Goal: Task Accomplishment & Management: Use online tool/utility

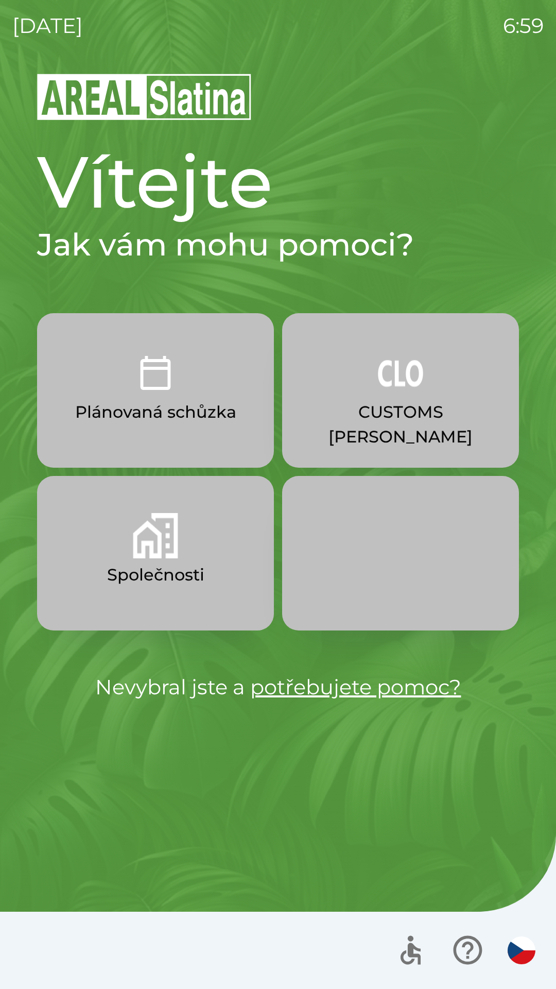
click at [347, 432] on button "CUSTOMS [PERSON_NAME]" at bounding box center [400, 390] width 237 height 154
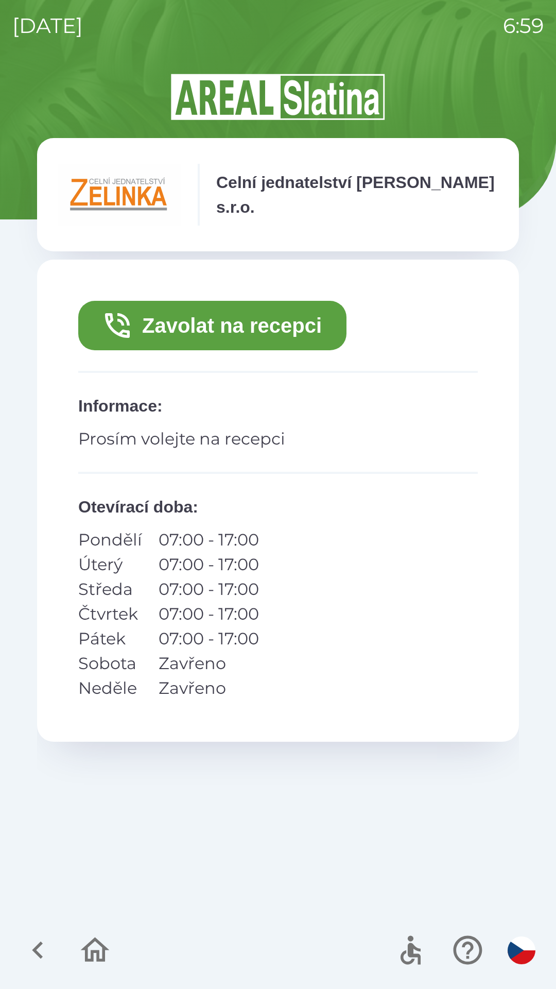
click at [147, 337] on button "Zavolat na recepci" at bounding box center [212, 325] width 268 height 49
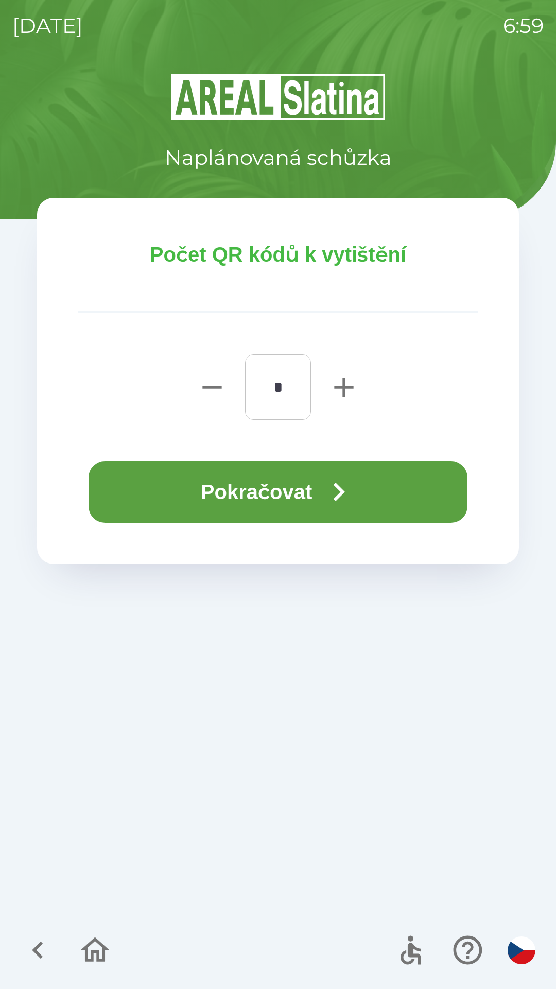
click at [139, 485] on button "Pokračovat" at bounding box center [278, 492] width 379 height 62
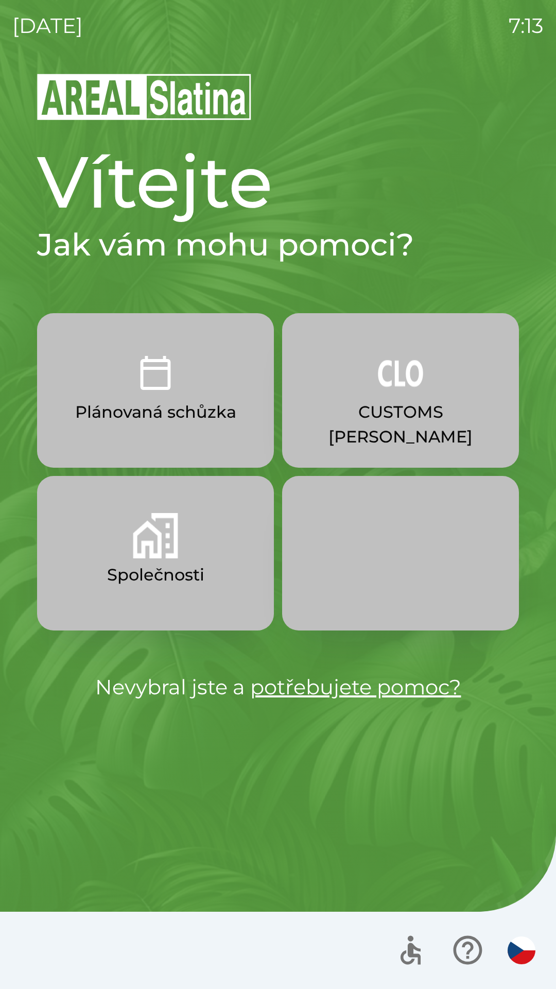
click at [407, 382] on img "button" at bounding box center [400, 372] width 45 height 45
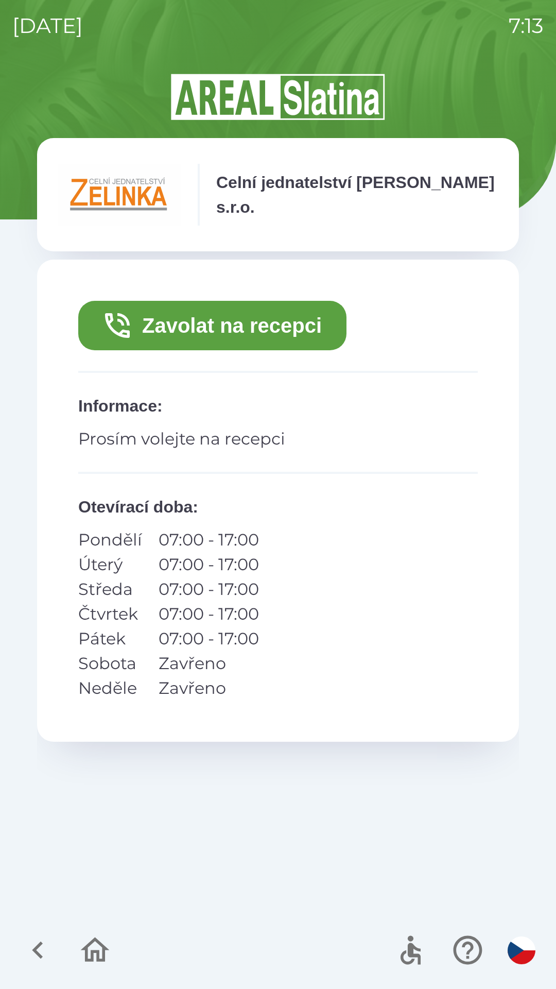
click at [261, 313] on button "Zavolat na recepci" at bounding box center [212, 325] width 268 height 49
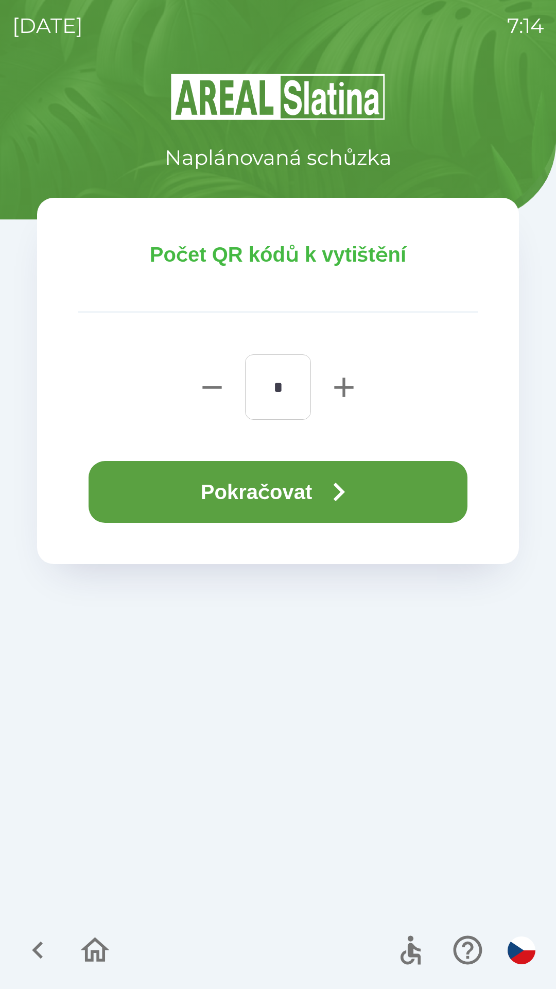
click at [327, 492] on icon "button" at bounding box center [338, 491] width 37 height 37
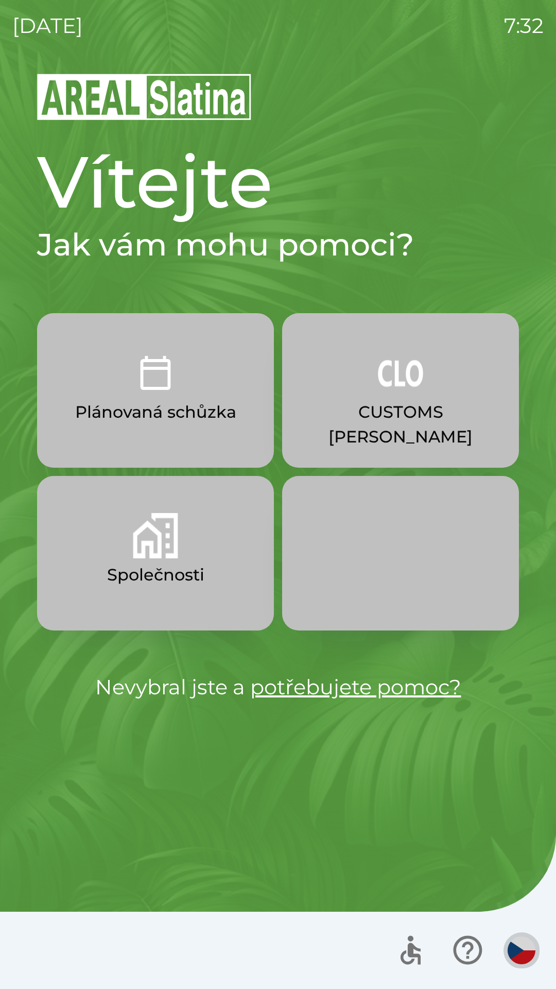
click at [512, 943] on img "button" at bounding box center [522, 950] width 28 height 28
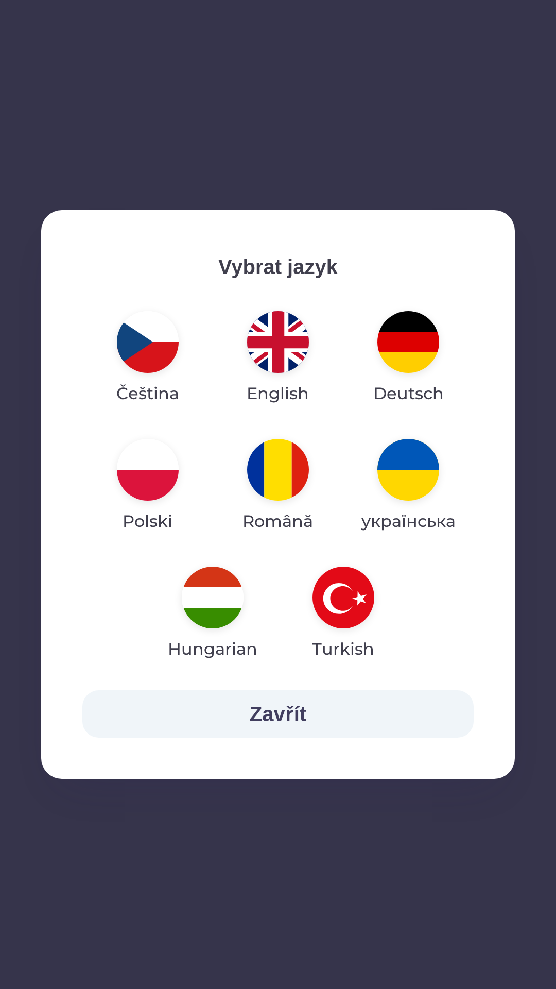
click at [251, 358] on img "button" at bounding box center [278, 342] width 62 height 62
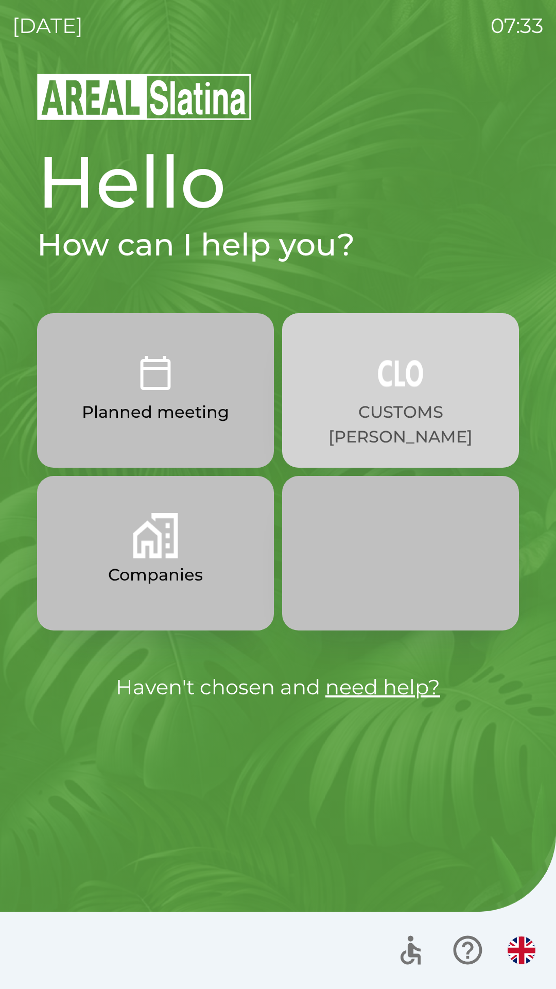
click at [388, 414] on p "CUSTOMS [PERSON_NAME]" at bounding box center [400, 424] width 187 height 49
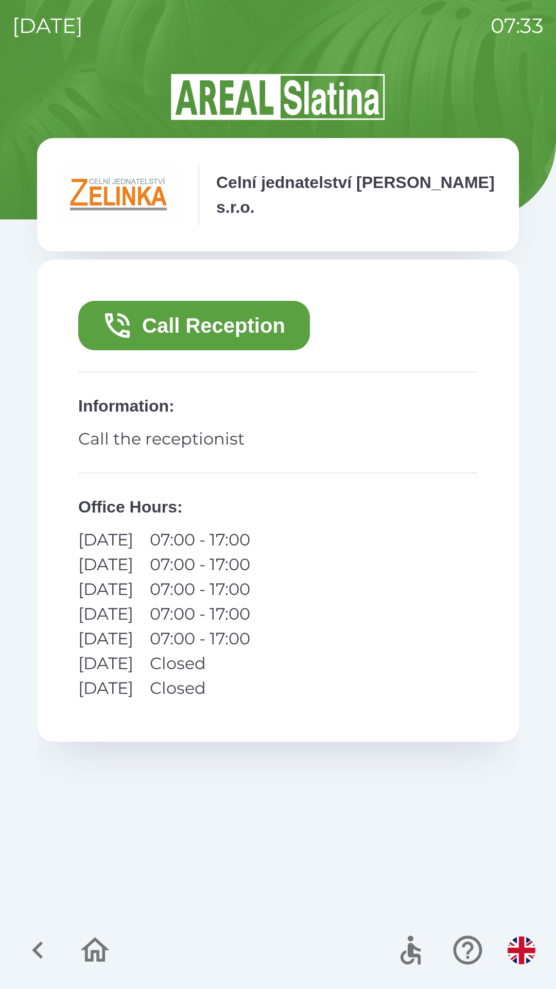
click at [238, 314] on button "Call Reception" at bounding box center [194, 325] width 232 height 49
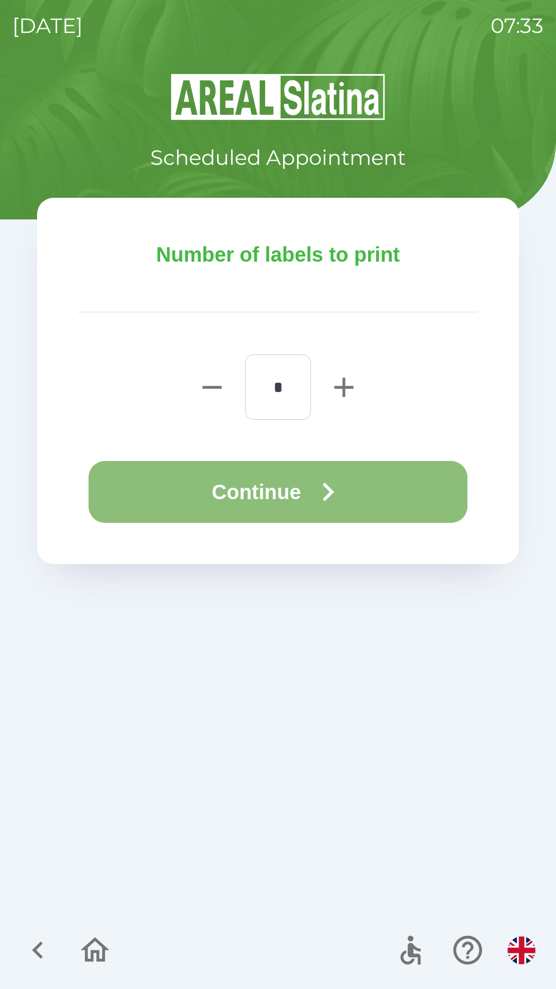
click at [304, 484] on button "Continue" at bounding box center [278, 492] width 379 height 62
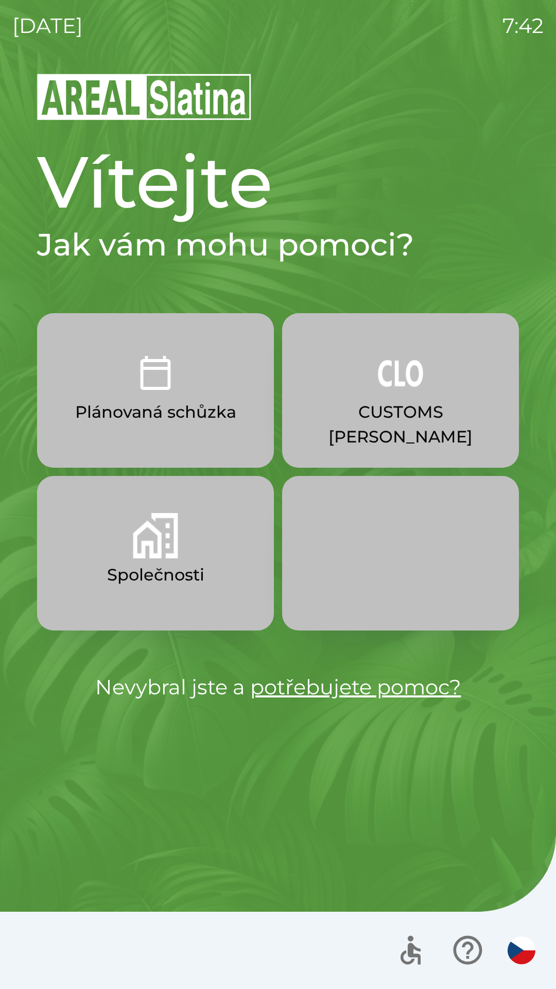
click at [394, 391] on img "button" at bounding box center [400, 372] width 45 height 45
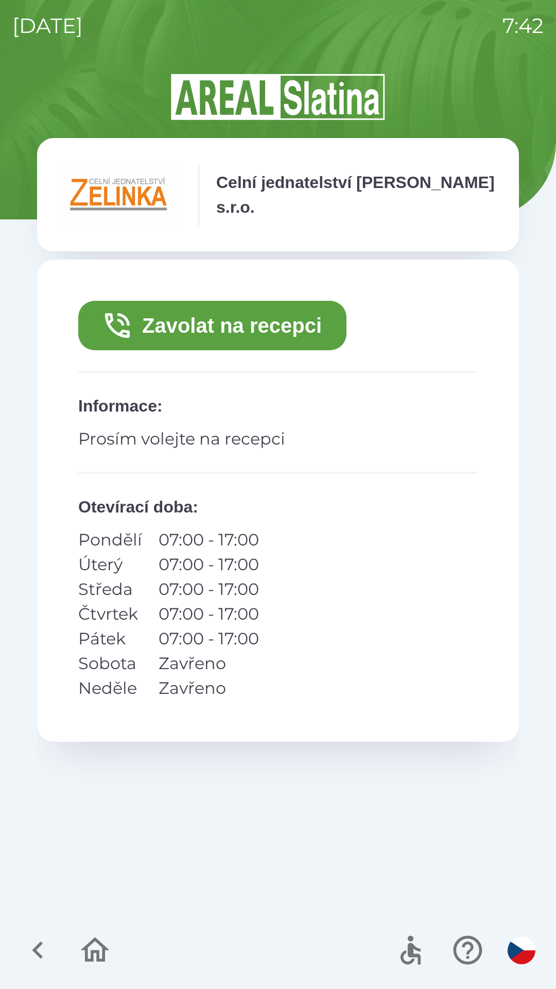
click at [274, 326] on button "Zavolat na recepci" at bounding box center [212, 325] width 268 height 49
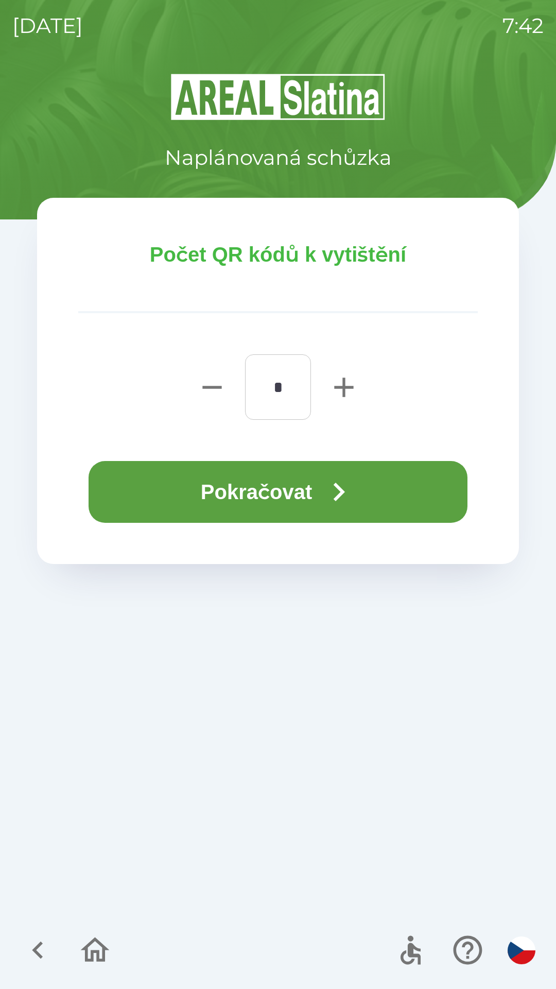
click at [353, 376] on icon "button" at bounding box center [344, 387] width 33 height 33
click at [347, 388] on icon "button" at bounding box center [343, 386] width 19 height 19
type input "*"
click at [364, 490] on button "Pokračovat" at bounding box center [278, 492] width 379 height 62
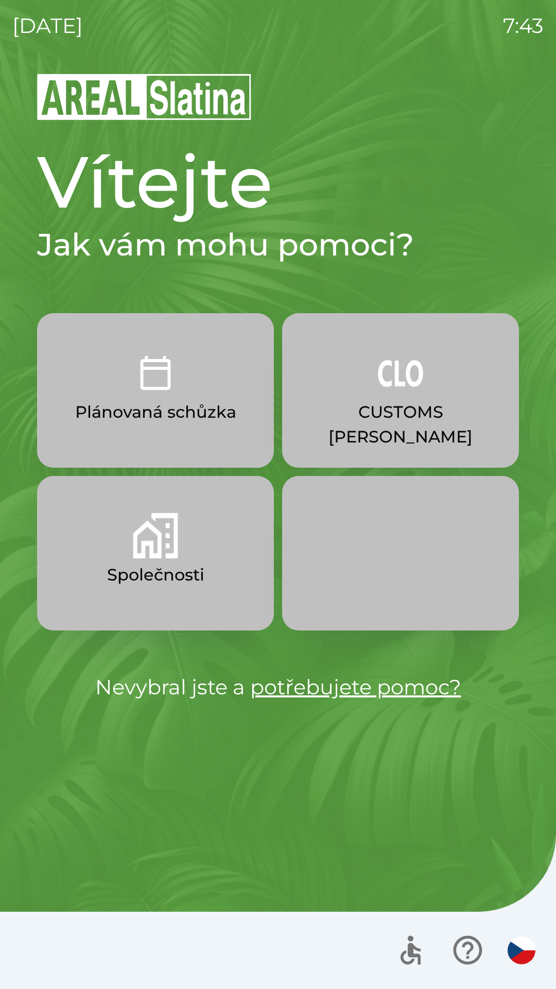
click at [358, 422] on p "CUSTOMS [PERSON_NAME]" at bounding box center [400, 424] width 187 height 49
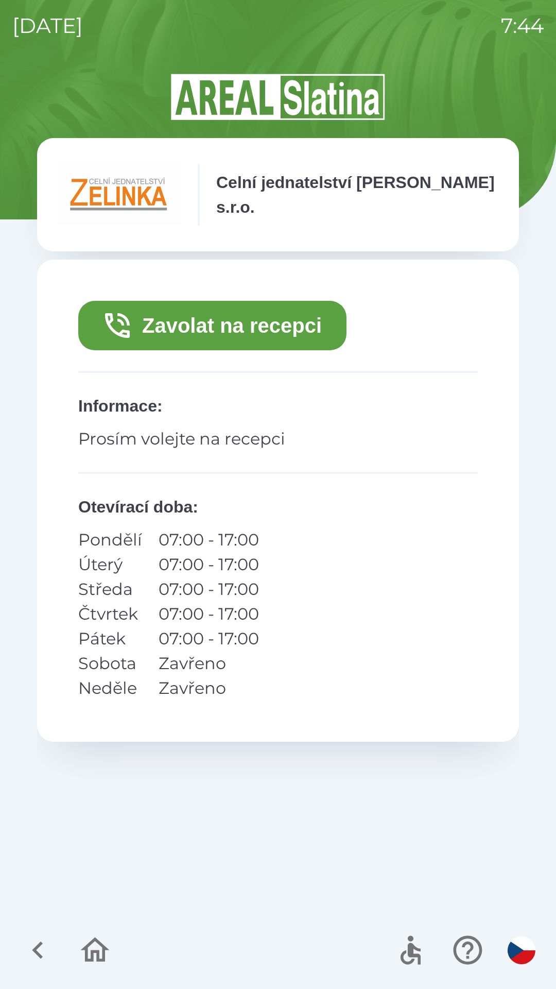
click at [187, 324] on button "Zavolat na recepci" at bounding box center [212, 325] width 268 height 49
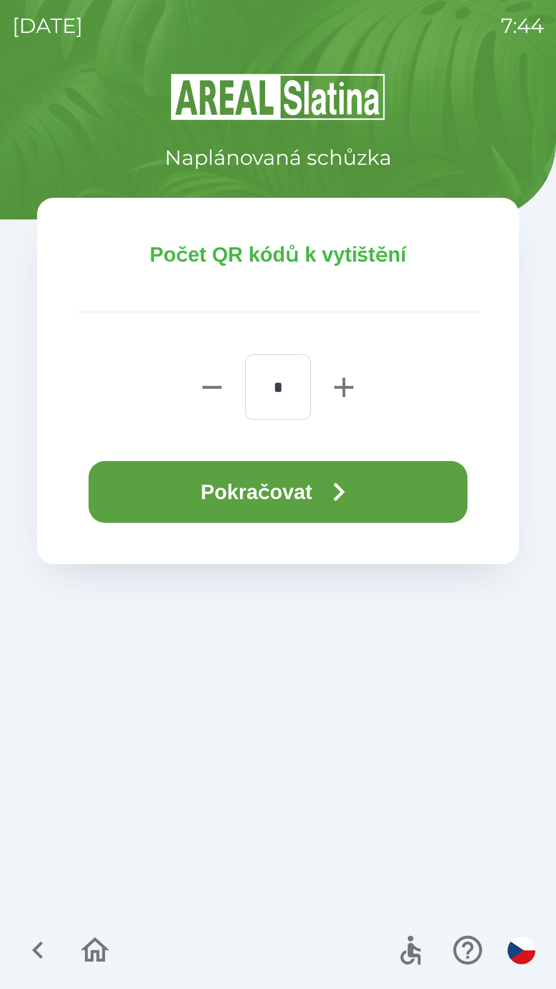
click at [271, 490] on button "Pokračovat" at bounding box center [278, 492] width 379 height 62
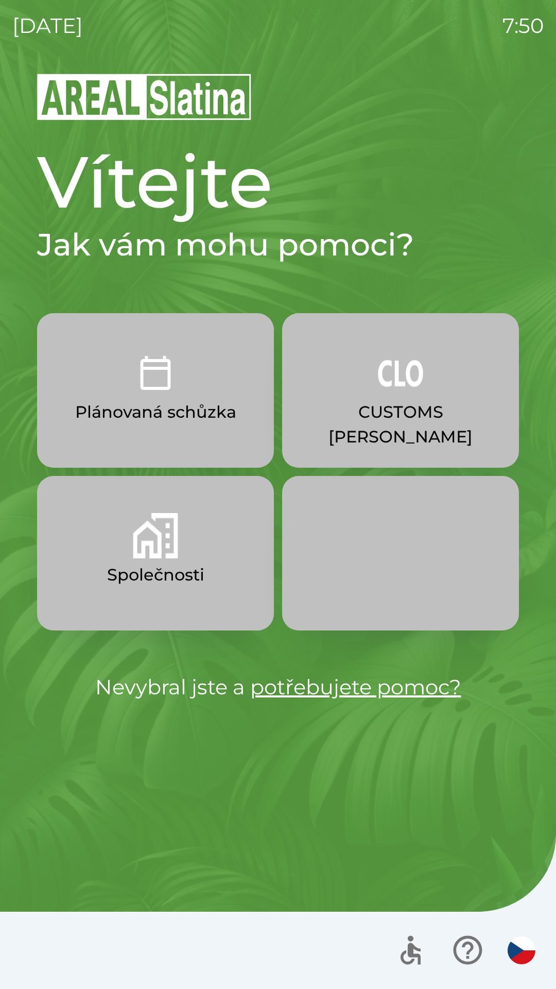
click at [156, 535] on img "button" at bounding box center [155, 535] width 45 height 45
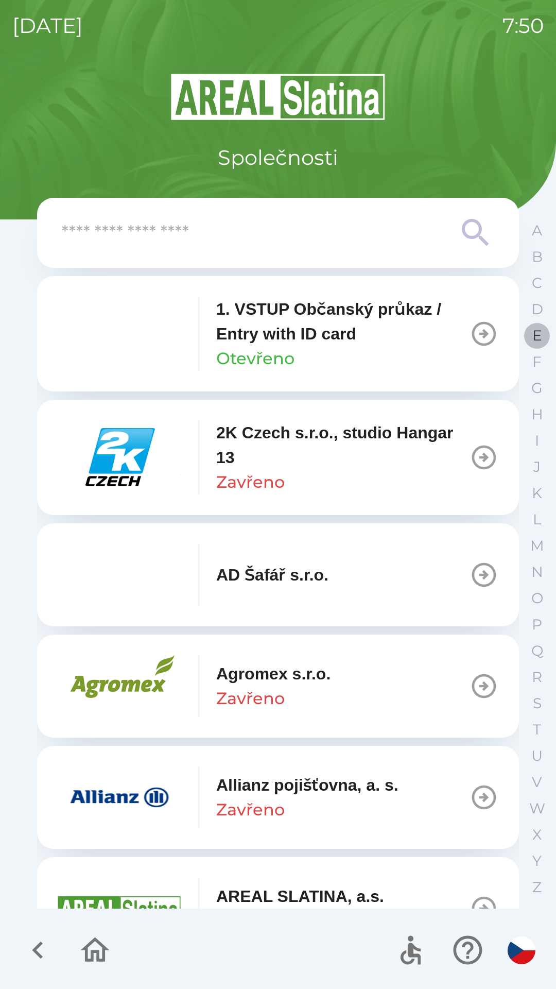
click at [537, 339] on p "E" at bounding box center [537, 335] width 10 height 18
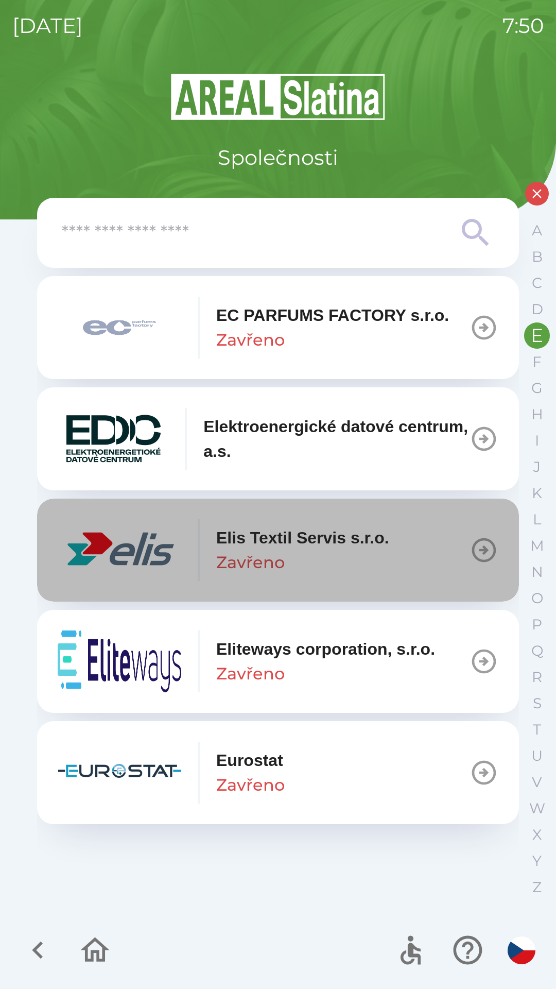
click at [327, 528] on p "Elis Textil Servis s.r.o." at bounding box center [302, 537] width 173 height 25
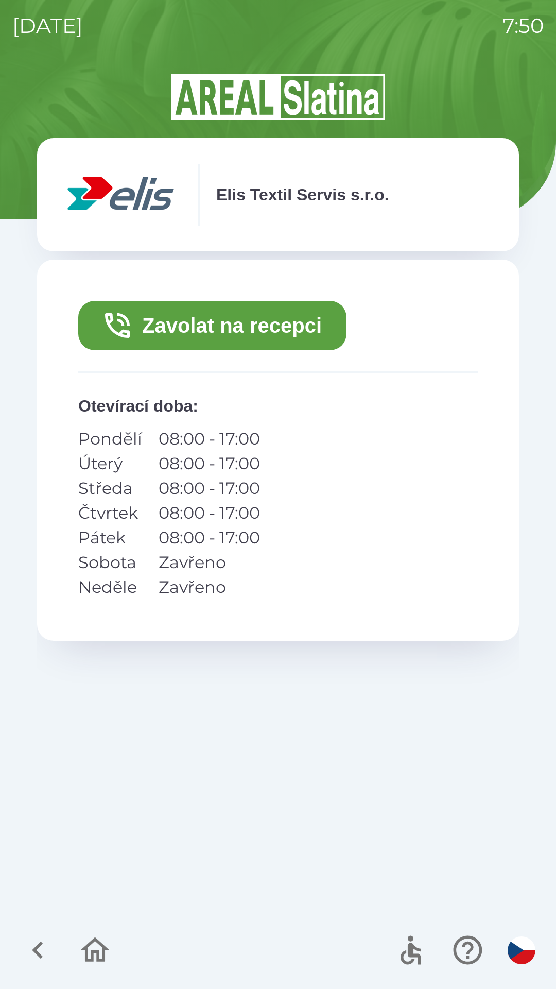
click at [220, 325] on button "Zavolat na recepci" at bounding box center [212, 325] width 268 height 49
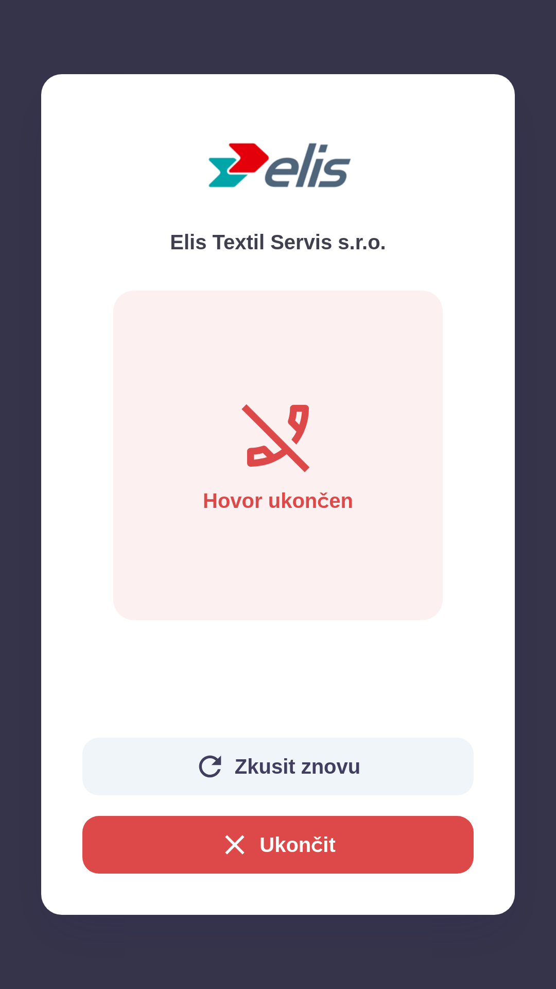
click at [237, 767] on button "Zkusit znovu" at bounding box center [277, 766] width 391 height 58
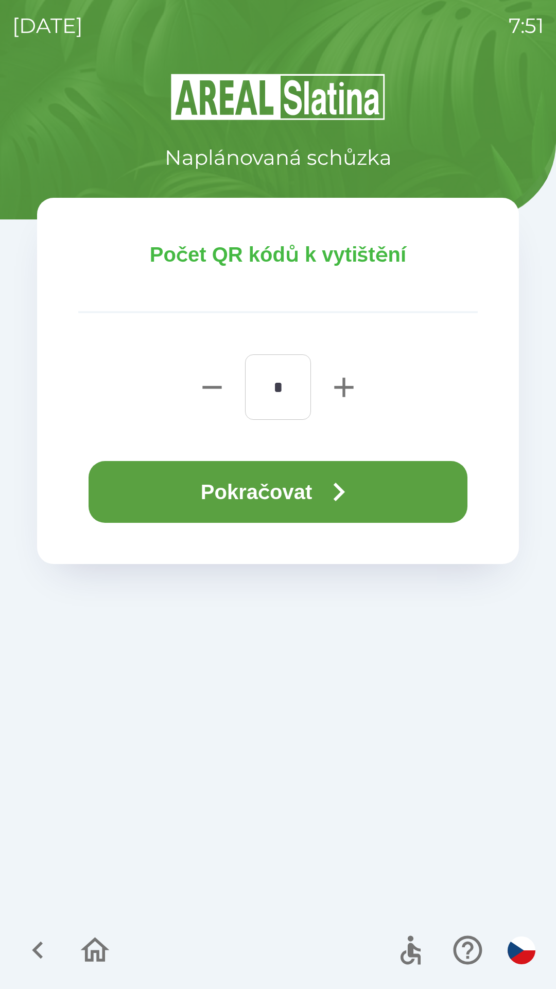
click at [268, 485] on button "Pokračovat" at bounding box center [278, 492] width 379 height 62
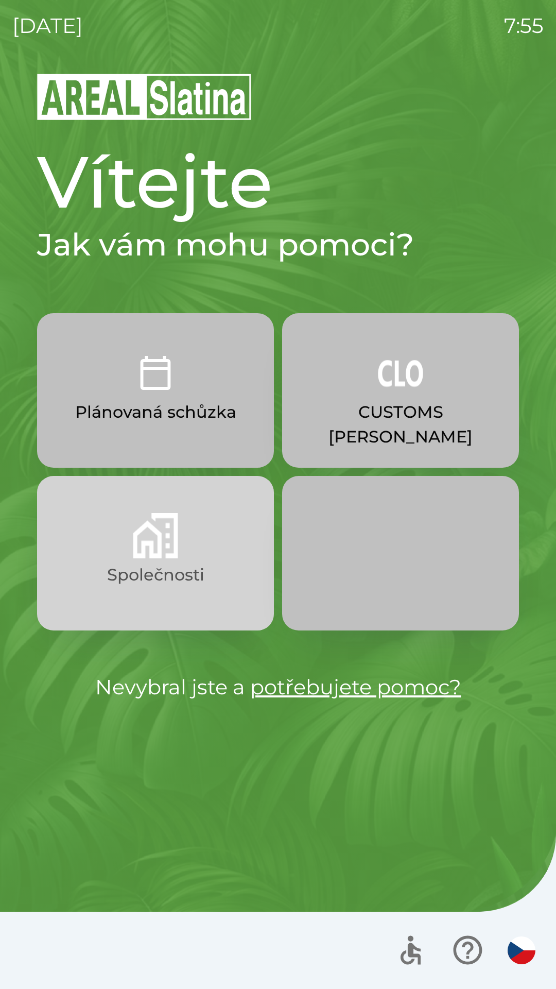
click at [152, 545] on img "button" at bounding box center [155, 535] width 45 height 45
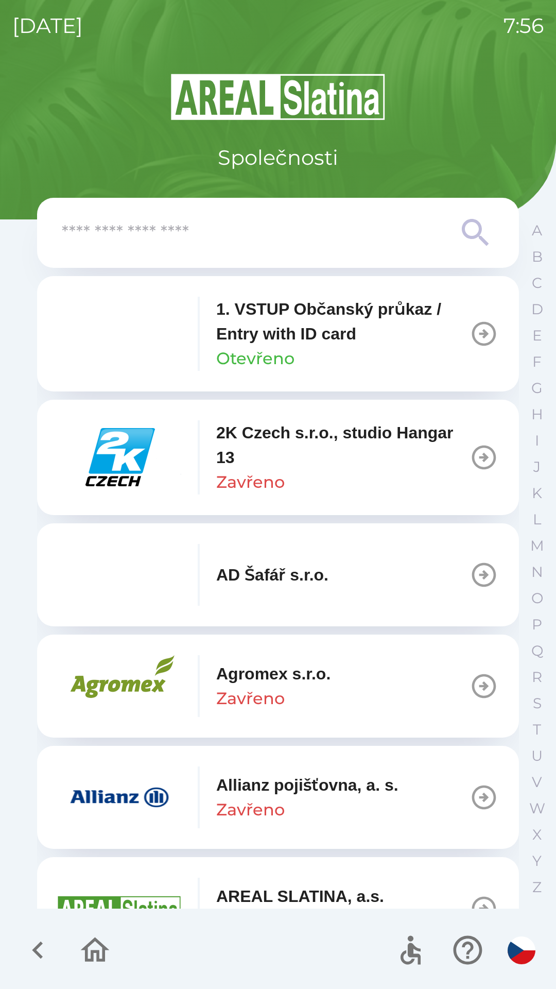
click at [315, 786] on p "Allianz pojišťovna, a. s." at bounding box center [307, 784] width 182 height 25
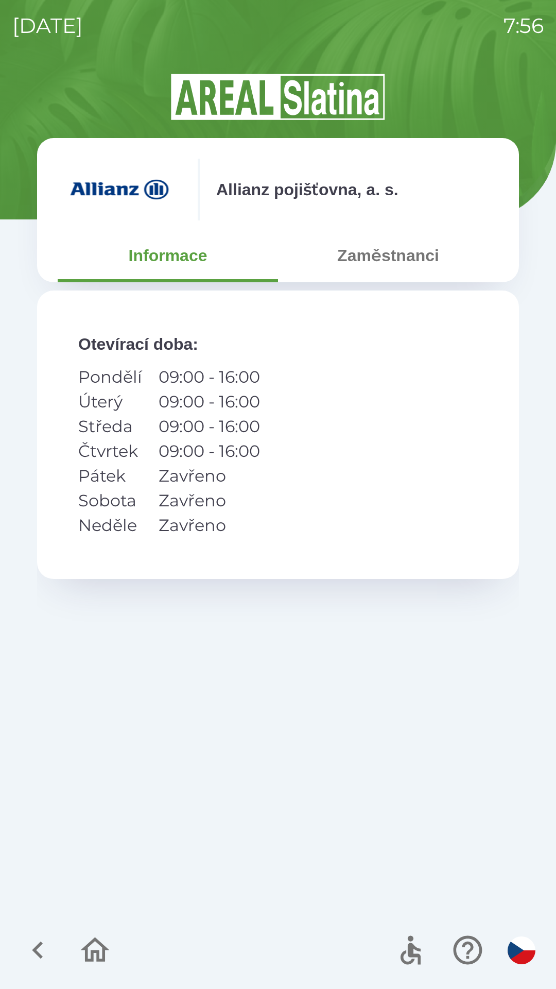
click at [401, 264] on button "Zaměstnanci" at bounding box center [388, 255] width 220 height 37
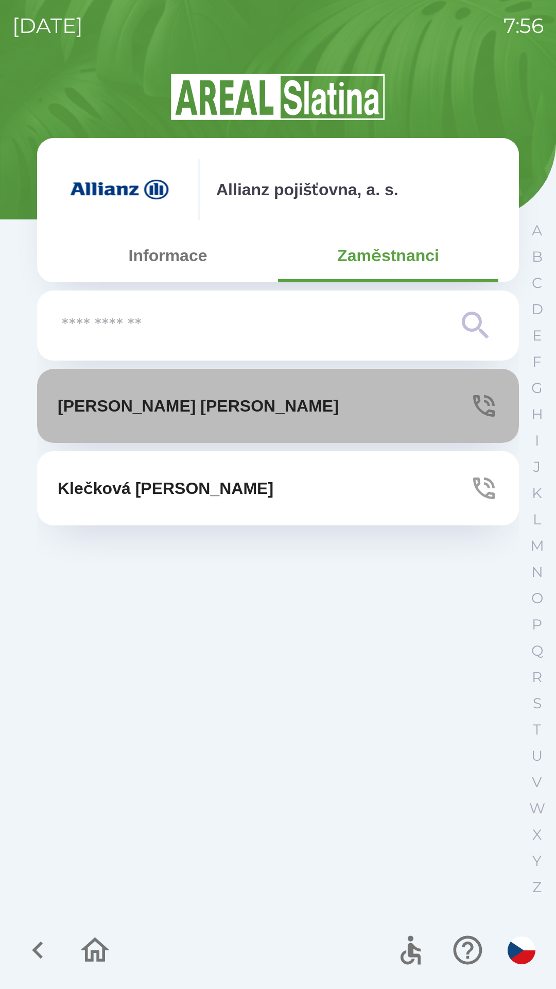
click at [257, 403] on button "[PERSON_NAME]" at bounding box center [278, 406] width 482 height 74
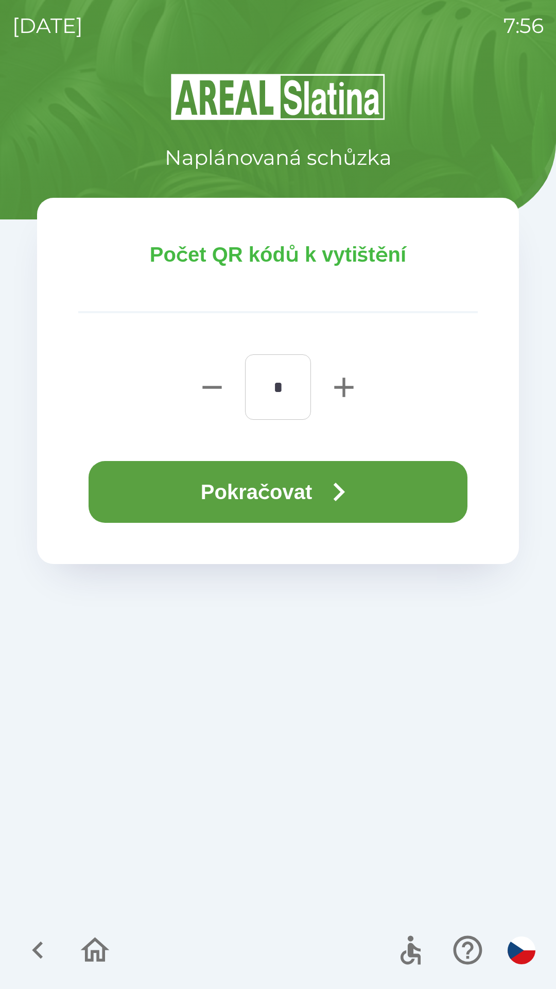
click at [323, 484] on button "Pokračovat" at bounding box center [278, 492] width 379 height 62
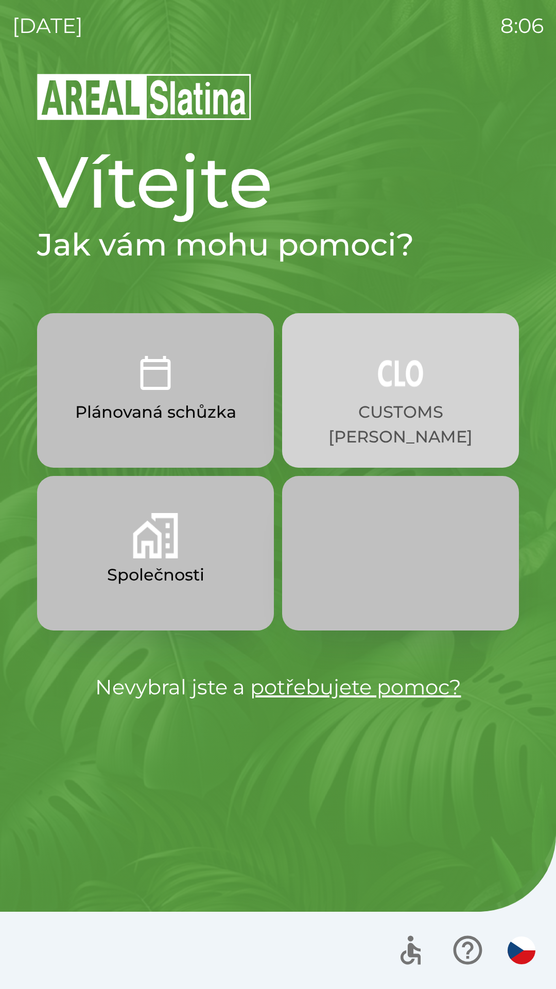
click at [407, 389] on img "button" at bounding box center [400, 372] width 45 height 45
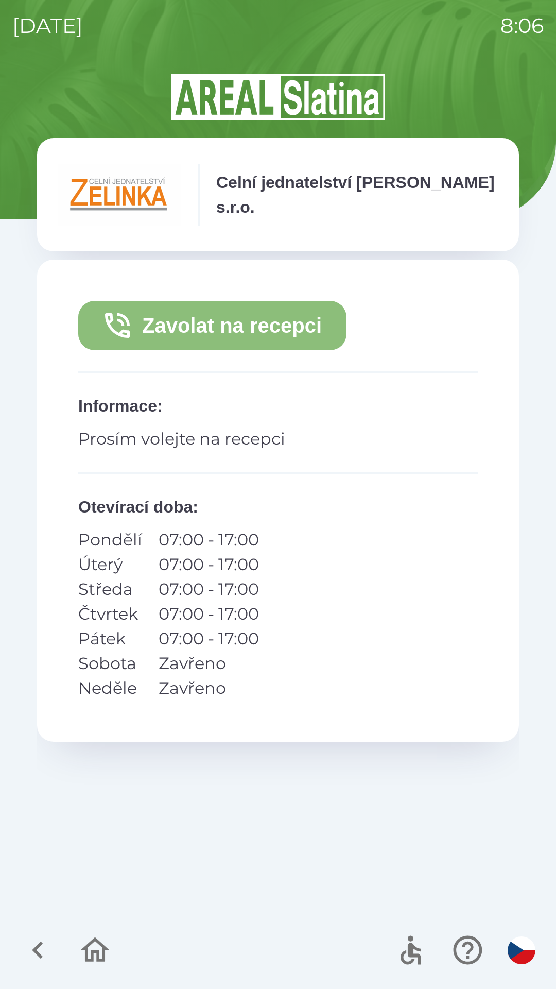
click at [231, 328] on button "Zavolat na recepci" at bounding box center [212, 325] width 268 height 49
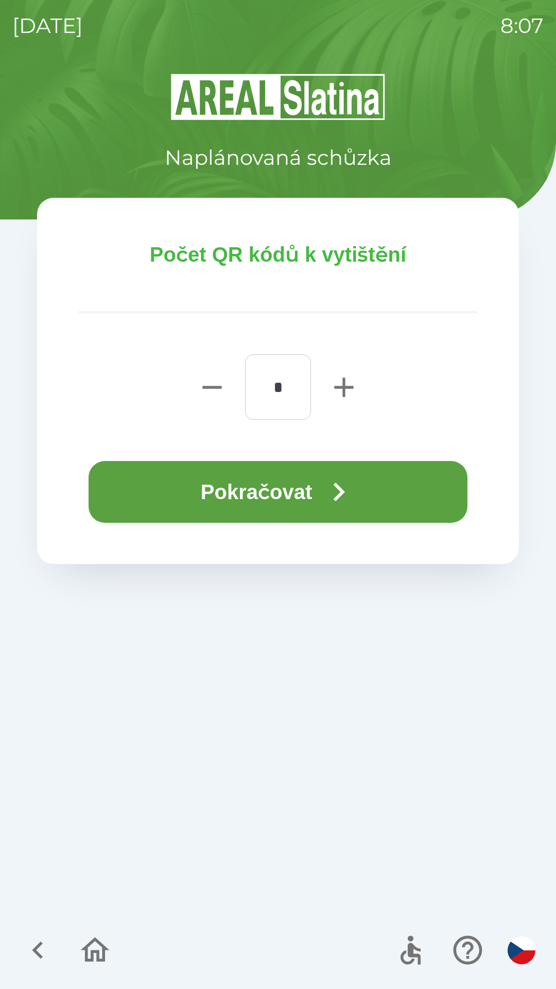
click at [343, 494] on icon "button" at bounding box center [339, 492] width 11 height 19
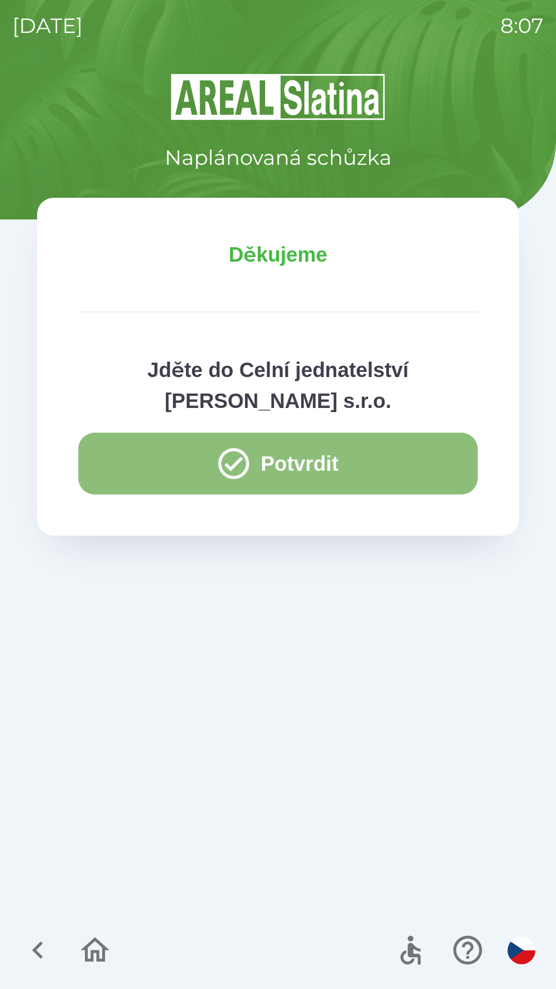
click at [313, 460] on button "Potvrdit" at bounding box center [278, 464] width 400 height 62
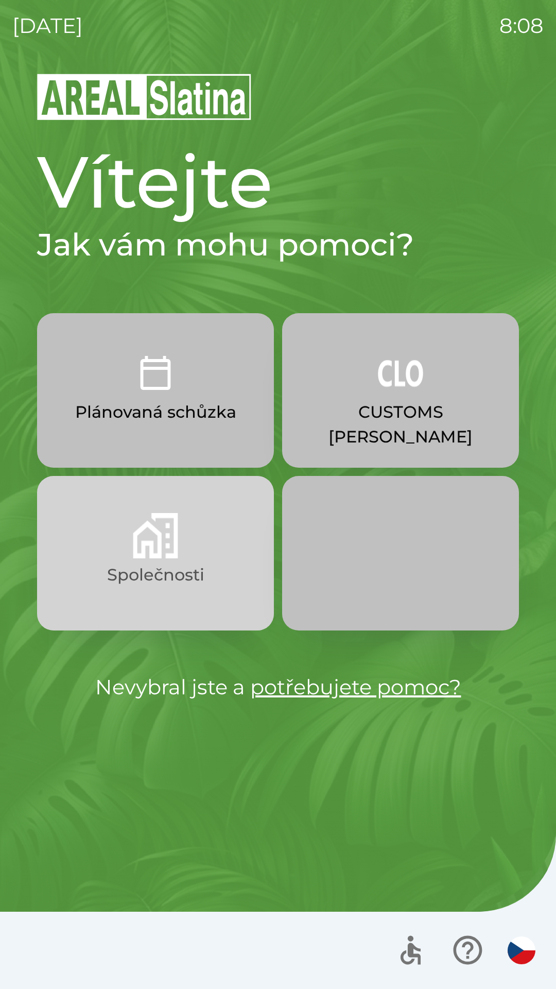
click at [113, 549] on button "Společnosti" at bounding box center [155, 553] width 237 height 154
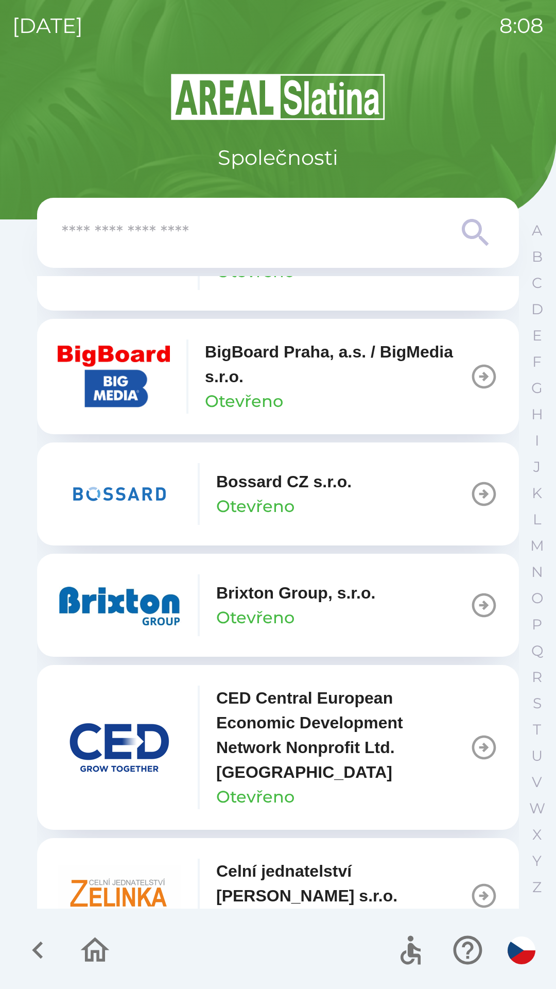
scroll to position [1319, 0]
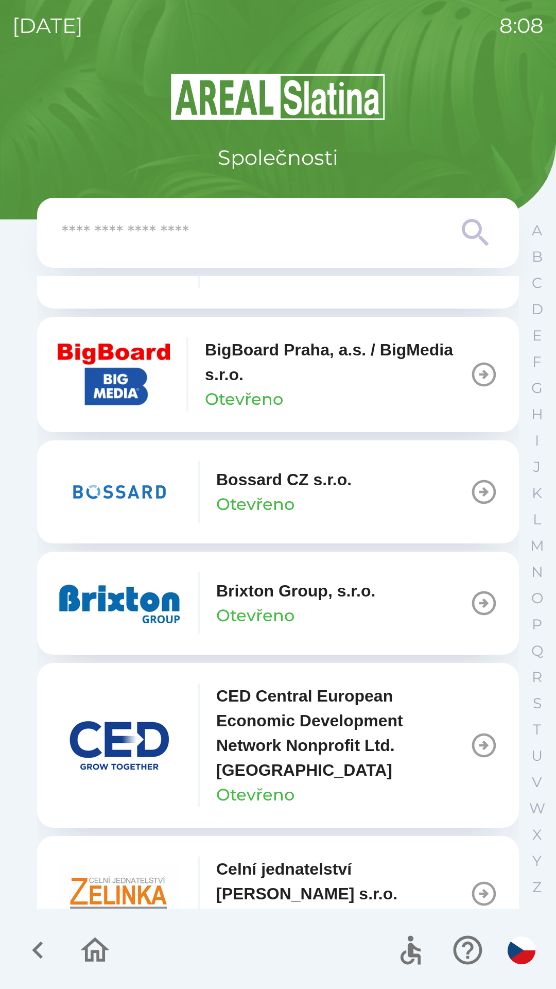
click at [33, 949] on icon "button" at bounding box center [38, 950] width 35 height 35
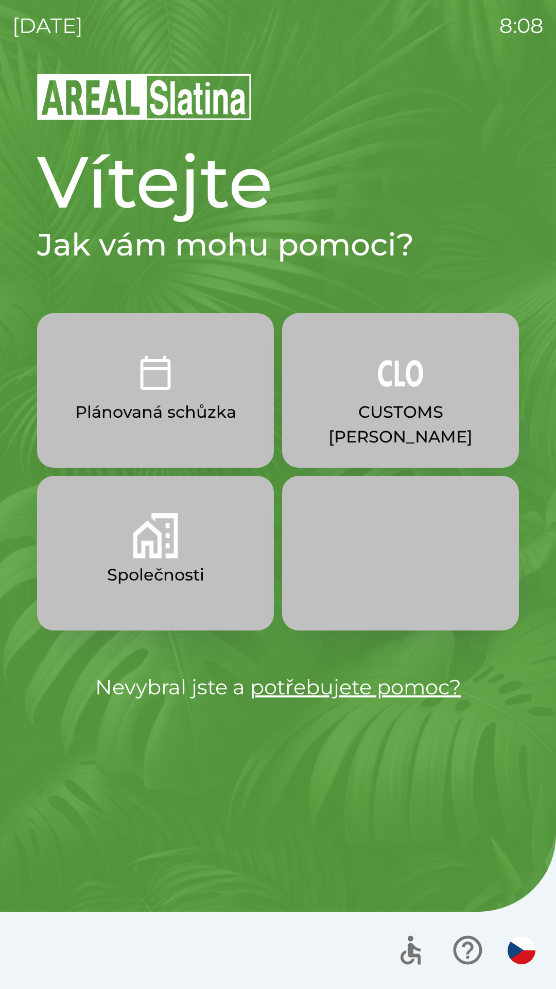
click at [510, 945] on img "button" at bounding box center [522, 950] width 28 height 28
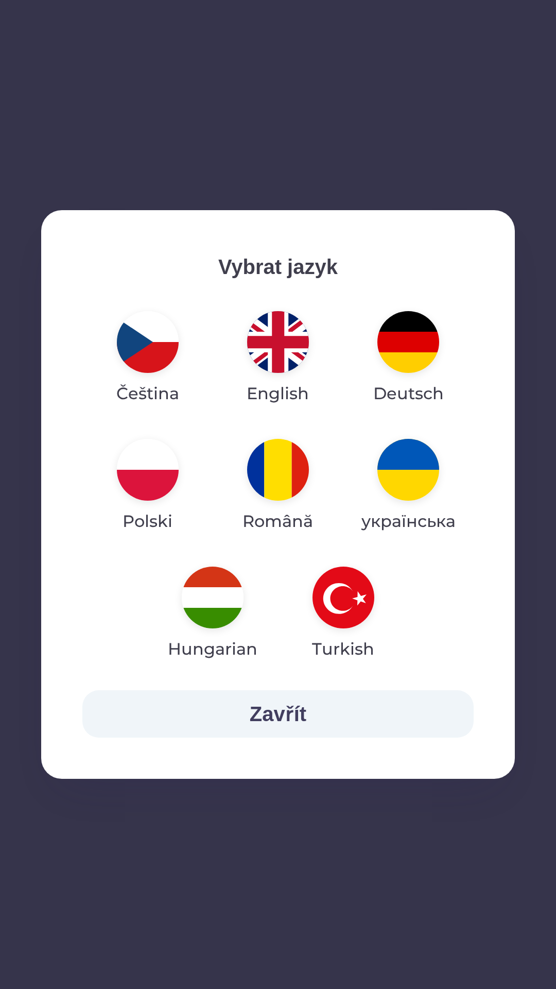
click at [142, 487] on img "button" at bounding box center [148, 470] width 62 height 62
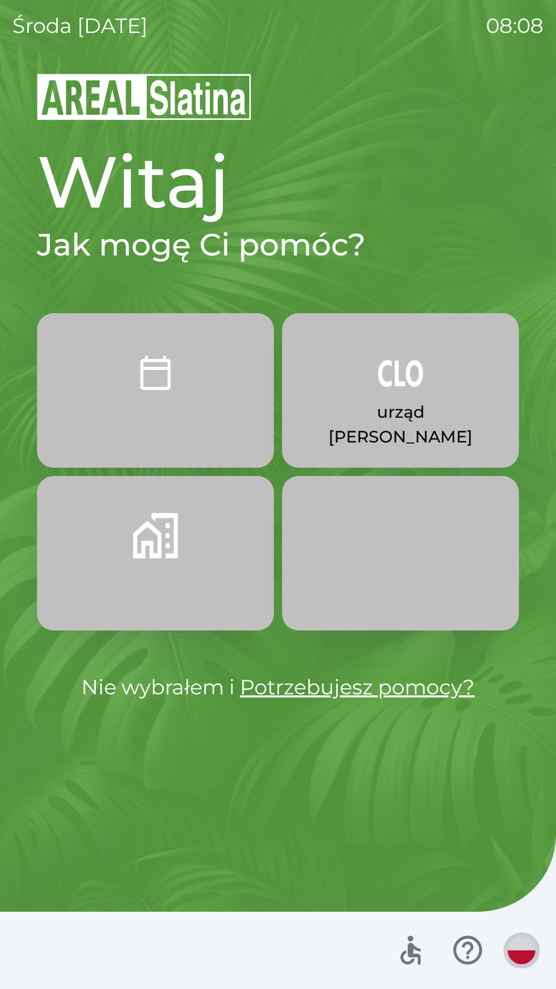
click at [511, 946] on img "button" at bounding box center [522, 950] width 28 height 28
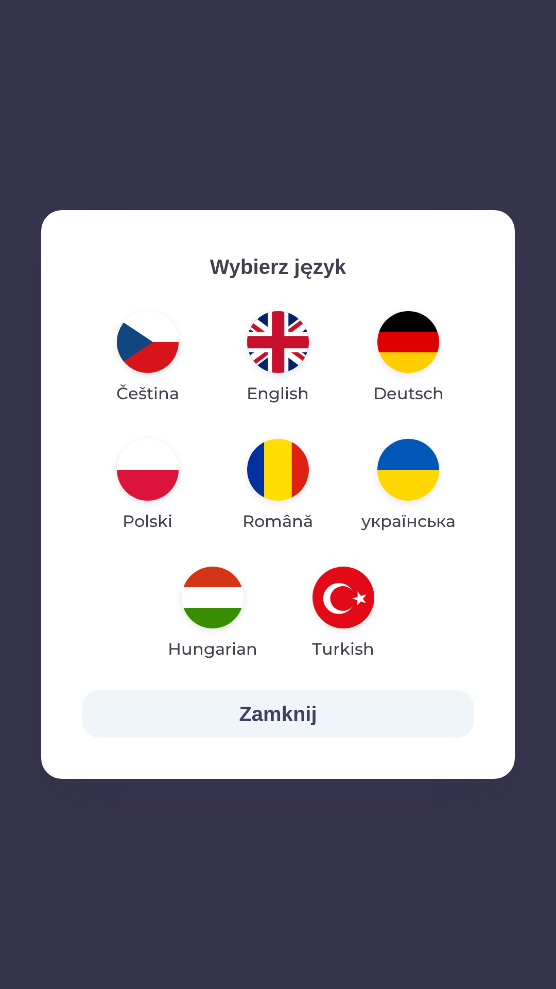
click at [399, 356] on img "button" at bounding box center [408, 342] width 62 height 62
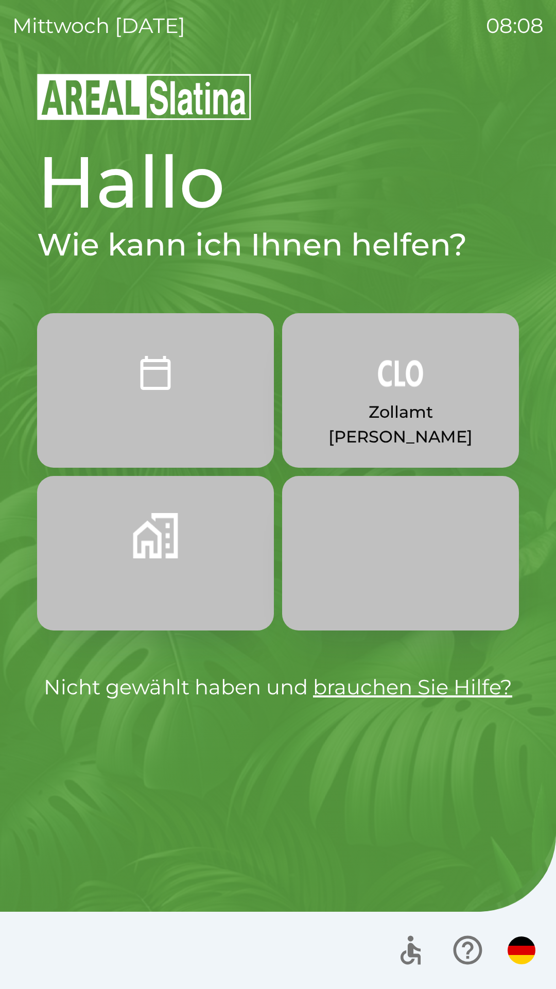
click at [180, 552] on button "button" at bounding box center [155, 553] width 237 height 154
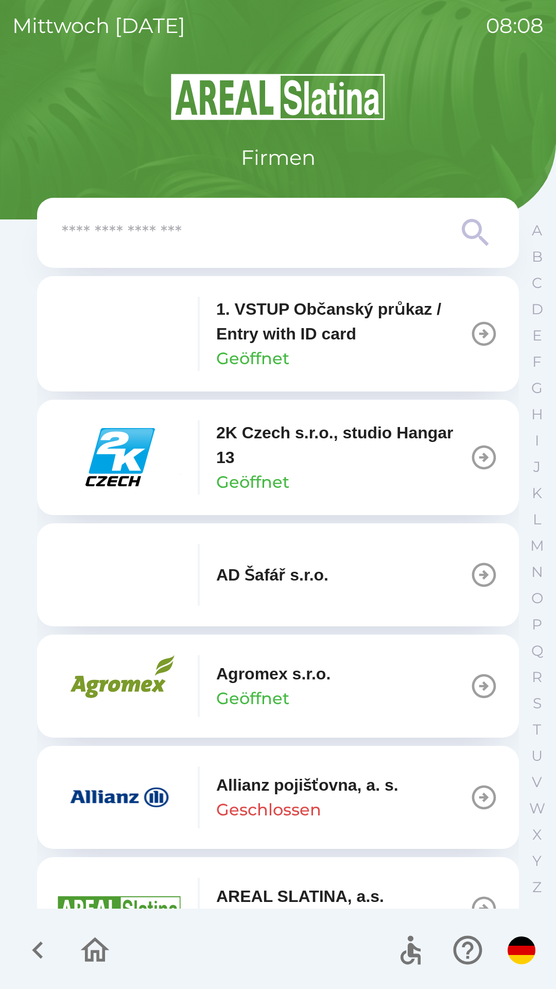
click at [521, 948] on img "button" at bounding box center [522, 950] width 28 height 28
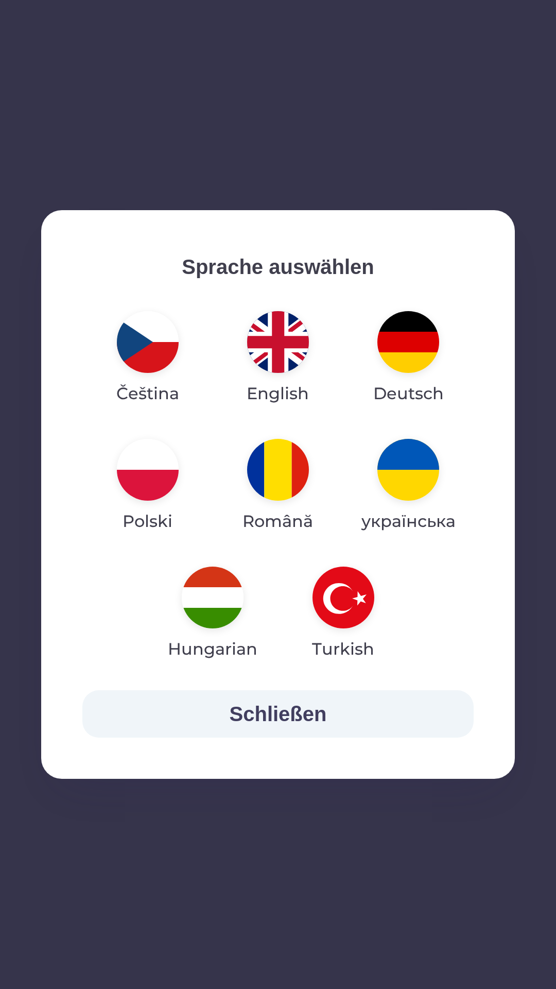
click at [253, 360] on img "button" at bounding box center [278, 342] width 62 height 62
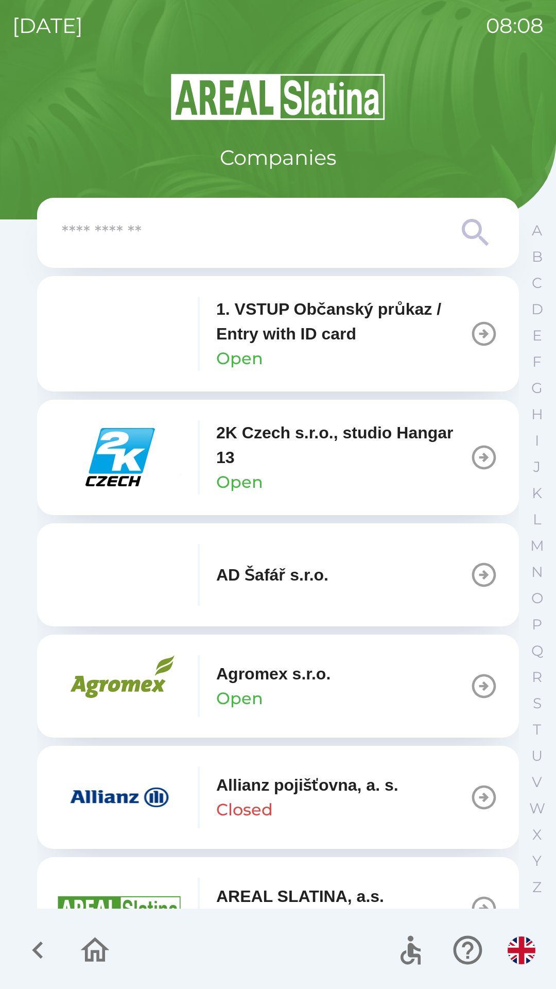
click at [40, 953] on icon "button" at bounding box center [38, 950] width 35 height 35
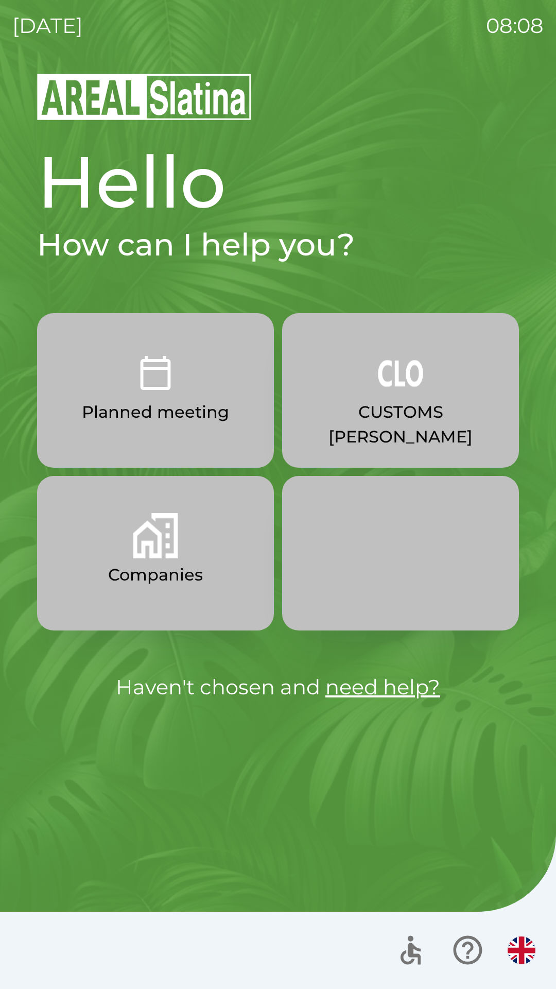
click at [520, 948] on img "button" at bounding box center [522, 950] width 28 height 28
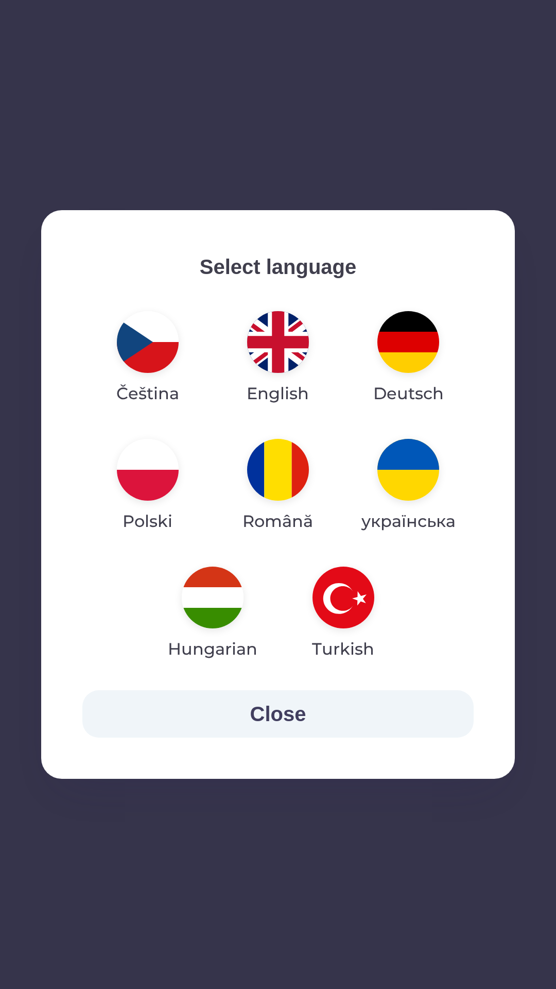
click at [154, 361] on img "button" at bounding box center [148, 342] width 62 height 62
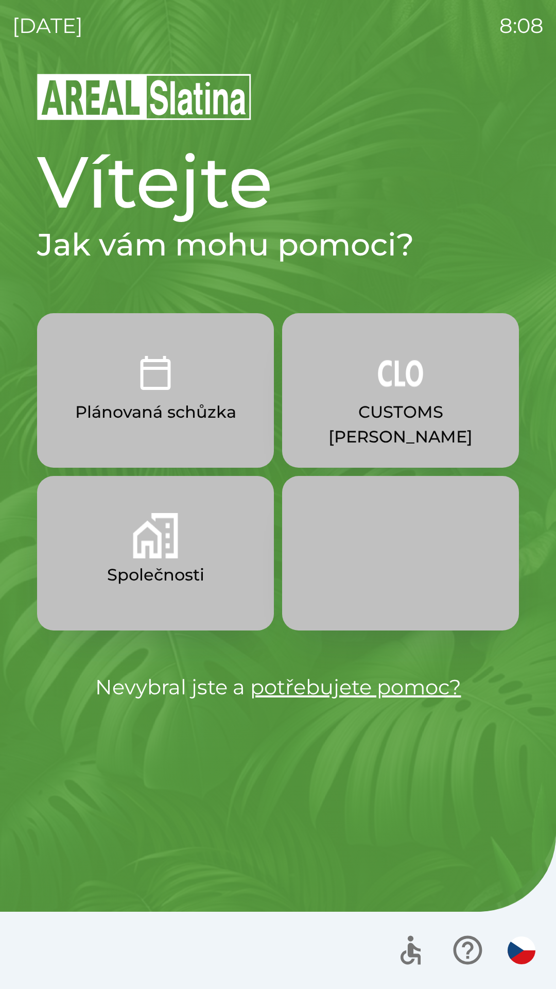
click at [147, 535] on img "button" at bounding box center [155, 535] width 45 height 45
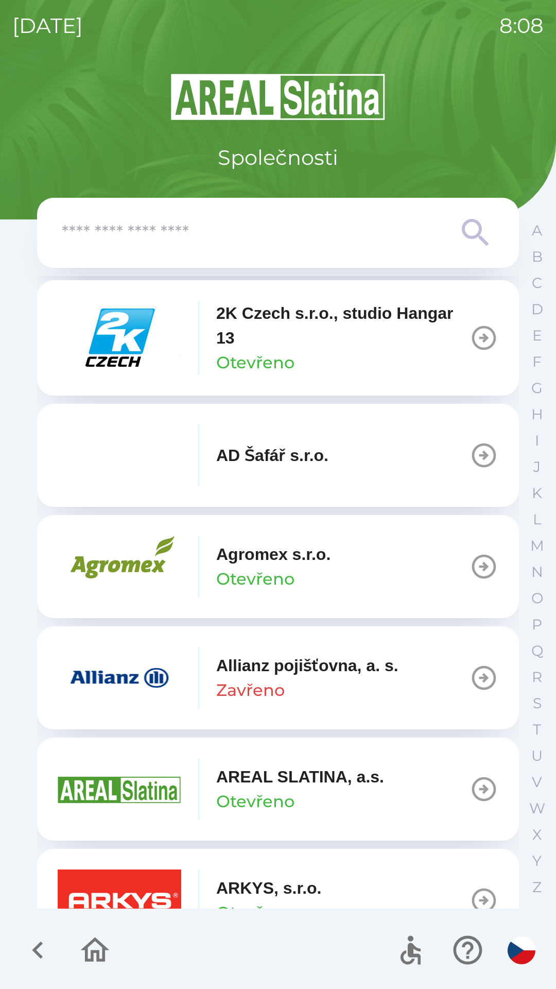
scroll to position [151, 0]
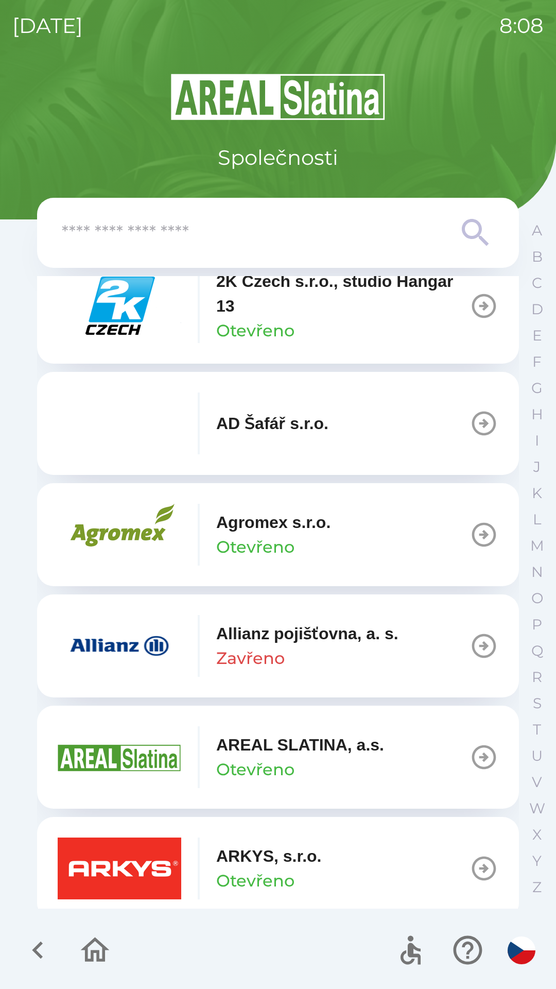
click at [252, 229] on input "text" at bounding box center [257, 233] width 391 height 28
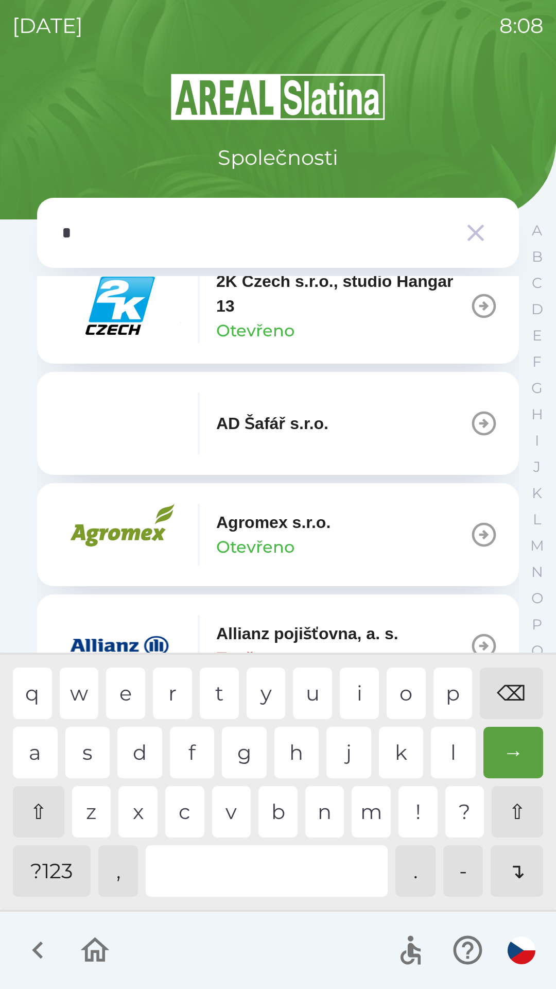
click at [95, 745] on div "s" at bounding box center [87, 752] width 45 height 51
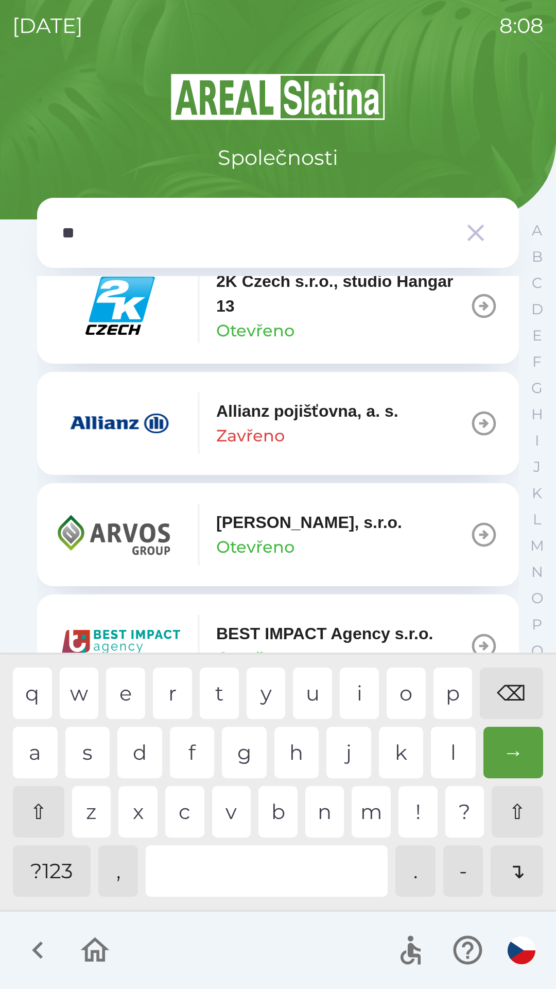
click at [206, 685] on div "t" at bounding box center [219, 692] width 39 height 51
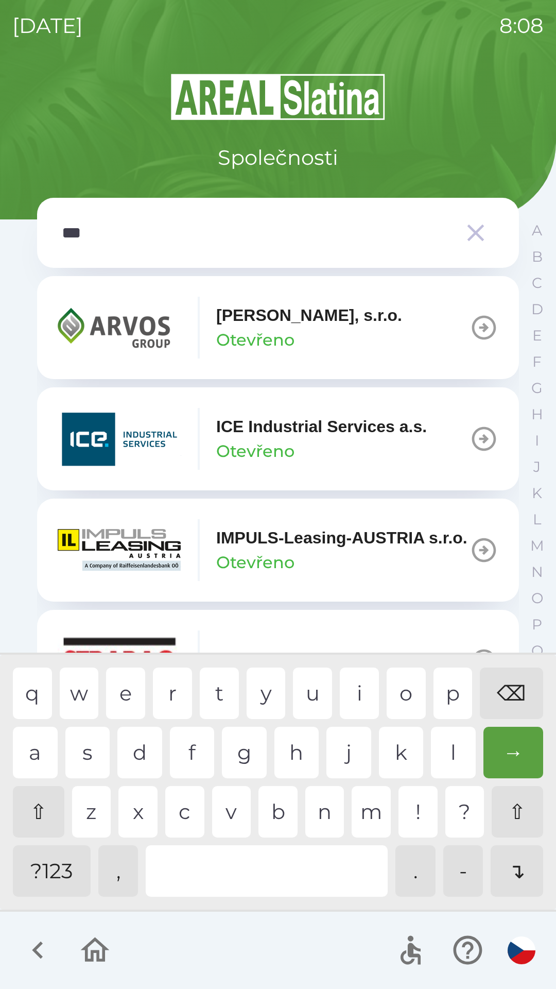
click at [175, 692] on div "r" at bounding box center [172, 692] width 39 height 51
type input "****"
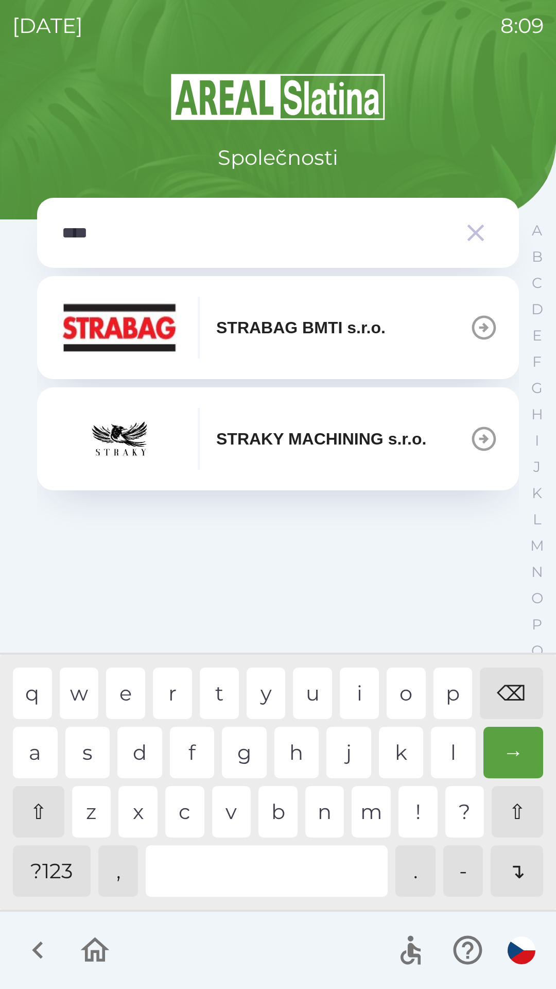
click at [147, 336] on img "button" at bounding box center [120, 328] width 124 height 62
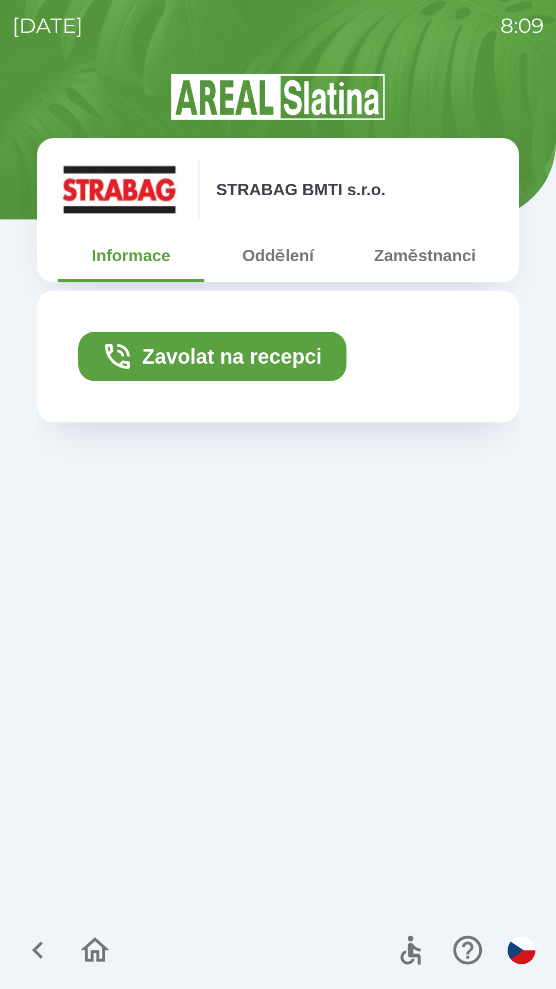
click at [143, 360] on button "Zavolat na recepci" at bounding box center [212, 356] width 268 height 49
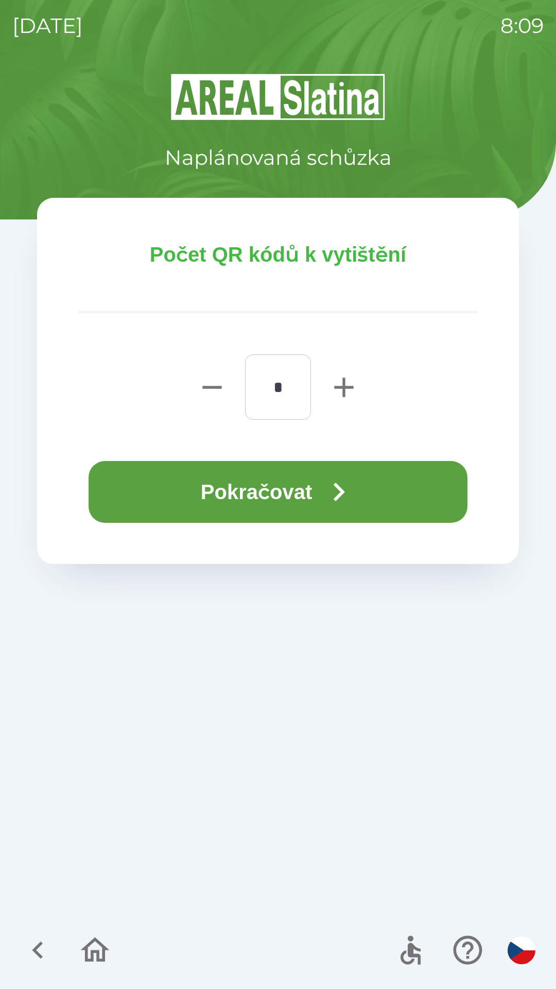
click at [281, 501] on button "Pokračovat" at bounding box center [278, 492] width 379 height 62
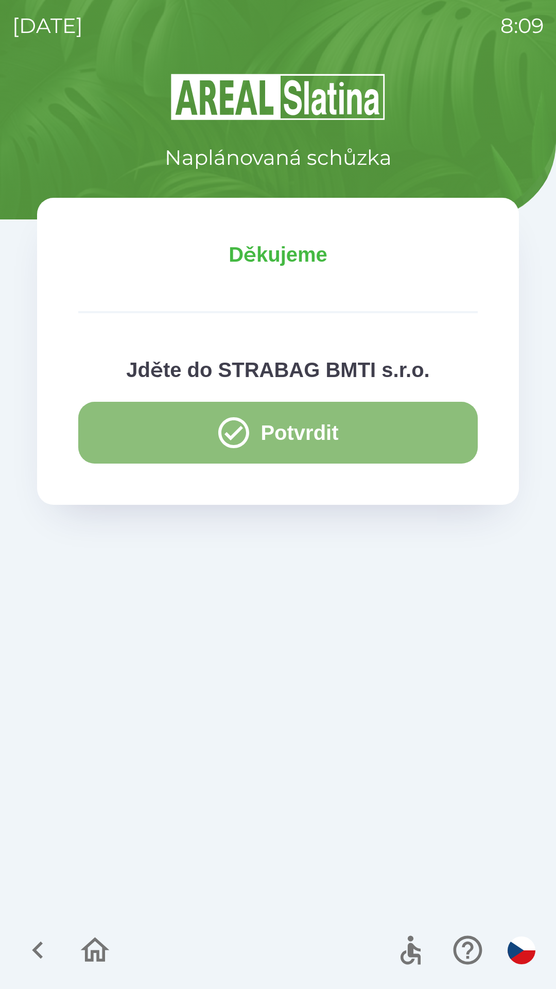
click at [342, 433] on button "Potvrdit" at bounding box center [278, 433] width 400 height 62
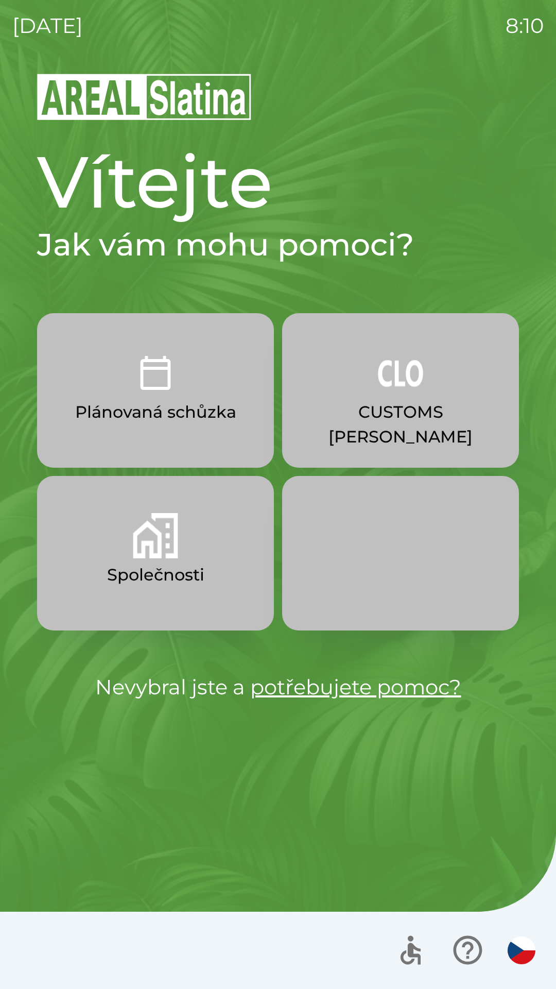
click at [103, 387] on button "Plánovaná schůzka" at bounding box center [155, 390] width 237 height 154
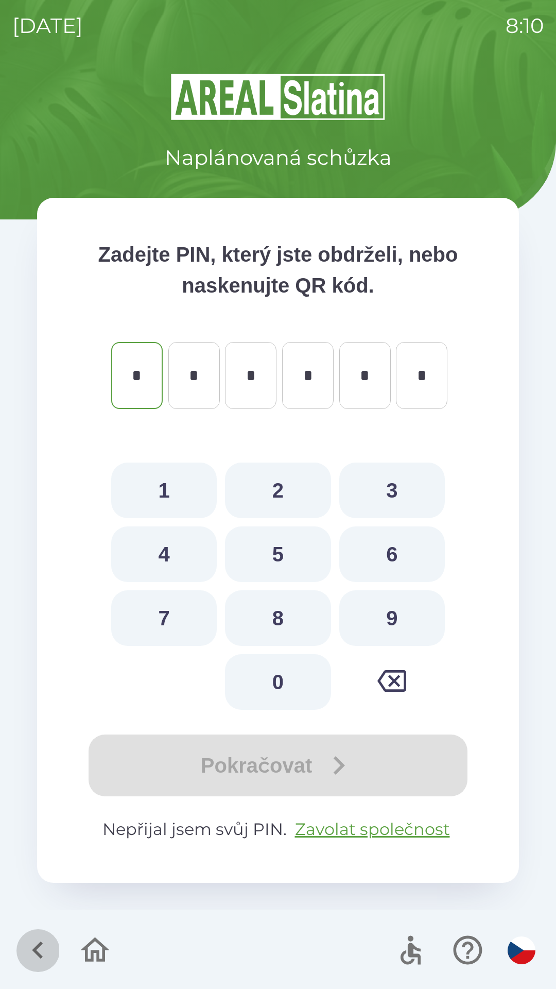
click at [29, 945] on icon "button" at bounding box center [38, 950] width 35 height 35
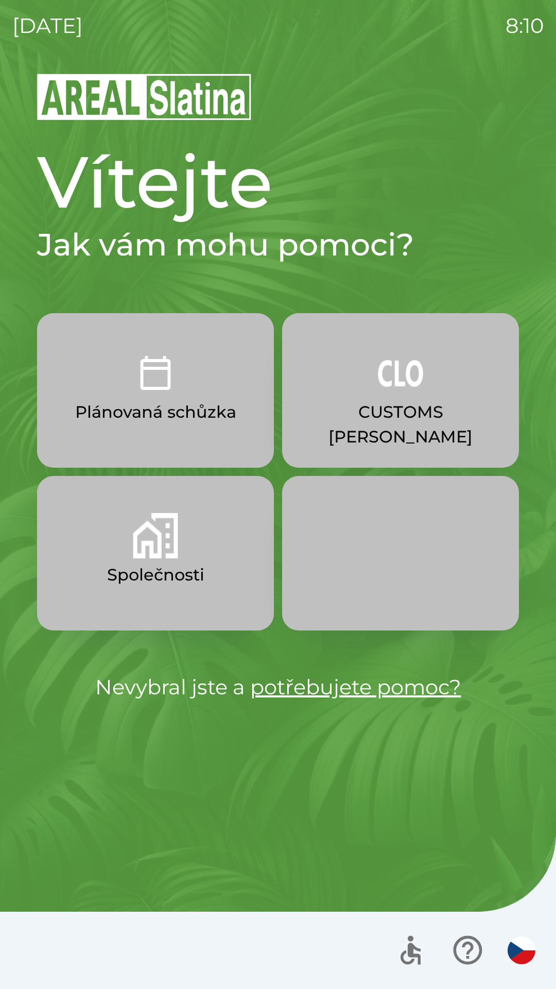
click at [154, 545] on img "button" at bounding box center [155, 535] width 45 height 45
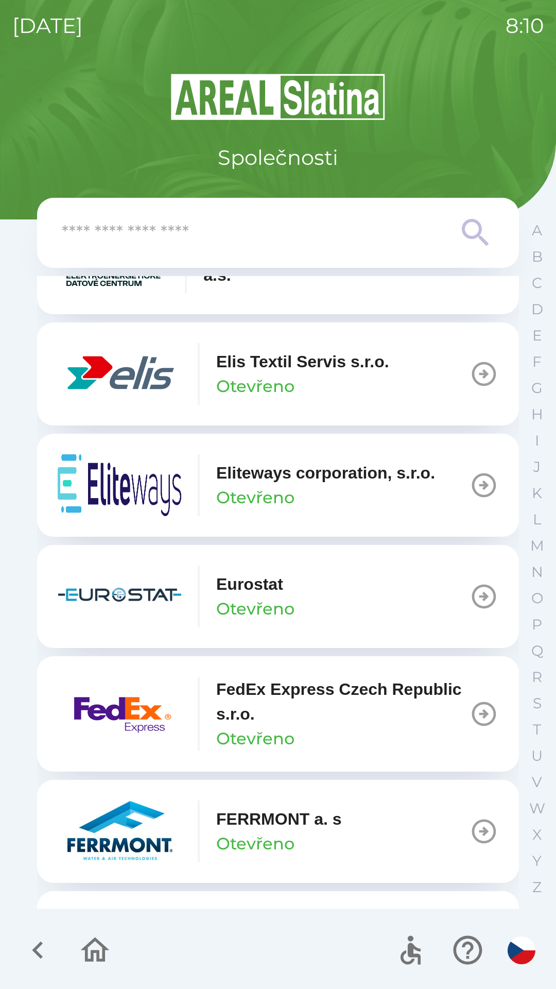
scroll to position [2971, 0]
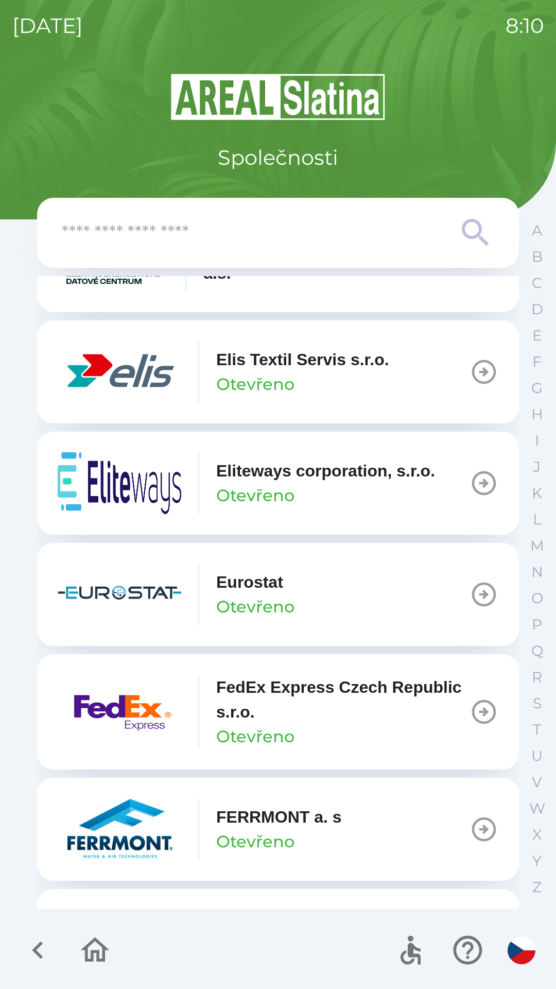
click at [167, 234] on input "text" at bounding box center [257, 233] width 391 height 28
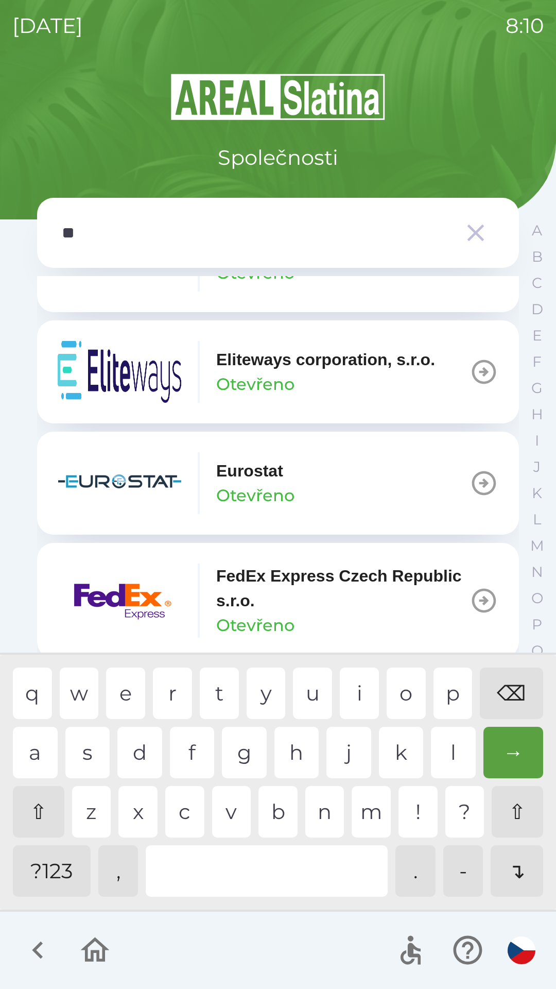
scroll to position [1646, 0]
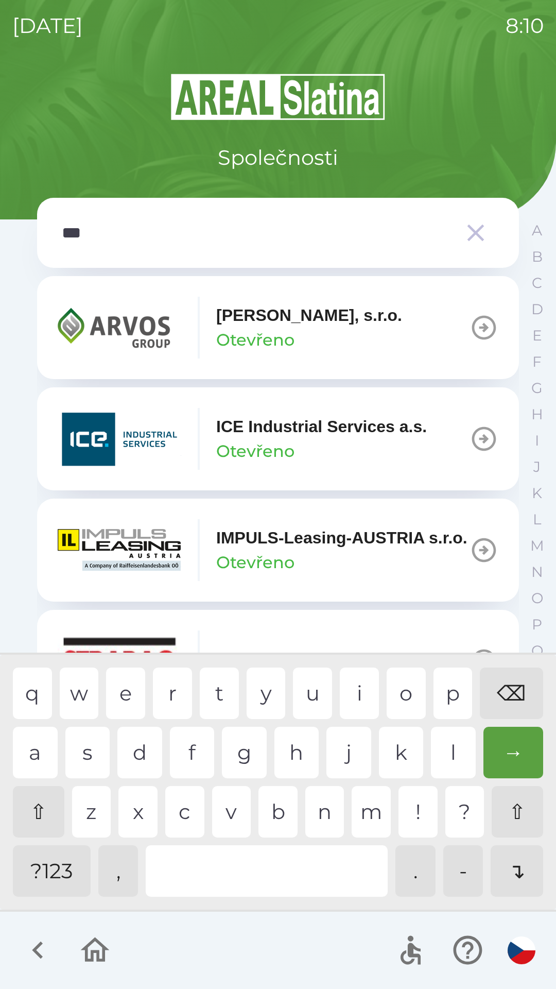
click at [177, 686] on div "r" at bounding box center [172, 692] width 39 height 51
type input "****"
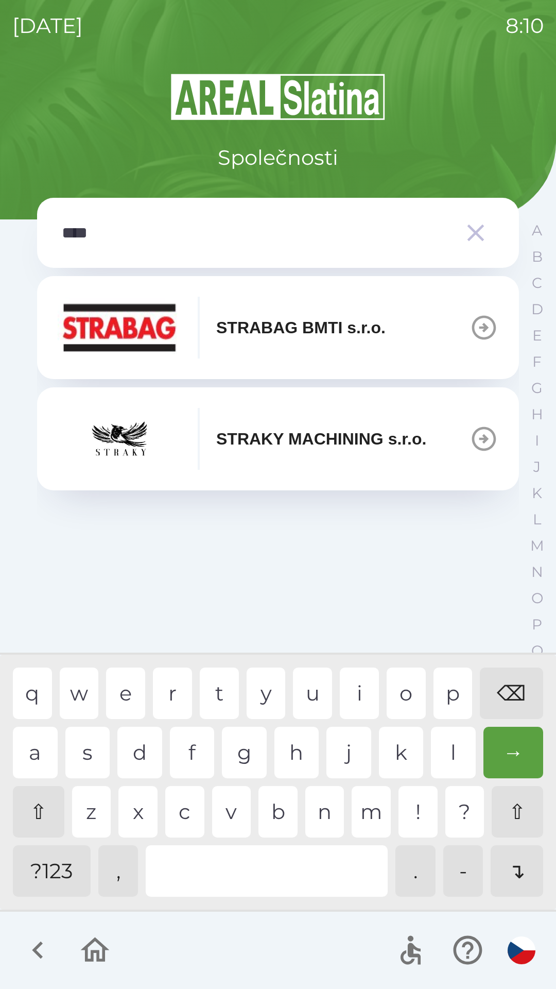
click at [22, 754] on div "a" at bounding box center [35, 752] width 45 height 51
click at [144, 323] on img "button" at bounding box center [120, 328] width 124 height 62
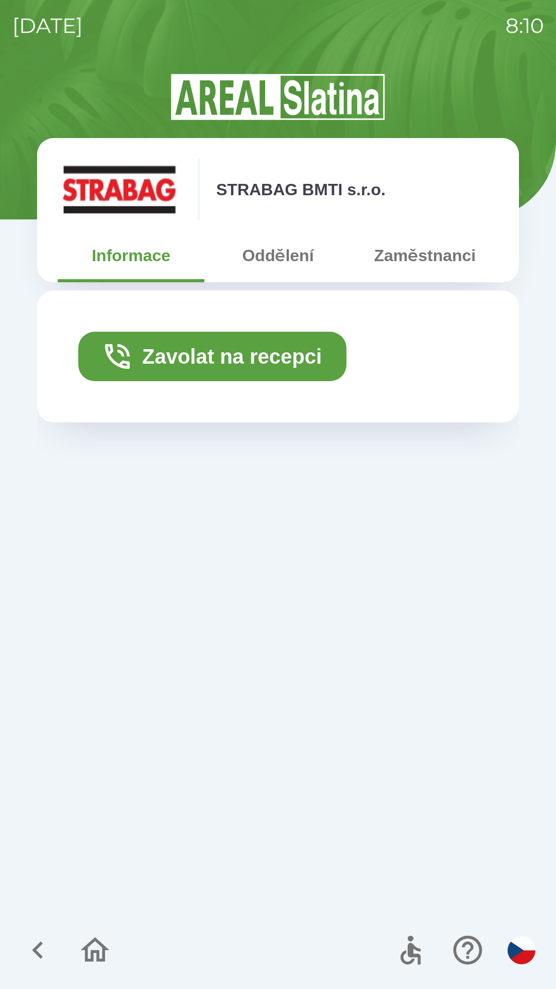
click at [279, 260] on button "Oddělení" at bounding box center [277, 255] width 147 height 37
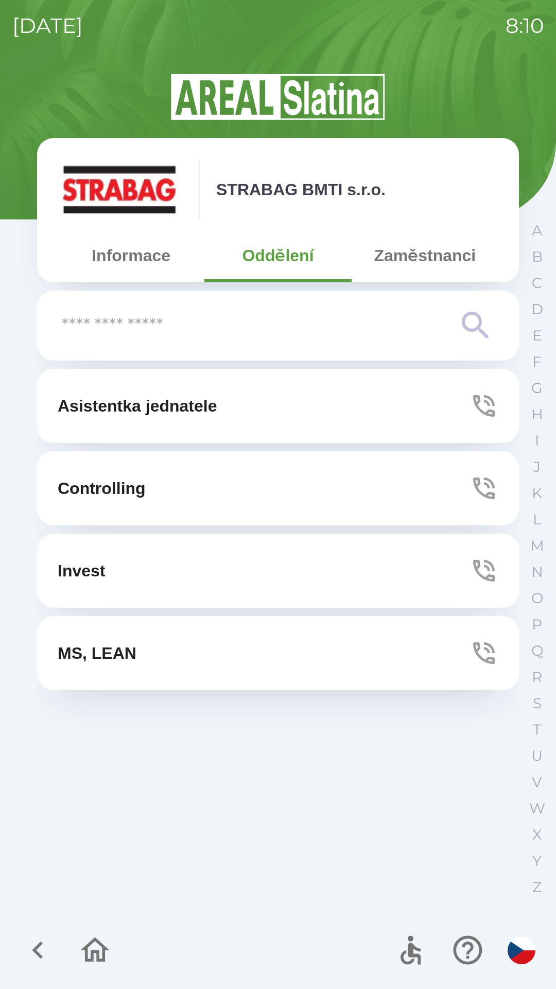
click at [482, 491] on icon "button" at bounding box center [484, 488] width 29 height 29
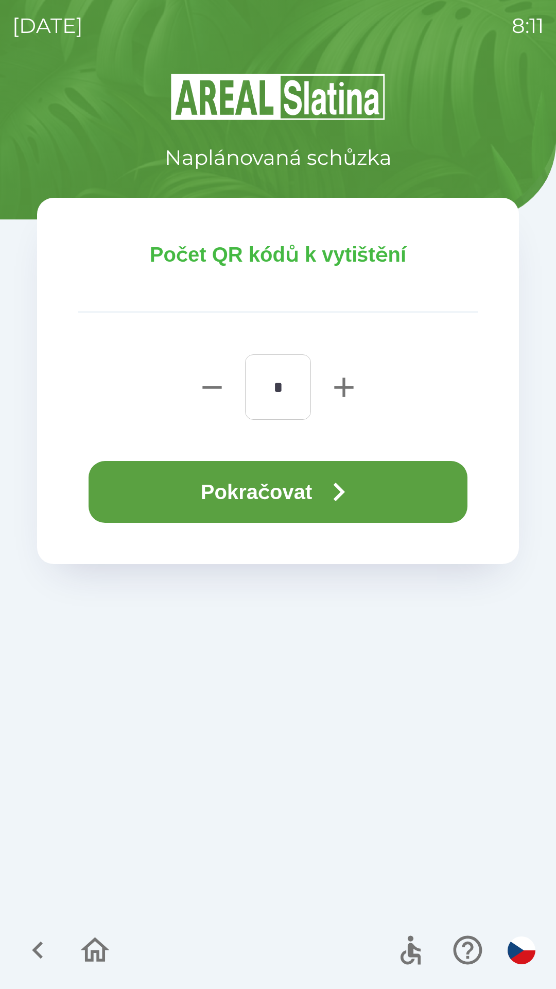
click at [280, 484] on button "Pokračovat" at bounding box center [278, 492] width 379 height 62
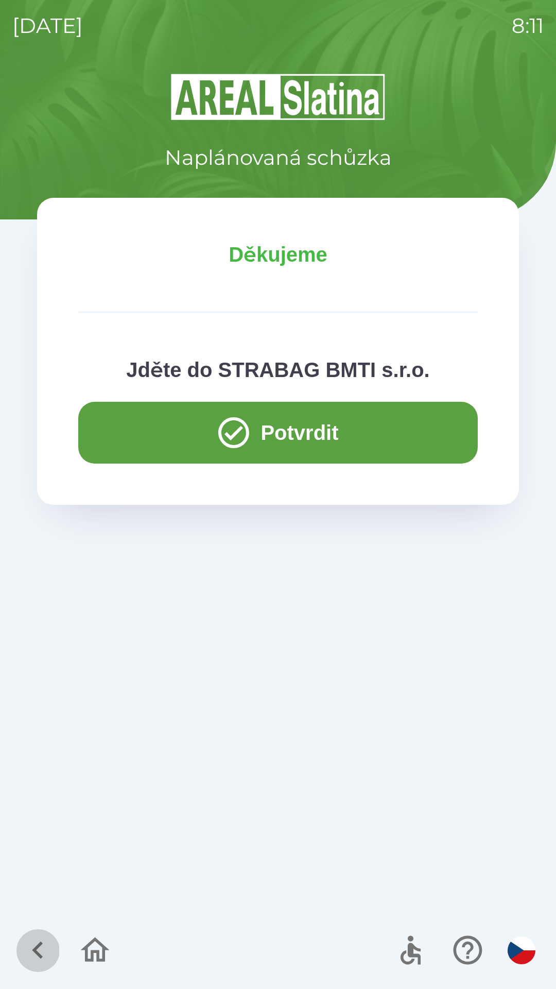
click at [30, 958] on icon "button" at bounding box center [38, 950] width 35 height 35
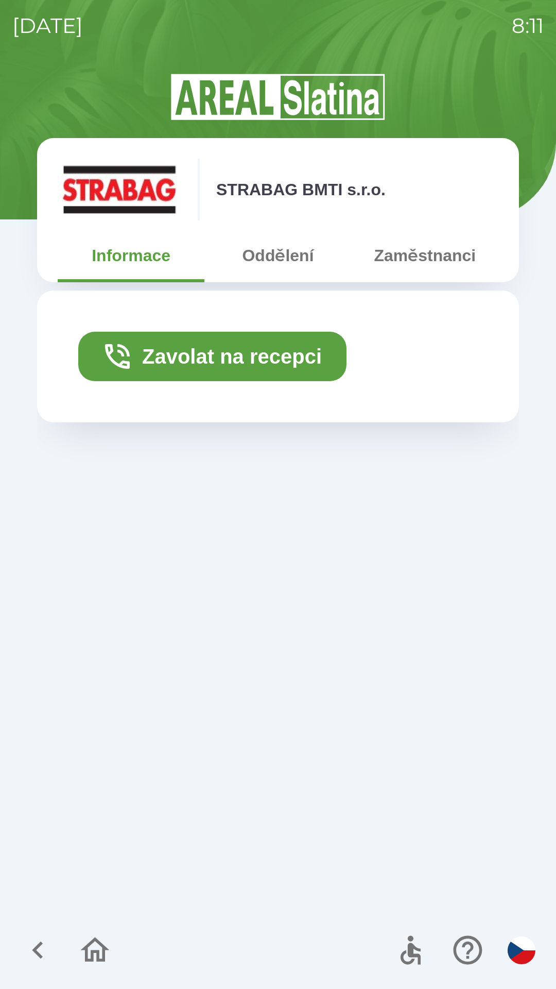
click at [417, 266] on button "Zaměstnanci" at bounding box center [425, 255] width 147 height 37
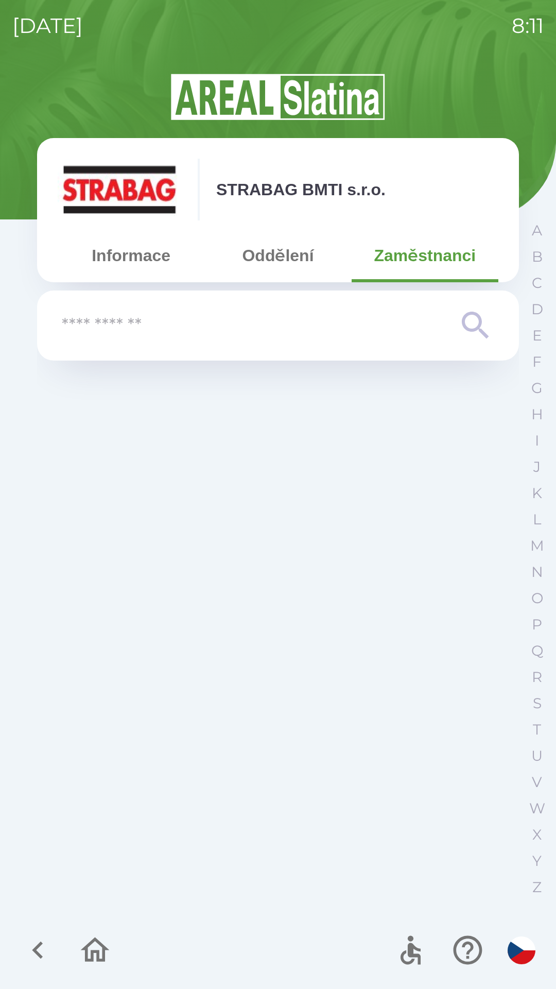
click at [274, 263] on button "Oddělení" at bounding box center [277, 255] width 147 height 37
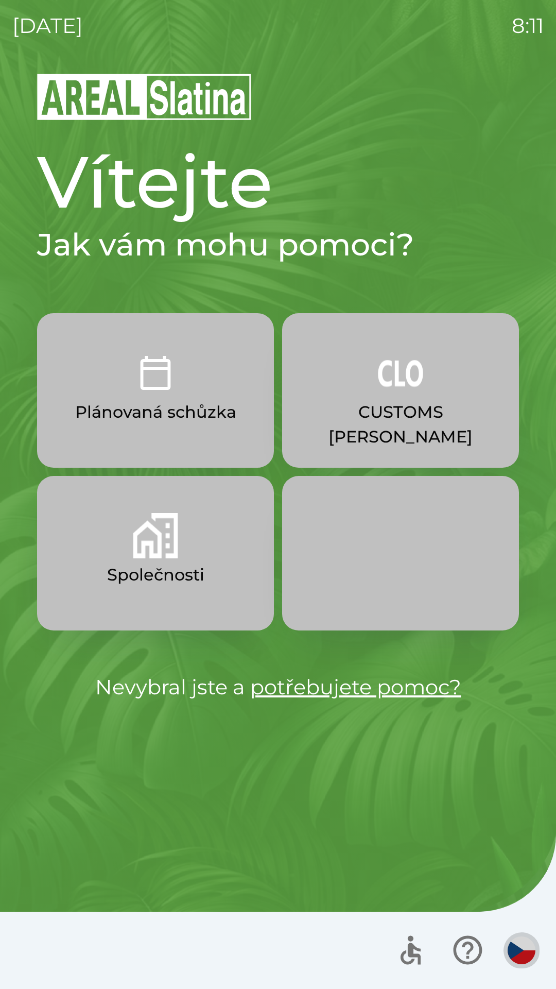
click at [530, 951] on img "button" at bounding box center [522, 950] width 28 height 28
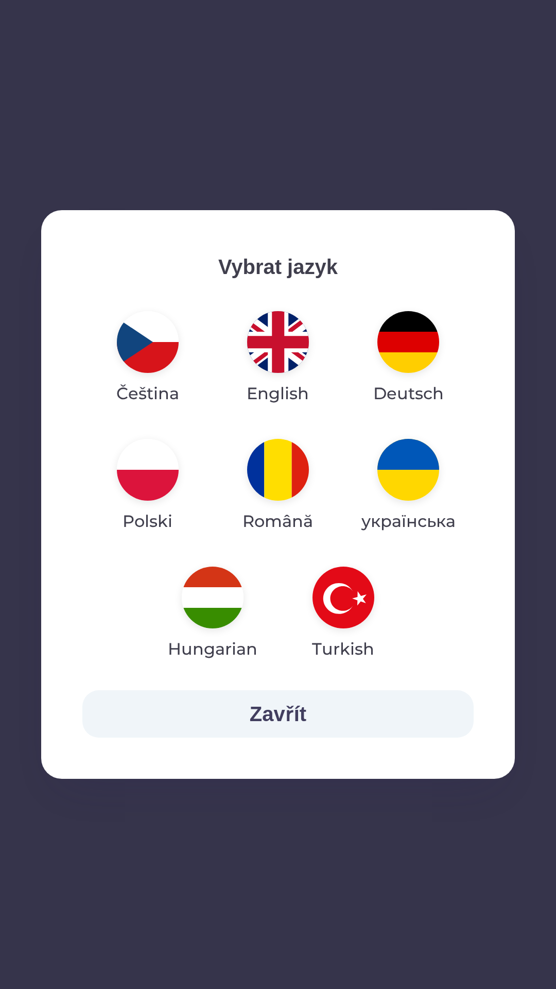
click at [273, 340] on img "button" at bounding box center [278, 342] width 62 height 62
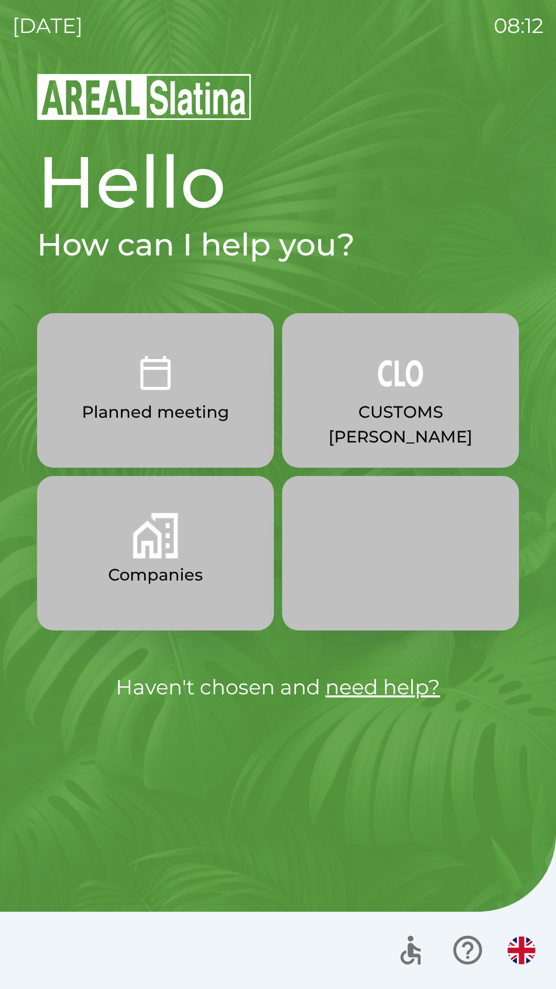
click at [185, 553] on button "Companies" at bounding box center [155, 553] width 237 height 154
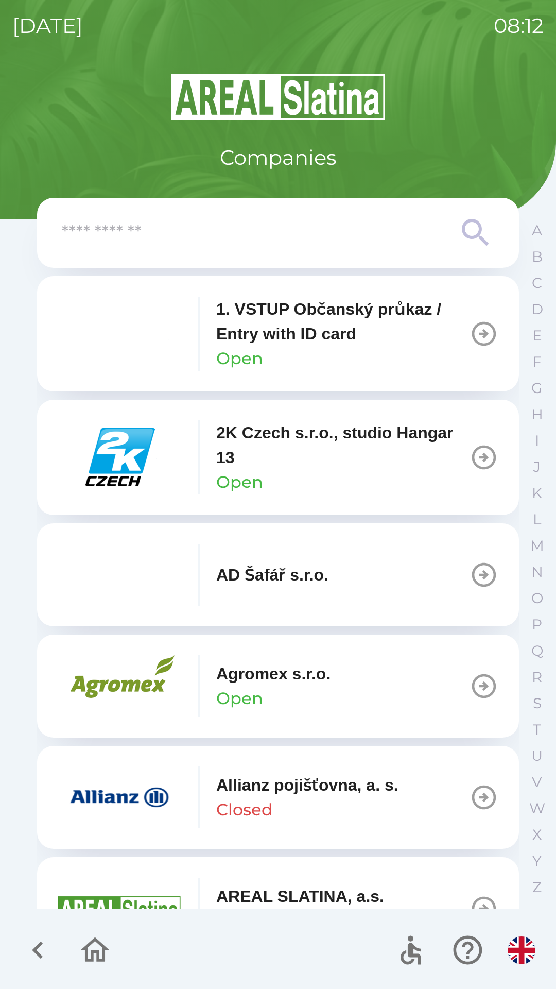
click at [250, 234] on input "text" at bounding box center [257, 233] width 391 height 28
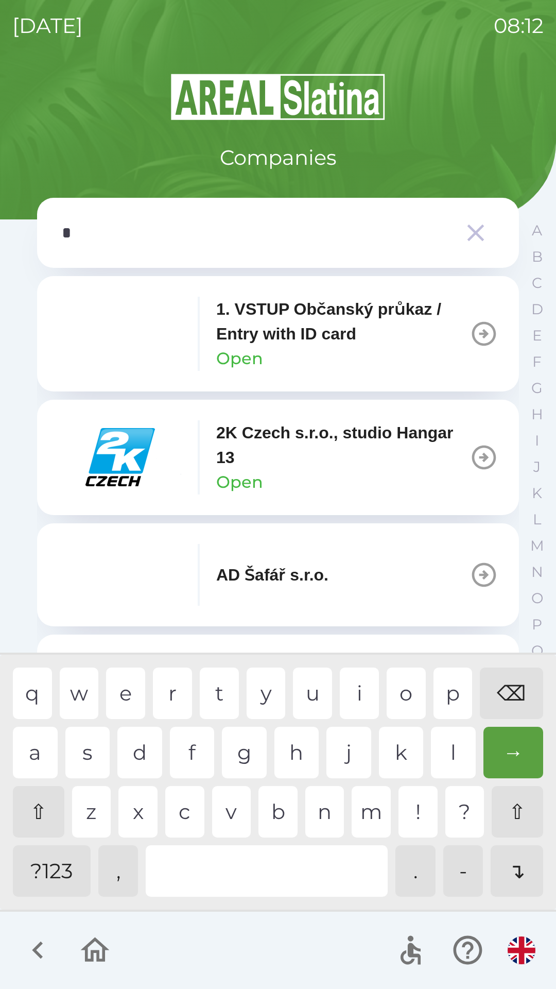
click at [92, 745] on div "s" at bounding box center [87, 752] width 45 height 51
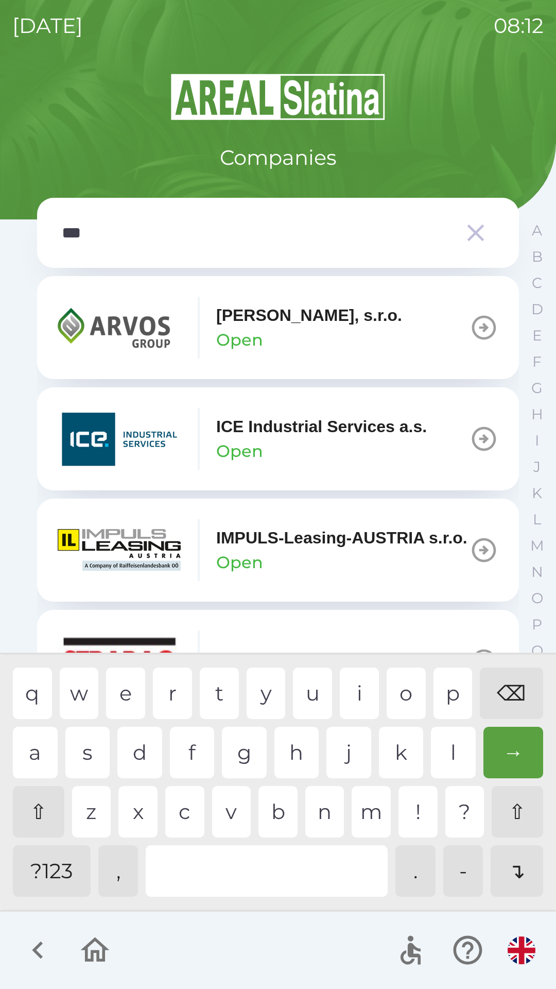
click at [167, 686] on div "r" at bounding box center [172, 692] width 39 height 51
type input "****"
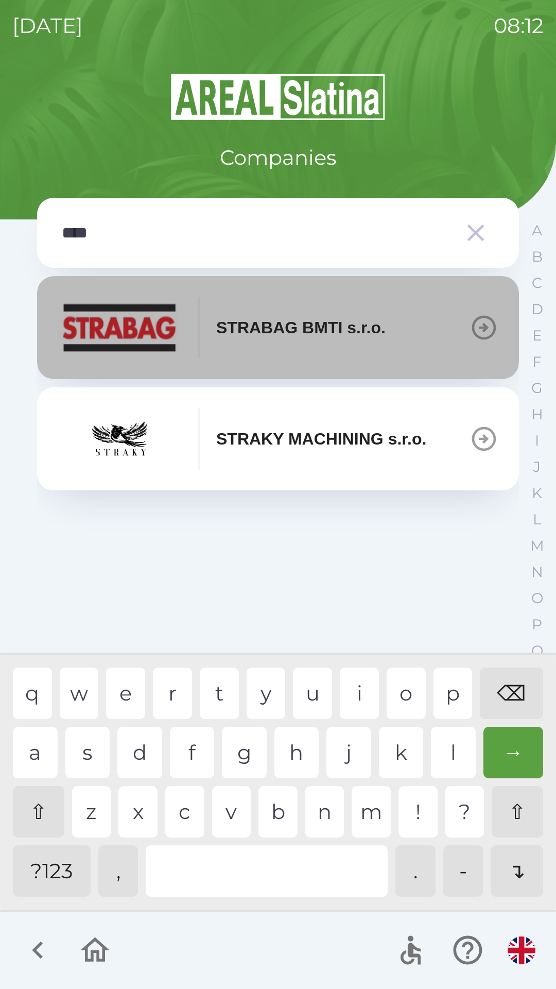
click at [248, 323] on p "STRABAG BMTI s.r.o." at bounding box center [300, 327] width 169 height 25
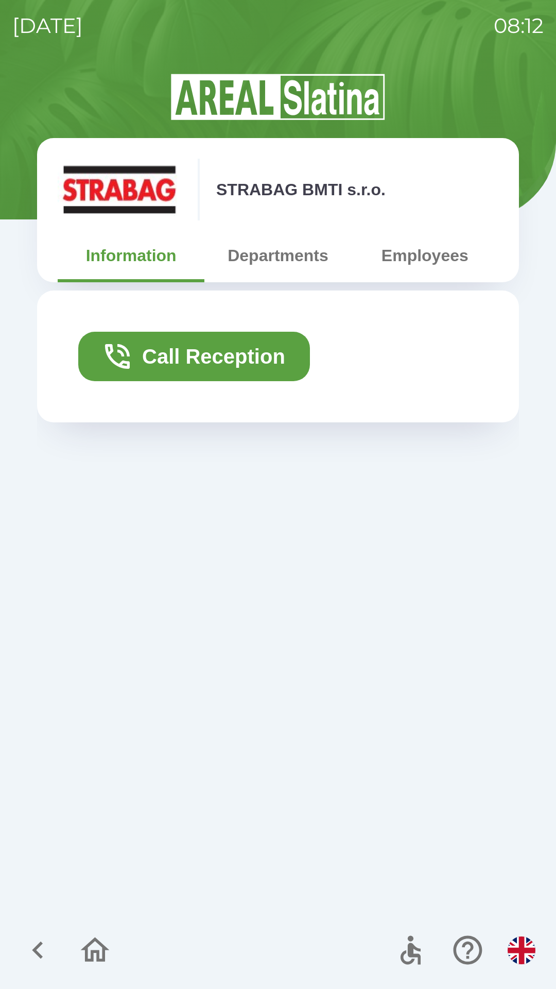
click at [300, 255] on button "Departments" at bounding box center [277, 255] width 147 height 37
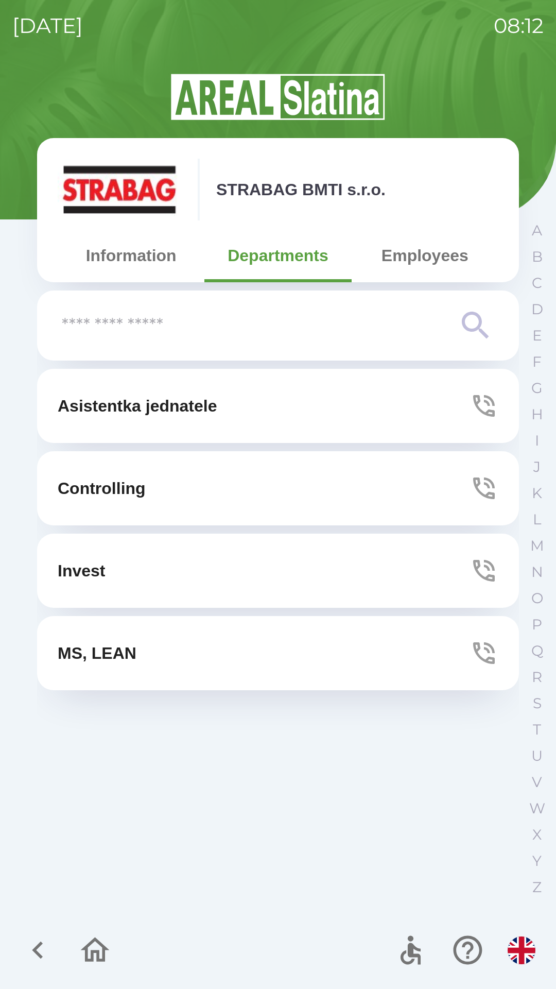
click at [156, 255] on button "Information" at bounding box center [131, 255] width 147 height 37
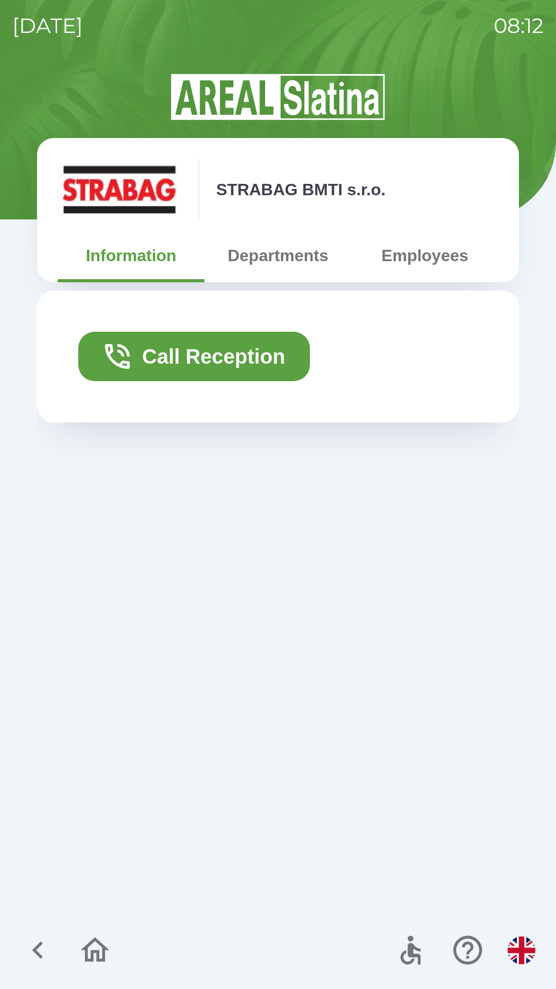
click at [282, 255] on button "Departments" at bounding box center [277, 255] width 147 height 37
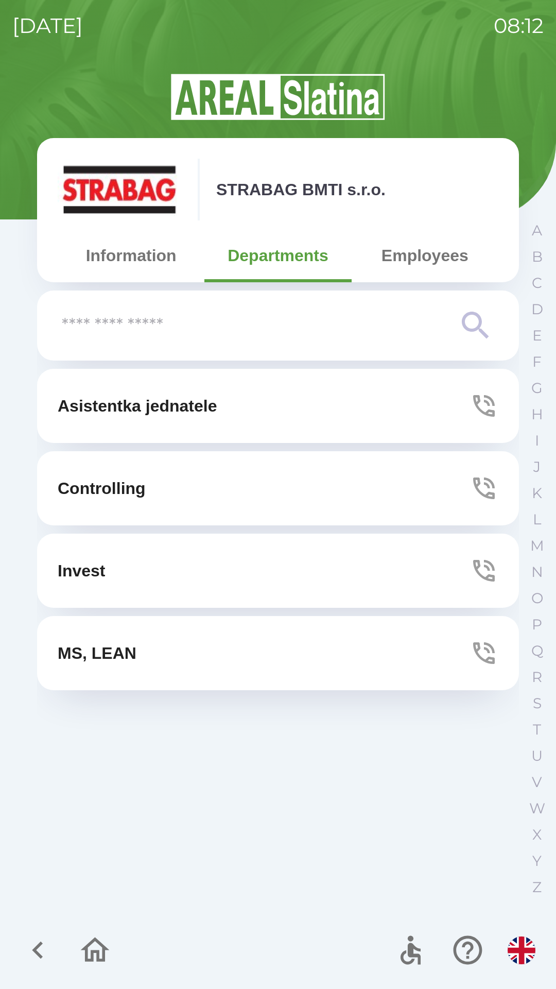
click at [132, 251] on button "Information" at bounding box center [131, 255] width 147 height 37
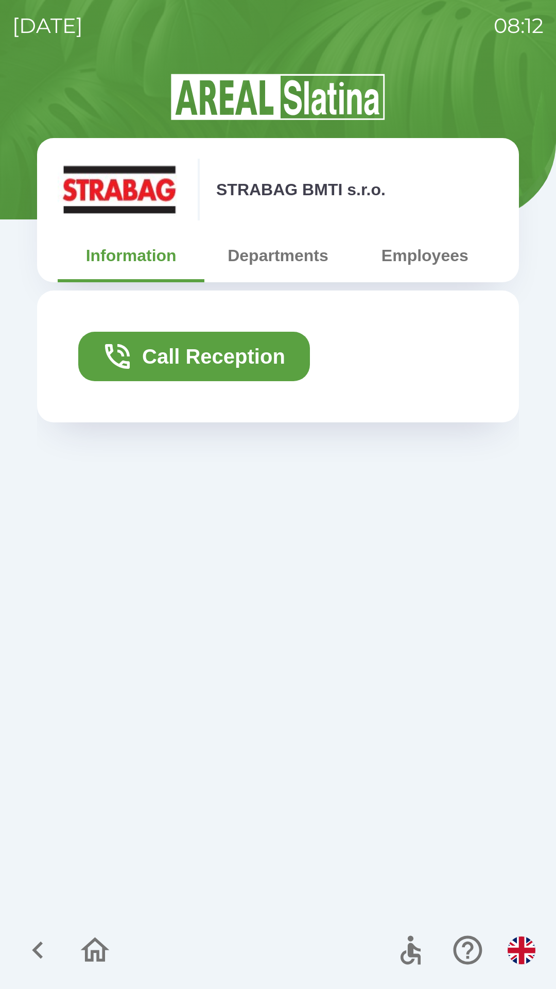
click at [429, 261] on button "Employees" at bounding box center [425, 255] width 147 height 37
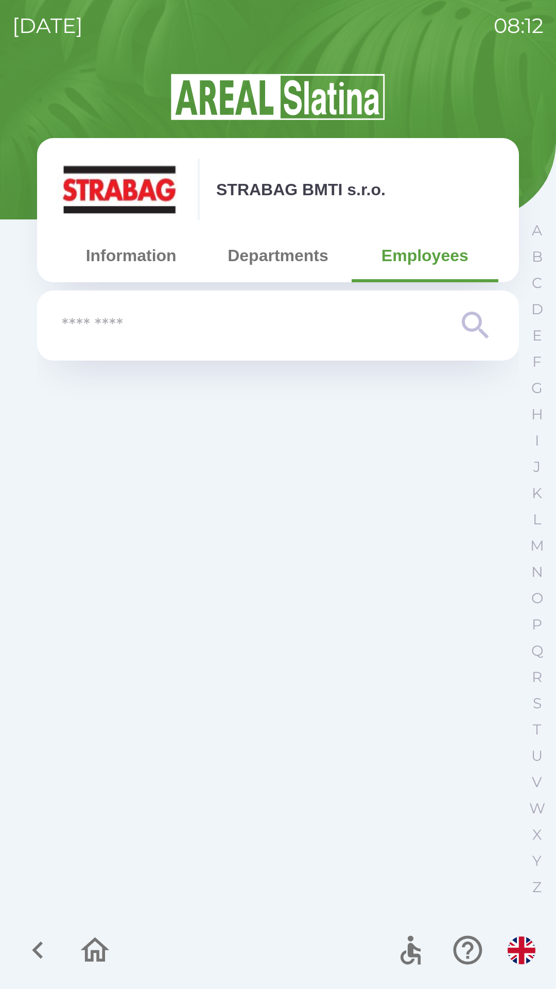
click at [180, 324] on input "text" at bounding box center [257, 326] width 391 height 28
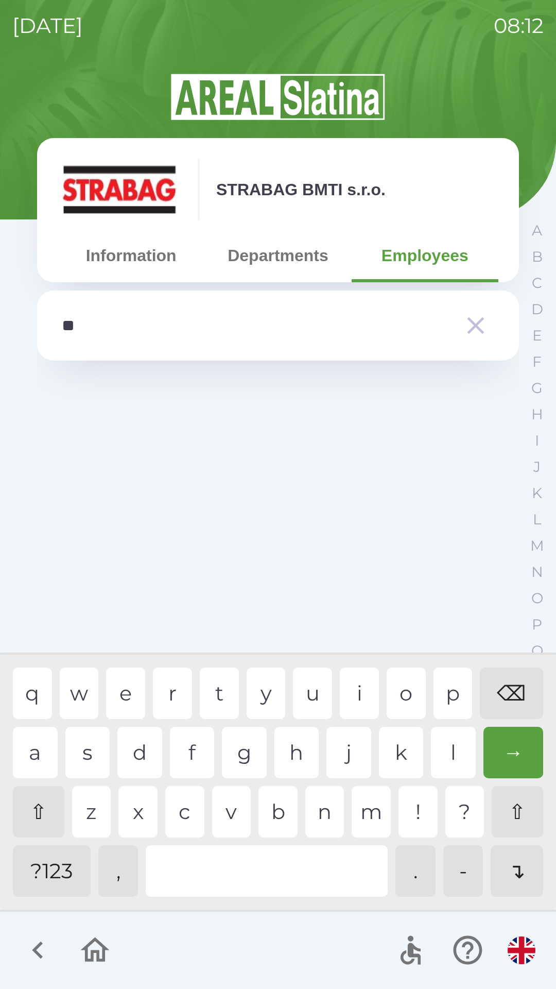
type input "***"
click at [482, 338] on icon "button" at bounding box center [475, 325] width 29 height 29
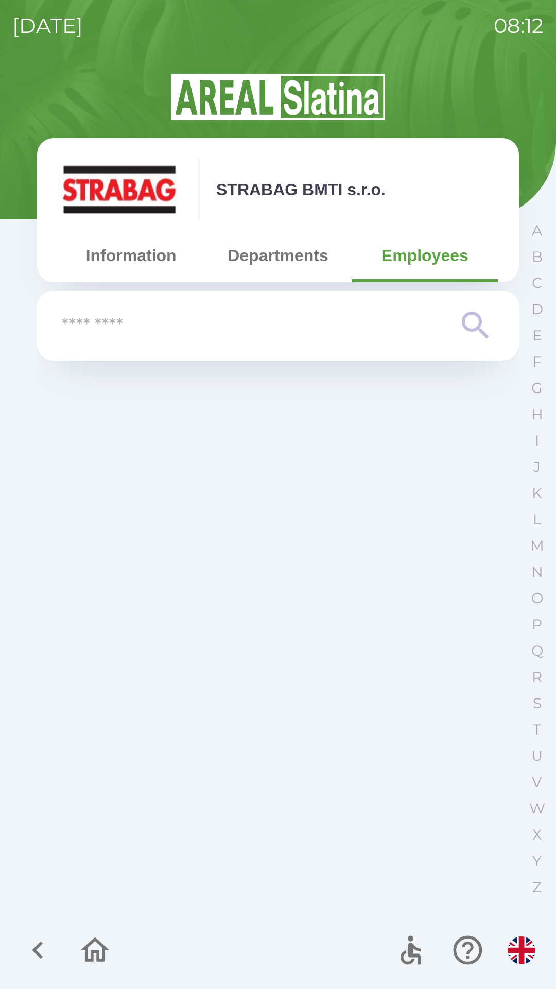
click at [164, 254] on button "Information" at bounding box center [131, 255] width 147 height 37
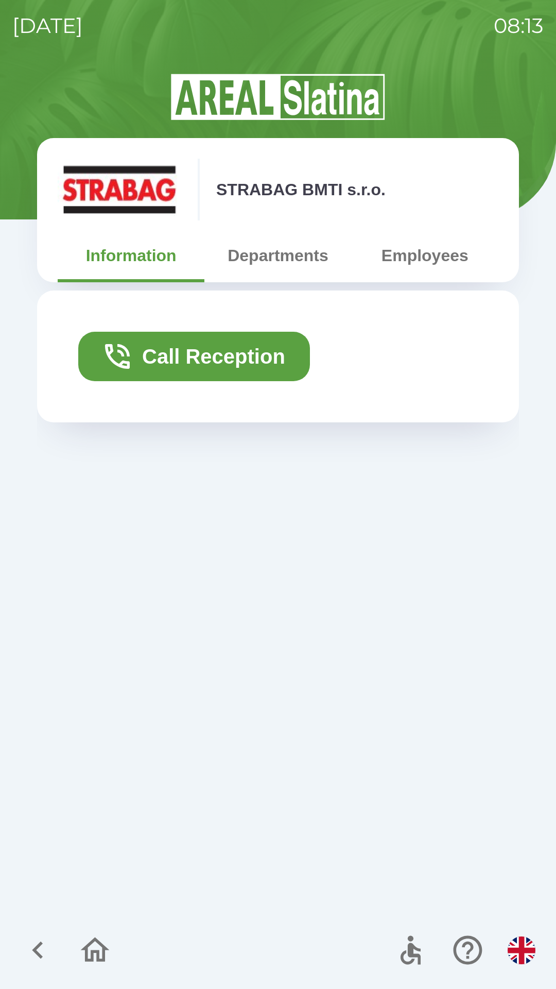
click at [96, 938] on icon "button" at bounding box center [95, 950] width 35 height 35
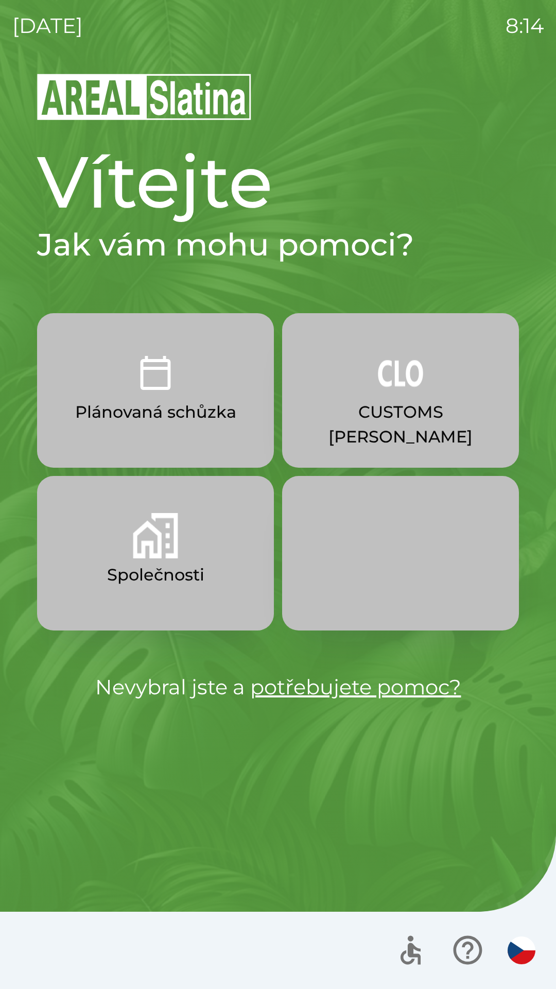
click at [396, 415] on p "CUSTOMS [PERSON_NAME]" at bounding box center [400, 424] width 187 height 49
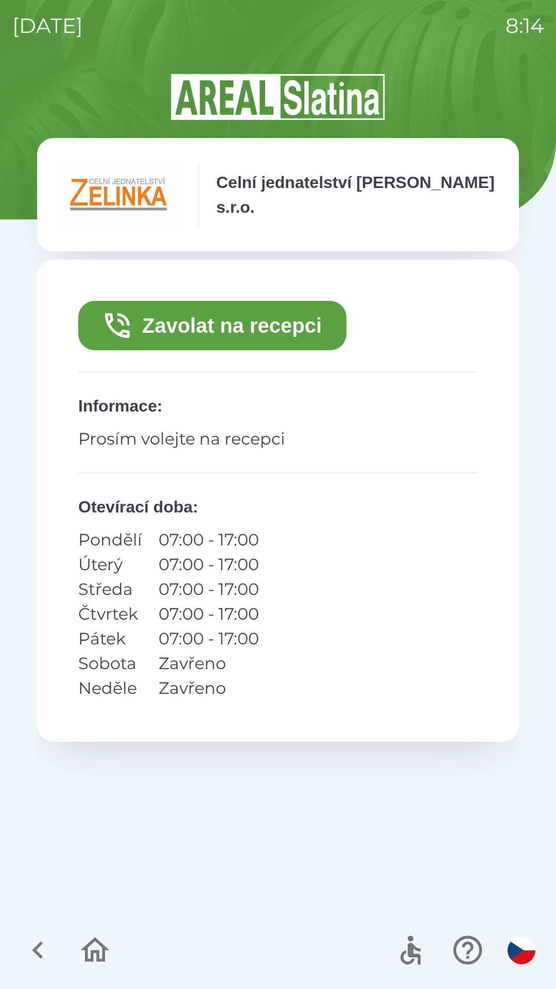
click at [191, 324] on button "Zavolat na recepci" at bounding box center [212, 325] width 268 height 49
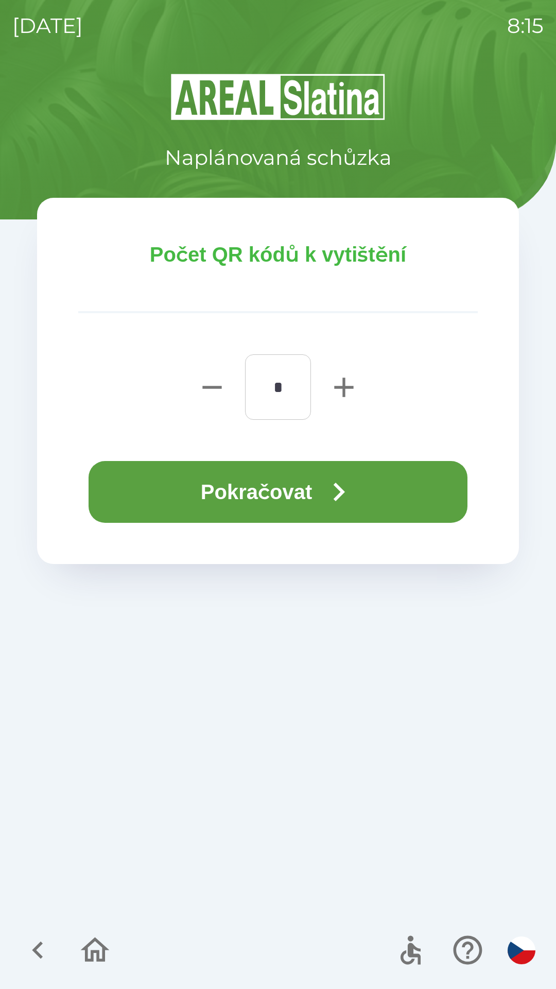
click at [249, 492] on button "Pokračovat" at bounding box center [278, 492] width 379 height 62
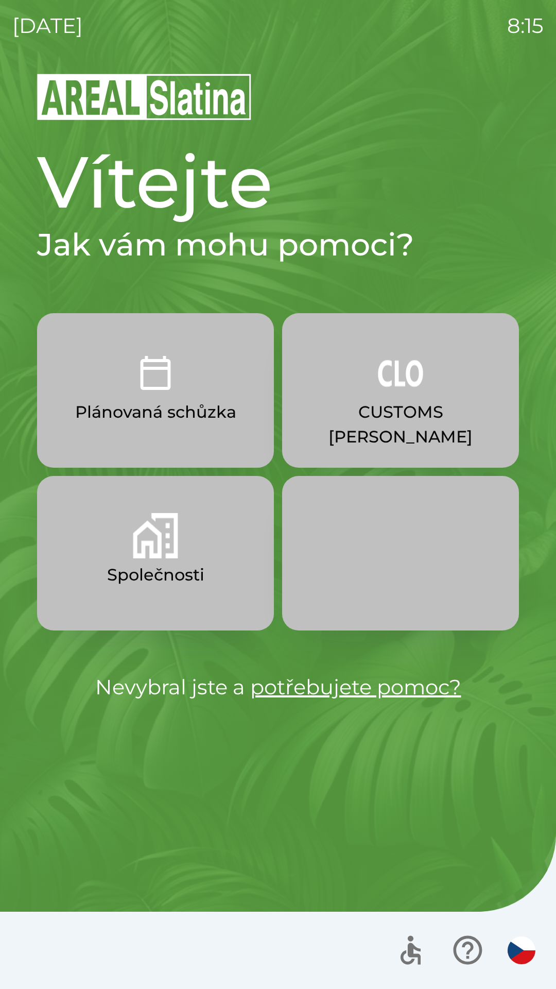
click at [407, 391] on img "button" at bounding box center [400, 372] width 45 height 45
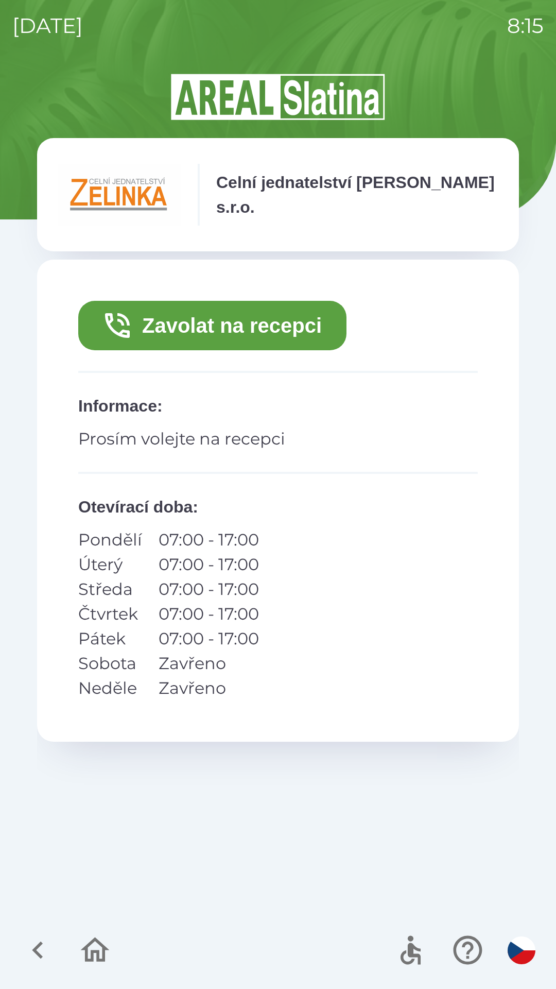
click at [280, 320] on button "Zavolat na recepci" at bounding box center [212, 325] width 268 height 49
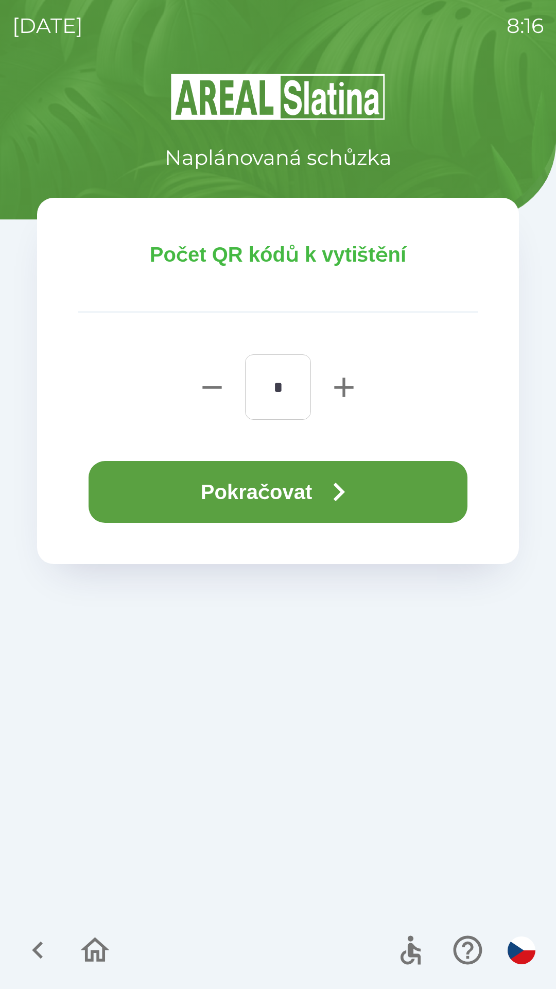
click at [337, 401] on icon "button" at bounding box center [344, 387] width 33 height 33
type input "*"
click at [313, 495] on button "Pokračovat" at bounding box center [278, 492] width 379 height 62
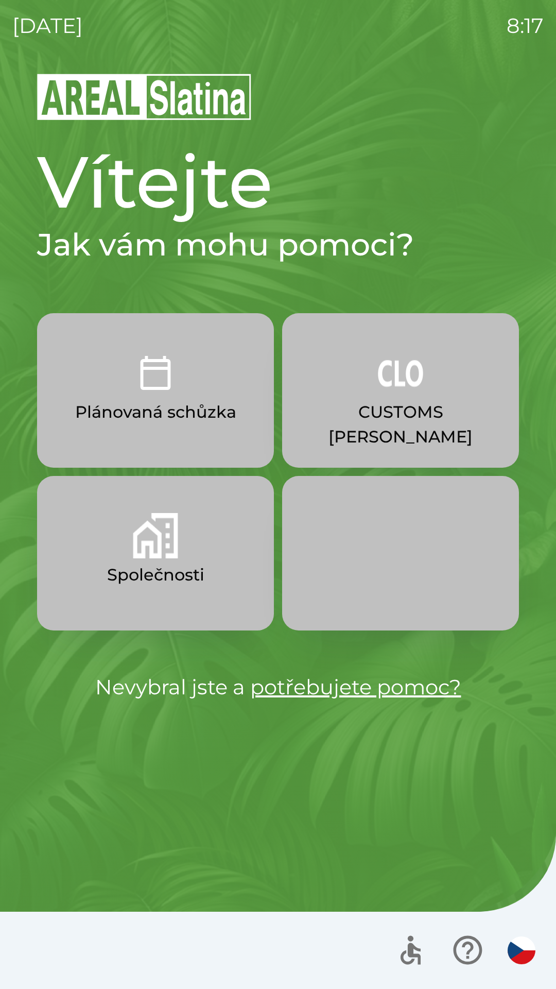
click at [176, 566] on p "Společnosti" at bounding box center [155, 574] width 97 height 25
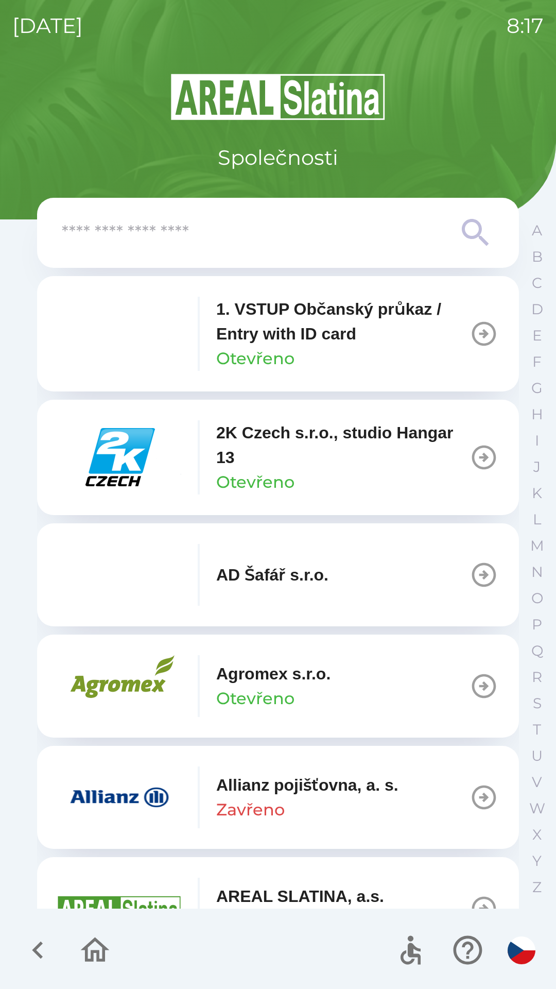
click at [310, 233] on input "text" at bounding box center [257, 233] width 391 height 28
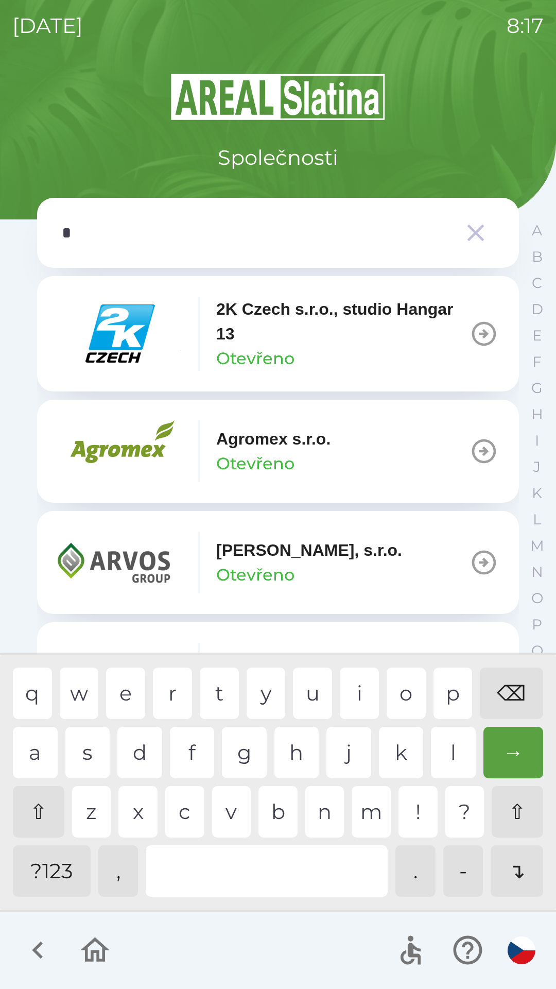
click at [238, 757] on div "g" at bounding box center [244, 752] width 45 height 51
type input "**"
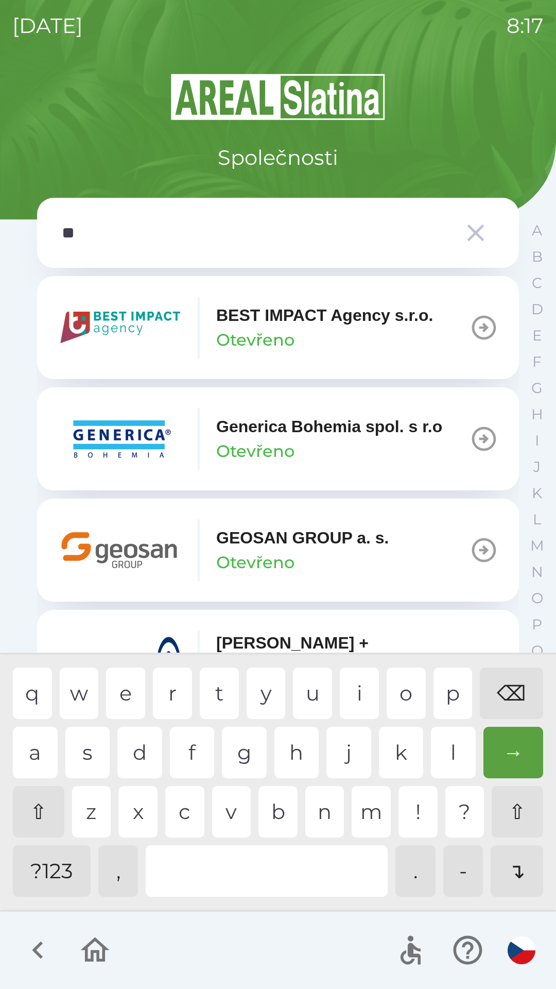
click at [320, 557] on div "GEOSAN GROUP a. s. Otevřeno" at bounding box center [302, 549] width 173 height 49
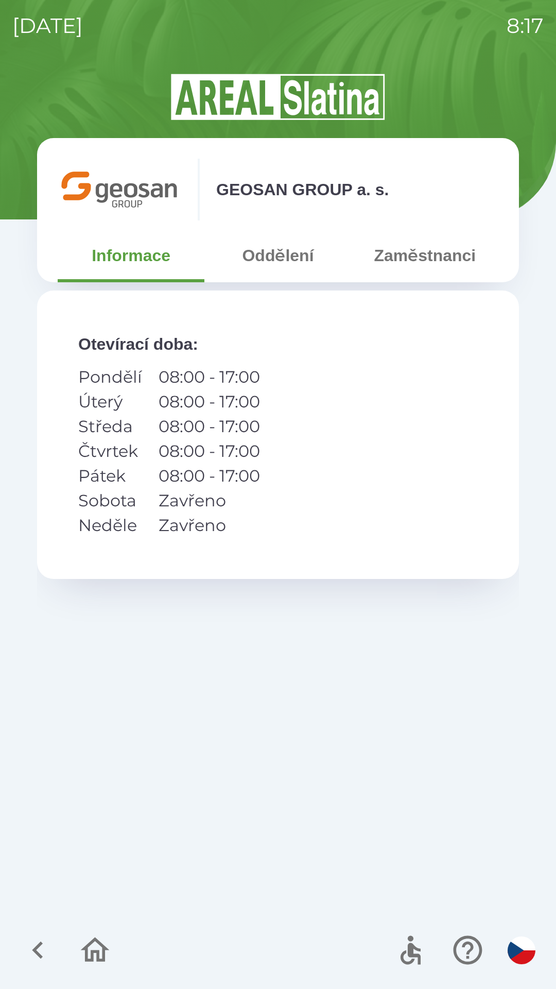
click at [280, 262] on button "Oddělení" at bounding box center [277, 255] width 147 height 37
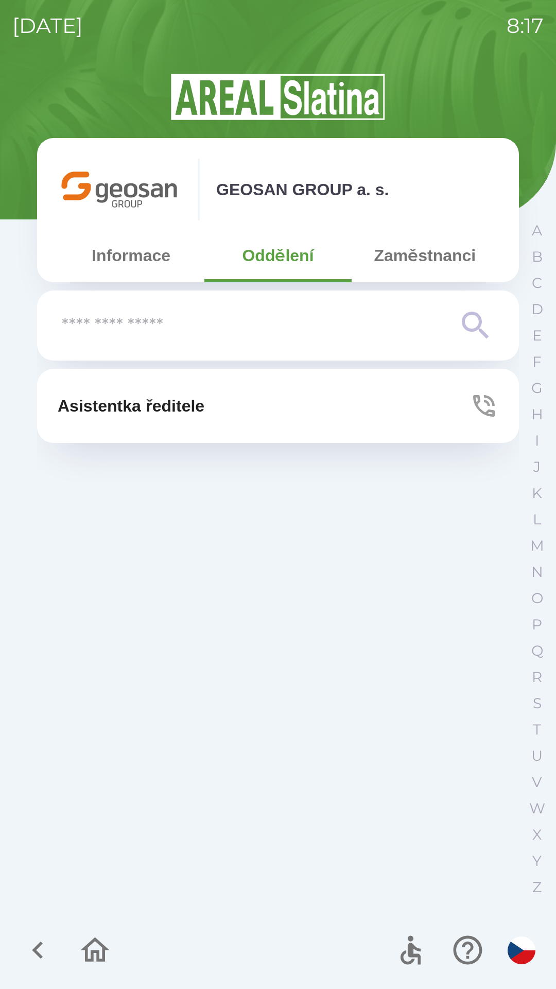
click at [421, 262] on button "Zaměstnanci" at bounding box center [425, 255] width 147 height 37
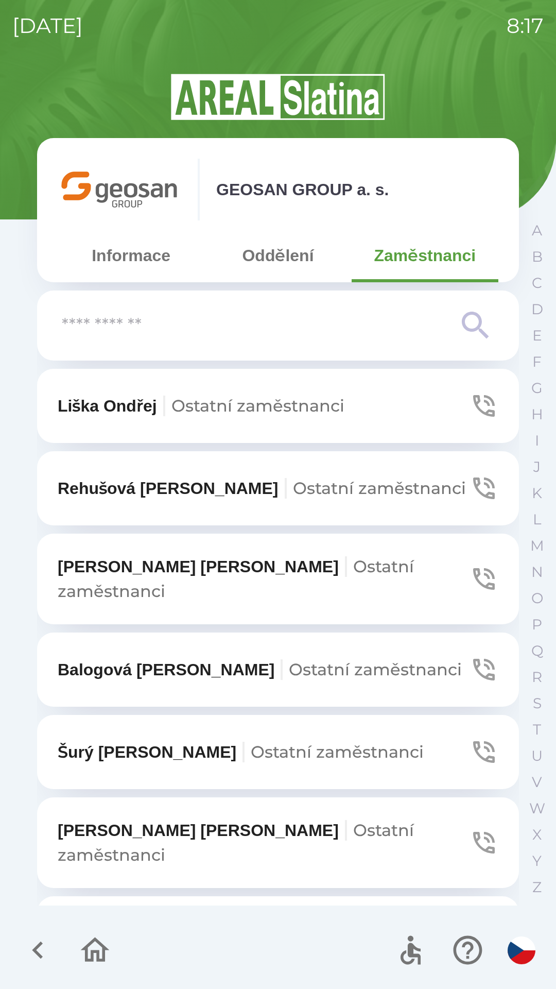
click at [282, 328] on input "text" at bounding box center [257, 326] width 391 height 28
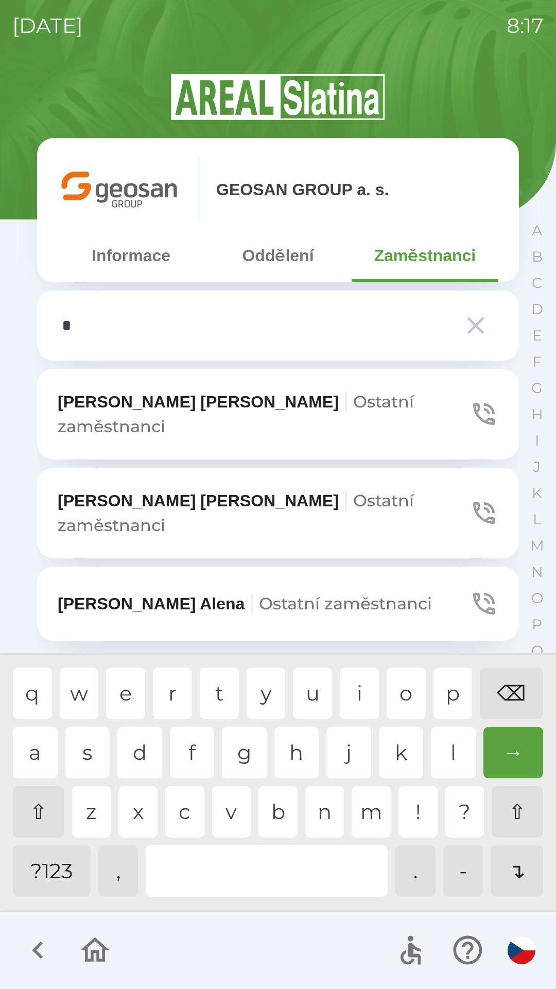
click at [85, 808] on div "z" at bounding box center [91, 811] width 39 height 51
type input "**"
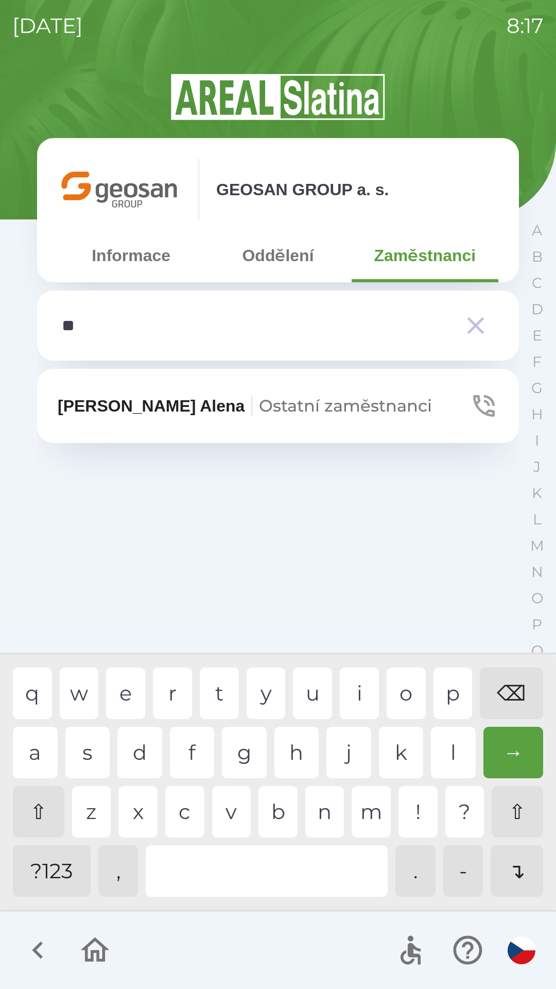
click at [127, 694] on div "e" at bounding box center [125, 692] width 39 height 51
click at [322, 409] on span "Ostatní zaměstnanci" at bounding box center [345, 405] width 173 height 20
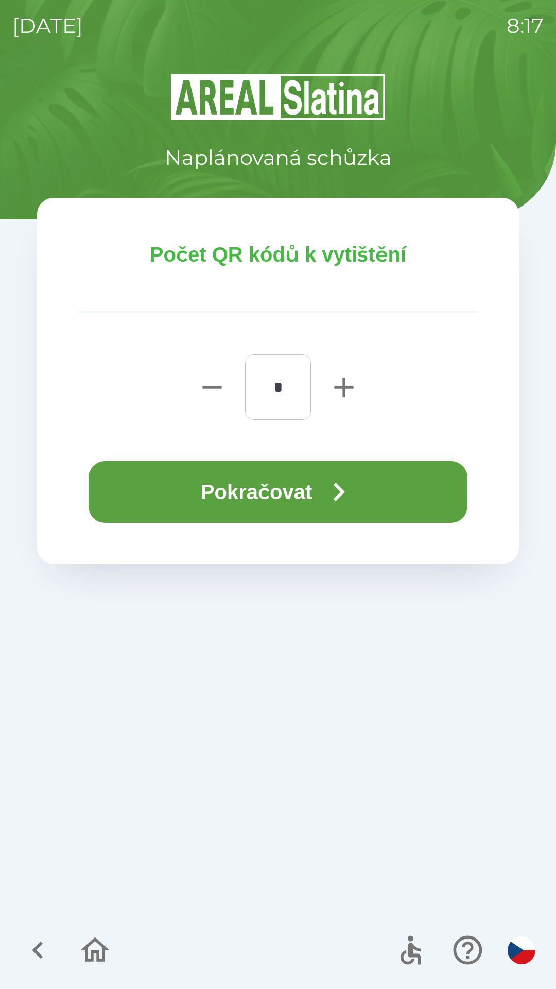
click at [322, 483] on button "Pokračovat" at bounding box center [278, 492] width 379 height 62
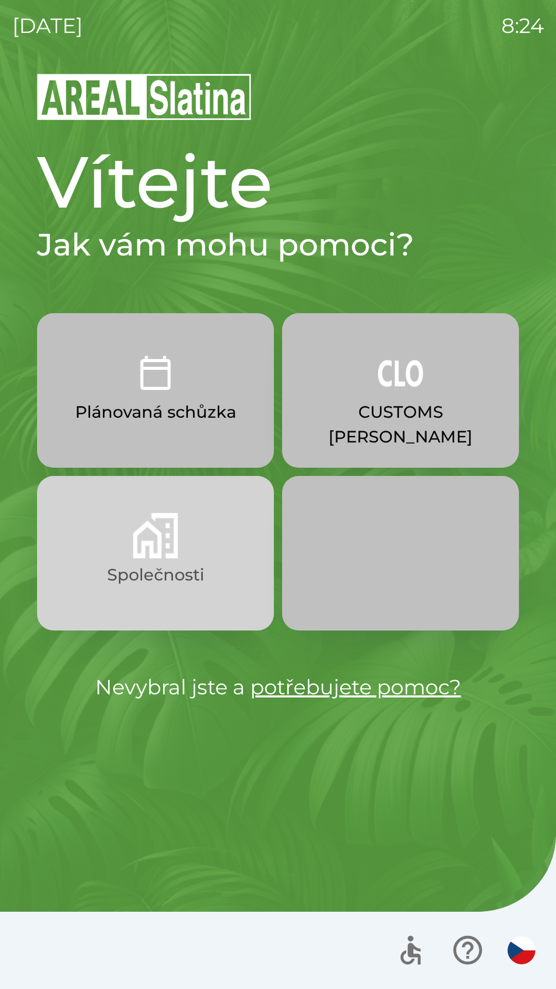
click at [177, 556] on img "button" at bounding box center [155, 535] width 45 height 45
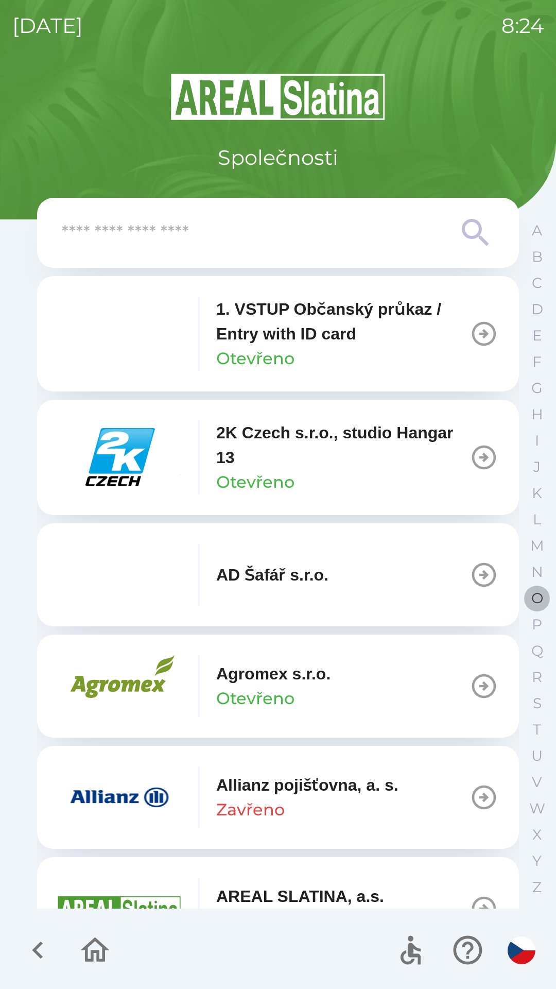
click at [533, 592] on p "O" at bounding box center [537, 598] width 12 height 18
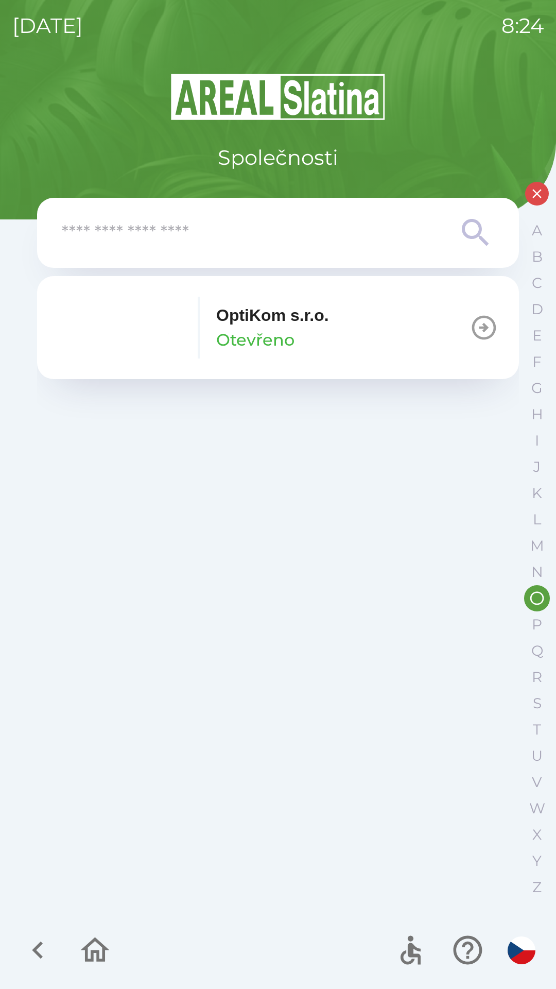
click at [329, 326] on p "OptiKom s.r.o." at bounding box center [272, 315] width 113 height 25
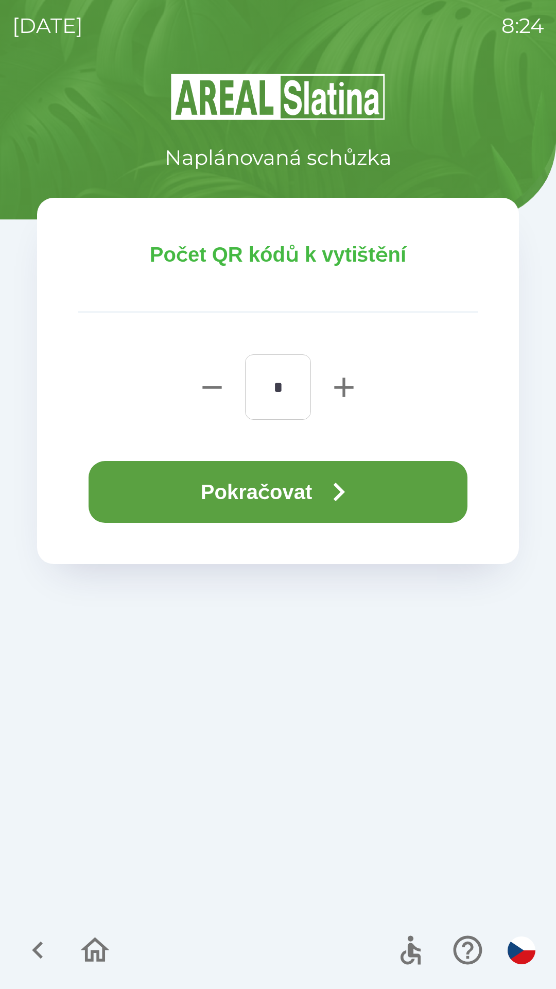
click at [262, 505] on button "Pokračovat" at bounding box center [278, 492] width 379 height 62
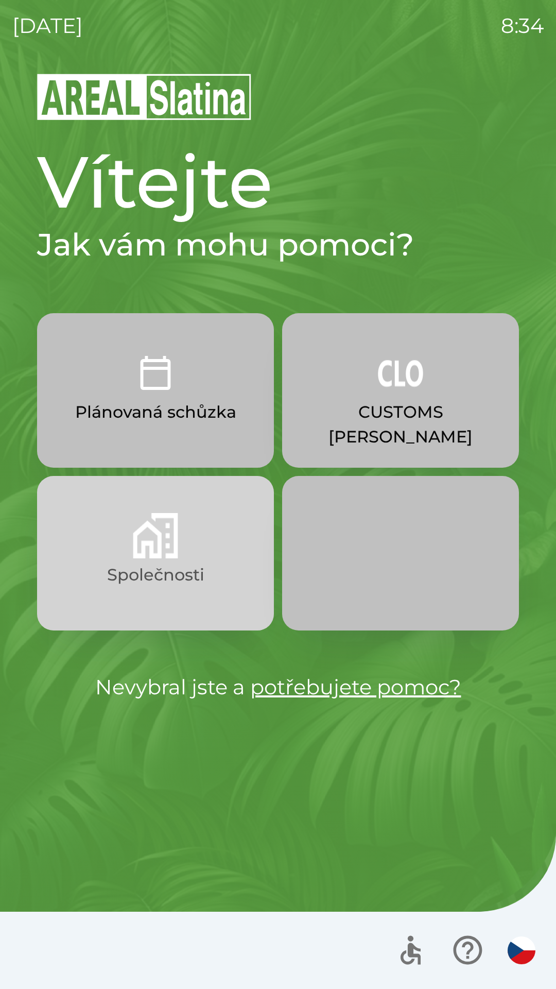
click at [137, 577] on p "Společnosti" at bounding box center [155, 574] width 97 height 25
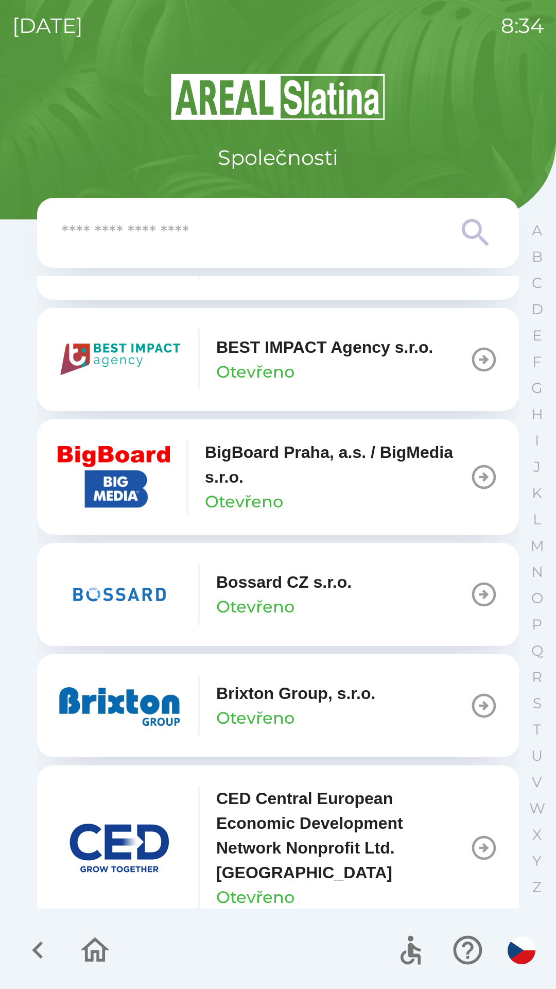
scroll to position [1245, 0]
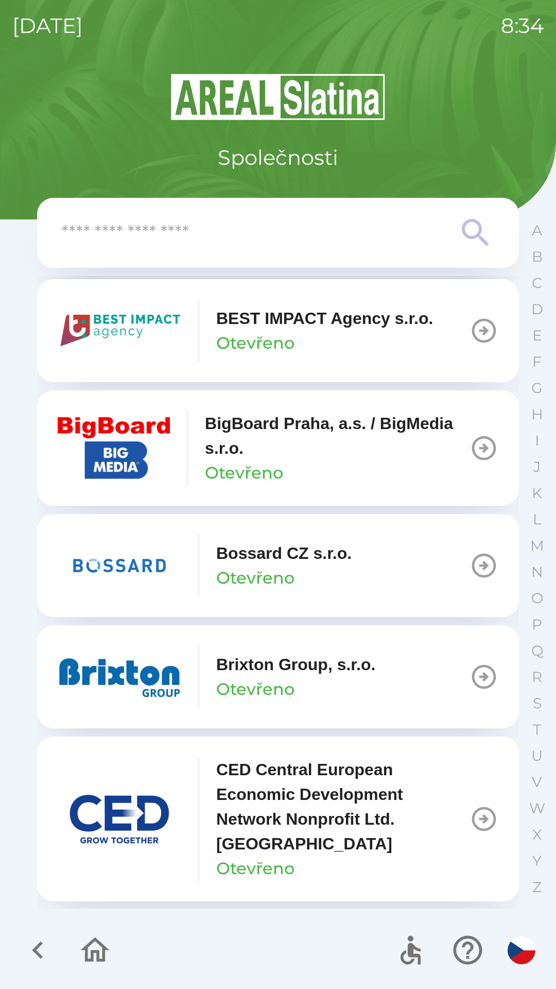
click at [168, 685] on img "button" at bounding box center [120, 677] width 124 height 62
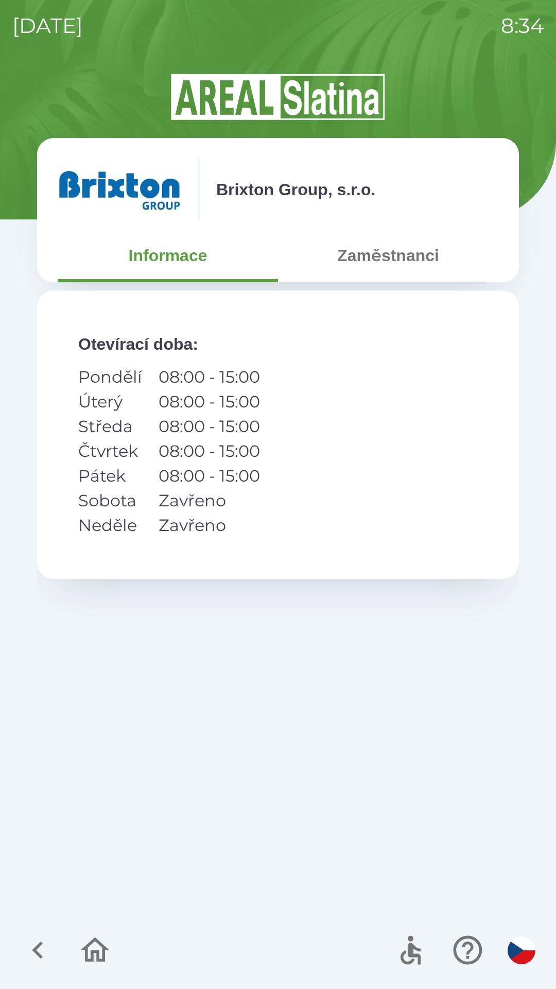
click at [386, 255] on button "Zaměstnanci" at bounding box center [388, 255] width 220 height 37
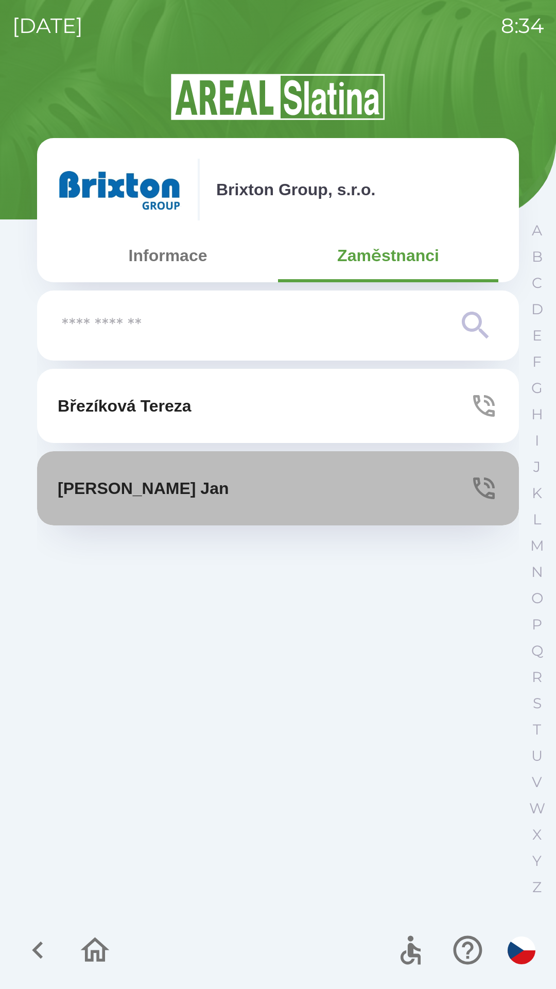
click at [262, 492] on button "[PERSON_NAME]" at bounding box center [278, 488] width 482 height 74
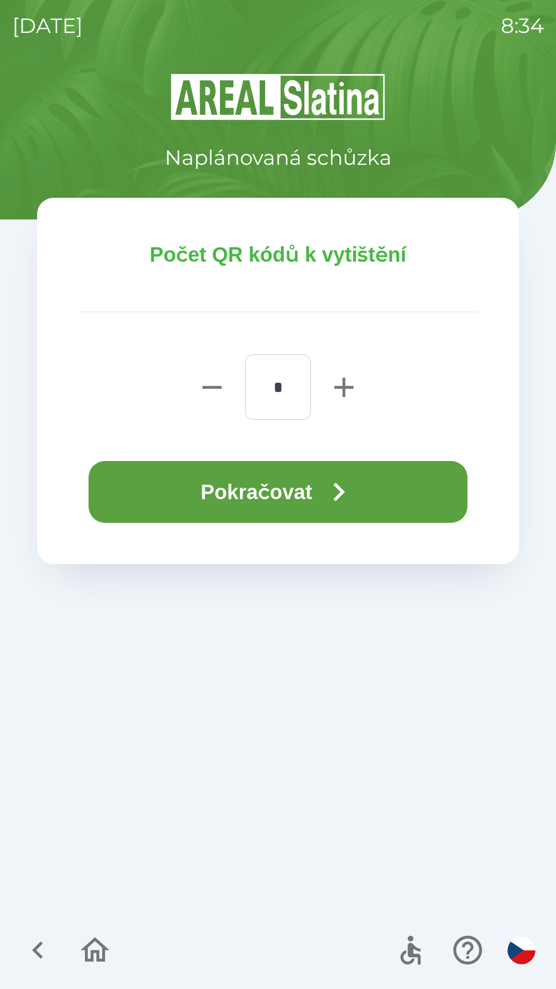
click at [260, 254] on p "Počet QR kódů k vytištění" at bounding box center [278, 254] width 400 height 31
click at [281, 485] on button "Pokračovat" at bounding box center [278, 492] width 379 height 62
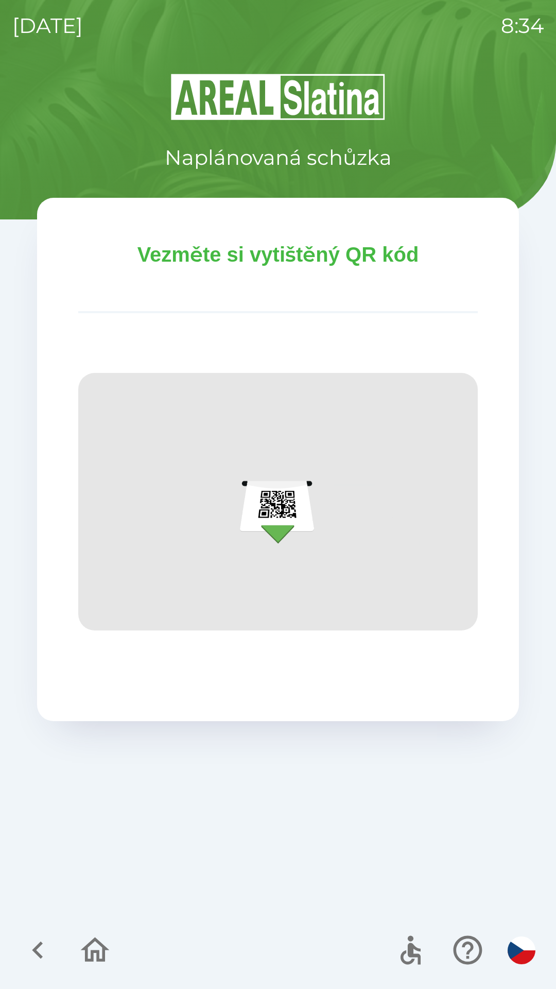
click at [281, 518] on img at bounding box center [278, 501] width 400 height 257
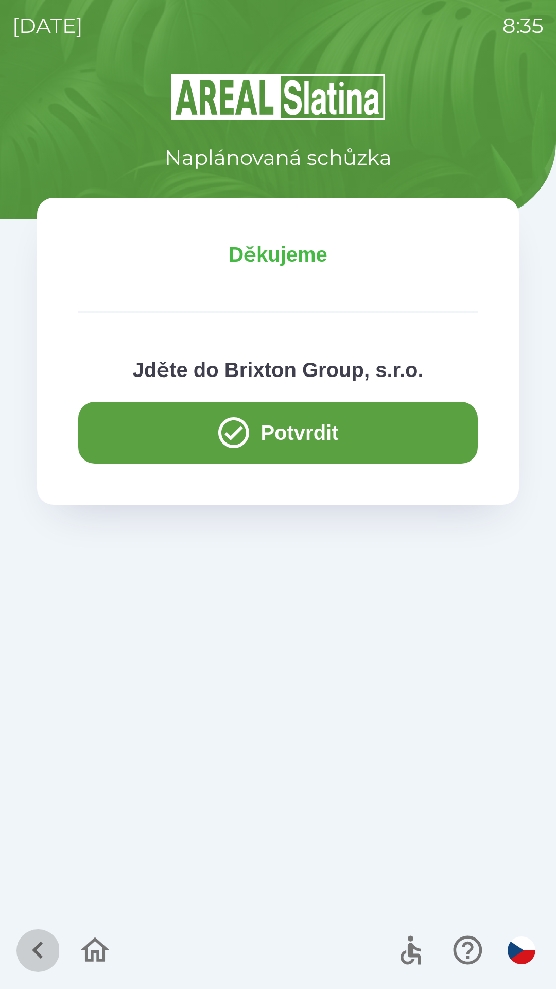
click at [43, 948] on icon "button" at bounding box center [38, 950] width 35 height 35
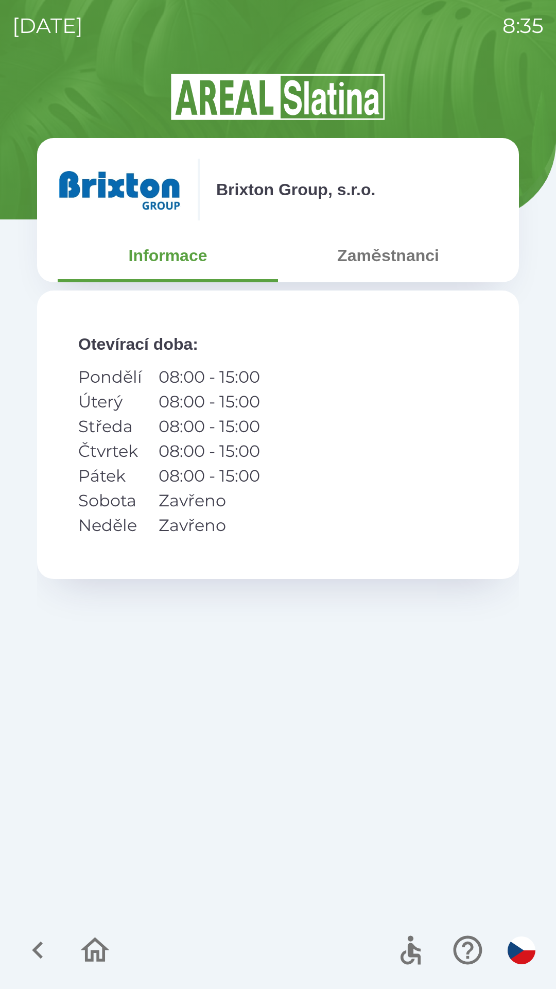
click at [40, 948] on icon "button" at bounding box center [38, 950] width 35 height 35
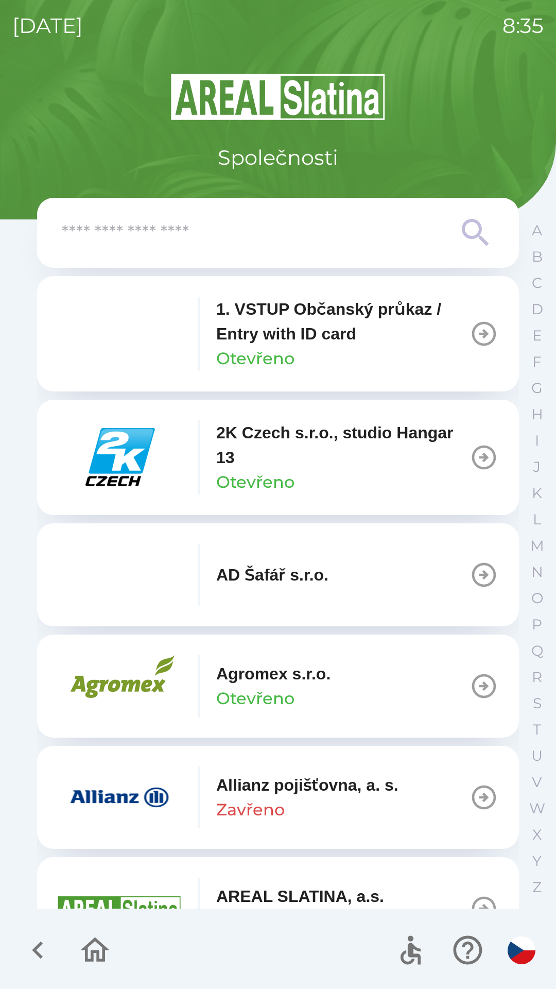
click at [292, 240] on input "text" at bounding box center [257, 233] width 391 height 28
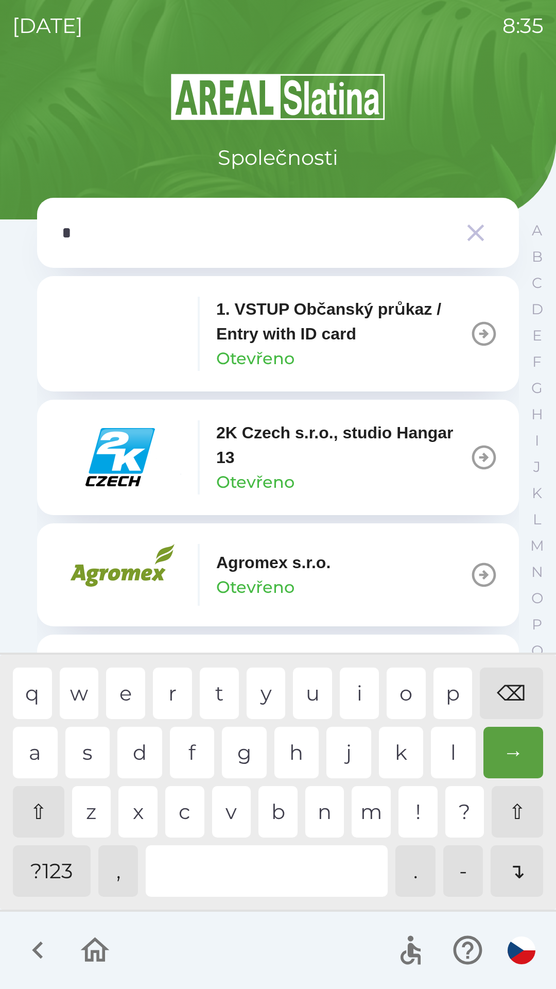
click at [124, 685] on div "e" at bounding box center [125, 692] width 39 height 51
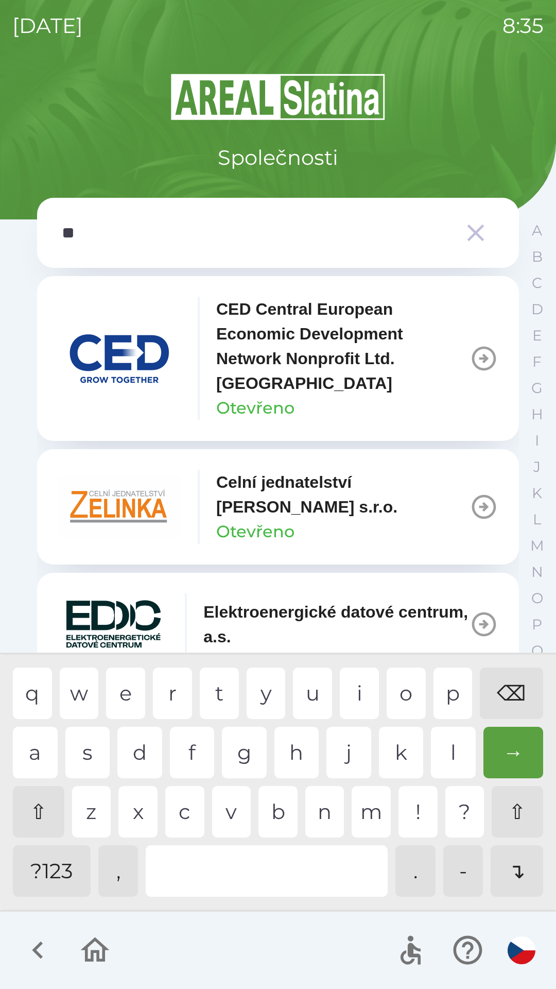
click at [446, 758] on div "l" at bounding box center [453, 752] width 45 height 51
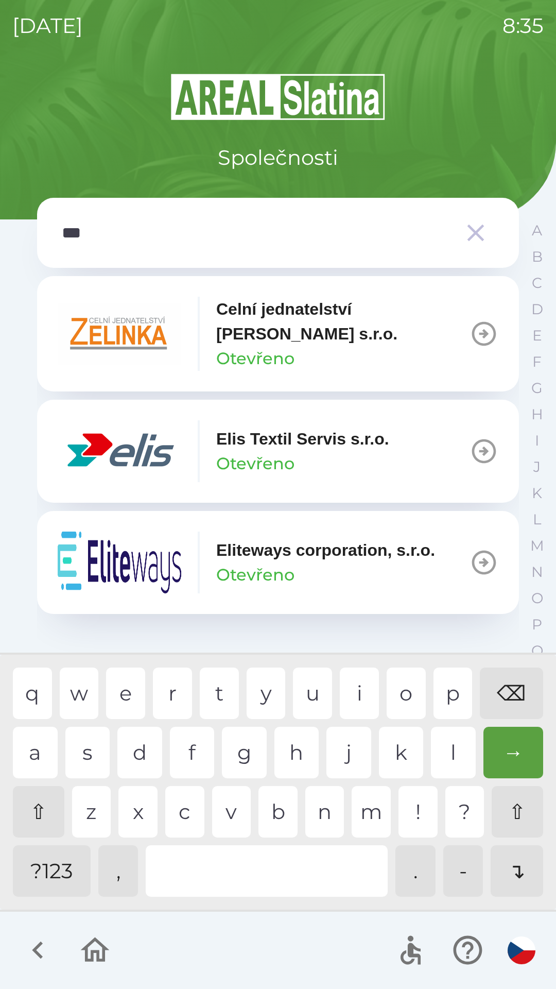
type input "****"
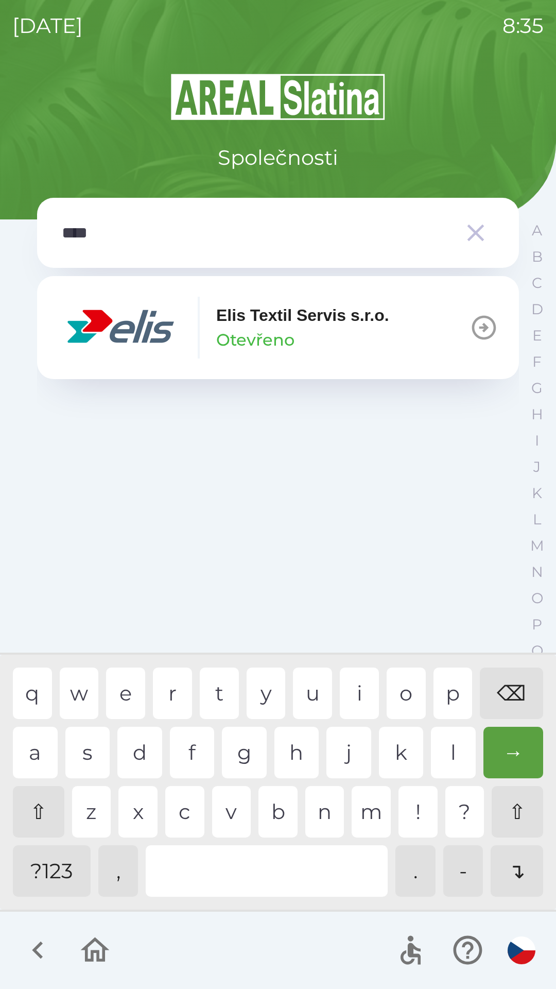
click at [85, 753] on div "s" at bounding box center [87, 752] width 45 height 51
click at [336, 337] on div "Elis Textil Servis s.r.o. Otevřeno" at bounding box center [302, 327] width 173 height 49
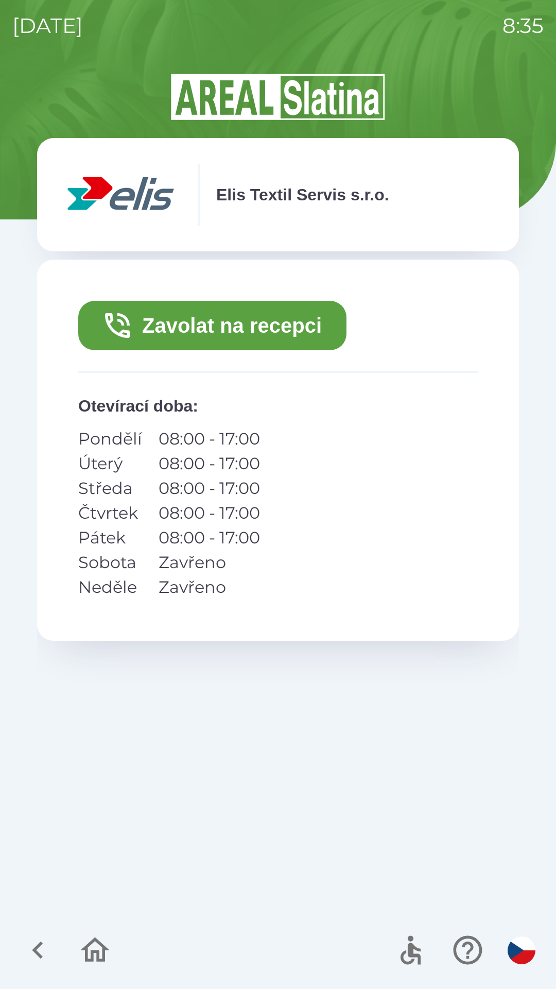
click at [280, 332] on button "Zavolat na recepci" at bounding box center [212, 325] width 268 height 49
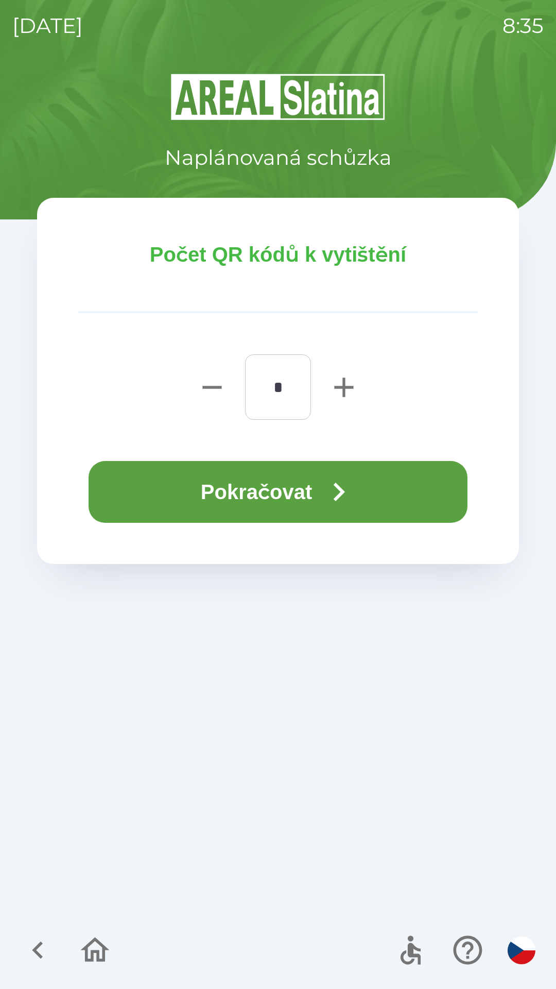
click at [342, 390] on icon "button" at bounding box center [344, 387] width 33 height 33
click at [345, 388] on icon "button" at bounding box center [343, 386] width 19 height 19
click at [346, 382] on icon "button" at bounding box center [344, 387] width 33 height 33
type input "*"
click at [301, 484] on button "Pokračovat" at bounding box center [278, 492] width 379 height 62
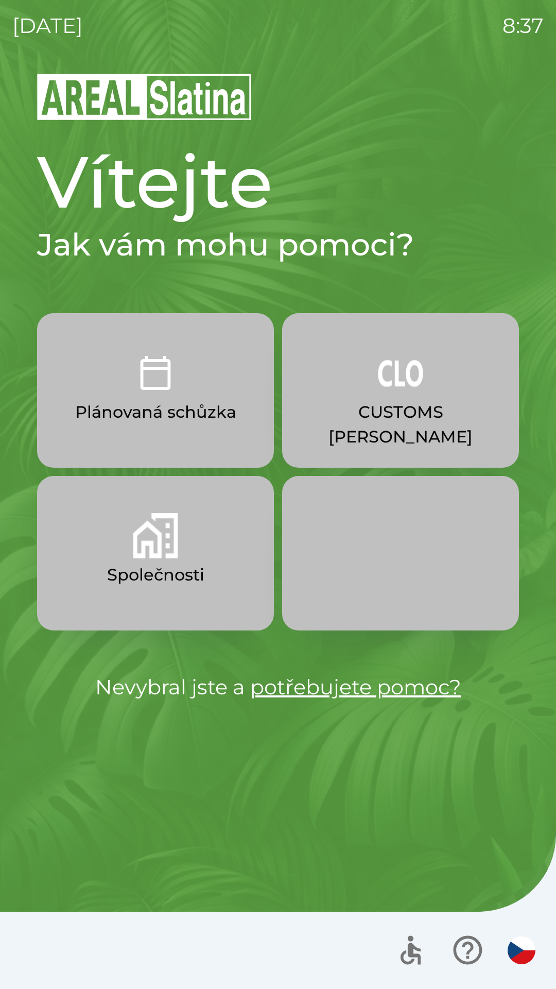
click at [419, 390] on img "button" at bounding box center [400, 372] width 45 height 45
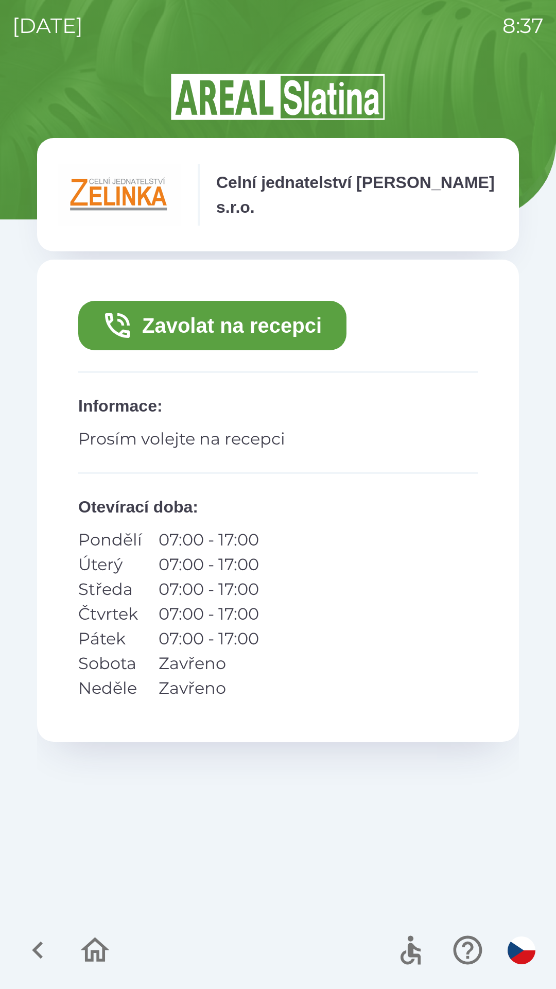
click at [201, 326] on button "Zavolat na recepci" at bounding box center [212, 325] width 268 height 49
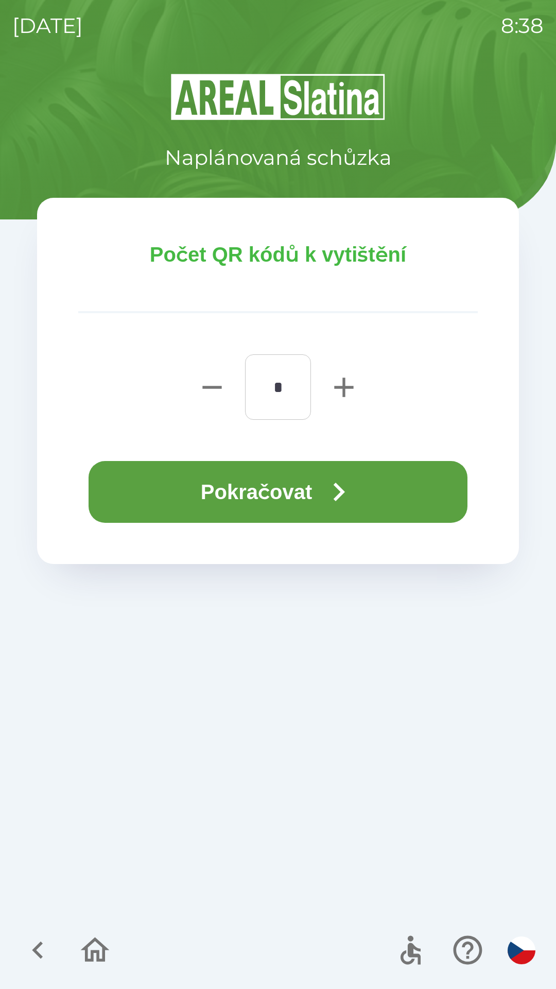
click at [345, 386] on icon "button" at bounding box center [343, 386] width 19 height 19
click at [208, 391] on icon "button" at bounding box center [212, 387] width 33 height 33
type input "*"
click at [208, 391] on icon "button" at bounding box center [212, 387] width 33 height 33
click at [84, 937] on icon "button" at bounding box center [95, 950] width 35 height 35
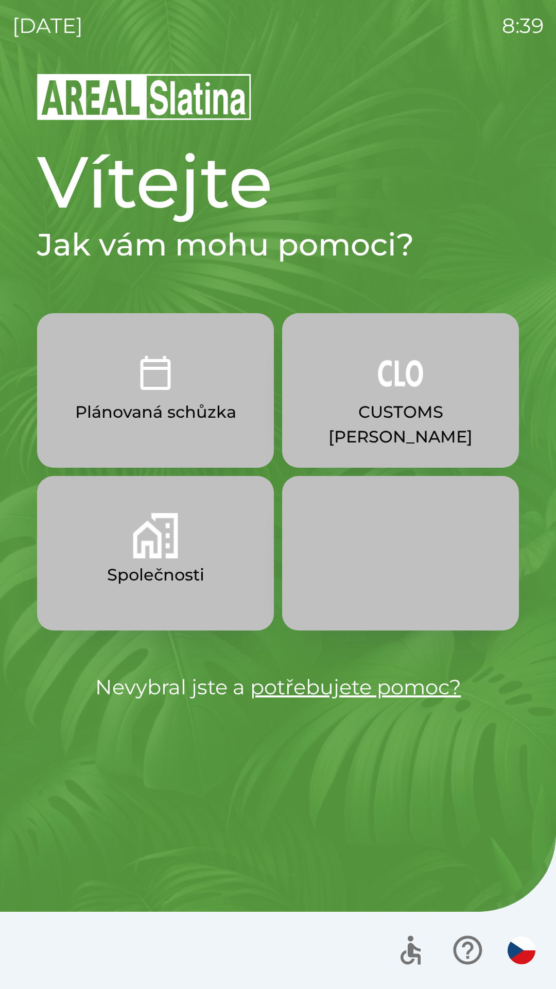
click at [333, 412] on p "CUSTOMS [PERSON_NAME]" at bounding box center [400, 424] width 187 height 49
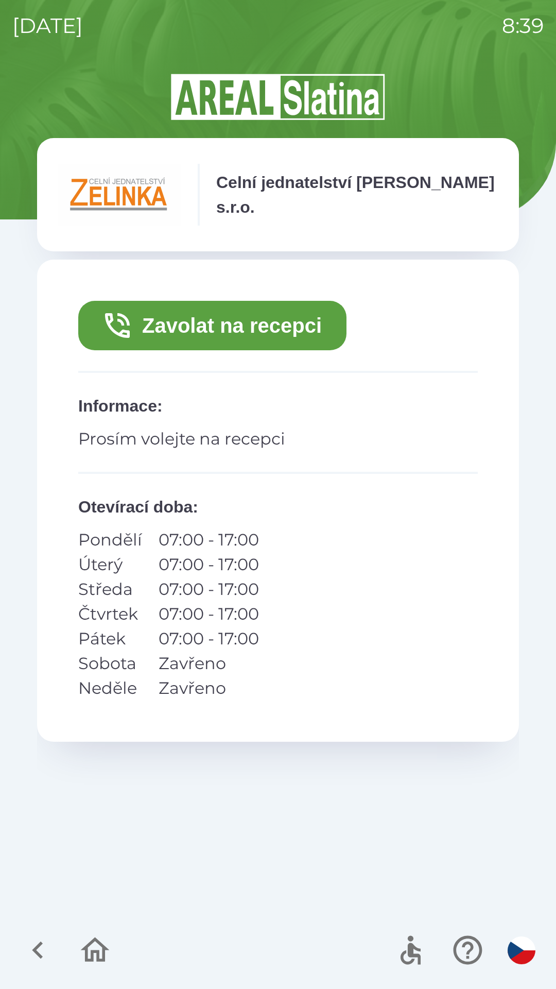
click at [164, 333] on button "Zavolat na recepci" at bounding box center [212, 325] width 268 height 49
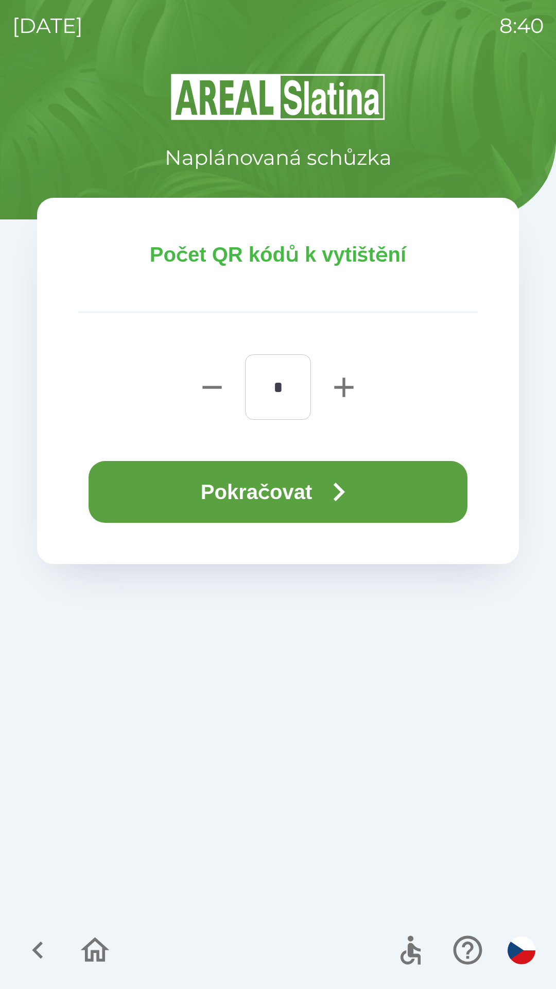
click at [279, 483] on button "Pokračovat" at bounding box center [278, 492] width 379 height 62
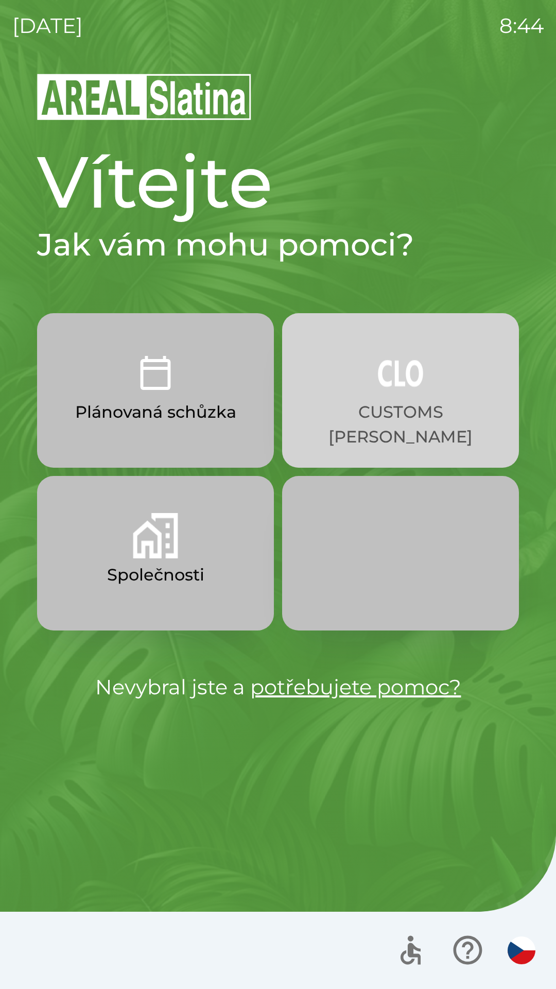
click at [399, 398] on button "CUSTOMS [PERSON_NAME]" at bounding box center [400, 390] width 237 height 154
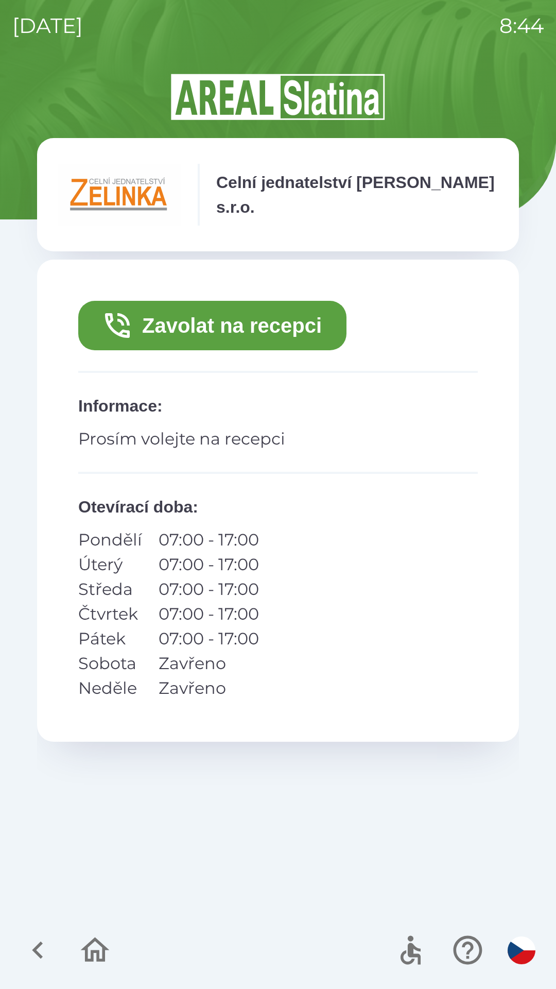
click at [261, 325] on button "Zavolat na recepci" at bounding box center [212, 325] width 268 height 49
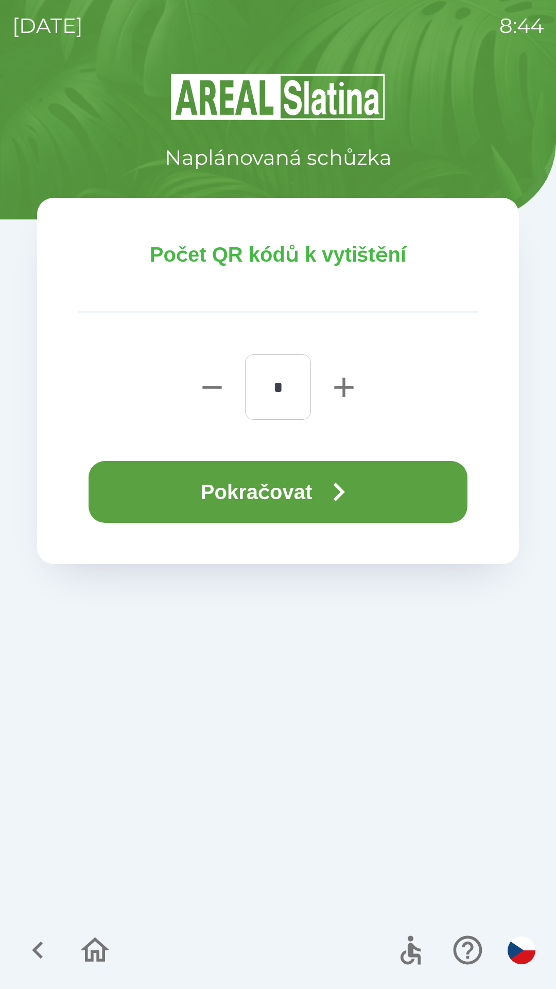
click at [342, 494] on icon "button" at bounding box center [339, 492] width 11 height 19
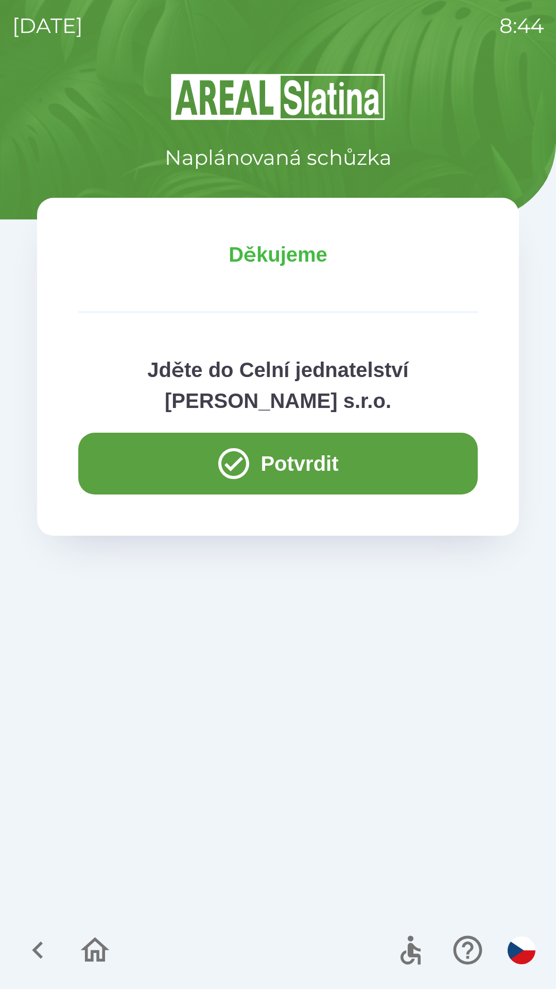
click at [33, 956] on icon "button" at bounding box center [38, 950] width 35 height 35
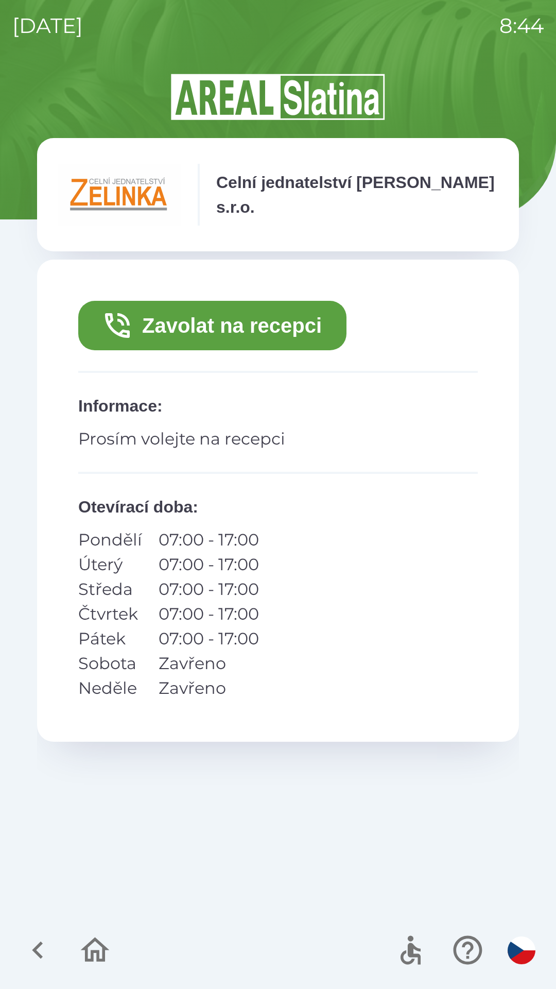
click at [105, 958] on icon "button" at bounding box center [95, 949] width 29 height 25
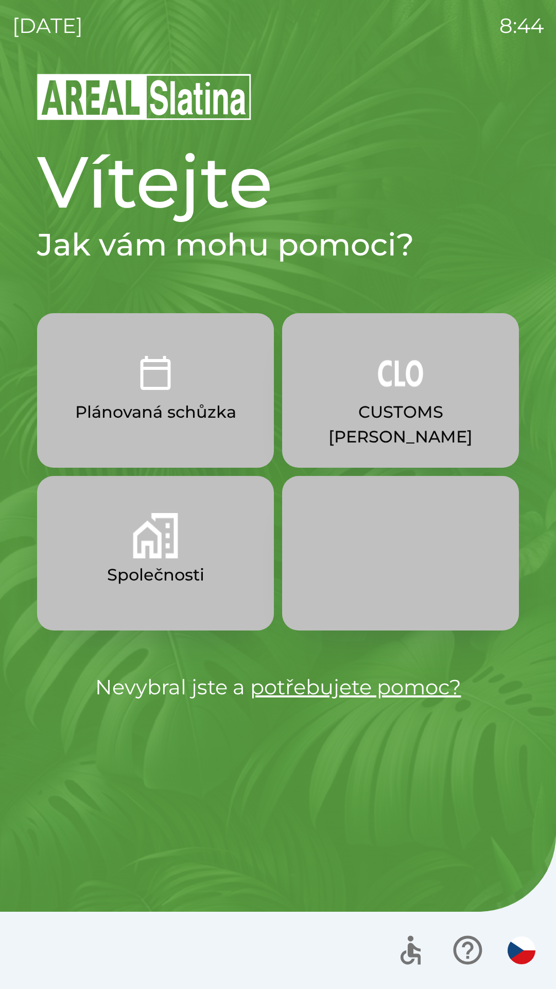
click at [165, 559] on button "Společnosti" at bounding box center [155, 553] width 237 height 154
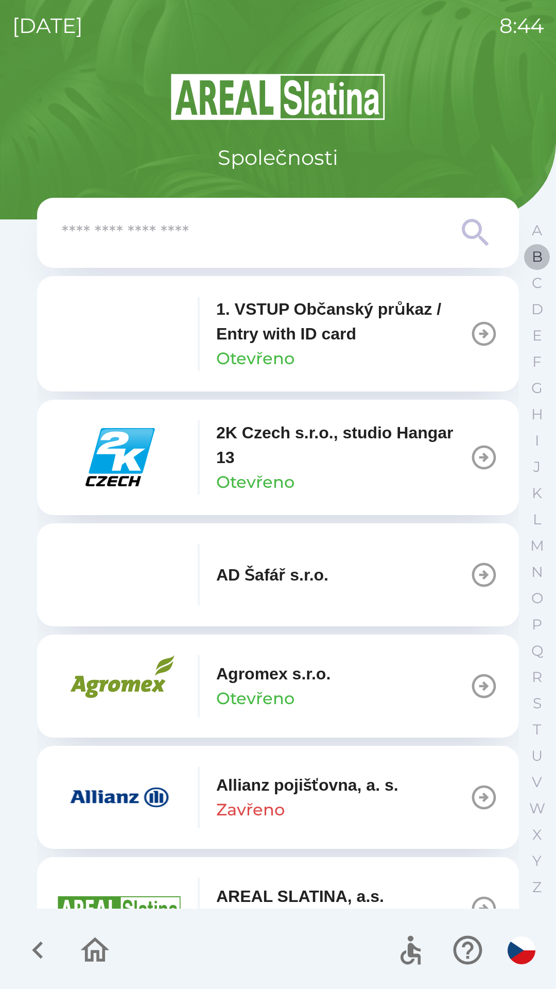
click at [542, 261] on p "B" at bounding box center [537, 257] width 11 height 18
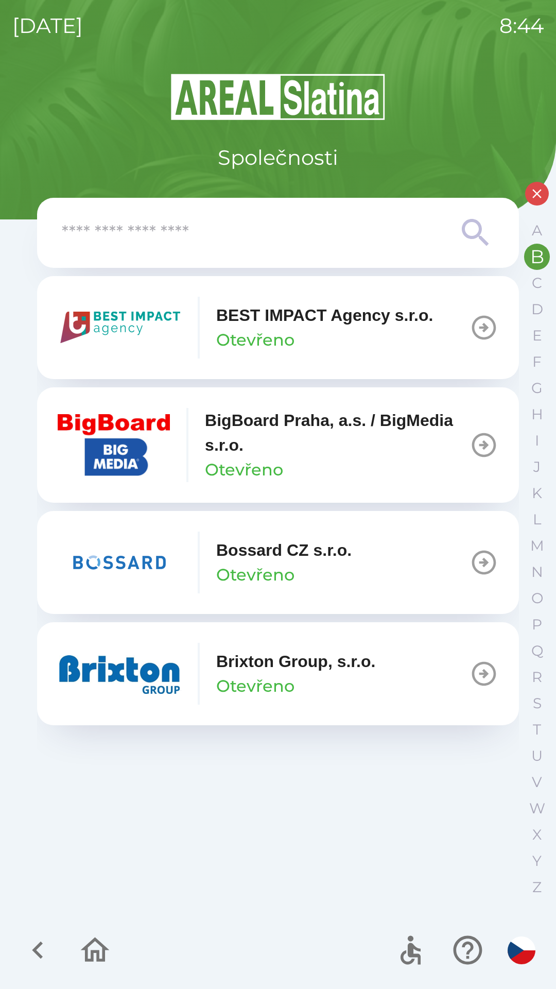
click at [480, 444] on icon "button" at bounding box center [484, 445] width 24 height 24
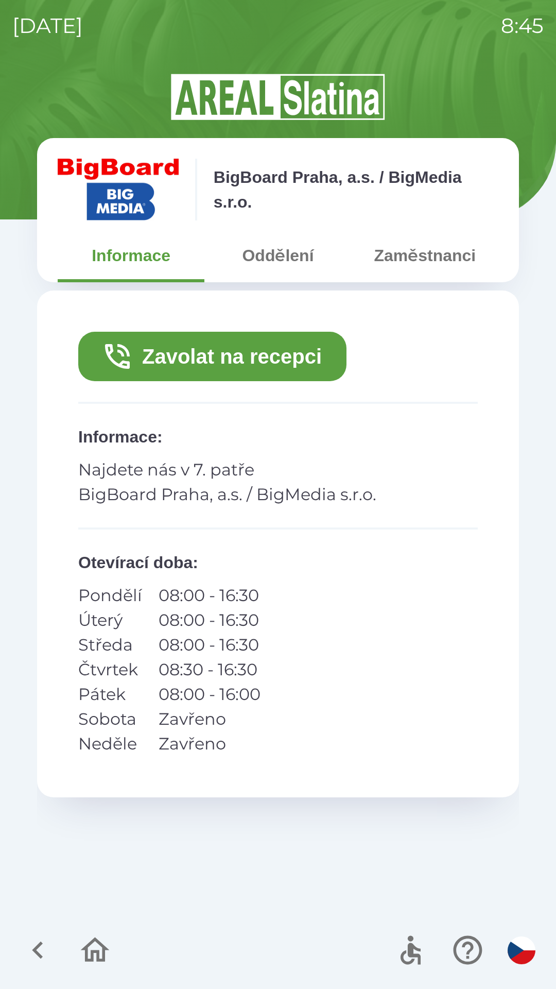
click at [283, 354] on button "Zavolat na recepci" at bounding box center [212, 356] width 268 height 49
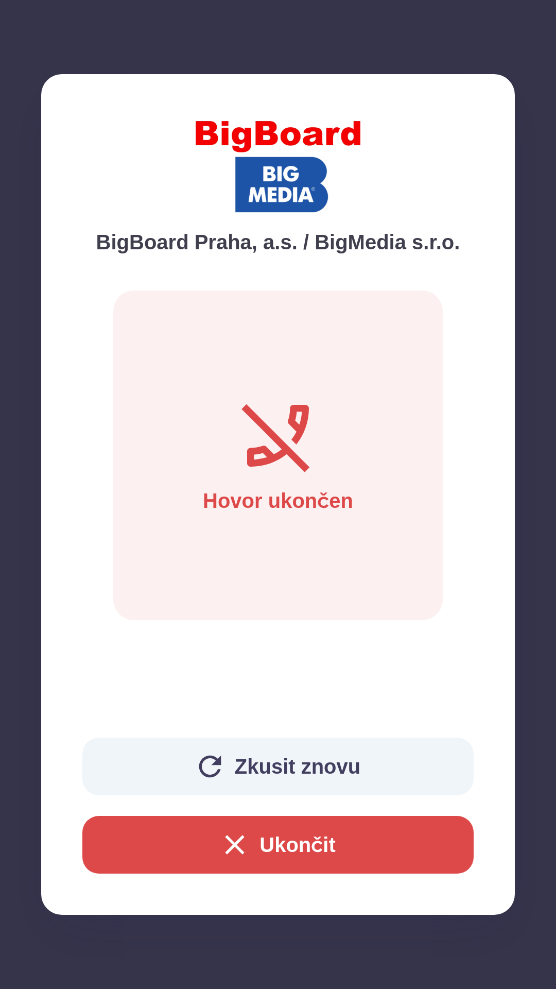
click at [395, 830] on button "Ukončit" at bounding box center [277, 845] width 391 height 58
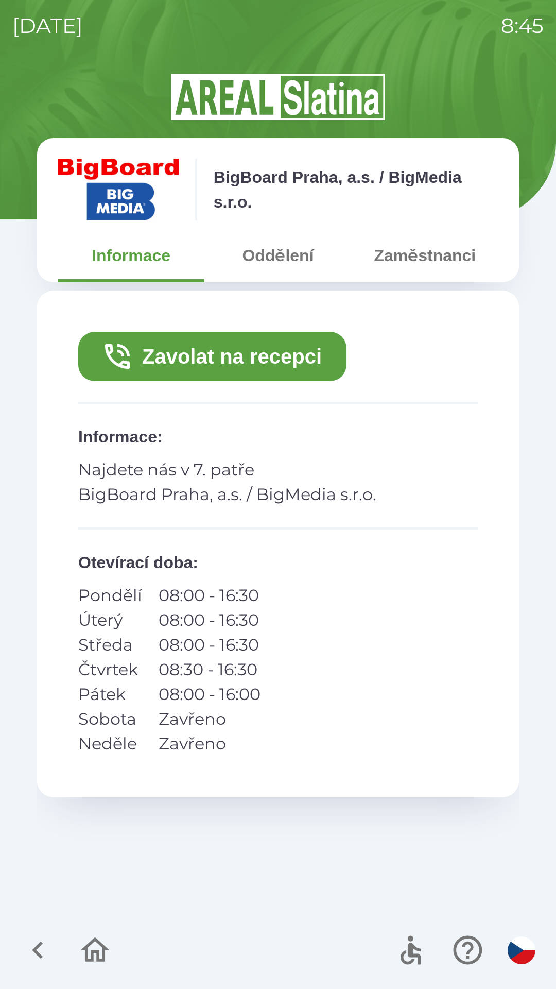
click at [431, 252] on button "Zaměstnanci" at bounding box center [425, 255] width 147 height 37
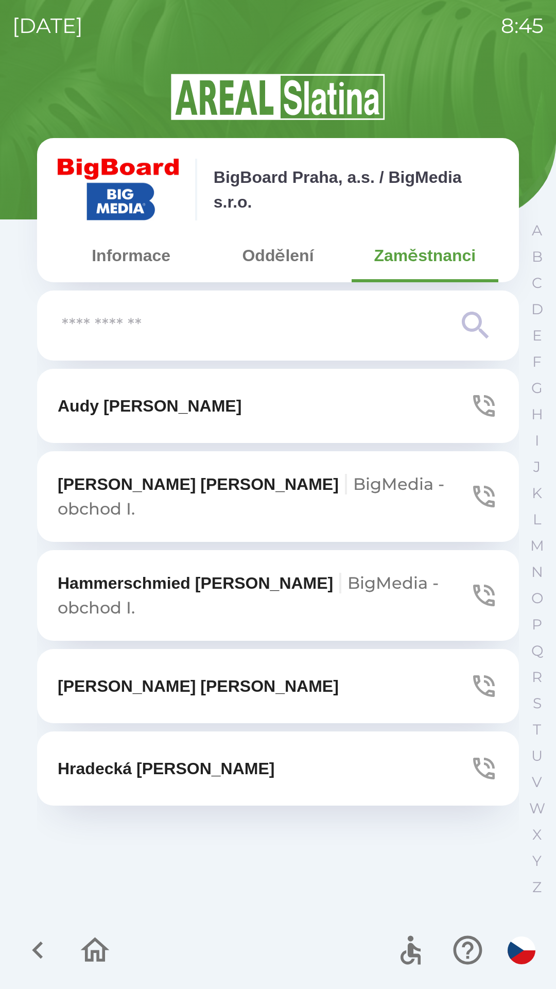
click at [320, 734] on button "[PERSON_NAME]" at bounding box center [278, 768] width 482 height 74
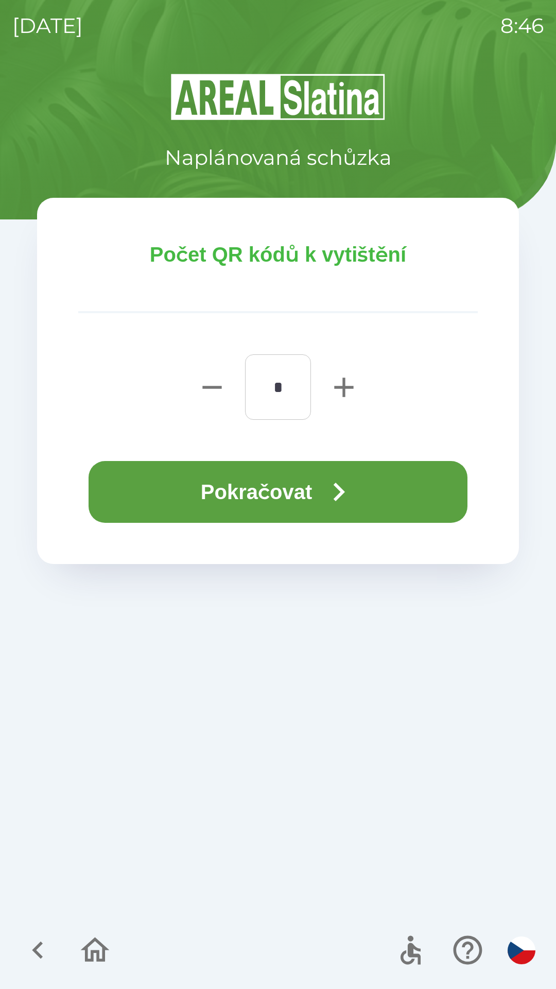
click at [137, 501] on button "Pokračovat" at bounding box center [278, 492] width 379 height 62
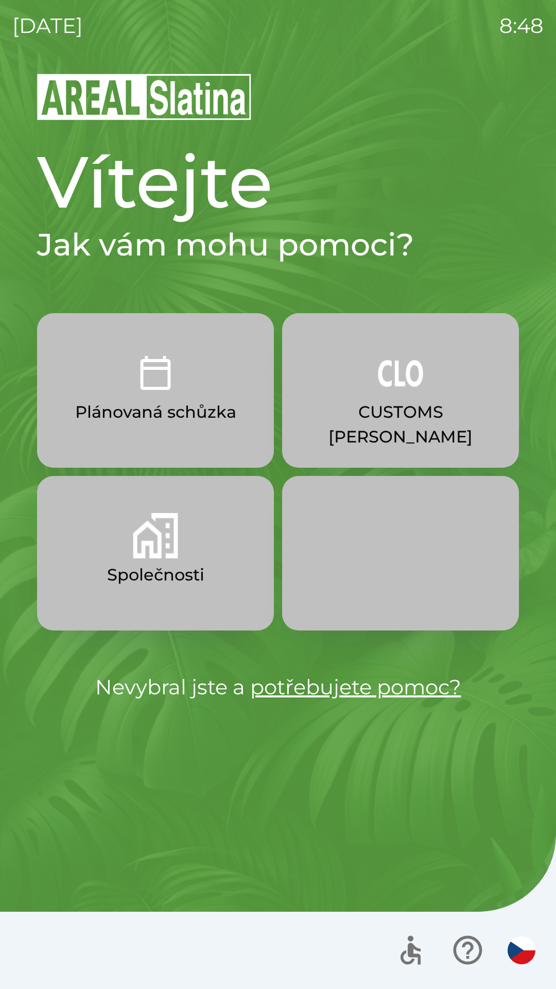
click at [209, 546] on button "Společnosti" at bounding box center [155, 553] width 237 height 154
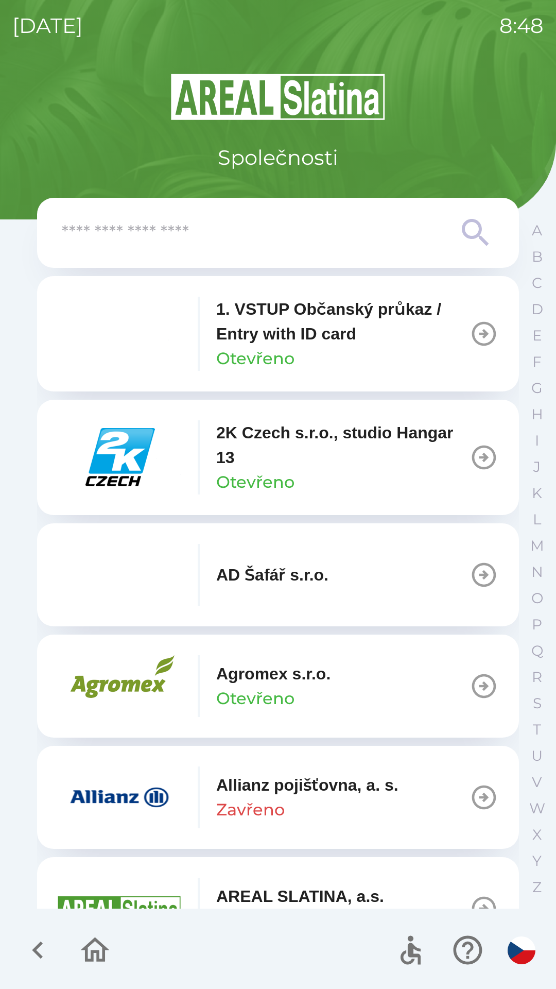
click at [337, 336] on p "1. VSTUP Občanský průkaz / Entry with ID card" at bounding box center [342, 321] width 253 height 49
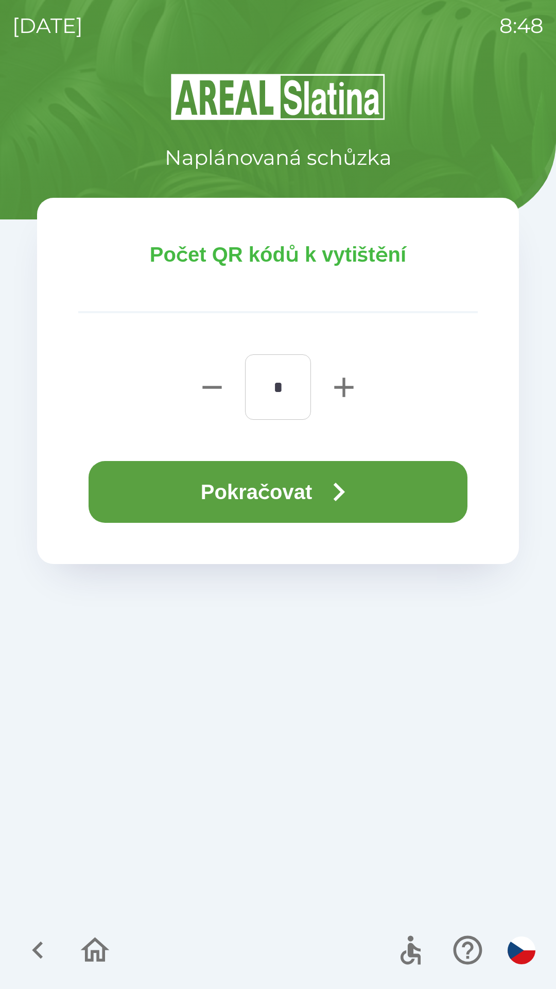
click at [342, 380] on icon "button" at bounding box center [344, 387] width 33 height 33
click at [334, 387] on icon "button" at bounding box center [344, 387] width 33 height 33
click at [332, 397] on icon "button" at bounding box center [344, 387] width 33 height 33
click at [336, 391] on icon "button" at bounding box center [344, 387] width 33 height 33
type input "*"
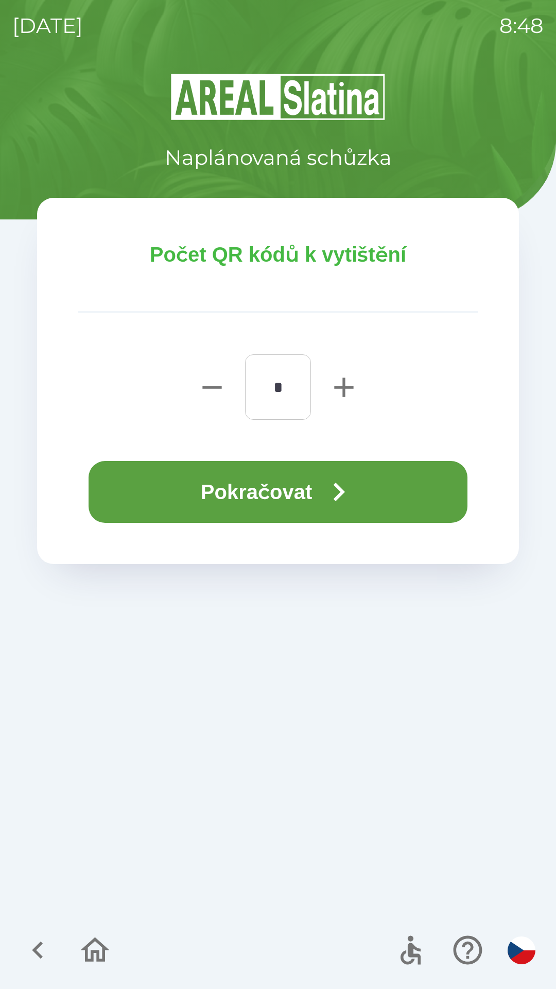
click at [333, 486] on icon "button" at bounding box center [338, 491] width 37 height 37
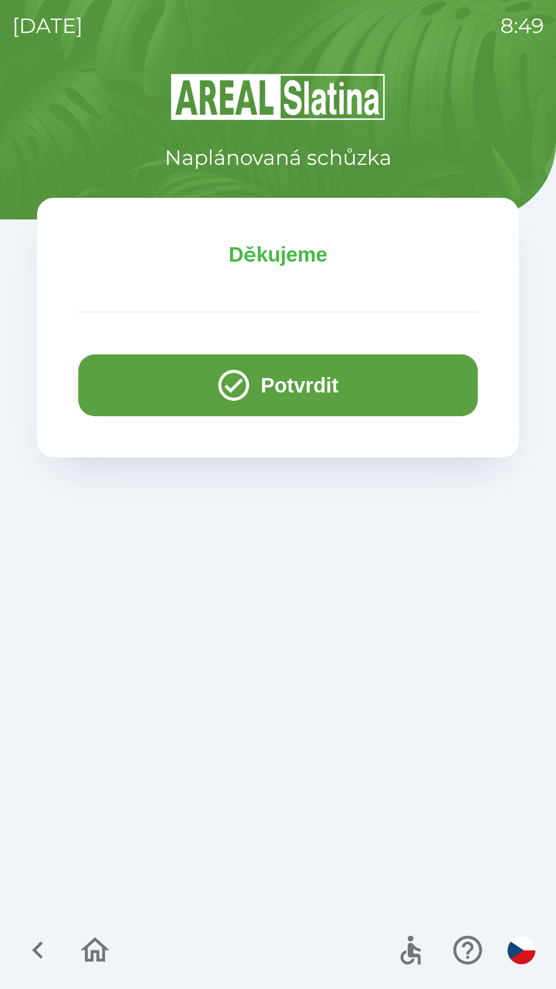
click at [285, 389] on button "Potvrdit" at bounding box center [278, 385] width 400 height 62
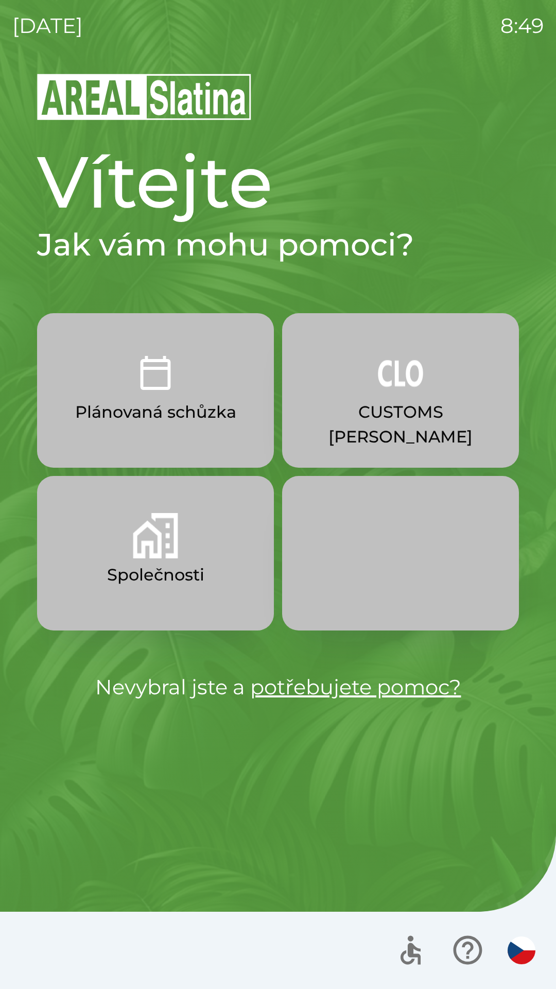
click at [126, 402] on p "Plánovaná schůzka" at bounding box center [155, 412] width 161 height 25
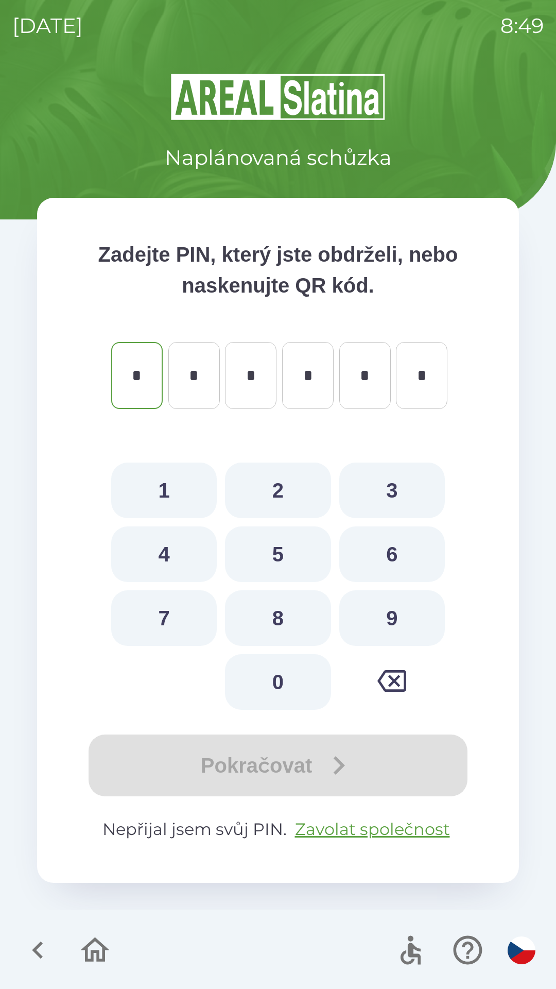
click at [41, 944] on icon "button" at bounding box center [37, 950] width 11 height 18
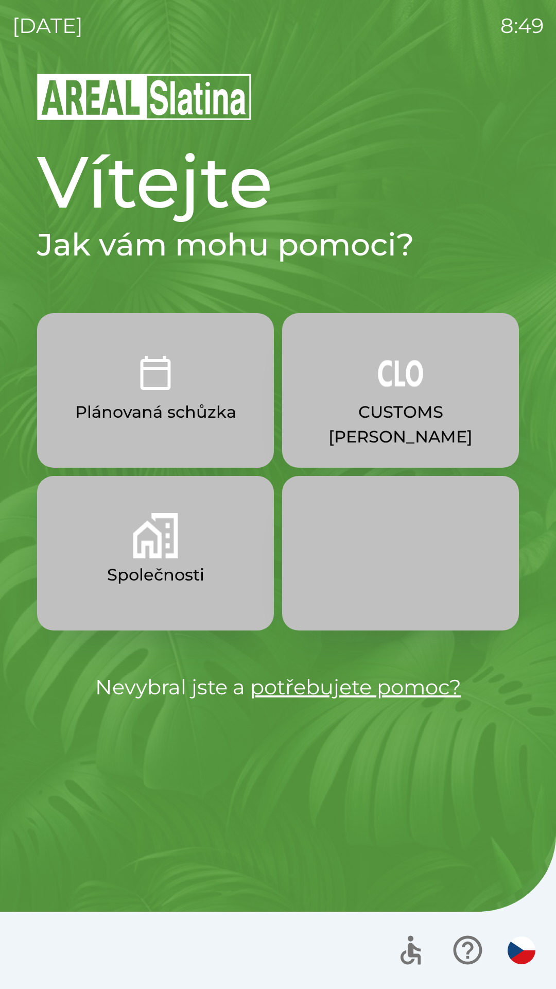
click at [156, 580] on p "Společnosti" at bounding box center [155, 574] width 97 height 25
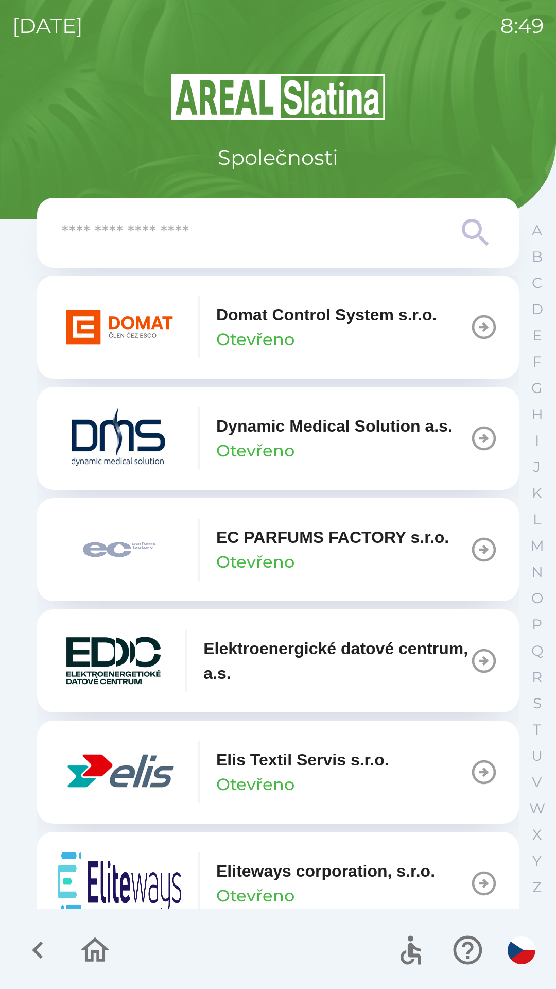
scroll to position [2567, 0]
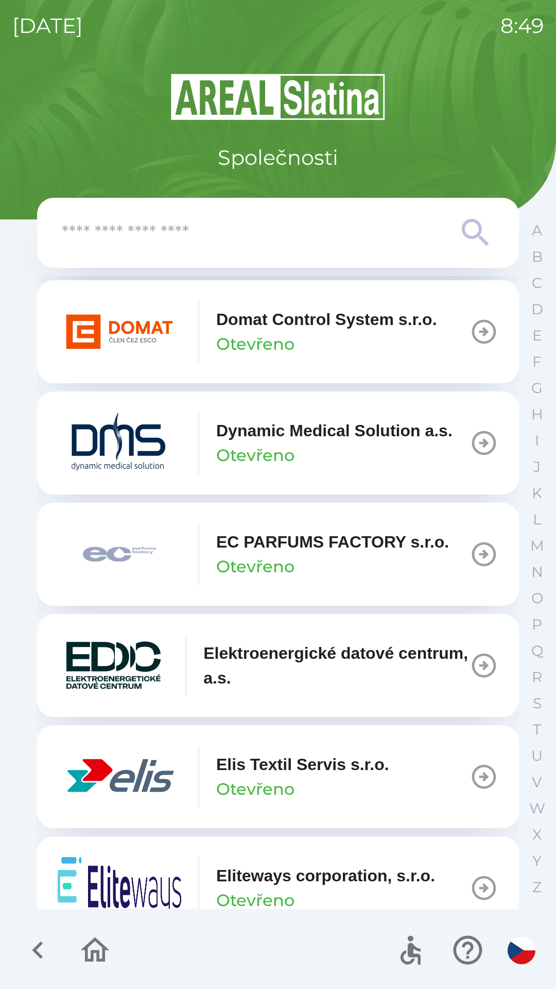
click at [313, 554] on p "EC PARFUMS FACTORY s.r.o." at bounding box center [332, 541] width 233 height 25
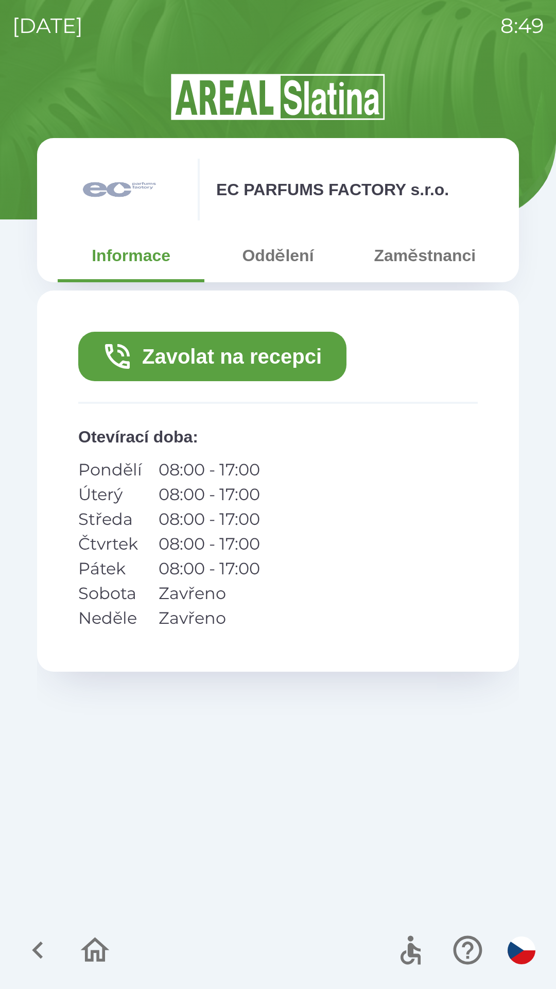
click at [84, 954] on icon "button" at bounding box center [95, 950] width 35 height 35
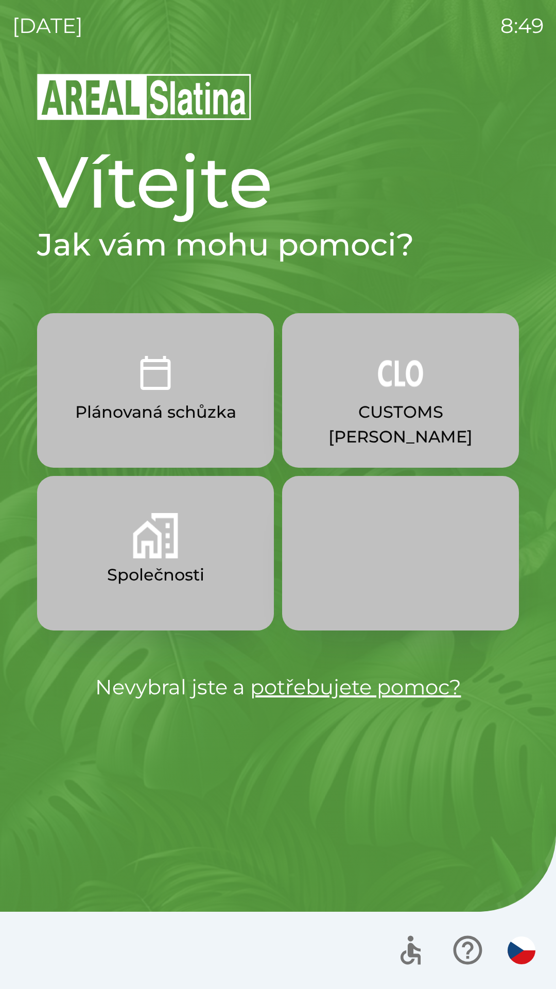
click at [175, 399] on button "Plánovaná schůzka" at bounding box center [155, 390] width 237 height 154
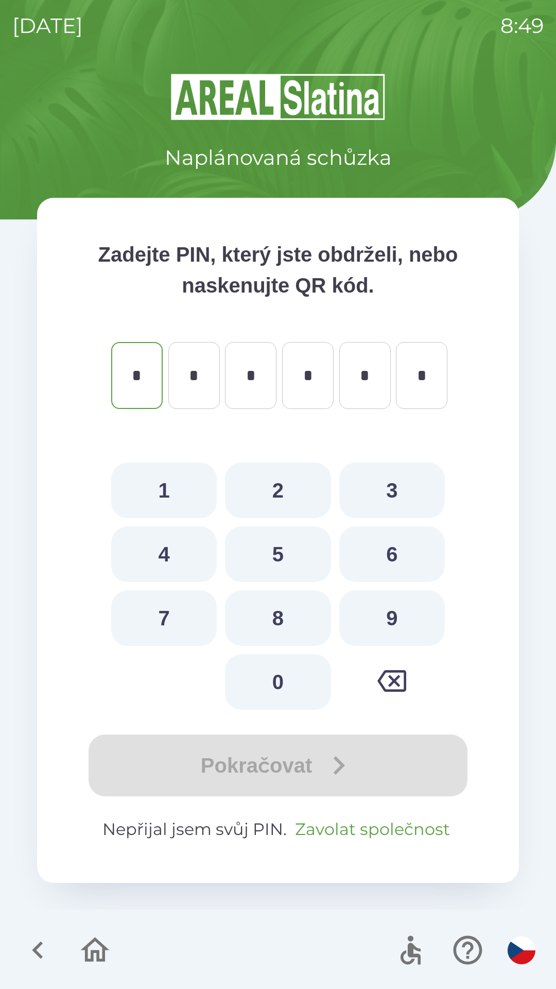
click at [363, 830] on button "Zavolat společnost" at bounding box center [372, 829] width 163 height 25
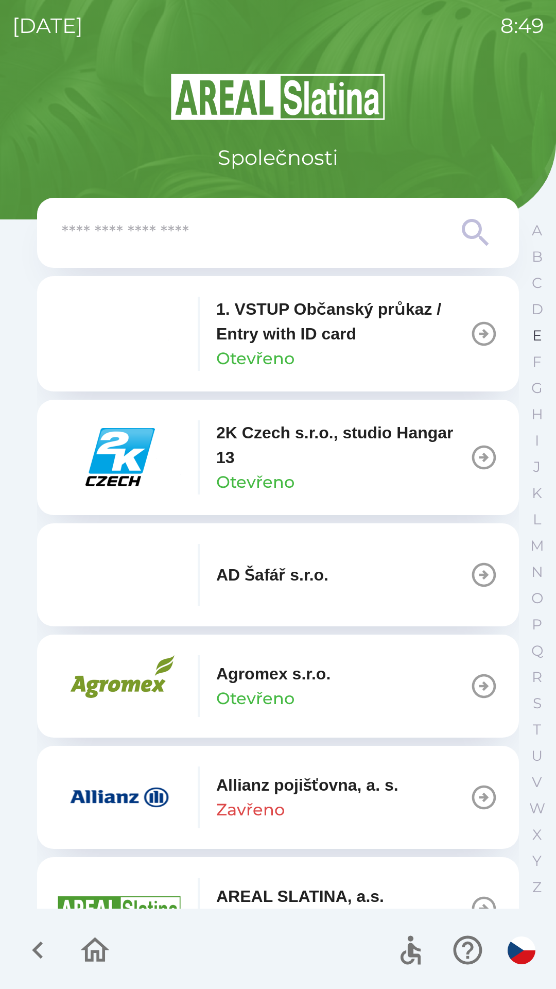
click at [537, 338] on p "E" at bounding box center [537, 335] width 10 height 18
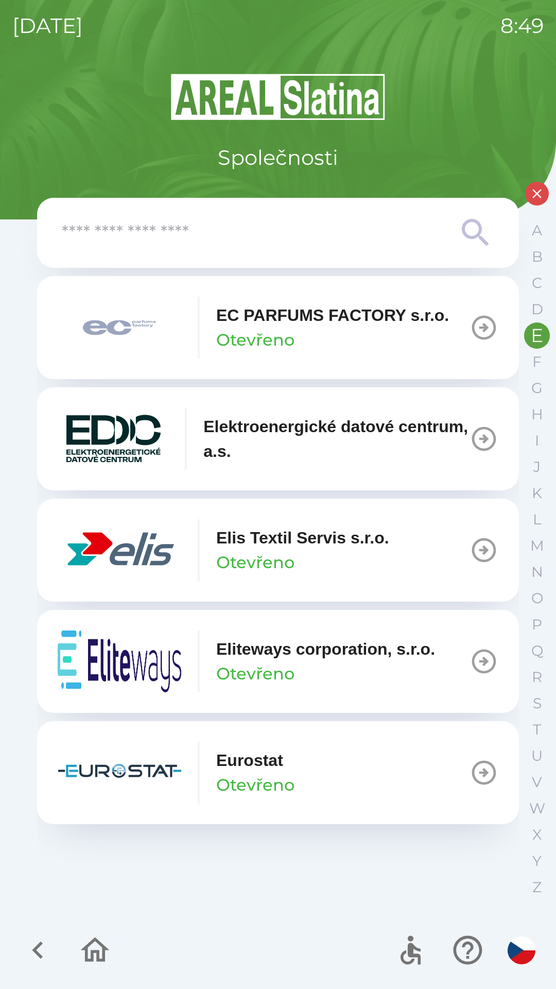
click at [388, 345] on div "EC PARFUMS FACTORY s.r.o. Otevřeno" at bounding box center [332, 327] width 233 height 49
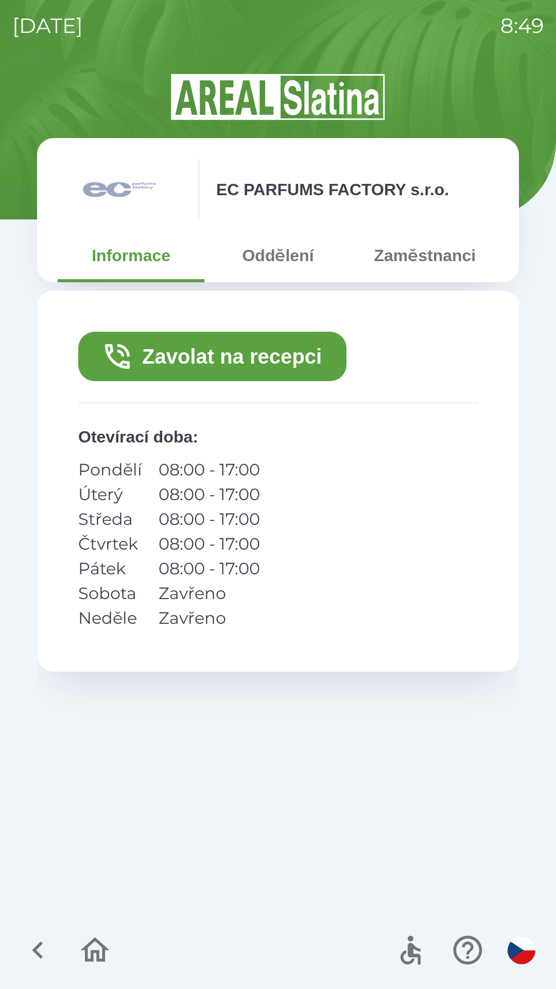
click at [300, 348] on button "Zavolat na recepci" at bounding box center [212, 356] width 268 height 49
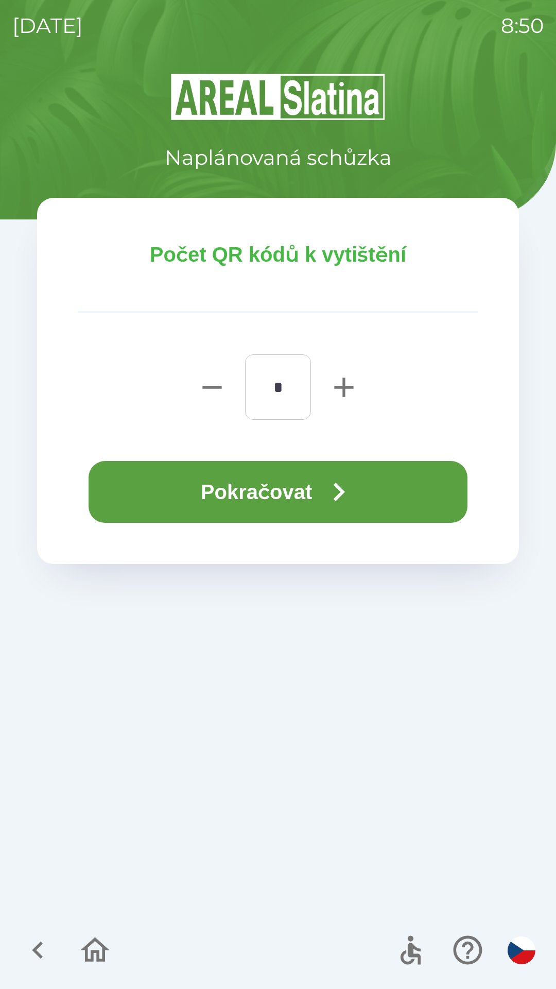
click at [341, 476] on icon "button" at bounding box center [338, 491] width 37 height 37
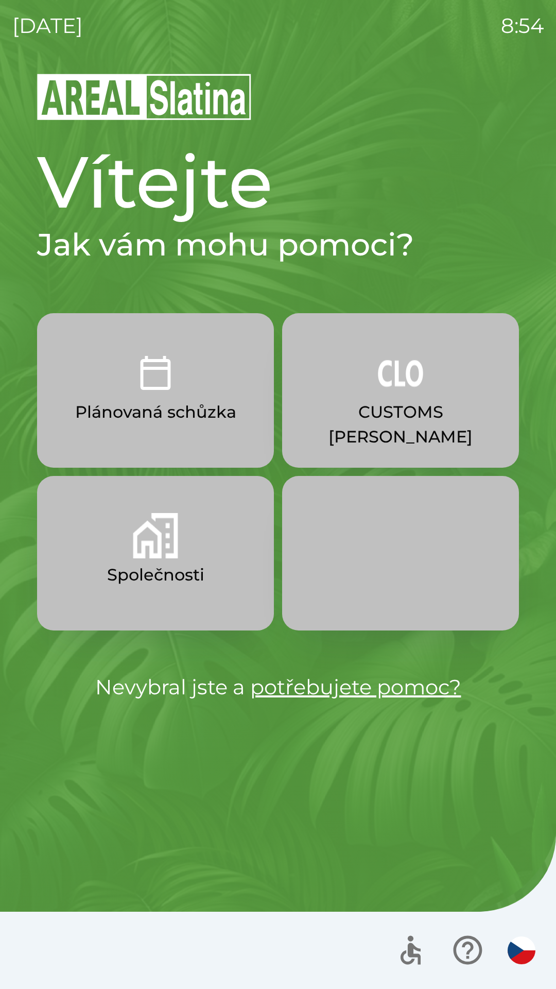
click at [133, 403] on p "Plánovaná schůzka" at bounding box center [155, 412] width 161 height 25
click at [195, 558] on button "Společnosti" at bounding box center [155, 553] width 237 height 154
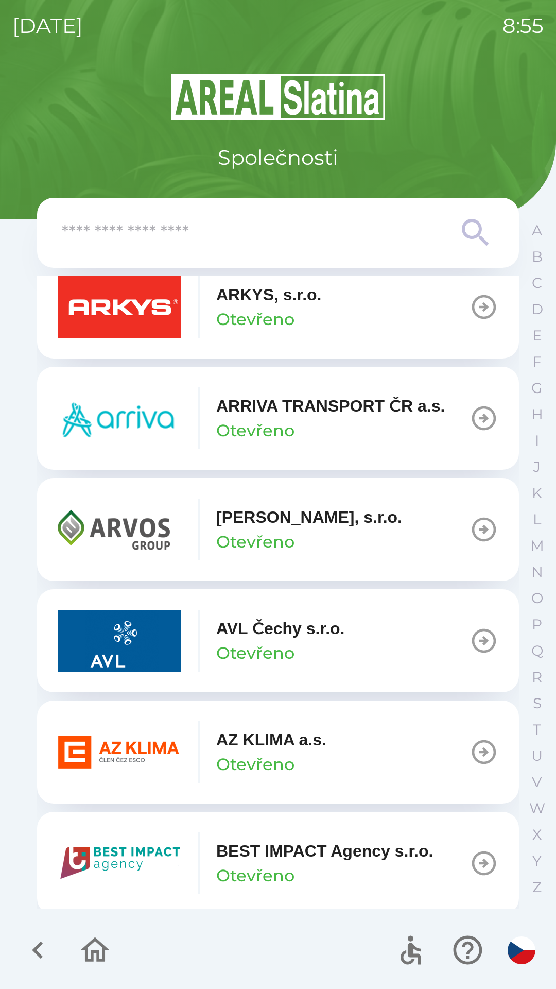
scroll to position [713, 0]
click at [260, 764] on p "Otevřeno" at bounding box center [255, 763] width 78 height 25
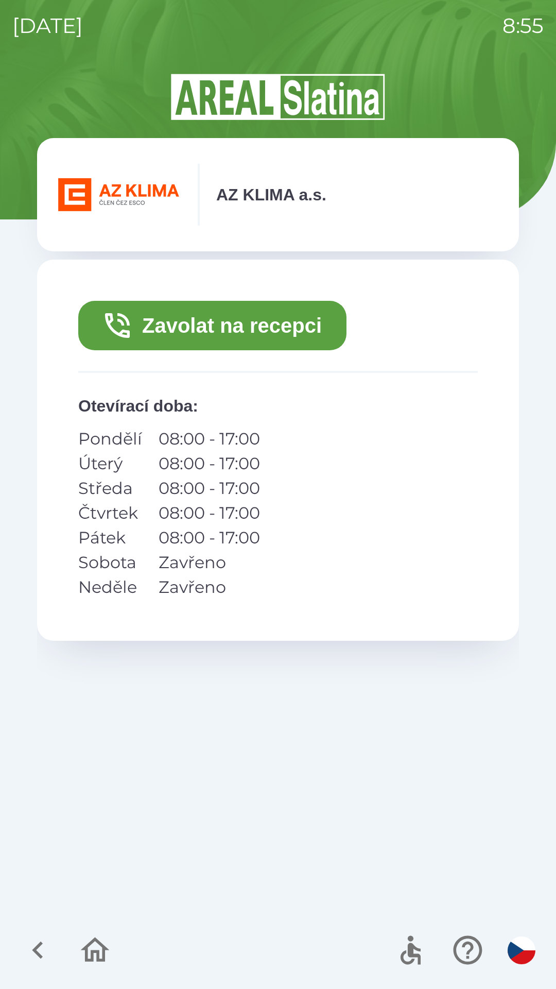
click at [237, 324] on button "Zavolat na recepci" at bounding box center [212, 325] width 268 height 49
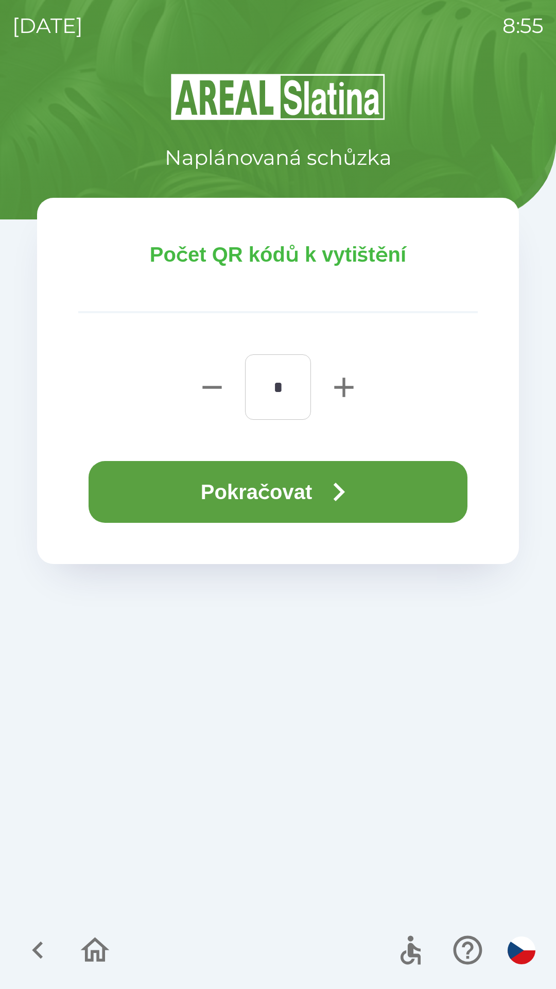
click at [346, 380] on icon "button" at bounding box center [344, 387] width 33 height 33
type input "*"
click at [284, 491] on button "Pokračovat" at bounding box center [278, 492] width 379 height 62
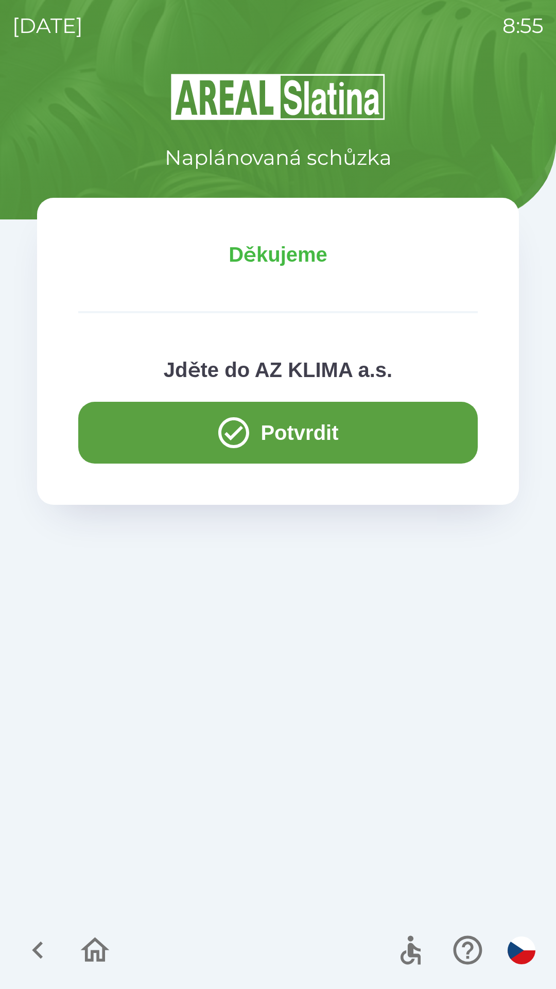
click at [41, 943] on icon "button" at bounding box center [37, 950] width 11 height 18
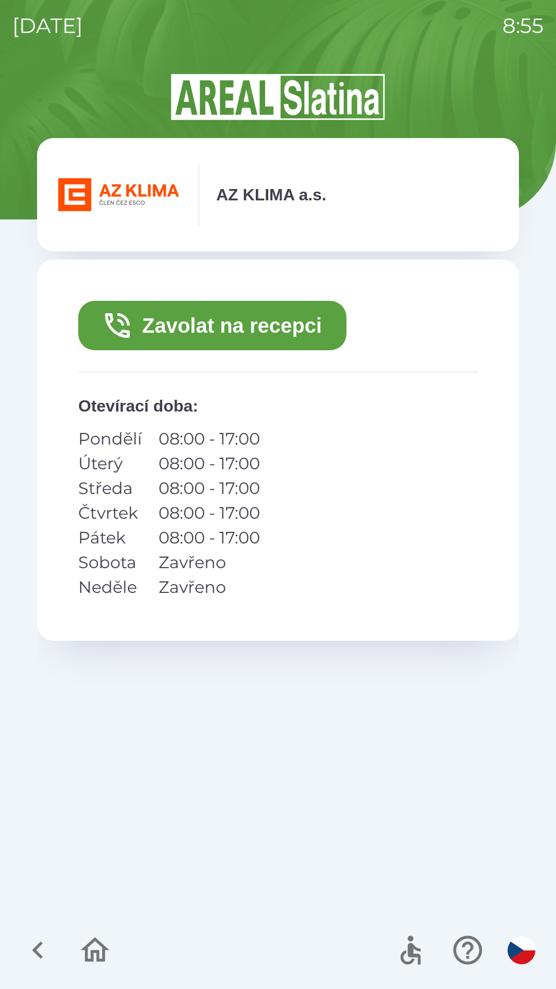
click at [43, 955] on icon "button" at bounding box center [38, 950] width 35 height 35
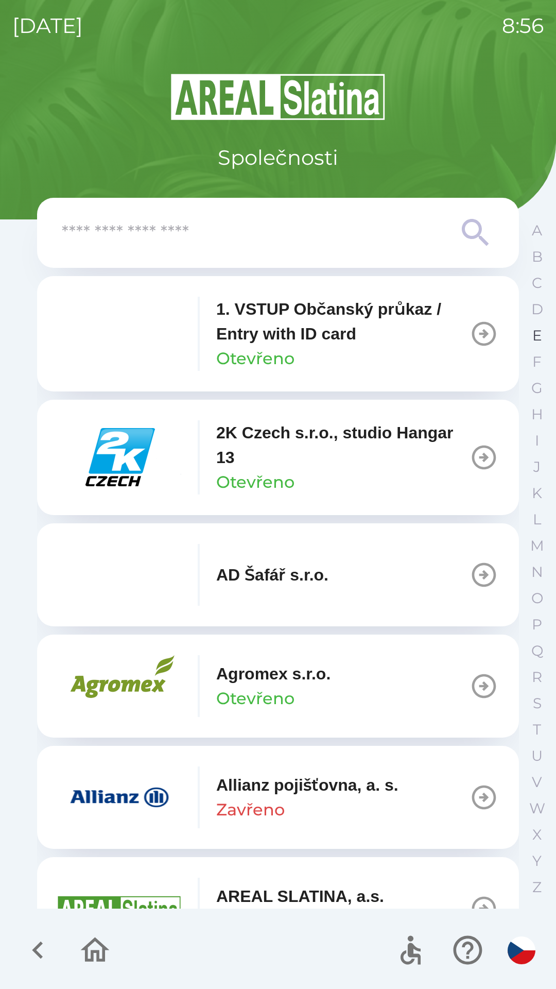
click at [532, 335] on p "E" at bounding box center [537, 335] width 10 height 18
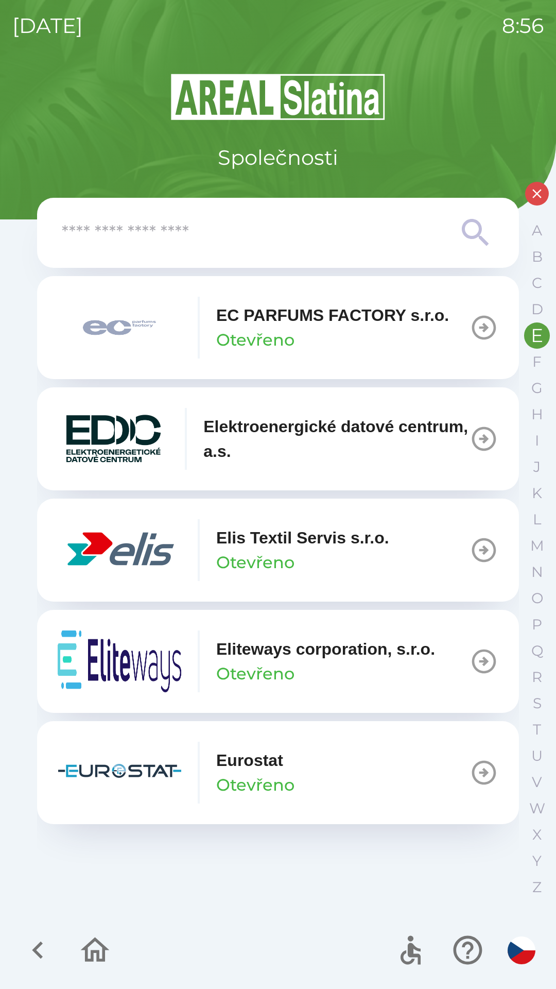
click at [327, 541] on p "Elis Textil Servis s.r.o." at bounding box center [302, 537] width 173 height 25
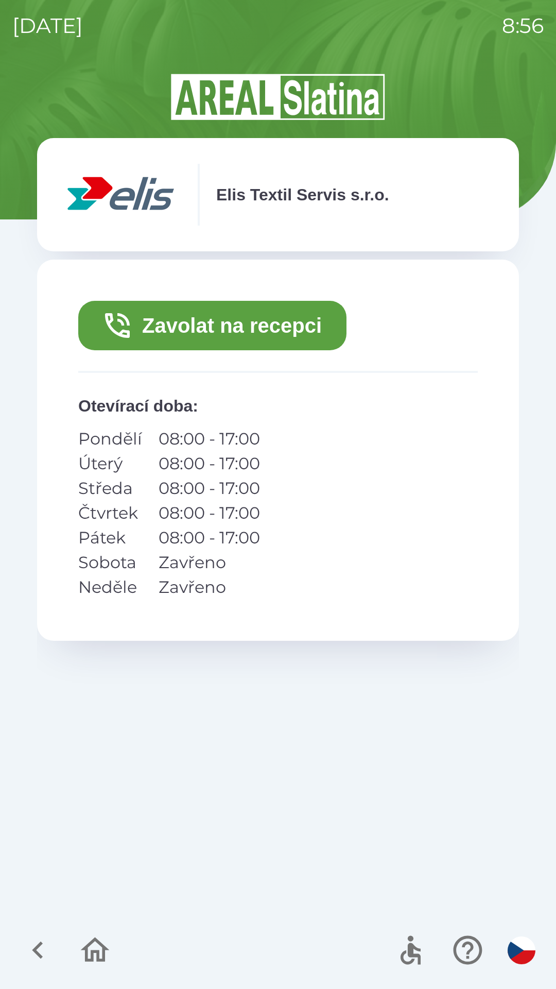
click at [301, 318] on button "Zavolat na recepci" at bounding box center [212, 325] width 268 height 49
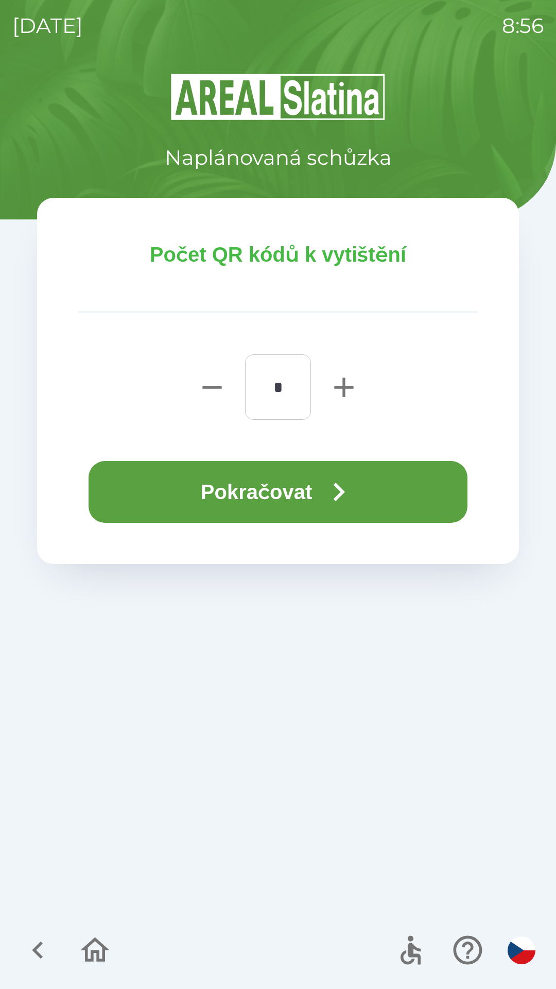
click at [240, 478] on button "Pokračovat" at bounding box center [278, 492] width 379 height 62
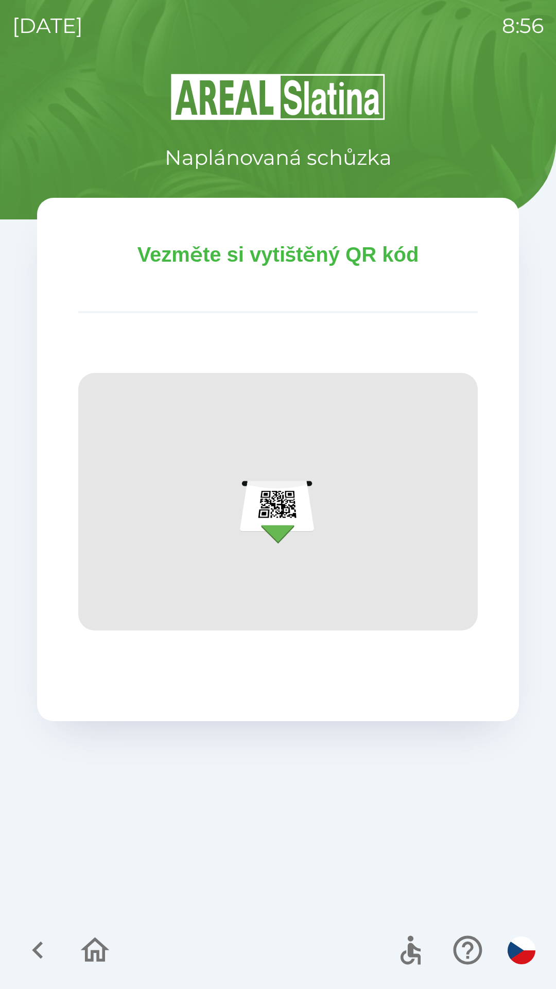
click at [347, 246] on p "Vezměte si vytištěný QR kód" at bounding box center [278, 254] width 400 height 31
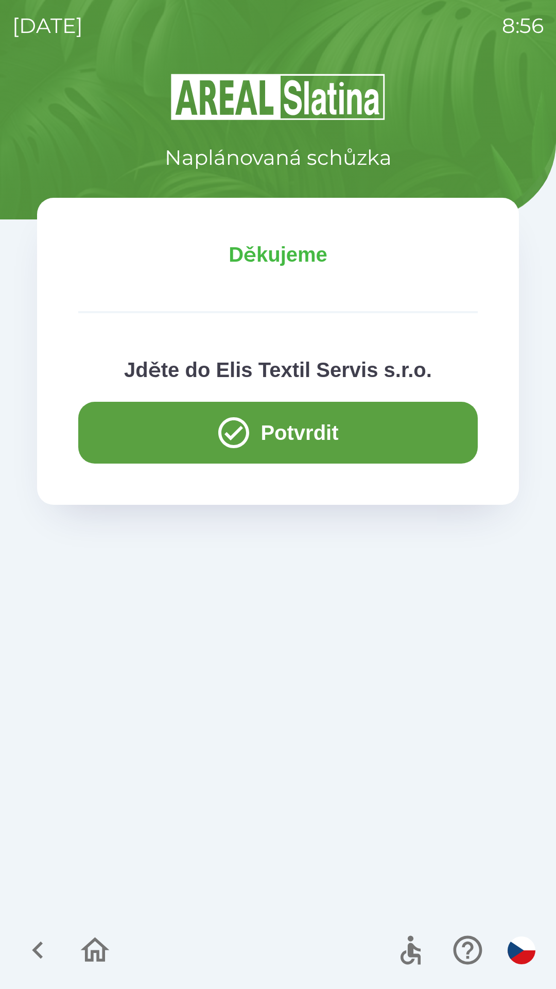
click at [153, 423] on button "Potvrdit" at bounding box center [278, 433] width 400 height 62
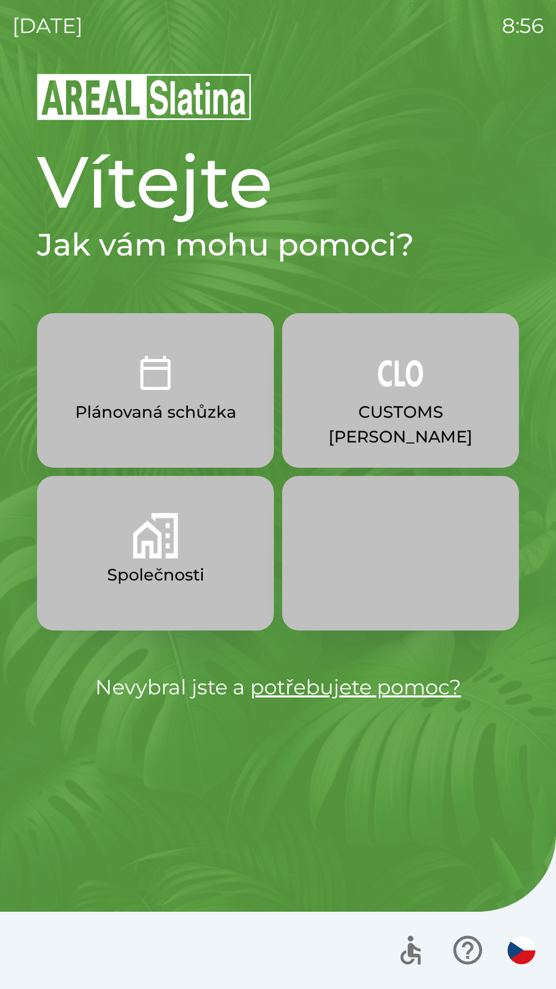
click at [186, 420] on p "Plánovaná schůzka" at bounding box center [155, 412] width 161 height 25
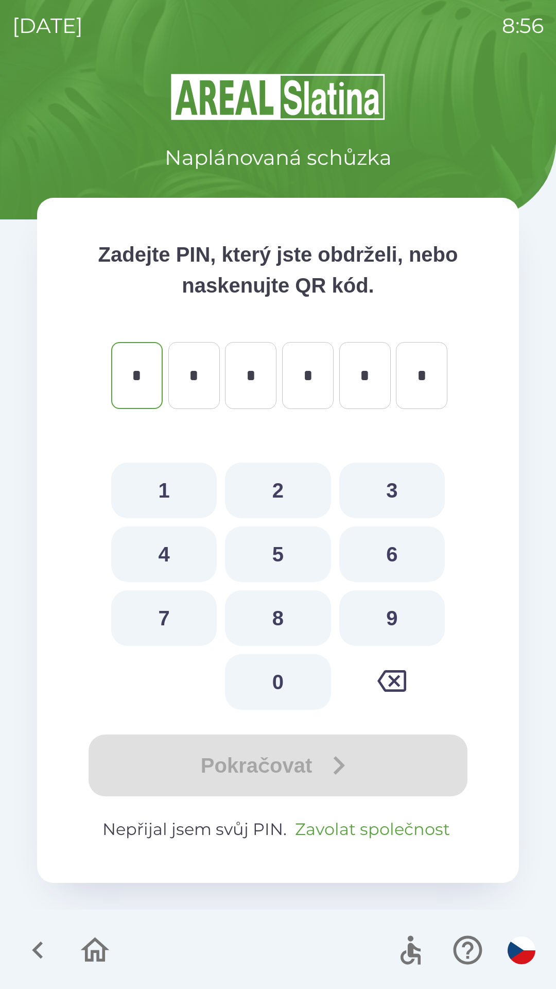
click at [376, 822] on button "Zavolat společnost" at bounding box center [372, 829] width 163 height 25
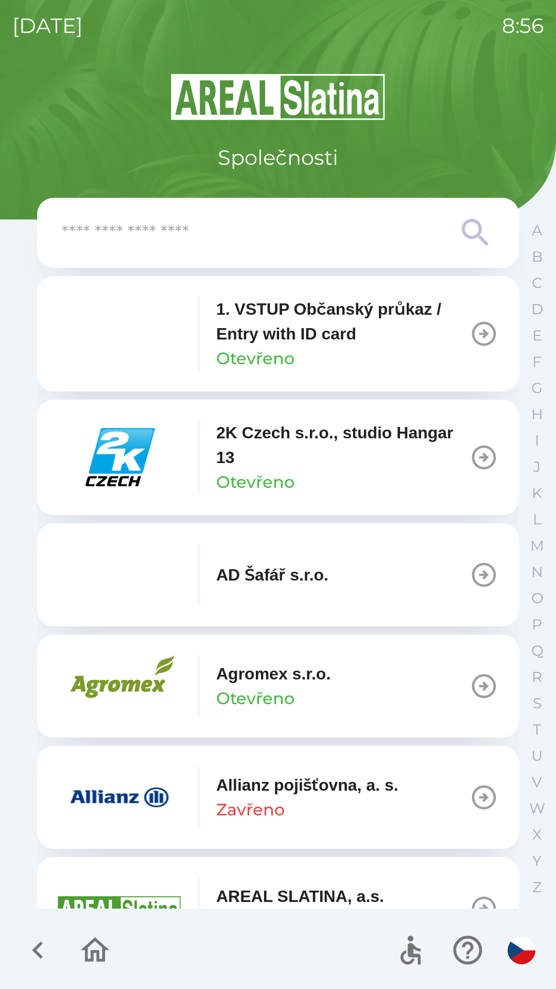
click at [373, 243] on input "text" at bounding box center [257, 233] width 391 height 28
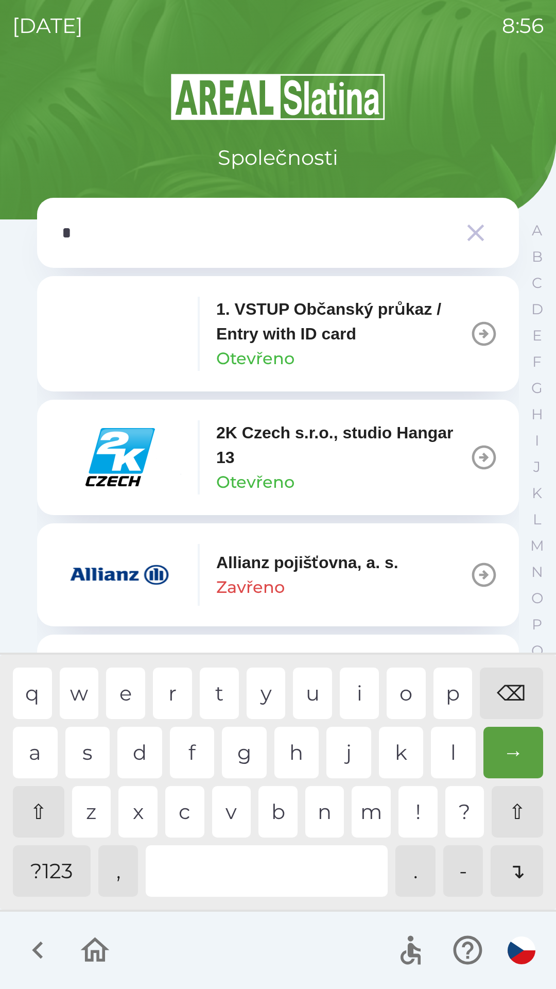
click at [354, 691] on div "i" at bounding box center [359, 692] width 39 height 51
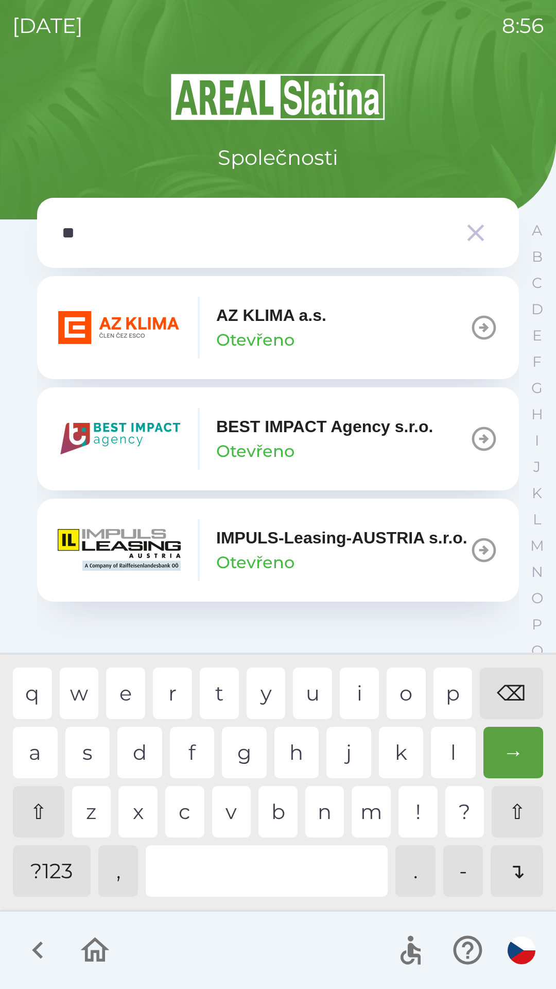
click at [431, 696] on div "q w e r t y u i o p ⌫" at bounding box center [278, 692] width 530 height 51
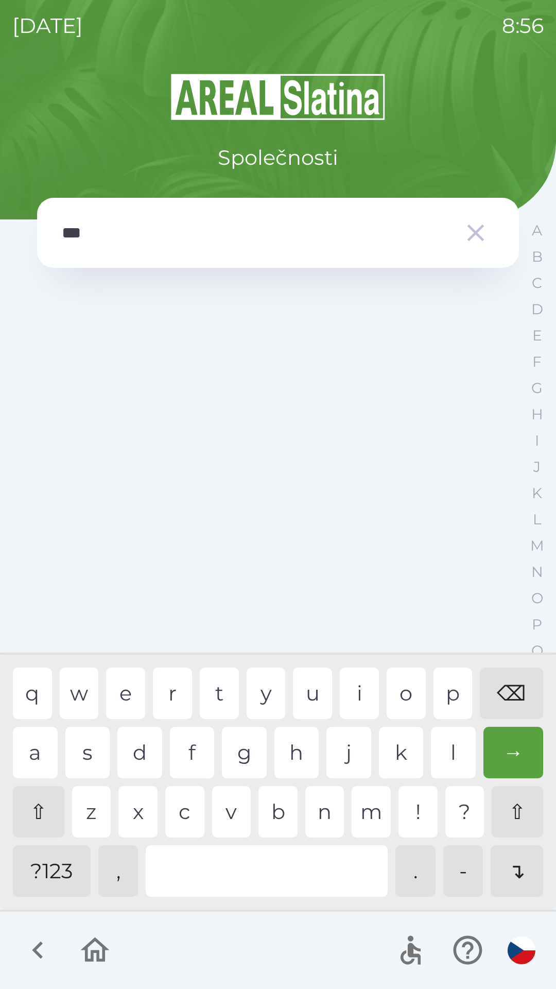
click at [316, 682] on div "u" at bounding box center [312, 692] width 39 height 51
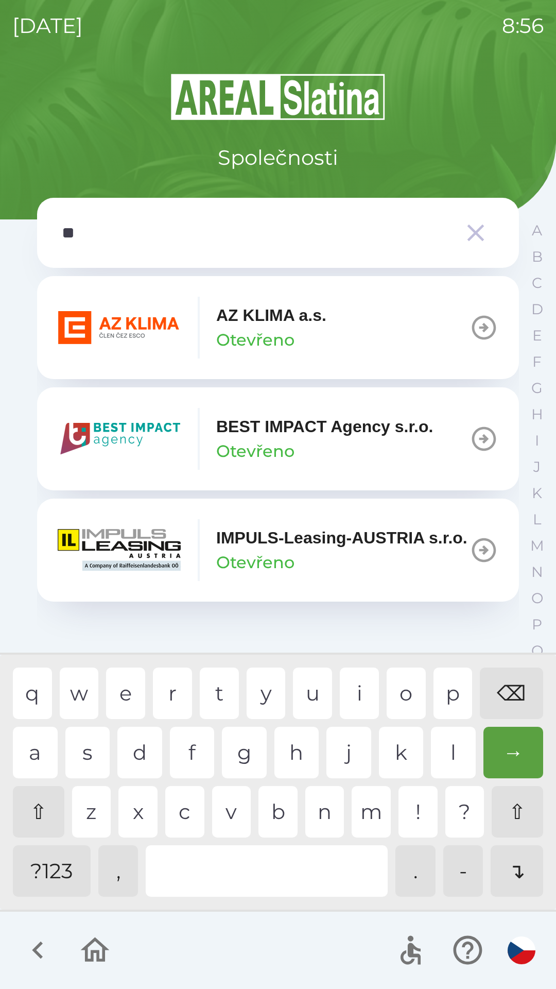
type input "***"
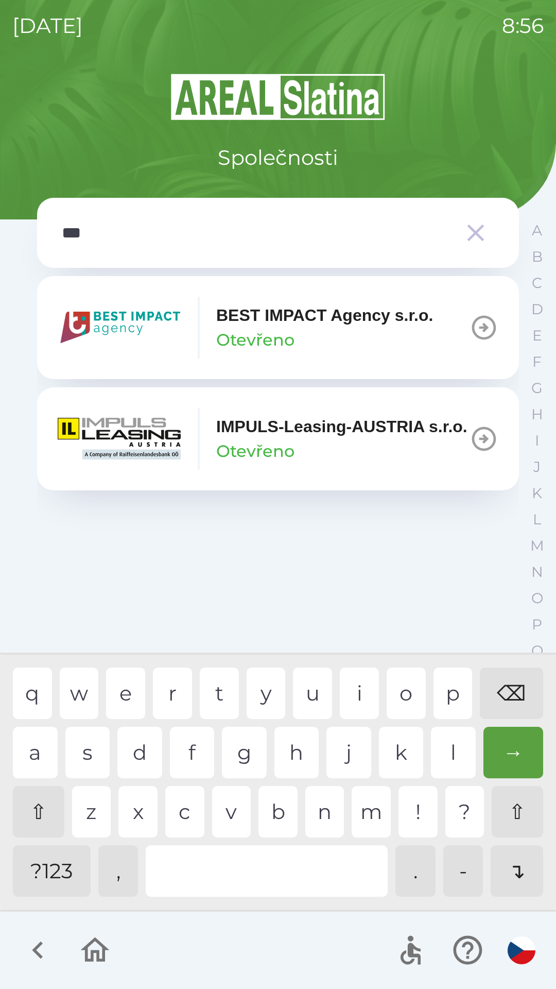
click at [446, 692] on div "p" at bounding box center [453, 692] width 39 height 51
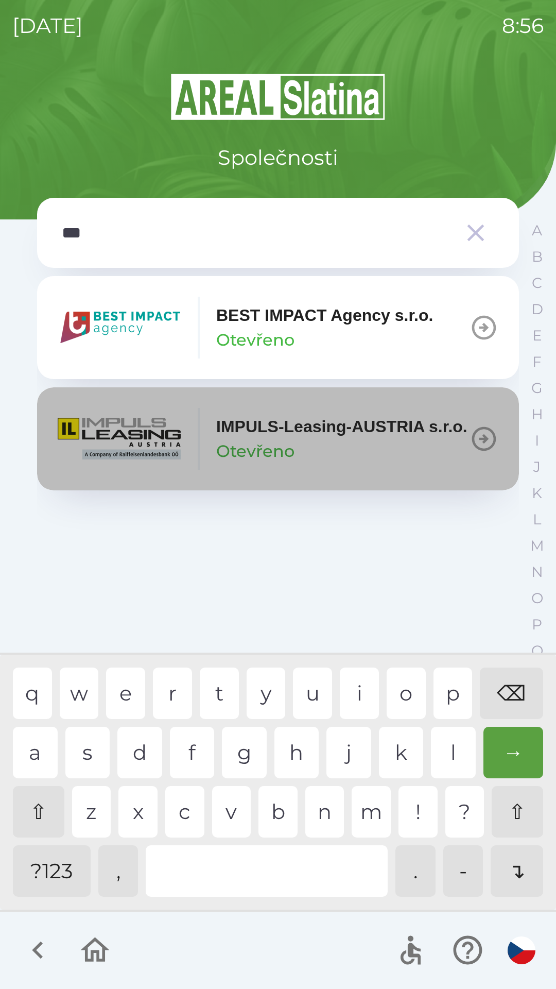
click at [479, 444] on icon "button" at bounding box center [484, 438] width 29 height 29
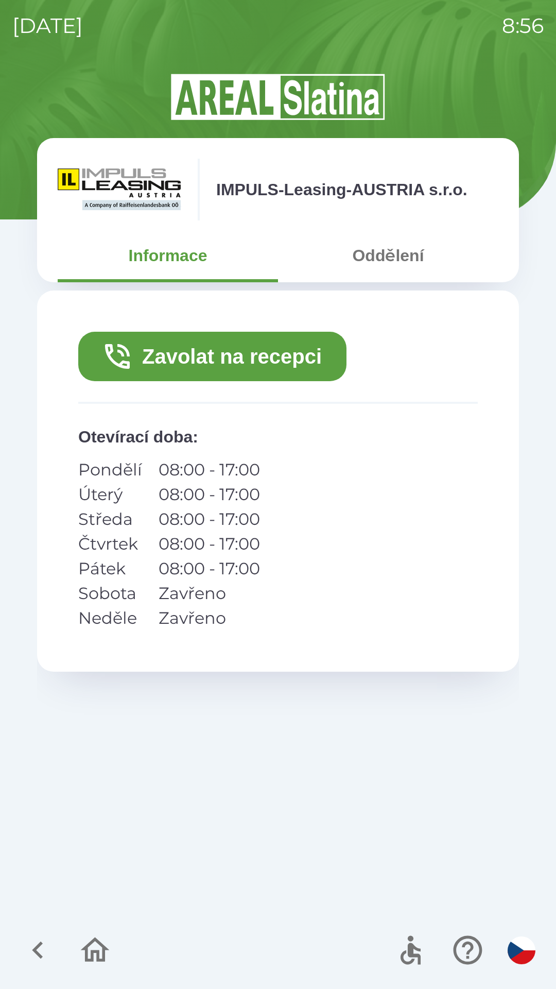
click at [279, 354] on button "Zavolat na recepci" at bounding box center [212, 356] width 268 height 49
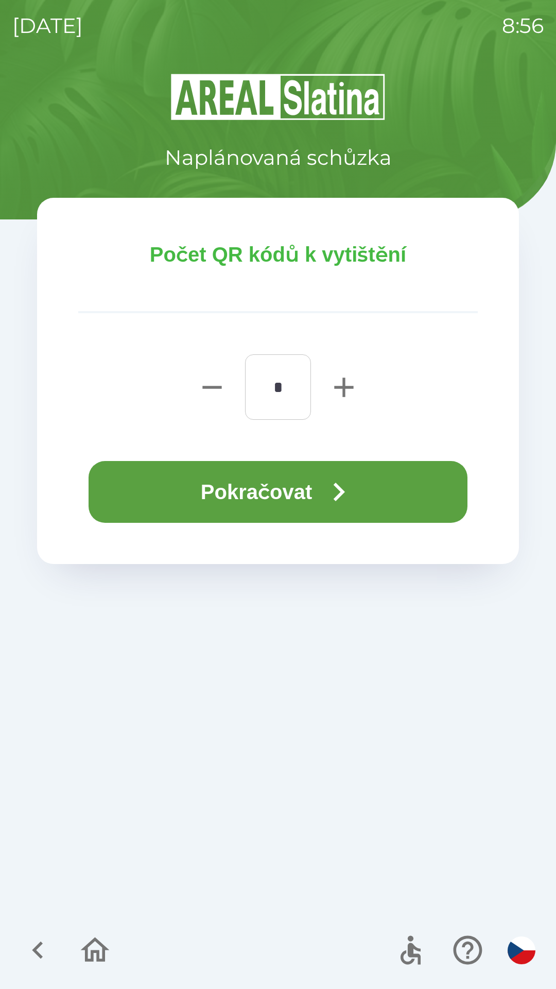
click at [326, 483] on icon "button" at bounding box center [338, 491] width 37 height 37
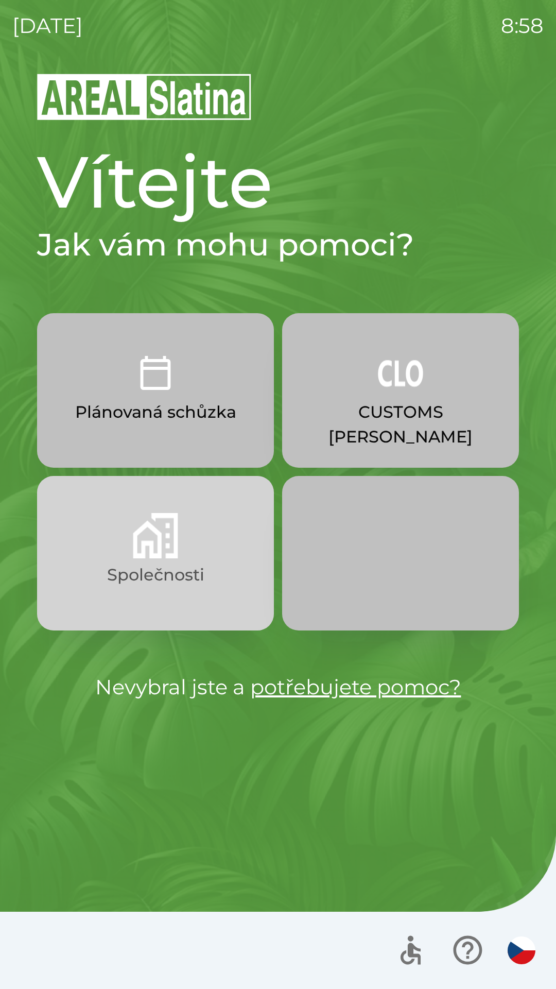
click at [144, 528] on img "button" at bounding box center [155, 535] width 45 height 45
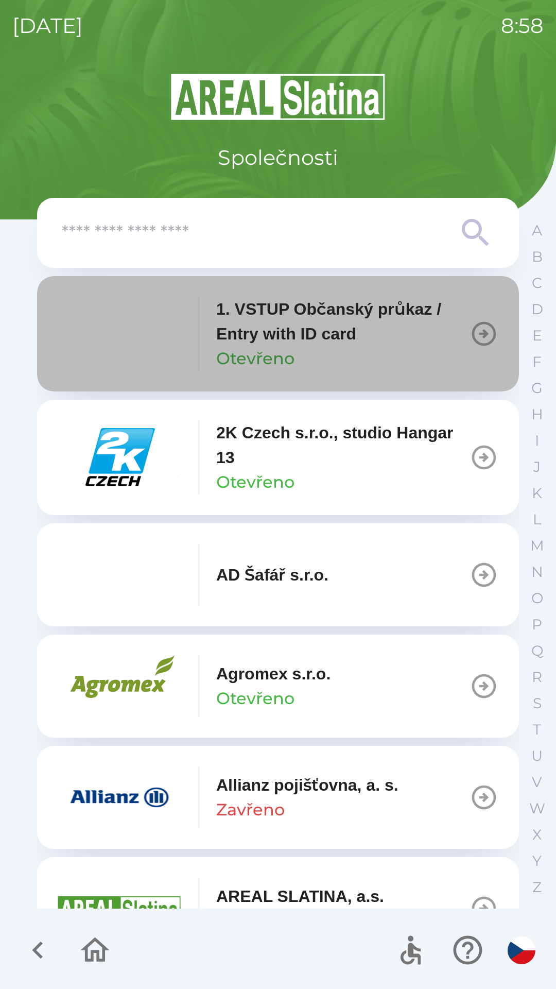
click at [471, 346] on icon "button" at bounding box center [484, 333] width 29 height 29
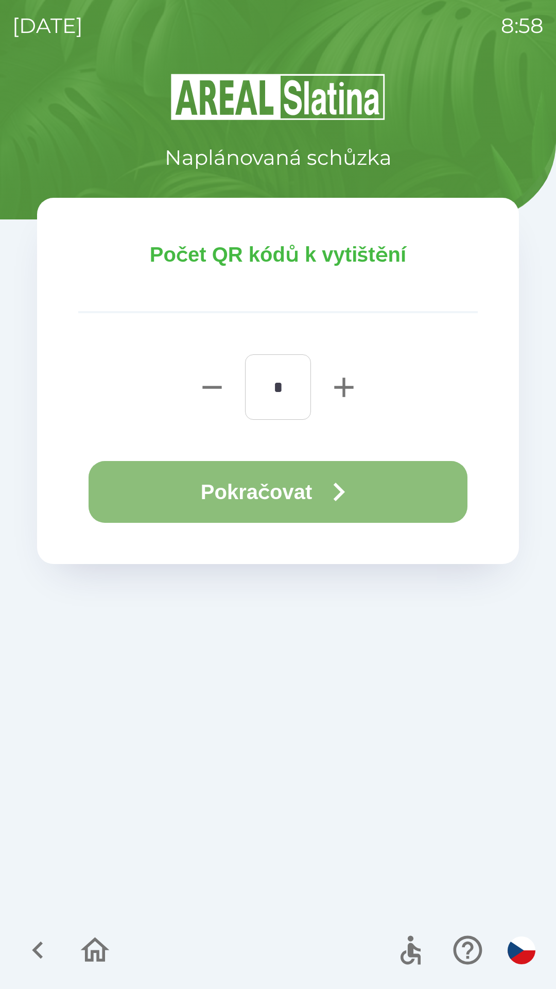
click at [334, 475] on icon "button" at bounding box center [338, 491] width 37 height 37
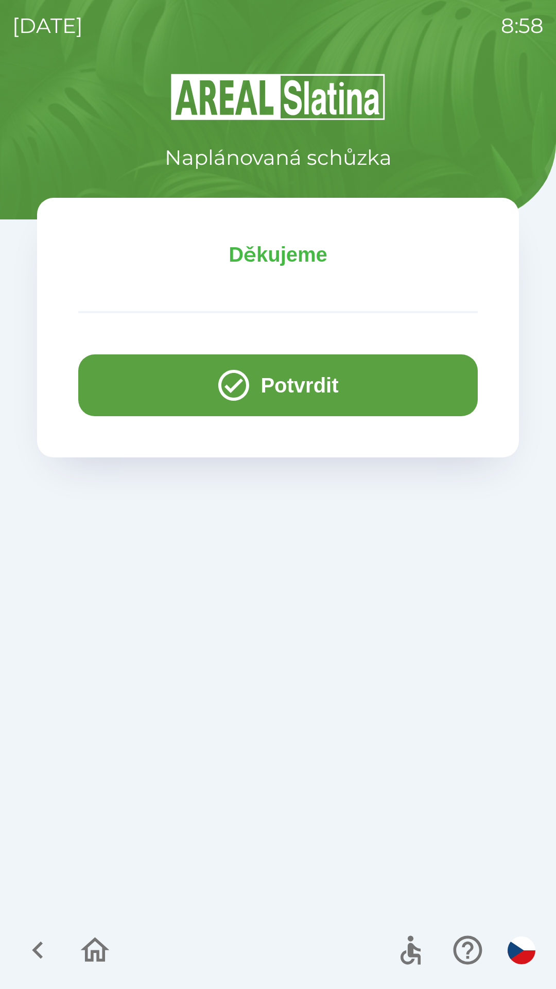
click at [253, 398] on button "Potvrdit" at bounding box center [278, 385] width 400 height 62
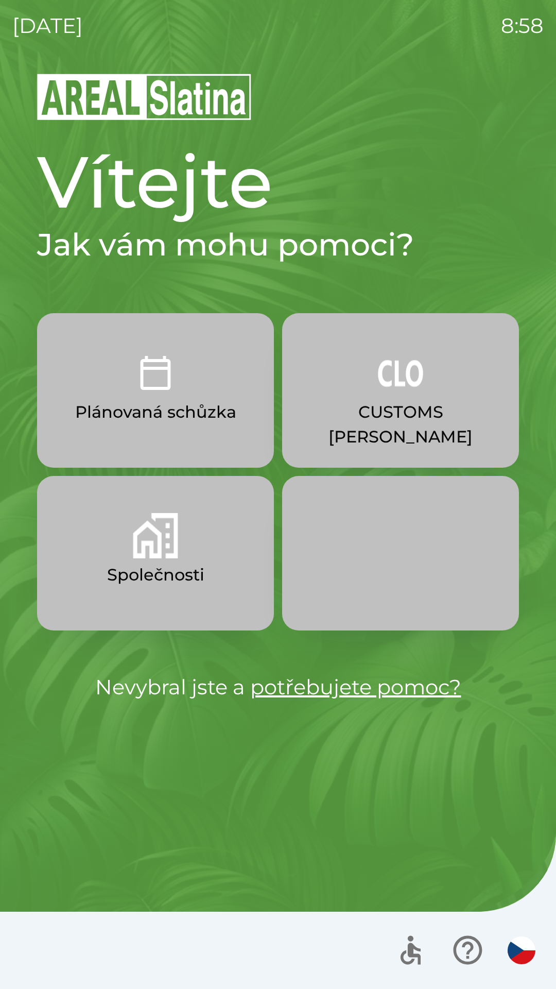
click at [180, 357] on button "Plánovaná schůzka" at bounding box center [155, 390] width 237 height 154
click at [155, 558] on button "Společnosti" at bounding box center [155, 553] width 237 height 154
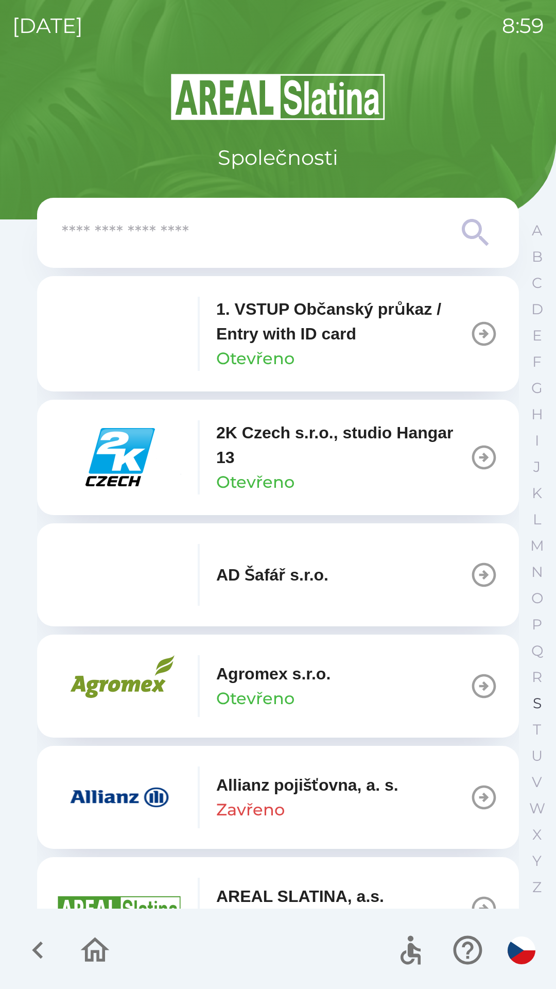
click at [536, 713] on button "S" at bounding box center [537, 703] width 26 height 26
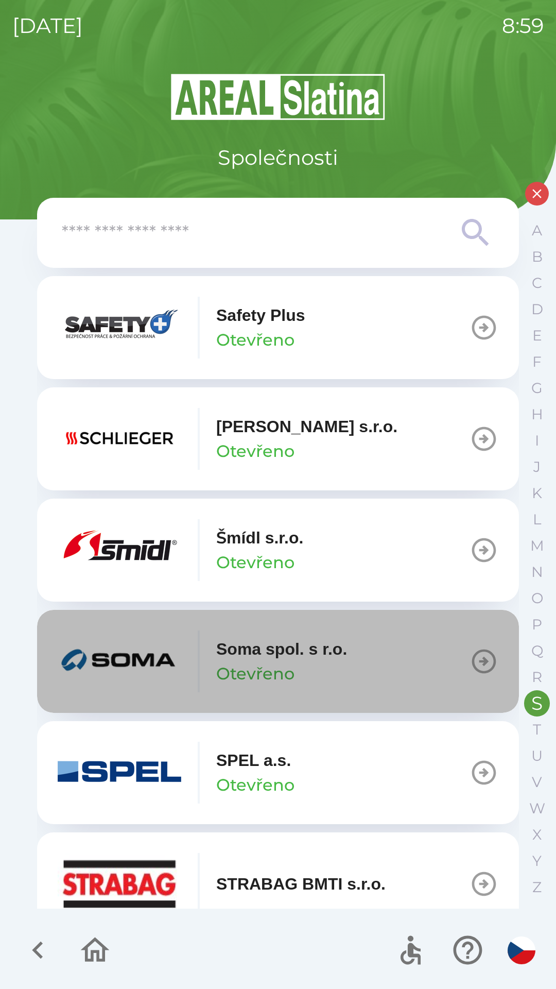
click at [300, 672] on div "Soma spol. s [PERSON_NAME]" at bounding box center [281, 660] width 131 height 49
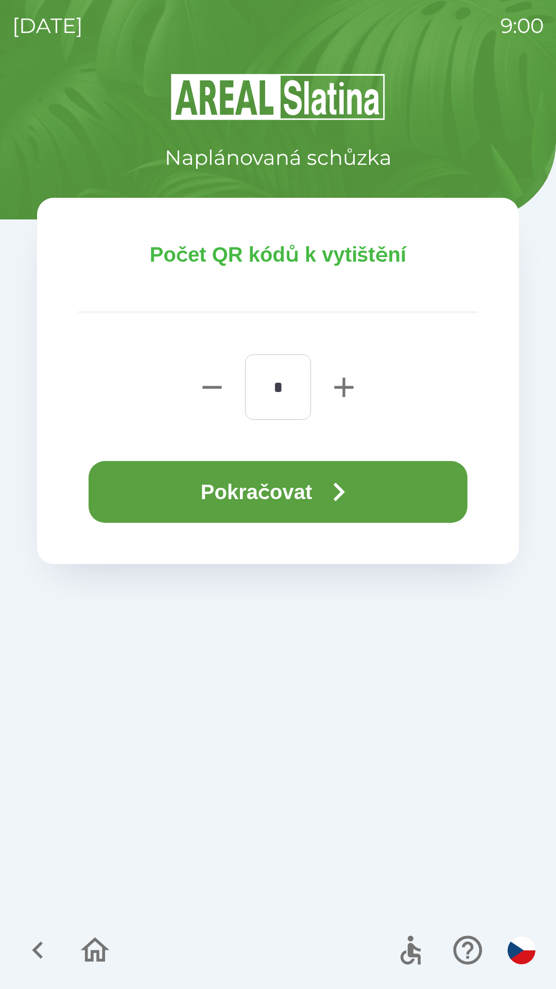
click at [190, 483] on button "Pokračovat" at bounding box center [278, 492] width 379 height 62
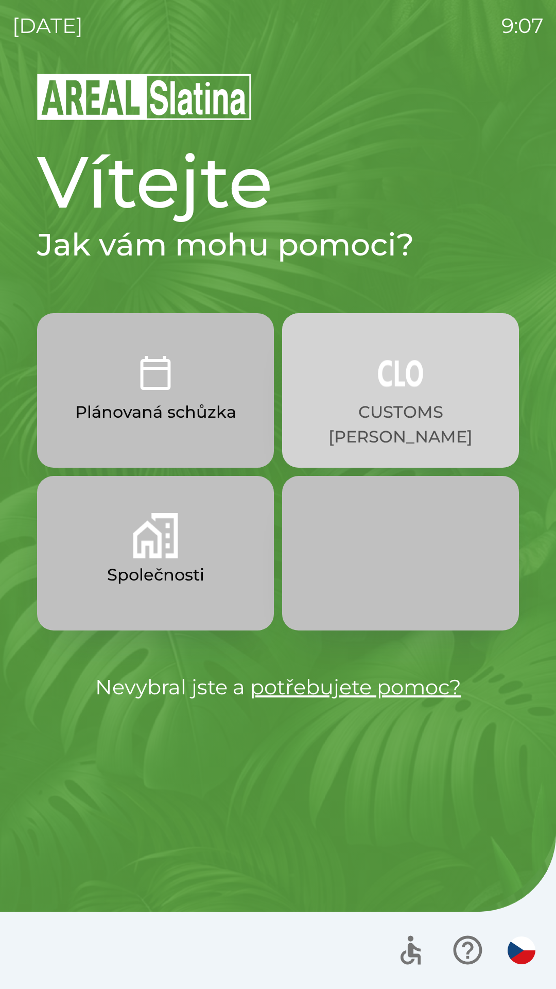
click at [389, 395] on button "CUSTOMS [PERSON_NAME]" at bounding box center [400, 390] width 237 height 154
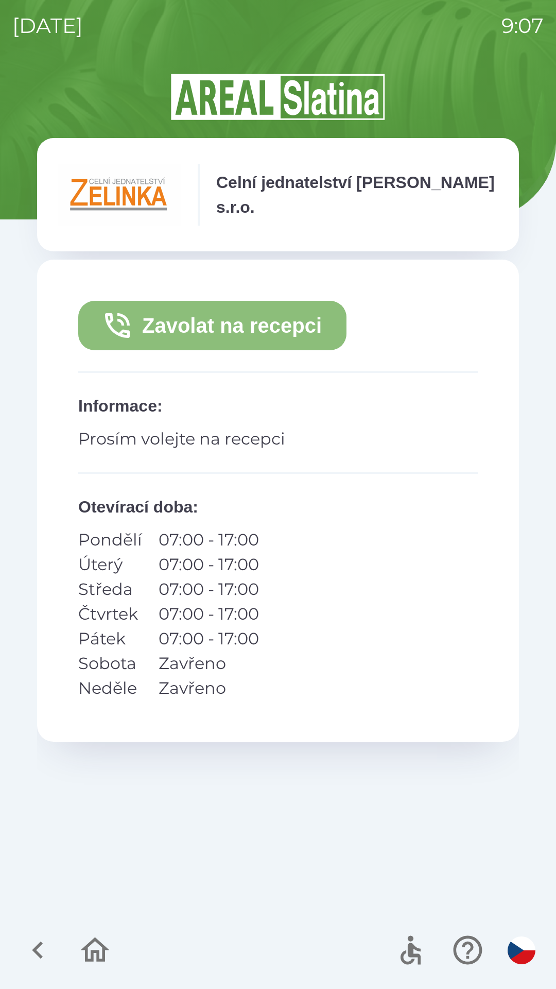
click at [266, 334] on button "Zavolat na recepci" at bounding box center [212, 325] width 268 height 49
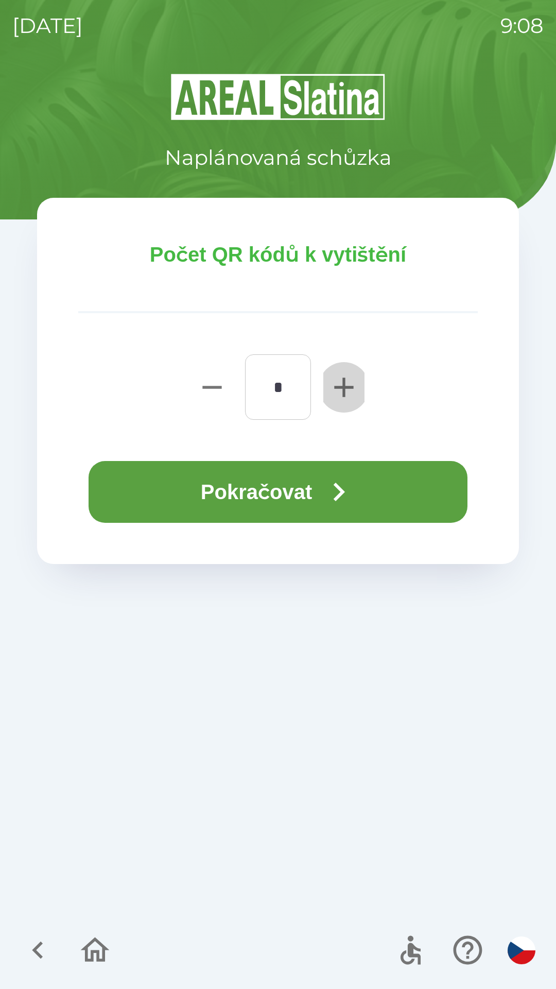
click at [336, 382] on icon "button" at bounding box center [344, 387] width 33 height 33
type input "*"
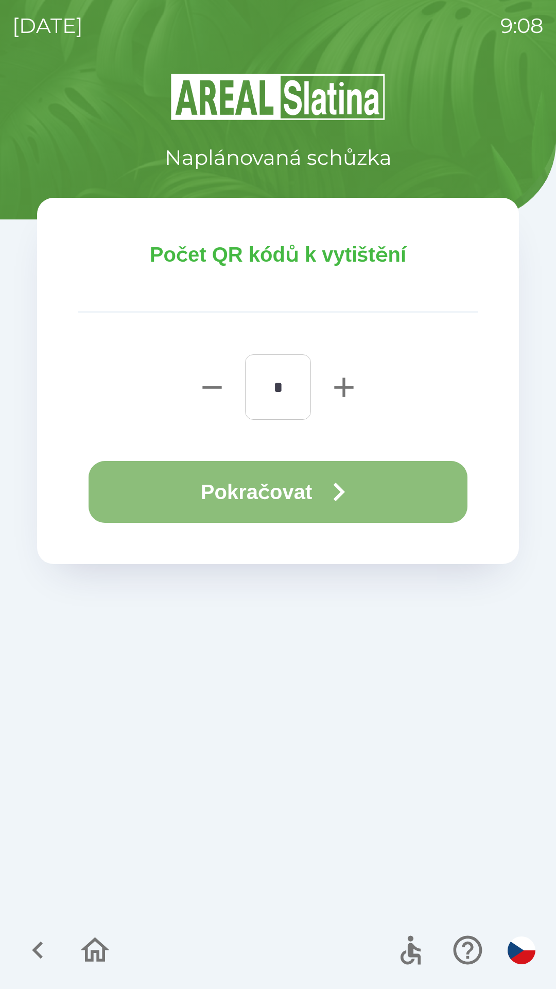
click at [333, 494] on icon "button" at bounding box center [338, 491] width 37 height 37
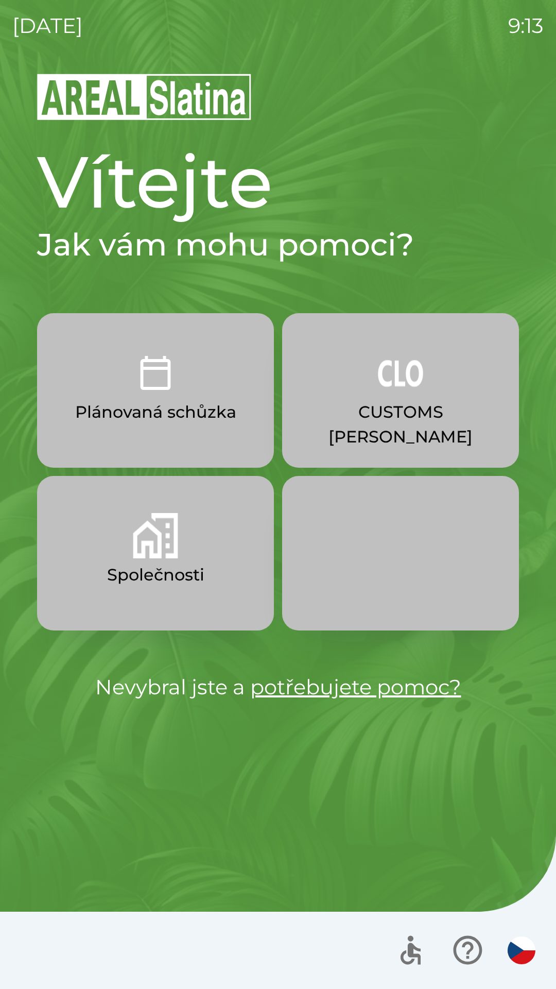
click at [171, 411] on p "Plánovaná schůzka" at bounding box center [155, 412] width 161 height 25
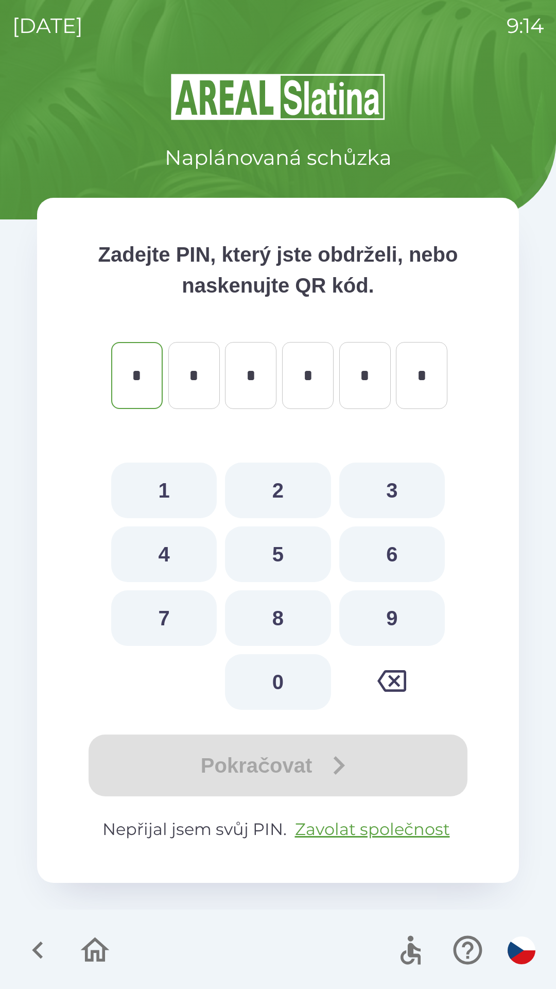
click at [30, 954] on icon "button" at bounding box center [38, 950] width 35 height 35
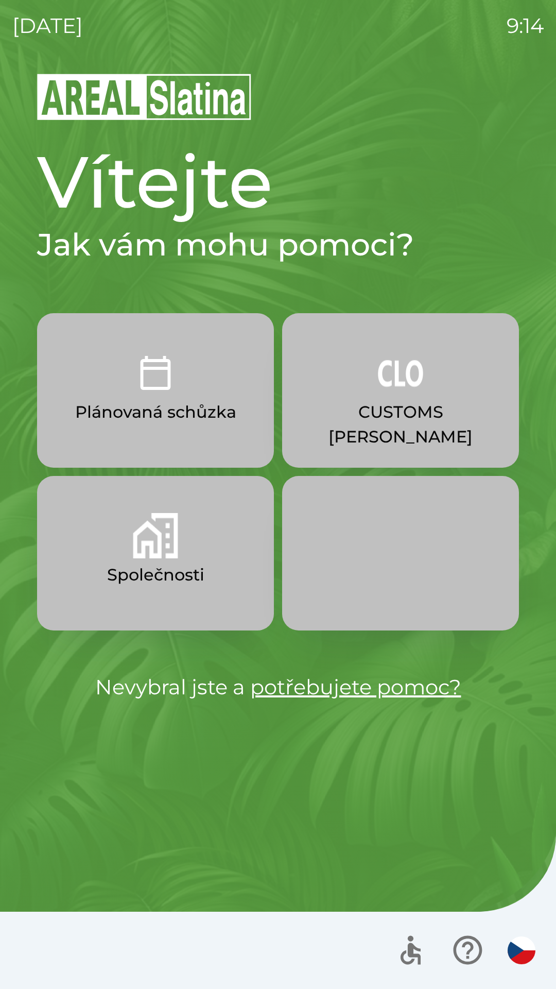
click at [187, 565] on p "Společnosti" at bounding box center [155, 574] width 97 height 25
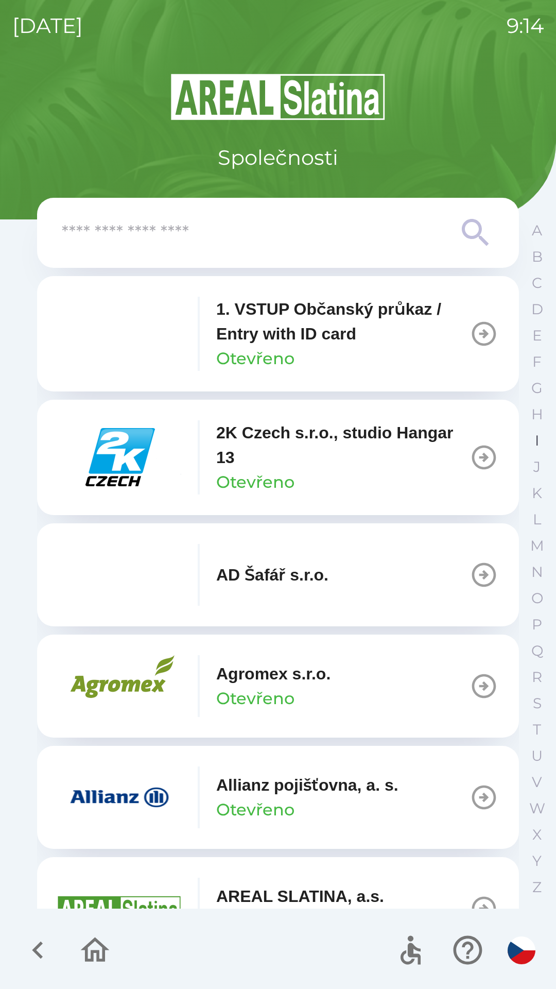
click at [530, 445] on button "I" at bounding box center [537, 440] width 26 height 26
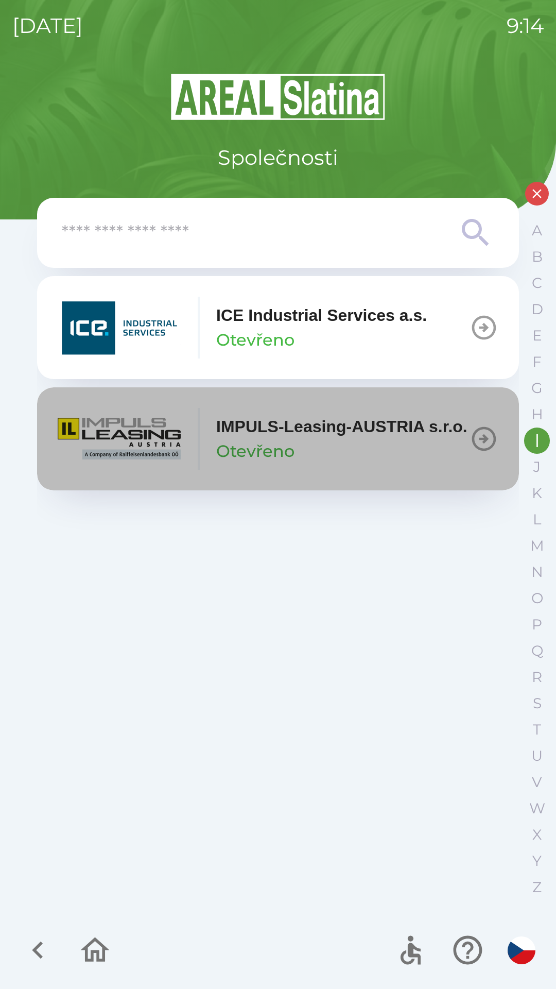
click at [316, 459] on div "IMPULS-Leasing-AUSTRIA s.r.o. Otevřeno" at bounding box center [341, 438] width 251 height 49
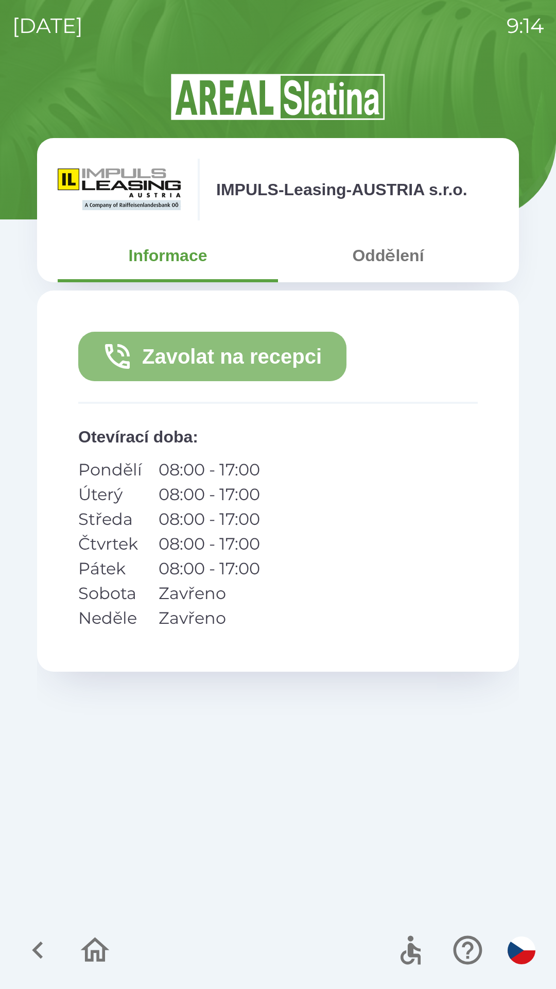
click at [279, 357] on button "Zavolat na recepci" at bounding box center [212, 356] width 268 height 49
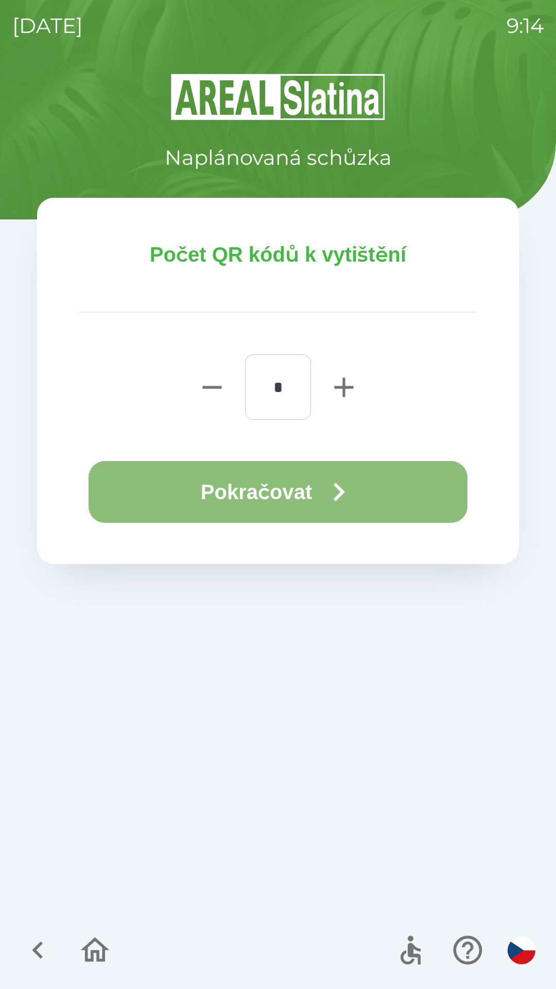
click at [303, 483] on button "Pokračovat" at bounding box center [278, 492] width 379 height 62
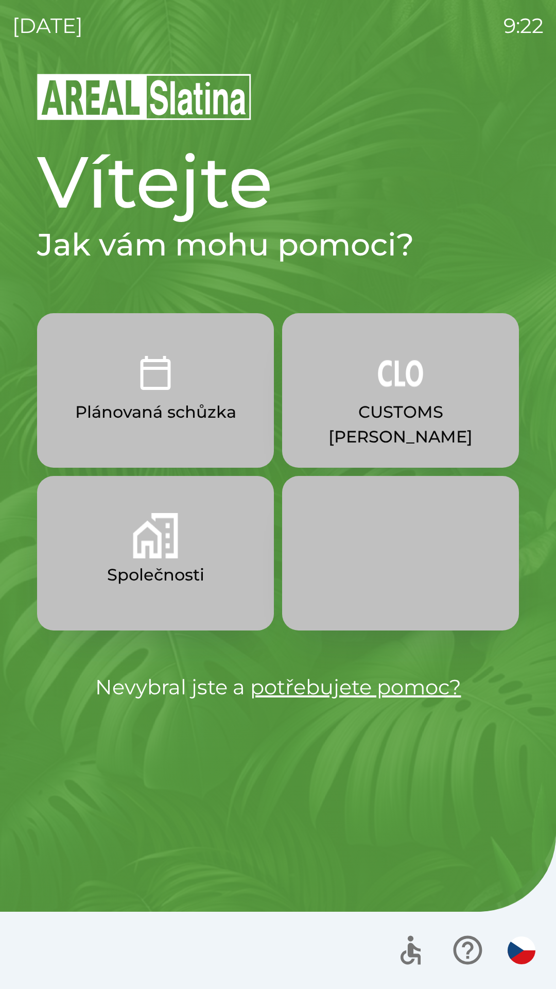
click at [431, 380] on button "CUSTOMS [PERSON_NAME]" at bounding box center [400, 390] width 237 height 154
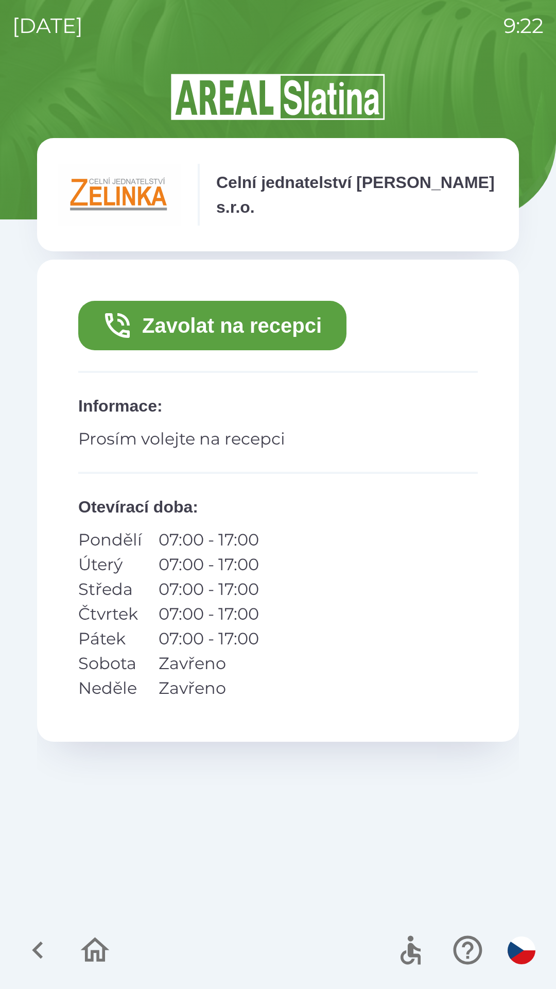
click at [322, 325] on button "Zavolat na recepci" at bounding box center [212, 325] width 268 height 49
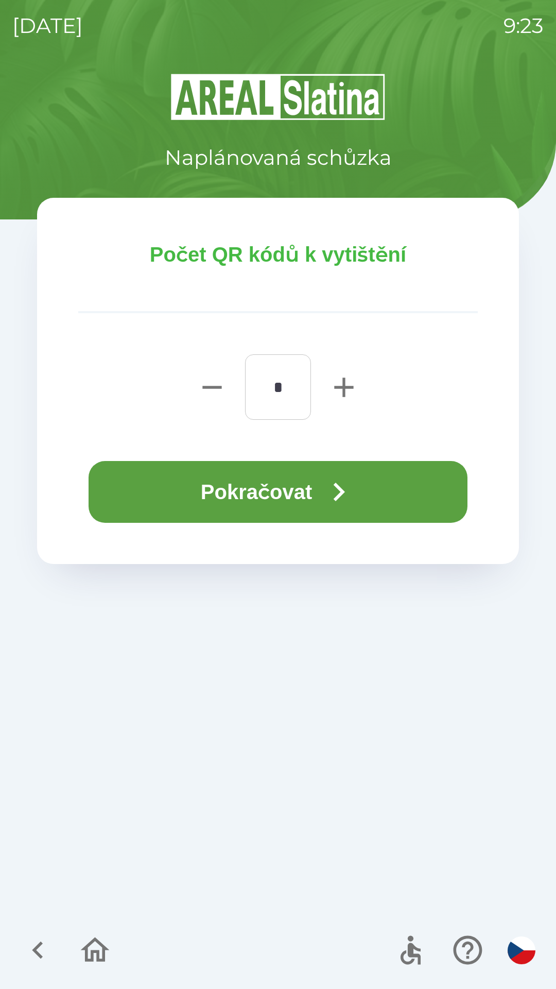
click at [368, 485] on button "Pokračovat" at bounding box center [278, 492] width 379 height 62
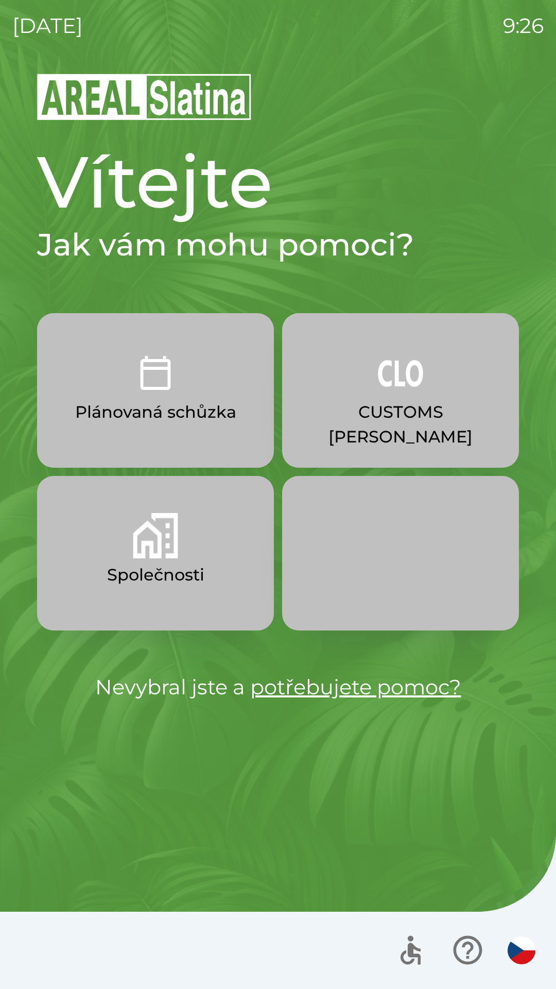
click at [421, 392] on img "button" at bounding box center [400, 372] width 45 height 45
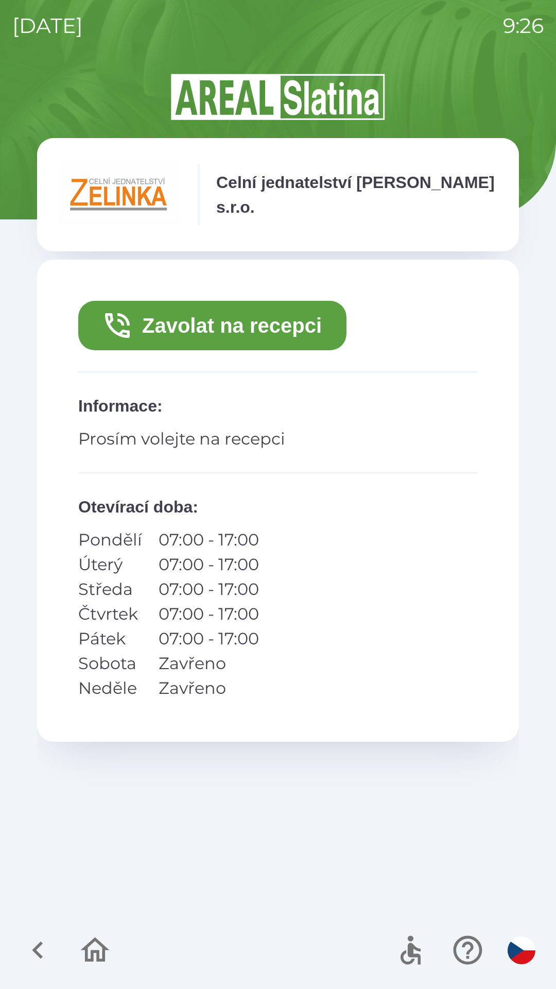
click at [253, 324] on button "Zavolat na recepci" at bounding box center [212, 325] width 268 height 49
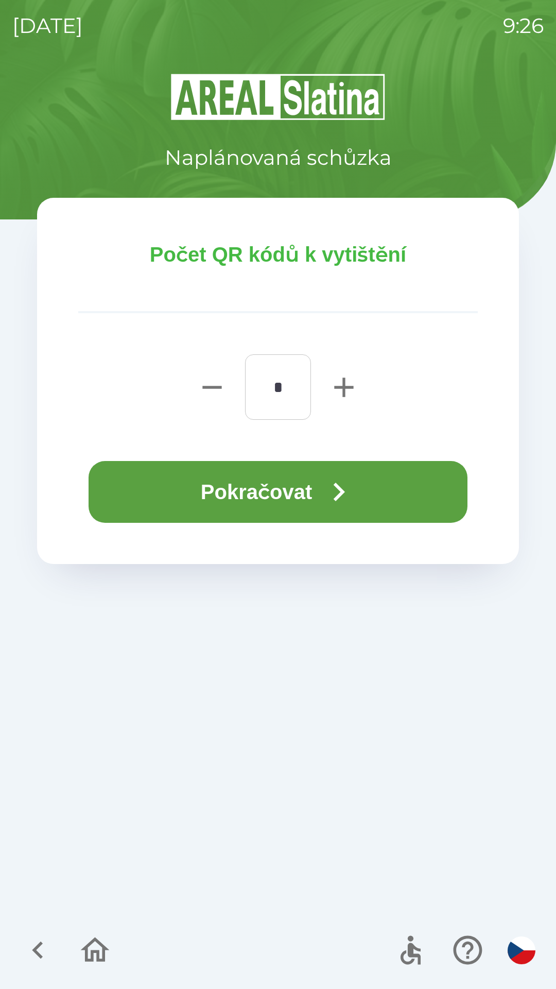
click at [323, 485] on button "Pokračovat" at bounding box center [278, 492] width 379 height 62
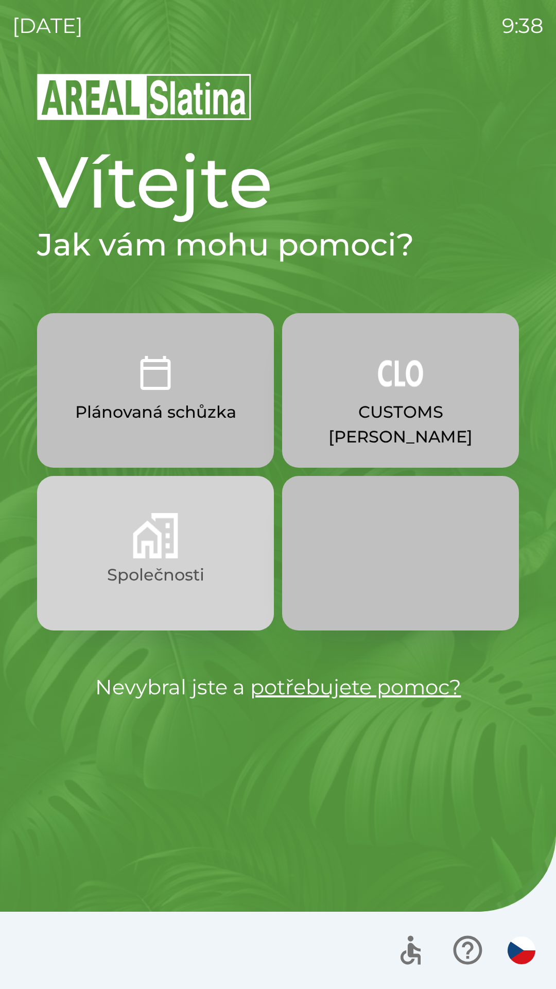
click at [122, 566] on p "Společnosti" at bounding box center [155, 574] width 97 height 25
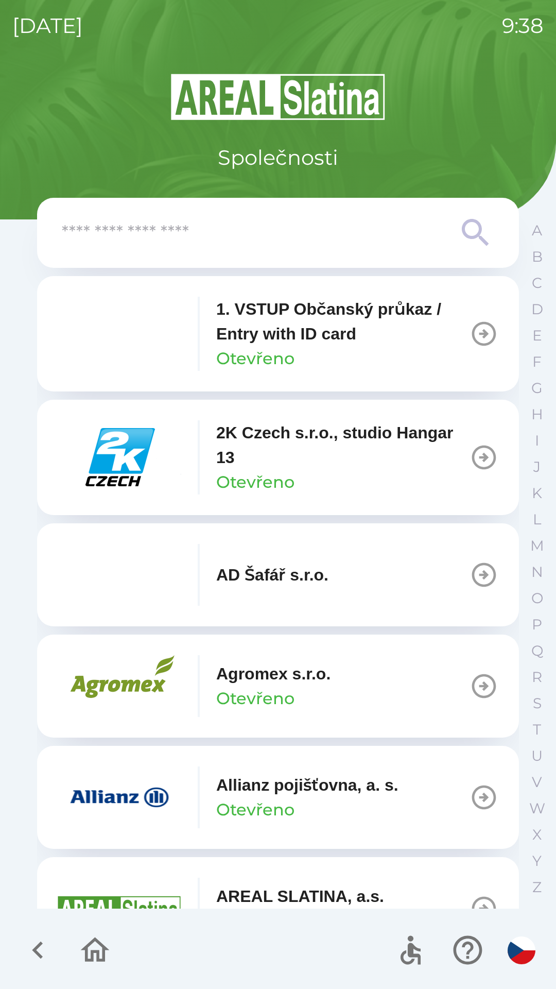
click at [105, 791] on img "button" at bounding box center [120, 797] width 124 height 62
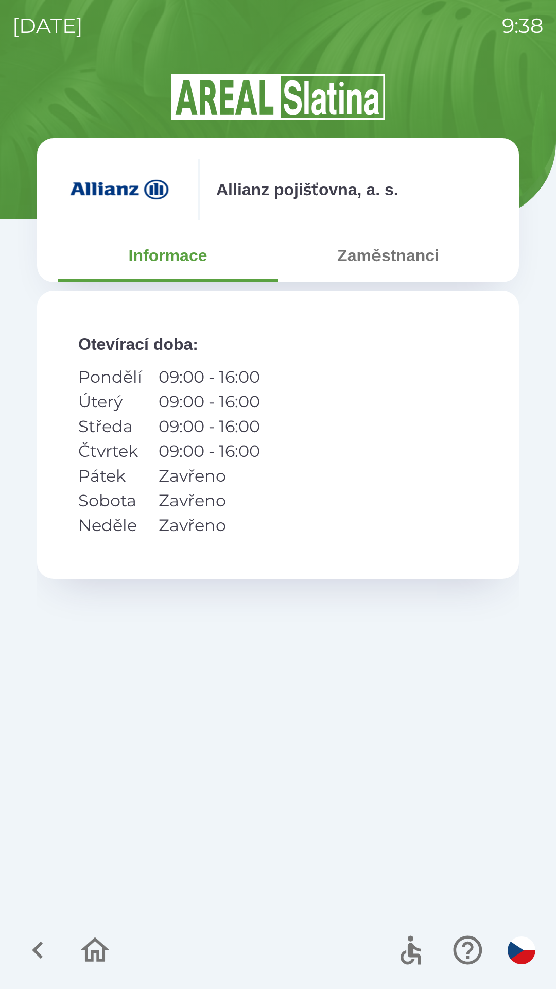
click at [384, 260] on button "Zaměstnanci" at bounding box center [388, 255] width 220 height 37
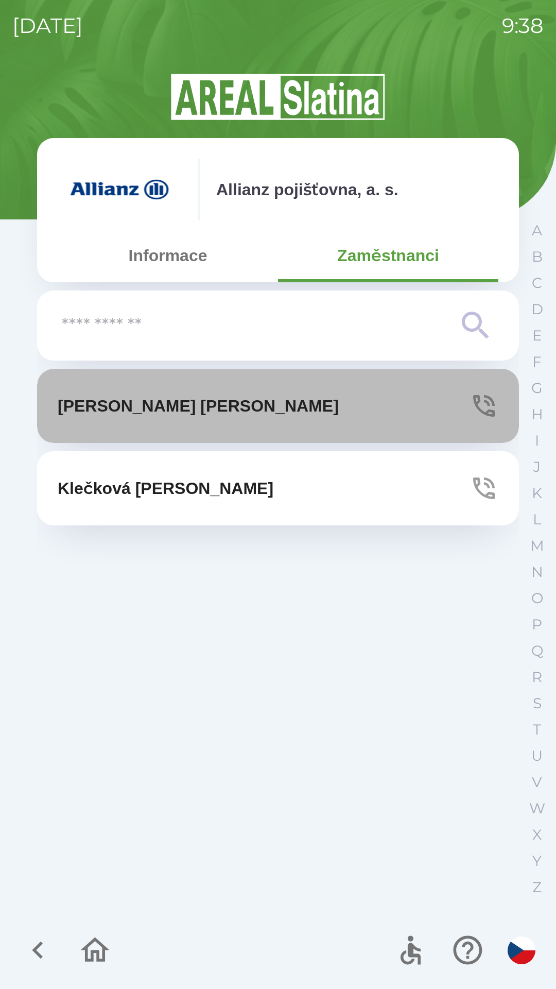
click at [135, 407] on p "[PERSON_NAME]" at bounding box center [198, 405] width 281 height 25
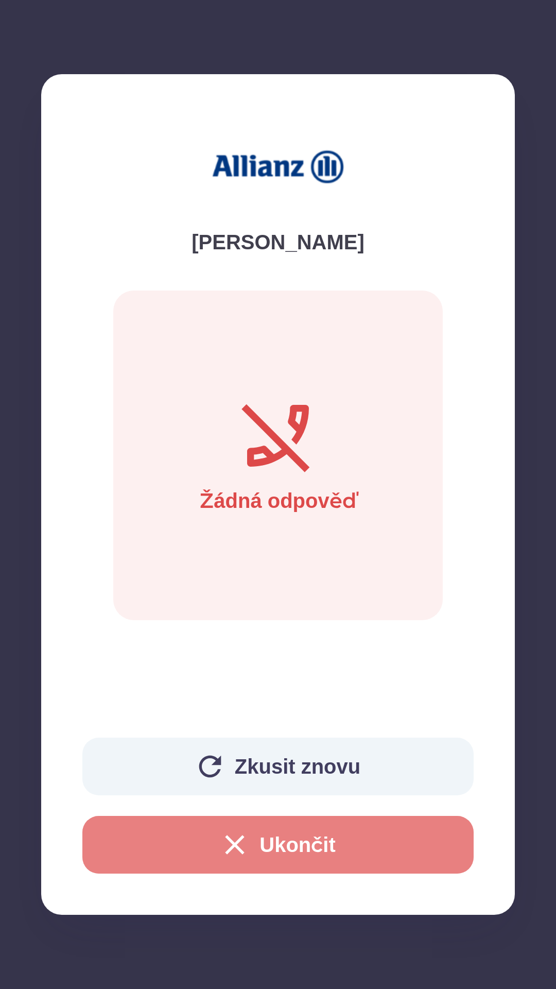
click at [172, 839] on button "Ukončit" at bounding box center [277, 845] width 391 height 58
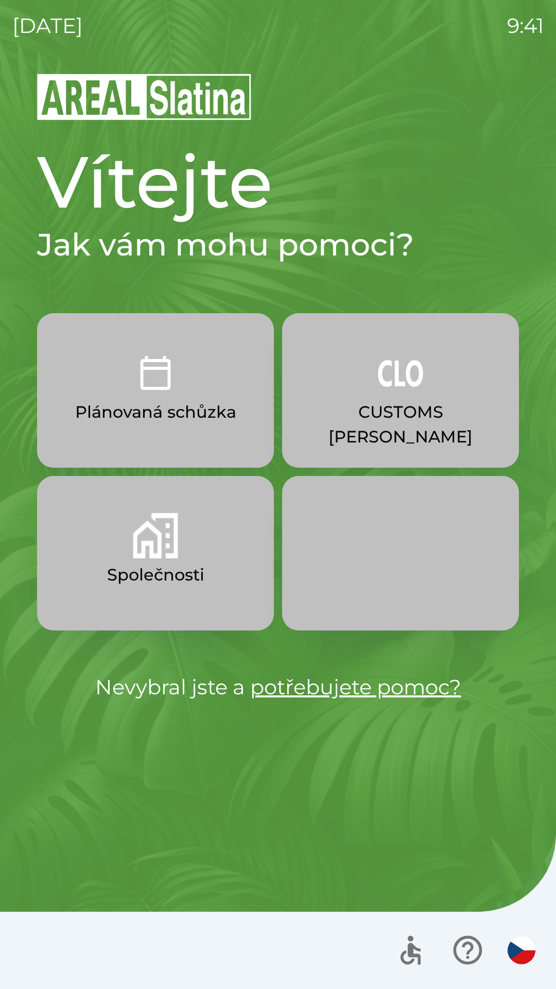
click at [158, 561] on button "Společnosti" at bounding box center [155, 553] width 237 height 154
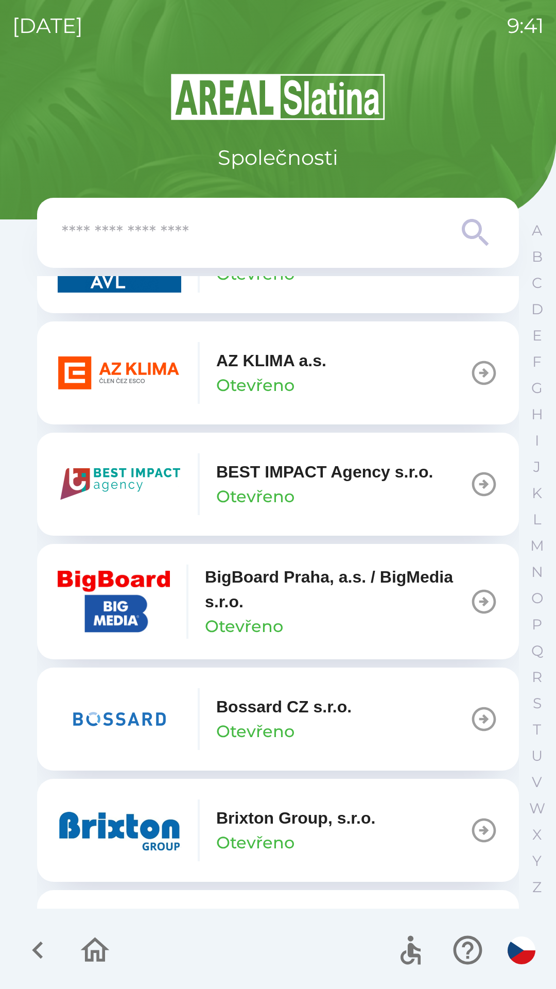
scroll to position [1093, 0]
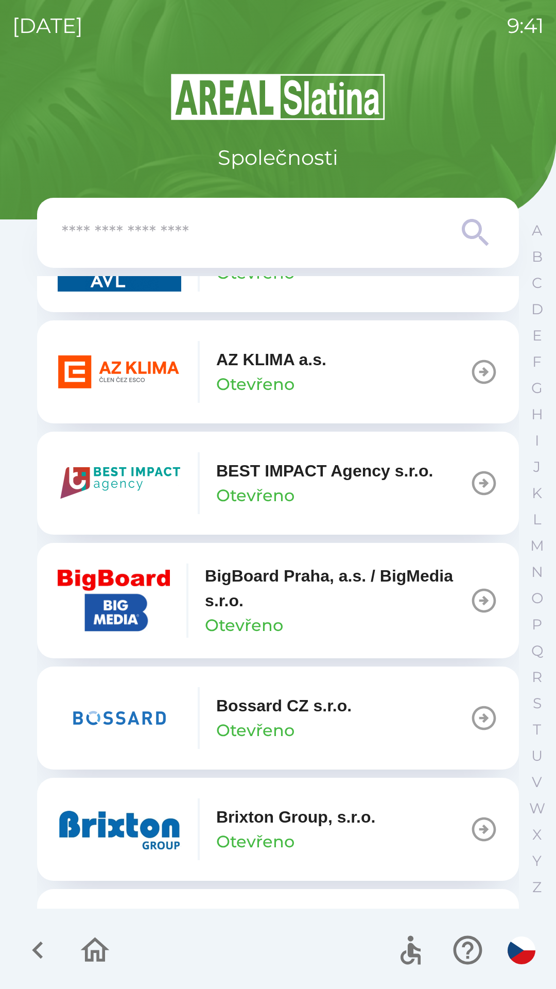
click at [471, 711] on icon "button" at bounding box center [484, 717] width 29 height 29
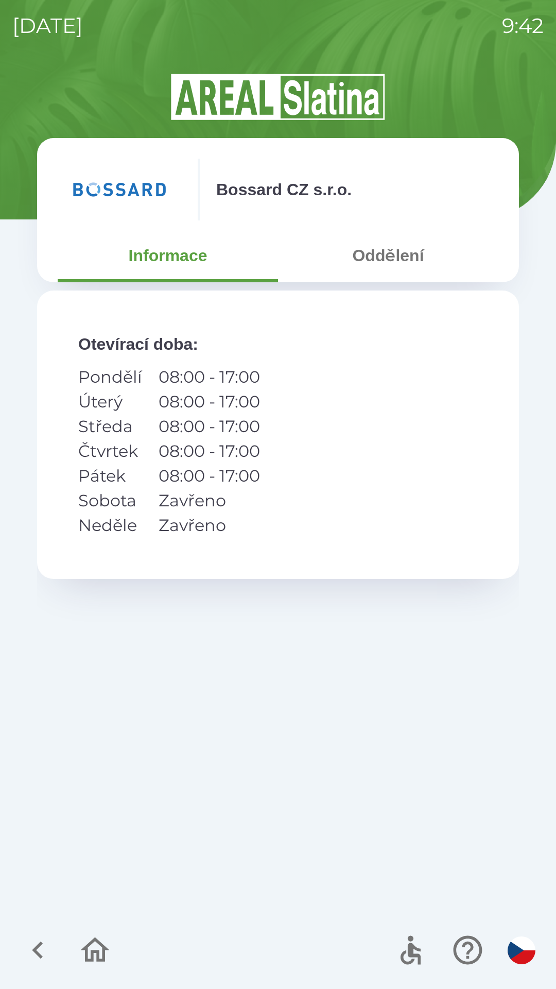
click at [367, 244] on button "Oddělení" at bounding box center [388, 255] width 220 height 37
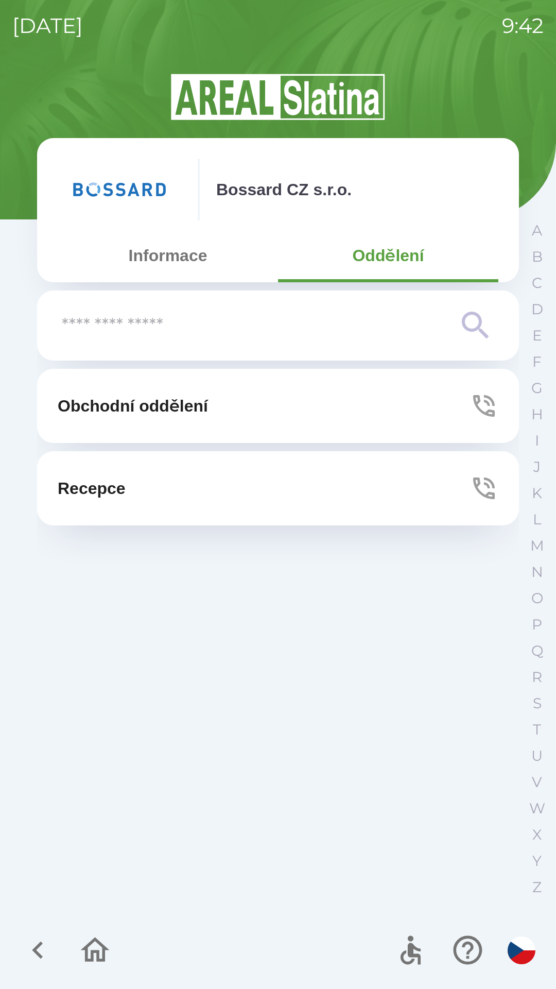
click at [480, 486] on icon "button" at bounding box center [484, 488] width 29 height 29
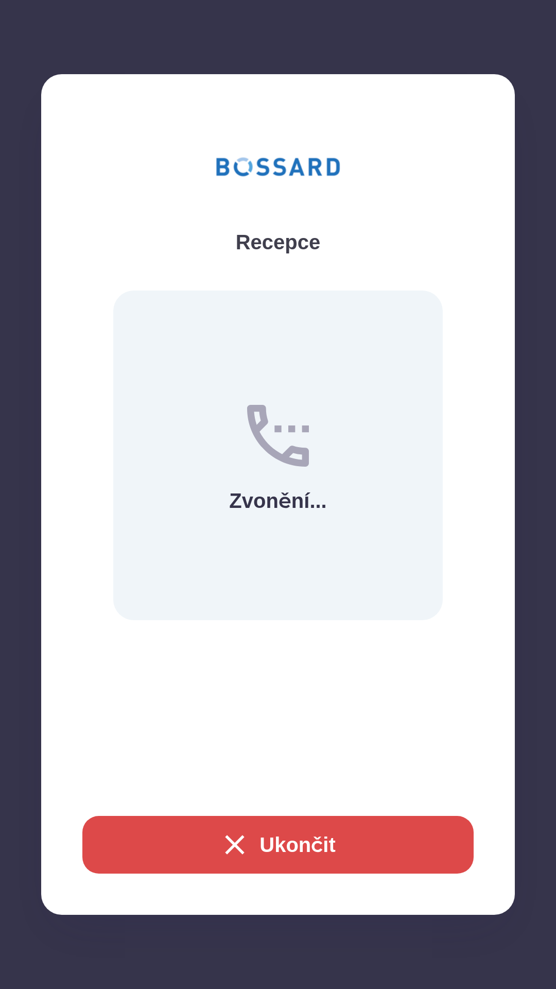
click at [303, 841] on button "Ukončit" at bounding box center [277, 845] width 391 height 58
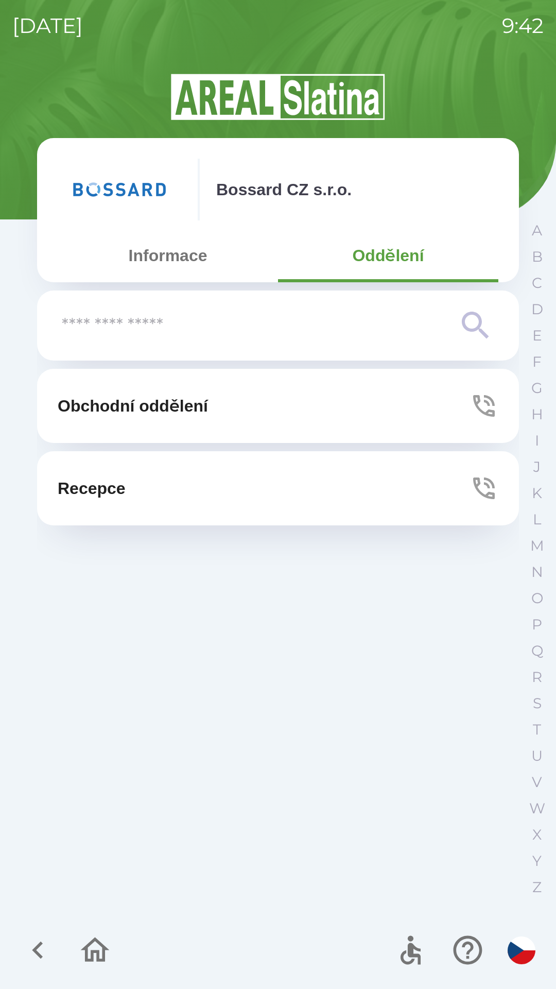
click at [429, 403] on button "Obchodní oddělení" at bounding box center [278, 406] width 482 height 74
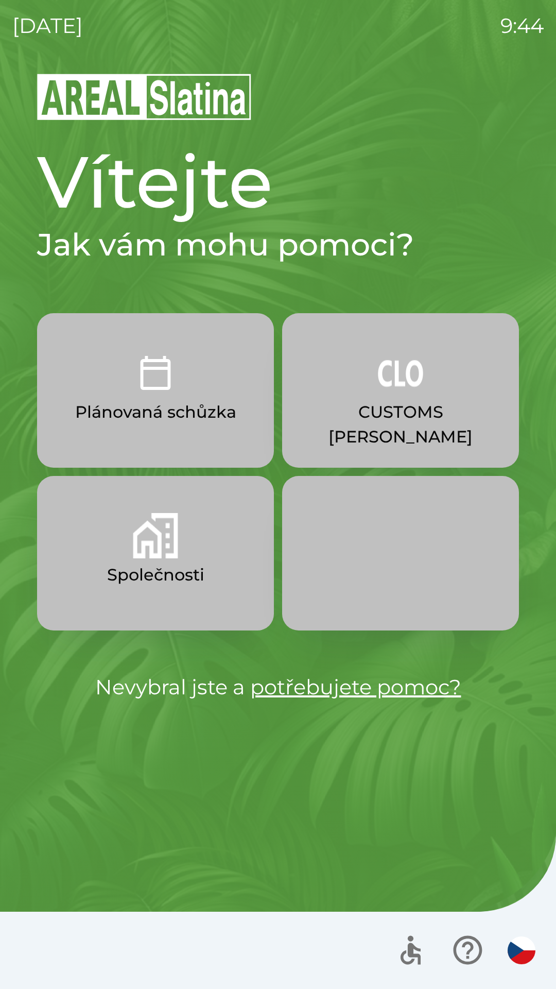
click at [396, 382] on img "button" at bounding box center [400, 372] width 45 height 45
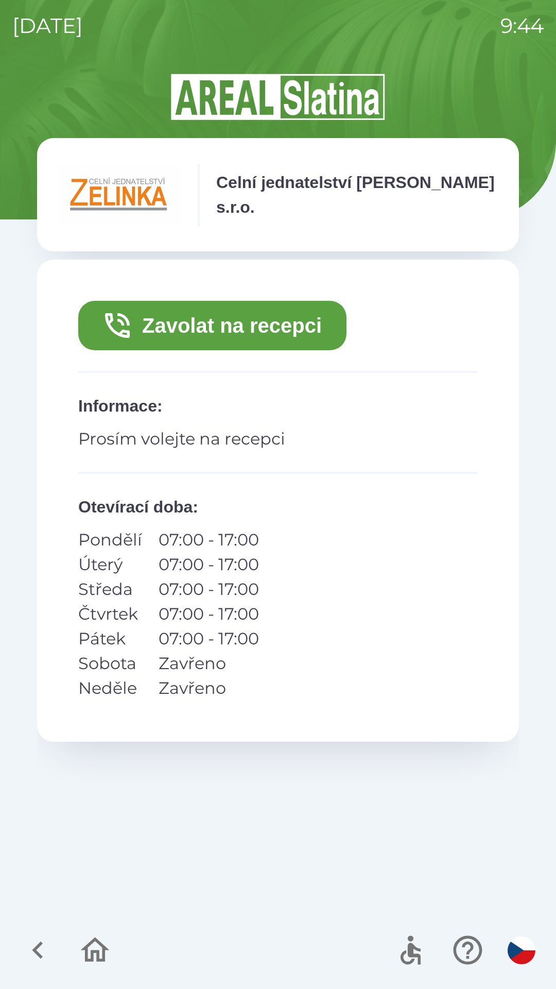
click at [301, 334] on button "Zavolat na recepci" at bounding box center [212, 325] width 268 height 49
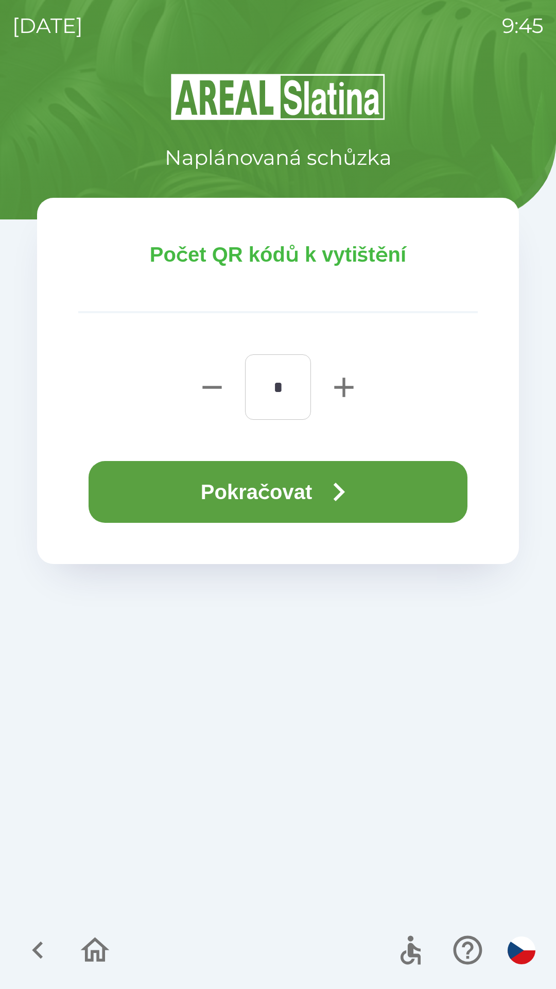
click at [341, 381] on icon "button" at bounding box center [344, 387] width 33 height 33
type input "*"
click at [345, 492] on icon "button" at bounding box center [339, 492] width 11 height 19
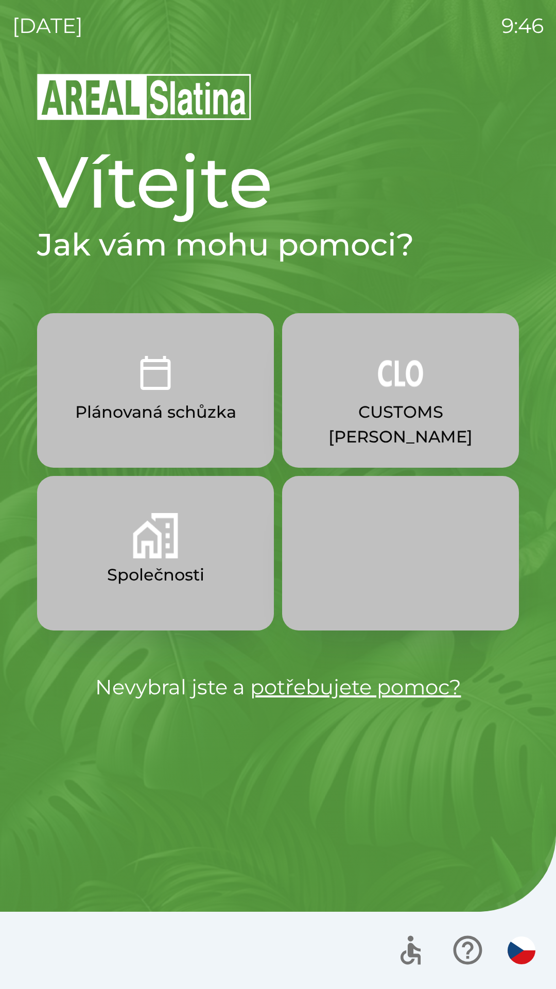
click at [209, 581] on button "Společnosti" at bounding box center [155, 553] width 237 height 154
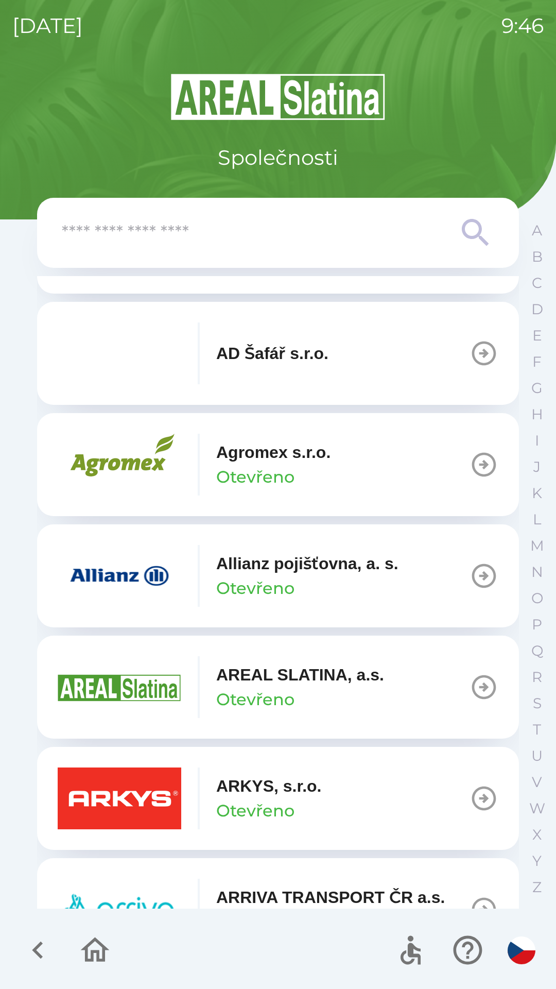
scroll to position [223, 0]
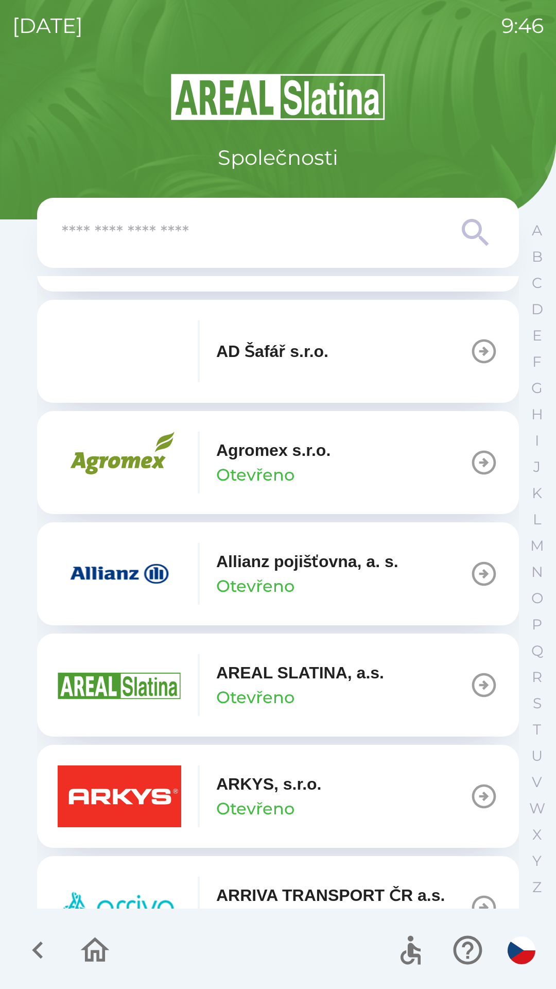
click at [326, 676] on p "AREAL SLATINA, a.s." at bounding box center [300, 672] width 168 height 25
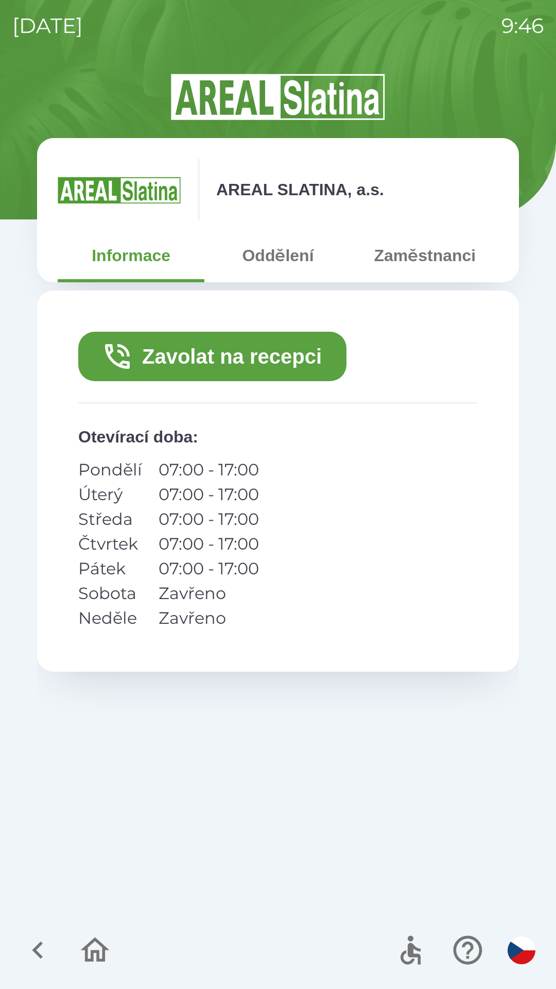
click at [453, 245] on button "Zaměstnanci" at bounding box center [425, 255] width 147 height 37
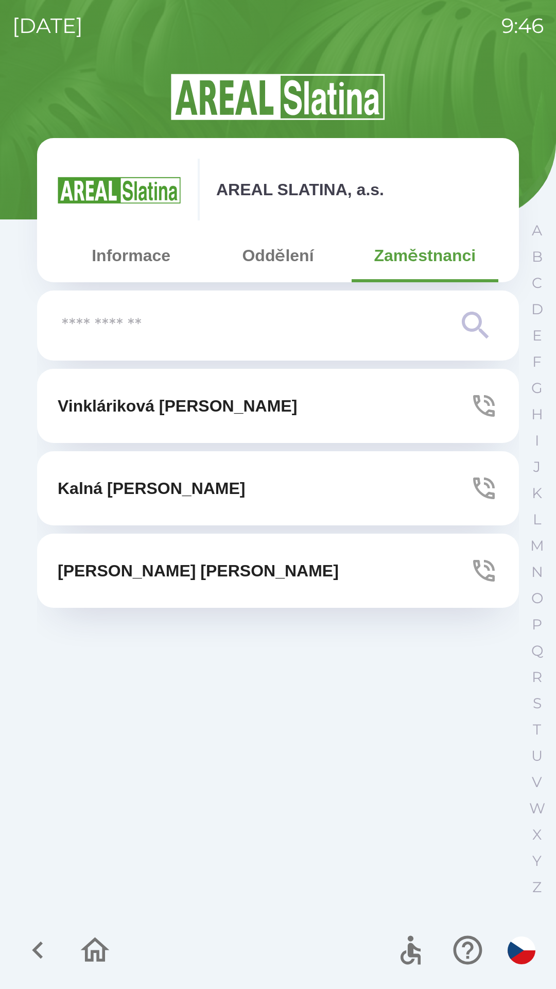
click at [396, 404] on button "Vinkláriková [PERSON_NAME]" at bounding box center [278, 406] width 482 height 74
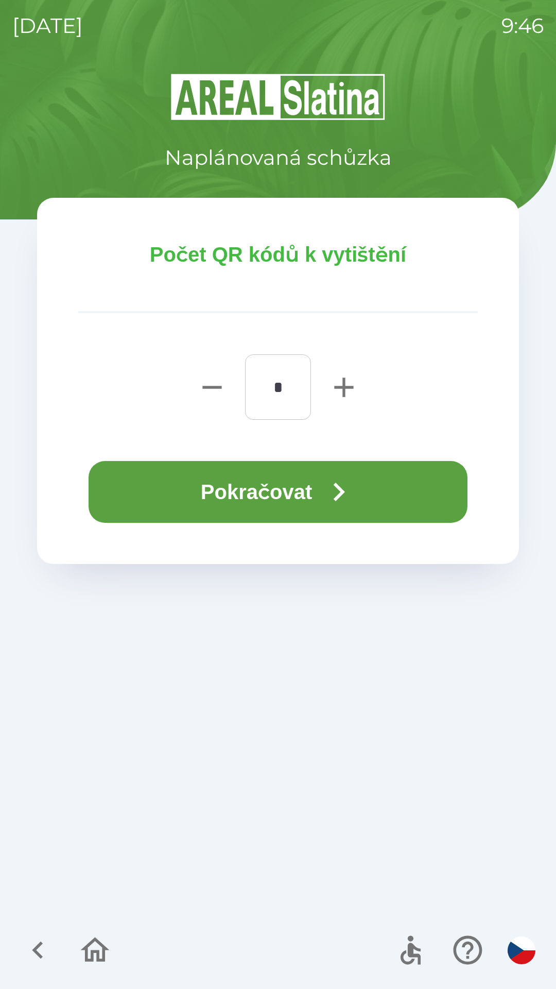
click at [385, 483] on button "Pokračovat" at bounding box center [278, 492] width 379 height 62
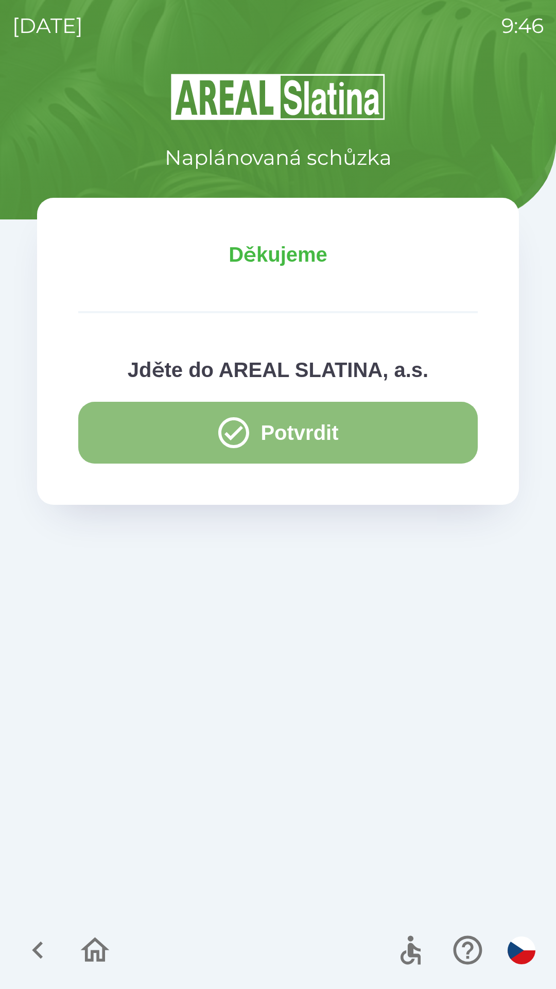
click at [404, 421] on button "Potvrdit" at bounding box center [278, 433] width 400 height 62
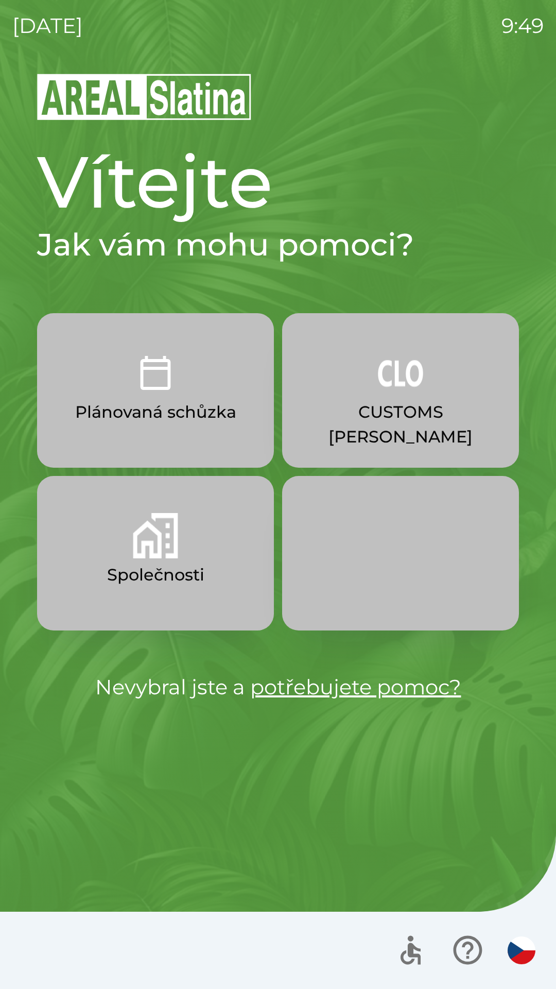
click at [154, 547] on img "button" at bounding box center [155, 535] width 45 height 45
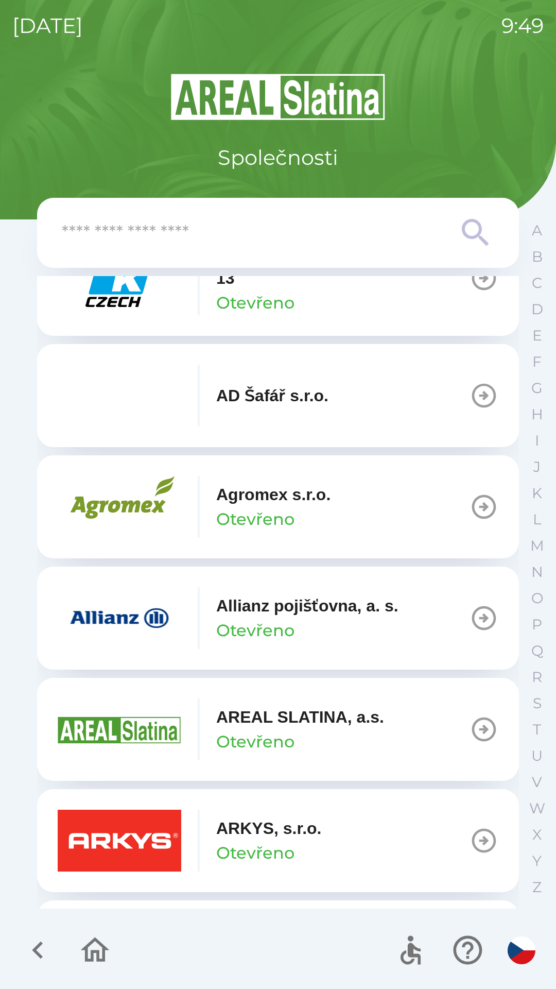
scroll to position [182, 0]
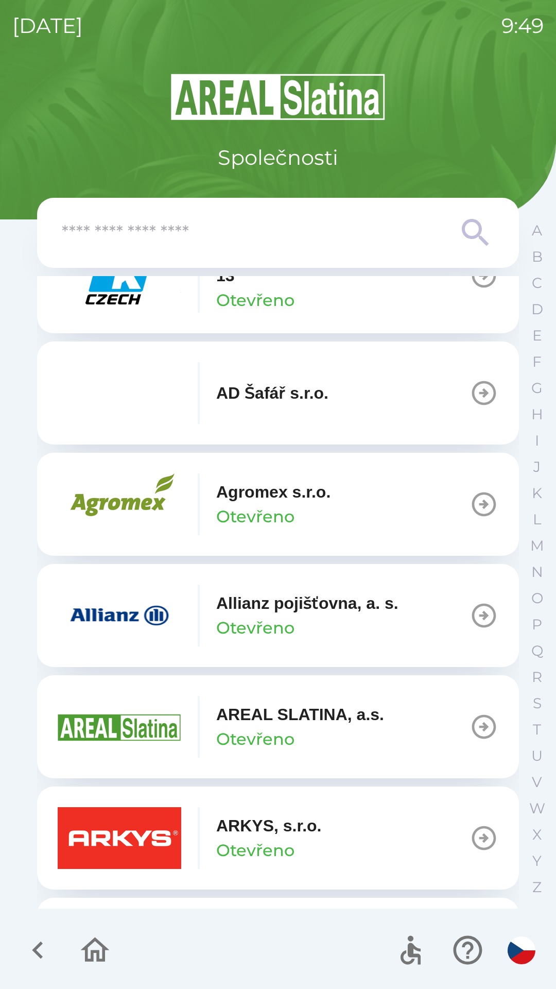
click at [263, 612] on p "Allianz pojišťovna, a. s." at bounding box center [307, 603] width 182 height 25
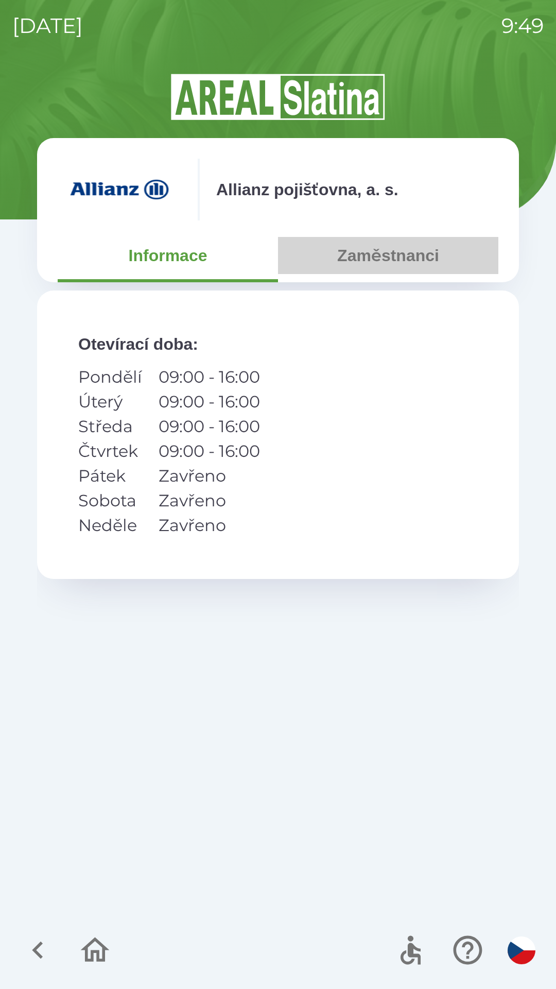
click at [405, 252] on button "Zaměstnanci" at bounding box center [388, 255] width 220 height 37
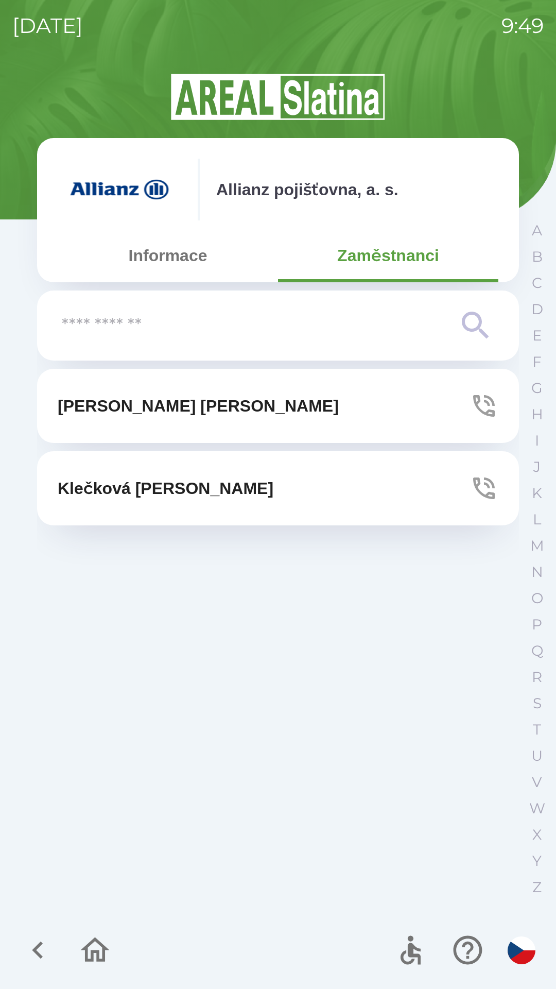
click at [354, 396] on button "[PERSON_NAME]" at bounding box center [278, 406] width 482 height 74
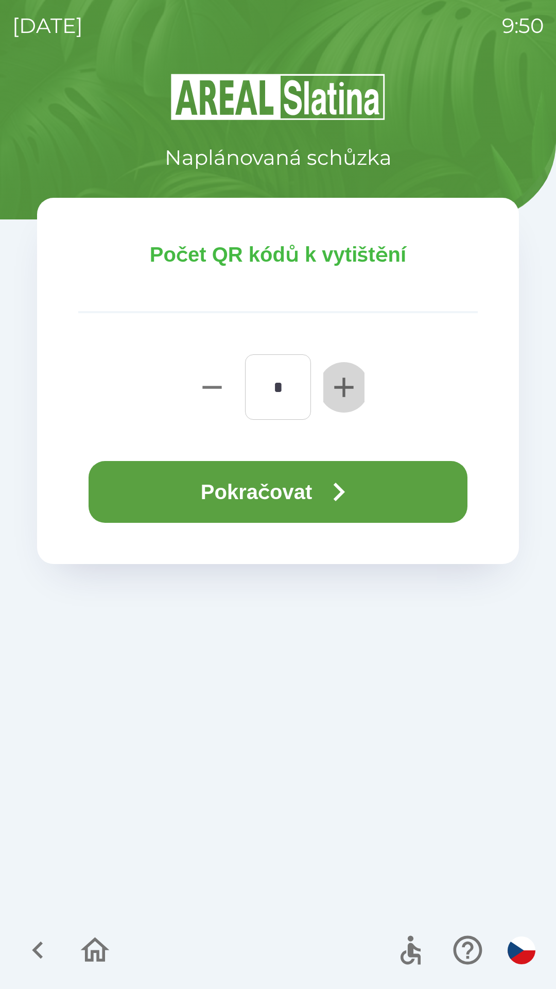
click at [342, 380] on icon "button" at bounding box center [344, 387] width 33 height 33
click at [334, 389] on icon "button" at bounding box center [344, 387] width 33 height 33
click at [338, 390] on icon "button" at bounding box center [344, 387] width 33 height 33
click at [342, 386] on icon "button" at bounding box center [343, 386] width 19 height 19
click at [344, 381] on icon "button" at bounding box center [343, 386] width 19 height 19
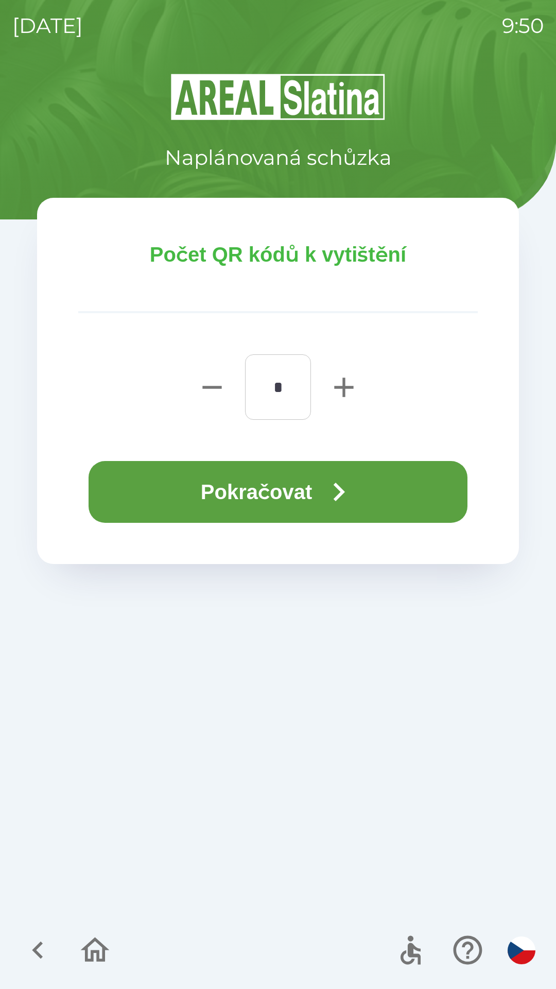
type input "*"
click at [303, 490] on button "Pokračovat" at bounding box center [278, 492] width 379 height 62
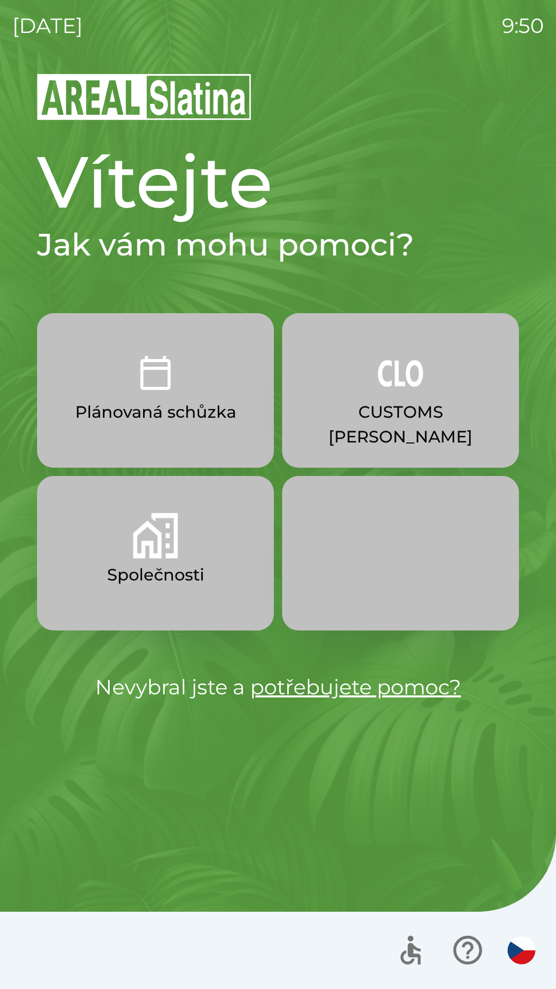
click at [153, 546] on img "button" at bounding box center [155, 535] width 45 height 45
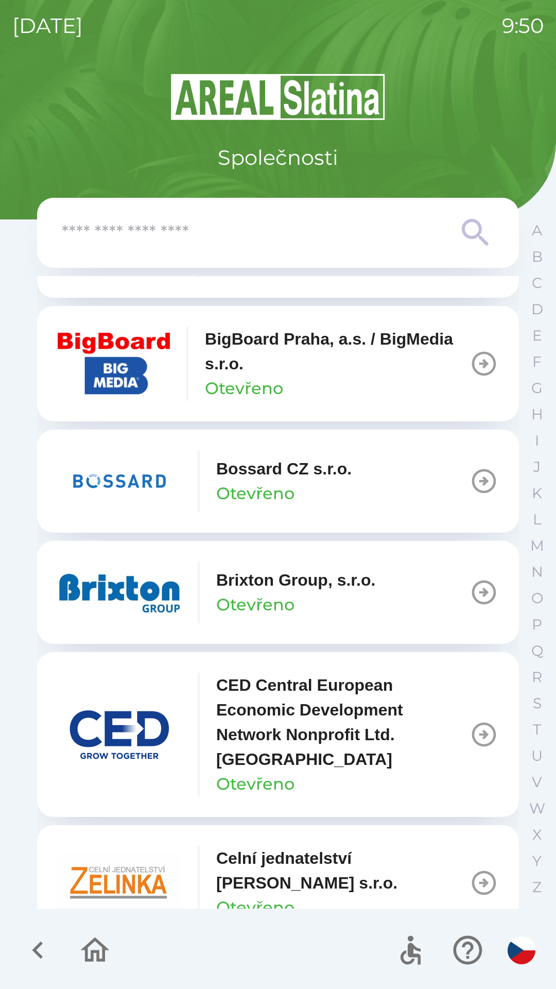
scroll to position [1333, 0]
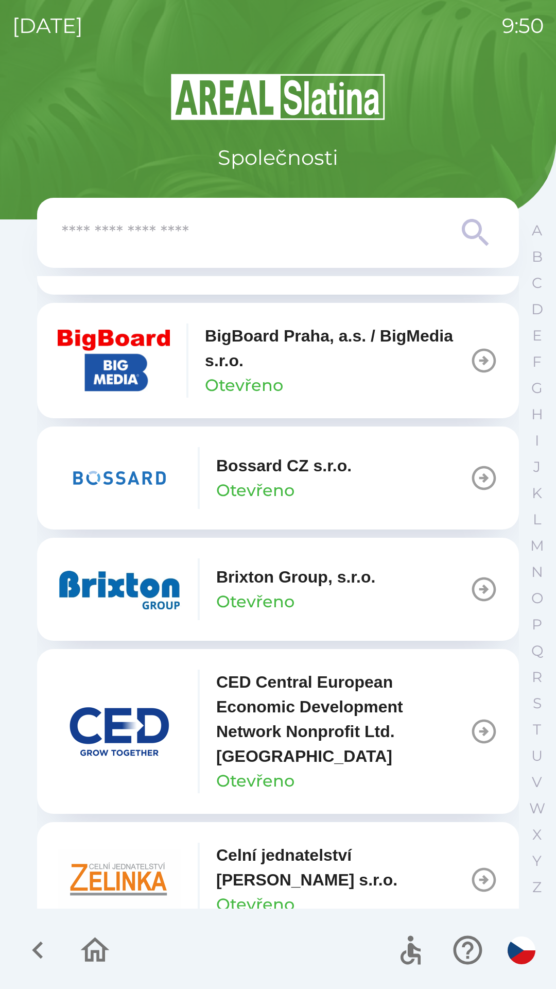
click at [472, 476] on icon "button" at bounding box center [484, 477] width 29 height 29
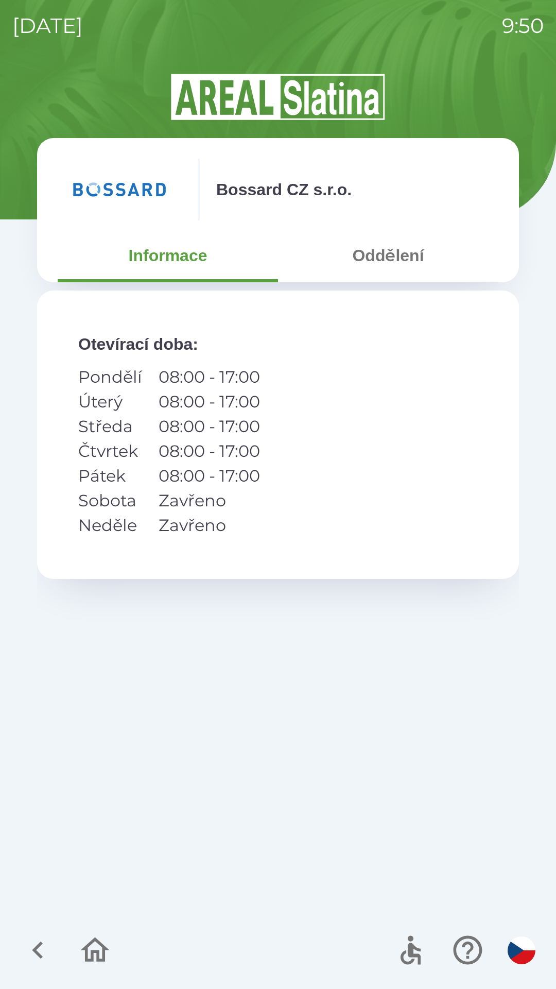
click at [38, 946] on icon "button" at bounding box center [37, 950] width 11 height 18
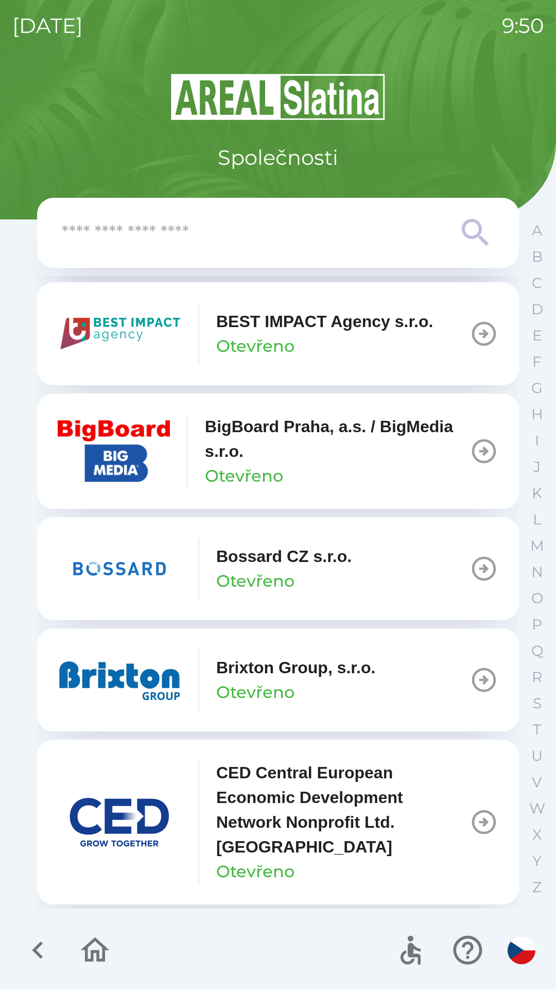
scroll to position [1246, 0]
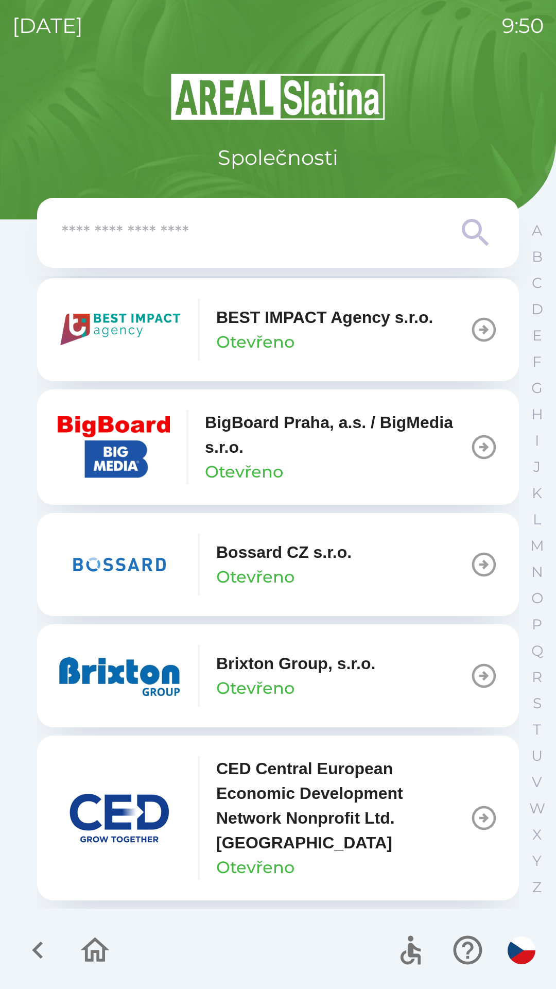
click at [300, 548] on p "Bossard CZ s.r.o." at bounding box center [283, 552] width 135 height 25
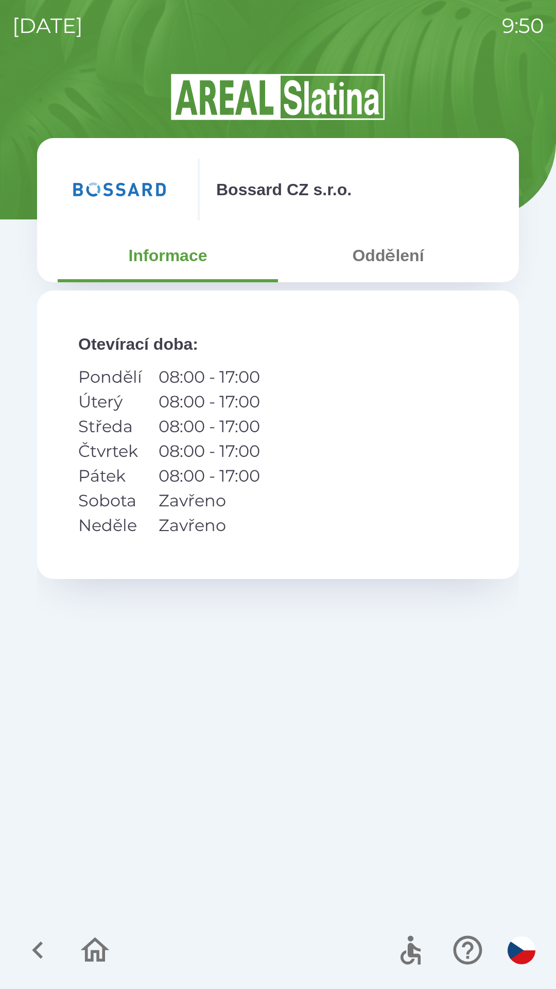
click at [83, 943] on icon "button" at bounding box center [95, 950] width 35 height 35
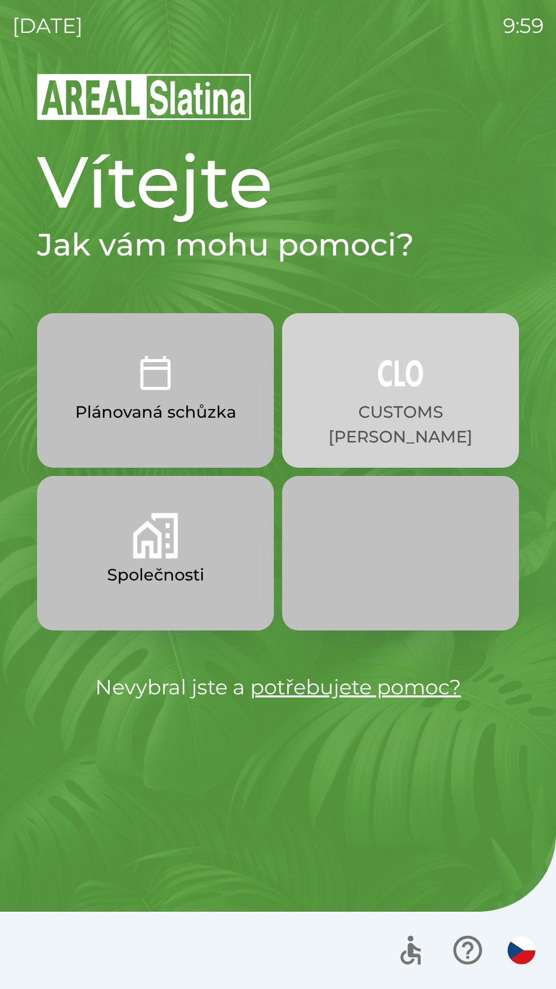
click at [356, 398] on button "CUSTOMS [PERSON_NAME]" at bounding box center [400, 390] width 237 height 154
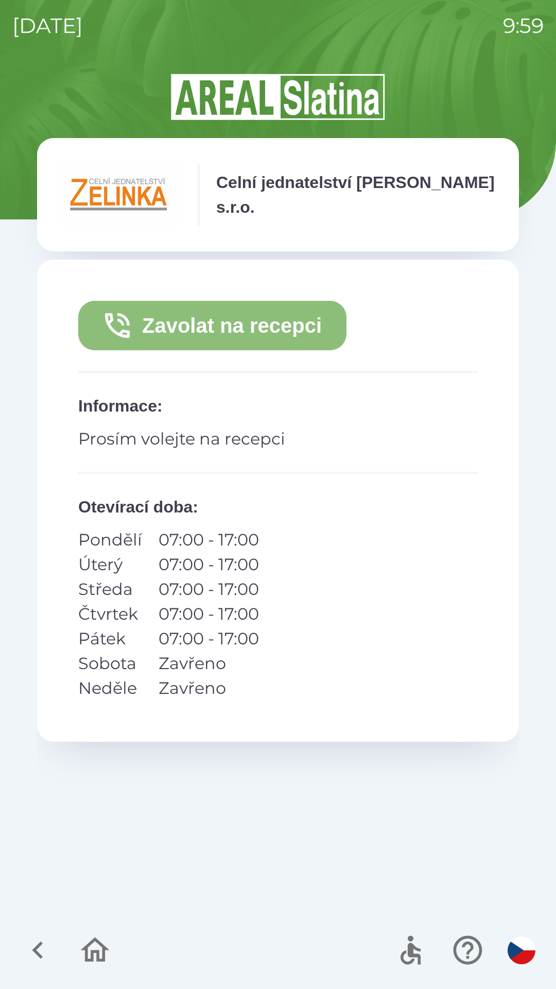
click at [209, 328] on button "Zavolat na recepci" at bounding box center [212, 325] width 268 height 49
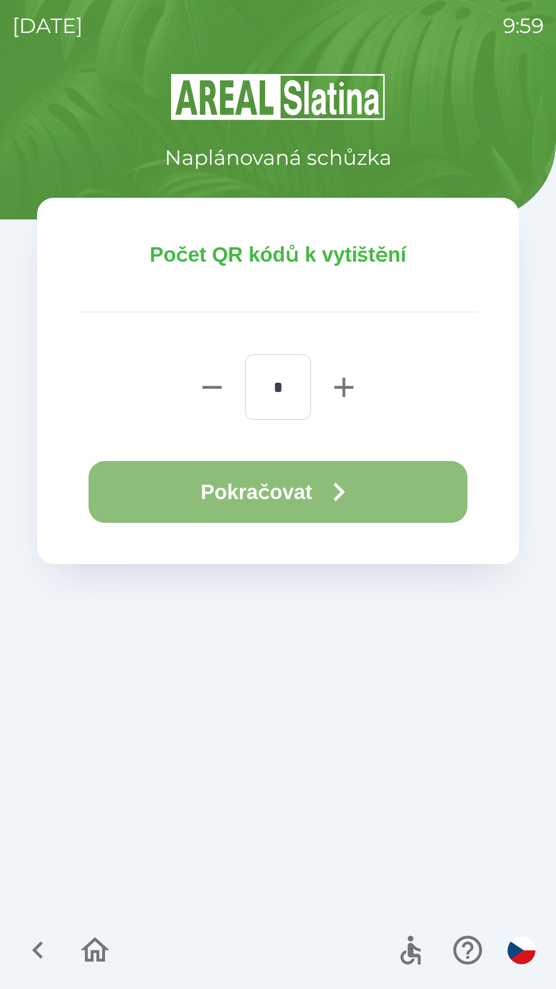
click at [216, 487] on button "Pokračovat" at bounding box center [278, 492] width 379 height 62
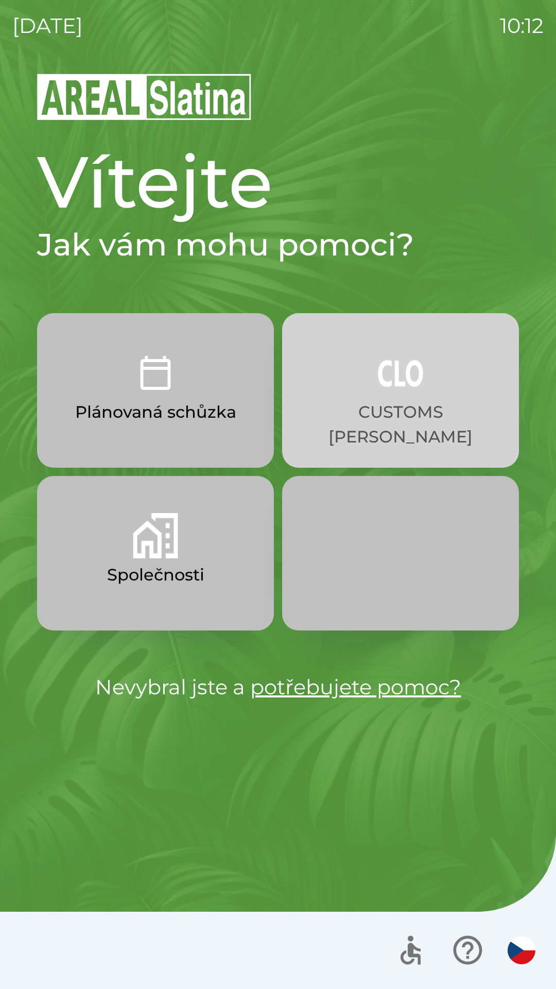
click at [390, 401] on p "CUSTOMS [PERSON_NAME]" at bounding box center [400, 424] width 187 height 49
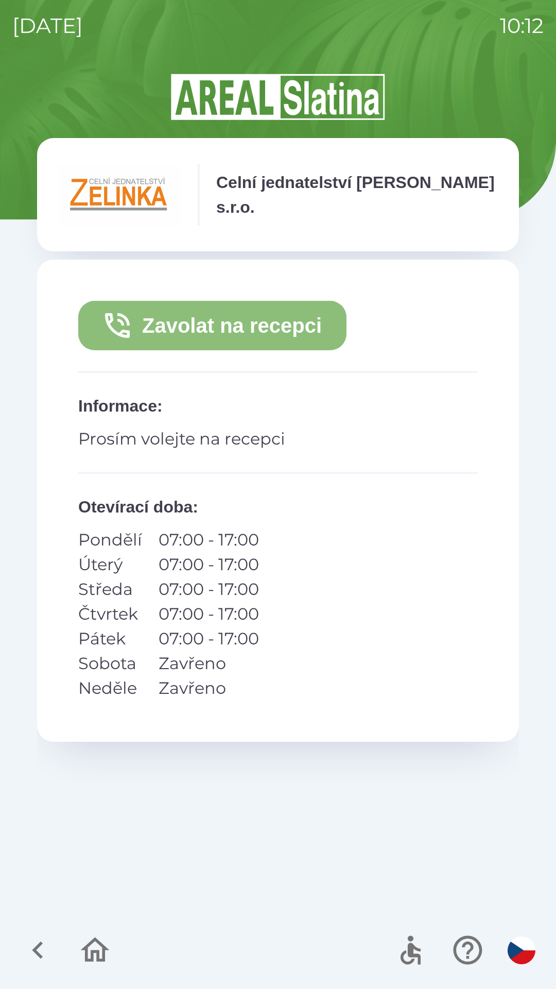
click at [294, 322] on button "Zavolat na recepci" at bounding box center [212, 325] width 268 height 49
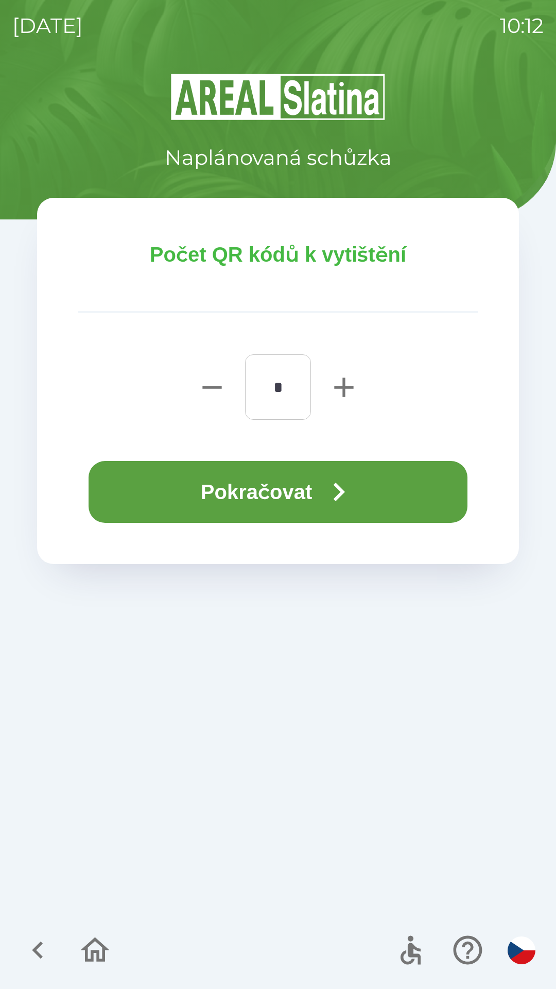
click at [346, 502] on icon "button" at bounding box center [338, 491] width 37 height 37
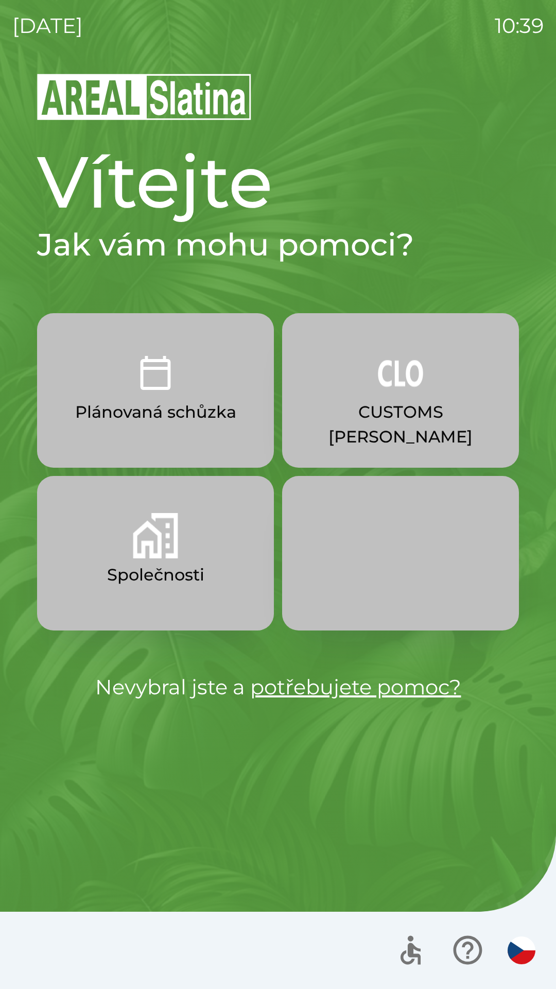
click at [159, 382] on img "button" at bounding box center [155, 372] width 45 height 45
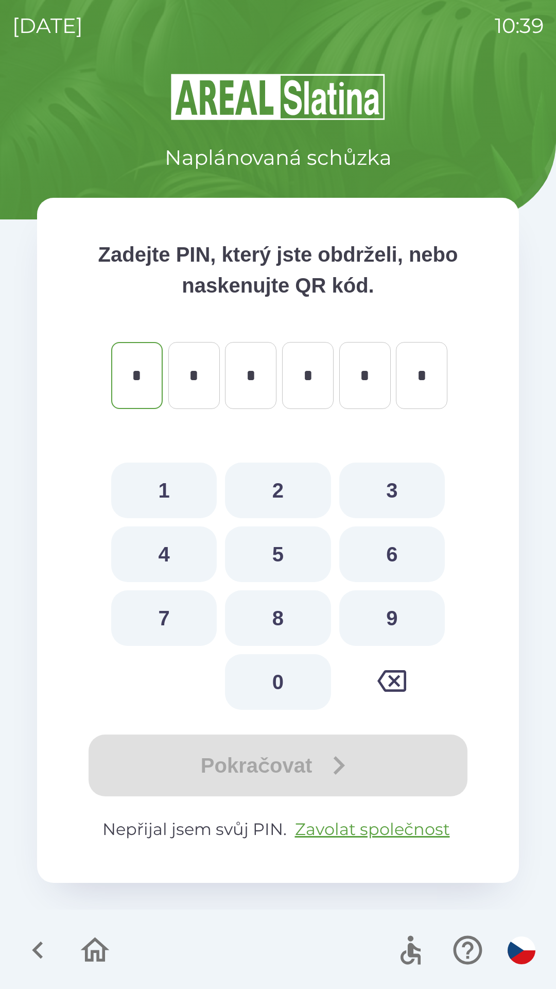
click at [19, 944] on button "button" at bounding box center [37, 949] width 43 height 43
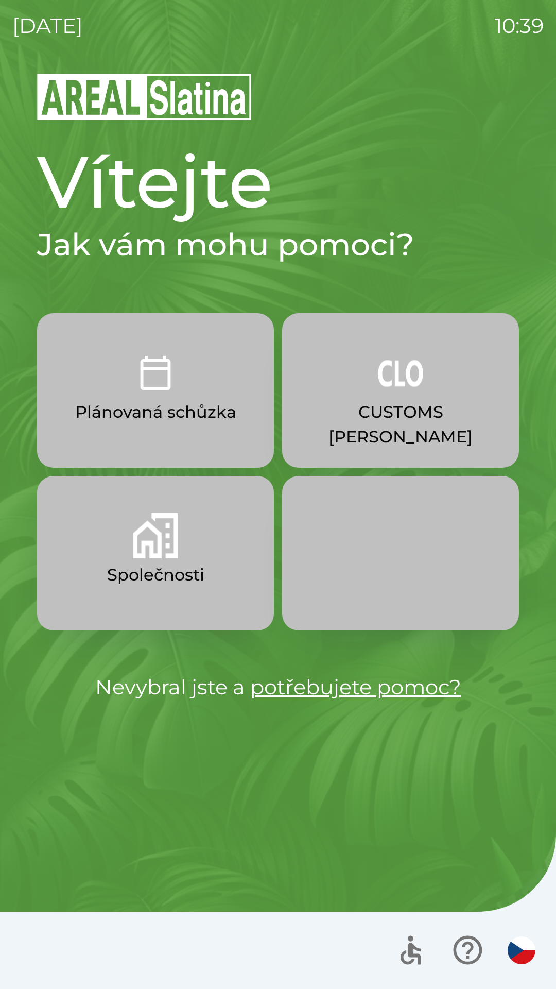
click at [127, 559] on button "Společnosti" at bounding box center [155, 553] width 237 height 154
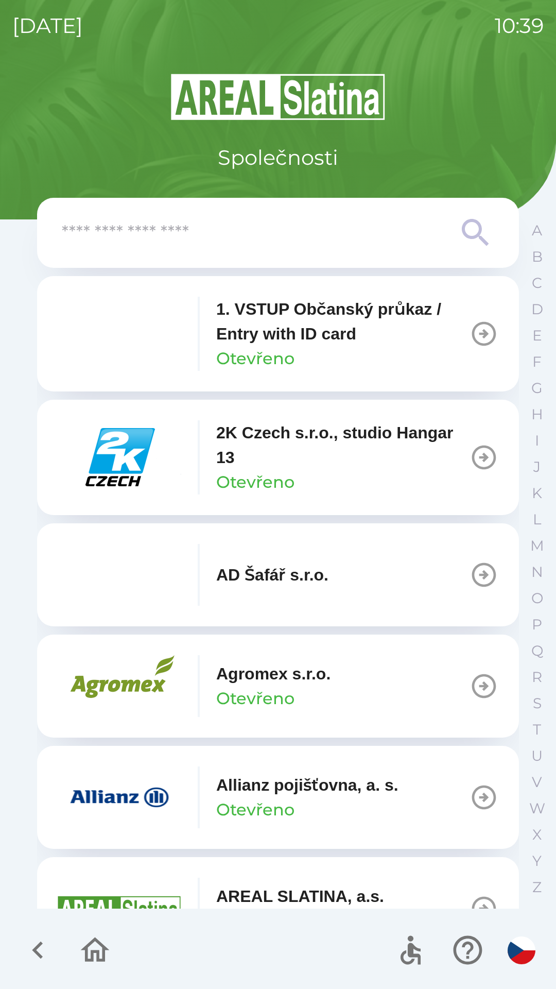
click at [291, 335] on p "1. VSTUP Občanský průkaz / Entry with ID card" at bounding box center [342, 321] width 253 height 49
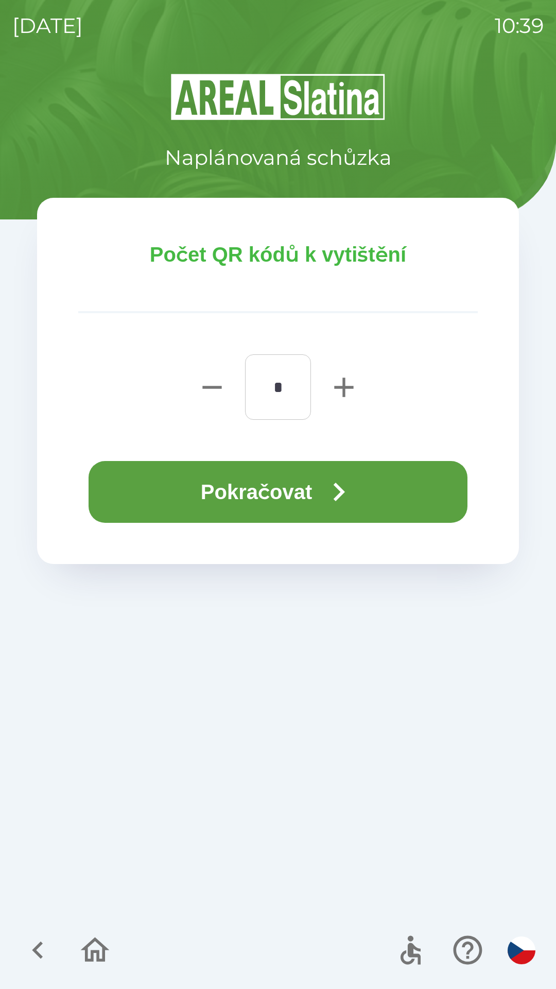
click at [242, 513] on button "Pokračovat" at bounding box center [278, 492] width 379 height 62
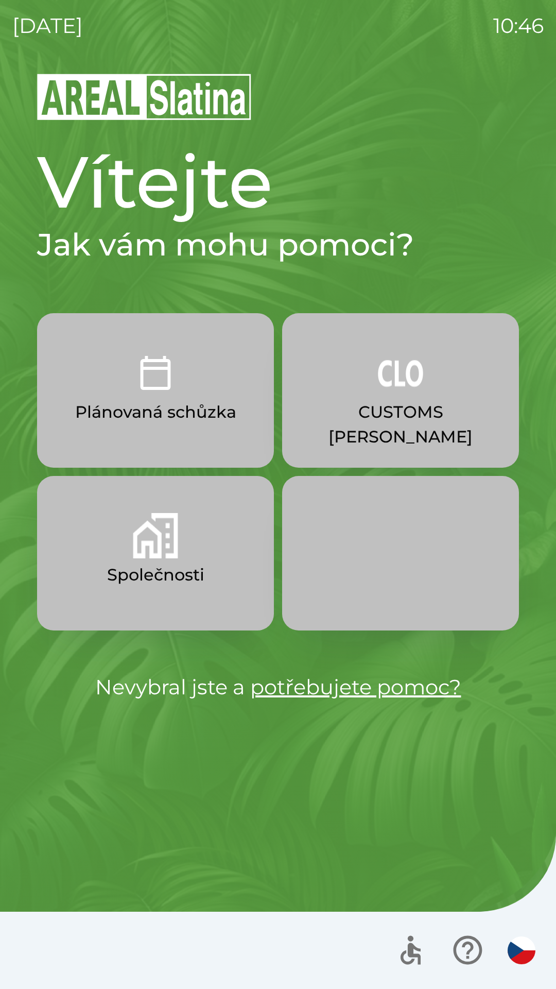
click at [416, 413] on p "CUSTOMS [PERSON_NAME]" at bounding box center [400, 424] width 187 height 49
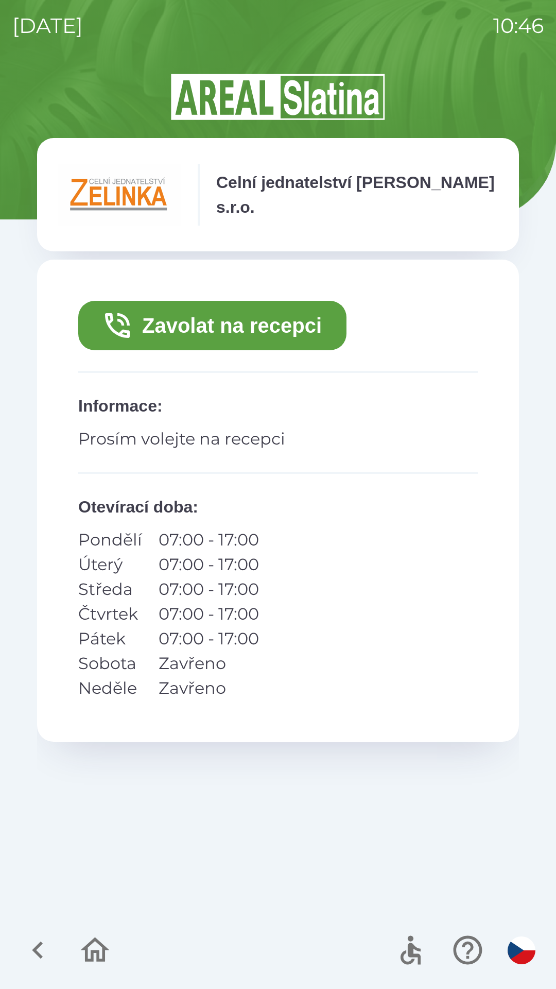
click at [291, 332] on button "Zavolat na recepci" at bounding box center [212, 325] width 268 height 49
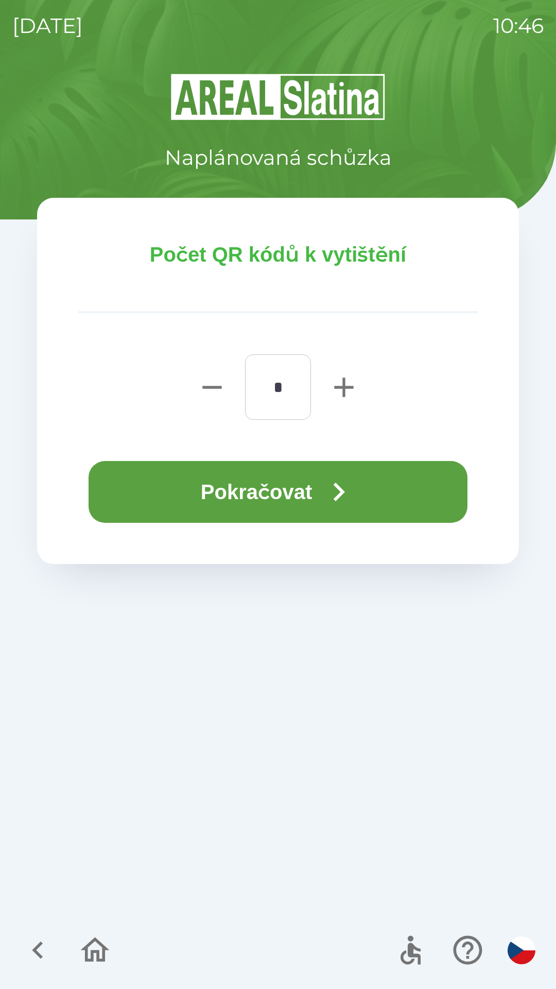
click at [364, 482] on button "Pokračovat" at bounding box center [278, 492] width 379 height 62
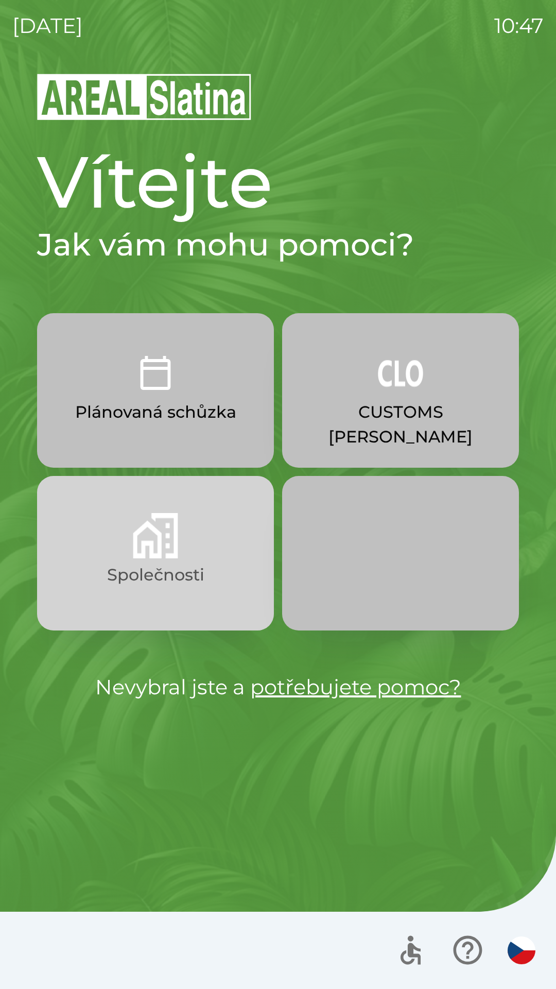
click at [191, 571] on p "Společnosti" at bounding box center [155, 574] width 97 height 25
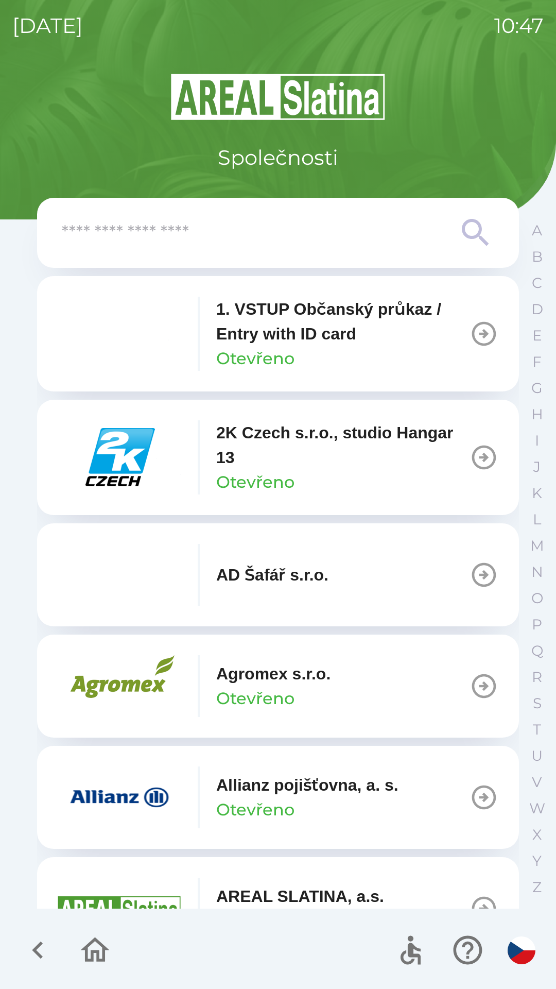
click at [164, 228] on input "text" at bounding box center [257, 233] width 391 height 28
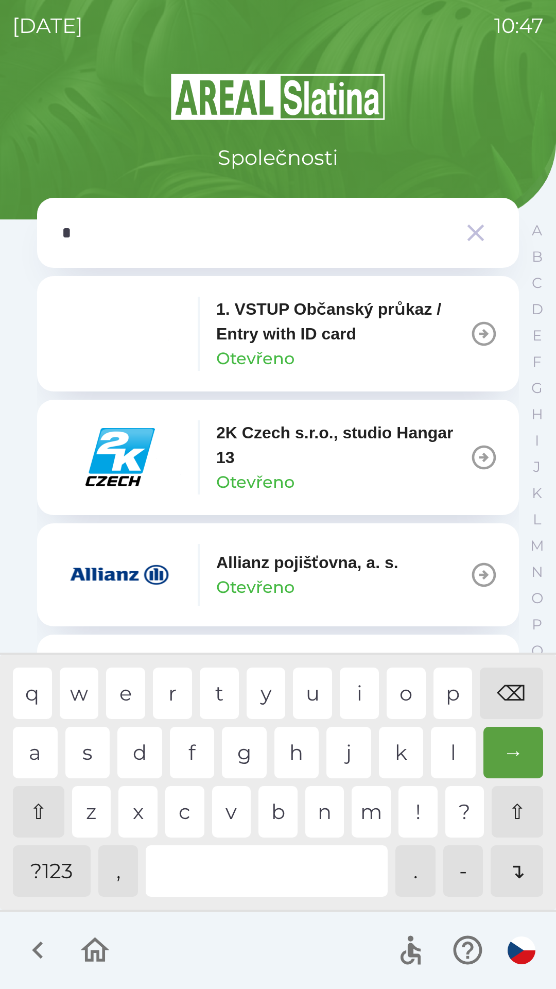
click at [93, 816] on div "z" at bounding box center [91, 811] width 39 height 51
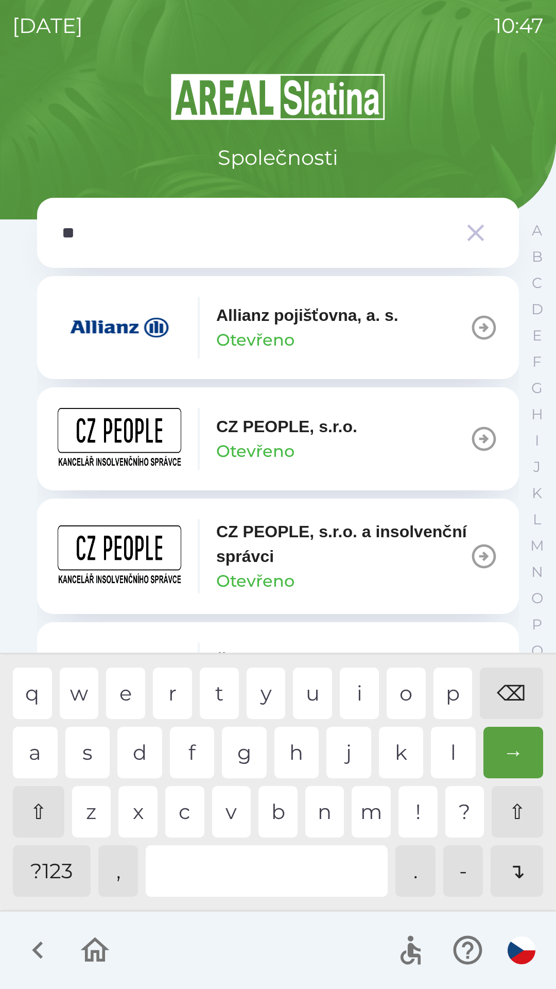
click at [450, 697] on div "p" at bounding box center [453, 692] width 39 height 51
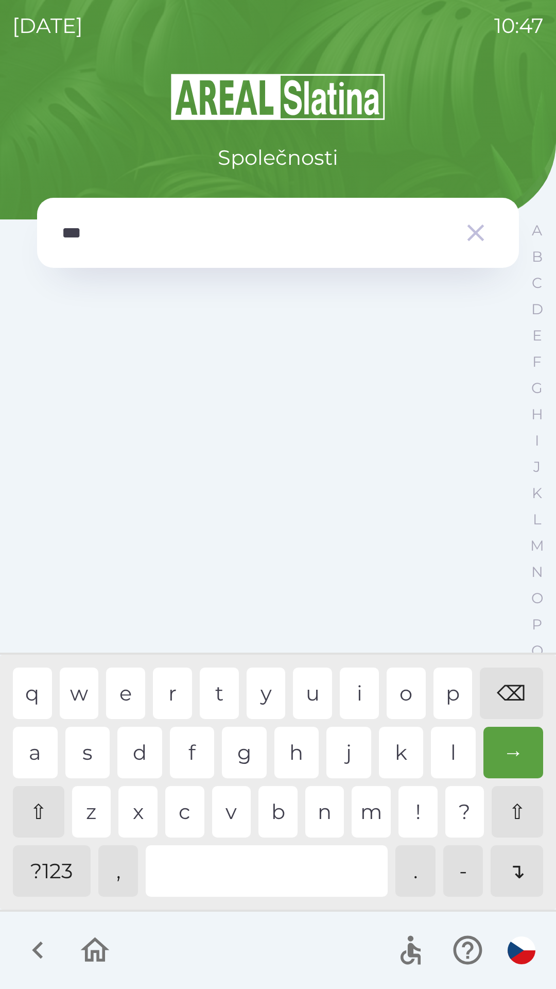
click at [94, 812] on div "z" at bounding box center [91, 811] width 39 height 51
click at [447, 702] on div "p" at bounding box center [453, 692] width 39 height 51
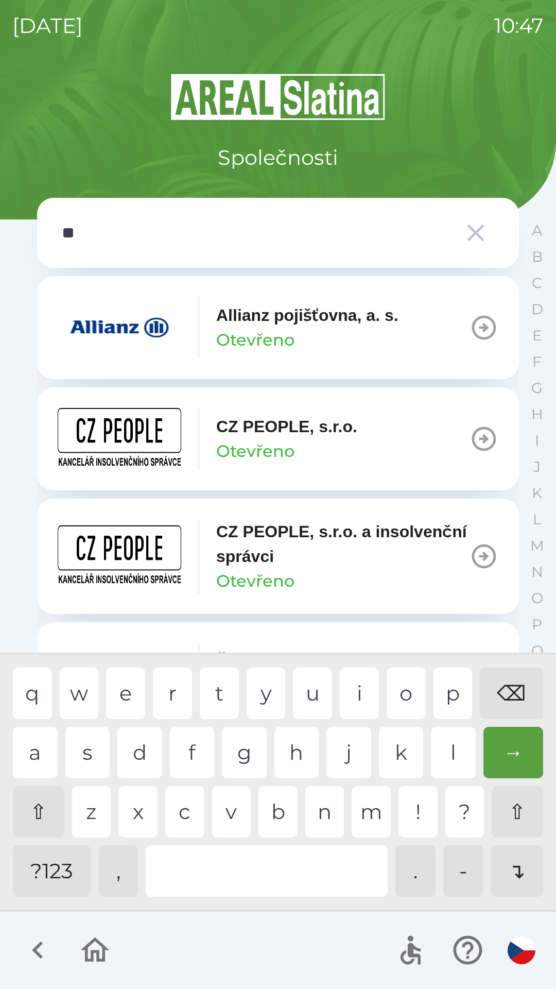
click at [521, 701] on div "⌫" at bounding box center [511, 692] width 63 height 51
type input "*"
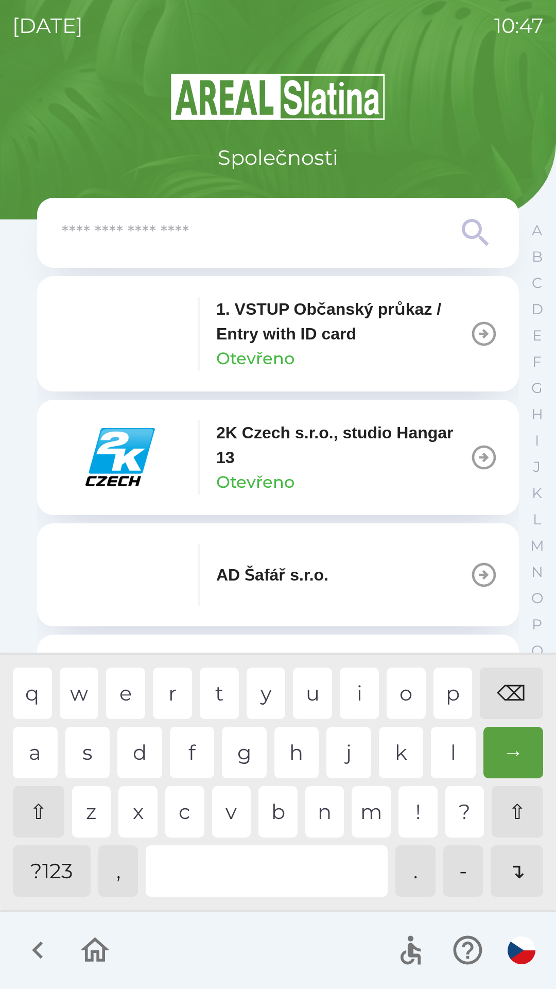
click at [522, 701] on div "⌫" at bounding box center [511, 692] width 63 height 51
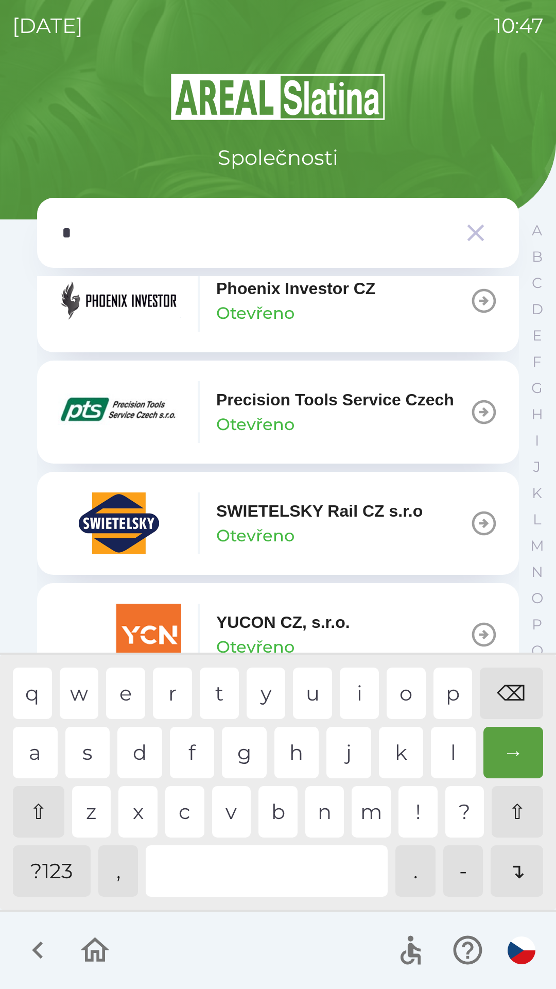
scroll to position [1448, 0]
click at [93, 810] on div "z" at bounding box center [91, 811] width 39 height 51
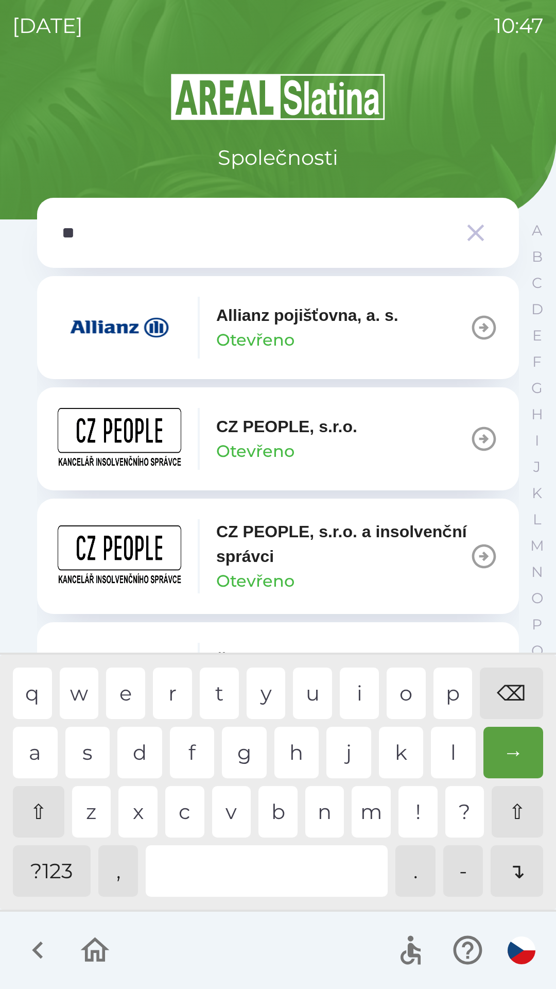
click at [449, 695] on div "p" at bounding box center [453, 692] width 39 height 51
type input "***"
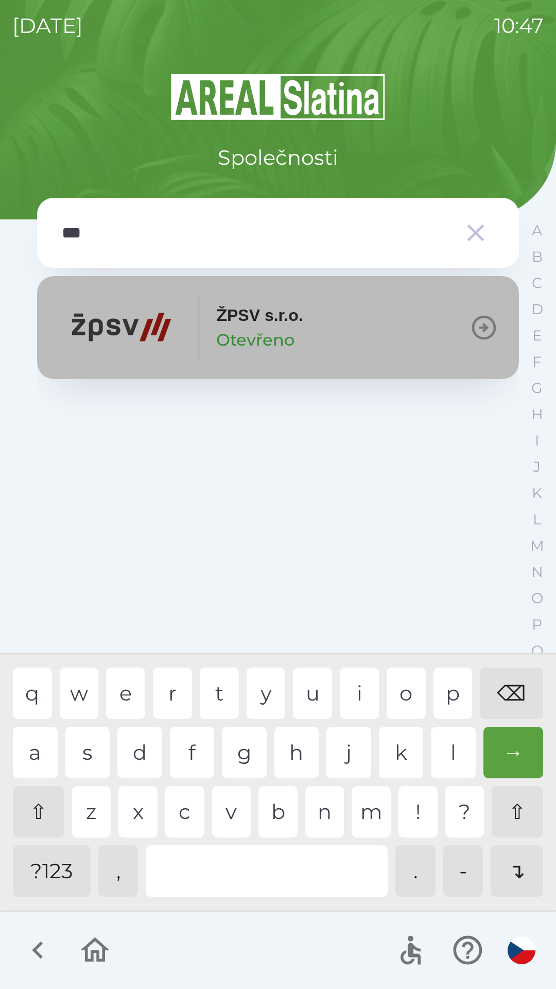
click at [483, 329] on icon "button" at bounding box center [484, 328] width 24 height 24
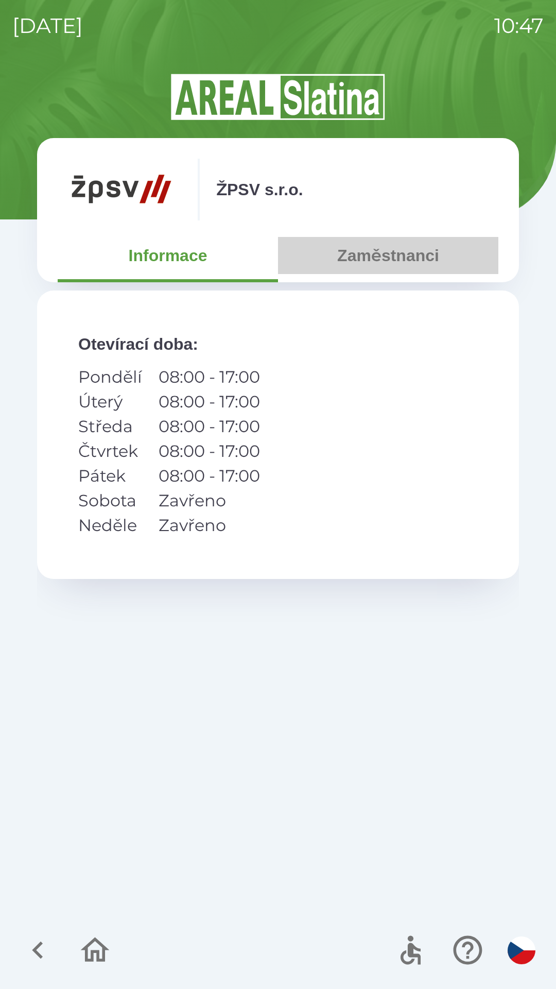
click at [396, 260] on button "Zaměstnanci" at bounding box center [388, 255] width 220 height 37
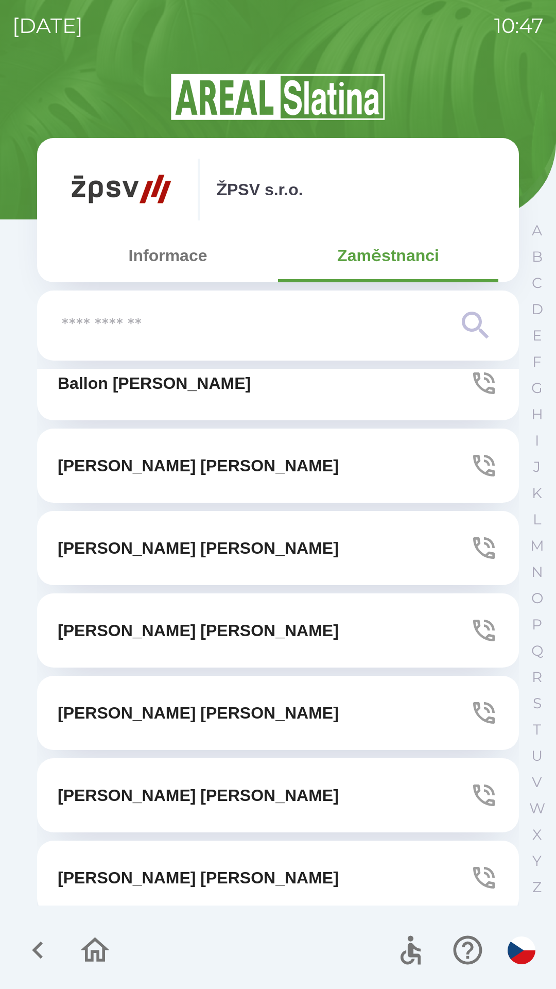
scroll to position [32, 0]
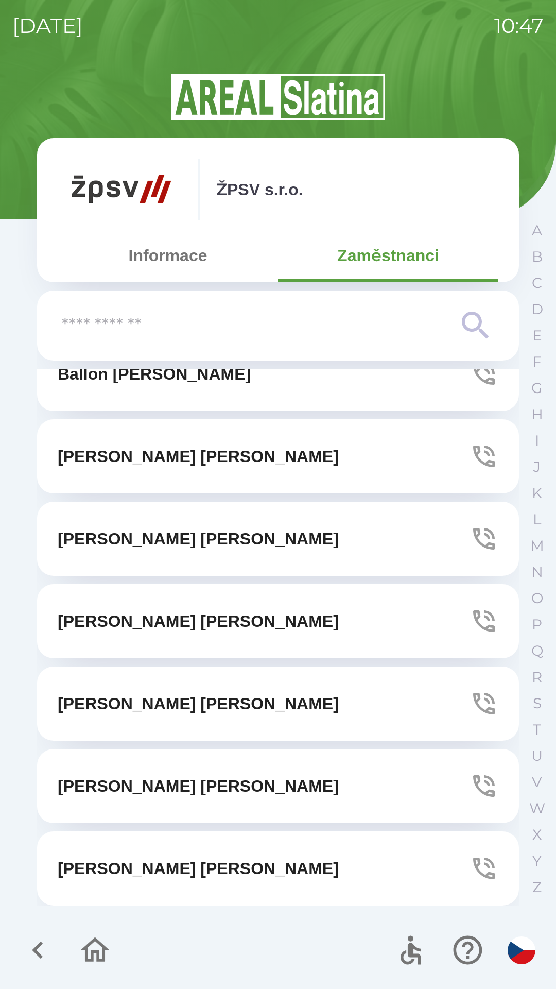
click at [472, 538] on icon "button" at bounding box center [484, 538] width 29 height 29
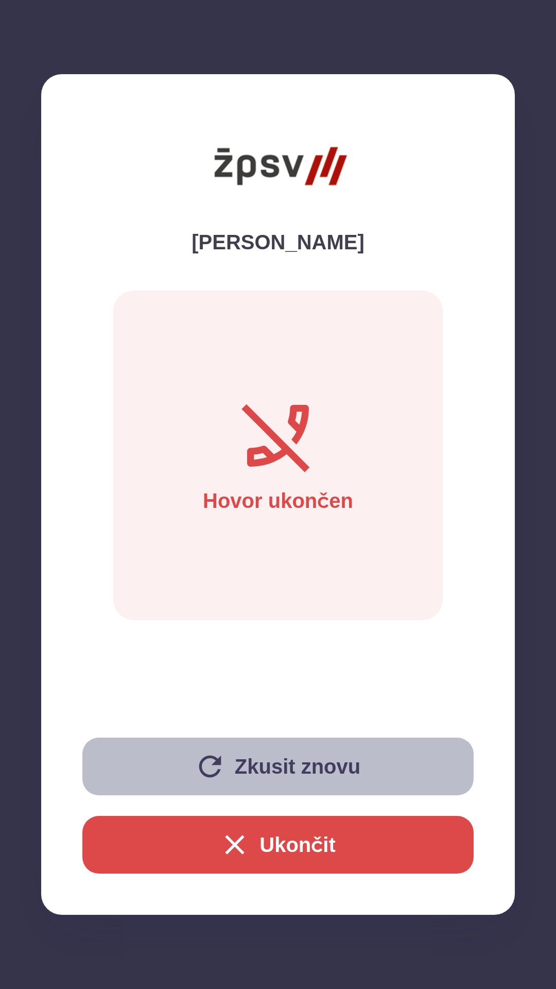
click at [232, 753] on button "Zkusit znovu" at bounding box center [277, 766] width 391 height 58
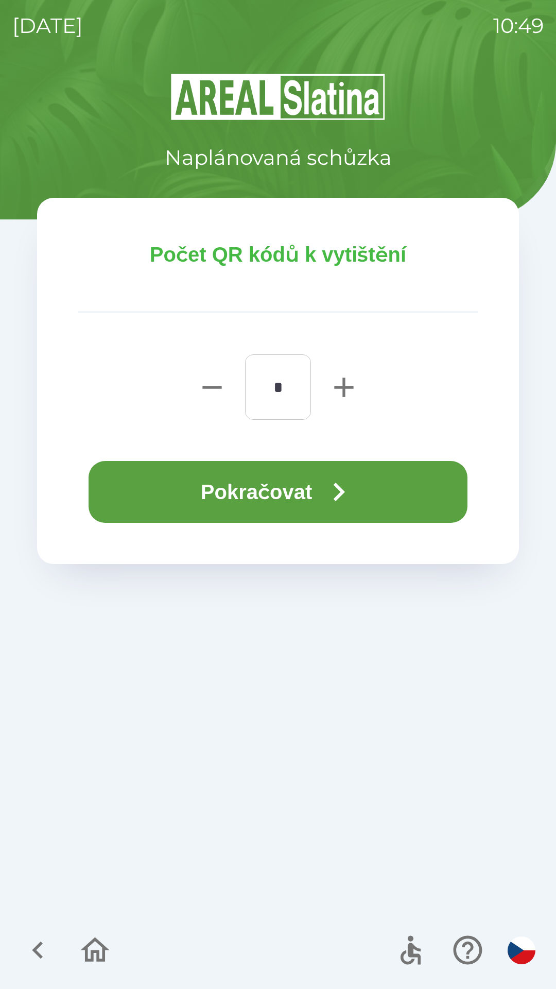
click at [332, 491] on icon "button" at bounding box center [338, 491] width 37 height 37
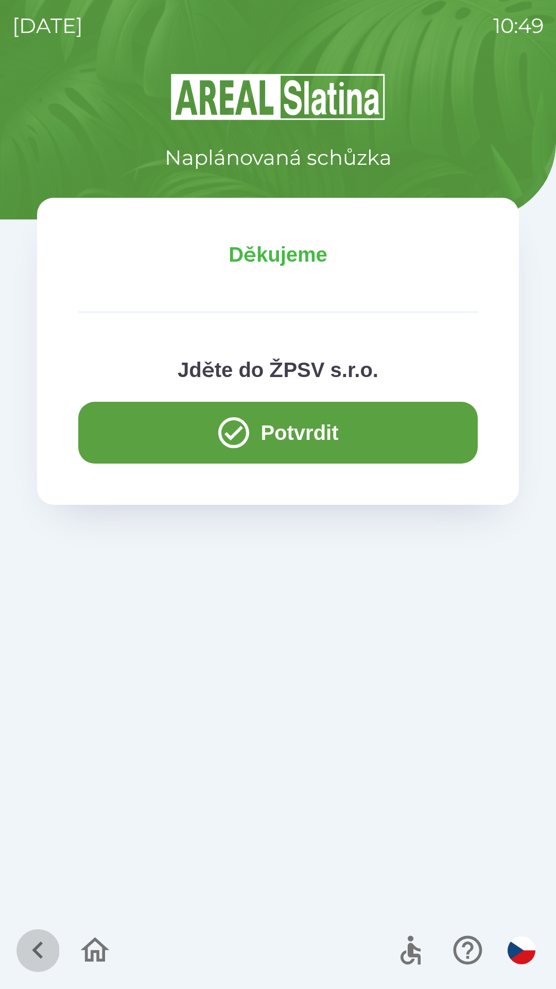
click at [43, 968] on button "button" at bounding box center [37, 949] width 43 height 43
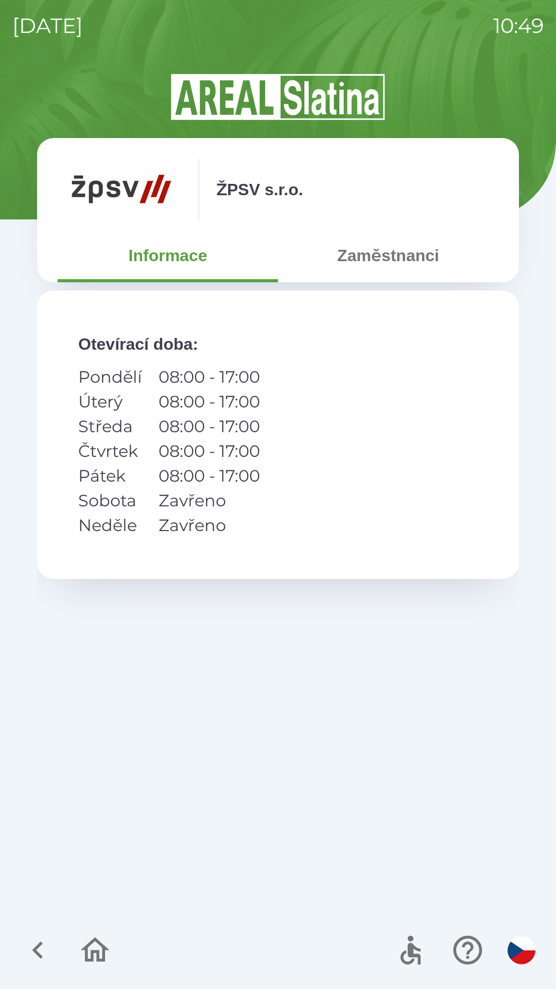
click at [28, 957] on icon "button" at bounding box center [38, 950] width 35 height 35
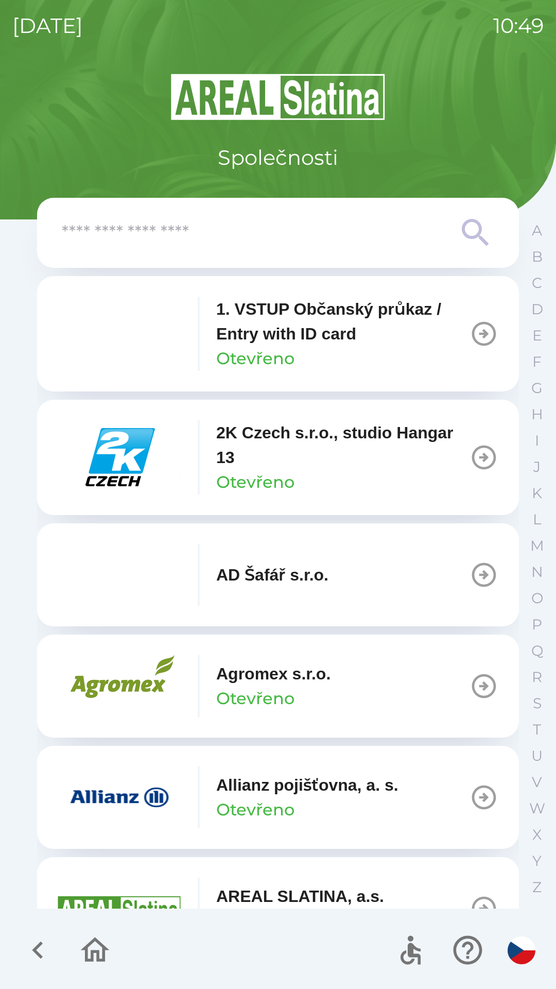
click at [93, 956] on icon "button" at bounding box center [95, 949] width 29 height 25
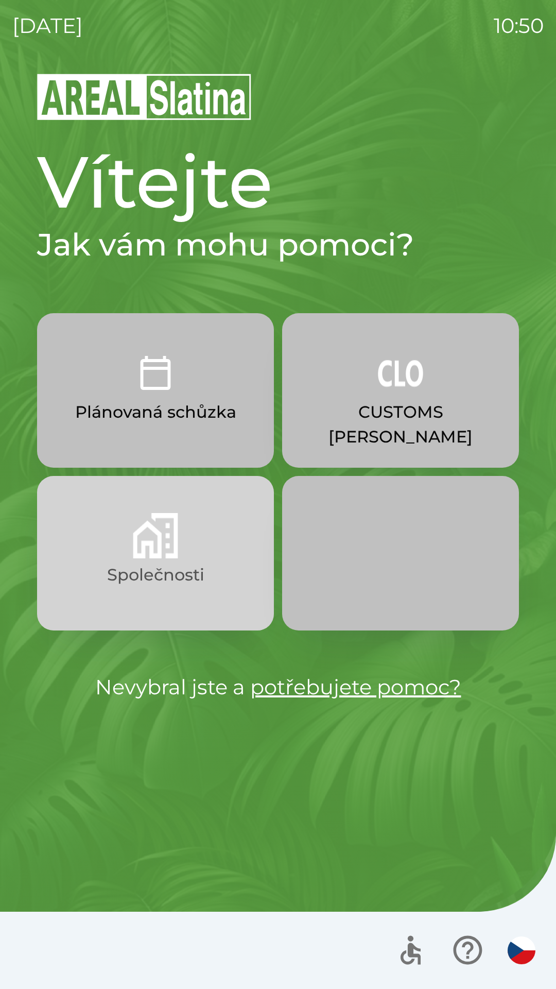
click at [159, 544] on img "button" at bounding box center [155, 535] width 45 height 45
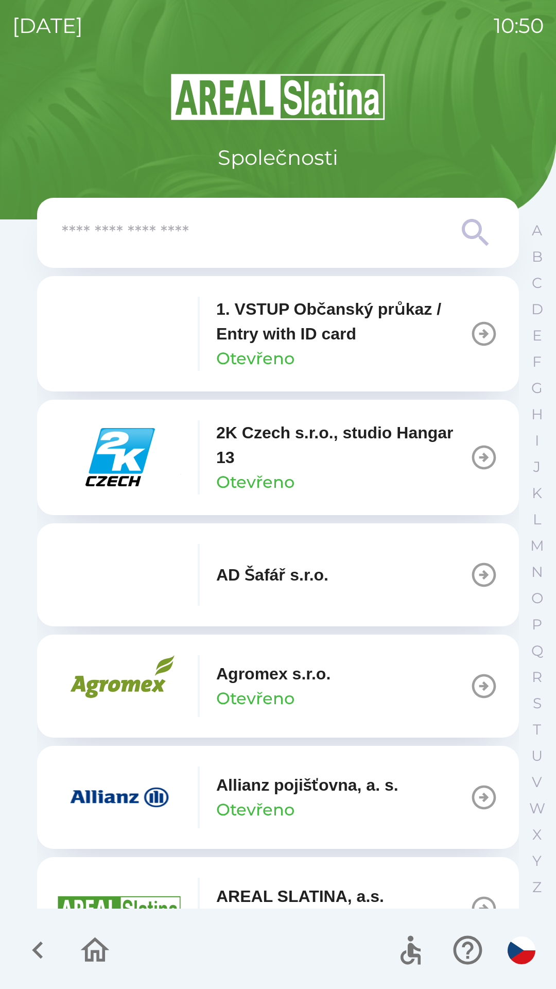
click at [146, 243] on input "text" at bounding box center [257, 233] width 391 height 28
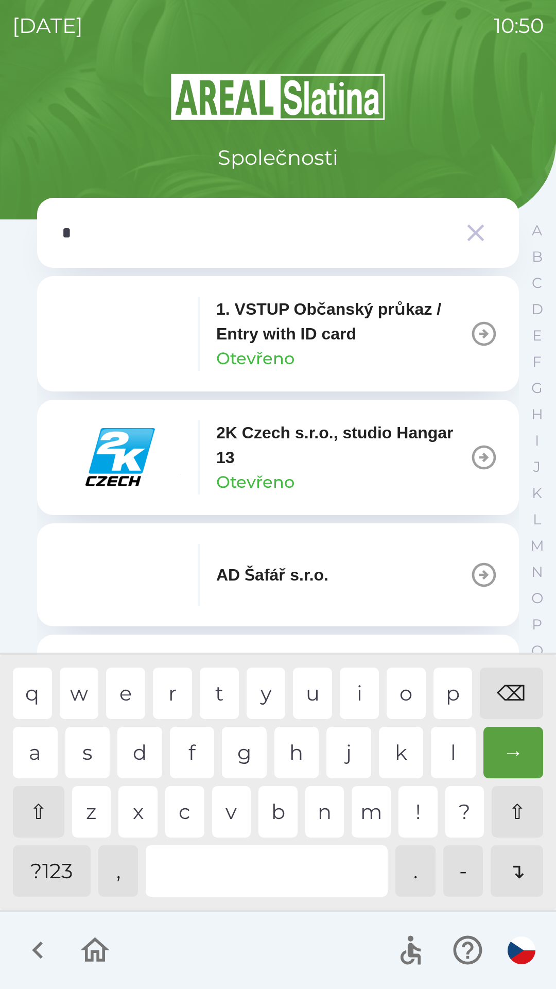
click at [86, 750] on div "s" at bounding box center [87, 752] width 45 height 51
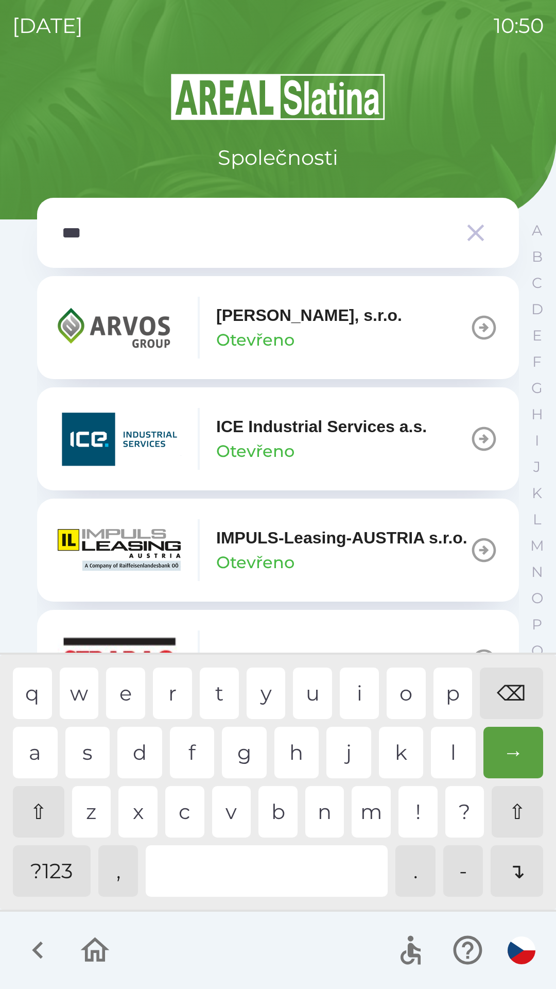
click at [167, 693] on div "r" at bounding box center [172, 692] width 39 height 51
type input "****"
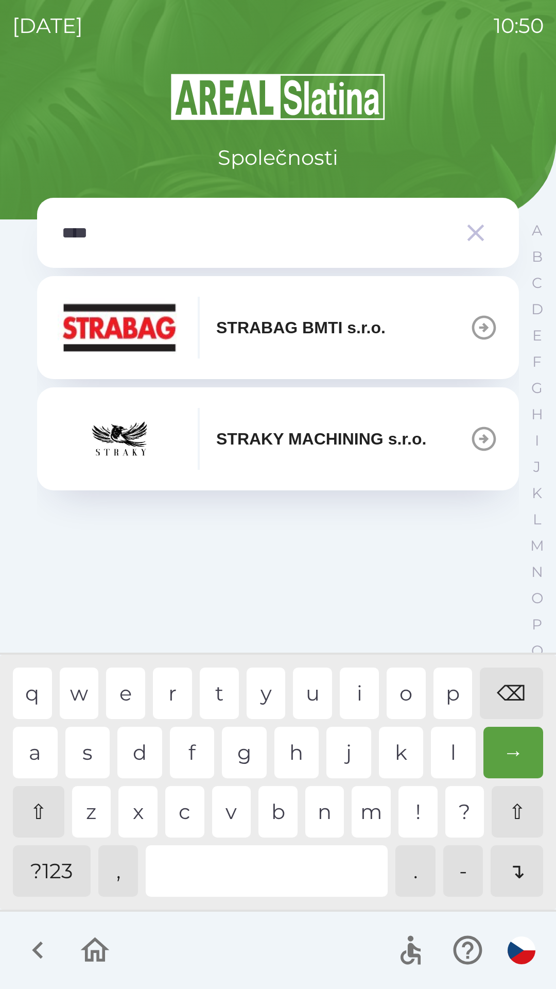
click at [29, 743] on div "a" at bounding box center [35, 752] width 45 height 51
click at [469, 239] on icon "button" at bounding box center [476, 233] width 17 height 17
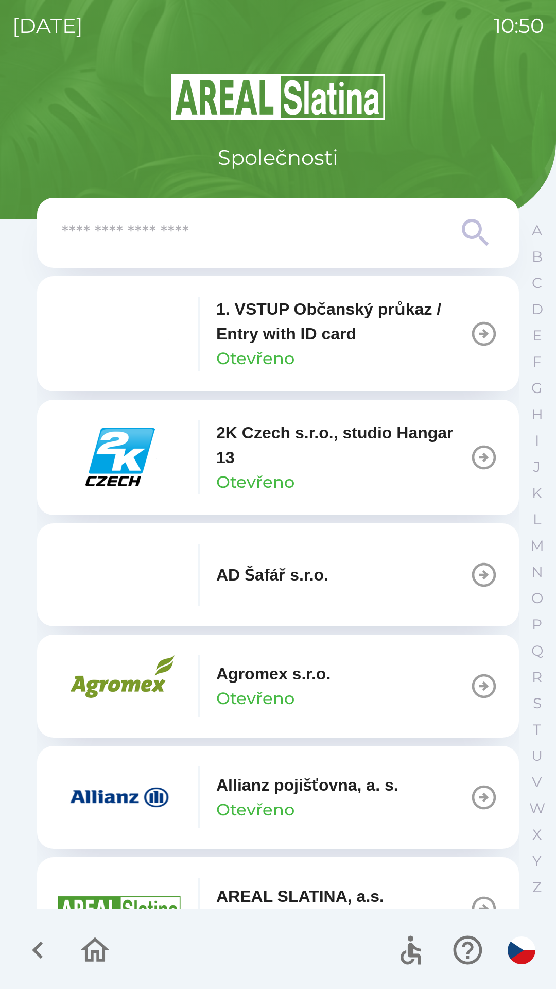
click at [48, 942] on icon "button" at bounding box center [38, 950] width 35 height 35
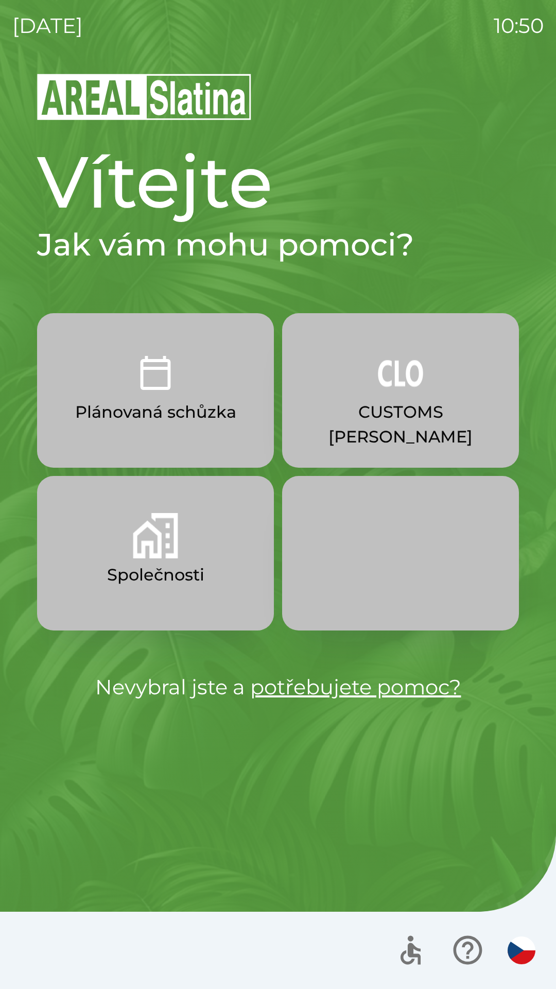
click at [181, 546] on button "Společnosti" at bounding box center [155, 553] width 237 height 154
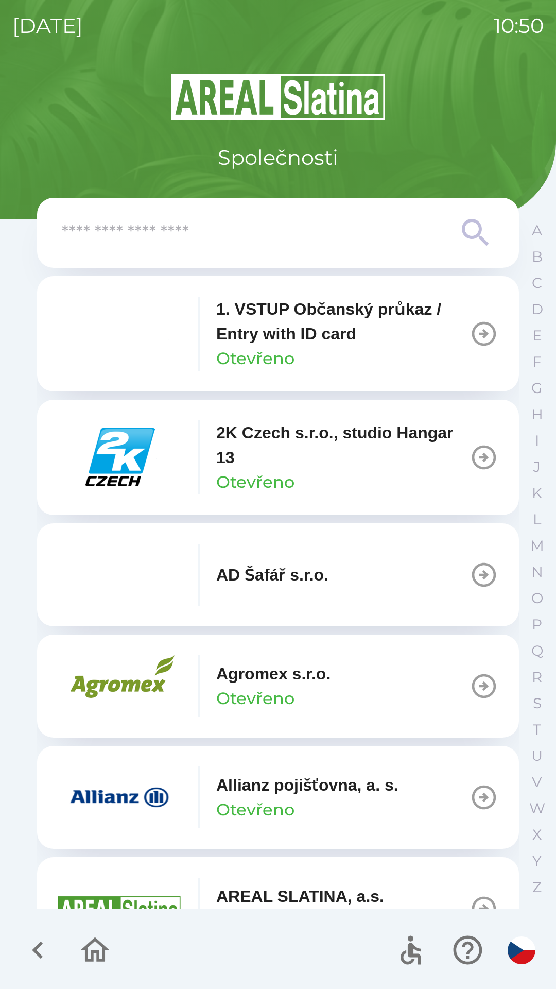
click at [180, 234] on input "text" at bounding box center [257, 233] width 391 height 28
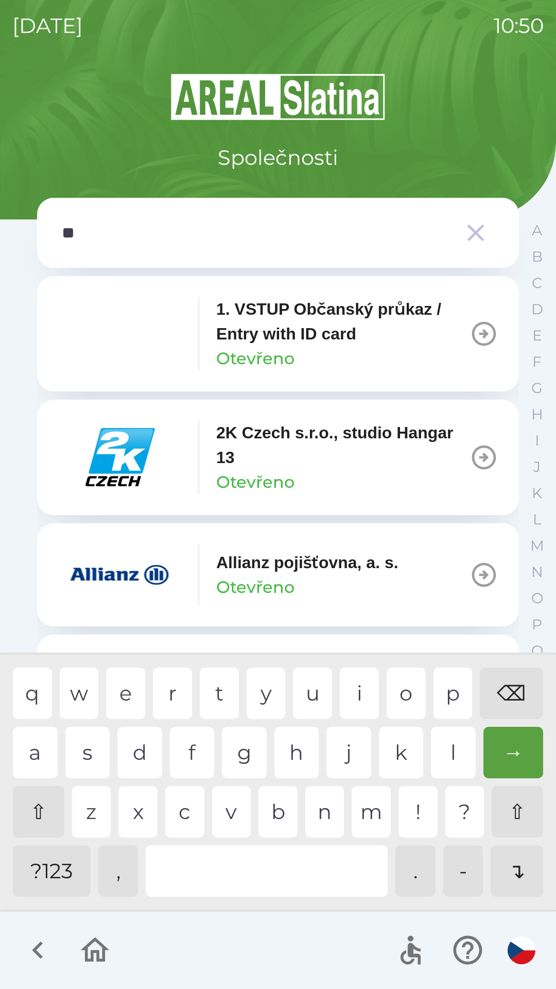
click at [218, 686] on div "t" at bounding box center [219, 692] width 39 height 51
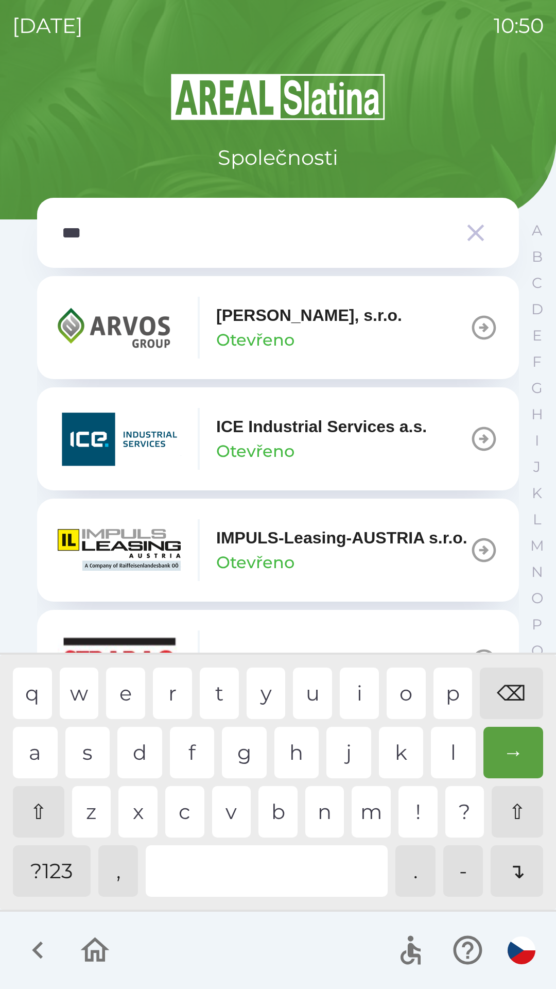
type input "****"
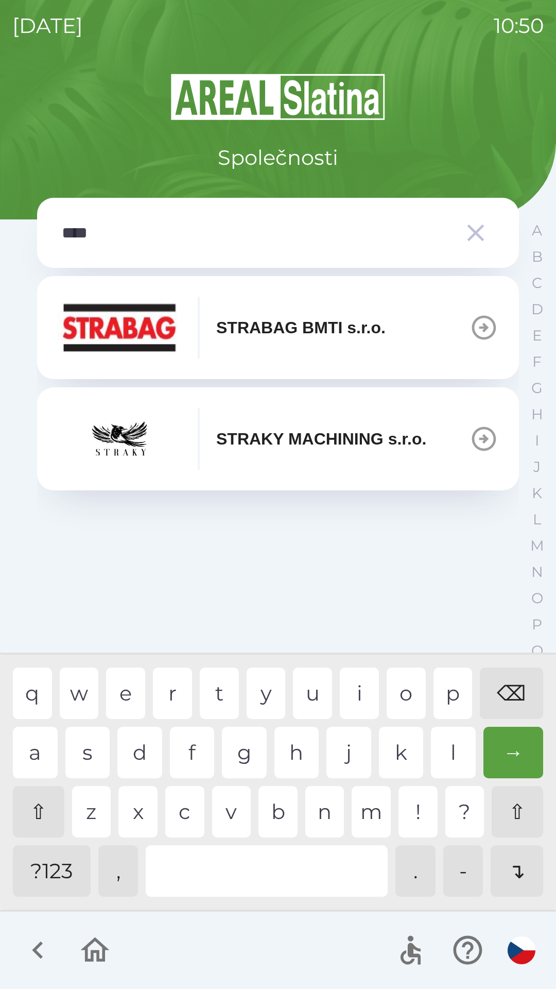
click at [38, 744] on div "a" at bounding box center [35, 752] width 45 height 51
click at [186, 338] on div "STRABAG BMTI s.r.o." at bounding box center [222, 328] width 328 height 62
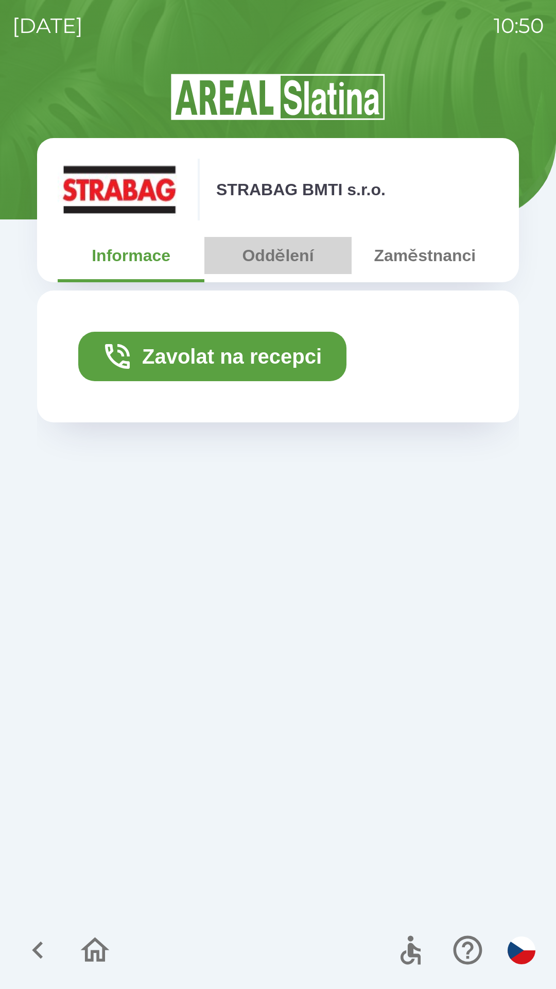
click at [274, 260] on button "Oddělení" at bounding box center [277, 255] width 147 height 37
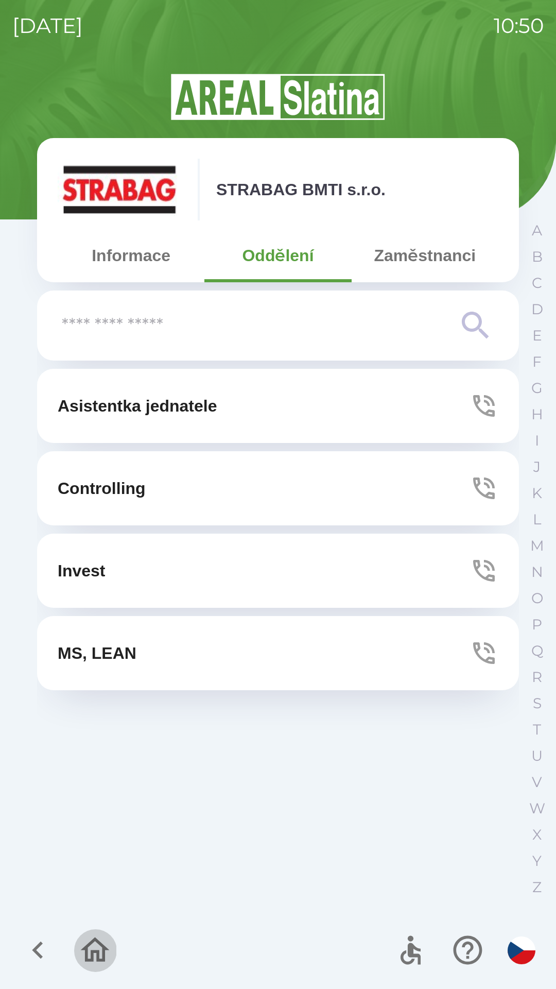
click at [90, 940] on icon "button" at bounding box center [95, 950] width 35 height 35
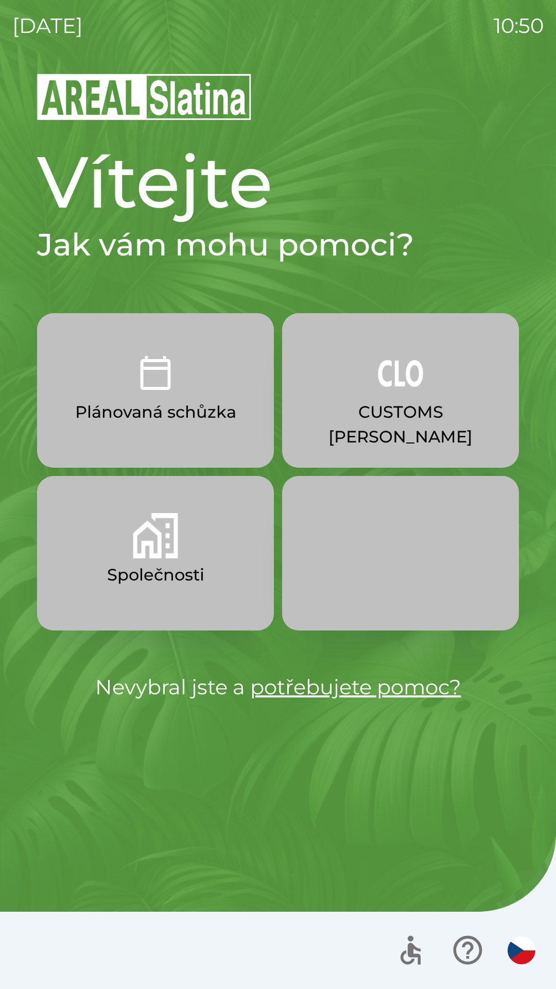
click at [425, 397] on button "CUSTOMS [PERSON_NAME]" at bounding box center [400, 390] width 237 height 154
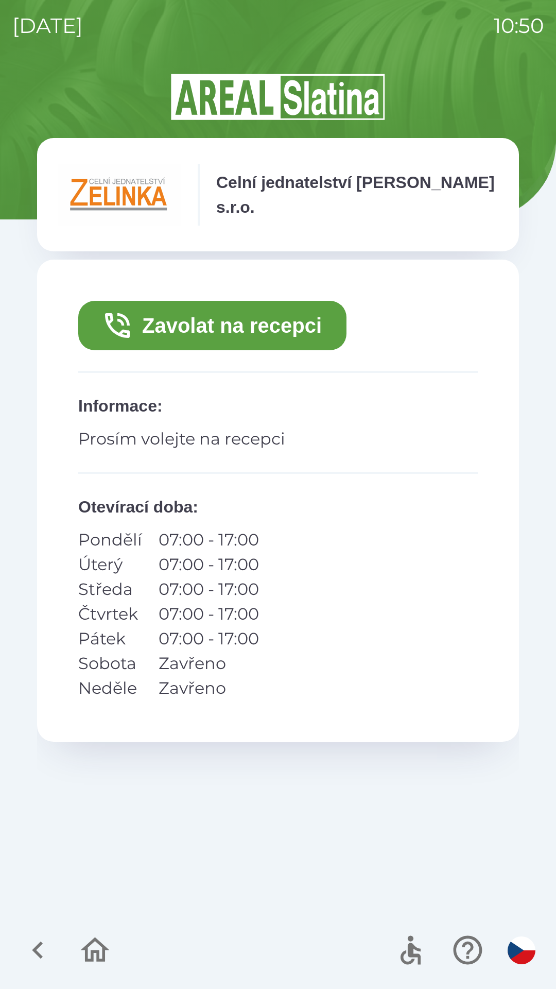
click at [306, 323] on button "Zavolat na recepci" at bounding box center [212, 325] width 268 height 49
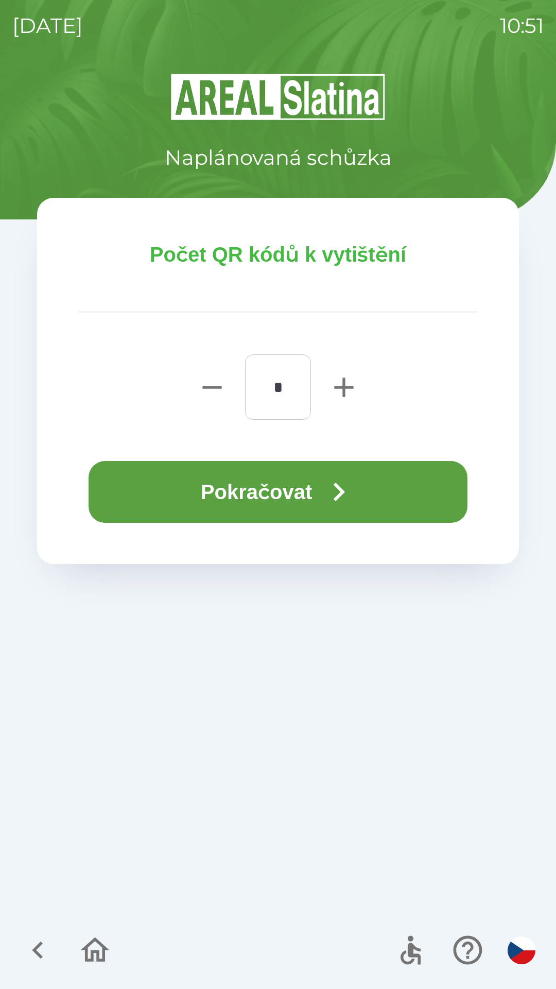
click at [304, 486] on button "Pokračovat" at bounding box center [278, 492] width 379 height 62
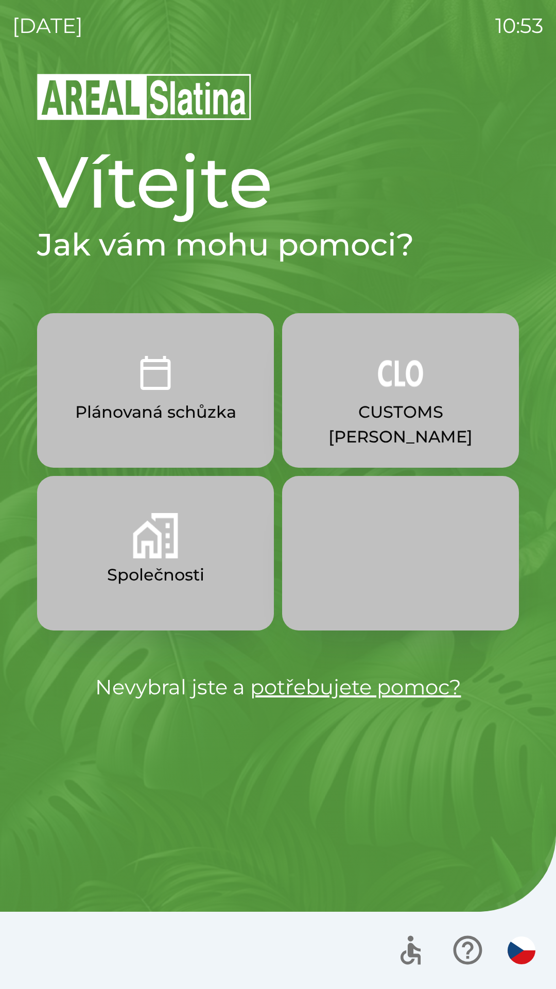
click at [157, 559] on button "Společnosti" at bounding box center [155, 553] width 237 height 154
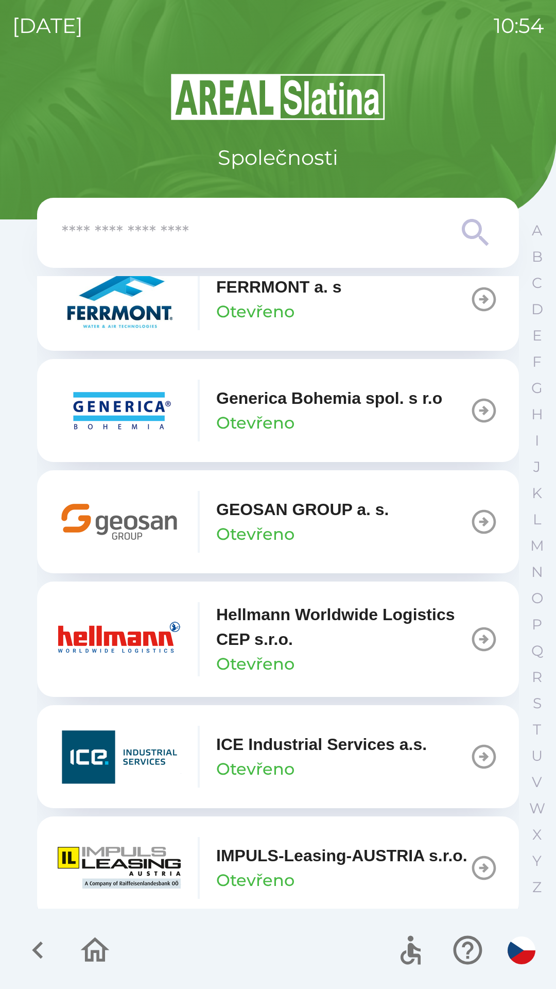
scroll to position [3502, 0]
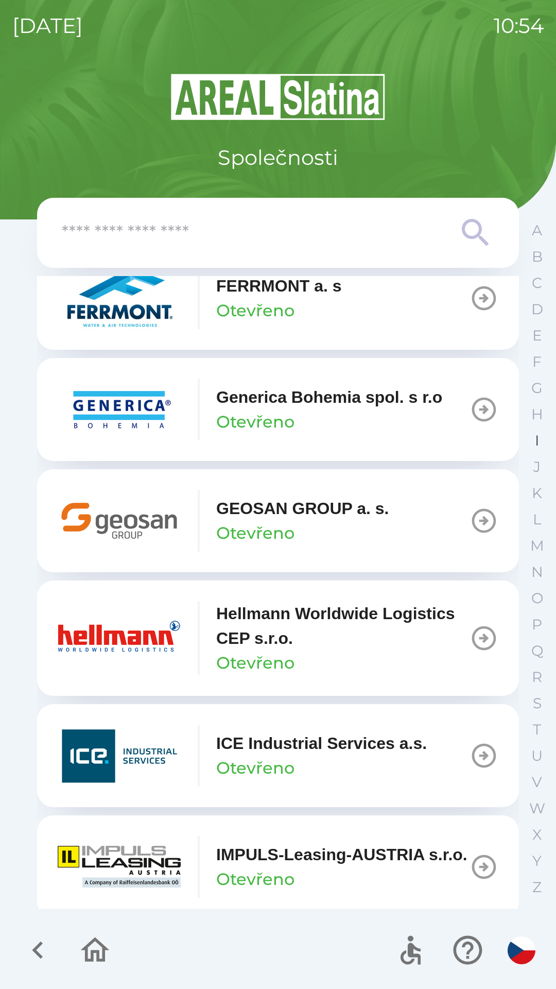
click at [535, 443] on p "I" at bounding box center [537, 441] width 4 height 18
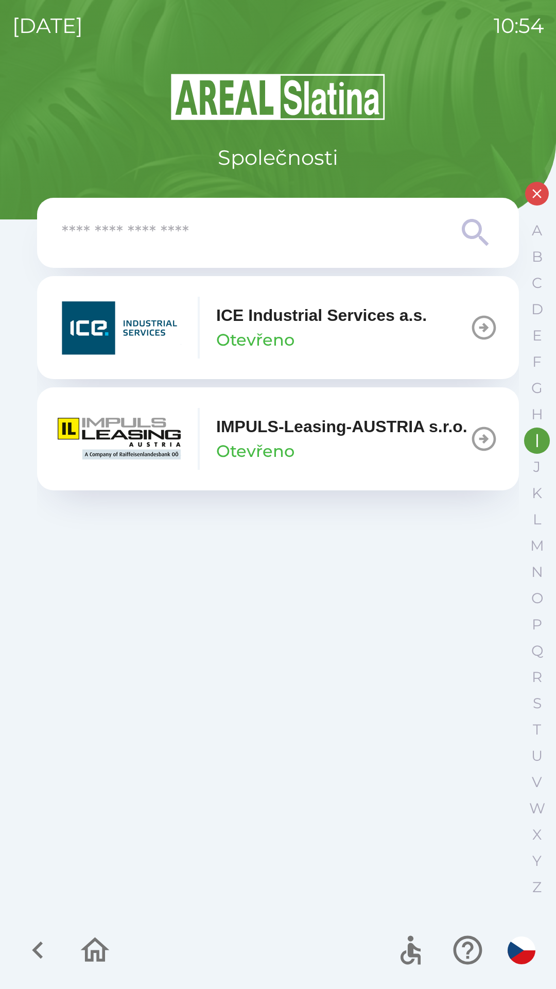
click at [181, 238] on input "text" at bounding box center [257, 233] width 391 height 28
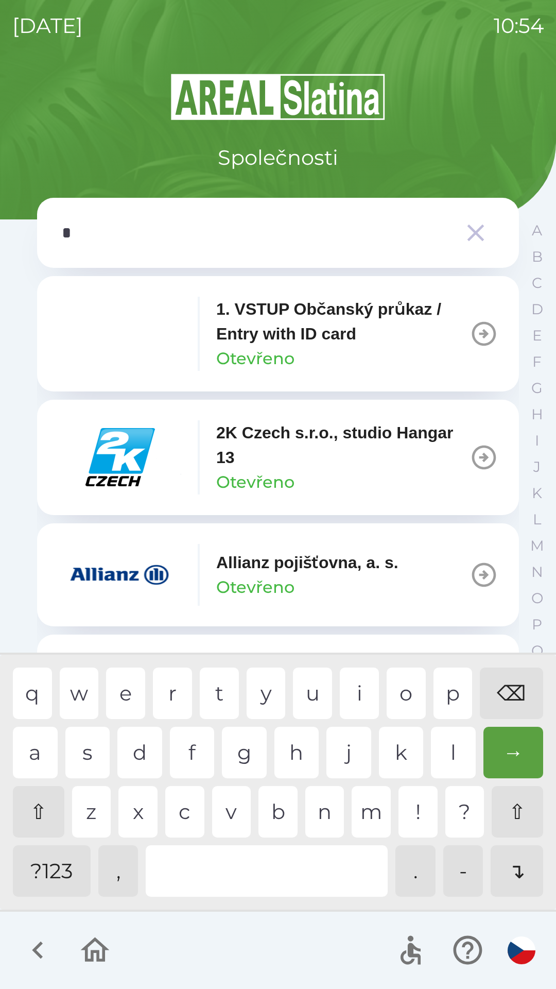
click at [354, 701] on div "i" at bounding box center [359, 692] width 39 height 51
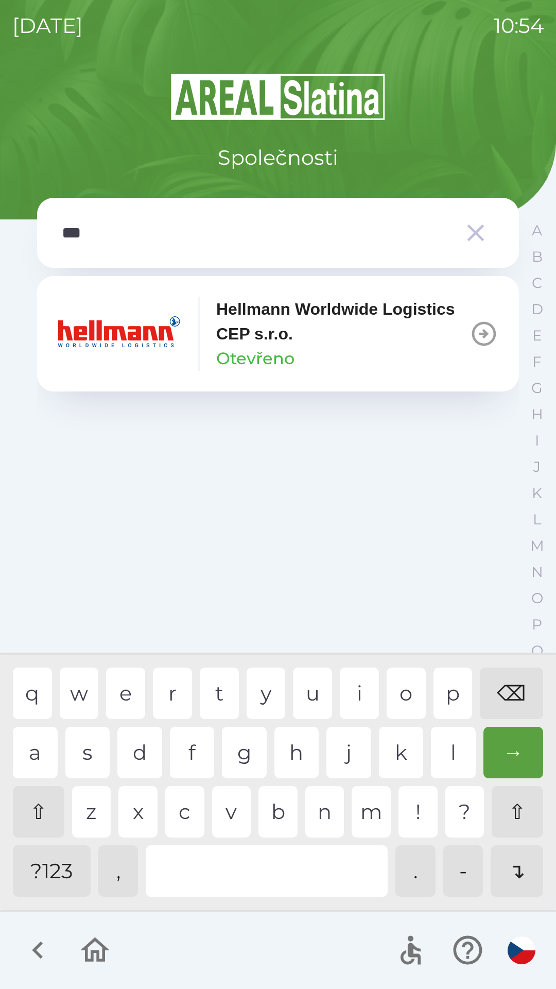
type input "****"
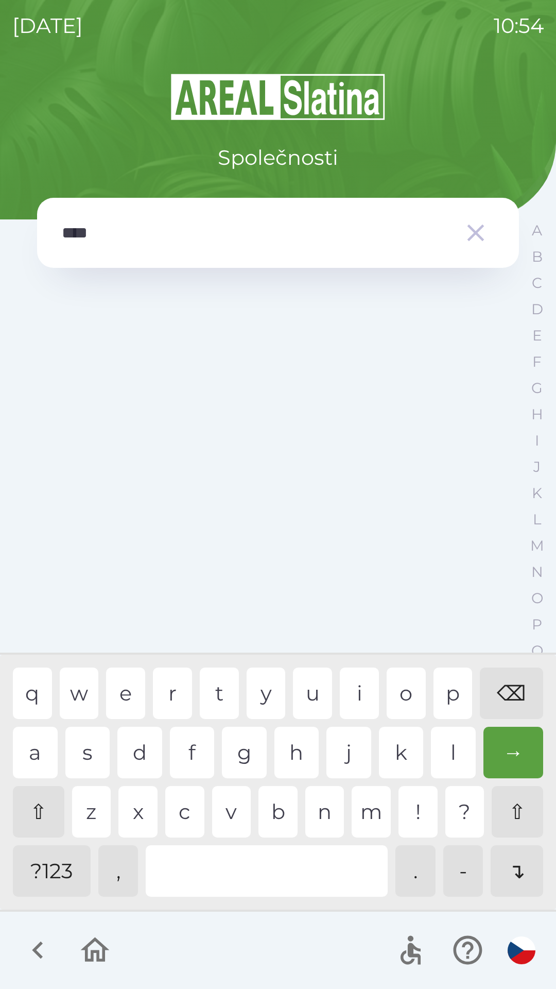
click at [473, 239] on icon "button" at bounding box center [475, 232] width 29 height 29
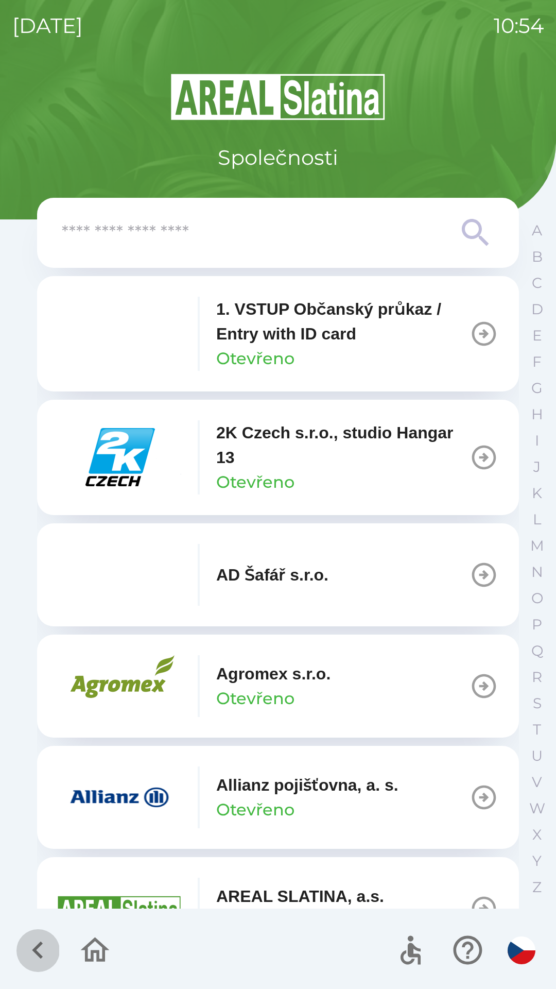
click at [38, 948] on icon "button" at bounding box center [37, 950] width 11 height 18
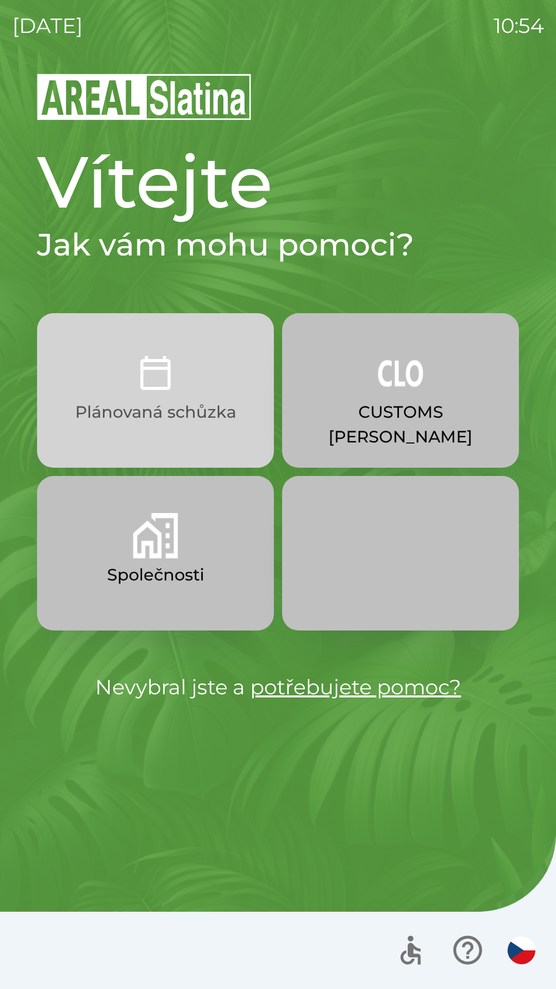
click at [168, 420] on p "Plánovaná schůzka" at bounding box center [155, 412] width 161 height 25
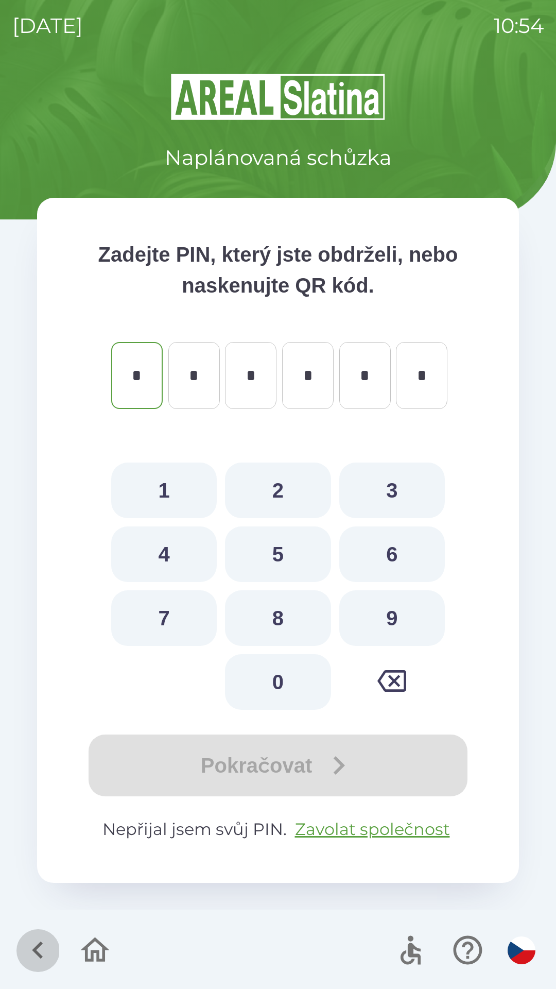
click at [38, 938] on icon "button" at bounding box center [38, 950] width 35 height 35
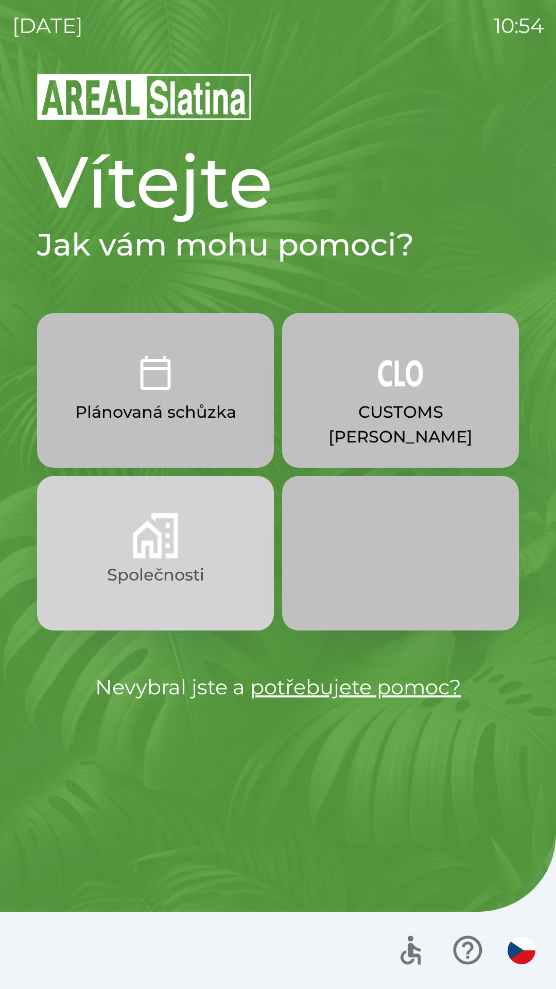
click at [164, 560] on button "Společnosti" at bounding box center [155, 553] width 237 height 154
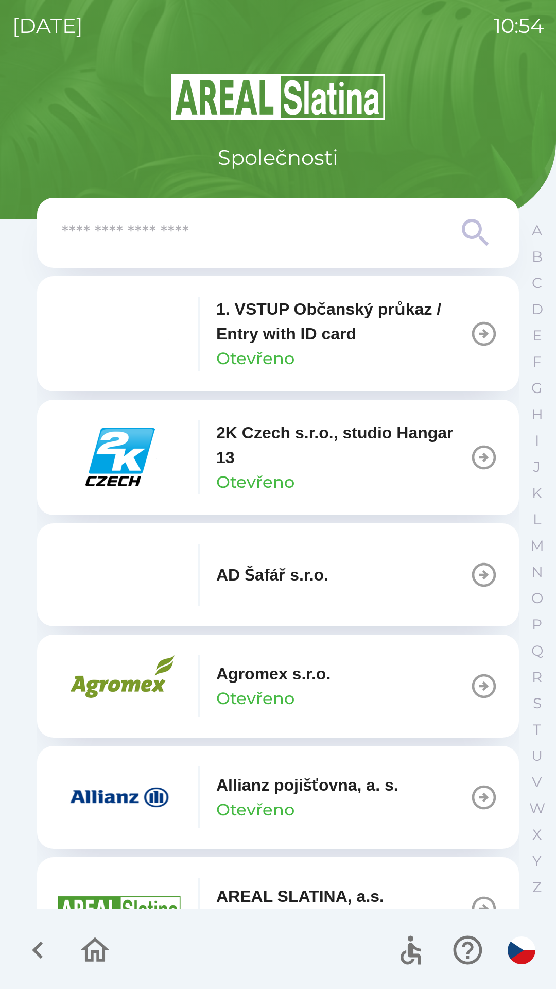
click at [373, 329] on p "1. VSTUP Občanský průkaz / Entry with ID card" at bounding box center [342, 321] width 253 height 49
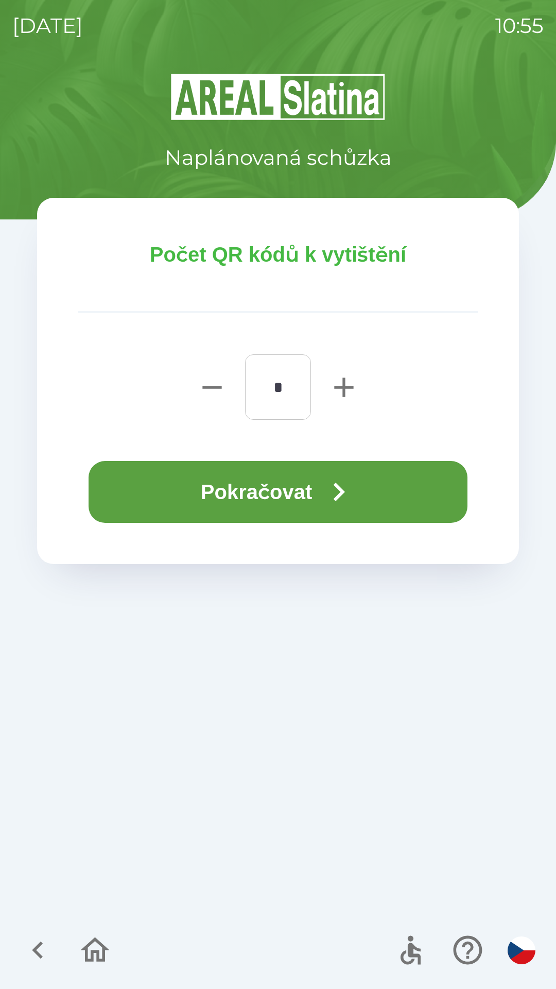
click at [300, 490] on button "Pokračovat" at bounding box center [278, 492] width 379 height 62
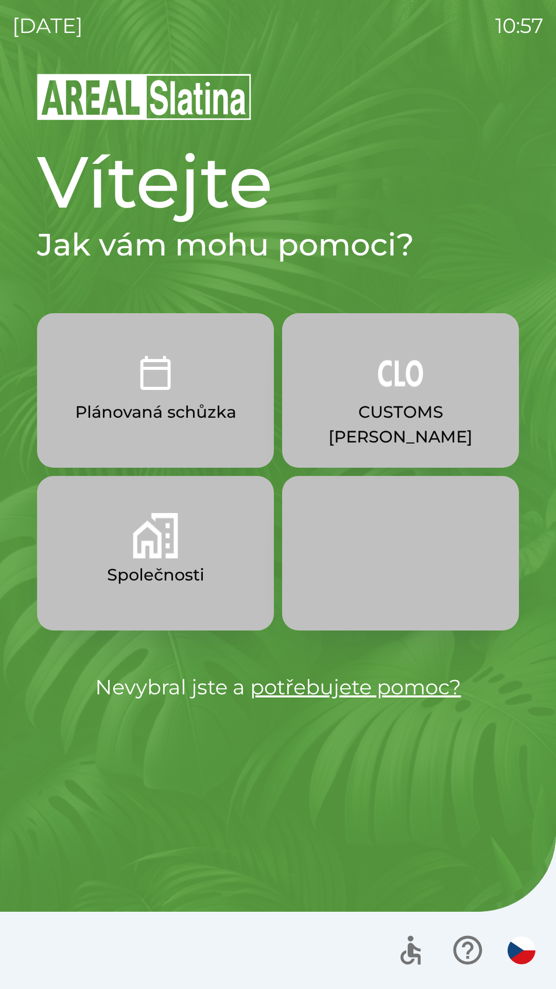
click at [166, 571] on p "Společnosti" at bounding box center [155, 574] width 97 height 25
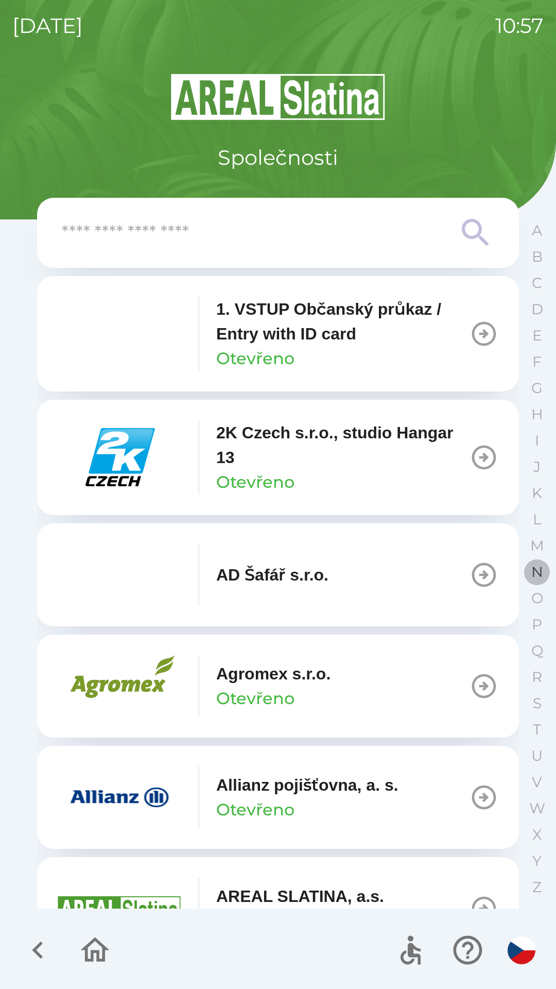
click at [536, 569] on p "N" at bounding box center [537, 572] width 12 height 18
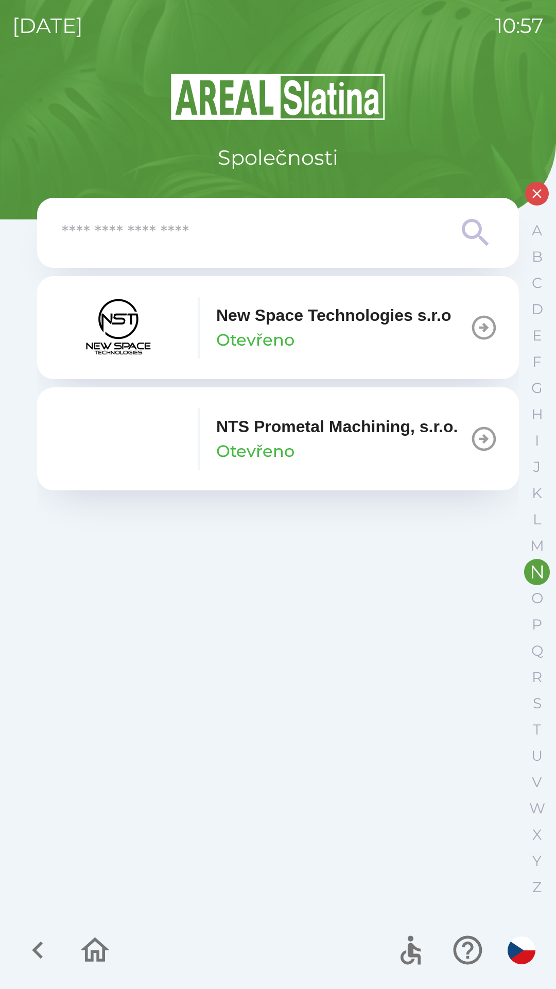
click at [399, 439] on p "NTS Prometal Machining, s.r.o." at bounding box center [337, 426] width 242 height 25
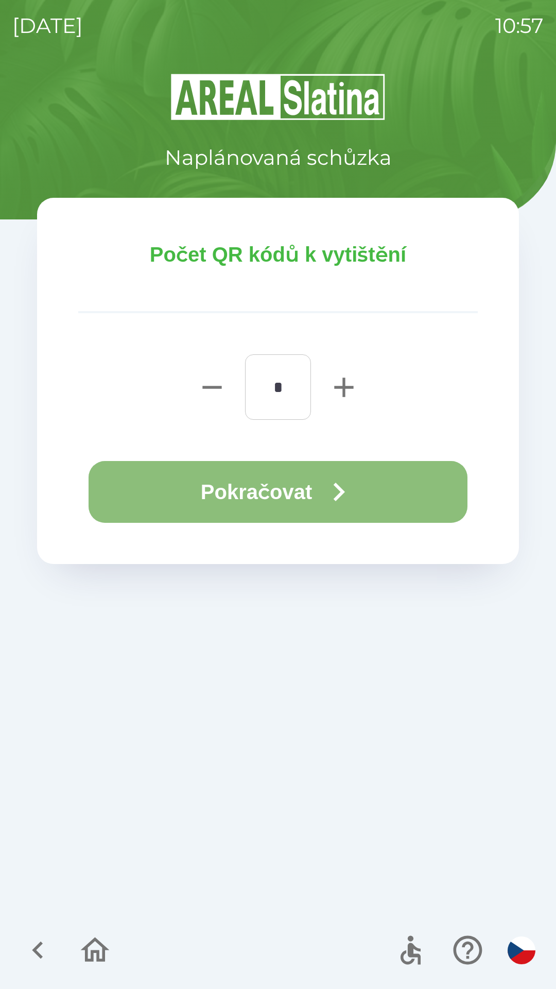
click at [332, 485] on icon "button" at bounding box center [338, 491] width 37 height 37
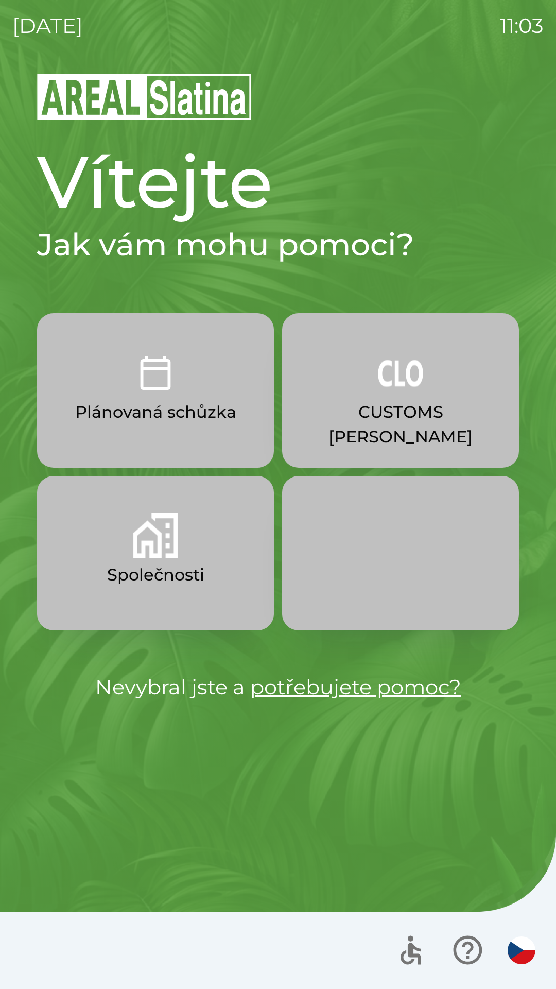
click at [296, 683] on link "potřebujete pomoc?" at bounding box center [355, 686] width 211 height 25
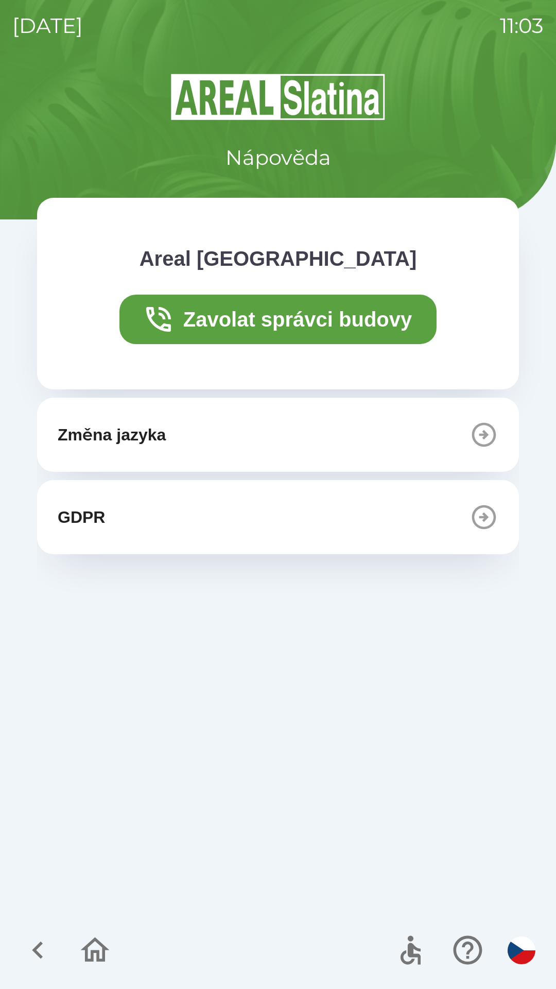
click at [270, 324] on button "Zavolat správci budovy" at bounding box center [278, 319] width 318 height 49
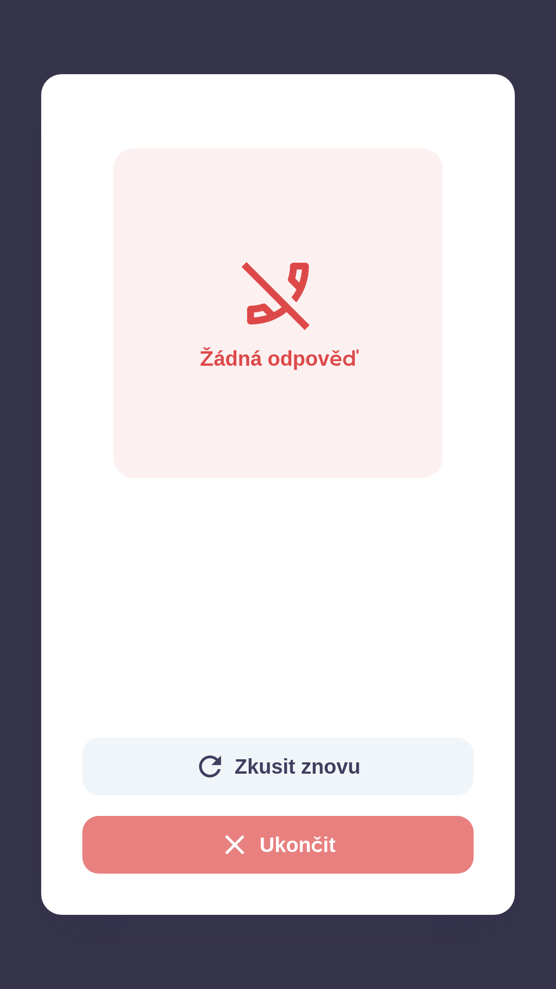
click at [300, 838] on button "Ukončit" at bounding box center [277, 845] width 391 height 58
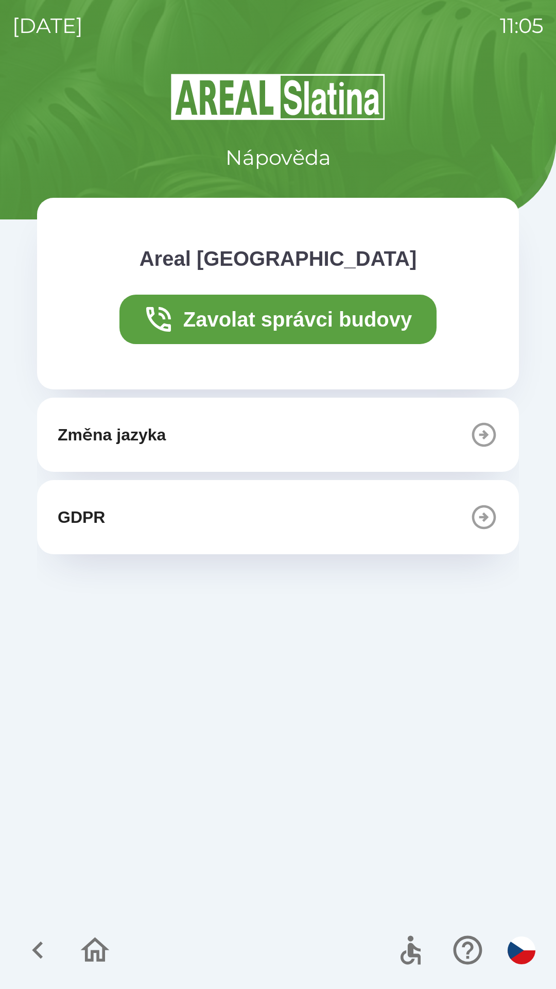
click at [104, 949] on icon "button" at bounding box center [95, 949] width 29 height 25
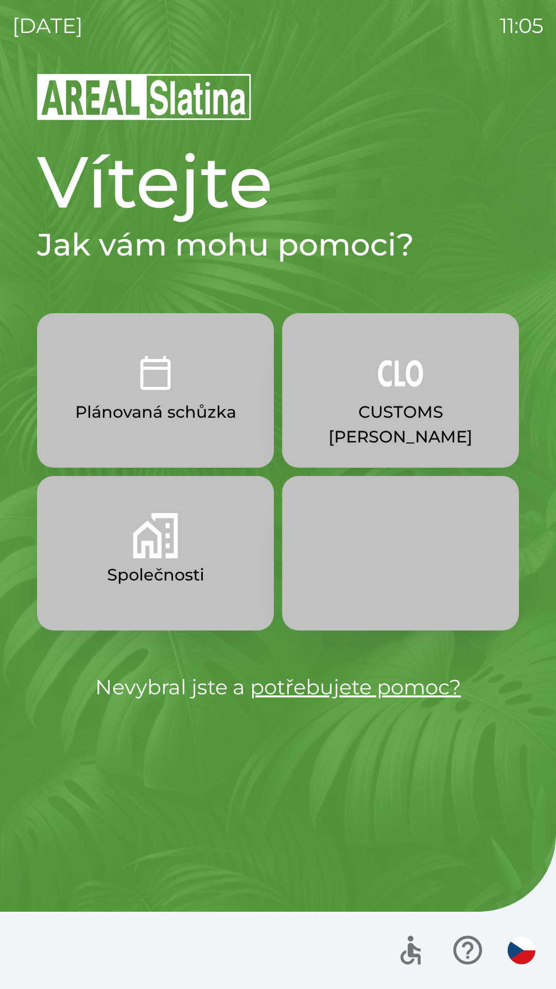
click at [157, 577] on p "Společnosti" at bounding box center [155, 574] width 97 height 25
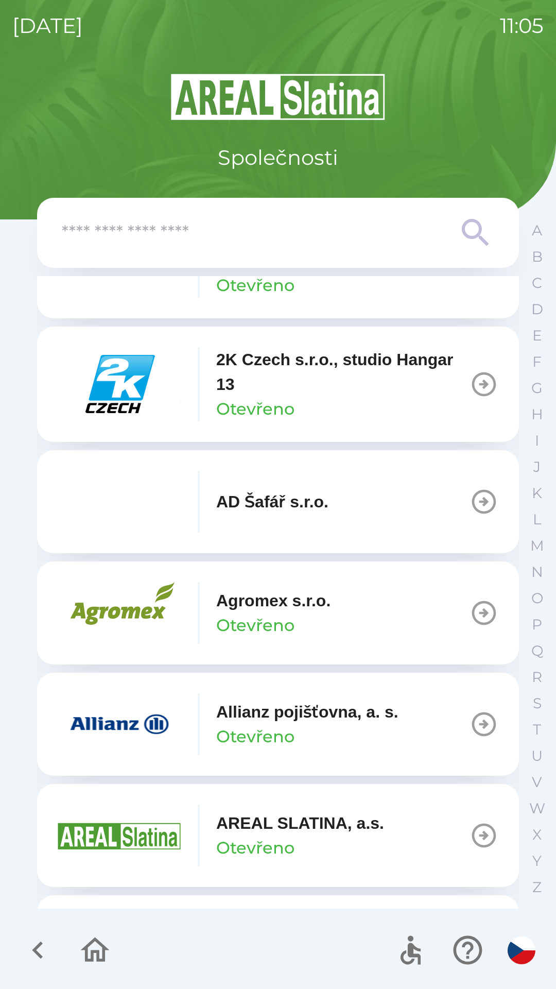
scroll to position [56, 0]
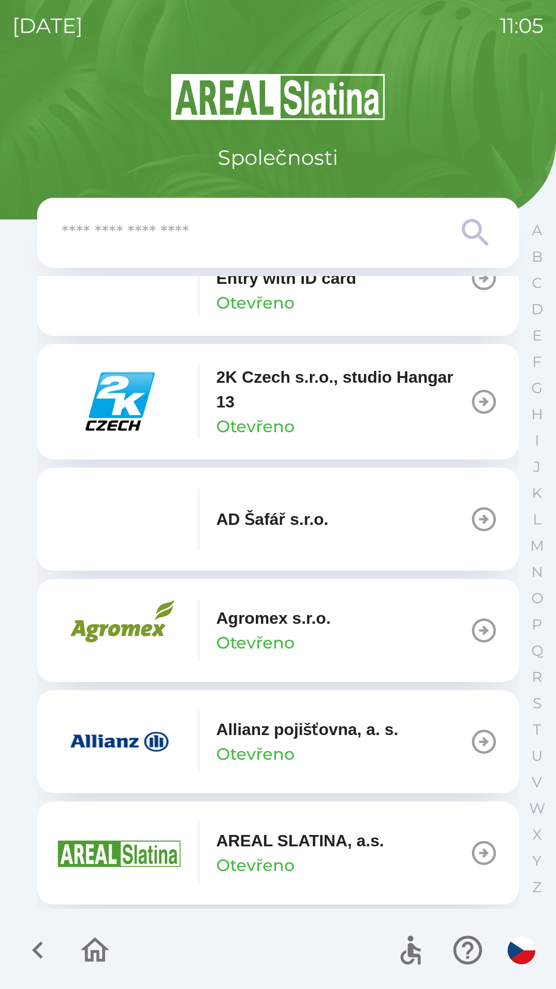
click at [279, 412] on p "2K Czech s.r.o., studio Hangar 13" at bounding box center [342, 389] width 253 height 49
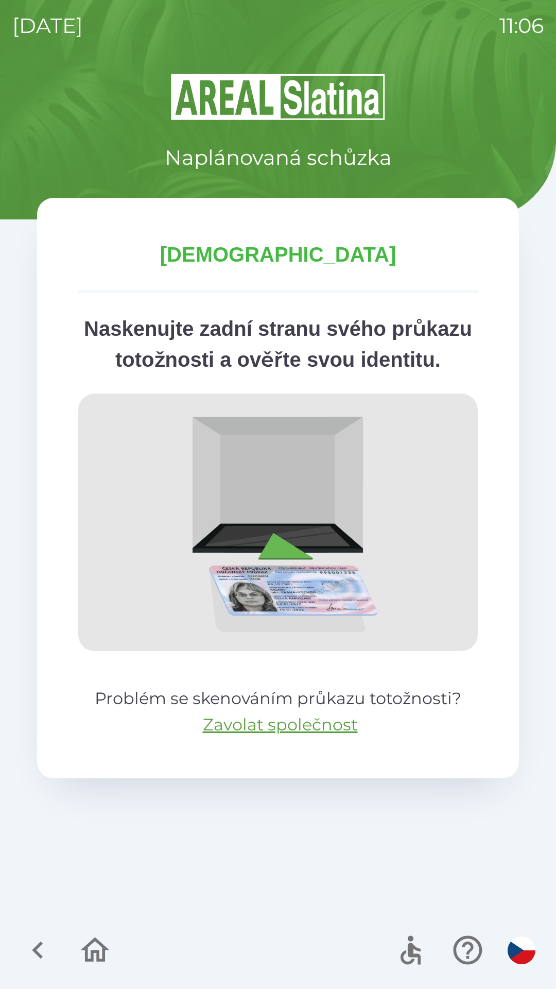
click at [374, 862] on div "Naplánovaná schůzka Schůzka Naskenujte zadní stranu svého průkazu totožnosti a …" at bounding box center [277, 530] width 531 height 917
click at [478, 852] on div "Naplánovaná schůzka Schůzka Naskenujte zadní stranu svého průkazu totožnosti a …" at bounding box center [277, 530] width 531 height 917
click at [92, 958] on icon "button" at bounding box center [95, 949] width 29 height 25
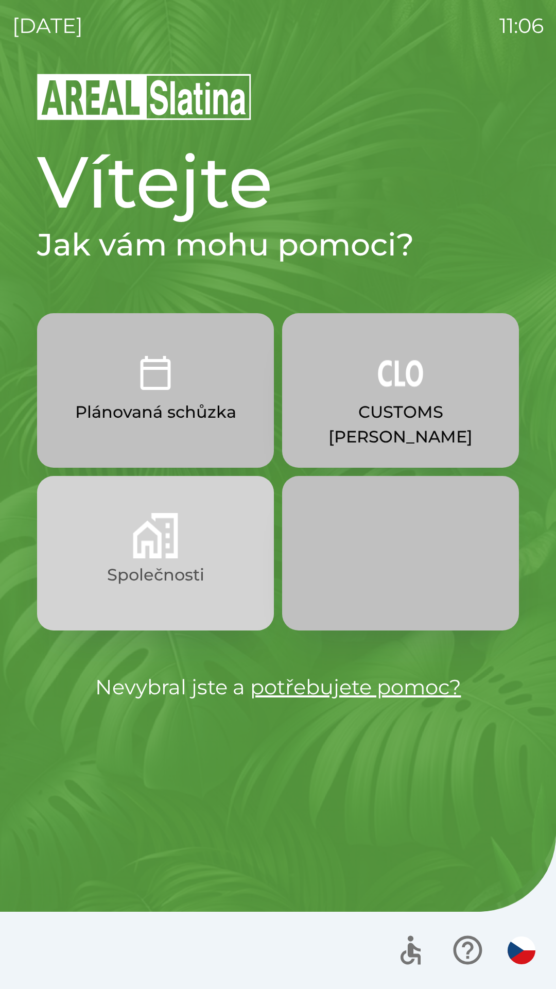
click at [112, 559] on button "Společnosti" at bounding box center [155, 553] width 237 height 154
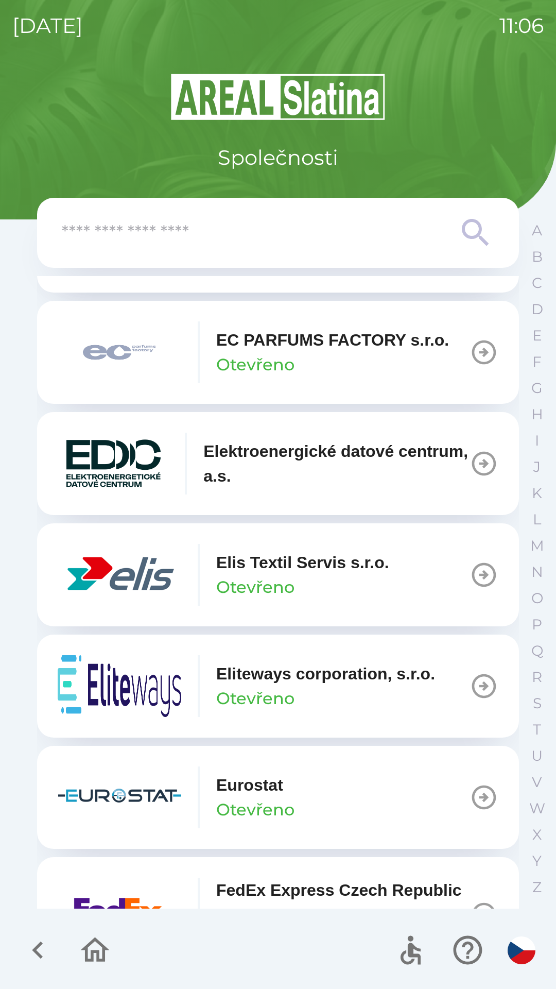
scroll to position [2745, 0]
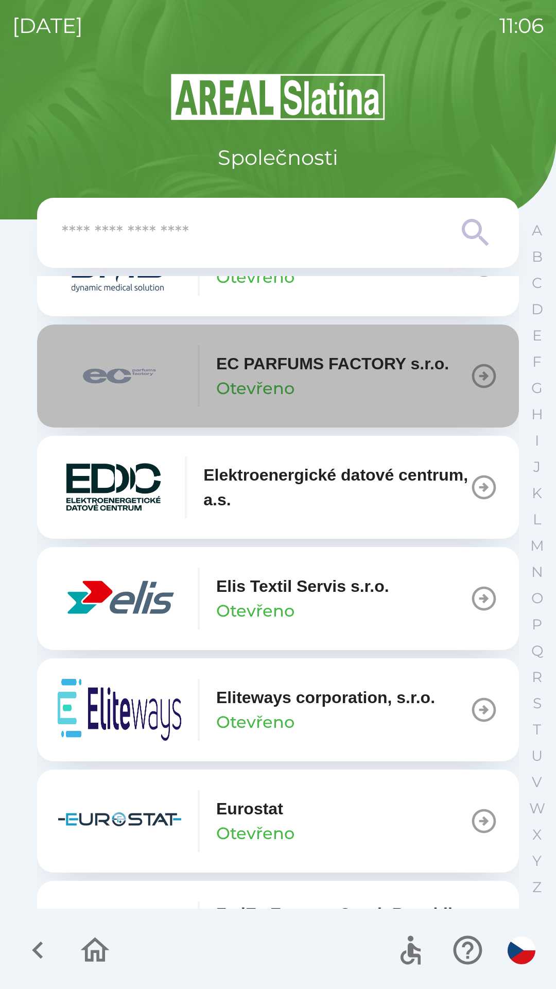
click at [473, 390] on icon "button" at bounding box center [484, 375] width 29 height 29
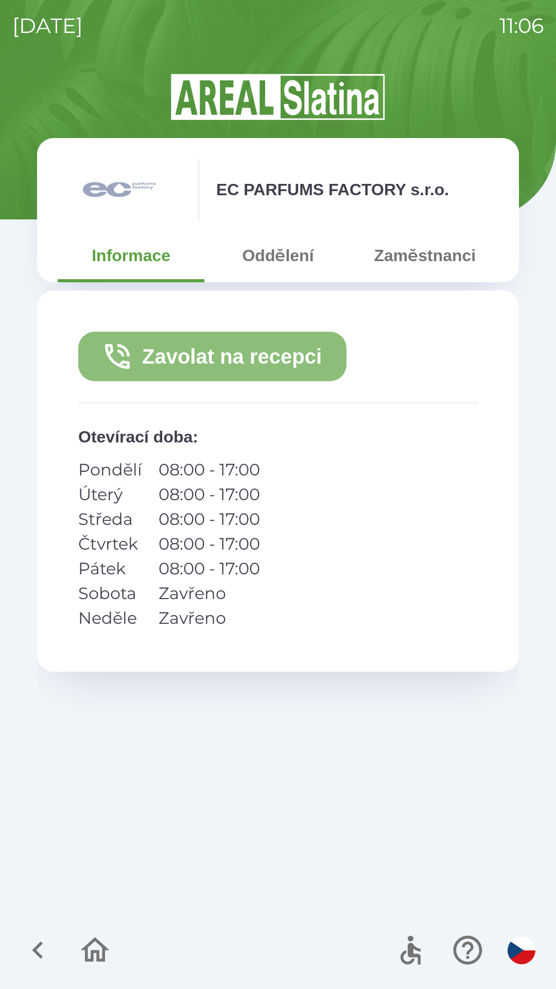
click at [304, 347] on button "Zavolat na recepci" at bounding box center [212, 356] width 268 height 49
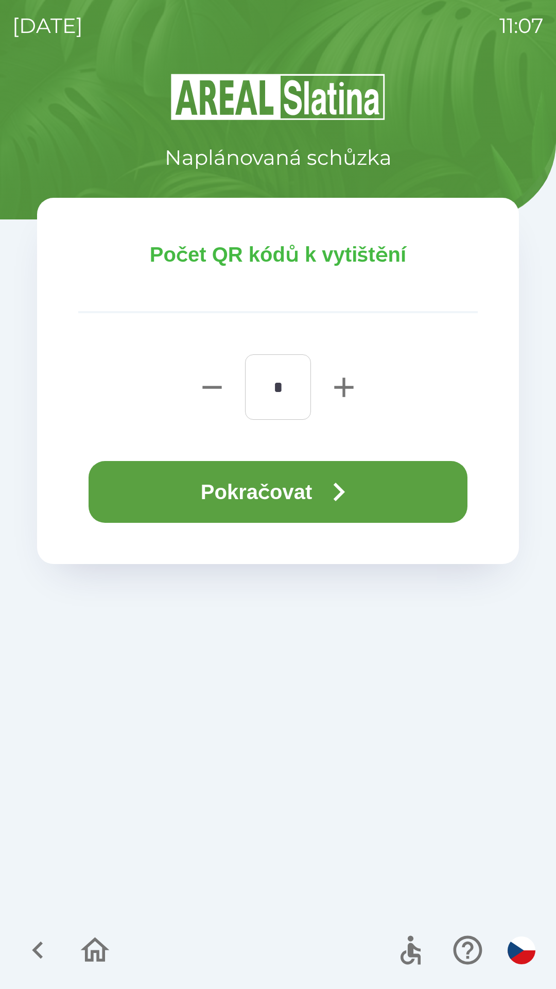
click at [336, 390] on icon "button" at bounding box center [344, 387] width 33 height 33
type input "*"
click at [363, 491] on button "Pokračovat" at bounding box center [278, 492] width 379 height 62
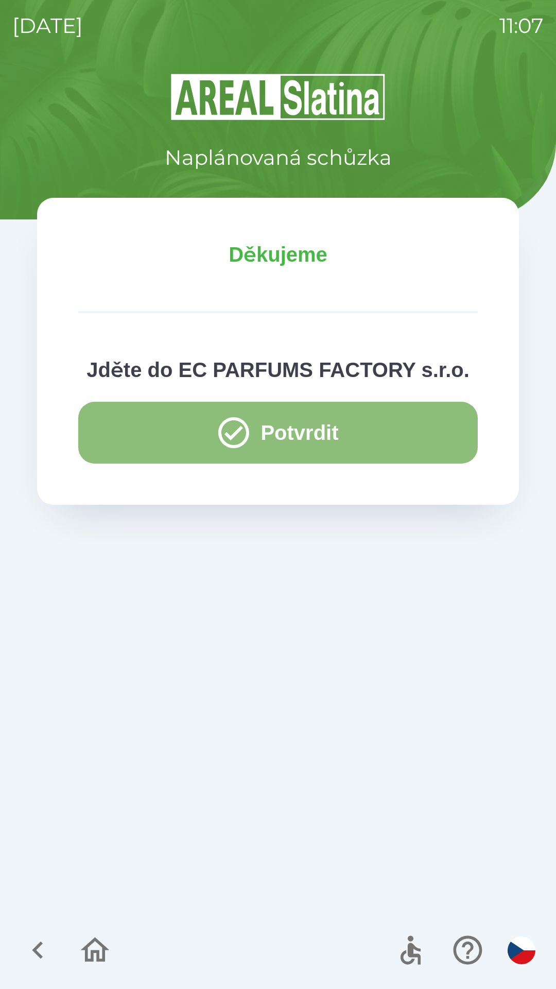
click at [442, 443] on button "Potvrdit" at bounding box center [278, 433] width 400 height 62
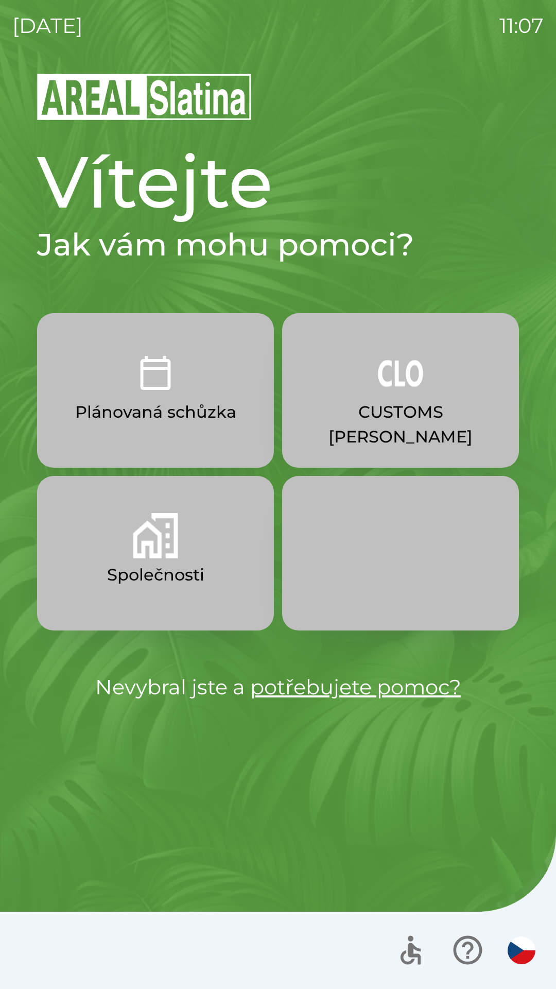
click at [209, 602] on button "Společnosti" at bounding box center [155, 553] width 237 height 154
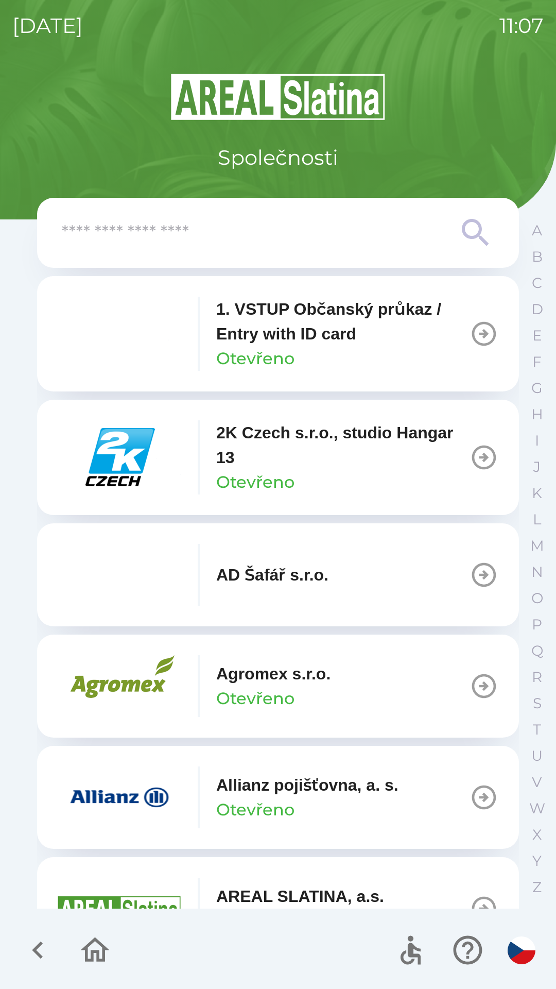
click at [273, 242] on input "text" at bounding box center [257, 233] width 391 height 28
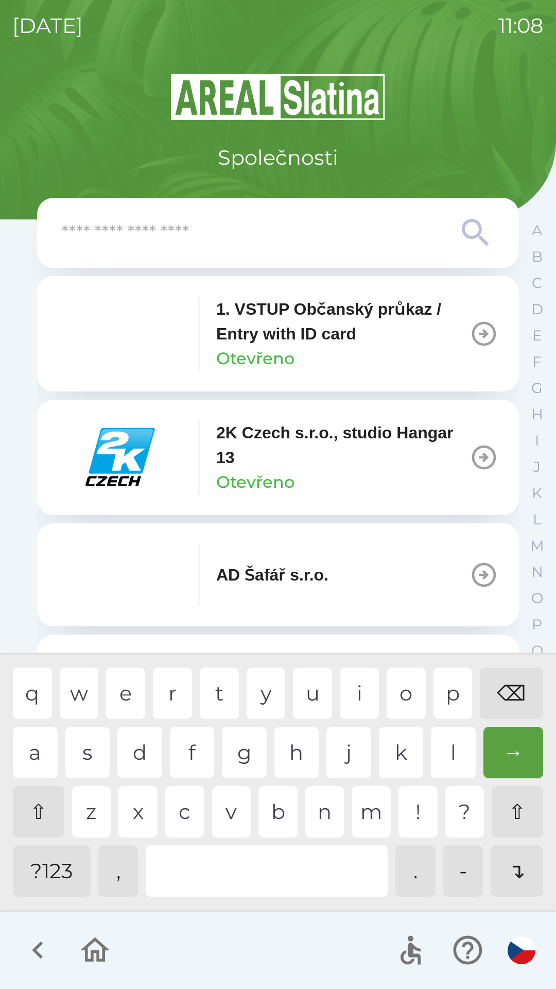
click at [297, 474] on div "2K Czech s.r.o., studio Hangar 13 Otevřeno" at bounding box center [342, 457] width 253 height 74
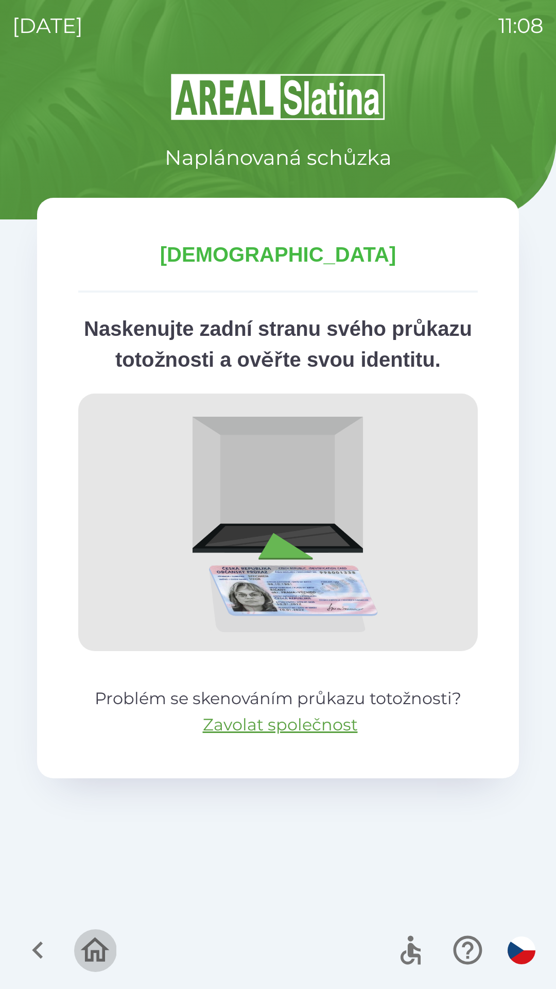
click at [96, 958] on icon "button" at bounding box center [95, 950] width 35 height 35
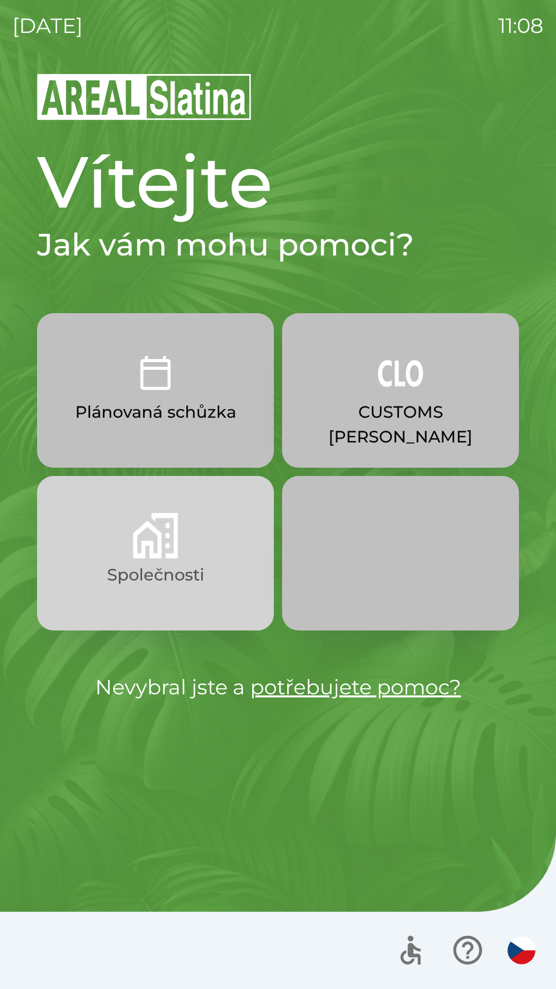
click at [143, 598] on button "Společnosti" at bounding box center [155, 553] width 237 height 154
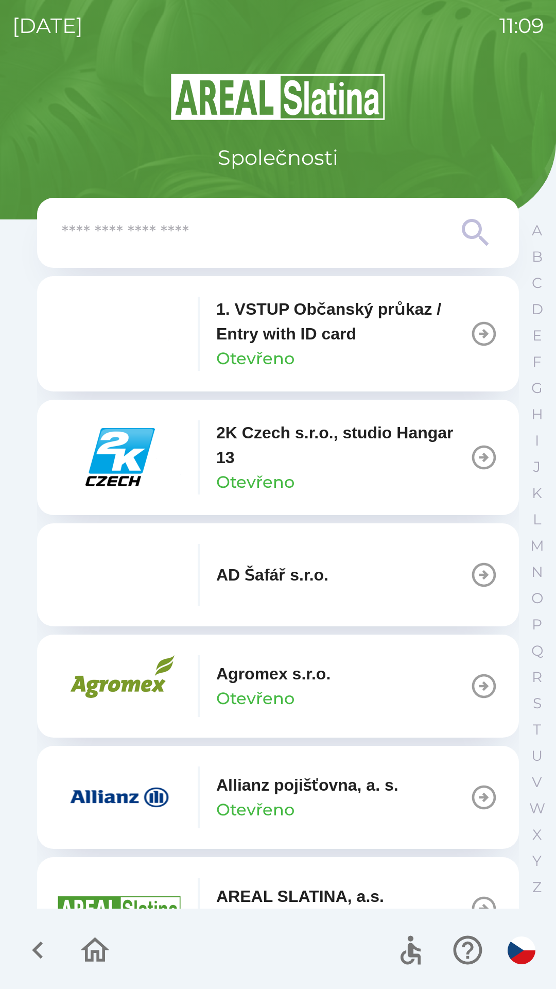
click at [157, 233] on input "text" at bounding box center [257, 233] width 391 height 28
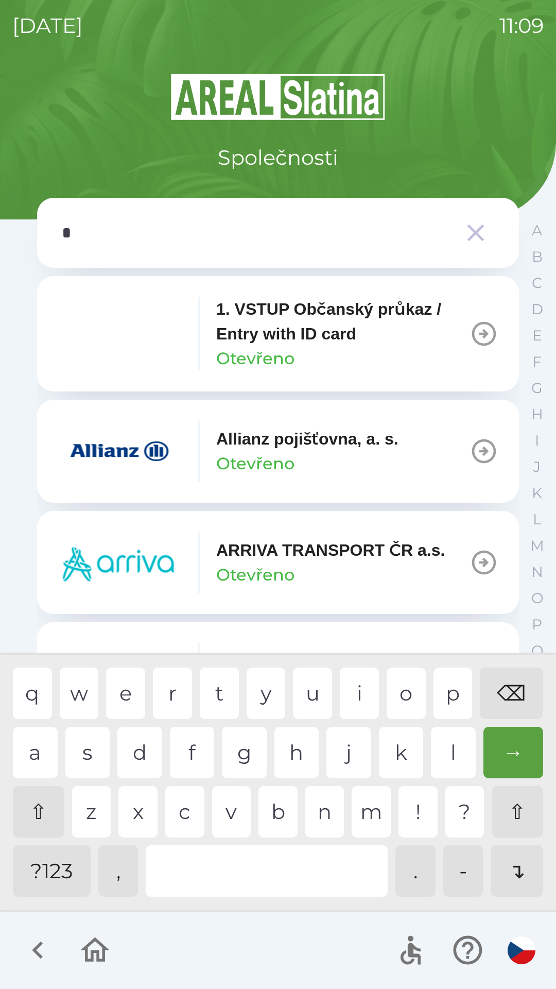
type input "**"
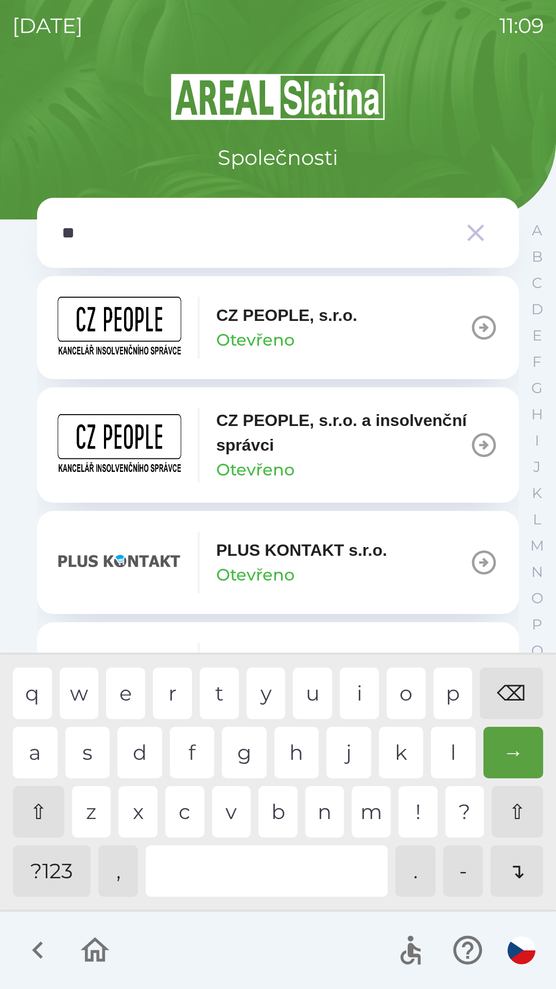
click at [242, 571] on p "Otevřeno" at bounding box center [255, 574] width 78 height 25
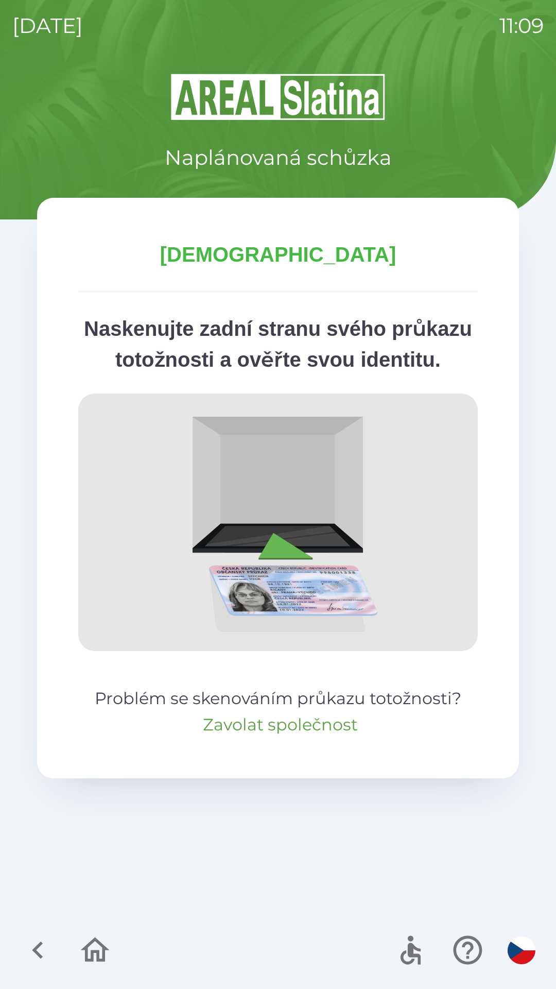
click at [253, 737] on button "Zavolat společnost" at bounding box center [280, 724] width 155 height 25
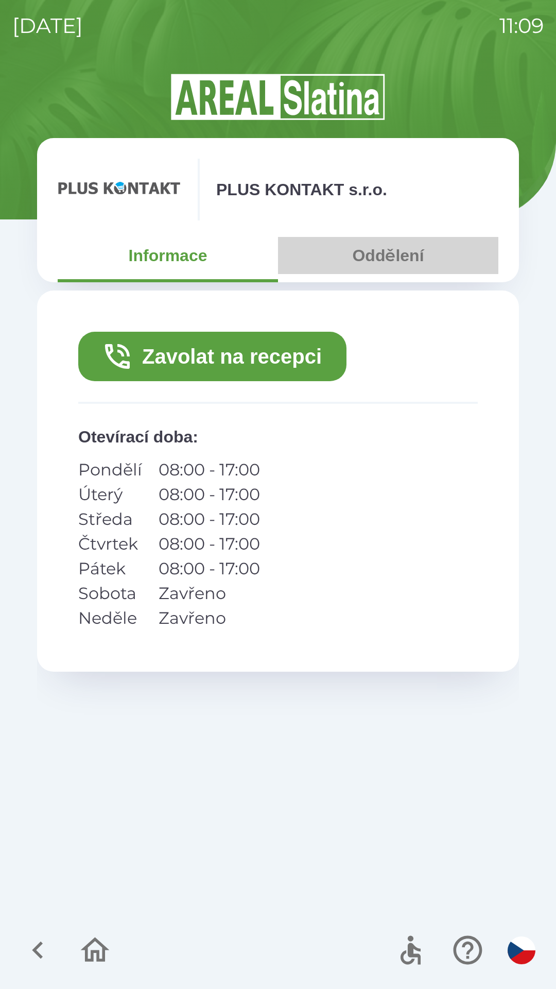
click at [377, 271] on button "Oddělení" at bounding box center [388, 255] width 220 height 37
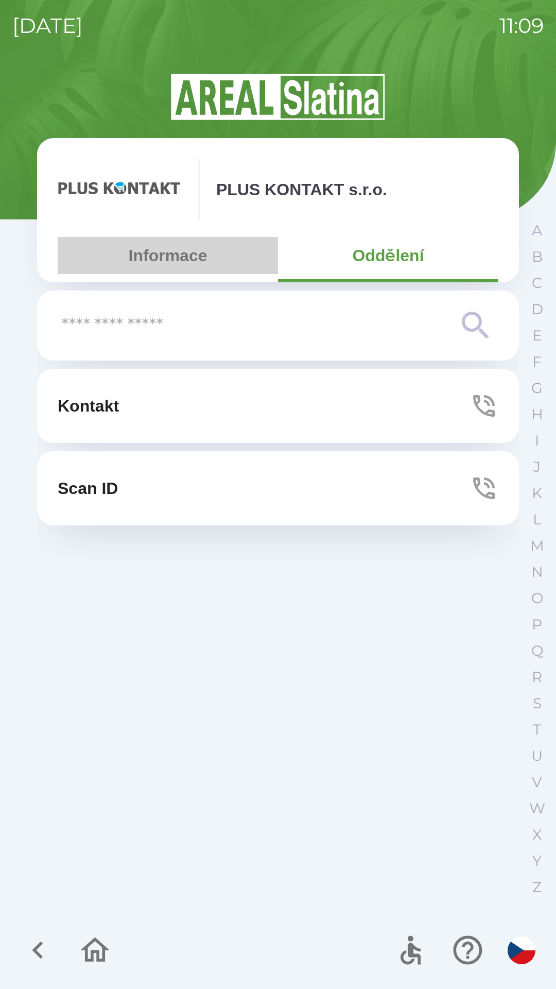
click at [139, 254] on button "Informace" at bounding box center [168, 255] width 220 height 37
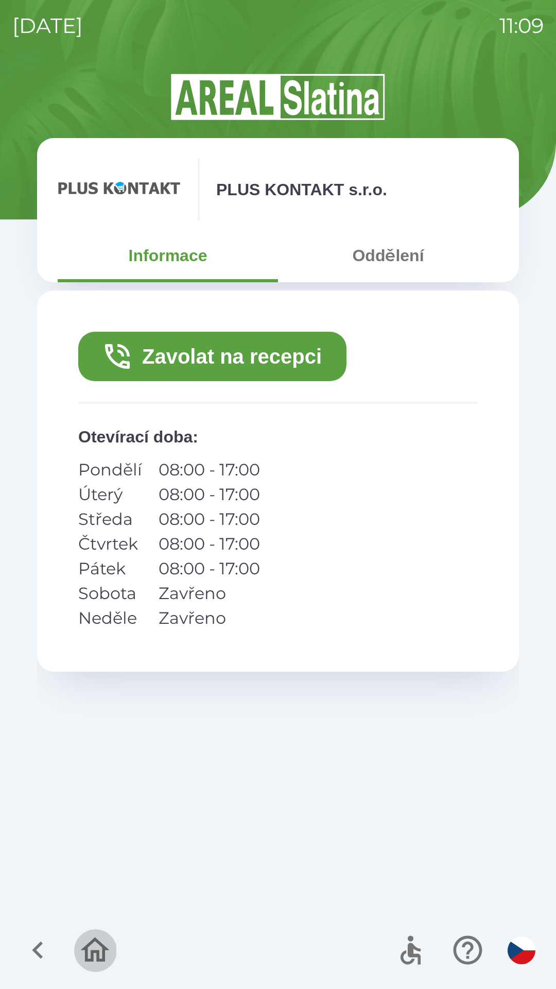
click at [91, 946] on icon "button" at bounding box center [95, 950] width 35 height 35
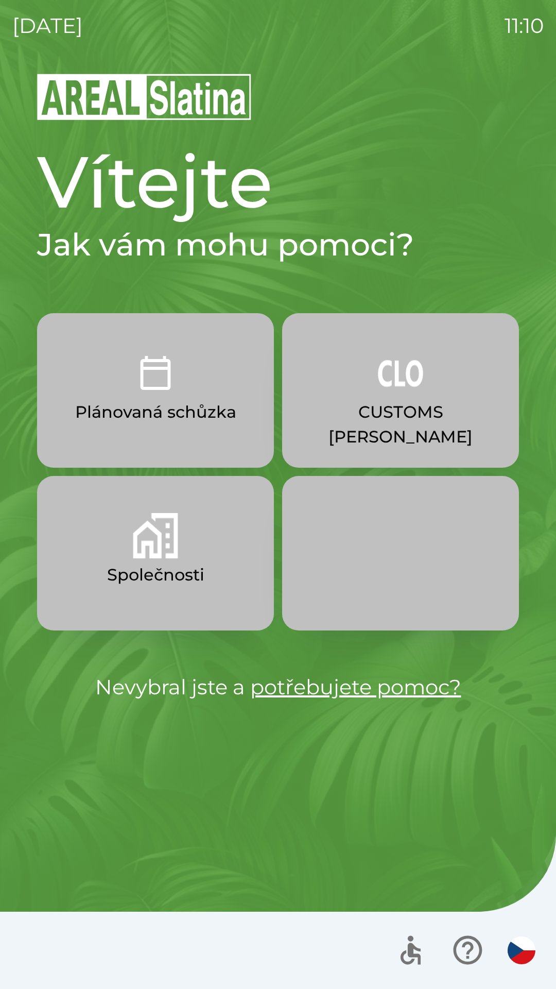
click at [342, 695] on link "potřebujete pomoc?" at bounding box center [355, 686] width 211 height 25
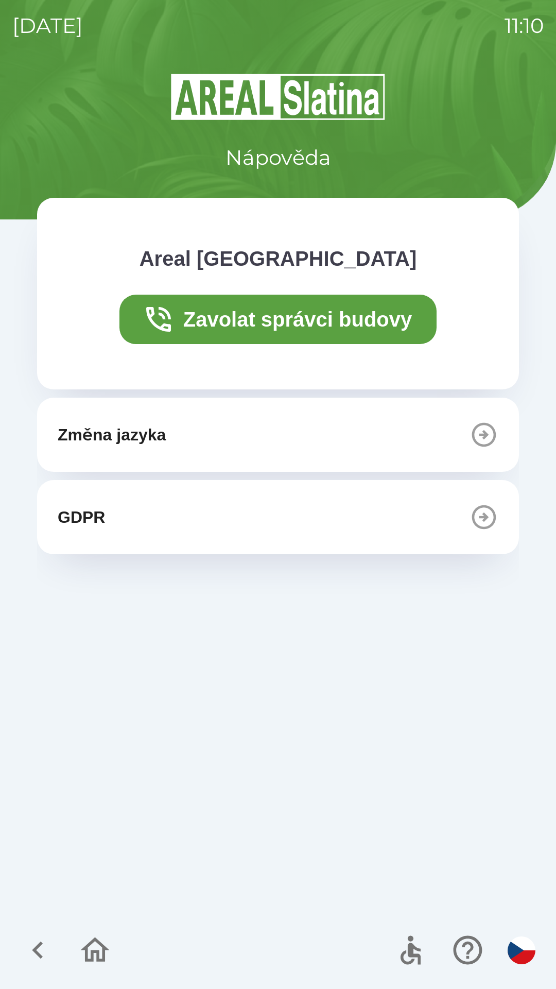
click at [104, 955] on icon "button" at bounding box center [95, 949] width 29 height 25
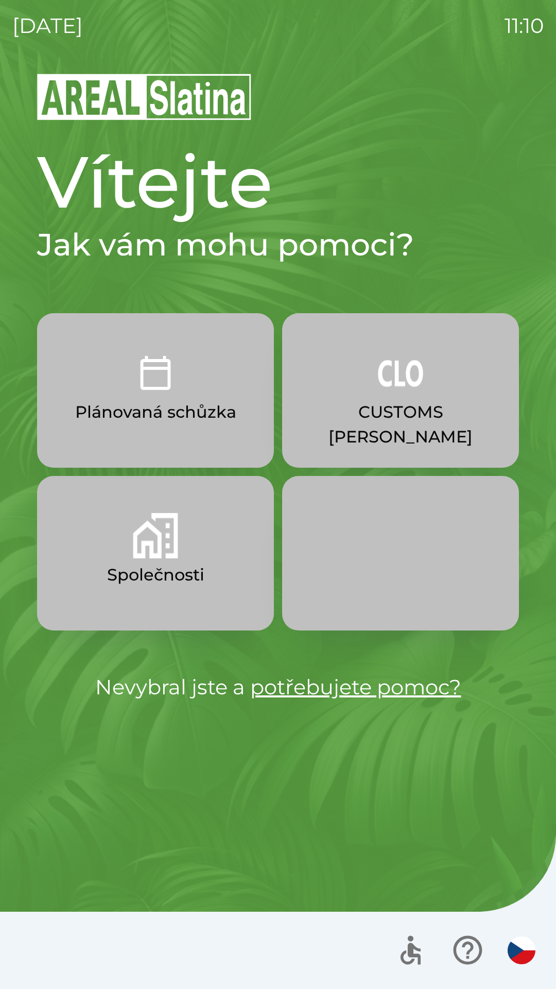
click at [123, 581] on p "Společnosti" at bounding box center [155, 574] width 97 height 25
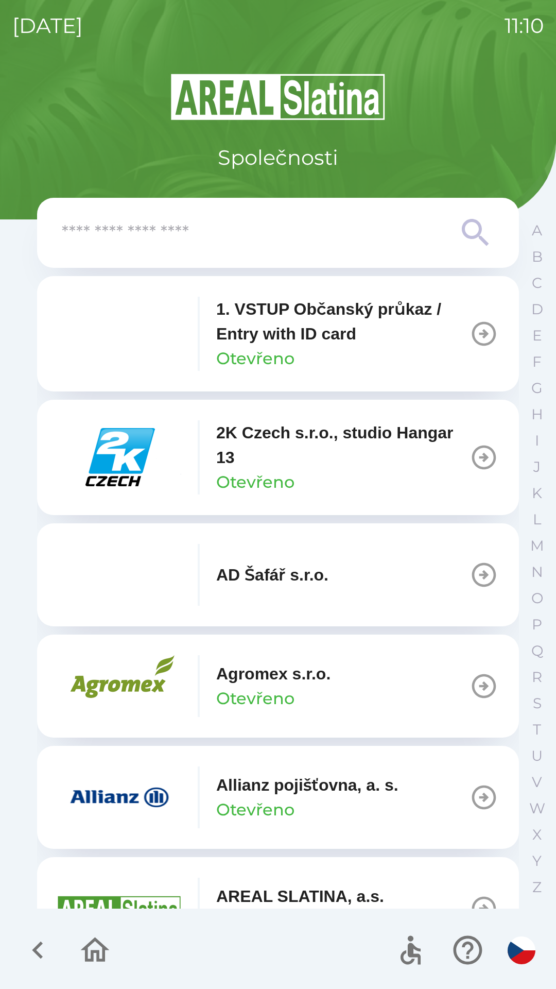
click at [98, 951] on icon "button" at bounding box center [95, 949] width 29 height 25
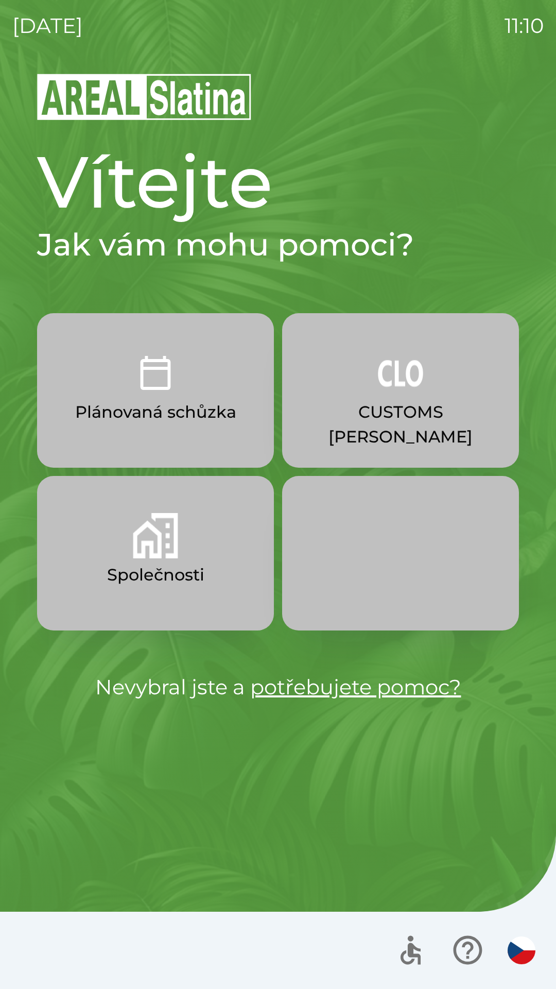
click at [404, 398] on button "CUSTOMS [PERSON_NAME]" at bounding box center [400, 390] width 237 height 154
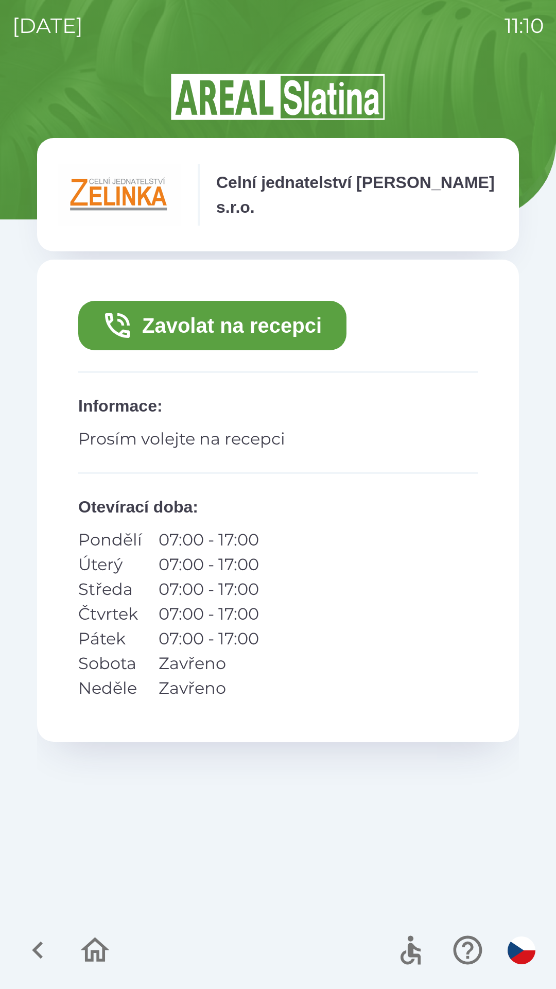
click at [322, 208] on div "Celní jednatelství [PERSON_NAME] s.r.o." at bounding box center [278, 195] width 441 height 62
click at [105, 938] on icon "button" at bounding box center [95, 950] width 35 height 35
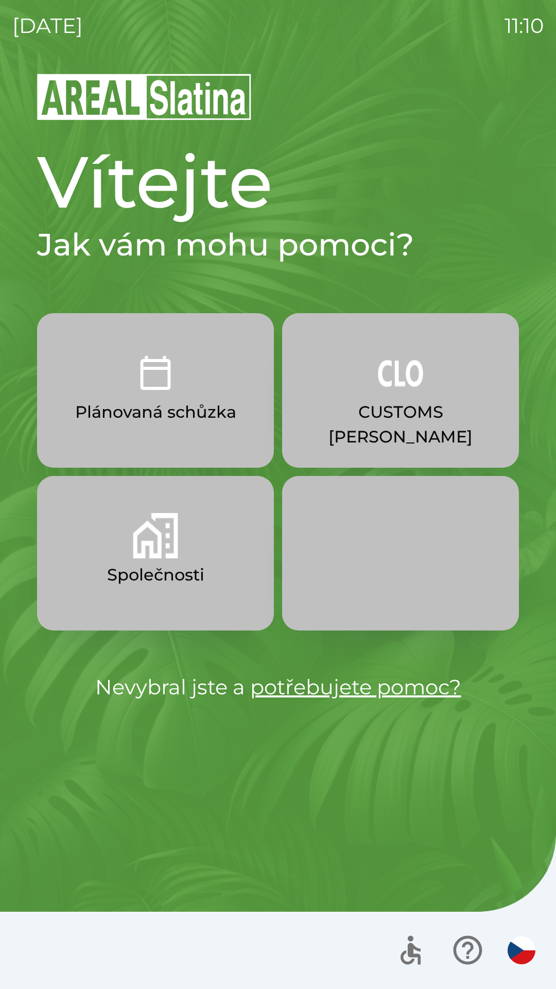
click at [125, 561] on button "Společnosti" at bounding box center [155, 553] width 237 height 154
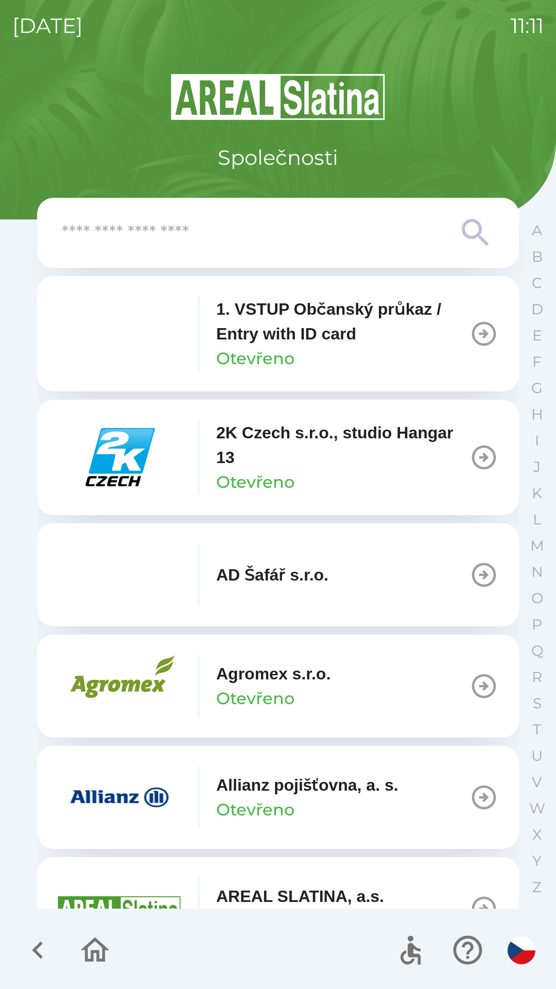
click at [142, 355] on img "button" at bounding box center [120, 334] width 124 height 62
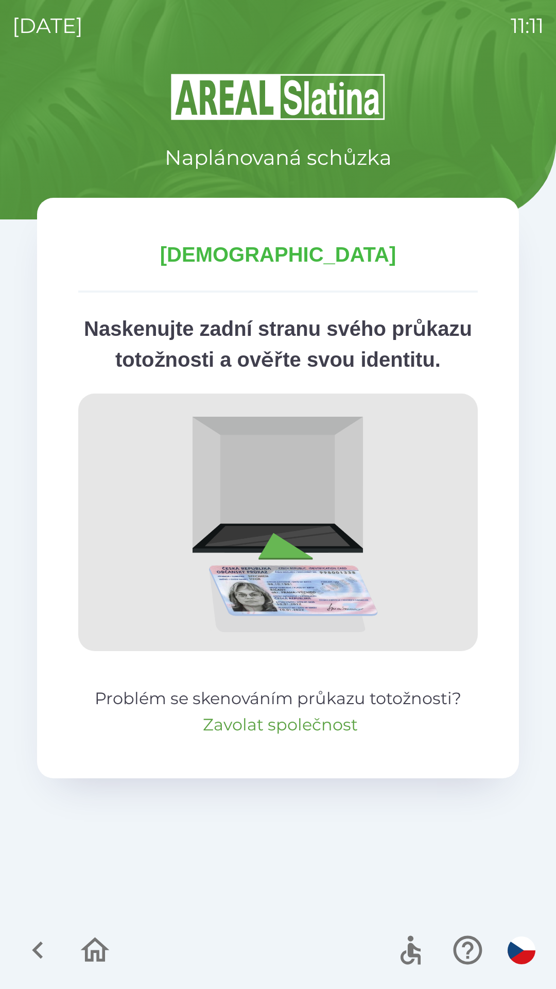
click at [231, 737] on button "Zavolat společnost" at bounding box center [280, 724] width 155 height 25
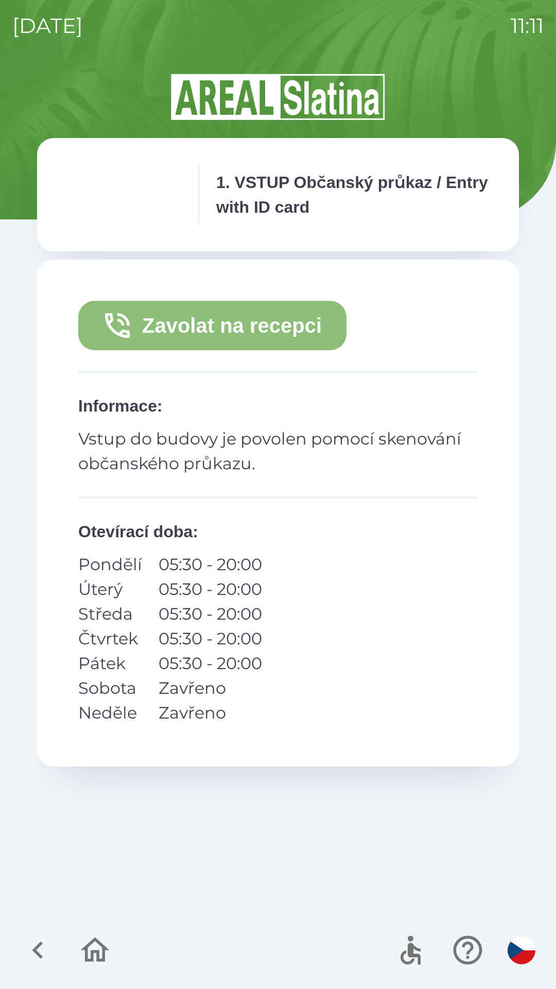
click at [191, 338] on button "Zavolat na recepci" at bounding box center [212, 325] width 268 height 49
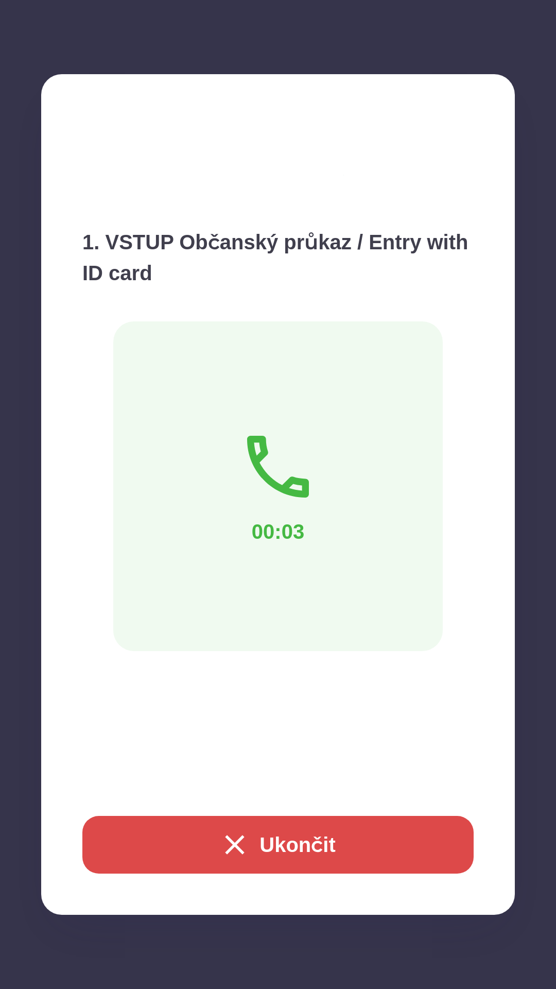
click at [102, 727] on div "1. VSTUP Občanský průkaz / Entry with ID card 00:03 Ukončit" at bounding box center [278, 494] width 474 height 840
click at [120, 705] on div "1. VSTUP Občanský průkaz / Entry with ID card 00:06 Ukončit" at bounding box center [278, 494] width 474 height 840
click at [105, 600] on div "1. VSTUP Občanský průkaz / Entry with ID card 00:36 Ukončit" at bounding box center [278, 494] width 474 height 840
click at [128, 737] on div "1. VSTUP Občanský průkaz / Entry with ID card 00:47 Ukončit" at bounding box center [278, 494] width 474 height 840
click at [155, 760] on div "1. VSTUP Občanský průkaz / Entry with ID card 00:50 Ukončit" at bounding box center [278, 494] width 474 height 840
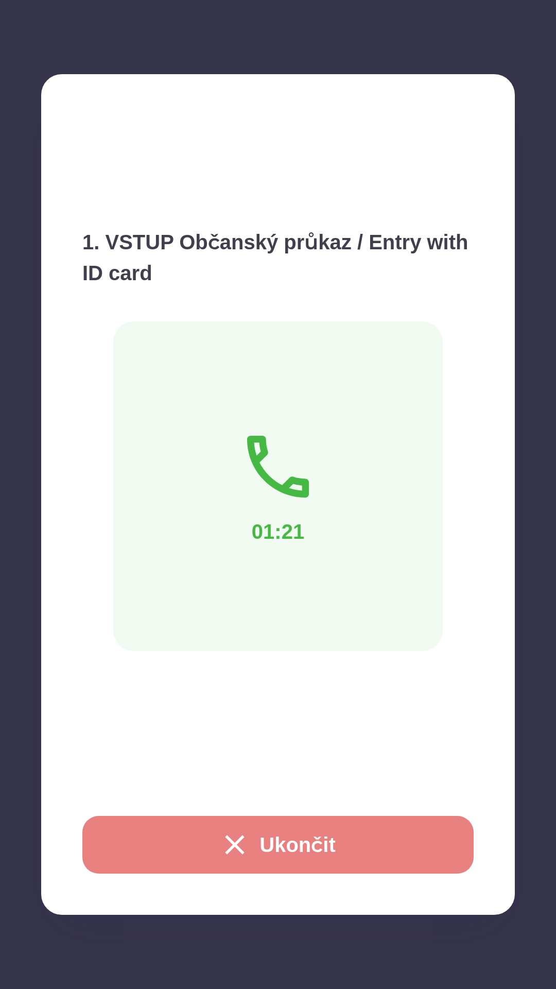
click at [399, 842] on button "Ukončit" at bounding box center [277, 845] width 391 height 58
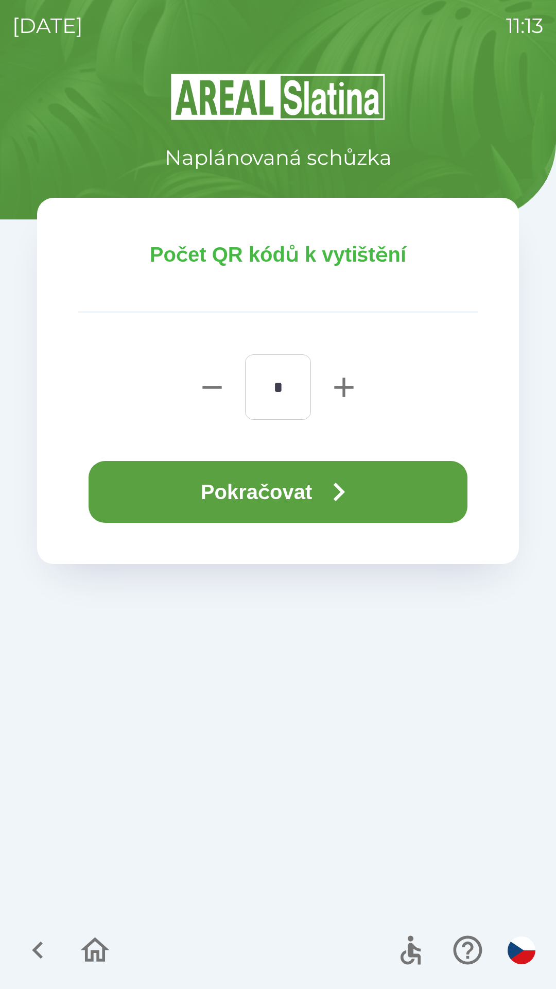
click at [153, 475] on button "Pokračovat" at bounding box center [278, 492] width 379 height 62
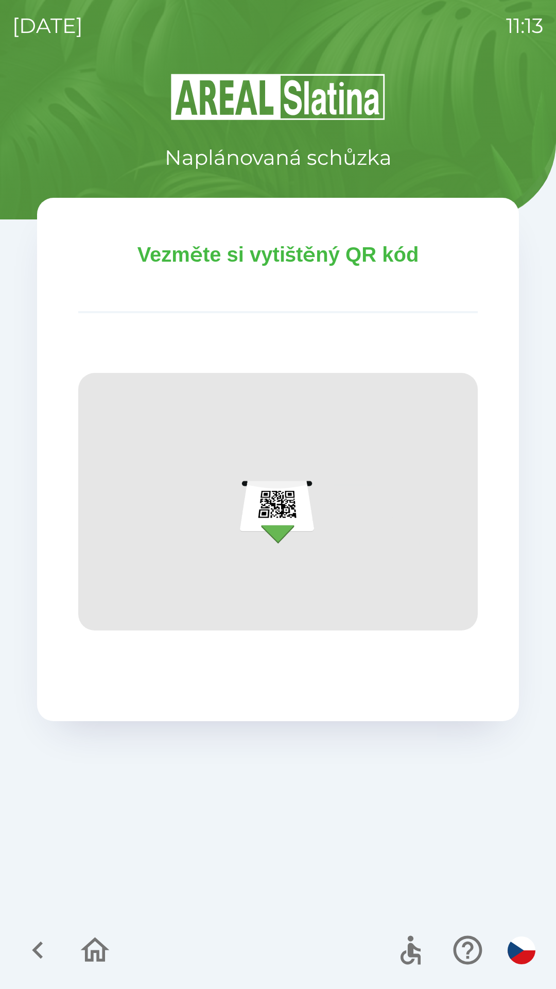
click at [82, 944] on icon "button" at bounding box center [95, 950] width 35 height 35
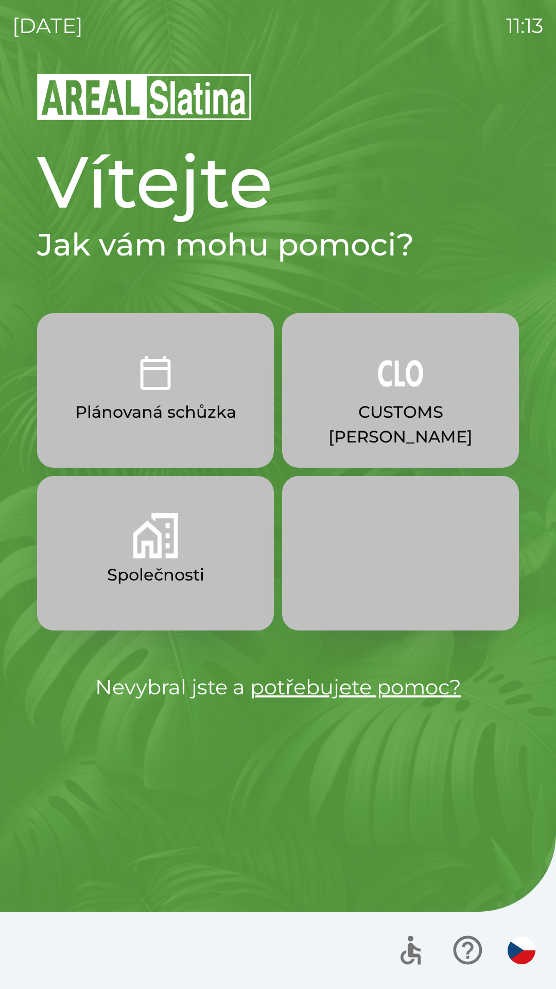
click at [120, 843] on div "Vítejte Jak vám mohu pomoci? Plánovaná schůzka CUSTOMS [PERSON_NAME] Společnost…" at bounding box center [277, 530] width 531 height 917
click at [185, 557] on button "Společnosti" at bounding box center [155, 553] width 237 height 154
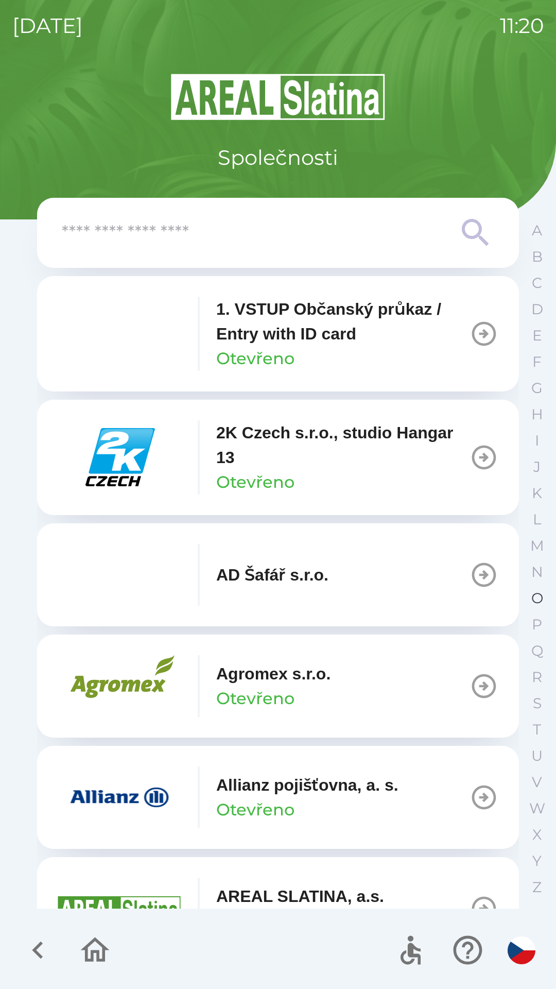
click at [535, 600] on p "O" at bounding box center [537, 598] width 12 height 18
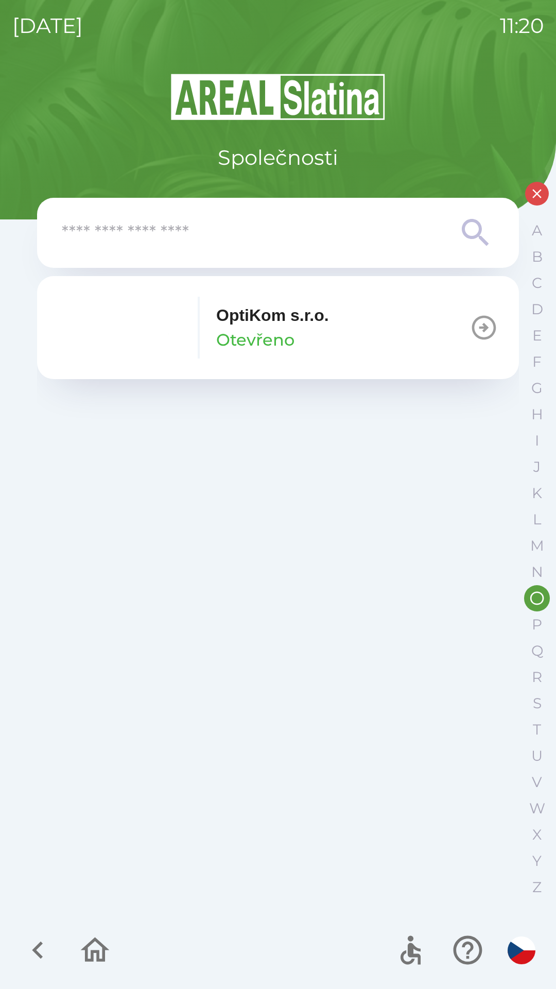
click at [320, 336] on div "OptiKom s.r.o. Otevřeno" at bounding box center [272, 327] width 113 height 49
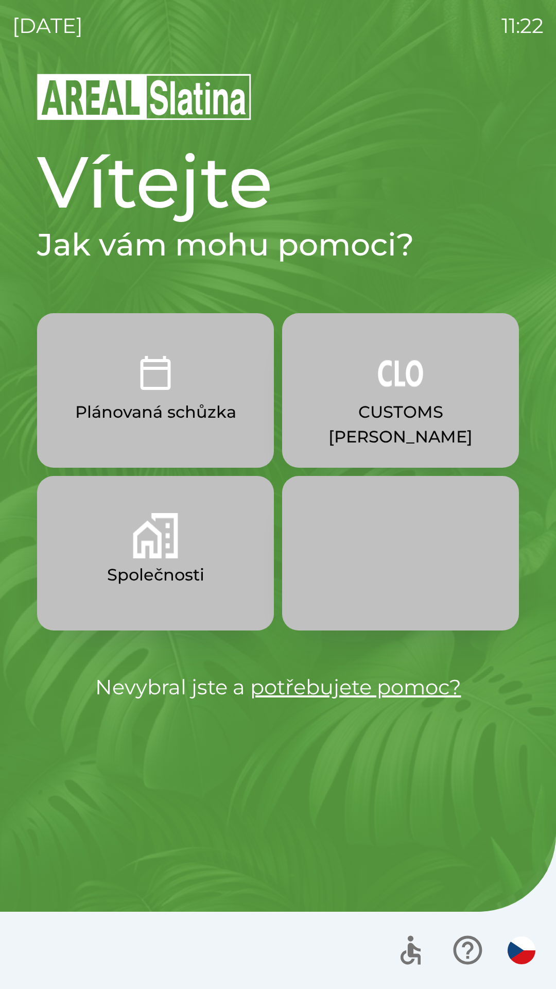
click at [414, 695] on link "potřebujete pomoc?" at bounding box center [355, 686] width 211 height 25
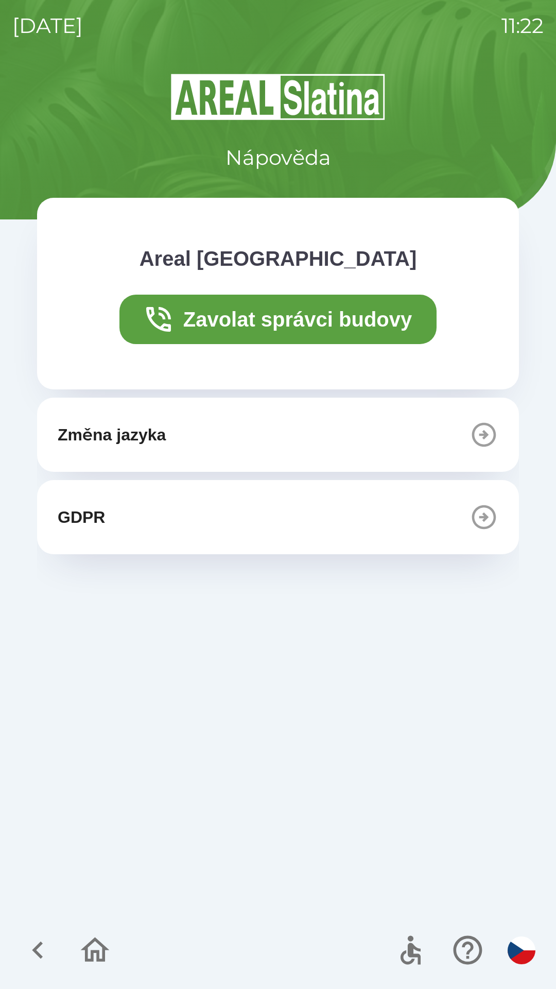
click at [39, 944] on icon "button" at bounding box center [37, 950] width 11 height 18
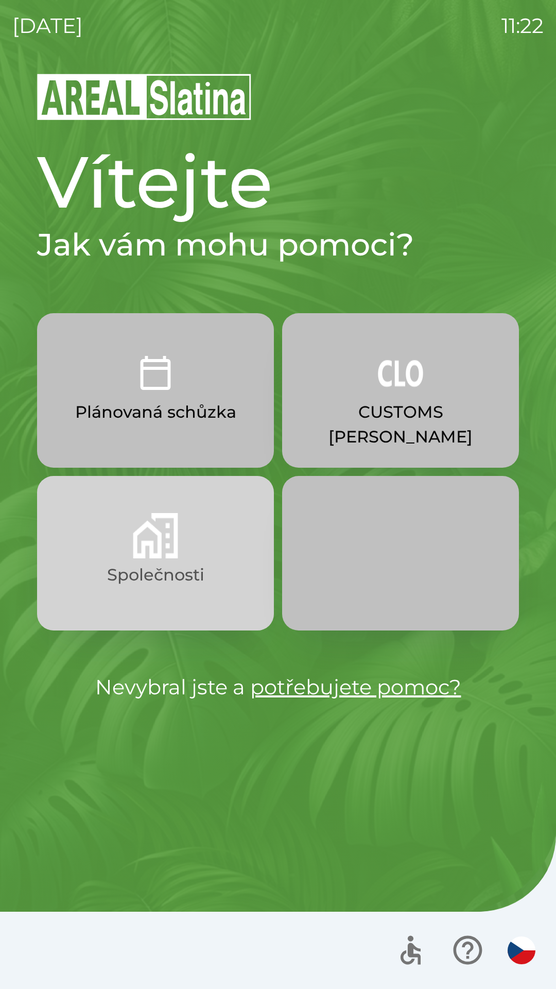
click at [170, 558] on button "Společnosti" at bounding box center [155, 553] width 237 height 154
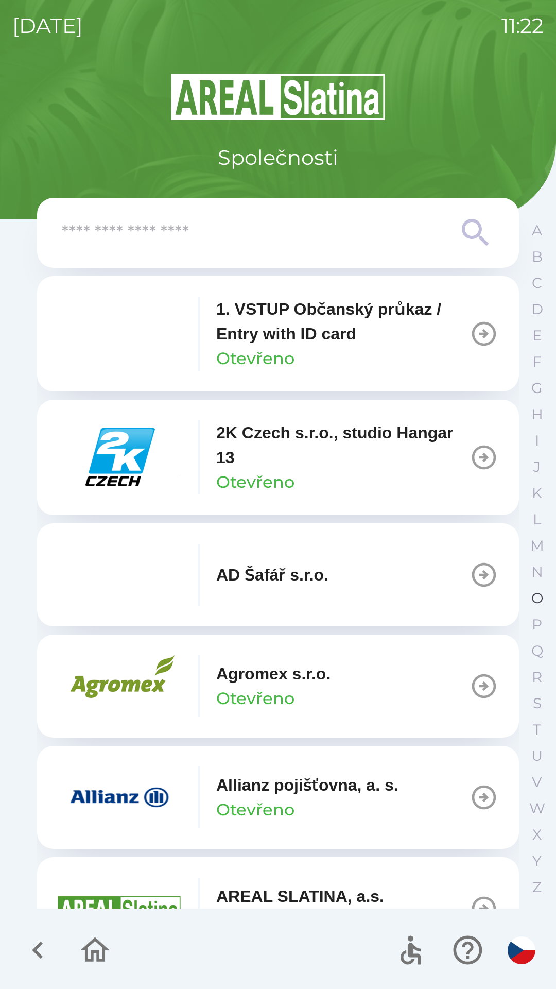
click at [533, 591] on p "O" at bounding box center [537, 598] width 12 height 18
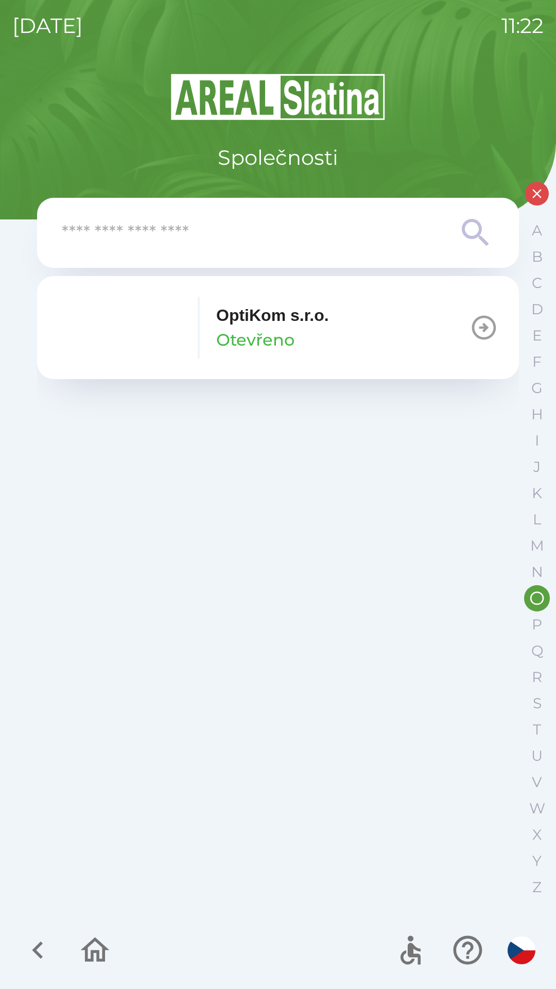
click at [318, 337] on div "OptiKom s.r.o. Otevřeno" at bounding box center [272, 327] width 113 height 49
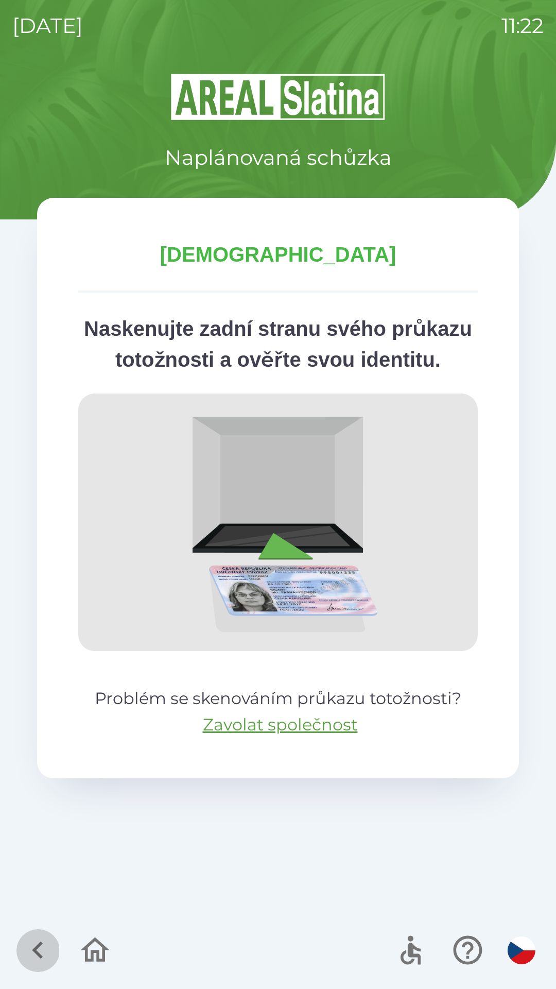
click at [40, 932] on button "button" at bounding box center [37, 949] width 43 height 43
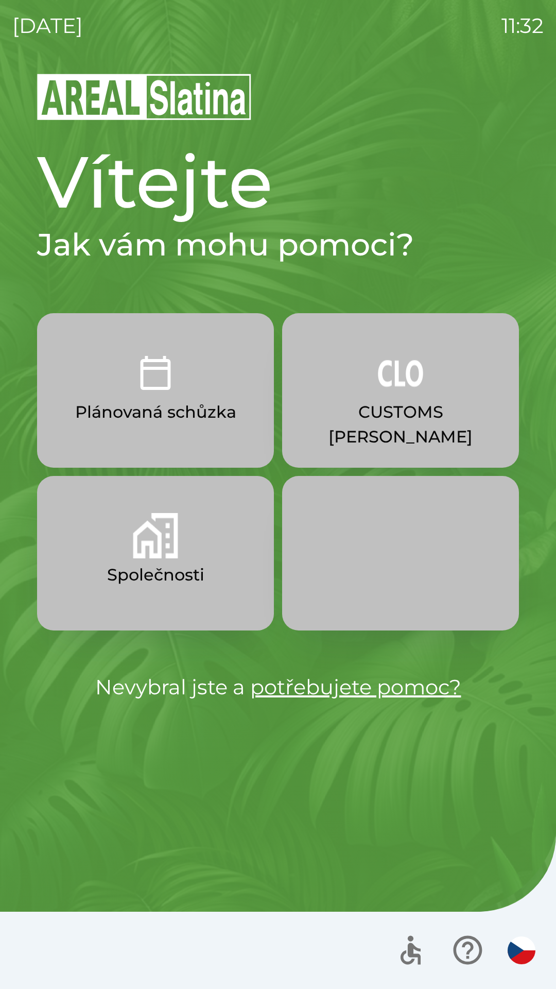
click at [387, 401] on p "CUSTOMS [PERSON_NAME]" at bounding box center [400, 424] width 187 height 49
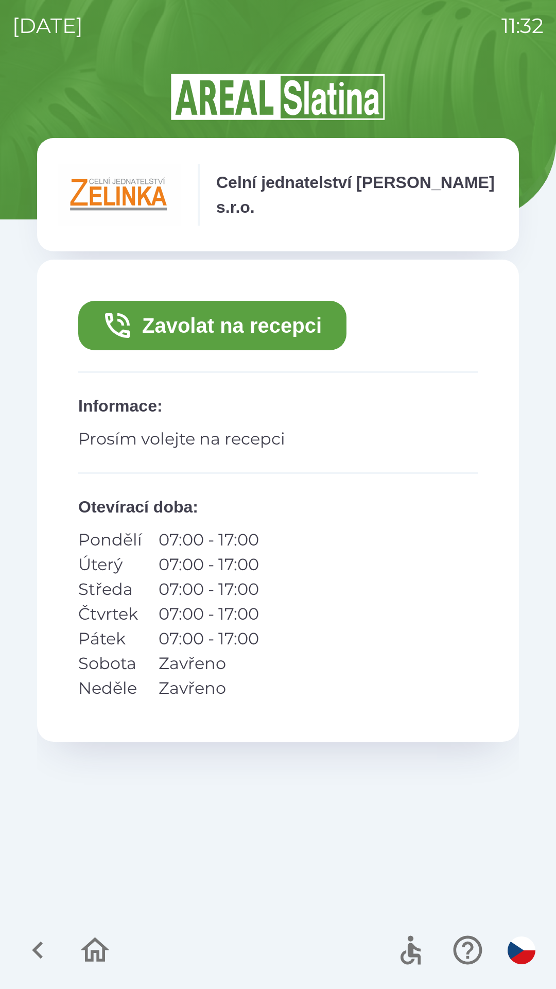
click at [303, 329] on button "Zavolat na recepci" at bounding box center [212, 325] width 268 height 49
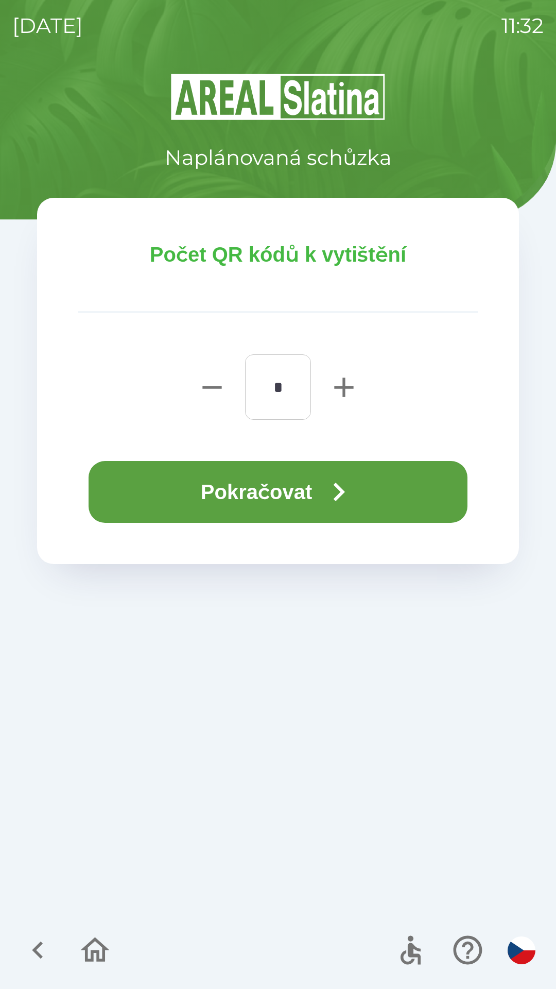
click at [353, 494] on icon "button" at bounding box center [338, 491] width 37 height 37
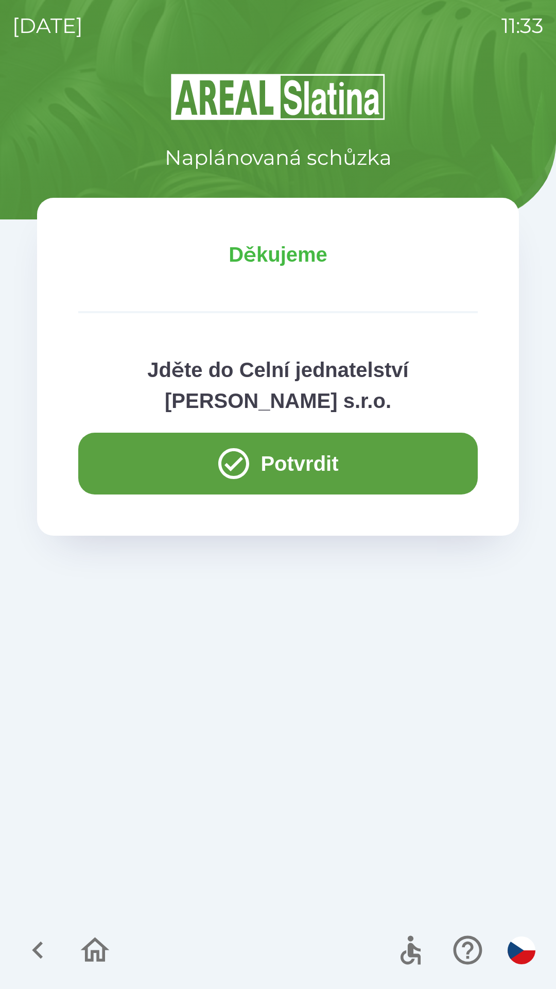
click at [409, 465] on button "Potvrdit" at bounding box center [278, 464] width 400 height 62
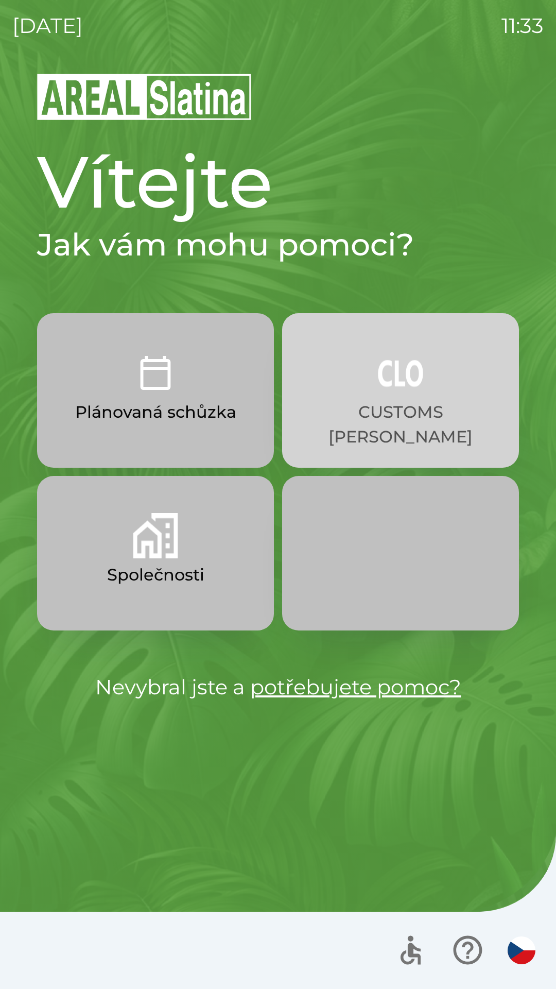
click at [468, 418] on p "CUSTOMS [PERSON_NAME]" at bounding box center [400, 424] width 187 height 49
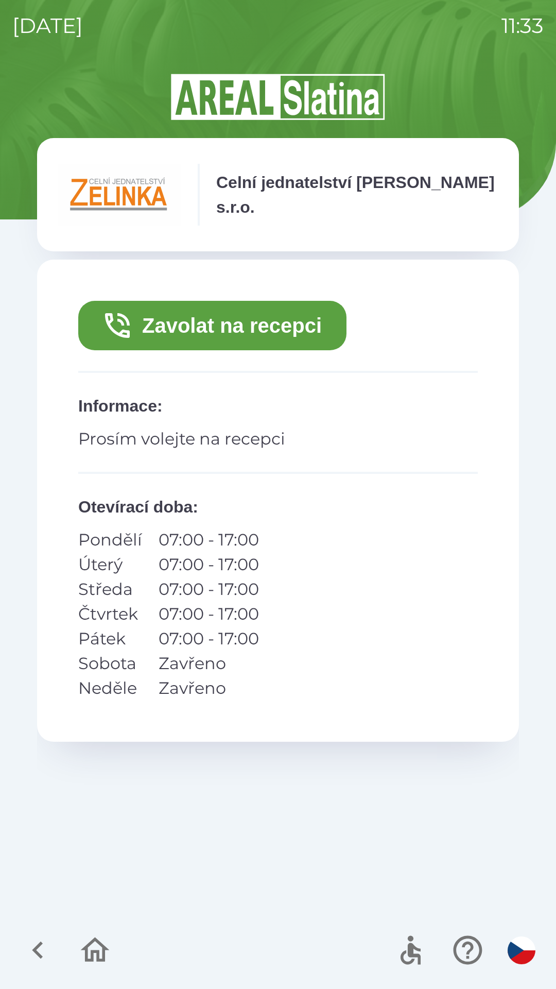
click at [270, 323] on button "Zavolat na recepci" at bounding box center [212, 325] width 268 height 49
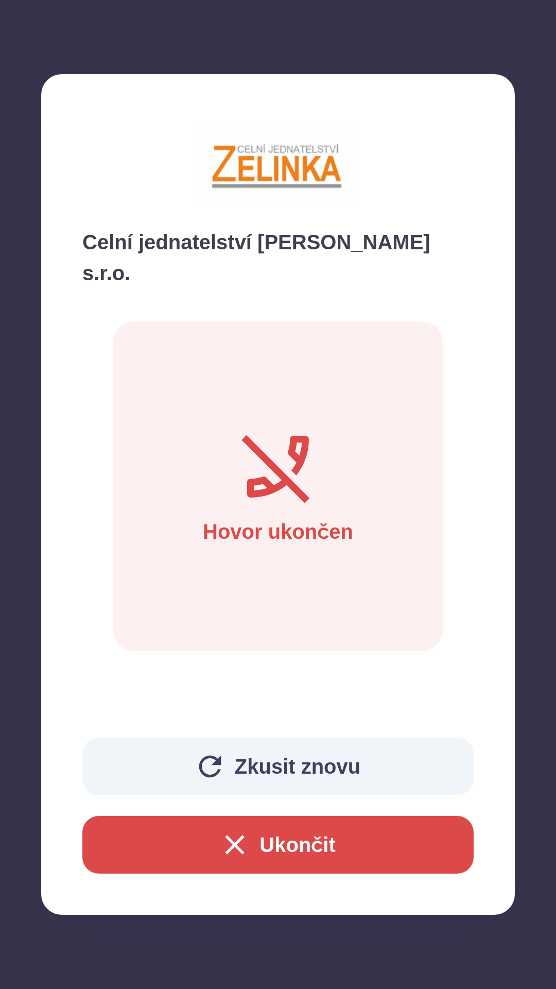
click at [417, 853] on button "Ukončit" at bounding box center [277, 845] width 391 height 58
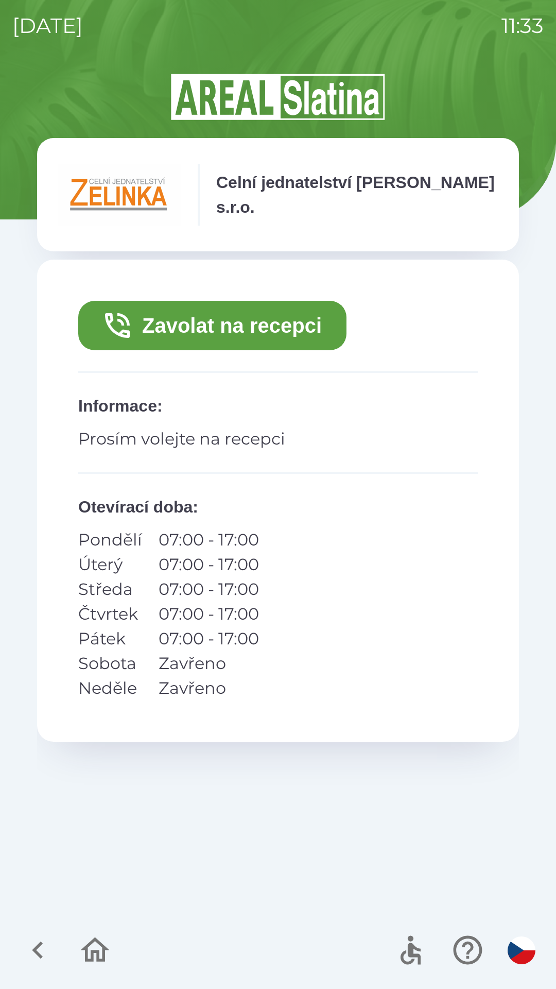
click at [249, 323] on button "Zavolat na recepci" at bounding box center [212, 325] width 268 height 49
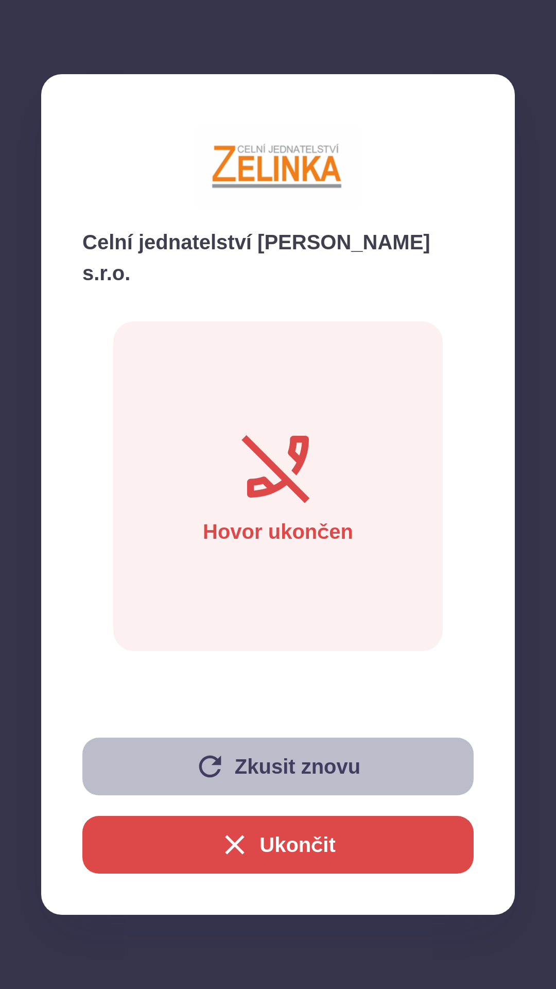
click at [205, 766] on icon "button" at bounding box center [210, 766] width 33 height 33
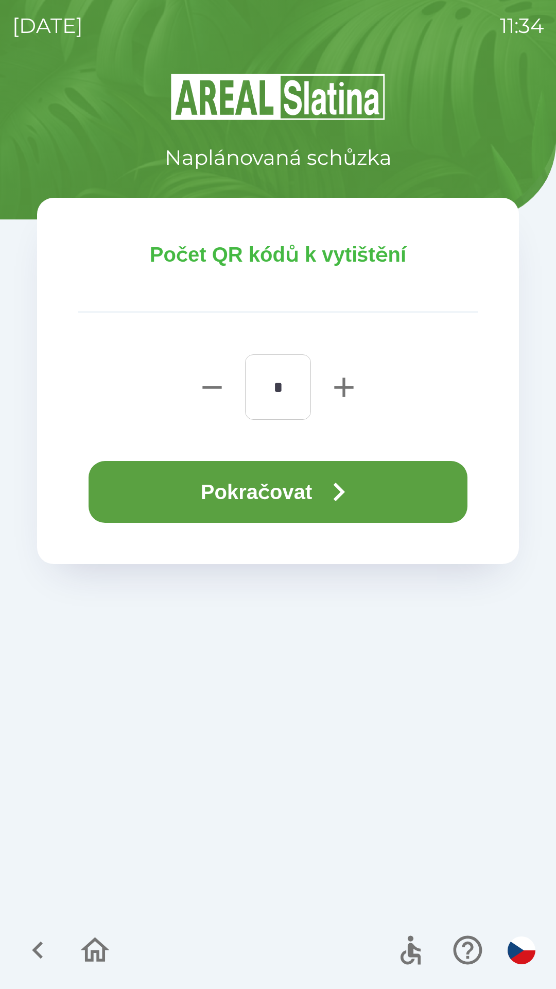
click at [344, 386] on icon "button" at bounding box center [343, 386] width 19 height 19
type input "*"
click at [269, 490] on button "Pokračovat" at bounding box center [278, 492] width 379 height 62
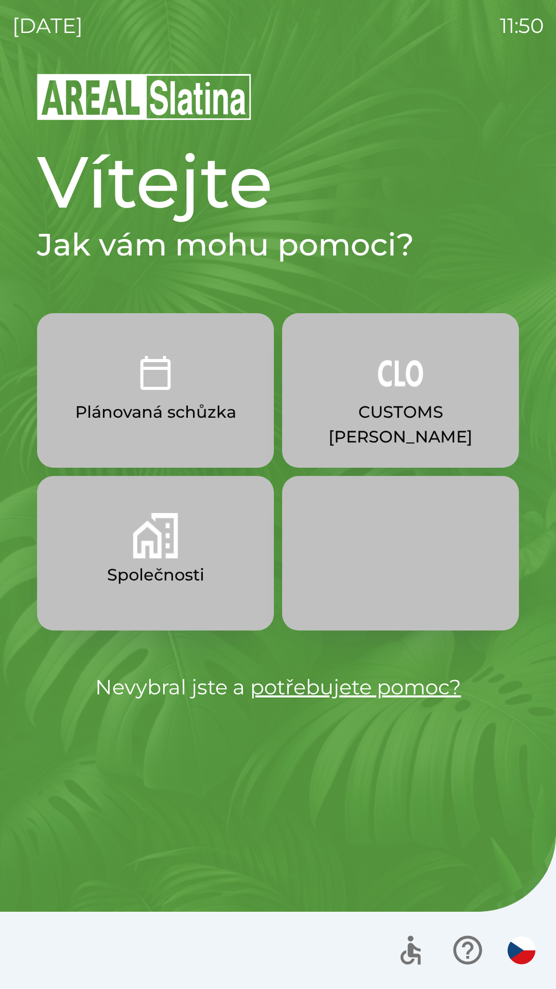
click at [377, 403] on p "CUSTOMS [PERSON_NAME]" at bounding box center [400, 424] width 187 height 49
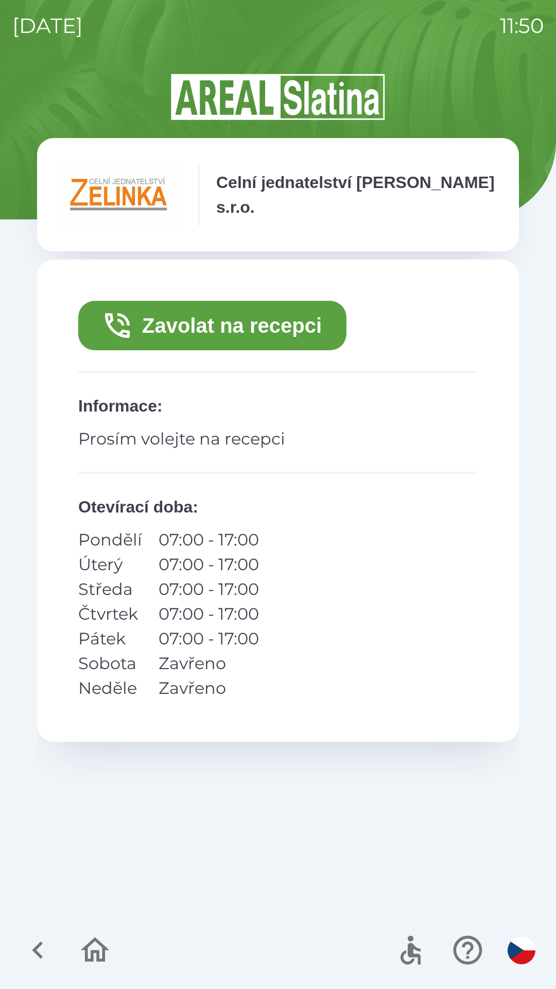
click at [28, 943] on icon "button" at bounding box center [38, 950] width 35 height 35
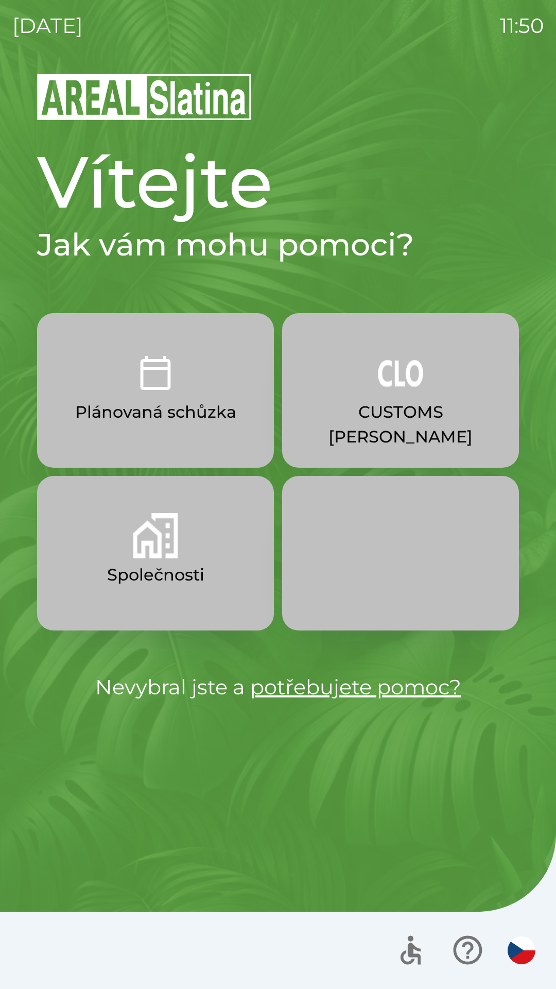
click at [177, 536] on img "button" at bounding box center [155, 535] width 45 height 45
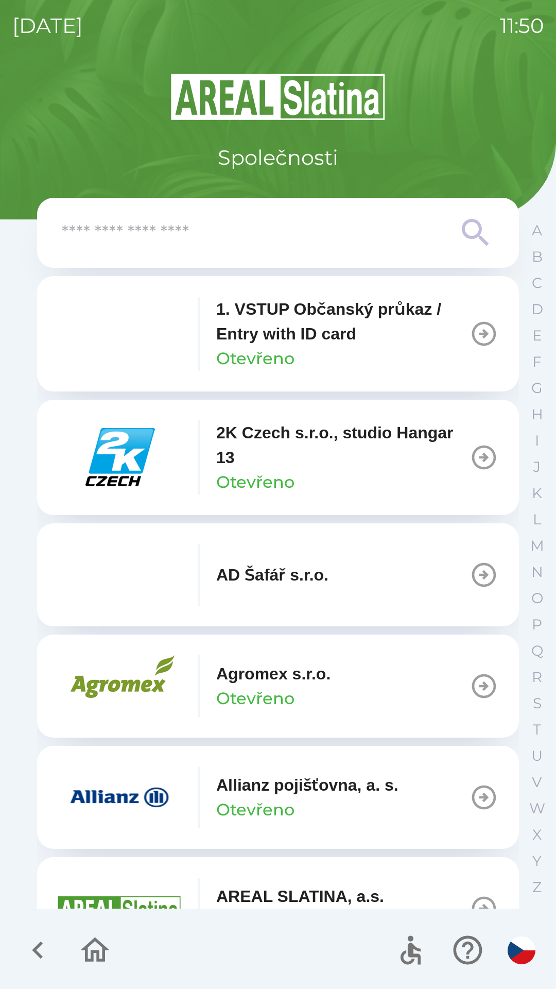
click at [29, 942] on icon "button" at bounding box center [38, 950] width 35 height 35
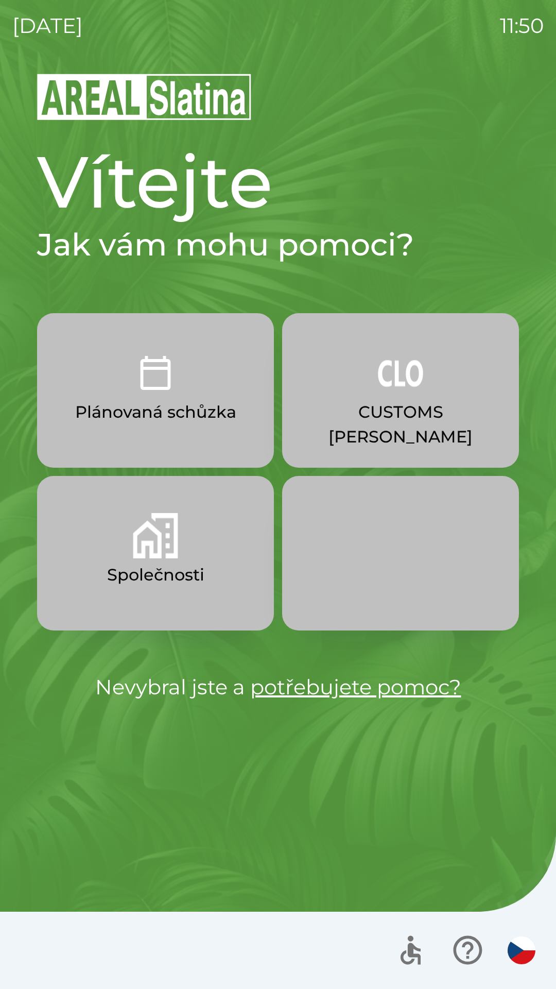
click at [164, 421] on p "Plánovaná schůzka" at bounding box center [155, 412] width 161 height 25
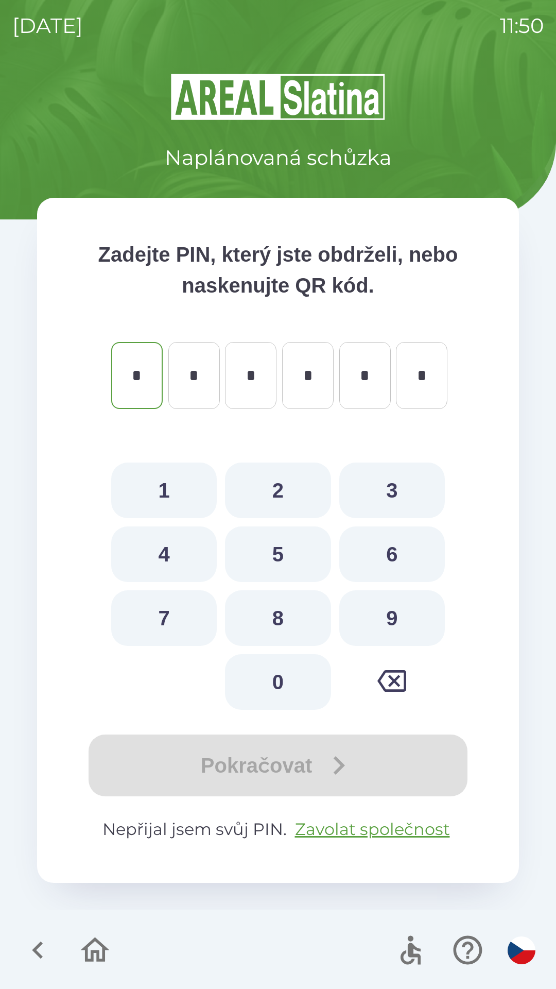
click at [32, 947] on icon "button" at bounding box center [38, 950] width 35 height 35
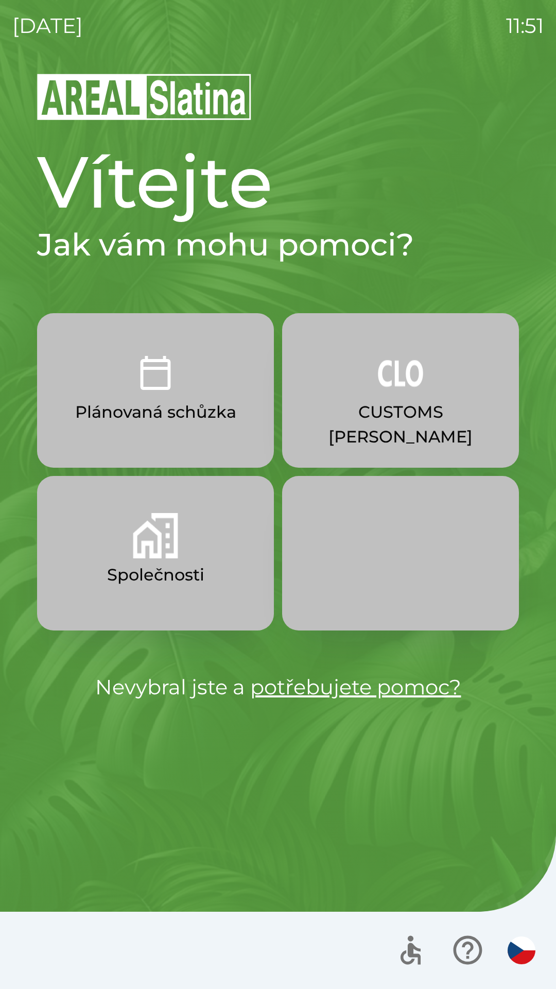
click at [160, 568] on p "Společnosti" at bounding box center [155, 574] width 97 height 25
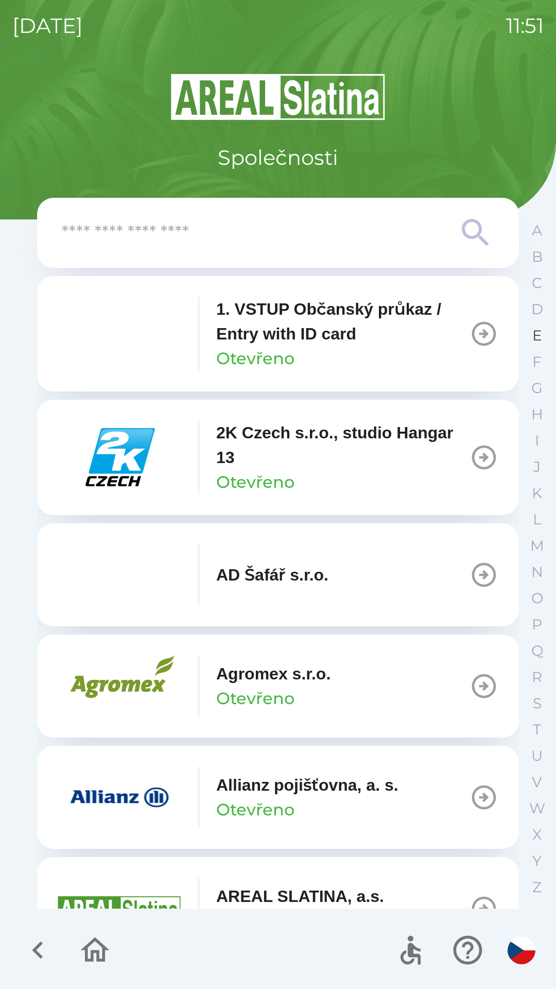
click at [537, 334] on p "E" at bounding box center [537, 335] width 10 height 18
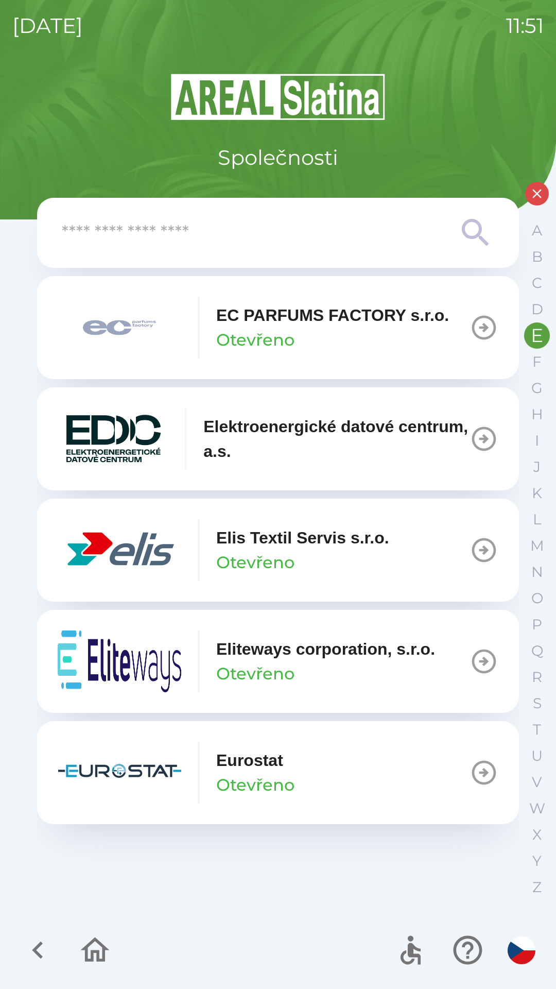
click at [145, 559] on img "button" at bounding box center [120, 550] width 124 height 62
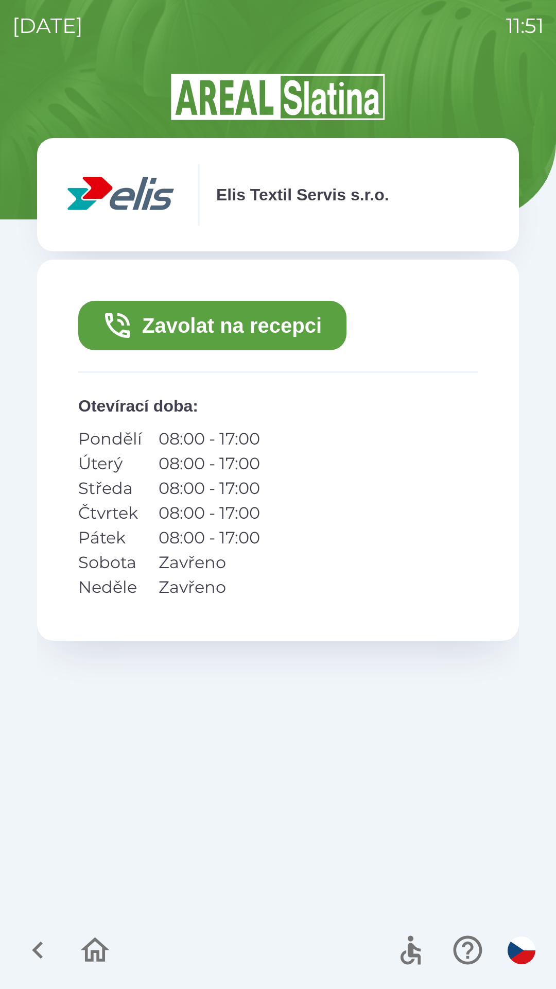
click at [285, 329] on button "Zavolat na recepci" at bounding box center [212, 325] width 268 height 49
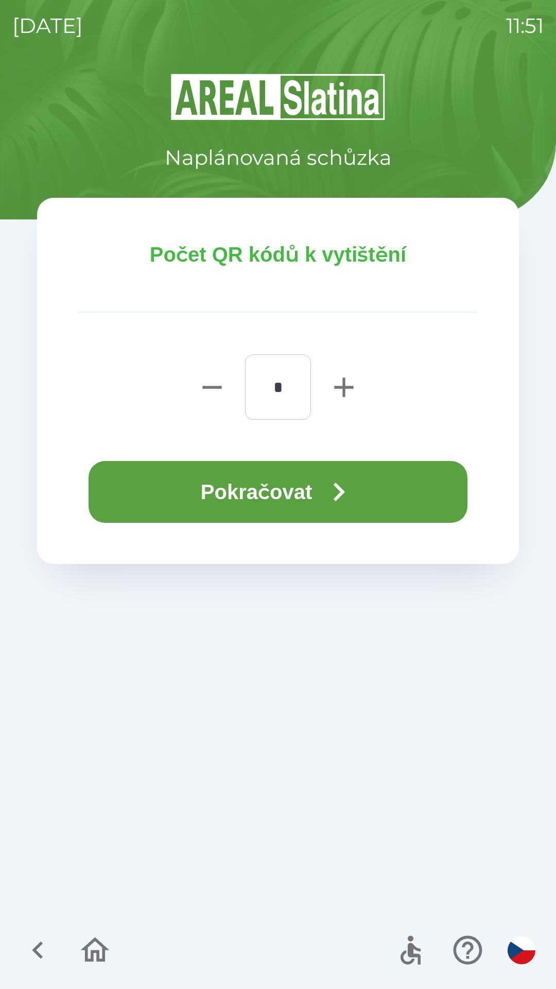
click at [259, 491] on button "Pokračovat" at bounding box center [278, 492] width 379 height 62
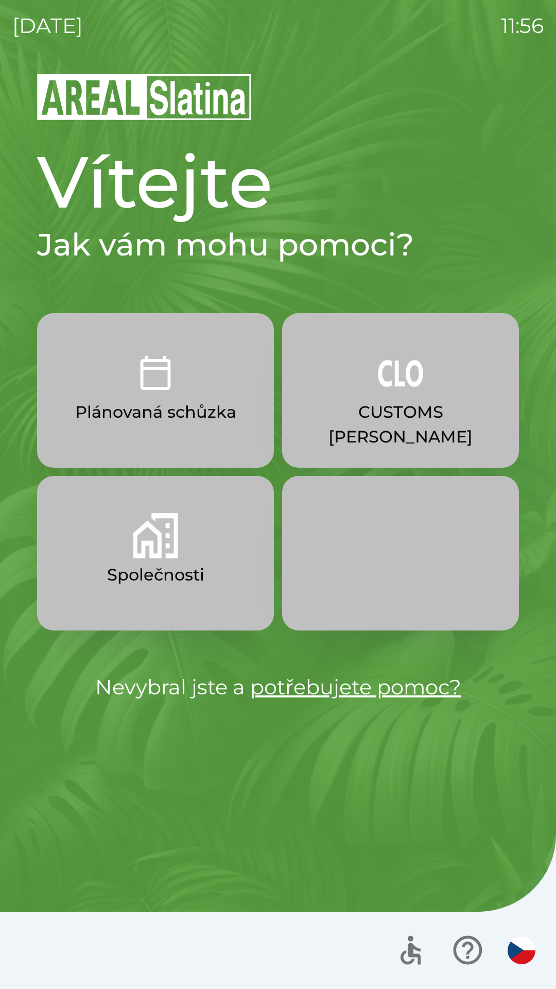
click at [187, 578] on p "Společnosti" at bounding box center [155, 574] width 97 height 25
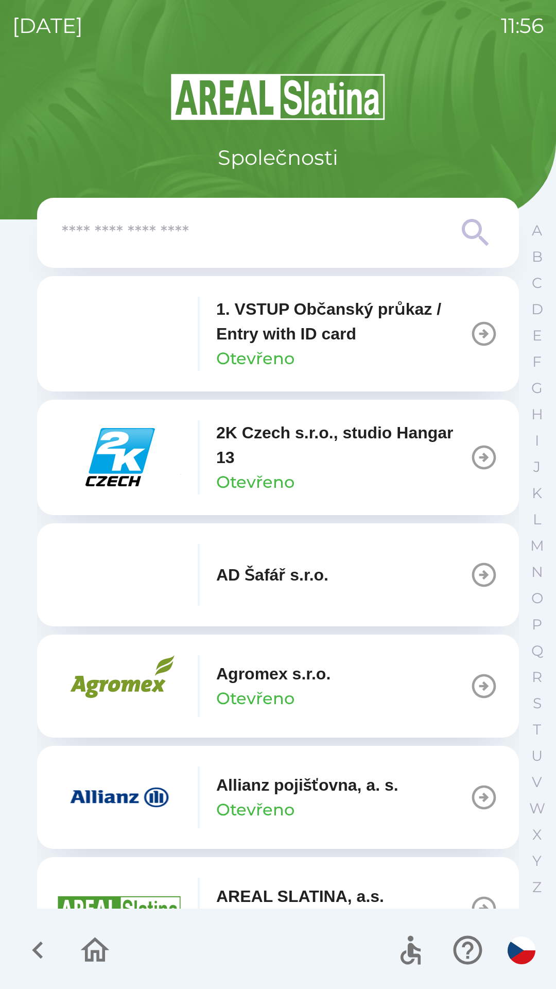
click at [233, 229] on input "text" at bounding box center [257, 233] width 391 height 28
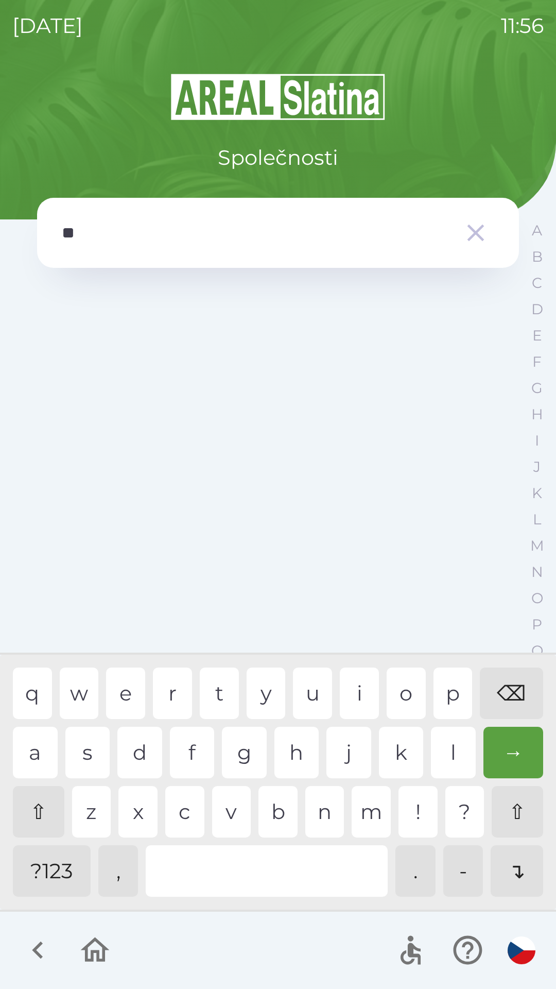
click at [142, 754] on div "d" at bounding box center [139, 752] width 45 height 51
type input "***"
click at [406, 704] on div "o" at bounding box center [406, 692] width 39 height 51
click at [512, 754] on div "→" at bounding box center [514, 752] width 60 height 51
click at [468, 240] on icon "button" at bounding box center [475, 232] width 29 height 29
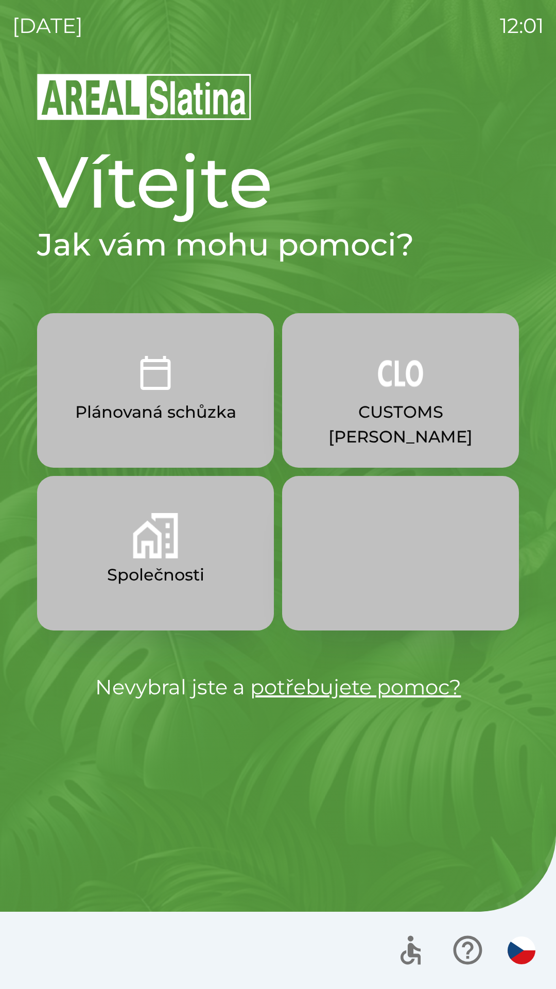
click at [206, 524] on button "Společnosti" at bounding box center [155, 553] width 237 height 154
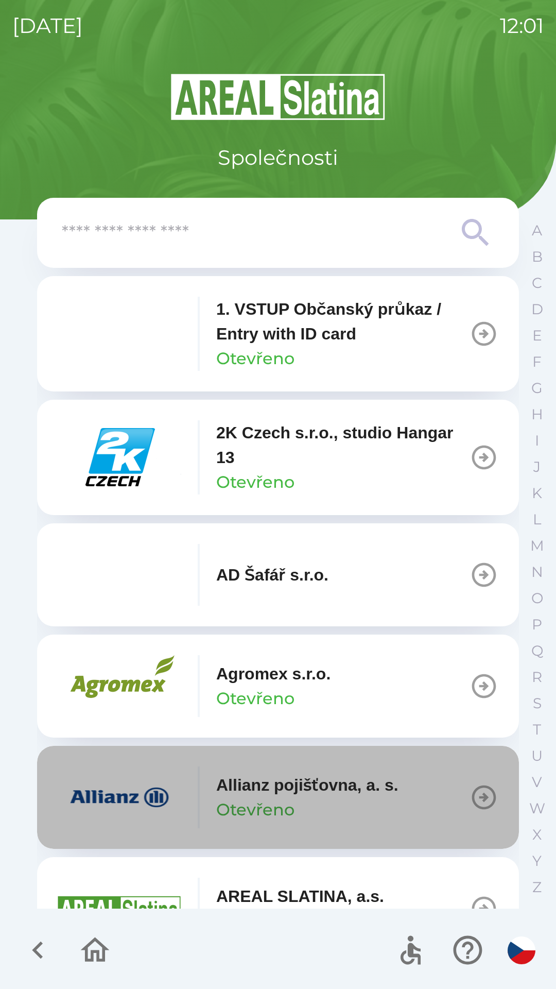
click at [471, 780] on button "Allianz pojišťovna, a. s. Otevřeno" at bounding box center [278, 797] width 482 height 103
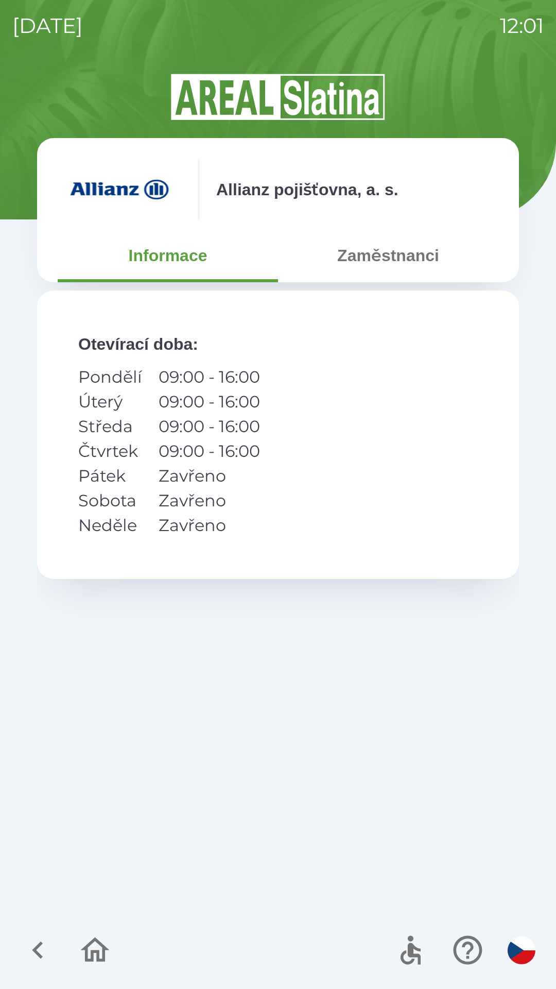
click at [394, 262] on button "Zaměstnanci" at bounding box center [388, 255] width 220 height 37
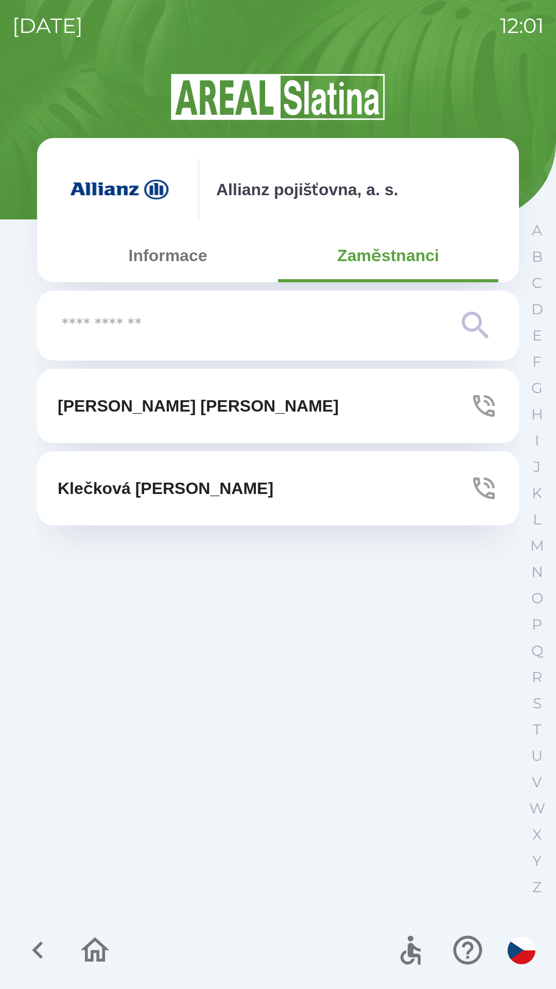
click at [470, 400] on icon "button" at bounding box center [484, 405] width 29 height 29
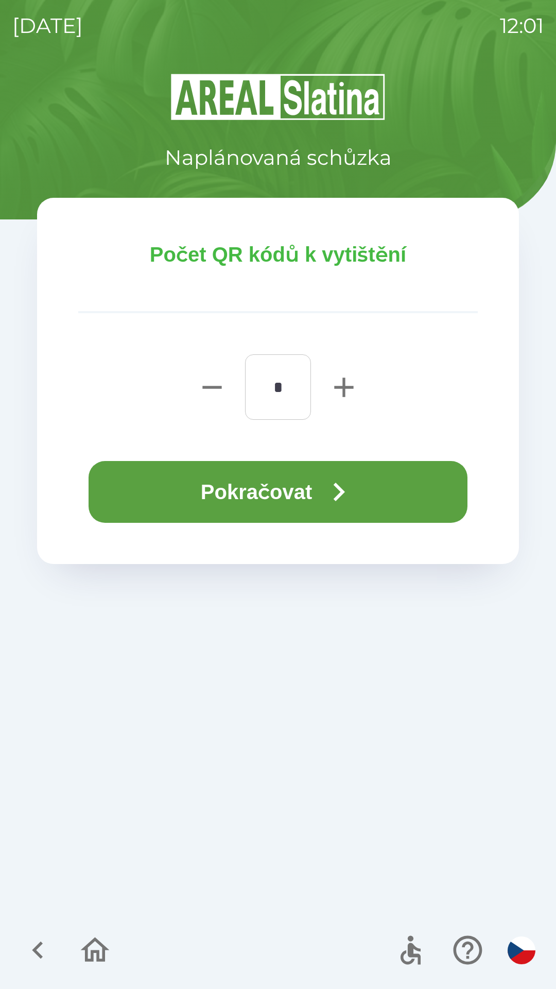
click at [372, 496] on button "Pokračovat" at bounding box center [278, 492] width 379 height 62
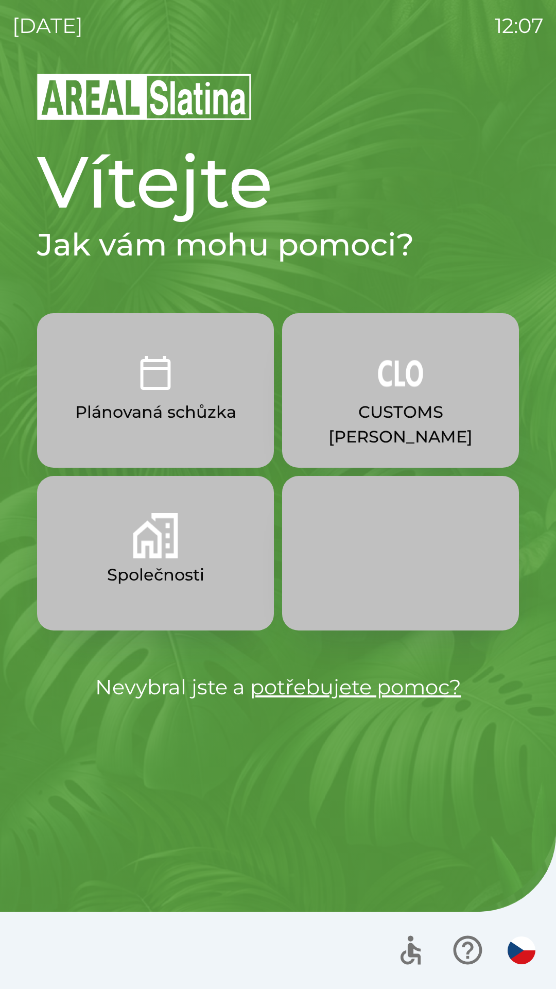
click at [174, 579] on p "Společnosti" at bounding box center [155, 574] width 97 height 25
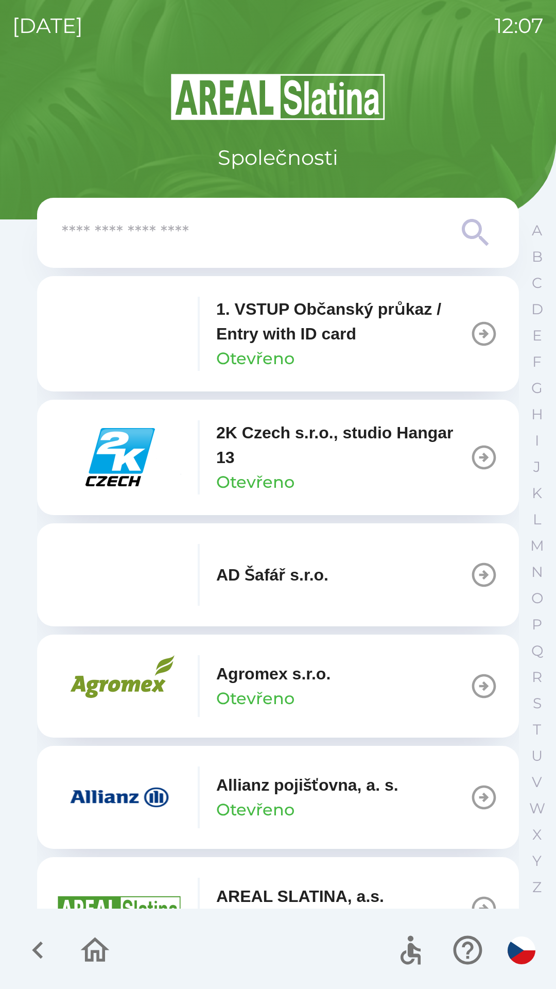
click at [120, 797] on img "button" at bounding box center [120, 797] width 124 height 62
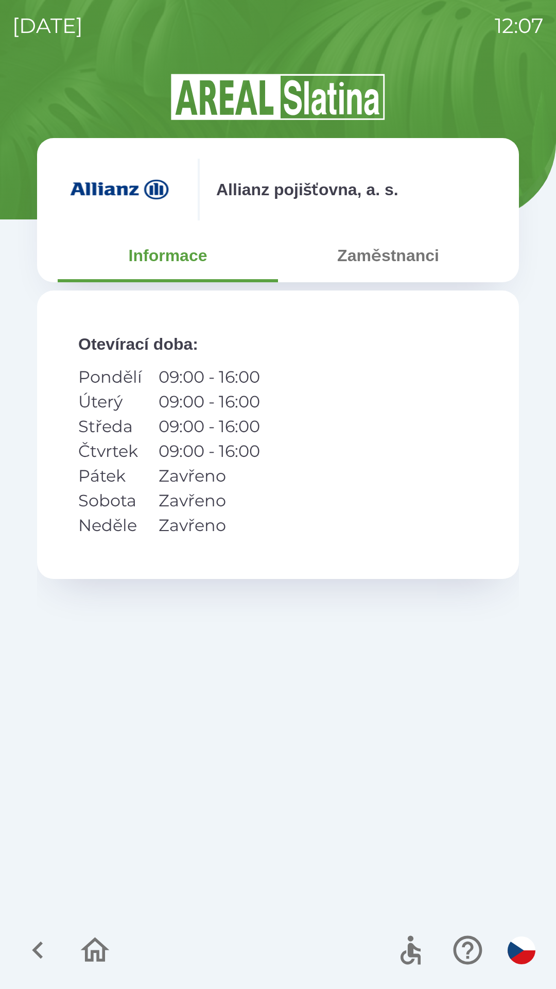
click at [398, 271] on button "Zaměstnanci" at bounding box center [388, 255] width 220 height 37
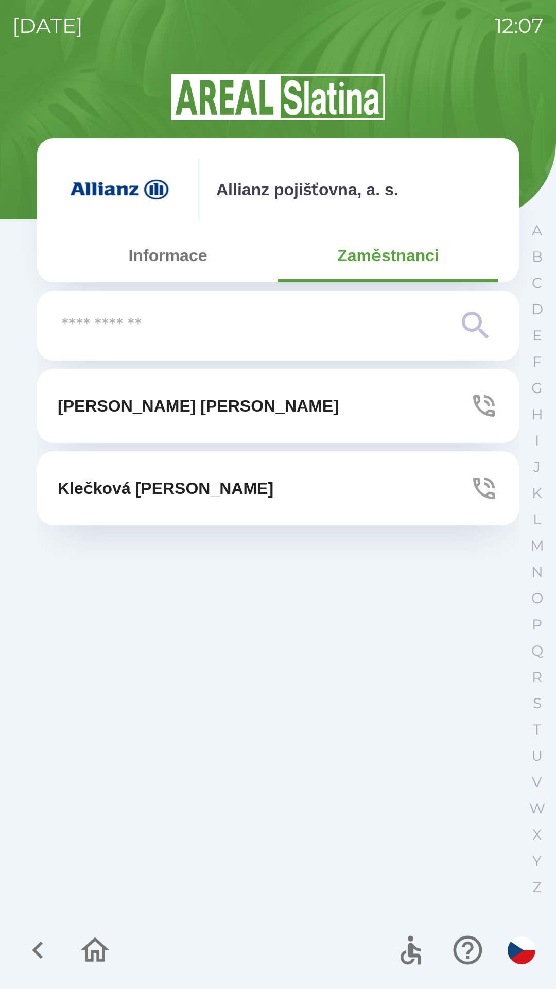
click at [259, 399] on button "[PERSON_NAME]" at bounding box center [278, 406] width 482 height 74
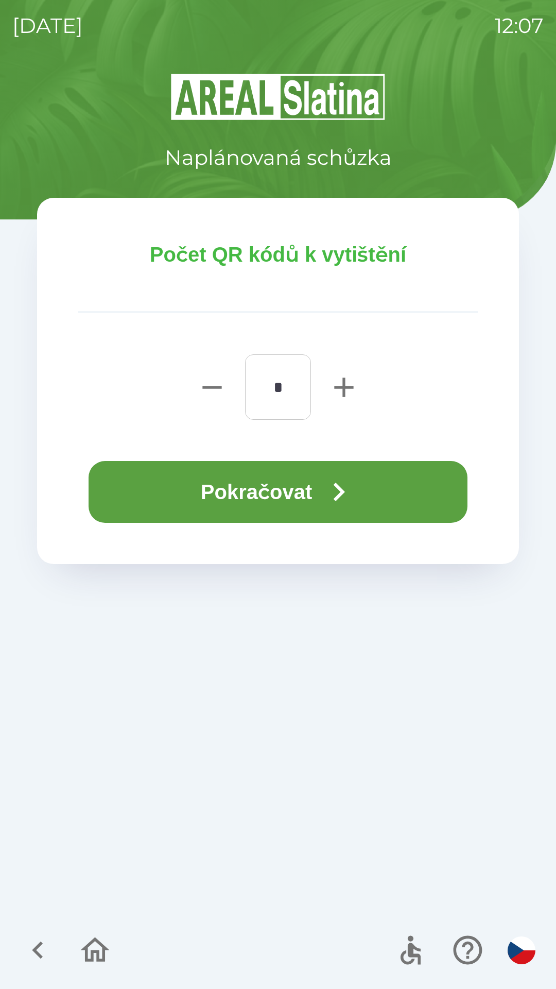
click at [333, 392] on icon "button" at bounding box center [344, 387] width 33 height 33
type input "*"
click at [302, 476] on button "Pokračovat" at bounding box center [278, 492] width 379 height 62
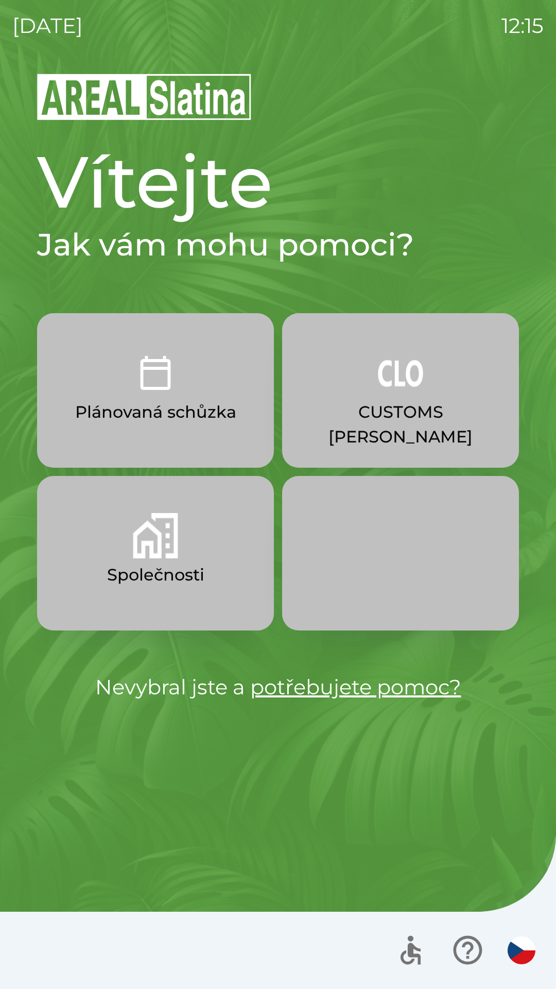
click at [406, 421] on p "CUSTOMS [PERSON_NAME]" at bounding box center [400, 424] width 187 height 49
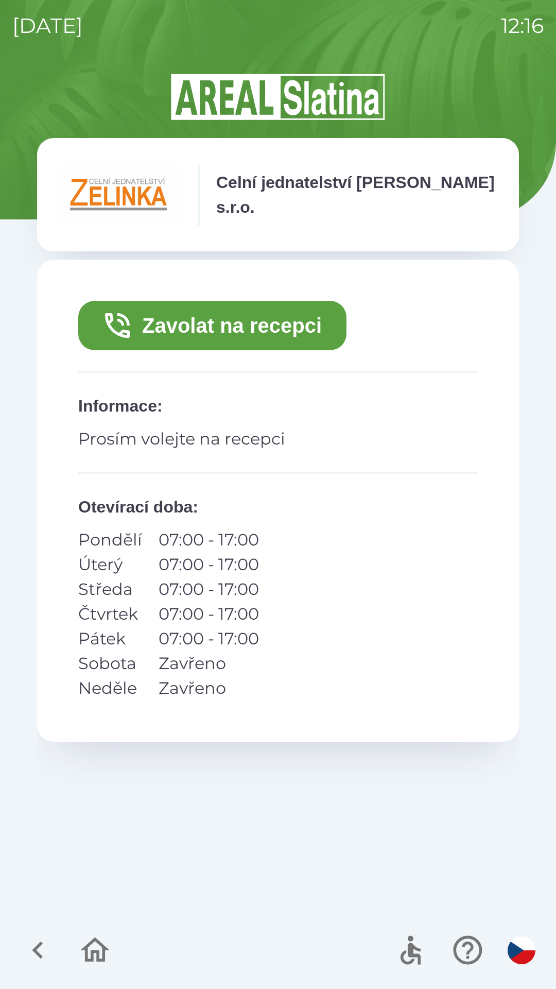
click at [295, 334] on button "Zavolat na recepci" at bounding box center [212, 325] width 268 height 49
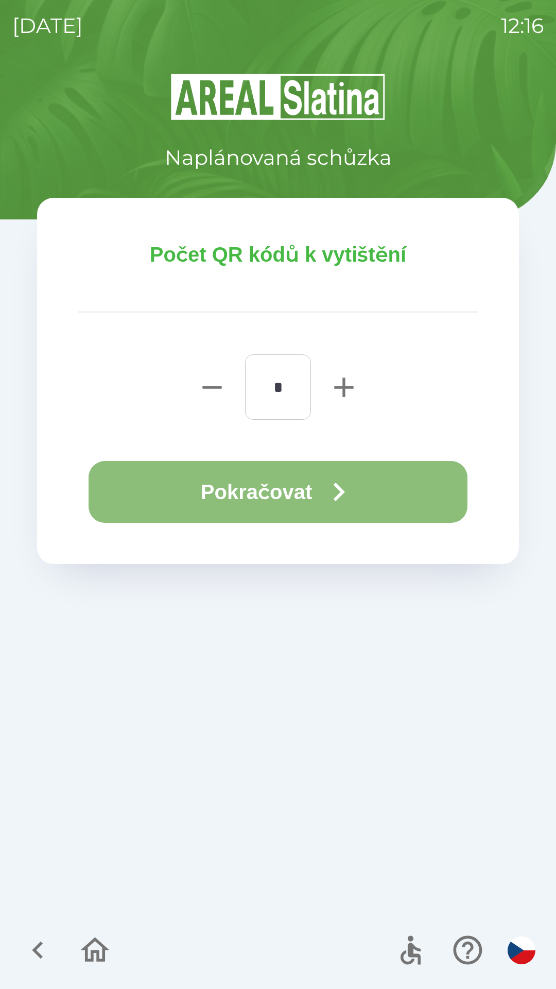
click at [342, 497] on icon "button" at bounding box center [339, 492] width 11 height 19
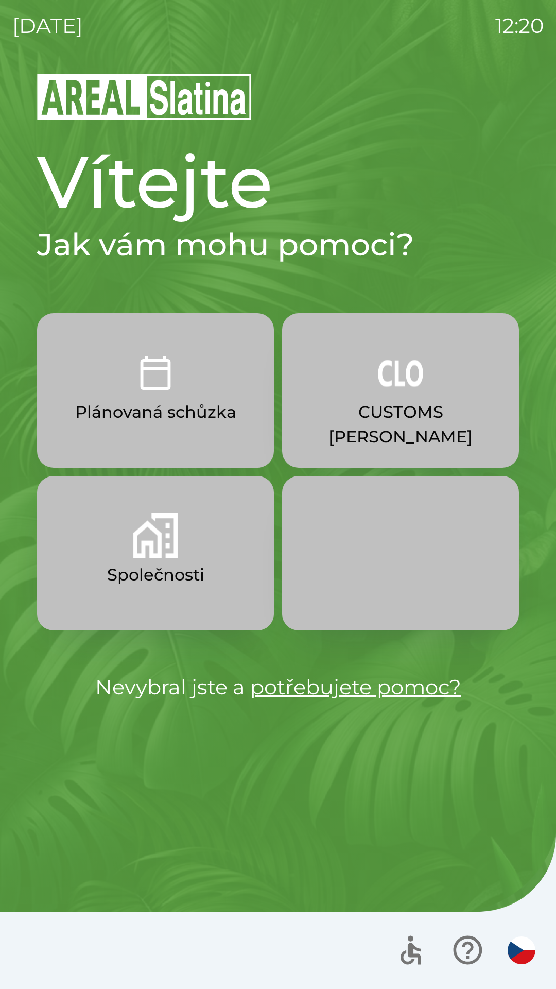
click at [417, 427] on button "CUSTOMS [PERSON_NAME]" at bounding box center [400, 390] width 237 height 154
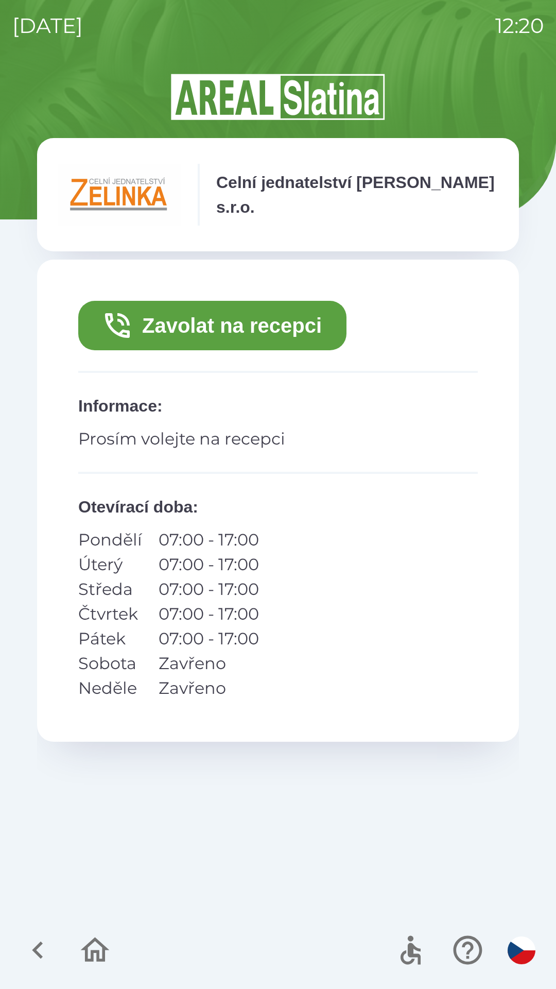
click at [313, 336] on button "Zavolat na recepci" at bounding box center [212, 325] width 268 height 49
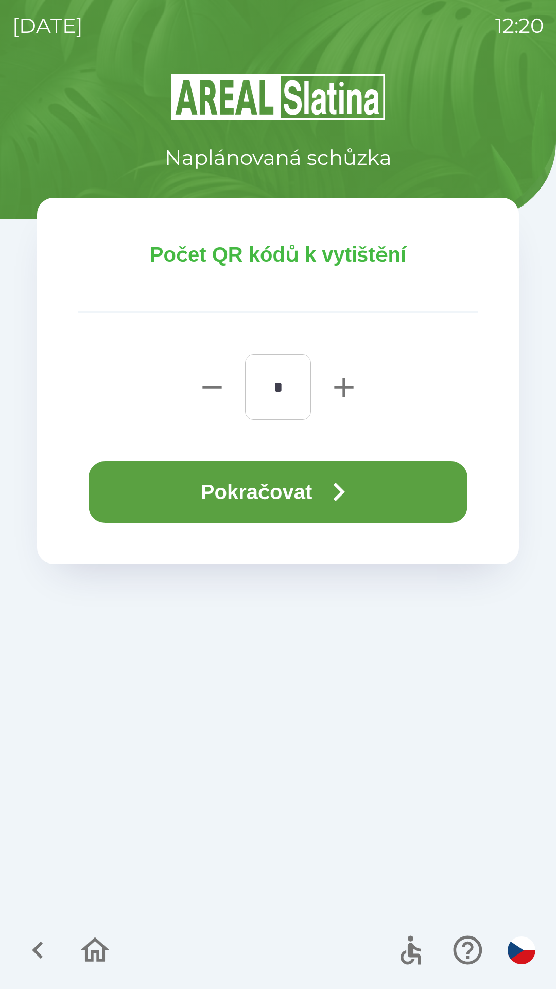
click at [400, 491] on button "Pokračovat" at bounding box center [278, 492] width 379 height 62
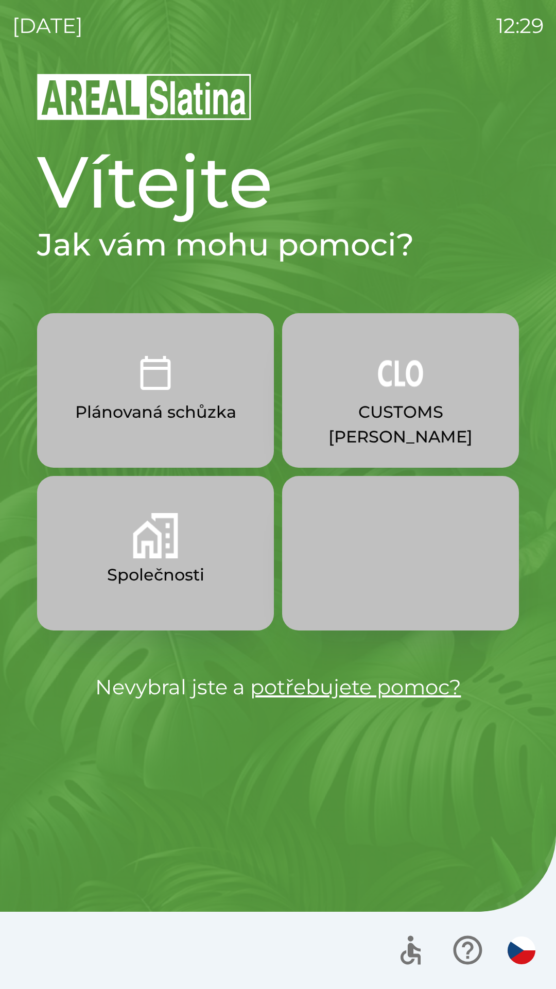
click at [167, 407] on p "Plánovaná schůzka" at bounding box center [155, 412] width 161 height 25
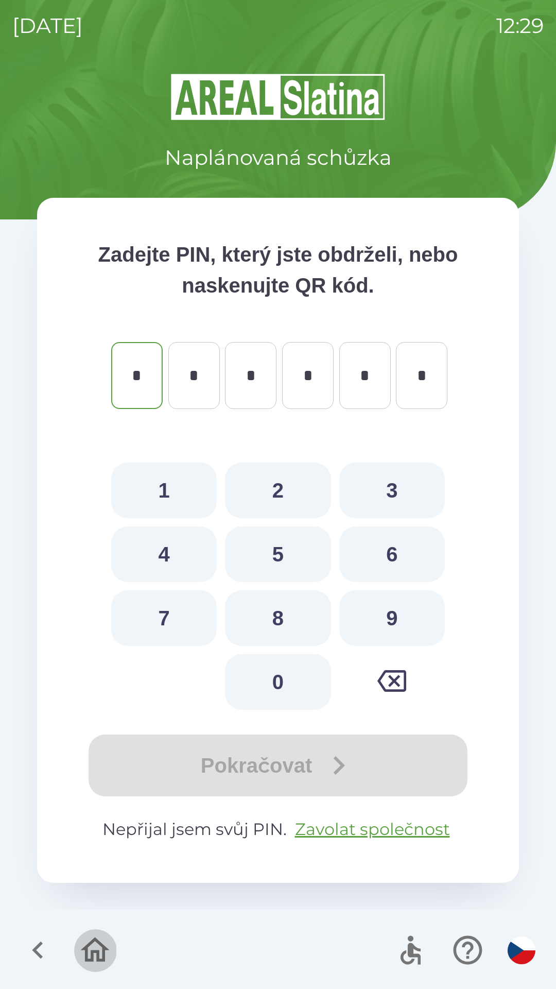
click at [107, 949] on icon "button" at bounding box center [95, 949] width 29 height 25
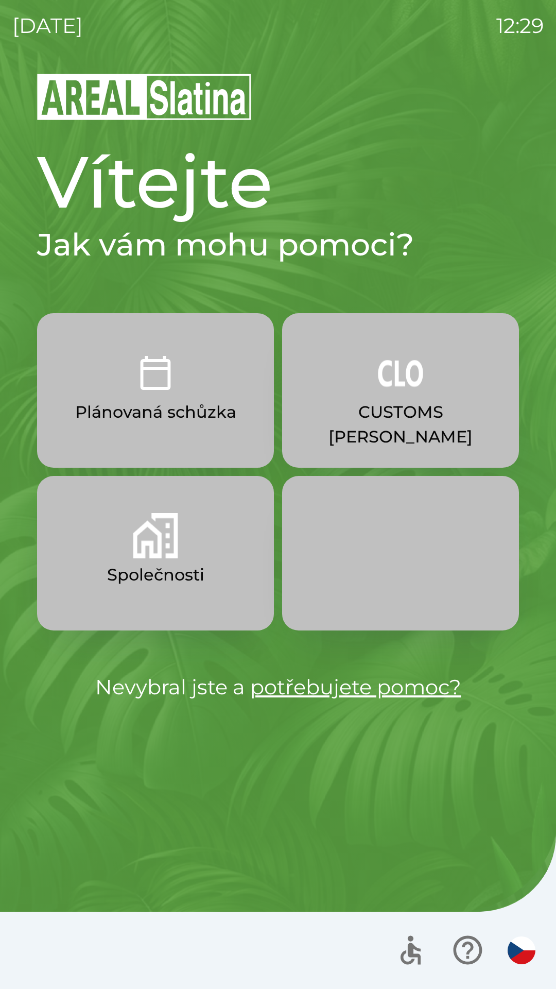
click at [179, 555] on button "Společnosti" at bounding box center [155, 553] width 237 height 154
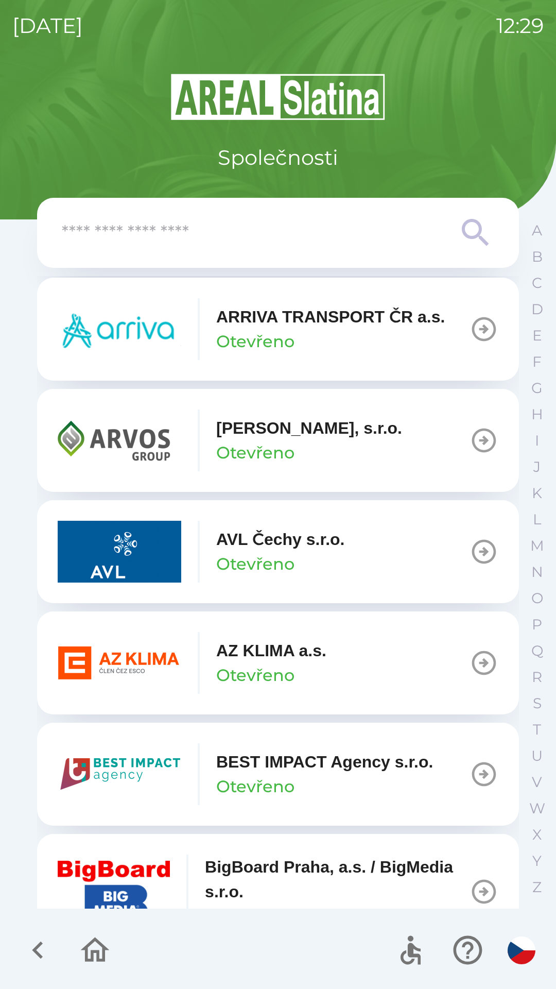
scroll to position [803, 0]
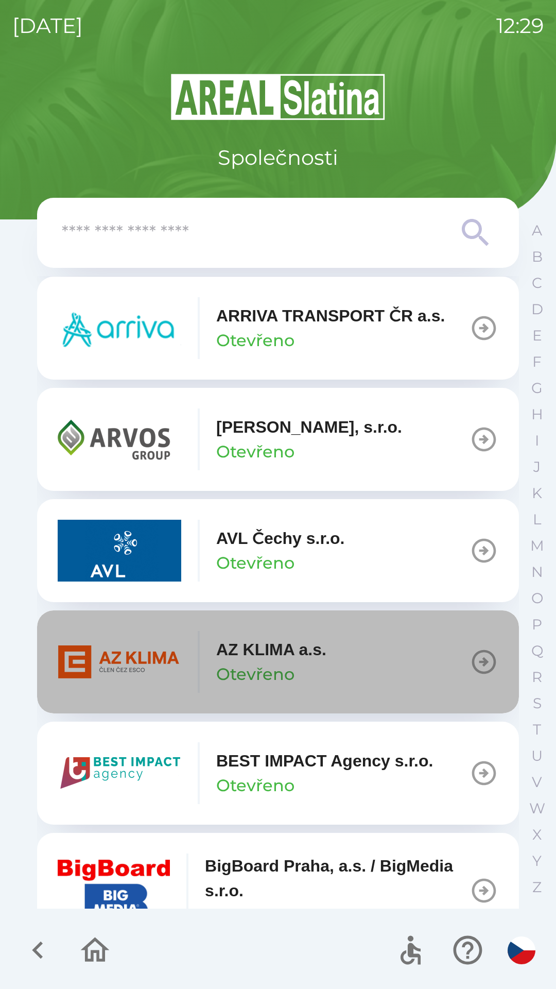
click at [337, 661] on button "AZ KLIMA a.s. Otevřeno" at bounding box center [278, 661] width 482 height 103
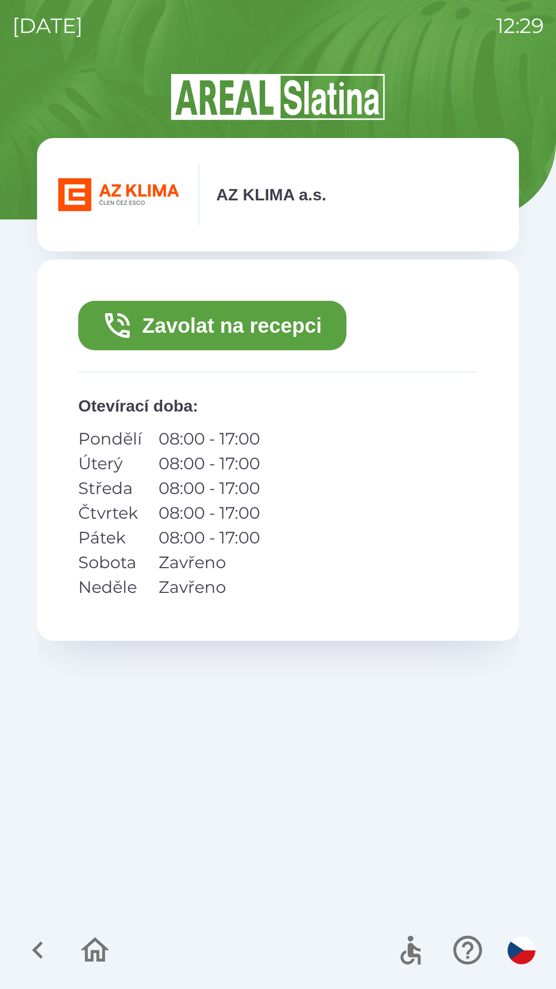
click at [291, 335] on button "Zavolat na recepci" at bounding box center [212, 325] width 268 height 49
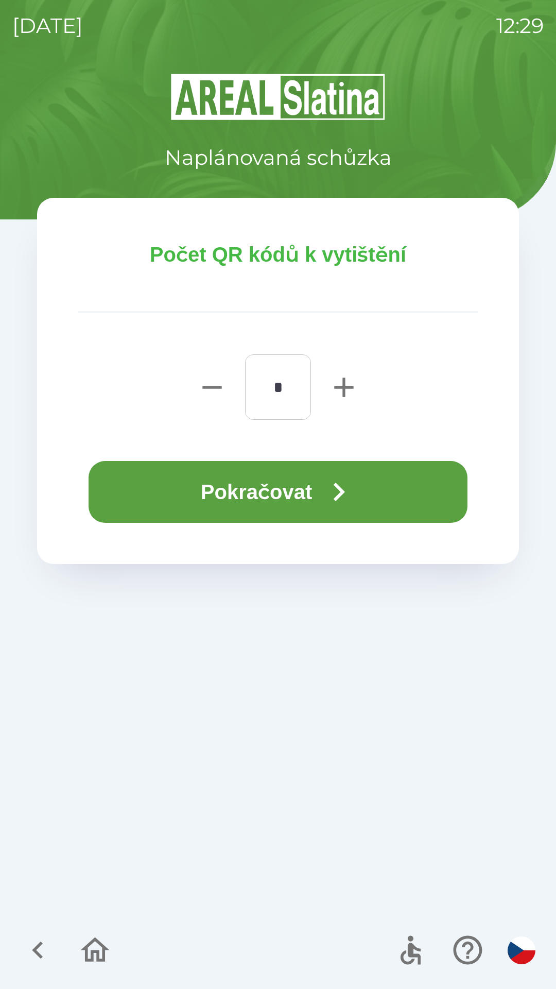
click at [343, 473] on icon "button" at bounding box center [338, 491] width 37 height 37
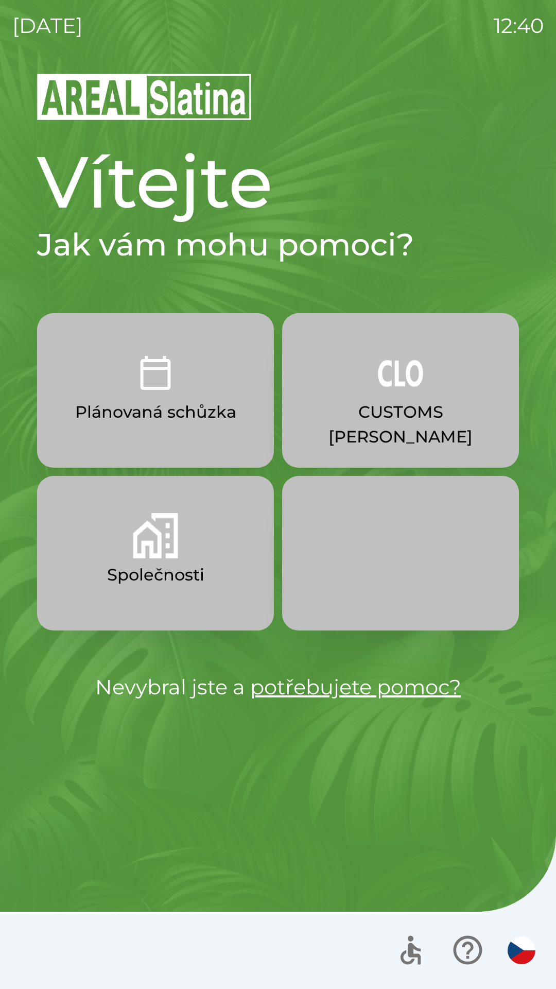
click at [153, 533] on img "button" at bounding box center [155, 535] width 45 height 45
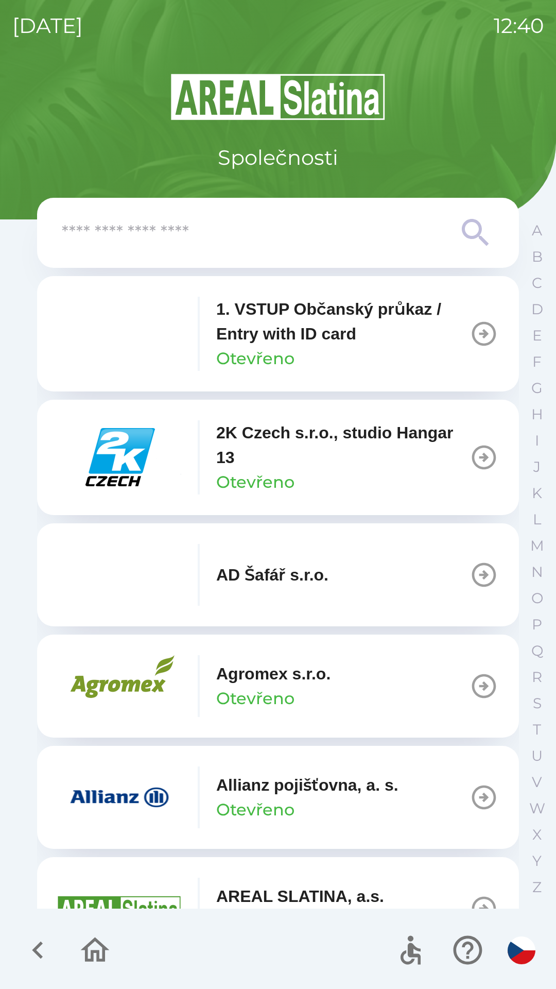
click at [200, 234] on input "text" at bounding box center [257, 233] width 391 height 28
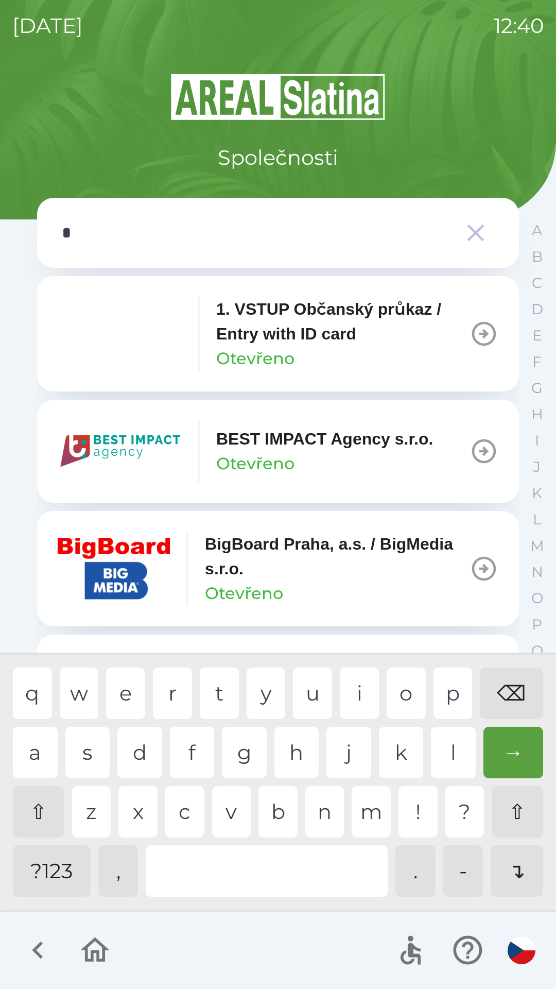
type input "**"
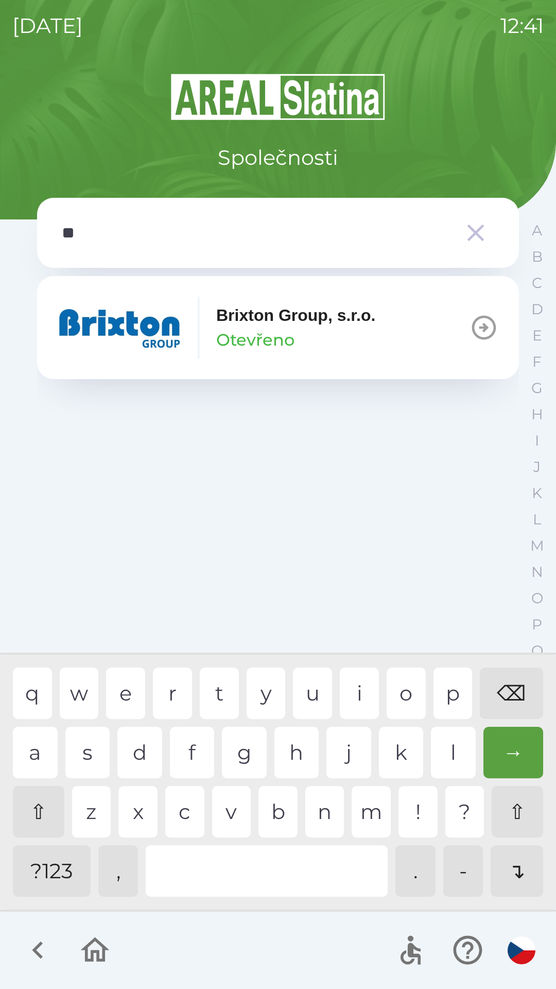
click at [167, 324] on img "button" at bounding box center [120, 328] width 124 height 62
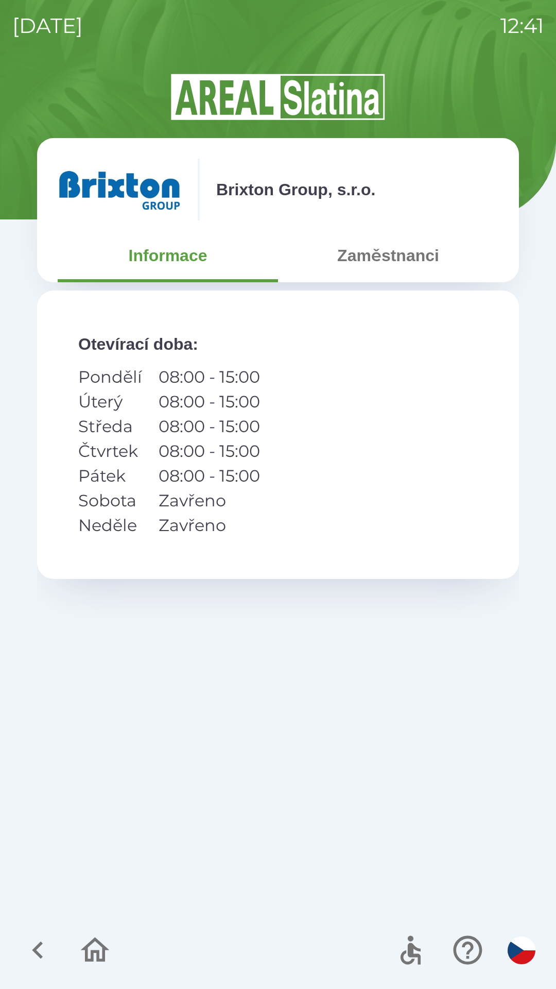
click at [373, 252] on button "Zaměstnanci" at bounding box center [388, 255] width 220 height 37
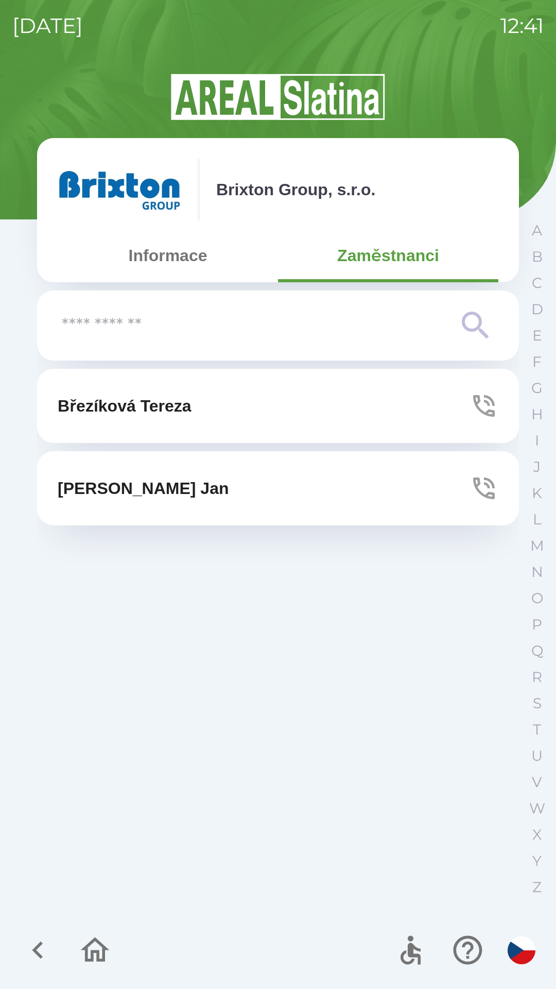
click at [305, 420] on button "[PERSON_NAME]" at bounding box center [278, 406] width 482 height 74
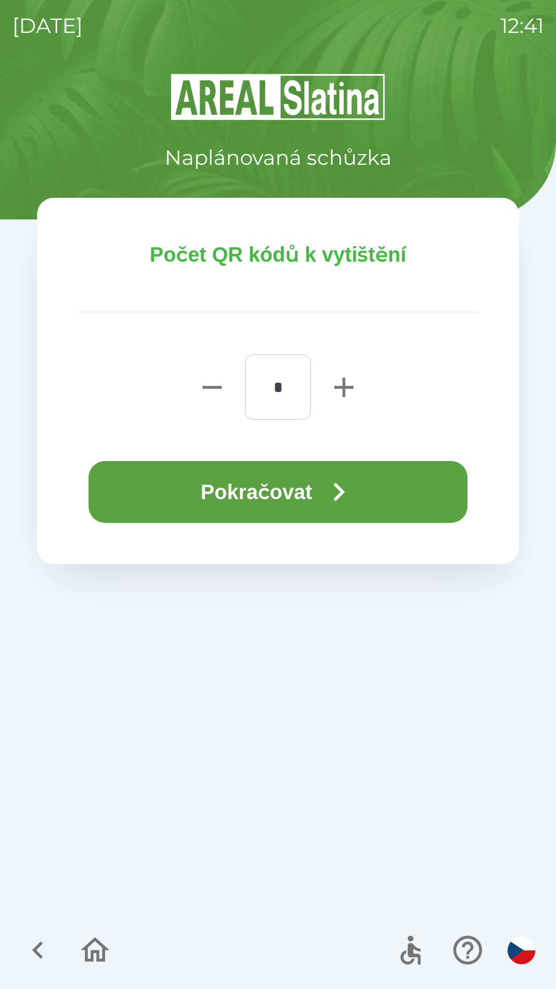
click at [320, 490] on button "Pokračovat" at bounding box center [278, 492] width 379 height 62
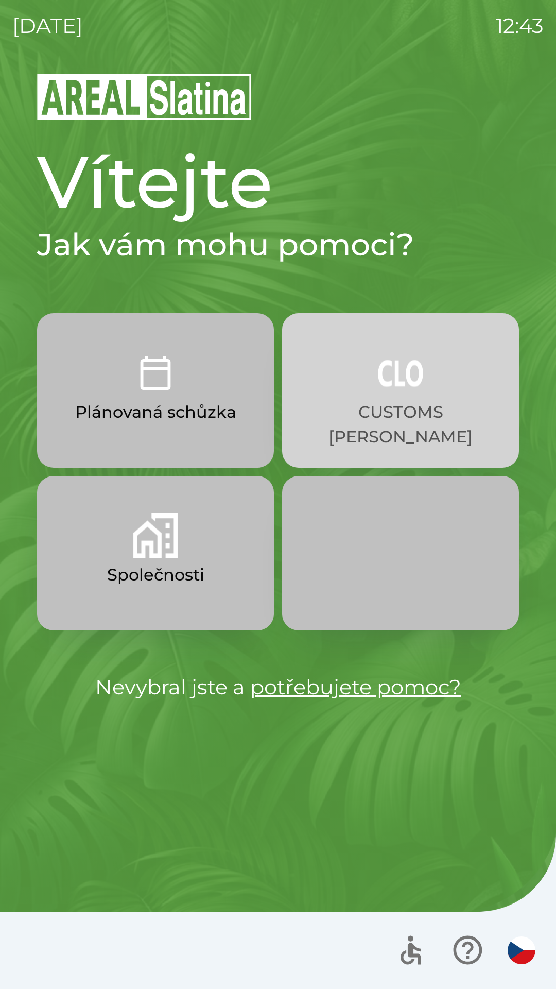
click at [416, 427] on button "CUSTOMS [PERSON_NAME]" at bounding box center [400, 390] width 237 height 154
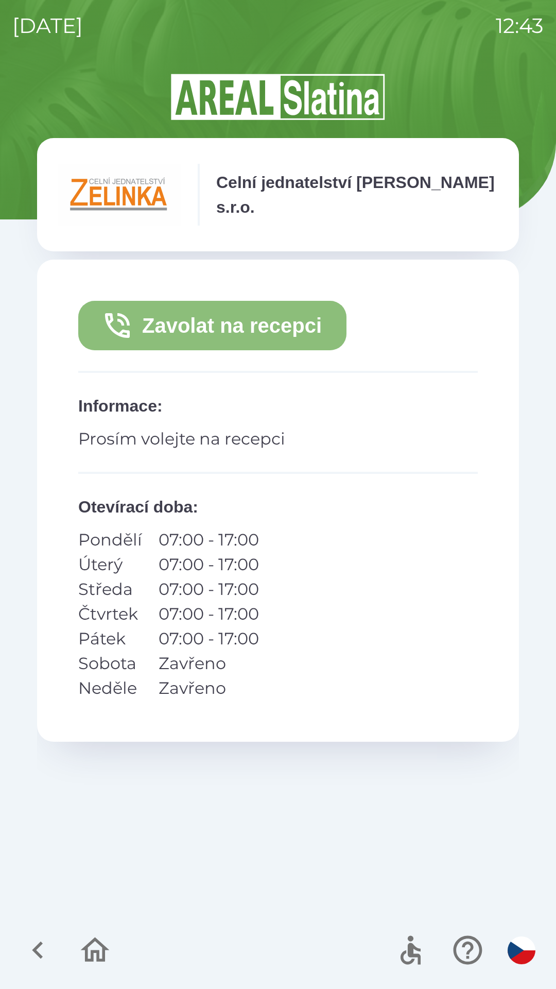
click at [317, 318] on button "Zavolat na recepci" at bounding box center [212, 325] width 268 height 49
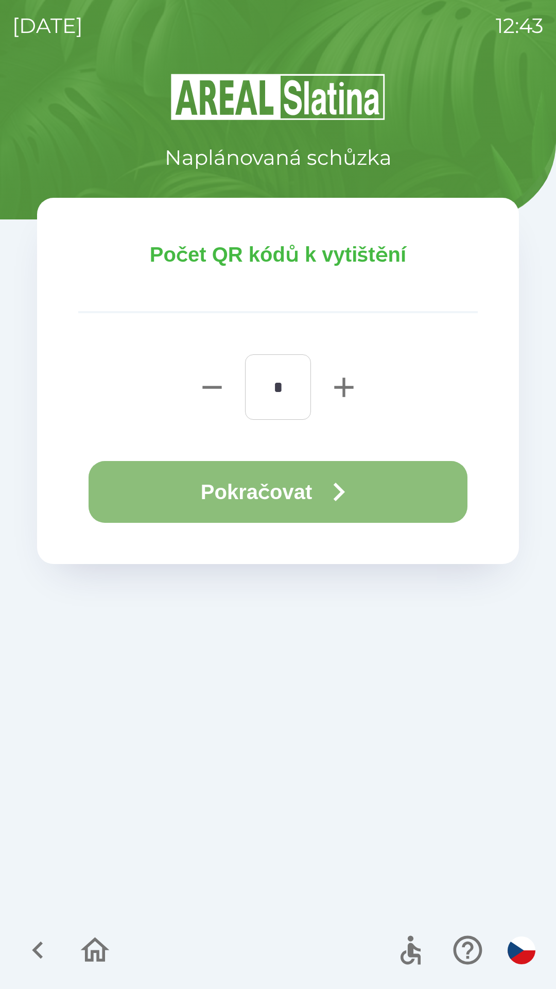
click at [357, 485] on icon "button" at bounding box center [338, 491] width 37 height 37
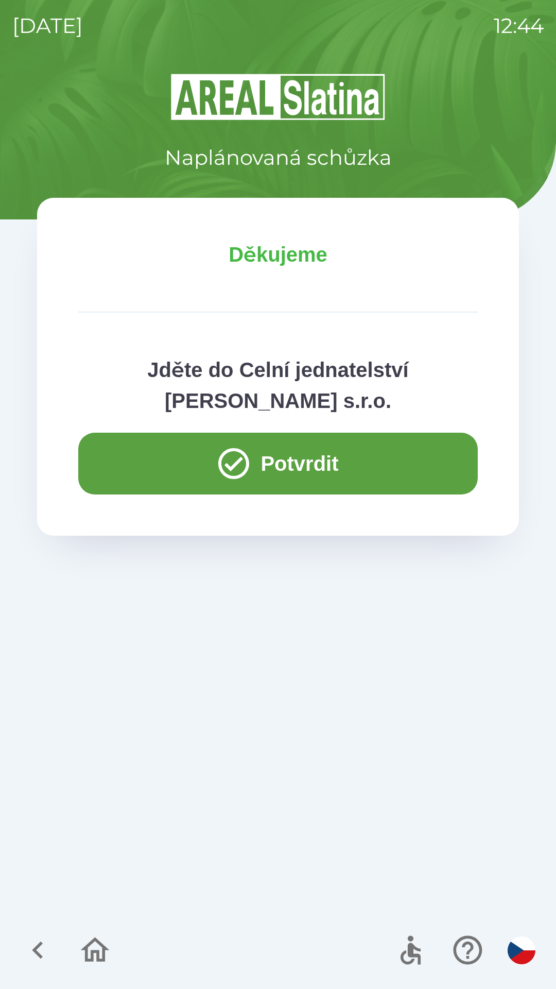
click at [406, 464] on button "Potvrdit" at bounding box center [278, 464] width 400 height 62
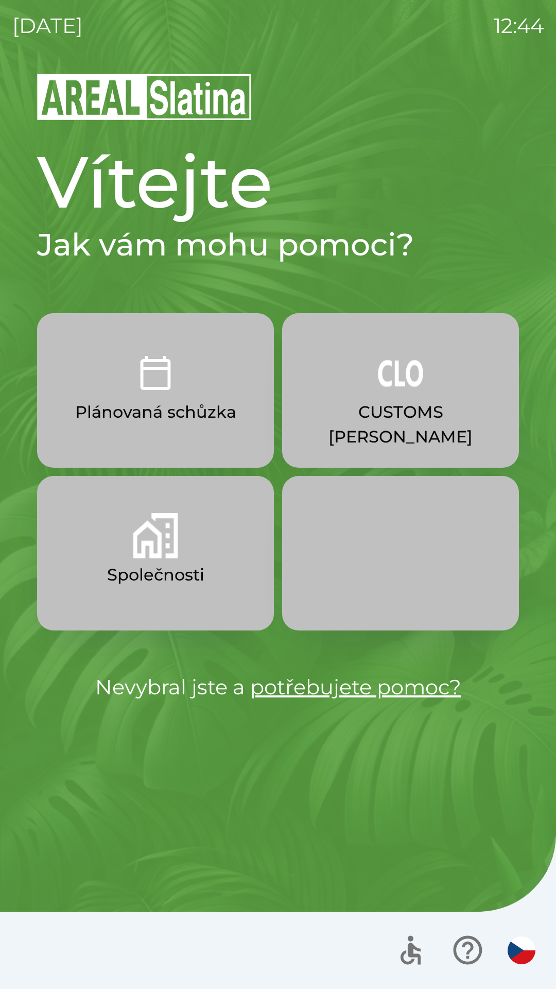
click at [186, 538] on button "Společnosti" at bounding box center [155, 553] width 237 height 154
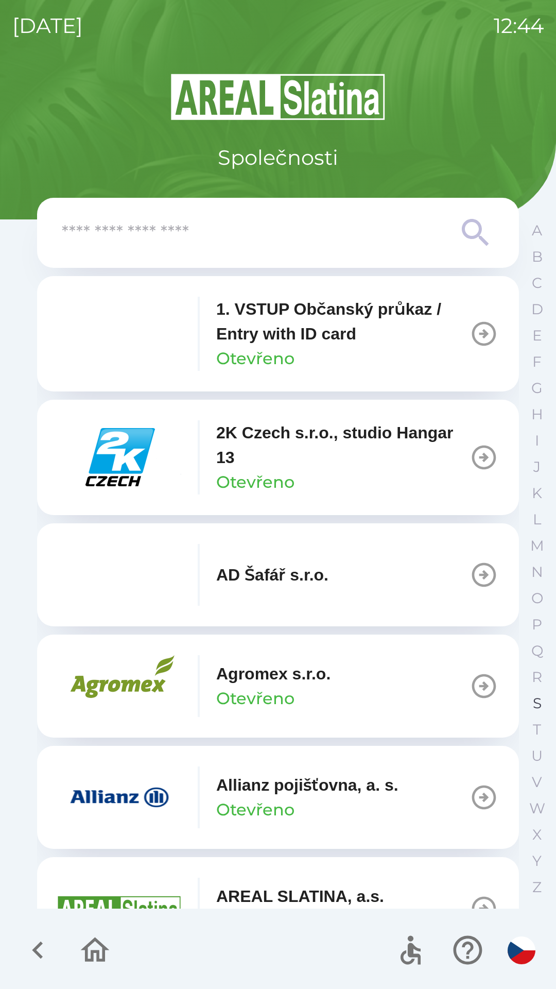
click at [543, 697] on button "S" at bounding box center [537, 703] width 26 height 26
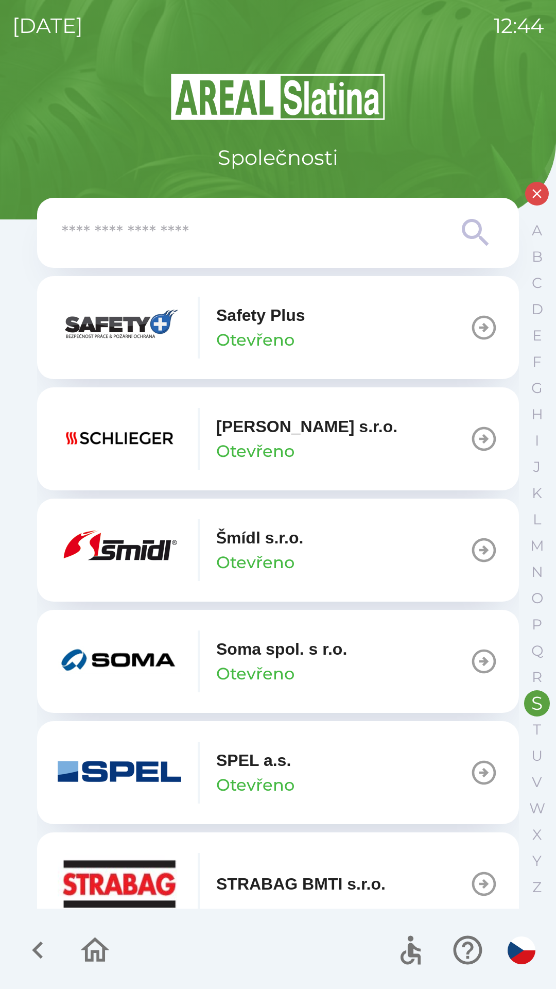
click at [368, 671] on button "Soma spol. s [PERSON_NAME]" at bounding box center [278, 661] width 482 height 103
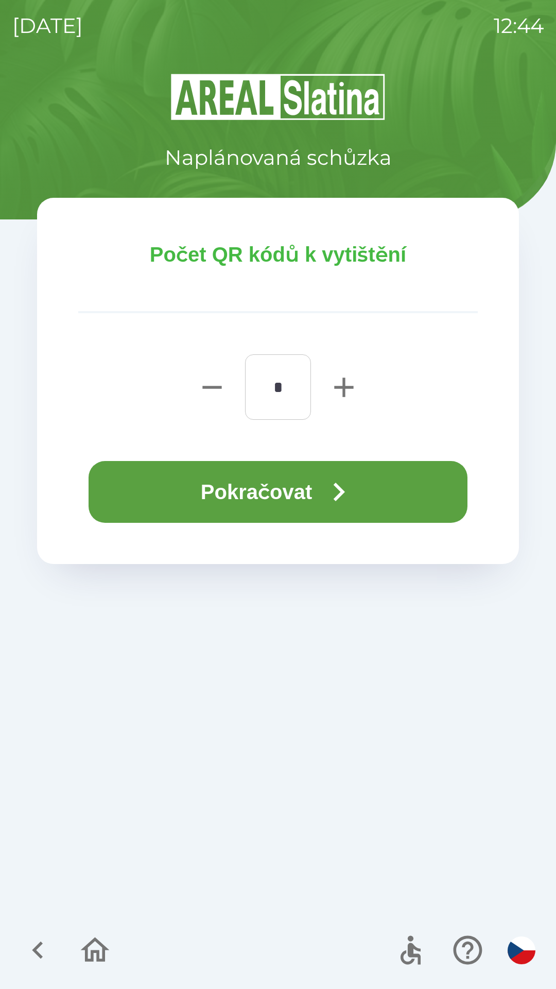
click at [261, 480] on button "Pokračovat" at bounding box center [278, 492] width 379 height 62
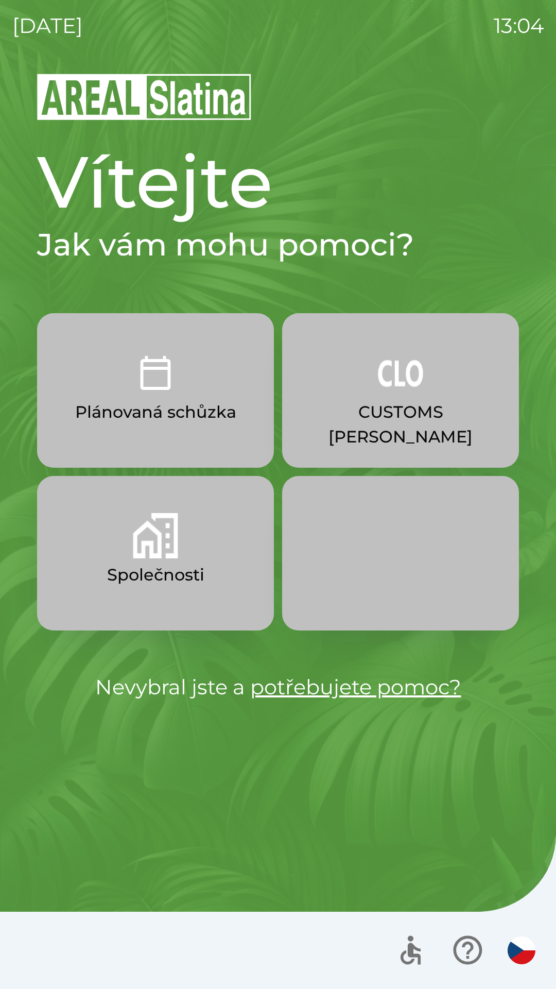
click at [154, 576] on p "Společnosti" at bounding box center [155, 574] width 97 height 25
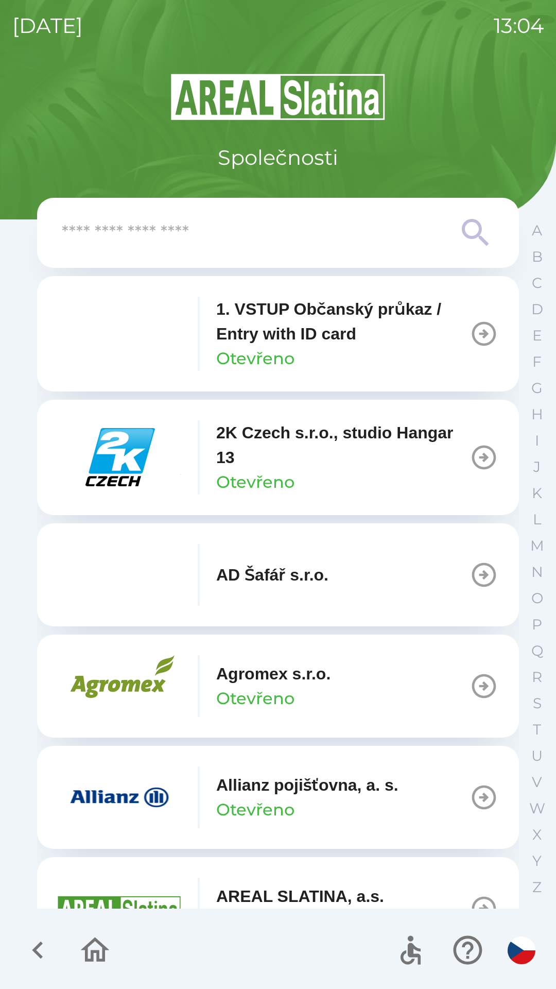
click at [295, 249] on div at bounding box center [278, 232] width 433 height 37
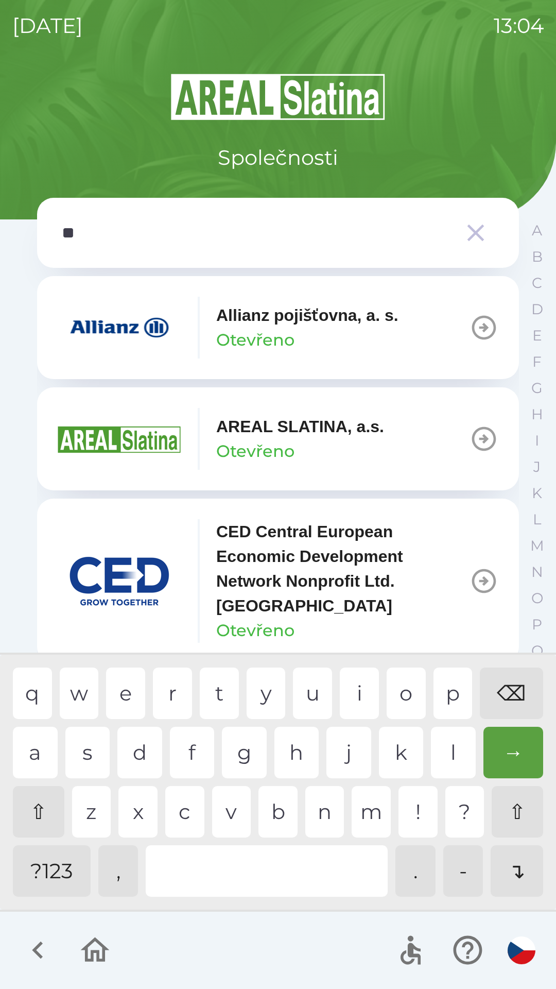
click at [440, 757] on div "l" at bounding box center [453, 752] width 45 height 51
type input "***"
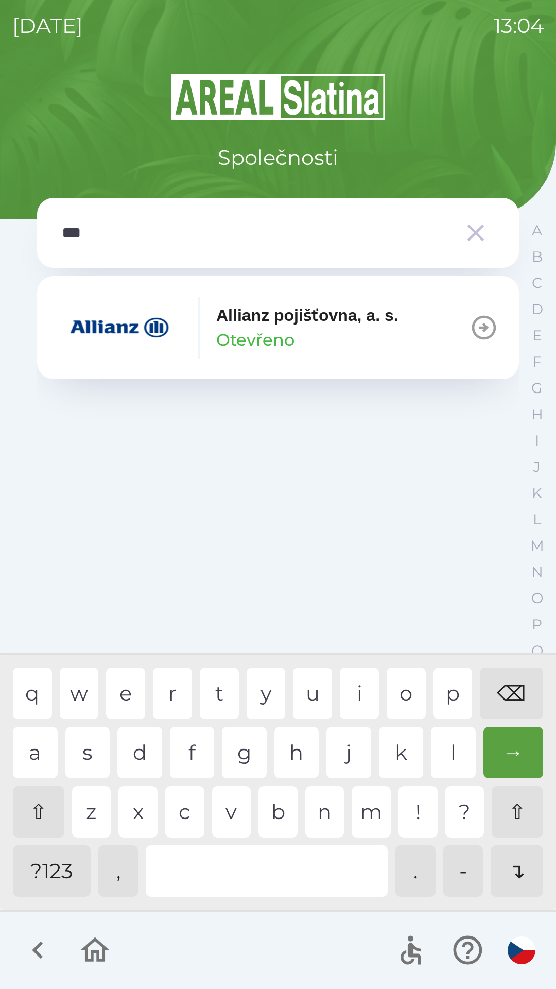
click at [312, 316] on p "Allianz pojišťovna, a. s." at bounding box center [307, 315] width 182 height 25
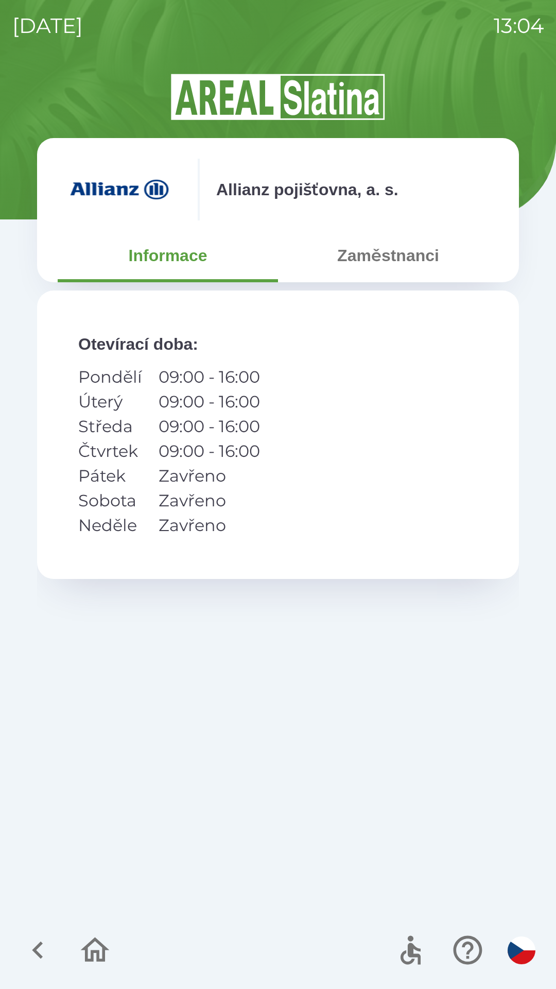
click at [375, 255] on button "Zaměstnanci" at bounding box center [388, 255] width 220 height 37
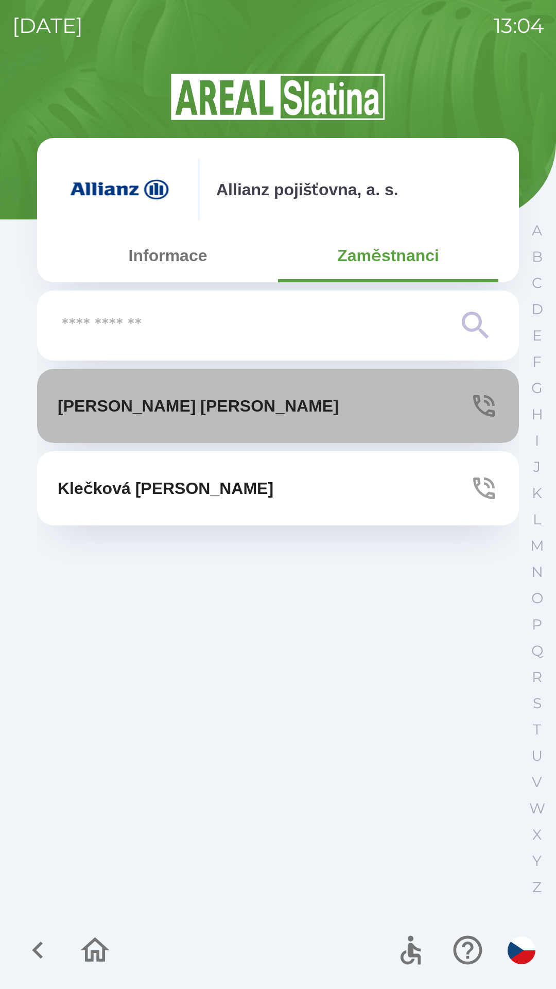
click at [395, 409] on button "[PERSON_NAME]" at bounding box center [278, 406] width 482 height 74
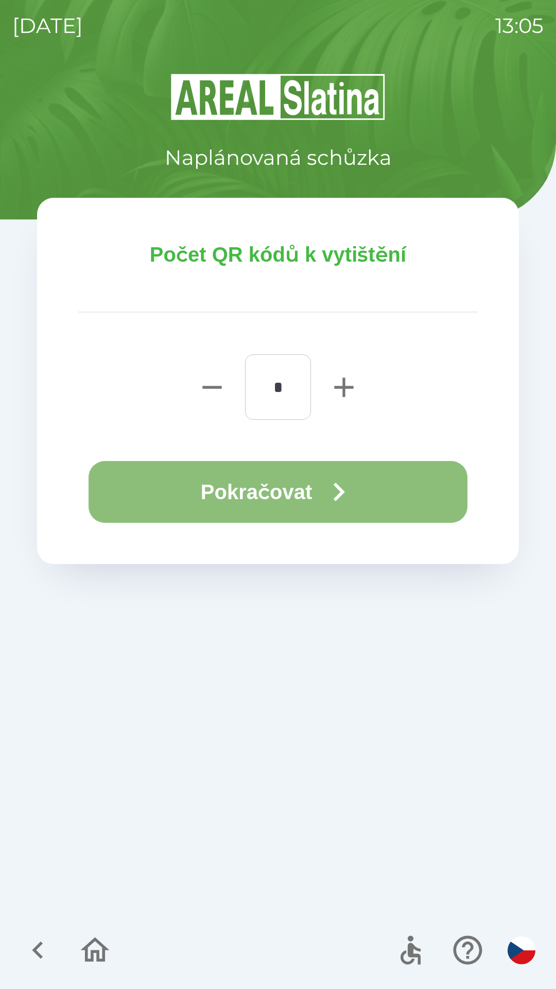
click at [347, 495] on icon "button" at bounding box center [338, 491] width 37 height 37
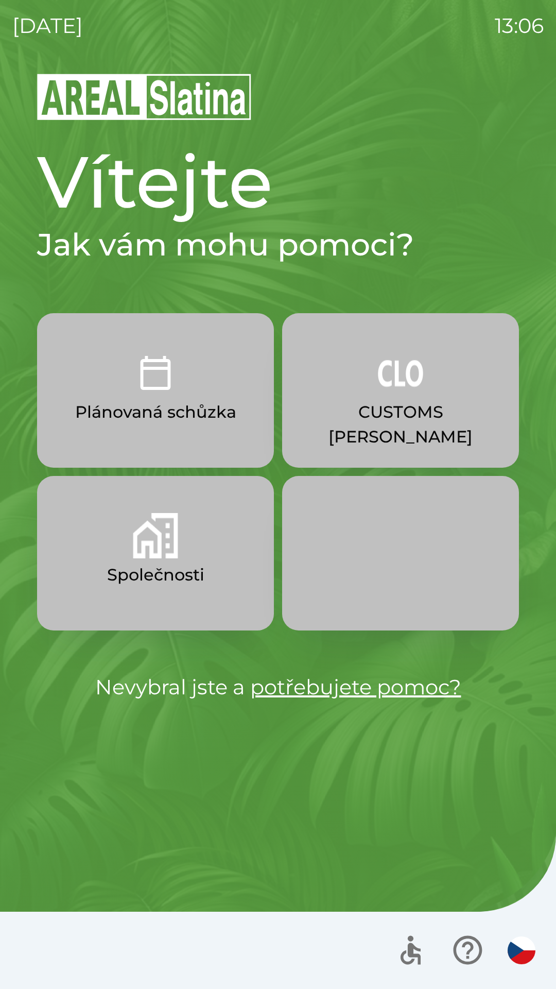
click at [418, 429] on button "CUSTOMS [PERSON_NAME]" at bounding box center [400, 390] width 237 height 154
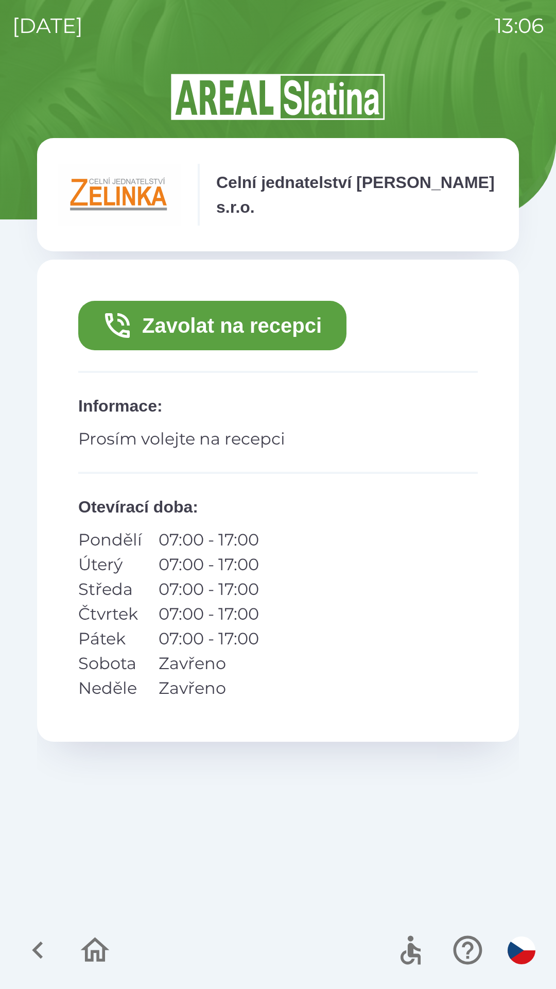
click at [284, 328] on button "Zavolat na recepci" at bounding box center [212, 325] width 268 height 49
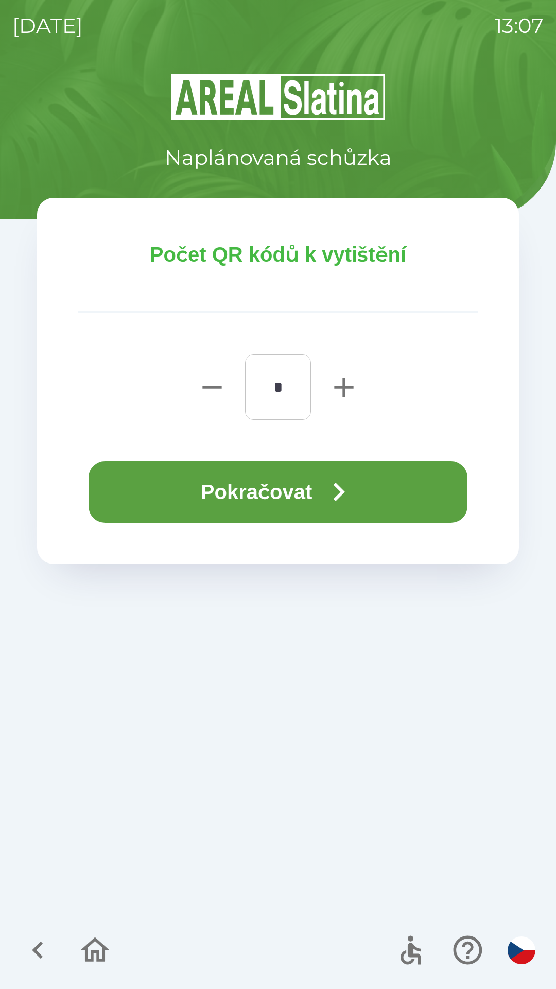
click at [301, 490] on button "Pokračovat" at bounding box center [278, 492] width 379 height 62
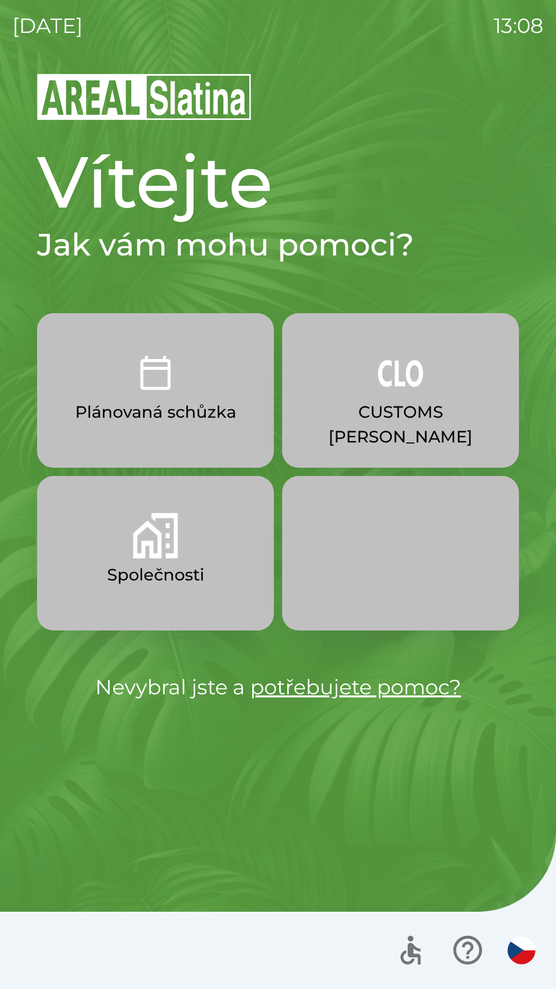
click at [387, 399] on button "CUSTOMS [PERSON_NAME]" at bounding box center [400, 390] width 237 height 154
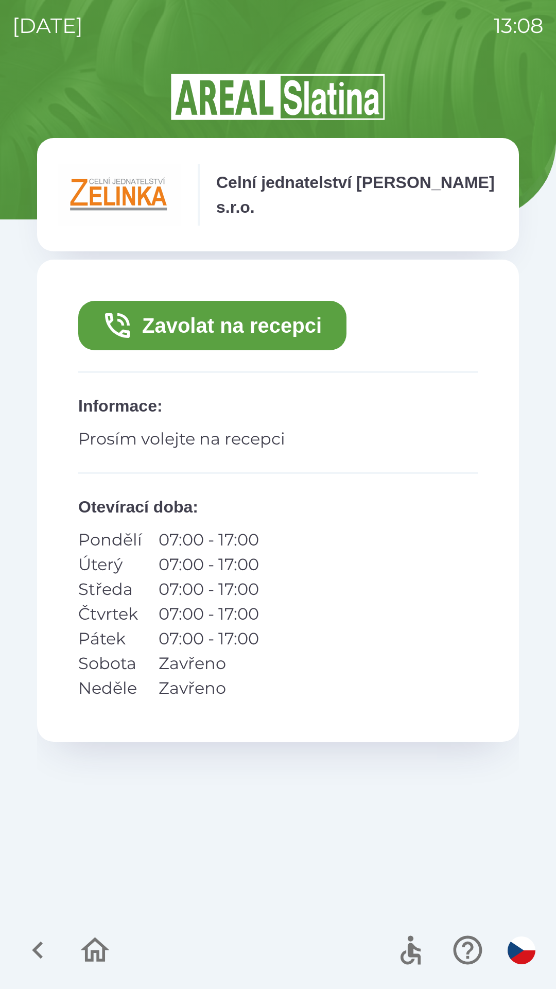
click at [240, 302] on button "Zavolat na recepci" at bounding box center [212, 325] width 268 height 49
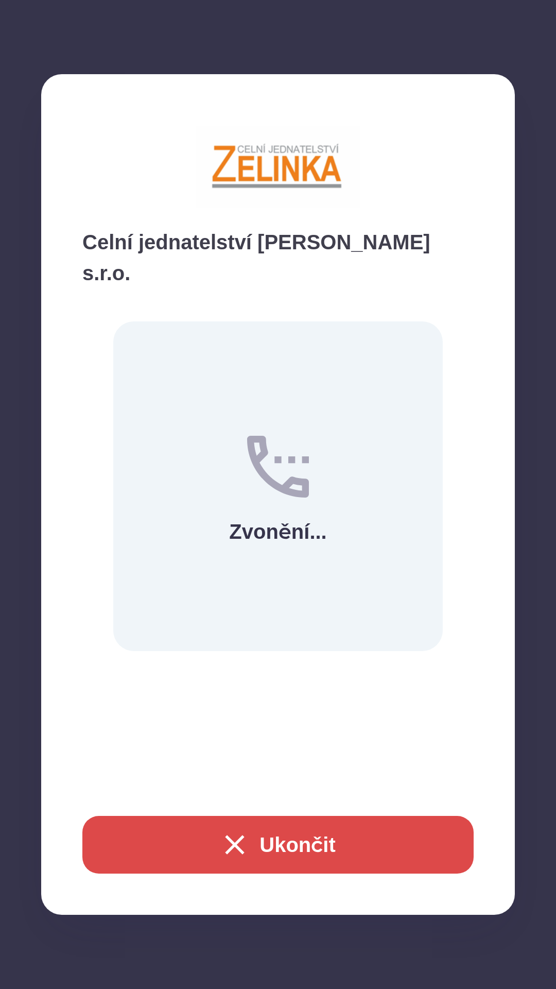
click at [260, 321] on div "Zvonění..." at bounding box center [278, 486] width 330 height 330
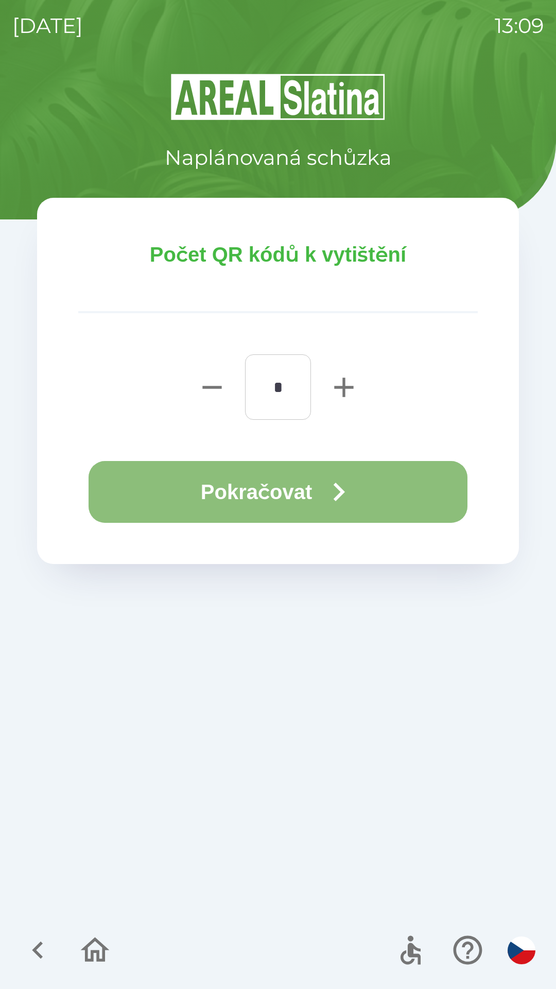
click at [368, 504] on button "Pokračovat" at bounding box center [278, 492] width 379 height 62
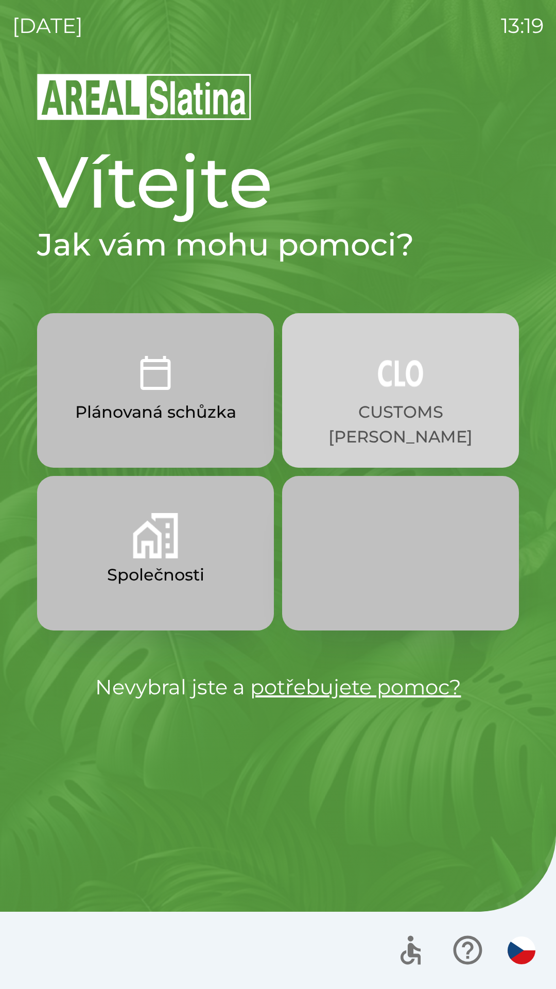
click at [410, 399] on button "CUSTOMS [PERSON_NAME]" at bounding box center [400, 390] width 237 height 154
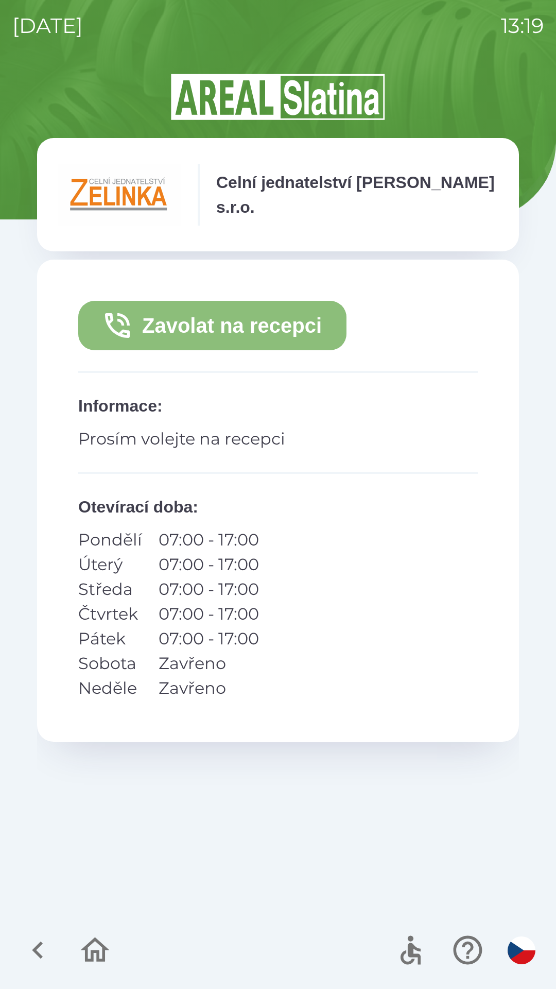
click at [264, 326] on button "Zavolat na recepci" at bounding box center [212, 325] width 268 height 49
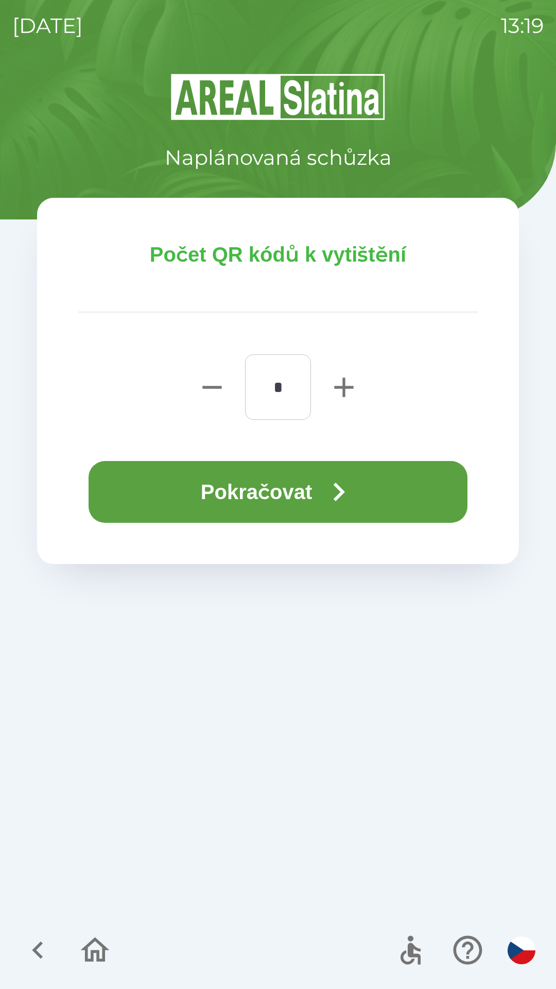
click at [299, 492] on button "Pokračovat" at bounding box center [278, 492] width 379 height 62
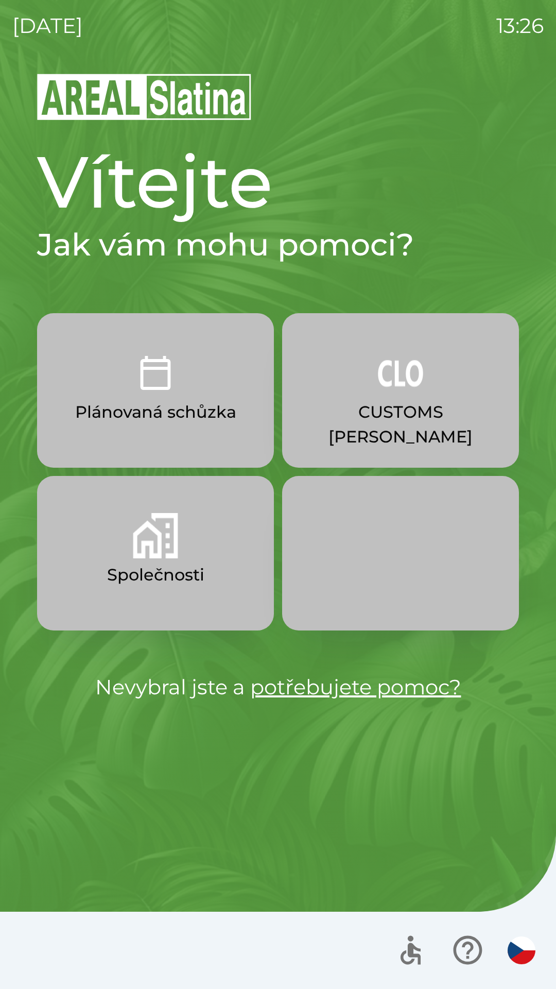
click at [158, 558] on img "button" at bounding box center [155, 535] width 45 height 45
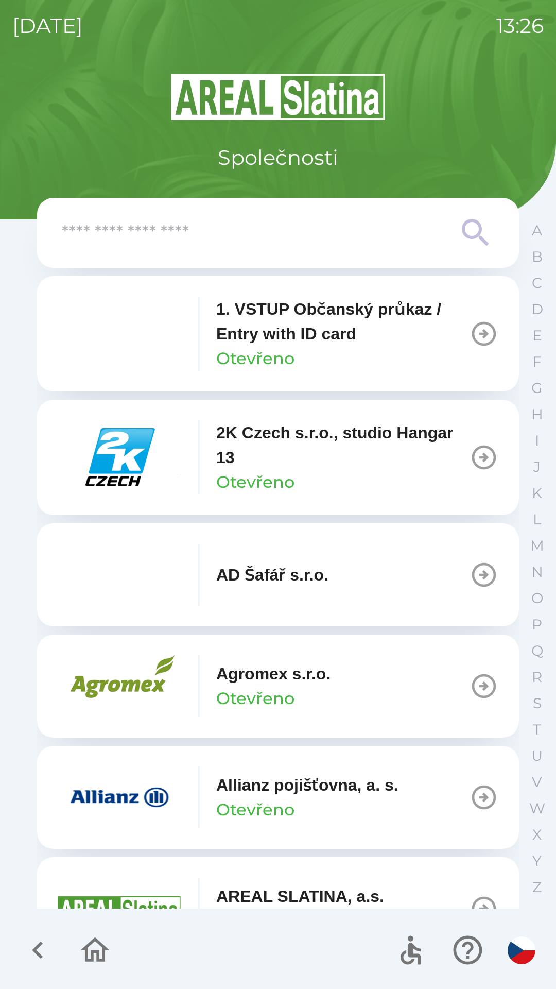
click at [63, 233] on input "text" at bounding box center [257, 233] width 391 height 28
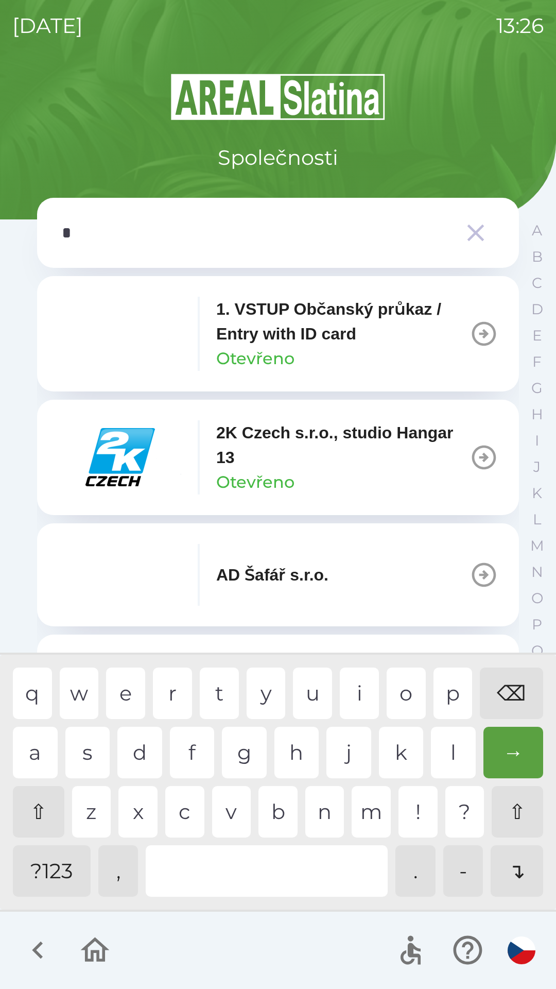
click at [87, 748] on div "s" at bounding box center [87, 752] width 45 height 51
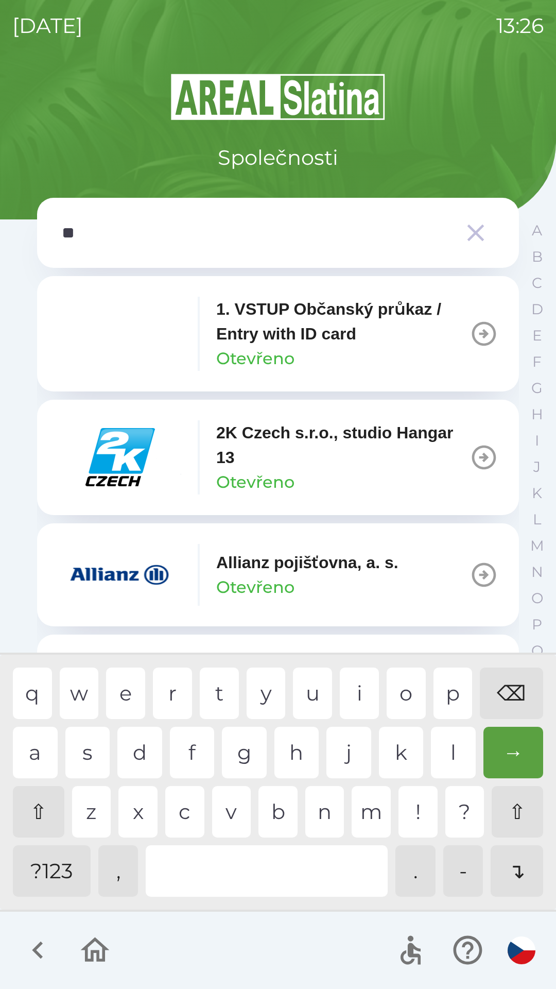
click at [227, 685] on div "t" at bounding box center [219, 692] width 39 height 51
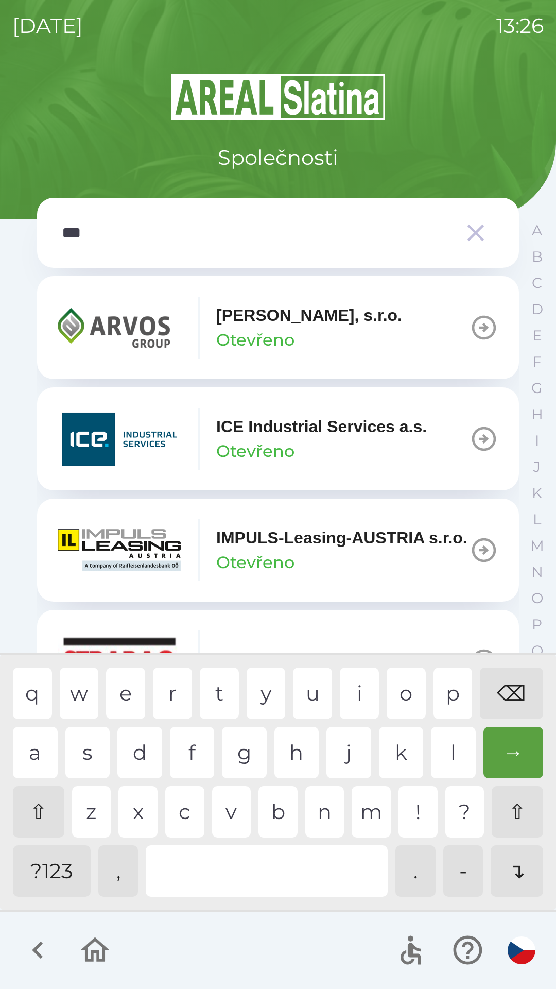
click at [177, 683] on div "r" at bounding box center [172, 692] width 39 height 51
type input "****"
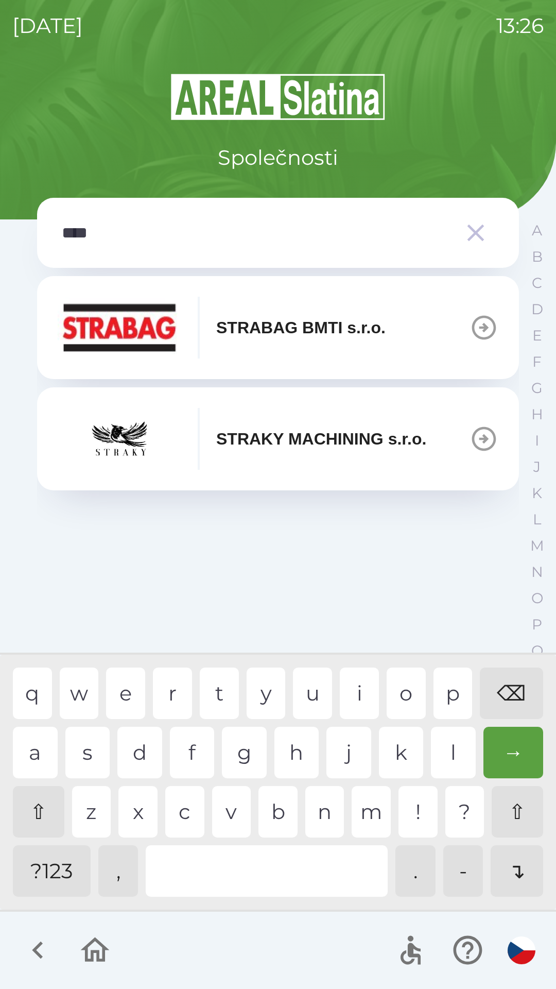
click at [485, 325] on icon "button" at bounding box center [484, 328] width 24 height 24
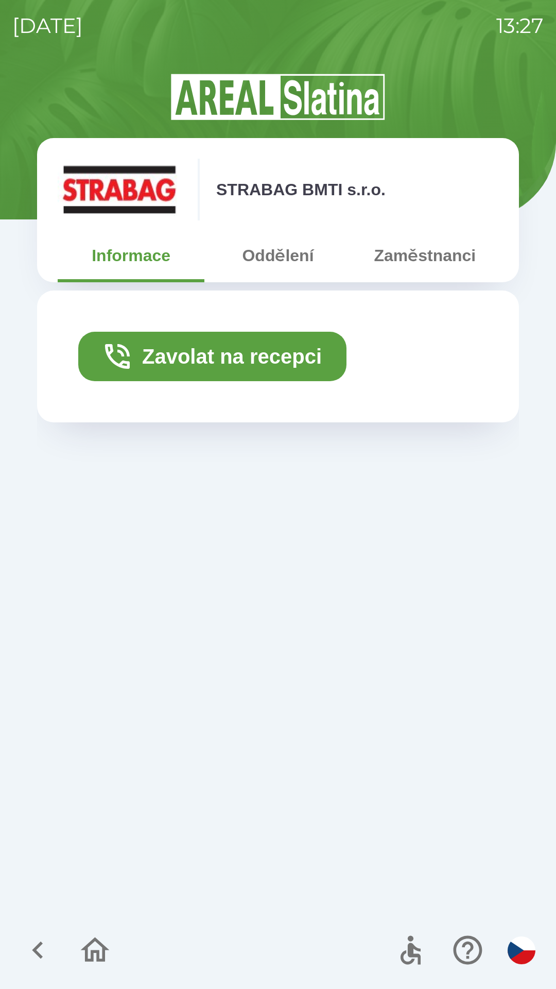
click at [221, 356] on button "Zavolat na recepci" at bounding box center [212, 356] width 268 height 49
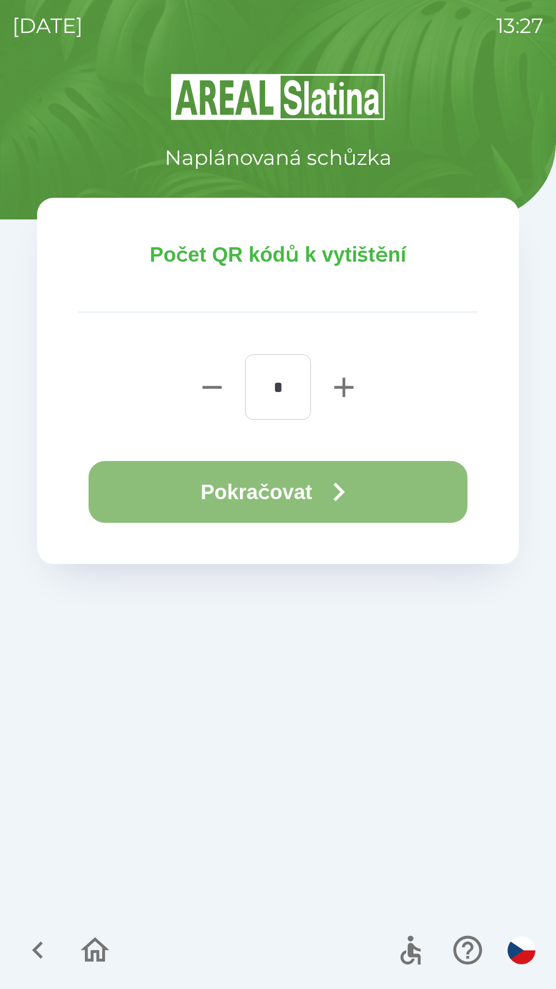
click at [341, 487] on icon "button" at bounding box center [339, 492] width 11 height 19
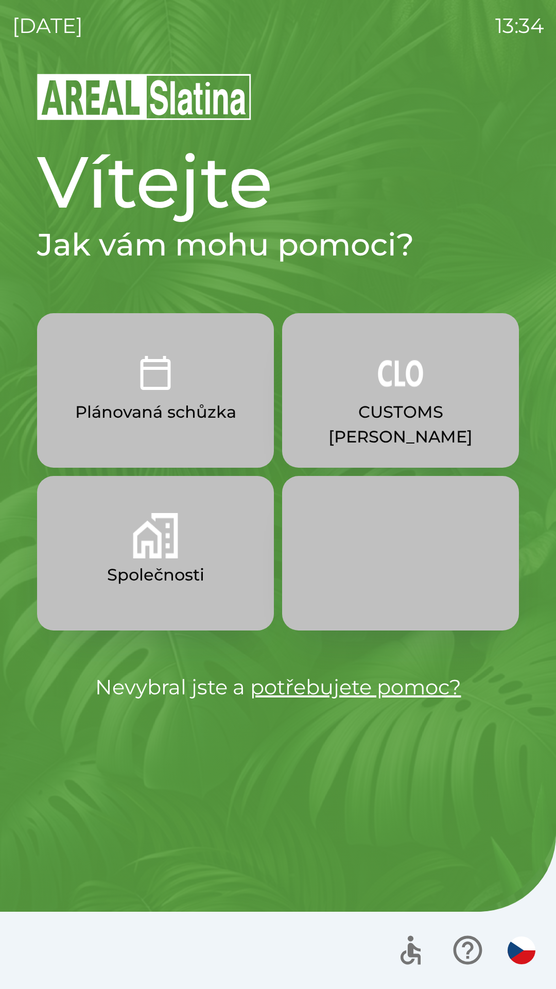
click at [166, 545] on img "button" at bounding box center [155, 535] width 45 height 45
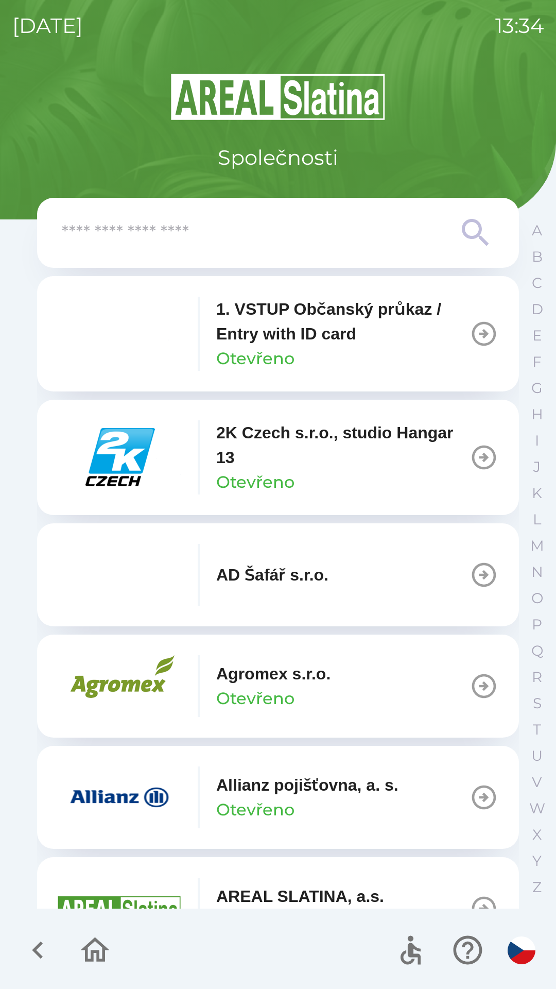
click at [127, 444] on img "button" at bounding box center [120, 457] width 124 height 62
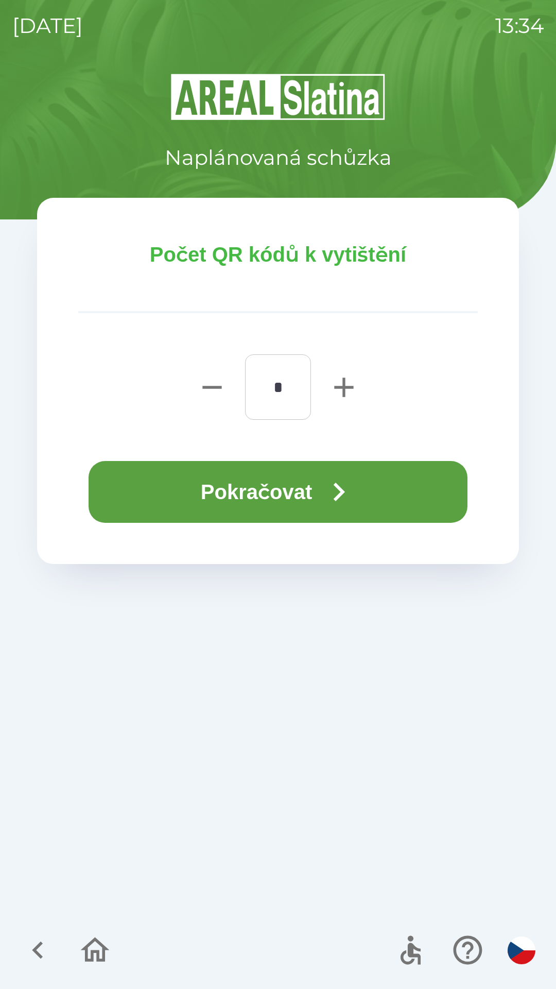
click at [243, 475] on button "Pokračovat" at bounding box center [278, 492] width 379 height 62
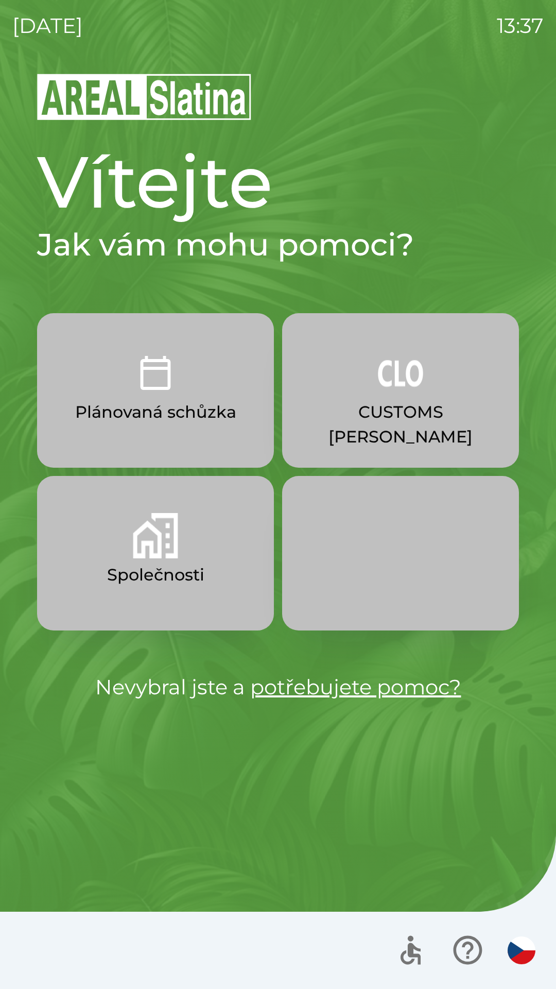
click at [132, 402] on p "Plánovaná schůzka" at bounding box center [155, 412] width 161 height 25
click at [187, 569] on p "Společnosti" at bounding box center [155, 574] width 97 height 25
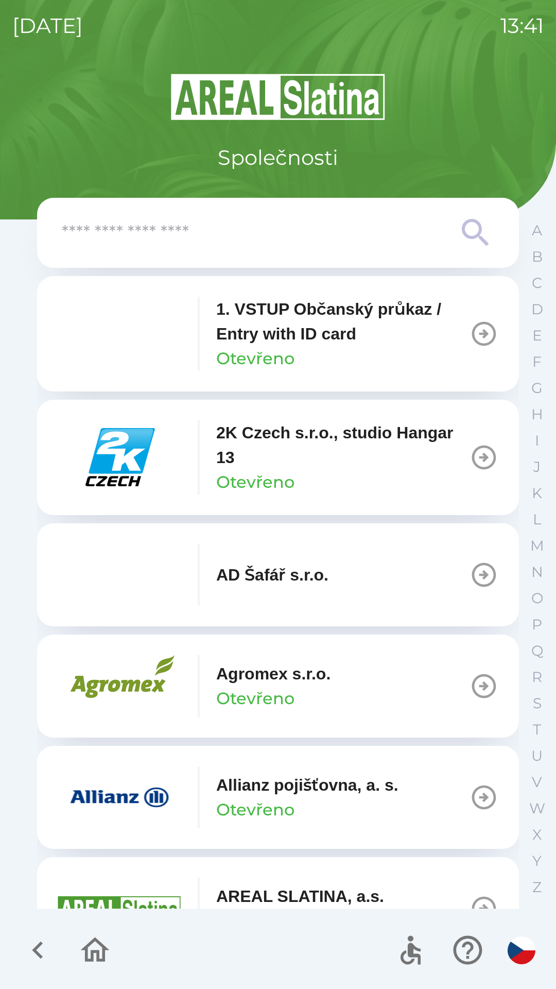
click at [41, 946] on icon "button" at bounding box center [38, 950] width 35 height 35
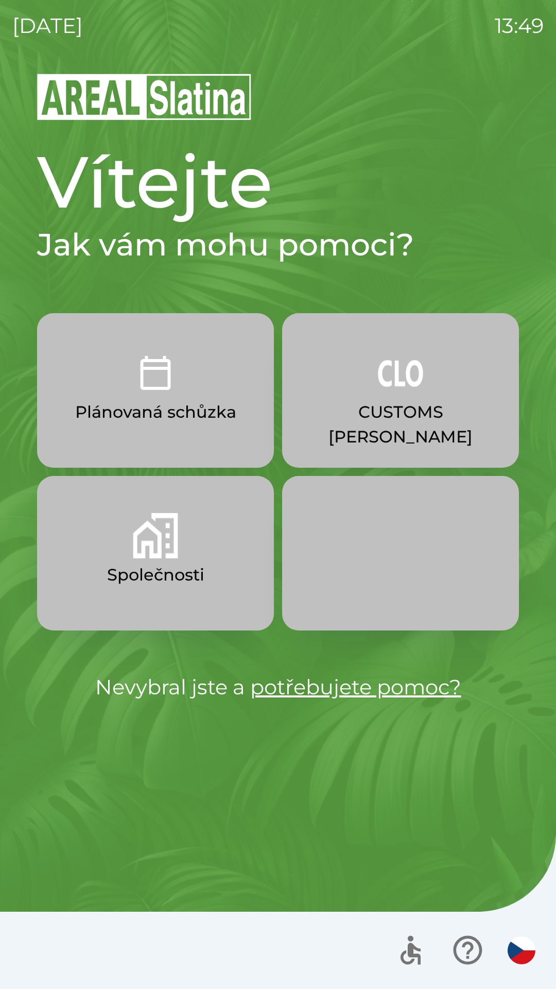
click at [198, 559] on button "Společnosti" at bounding box center [155, 553] width 237 height 154
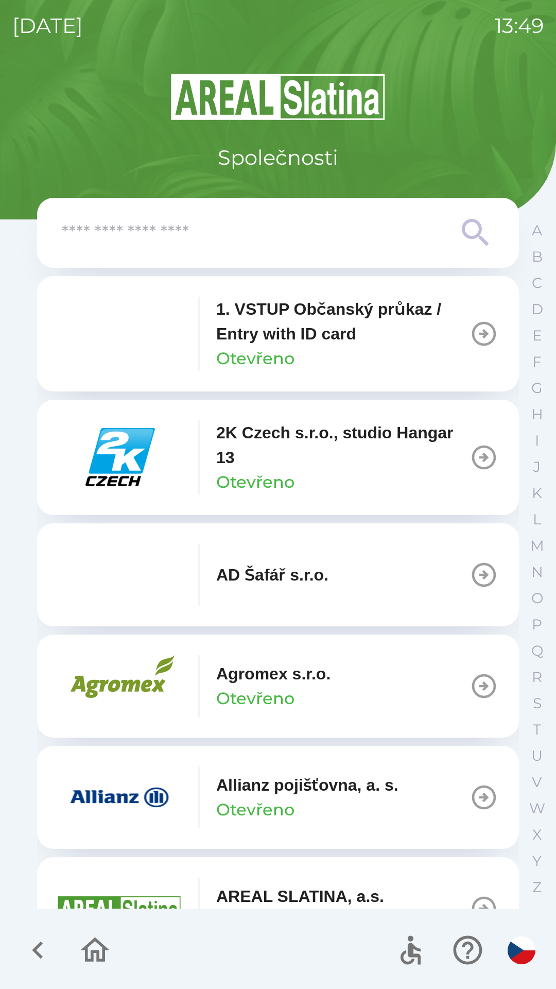
click at [283, 241] on input "text" at bounding box center [257, 233] width 391 height 28
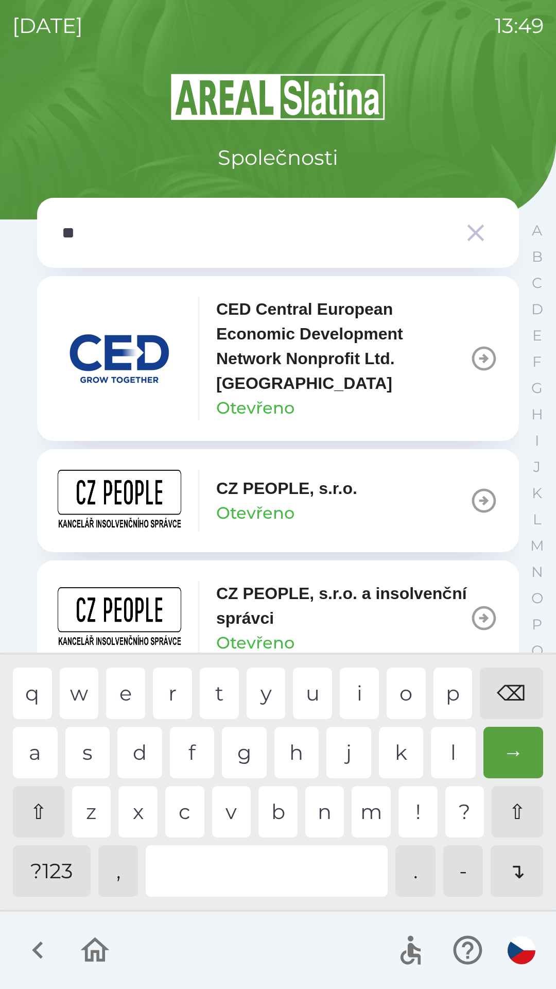
click at [451, 697] on div "p" at bounding box center [453, 692] width 39 height 51
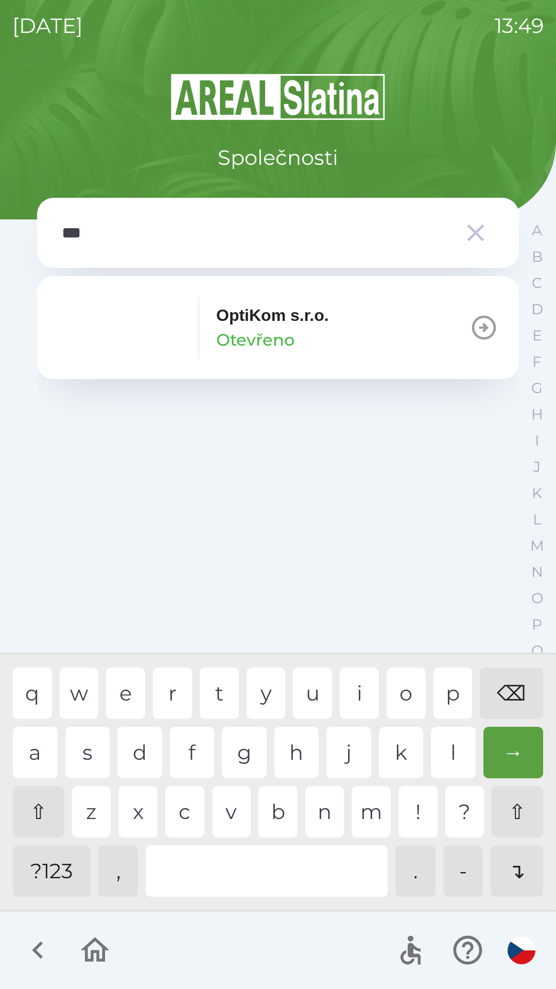
type input "****"
click at [357, 695] on div "i" at bounding box center [359, 692] width 39 height 51
click at [353, 340] on button "OptiKom s.r.o. Otevřeno" at bounding box center [278, 327] width 482 height 103
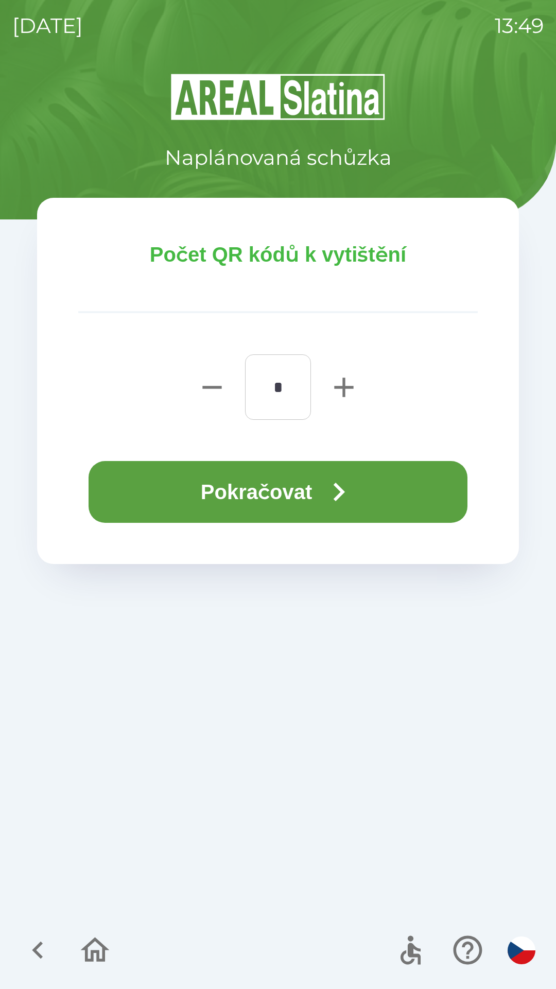
click at [357, 486] on icon "button" at bounding box center [338, 491] width 37 height 37
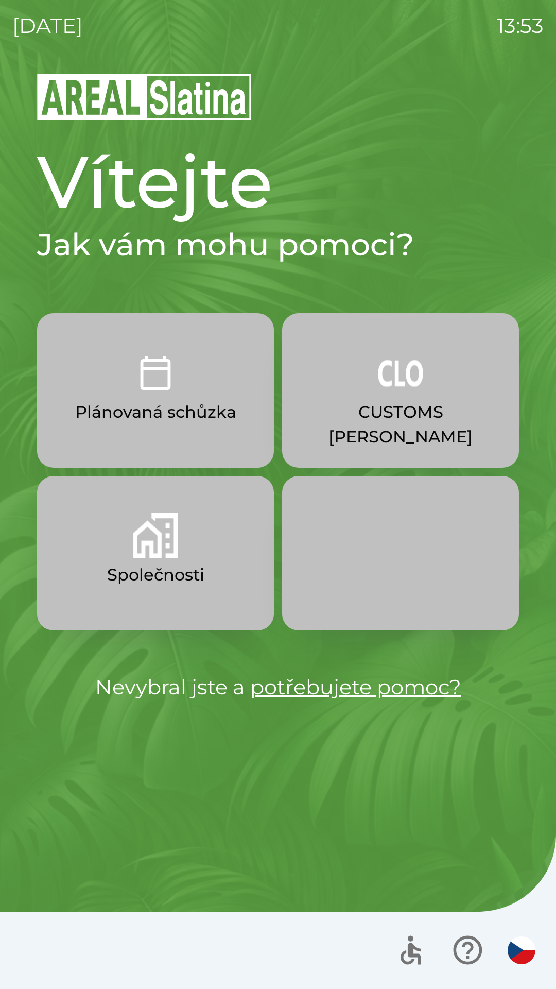
click at [154, 409] on p "Plánovaná schůzka" at bounding box center [155, 412] width 161 height 25
click at [159, 564] on p "Společnosti" at bounding box center [155, 574] width 97 height 25
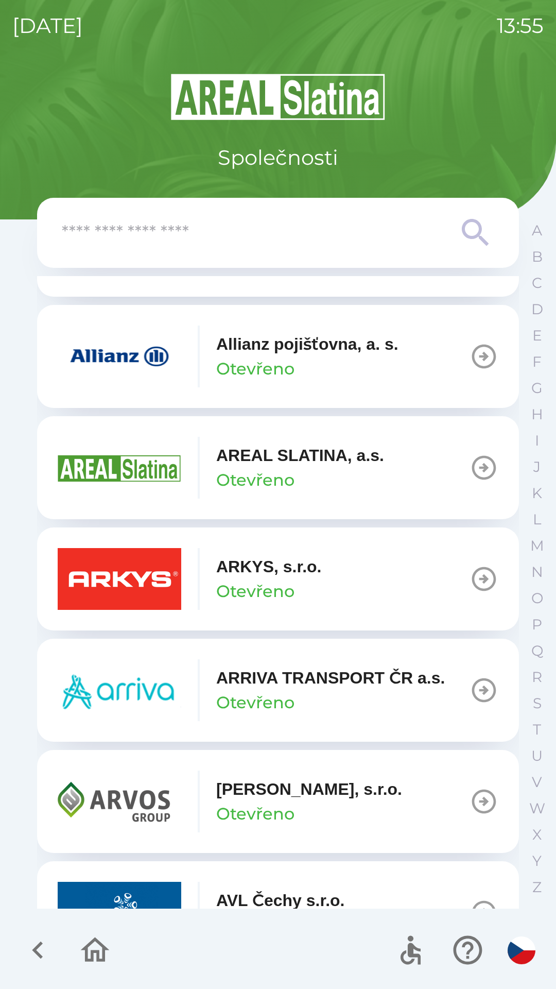
scroll to position [443, 0]
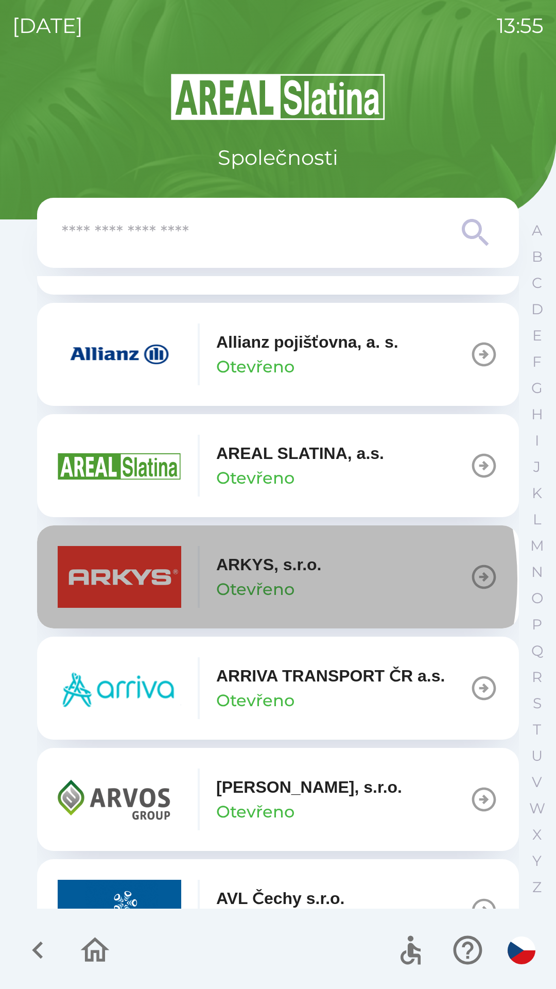
click at [242, 579] on p "Otevřeno" at bounding box center [255, 589] width 78 height 25
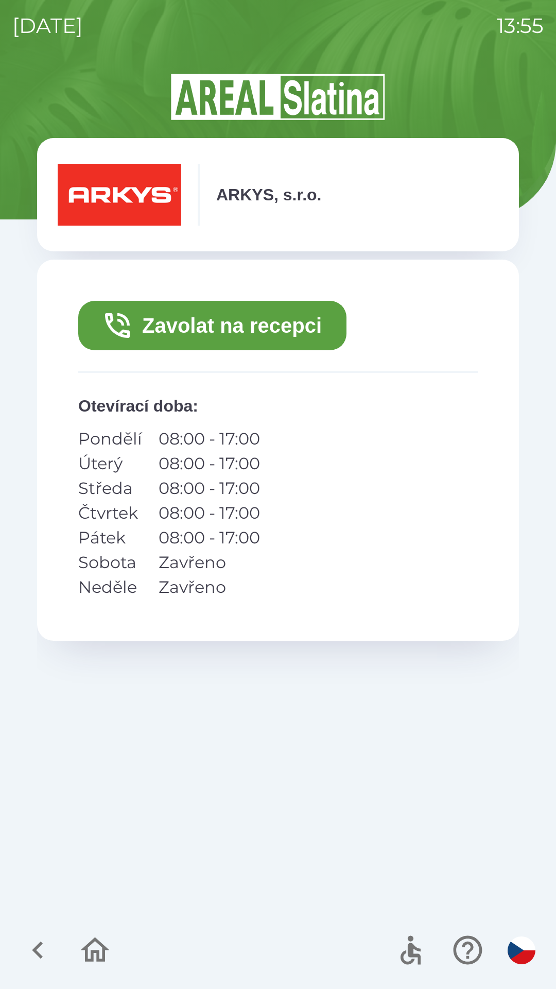
click at [229, 327] on button "Zavolat na recepci" at bounding box center [212, 325] width 268 height 49
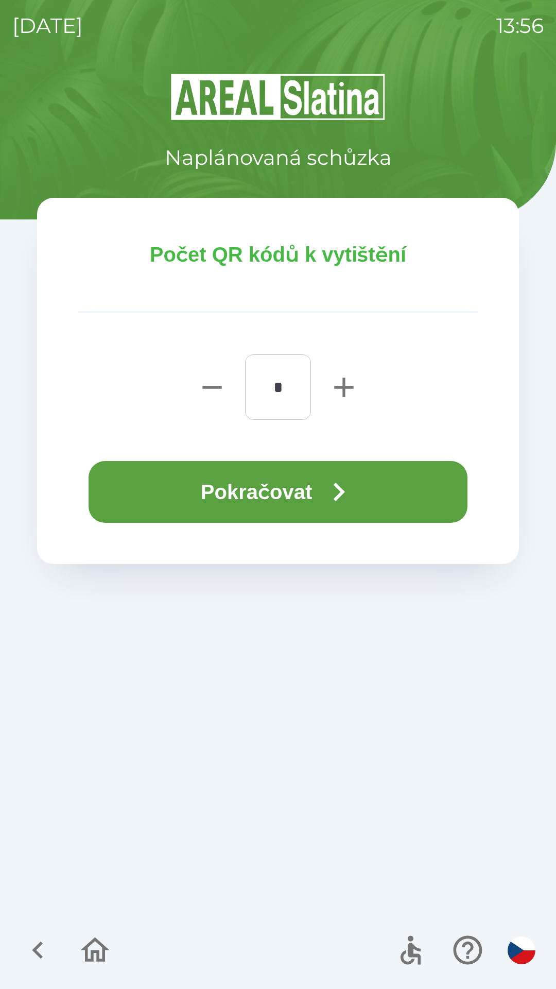
click at [272, 491] on button "Pokračovat" at bounding box center [278, 492] width 379 height 62
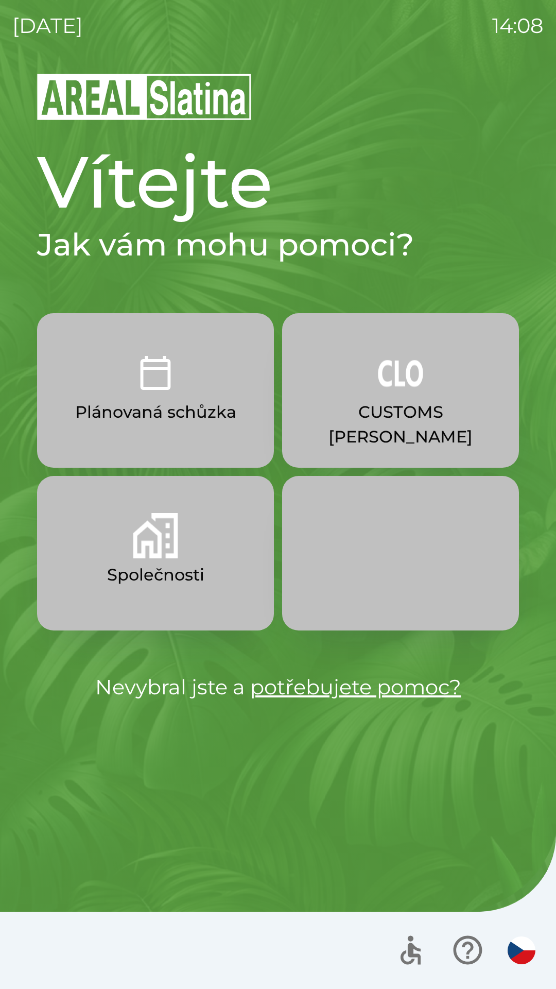
click at [418, 398] on button "CUSTOMS [PERSON_NAME]" at bounding box center [400, 390] width 237 height 154
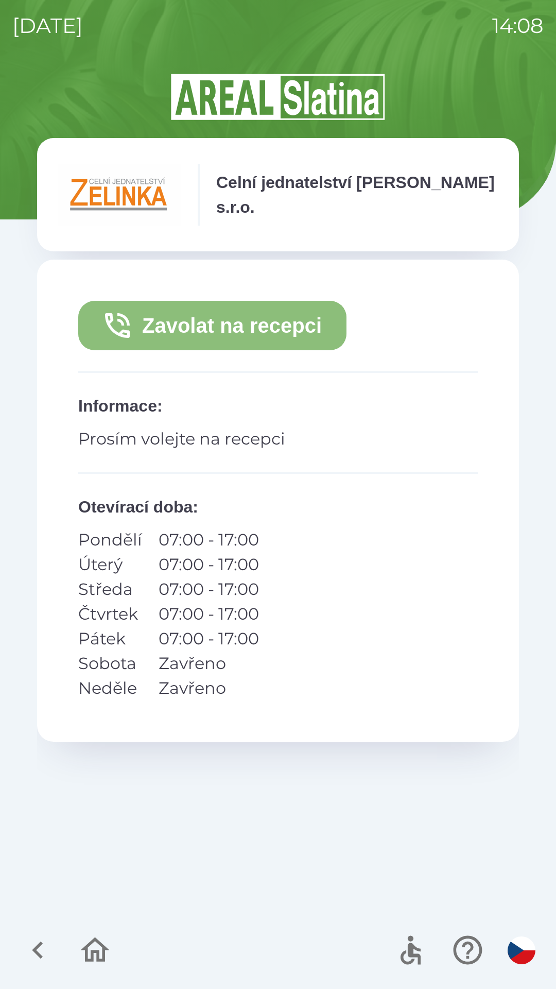
click at [292, 327] on button "Zavolat na recepci" at bounding box center [212, 325] width 268 height 49
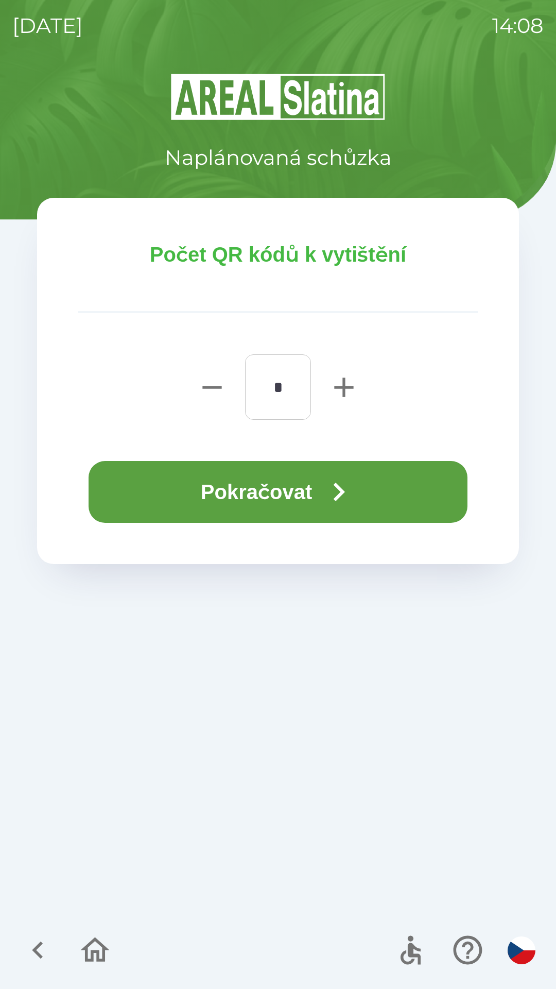
click at [302, 495] on button "Pokračovat" at bounding box center [278, 492] width 379 height 62
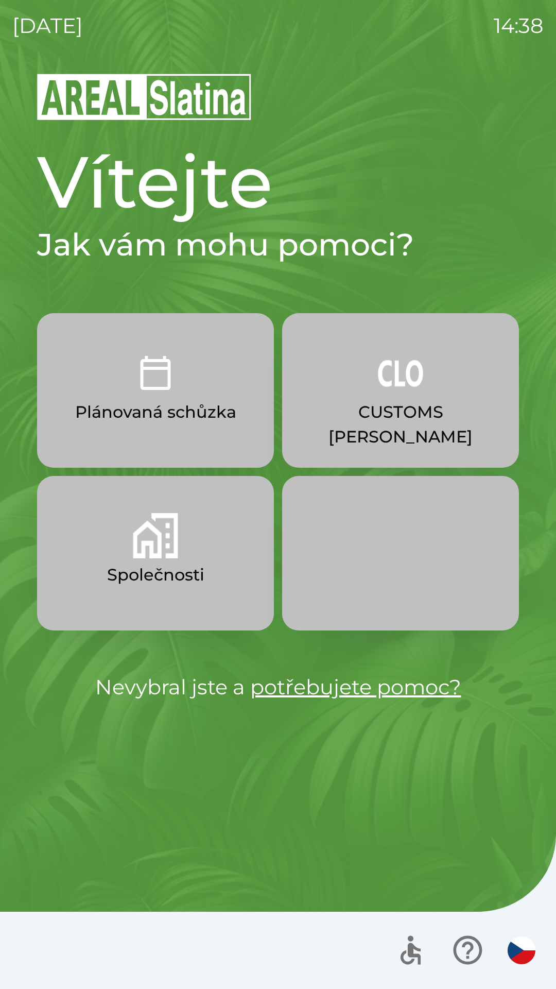
click at [384, 419] on p "CUSTOMS [PERSON_NAME]" at bounding box center [400, 424] width 187 height 49
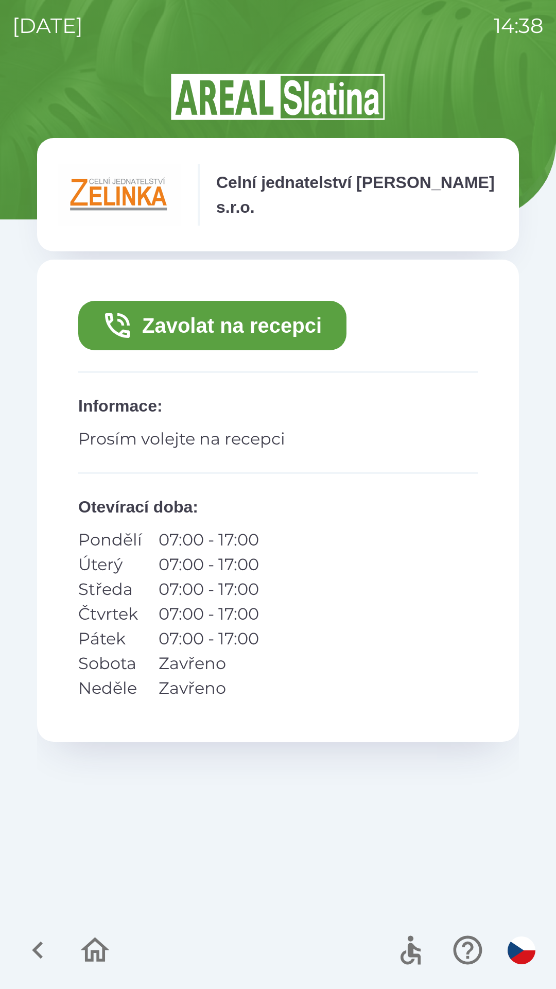
click at [263, 345] on button "Zavolat na recepci" at bounding box center [212, 325] width 268 height 49
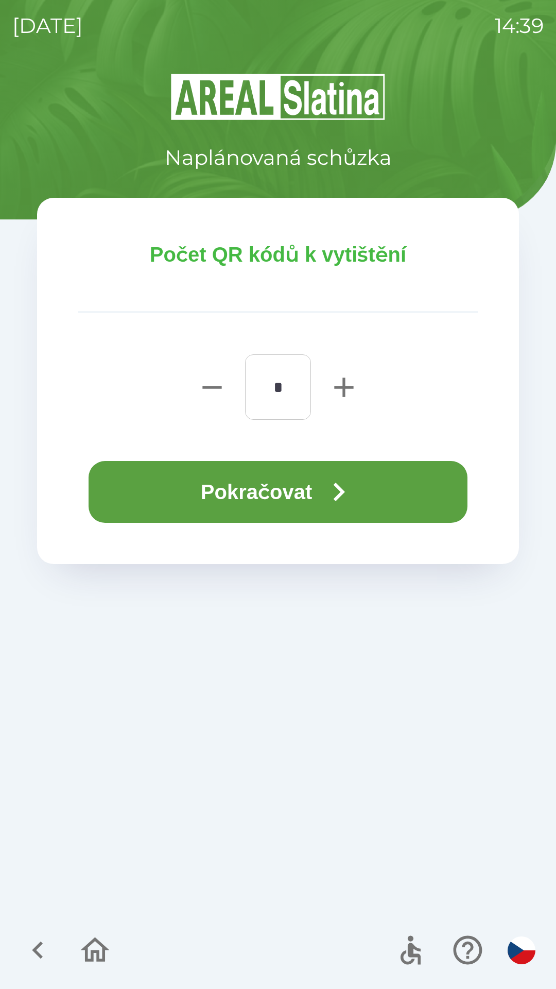
click at [353, 518] on button "Pokračovat" at bounding box center [278, 492] width 379 height 62
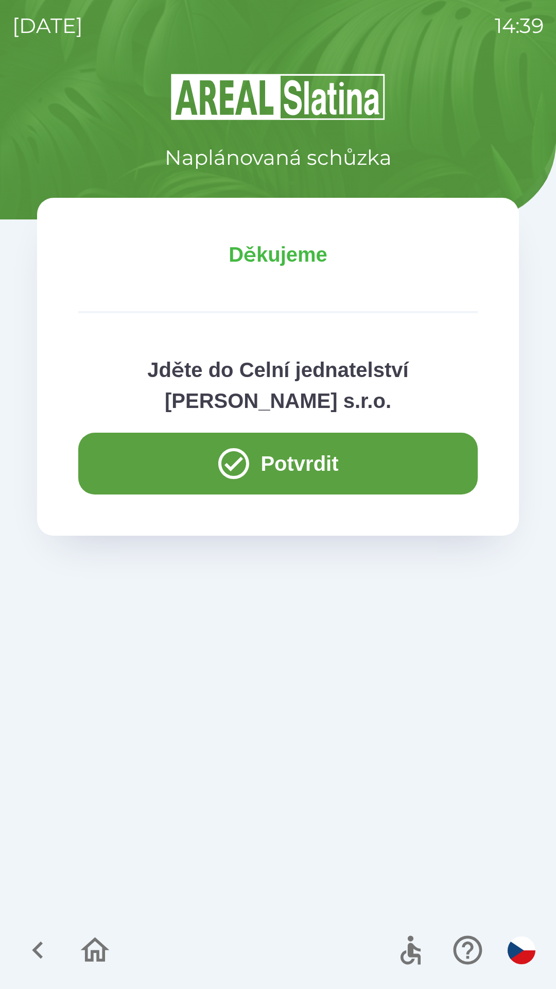
click at [320, 451] on button "Potvrdit" at bounding box center [278, 464] width 400 height 62
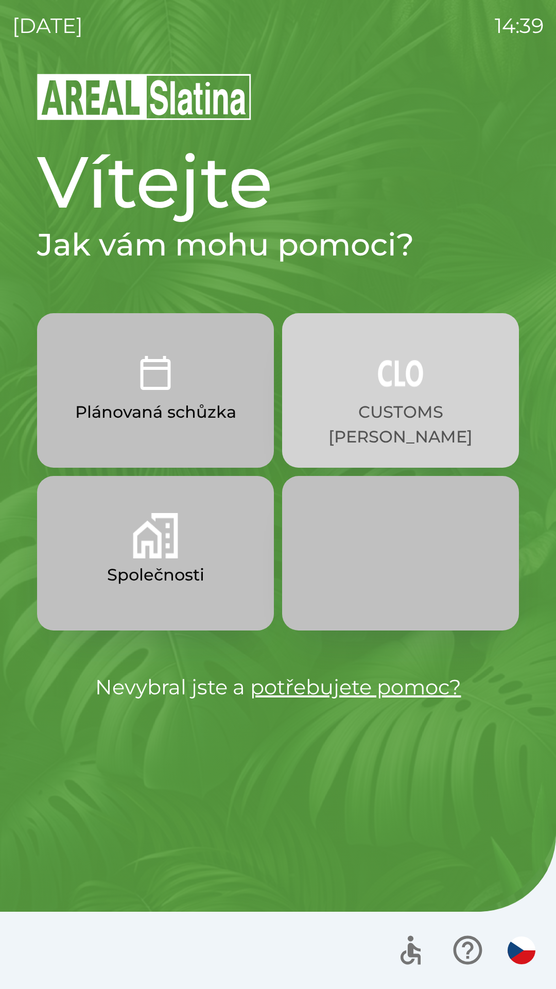
click at [428, 373] on button "CUSTOMS [PERSON_NAME]" at bounding box center [400, 390] width 237 height 154
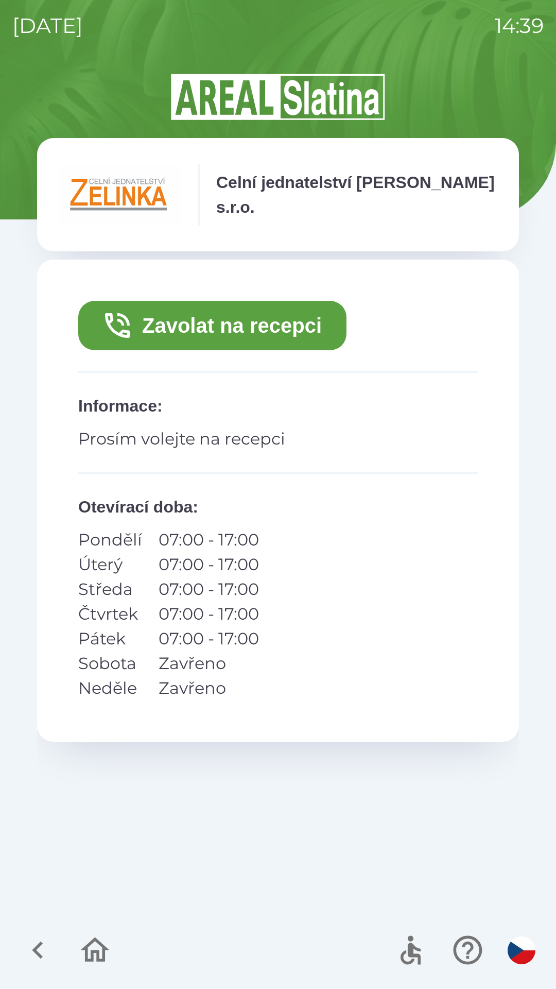
click at [294, 326] on button "Zavolat na recepci" at bounding box center [212, 325] width 268 height 49
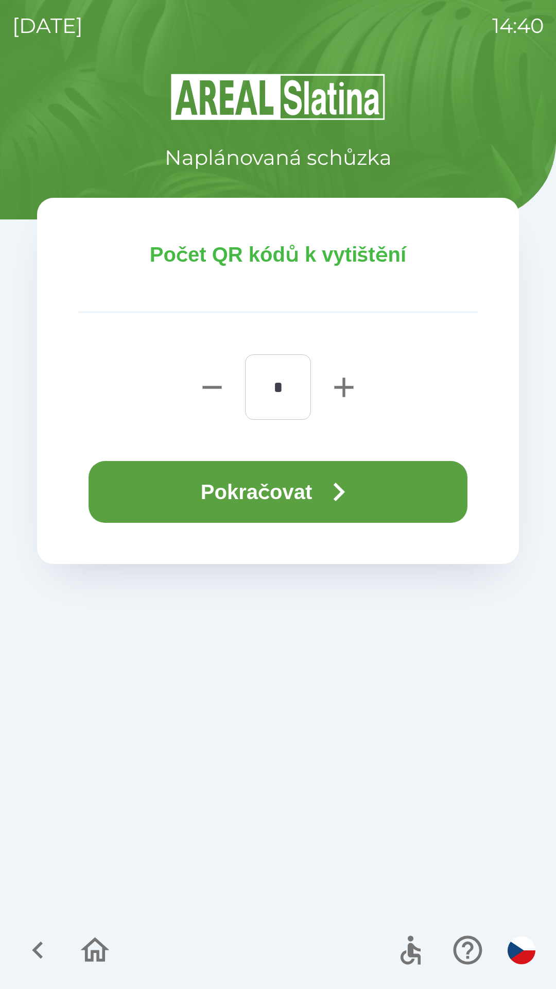
click at [368, 496] on button "Pokračovat" at bounding box center [278, 492] width 379 height 62
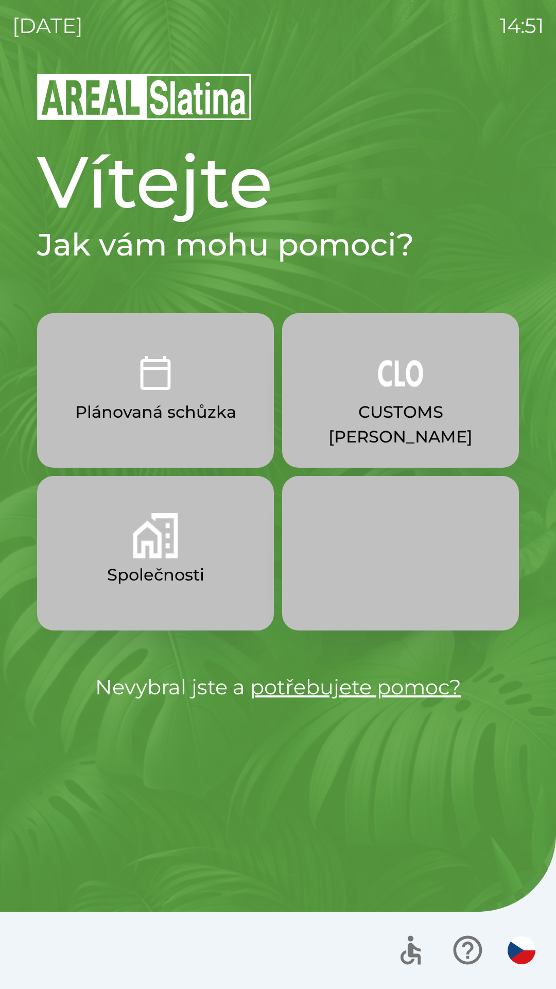
click at [165, 559] on button "Společnosti" at bounding box center [155, 553] width 237 height 154
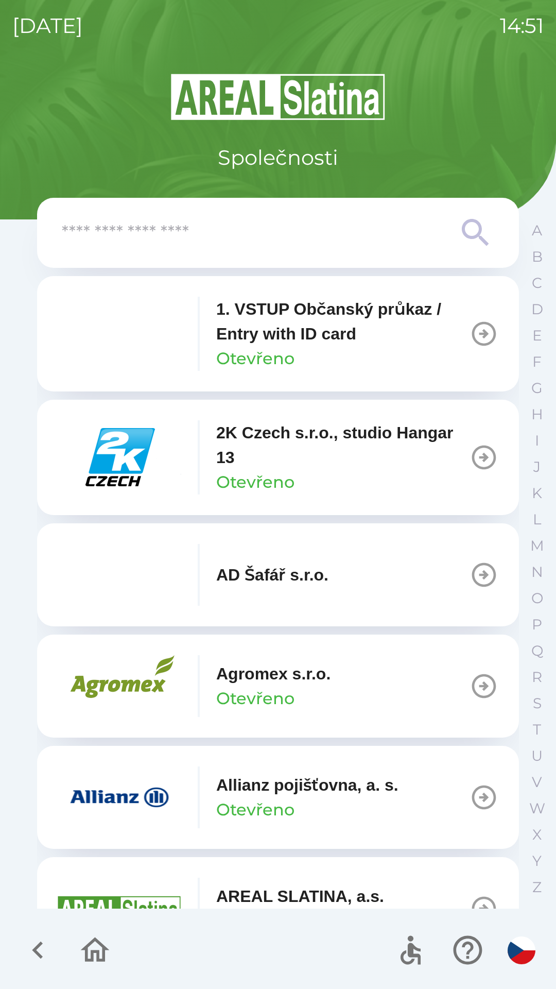
click at [295, 230] on input "text" at bounding box center [257, 233] width 391 height 28
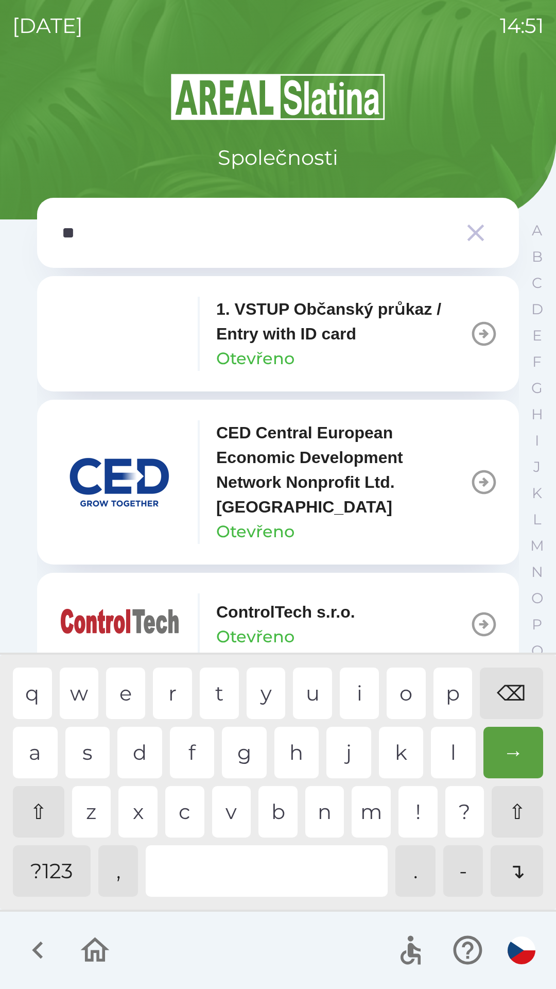
click at [212, 692] on div "t" at bounding box center [219, 692] width 39 height 51
type input "***"
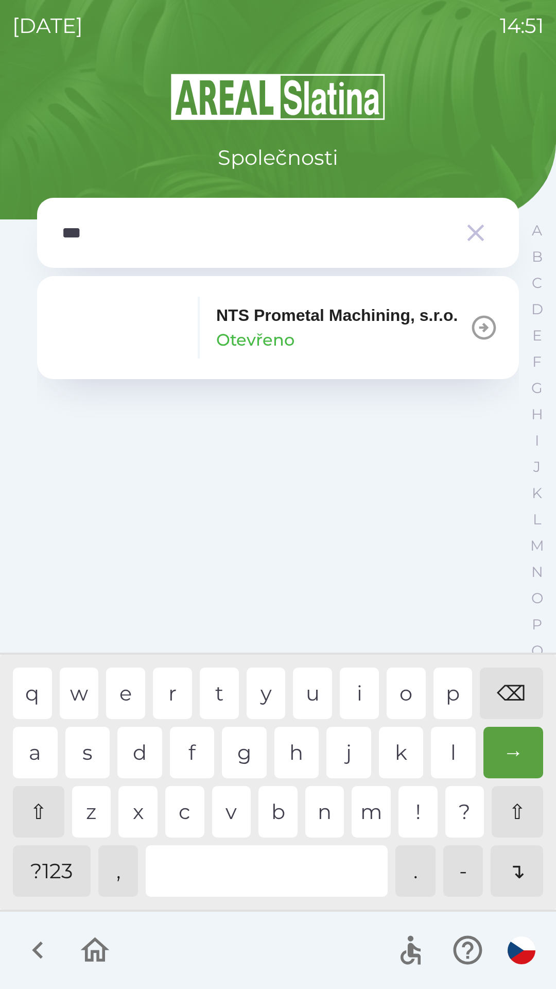
click at [468, 224] on icon "button" at bounding box center [475, 232] width 29 height 29
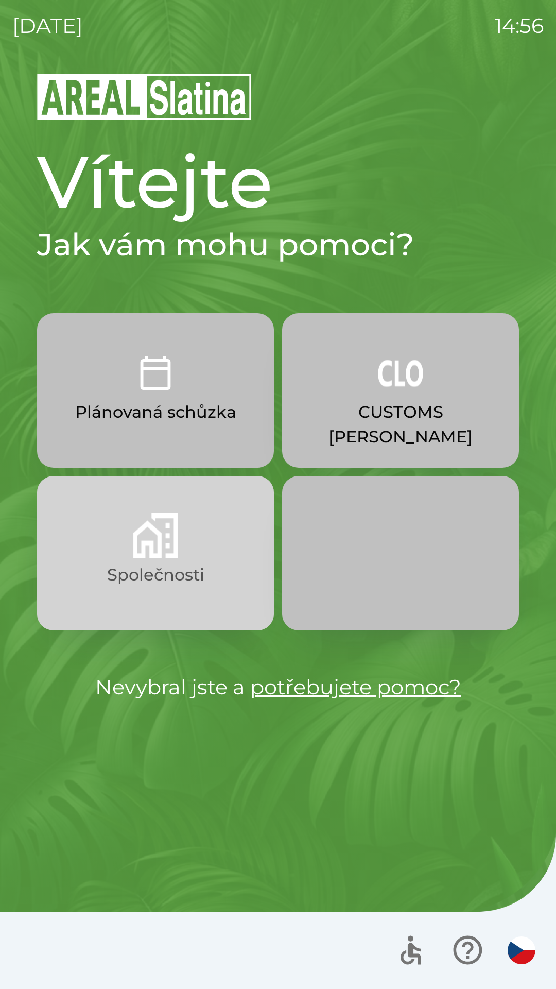
click at [199, 565] on p "Společnosti" at bounding box center [155, 574] width 97 height 25
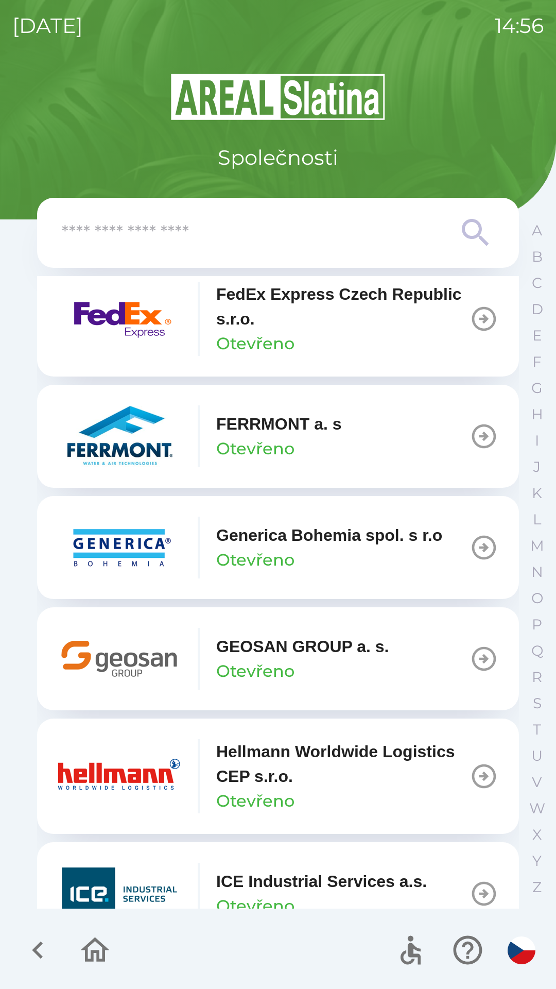
scroll to position [3395, 0]
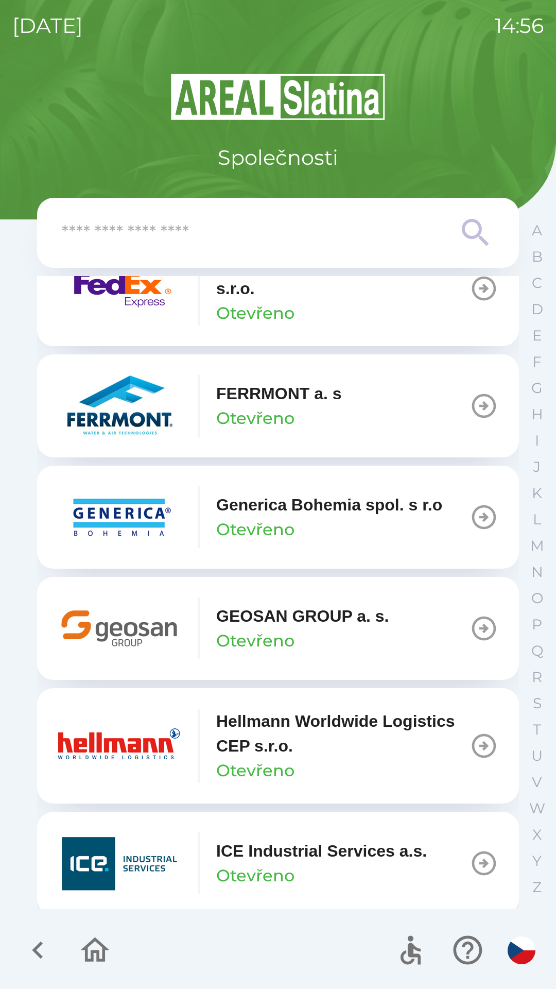
click at [292, 628] on p "GEOSAN GROUP a. s." at bounding box center [302, 616] width 173 height 25
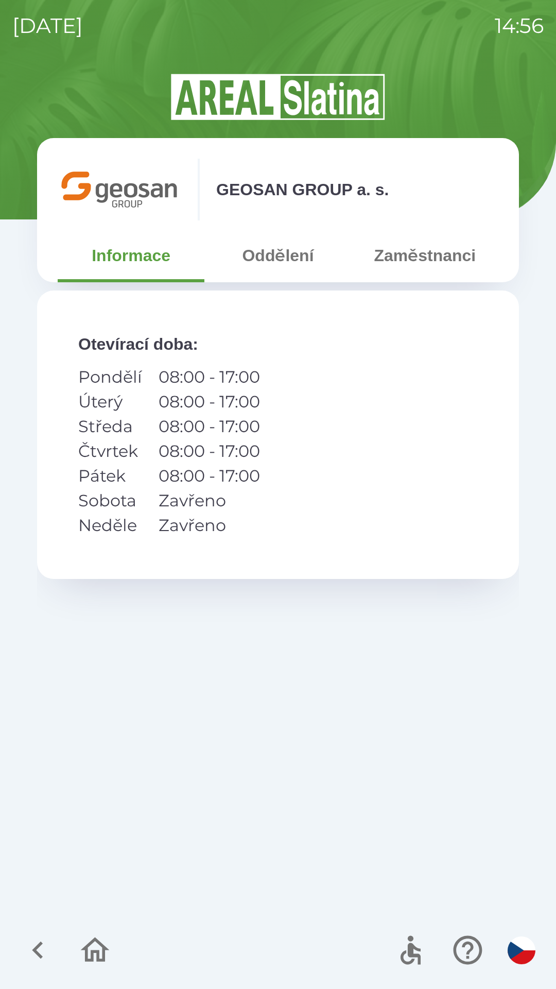
click at [410, 251] on button "Zaměstnanci" at bounding box center [425, 255] width 147 height 37
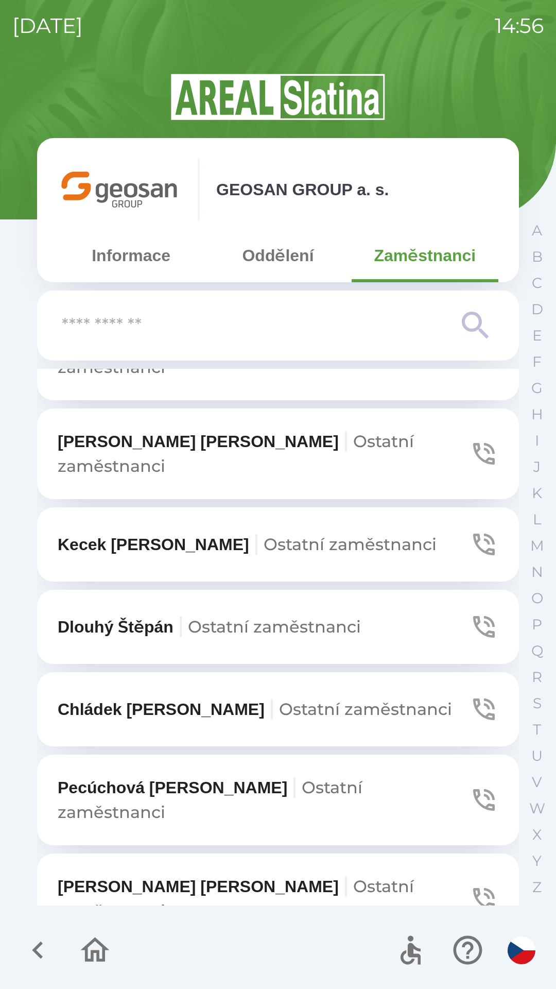
scroll to position [587, 0]
click at [164, 774] on p "Pecúchová [PERSON_NAME] zaměstnanci" at bounding box center [264, 798] width 412 height 49
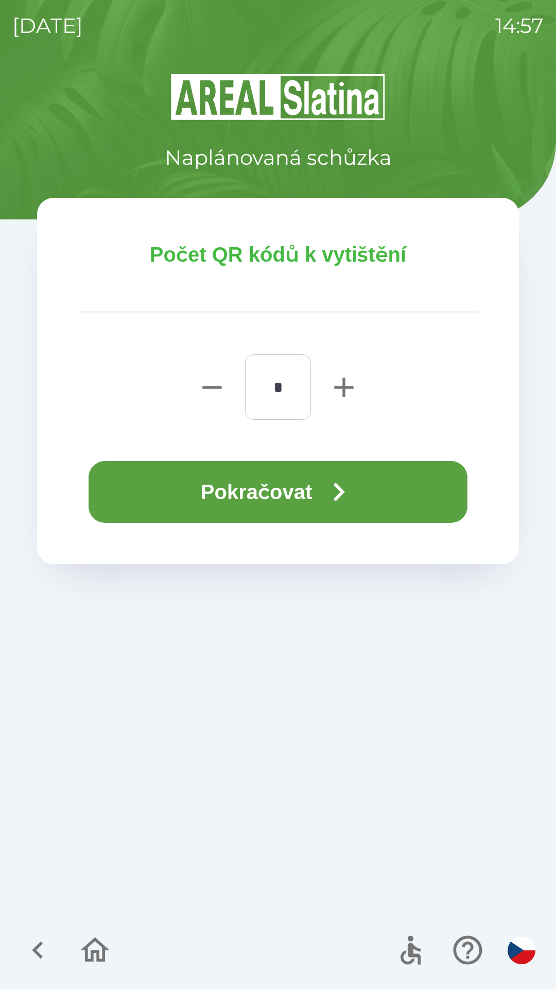
click at [325, 492] on icon "button" at bounding box center [338, 491] width 37 height 37
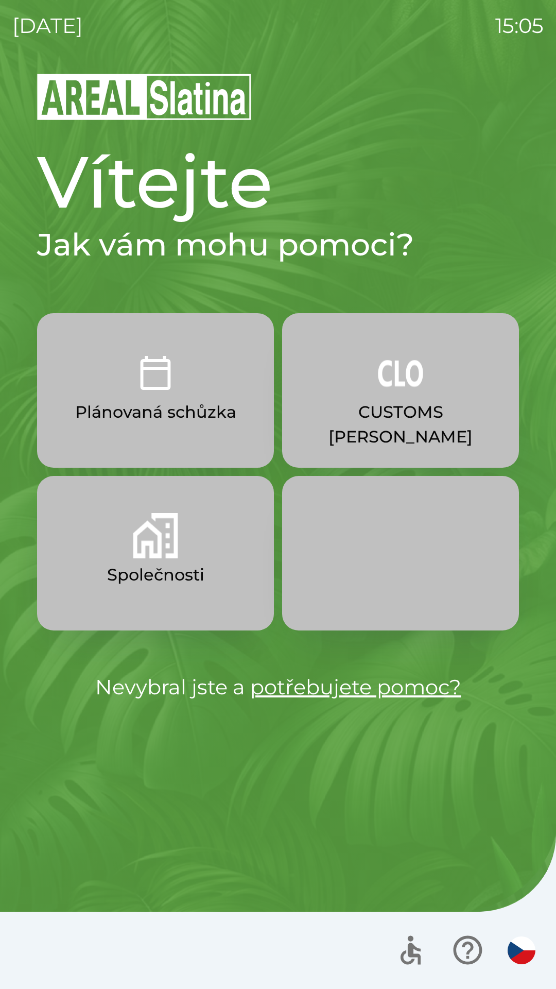
click at [177, 556] on img "button" at bounding box center [155, 535] width 45 height 45
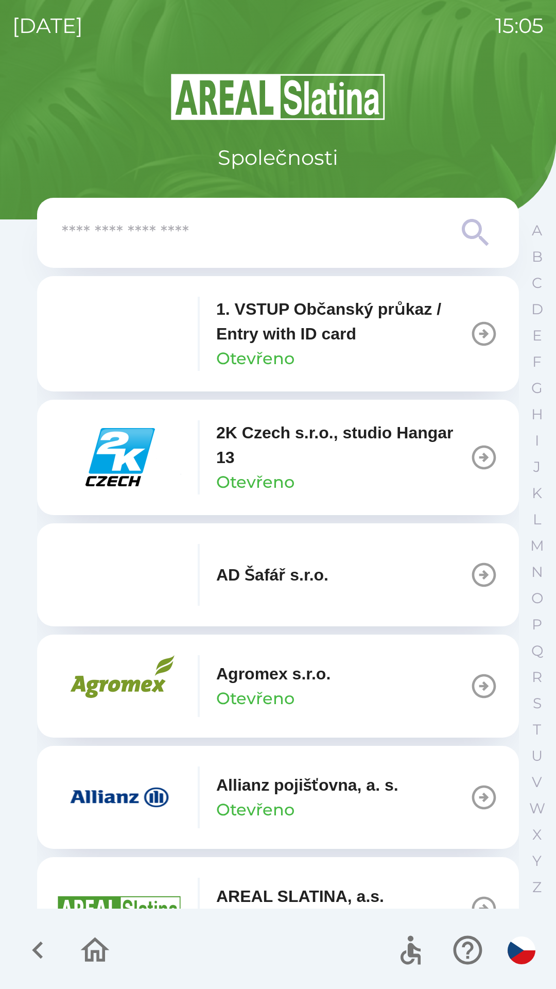
click at [186, 233] on input "text" at bounding box center [257, 233] width 391 height 28
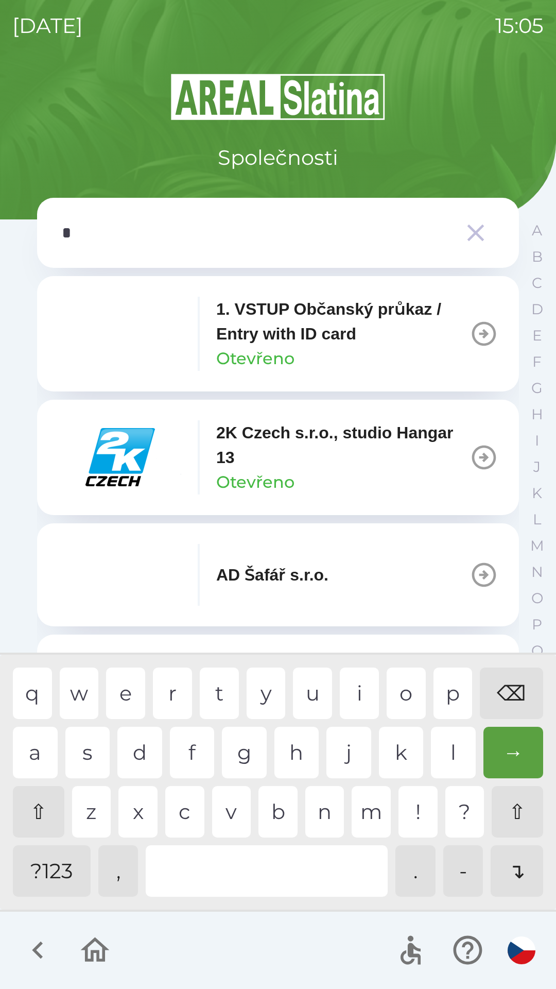
click at [409, 697] on div "o" at bounding box center [406, 692] width 39 height 51
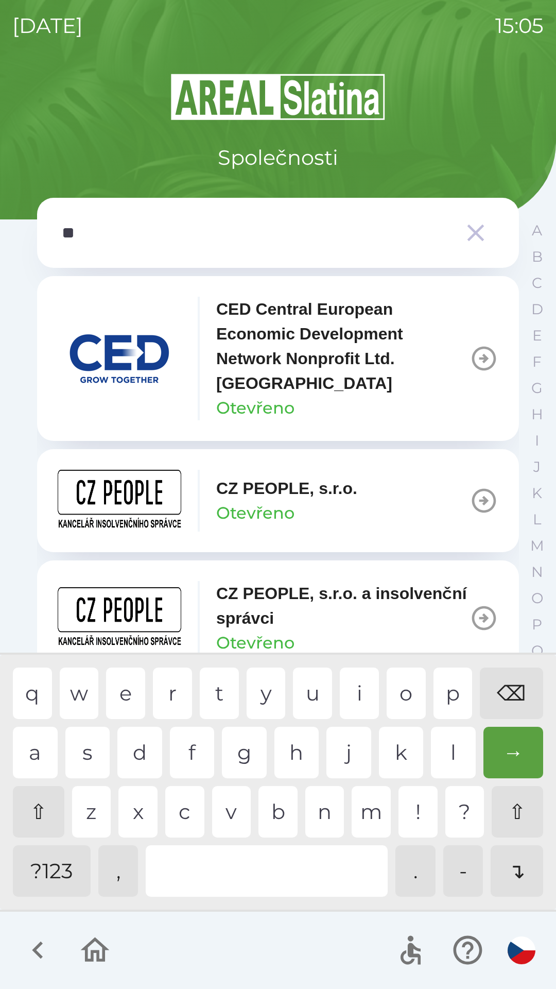
type input "***"
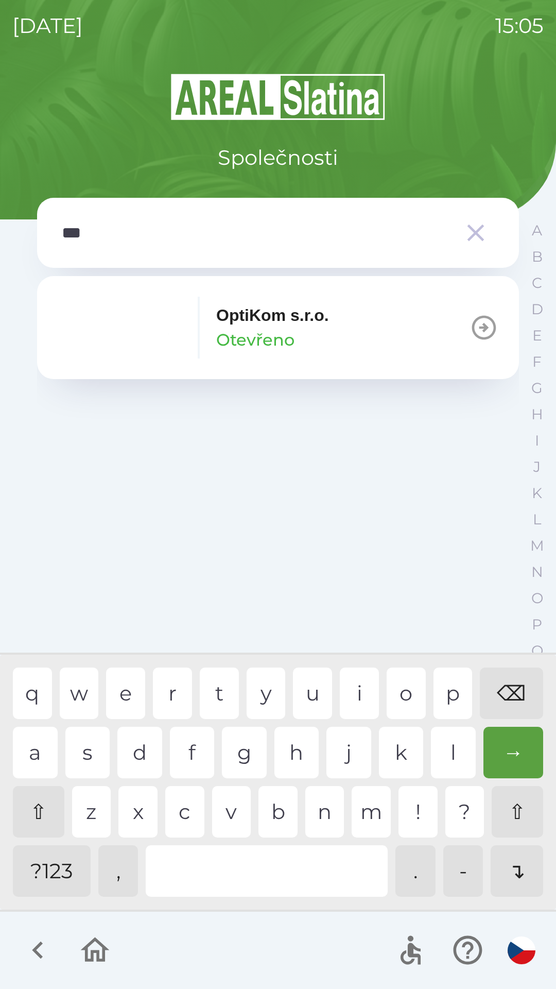
click at [237, 691] on div "t" at bounding box center [219, 692] width 39 height 51
click at [244, 318] on p "OptiKom s.r.o." at bounding box center [272, 315] width 113 height 25
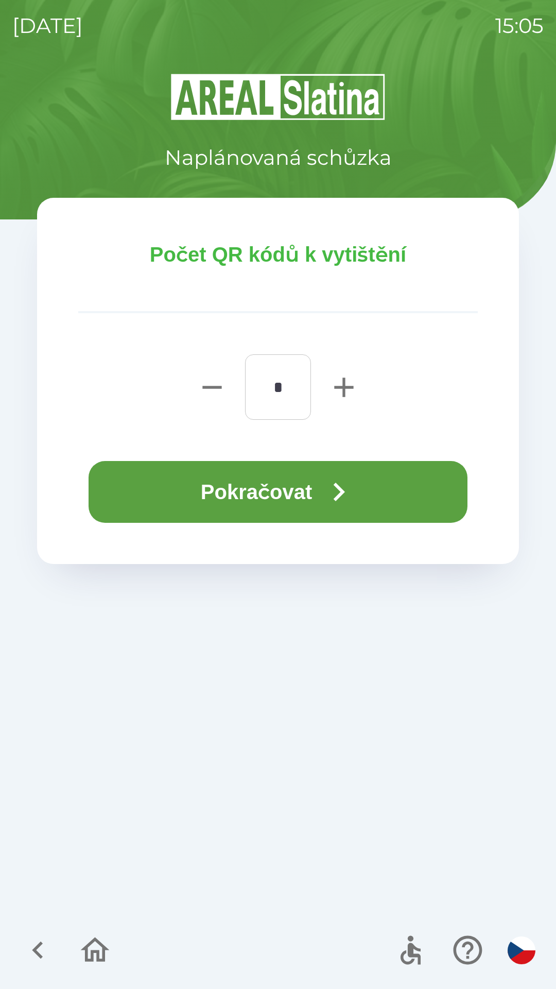
click at [262, 492] on button "Pokračovat" at bounding box center [278, 492] width 379 height 62
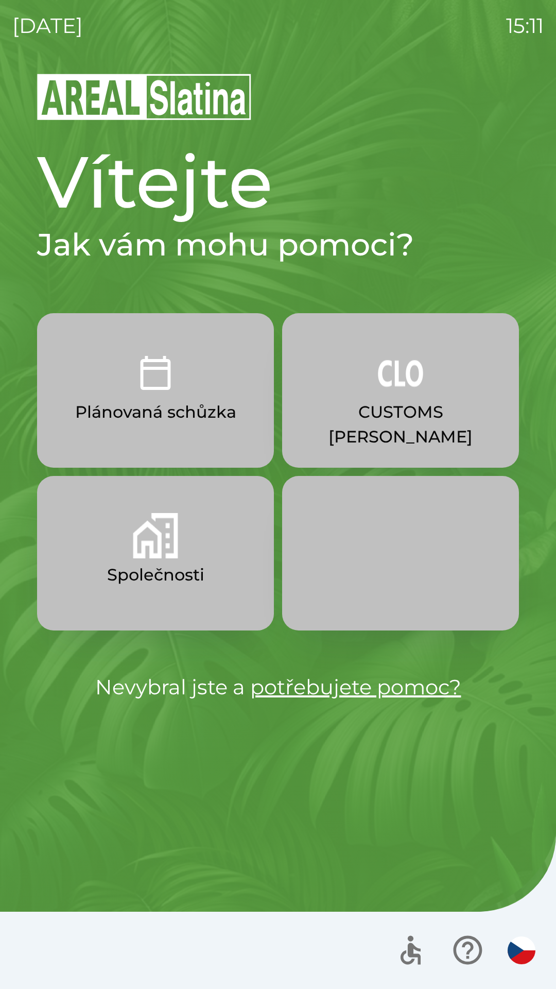
click at [176, 543] on img "button" at bounding box center [155, 535] width 45 height 45
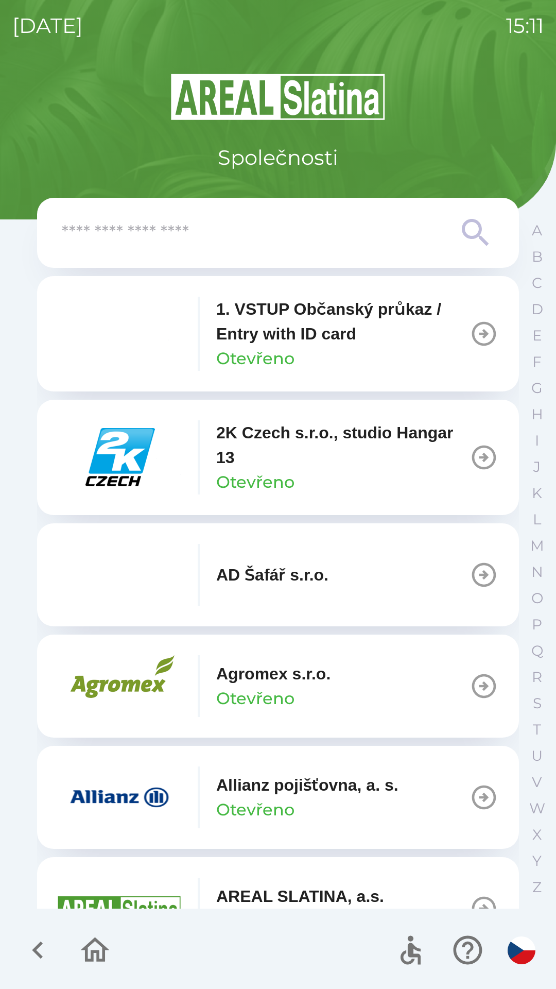
click at [470, 242] on icon at bounding box center [475, 232] width 37 height 37
click at [471, 223] on icon at bounding box center [475, 232] width 37 height 37
click at [469, 225] on icon at bounding box center [475, 232] width 37 height 37
click at [312, 233] on input "text" at bounding box center [257, 233] width 391 height 28
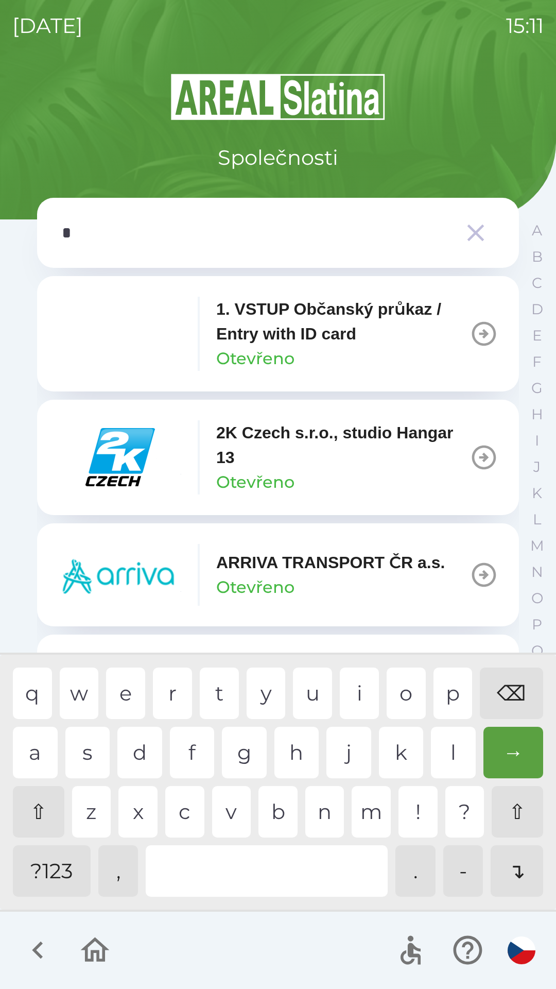
click at [178, 813] on div "c" at bounding box center [184, 811] width 39 height 51
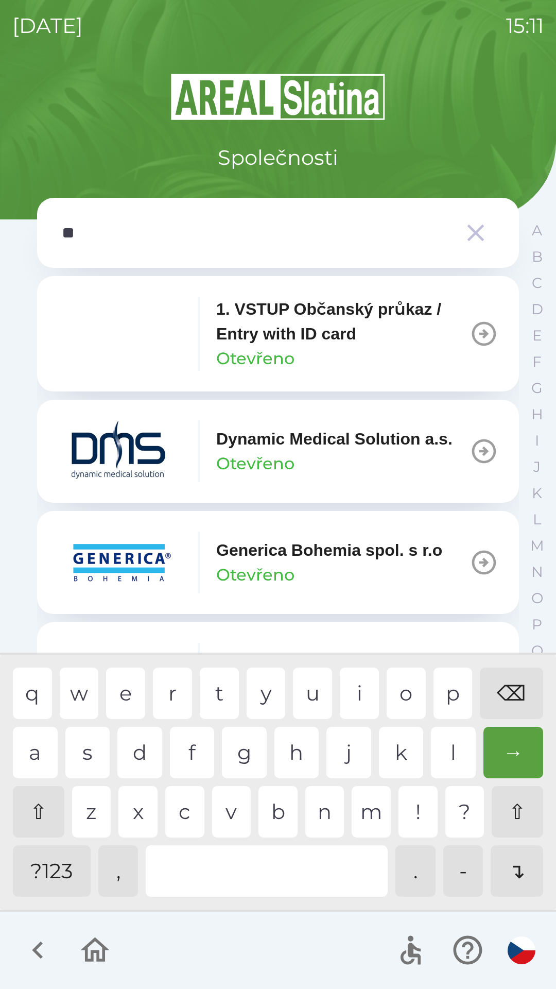
click at [31, 745] on div "a" at bounding box center [35, 752] width 45 height 51
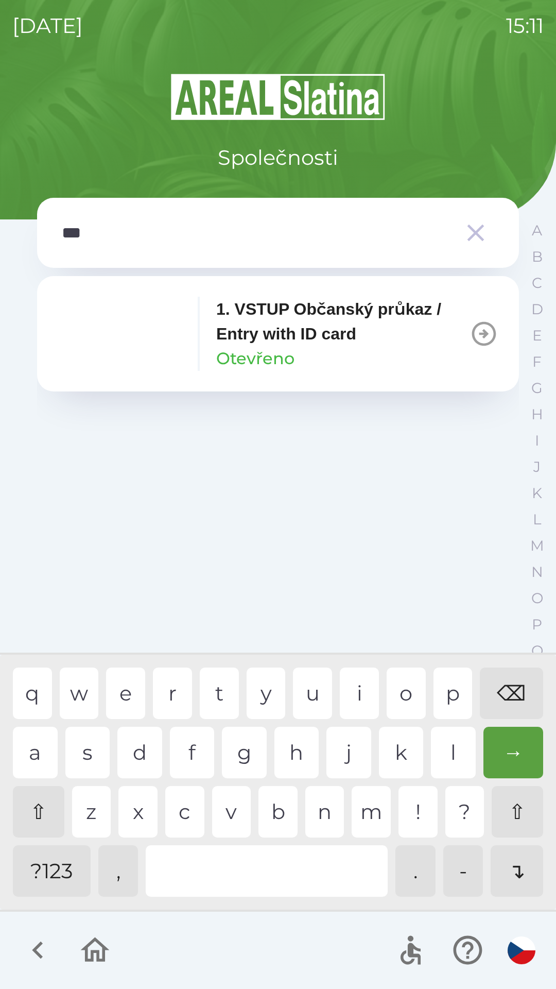
click at [165, 692] on div "r" at bounding box center [172, 692] width 39 height 51
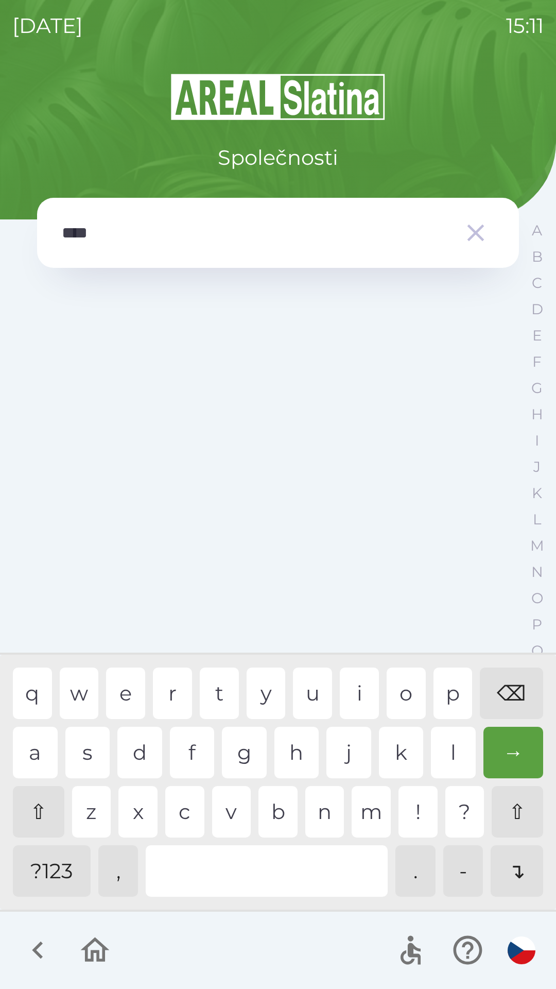
type input "*****"
click at [409, 693] on div "o" at bounding box center [406, 692] width 39 height 51
click at [462, 238] on icon "button" at bounding box center [475, 232] width 29 height 29
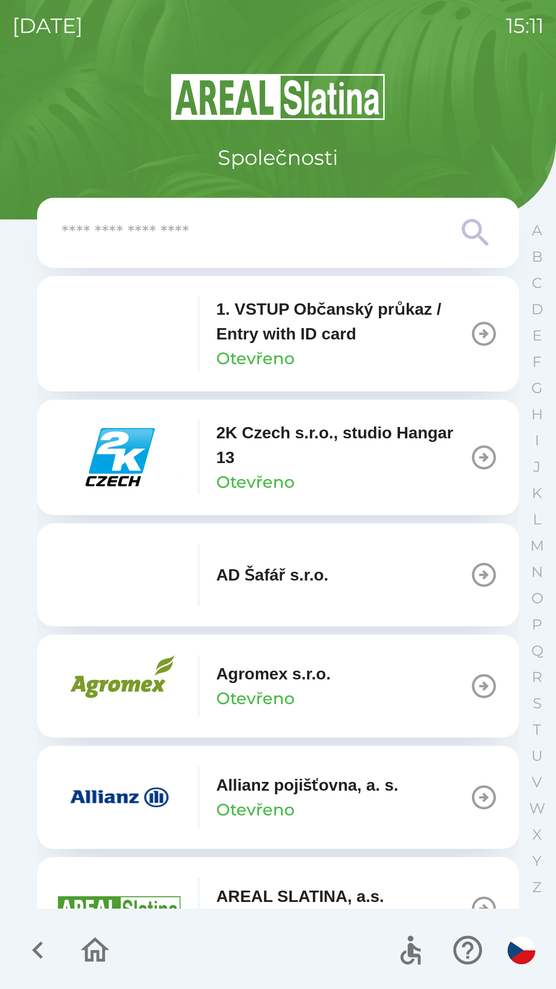
click at [462, 233] on icon at bounding box center [475, 232] width 37 height 37
click at [471, 231] on icon at bounding box center [475, 232] width 37 height 37
click at [466, 231] on icon at bounding box center [475, 232] width 37 height 37
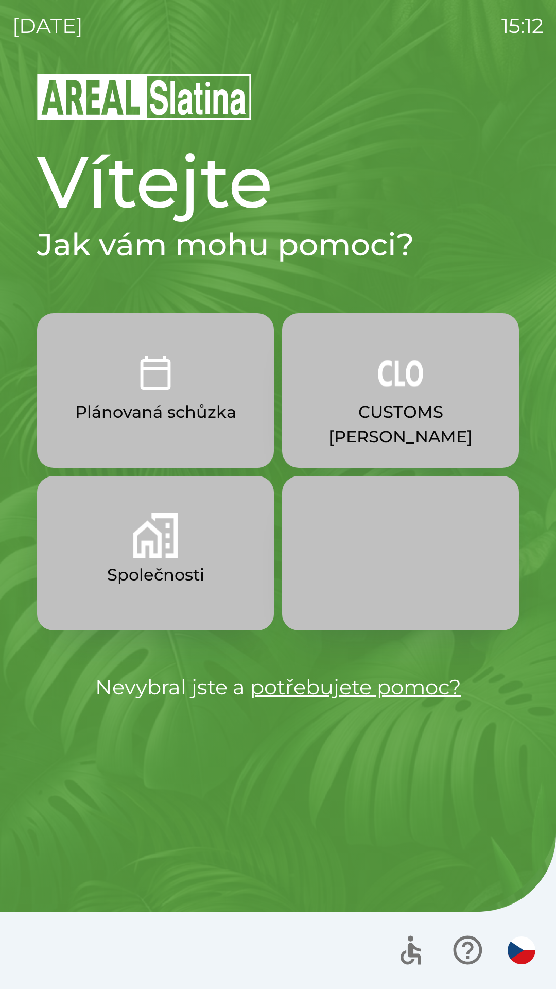
click at [427, 399] on button "CUSTOMS [PERSON_NAME]" at bounding box center [400, 390] width 237 height 154
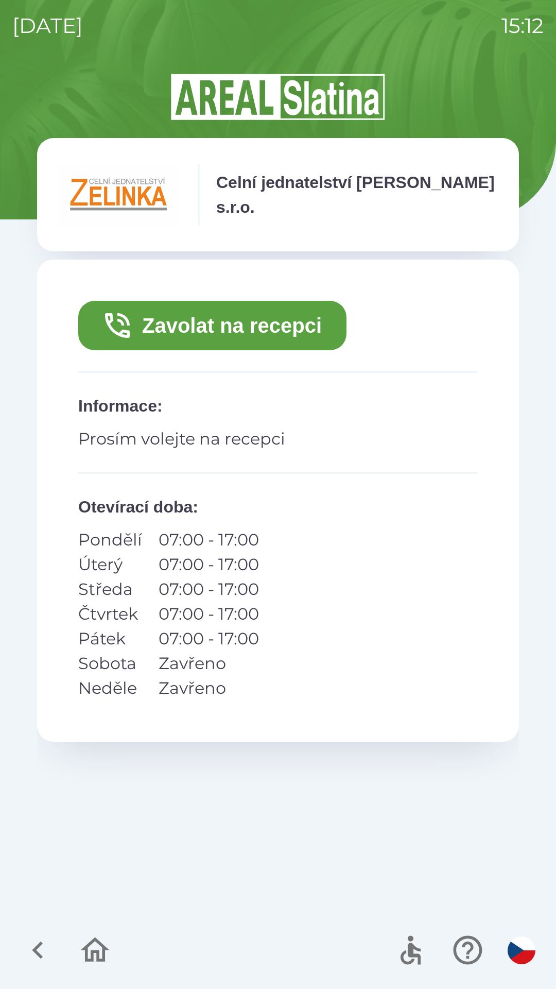
click at [295, 333] on button "Zavolat na recepci" at bounding box center [212, 325] width 268 height 49
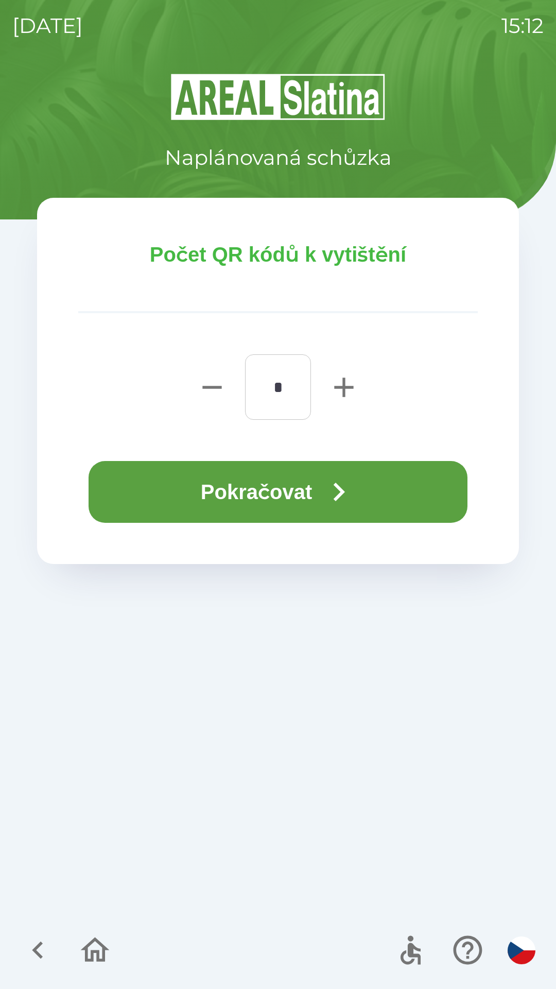
click at [386, 483] on button "Pokračovat" at bounding box center [278, 492] width 379 height 62
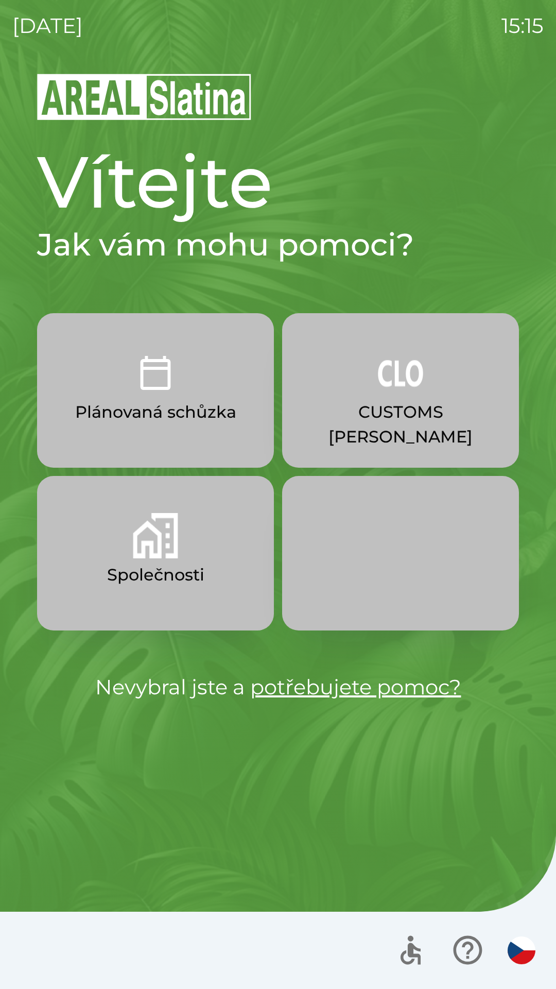
click at [405, 385] on img "button" at bounding box center [400, 372] width 45 height 45
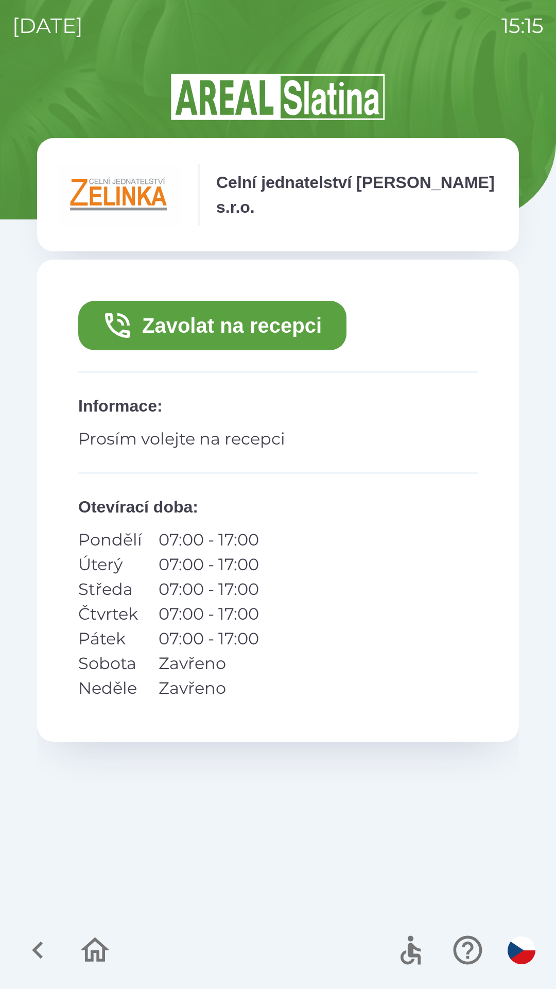
click at [294, 328] on button "Zavolat na recepci" at bounding box center [212, 325] width 268 height 49
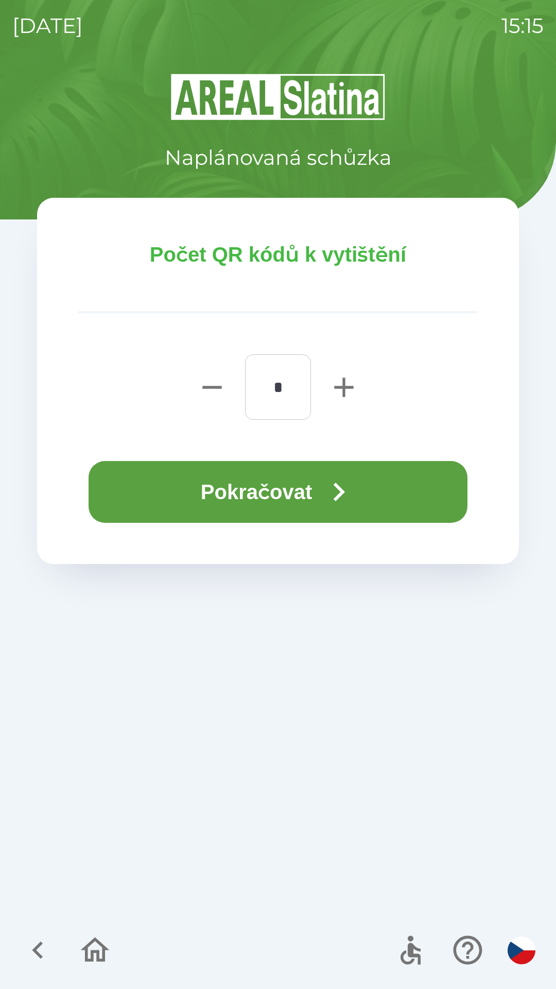
click at [293, 501] on button "Pokračovat" at bounding box center [278, 492] width 379 height 62
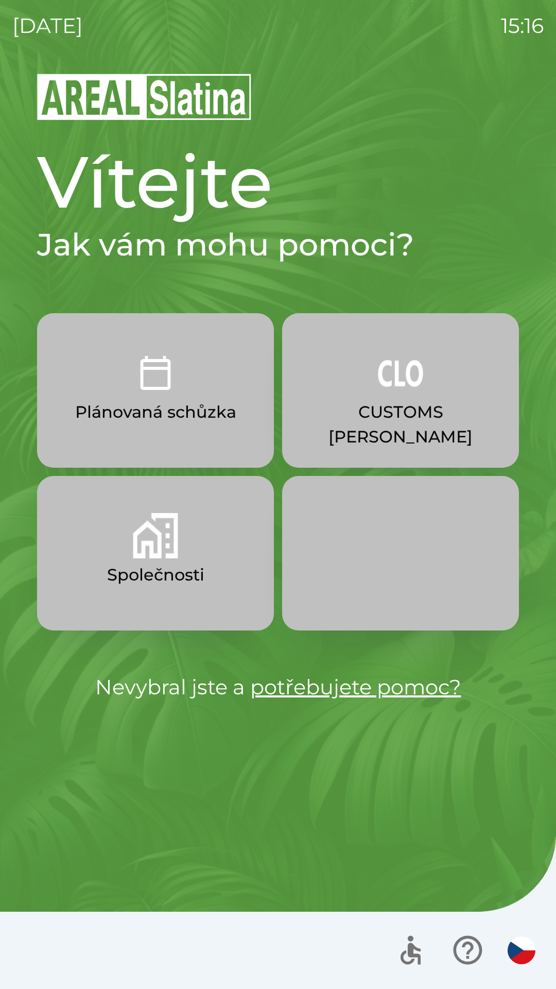
click at [397, 397] on button "CUSTOMS [PERSON_NAME]" at bounding box center [400, 390] width 237 height 154
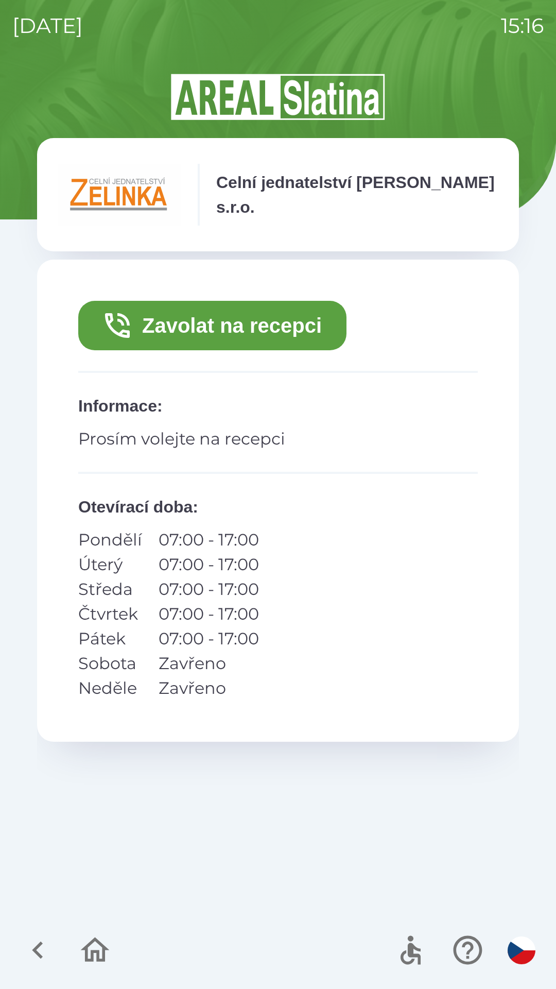
click at [261, 325] on button "Zavolat na recepci" at bounding box center [212, 325] width 268 height 49
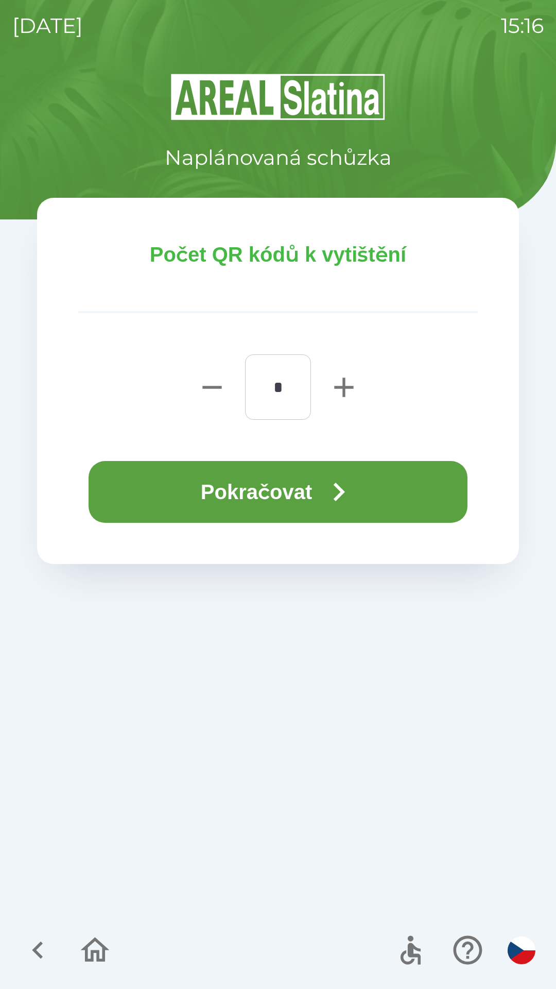
click at [310, 479] on button "Pokračovat" at bounding box center [278, 492] width 379 height 62
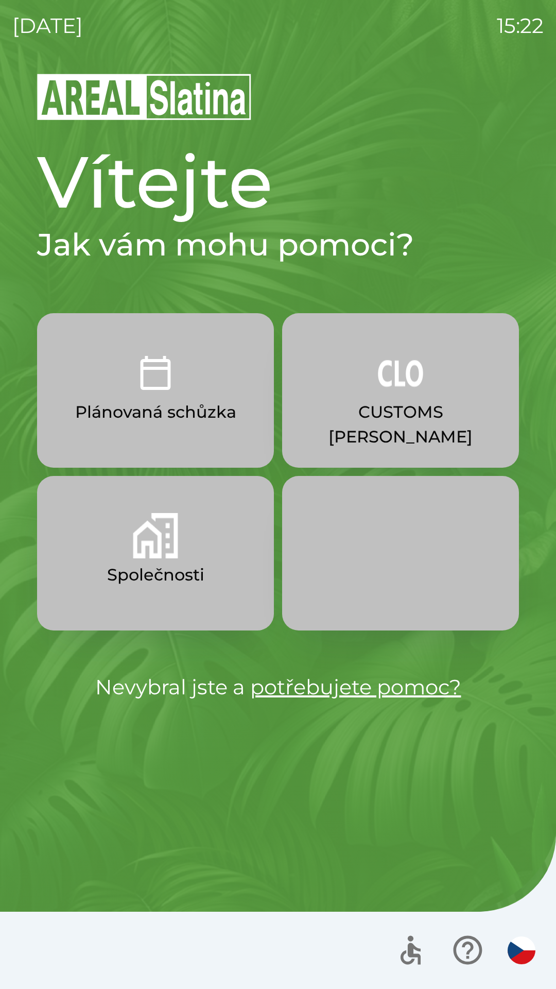
click at [154, 554] on img "button" at bounding box center [155, 535] width 45 height 45
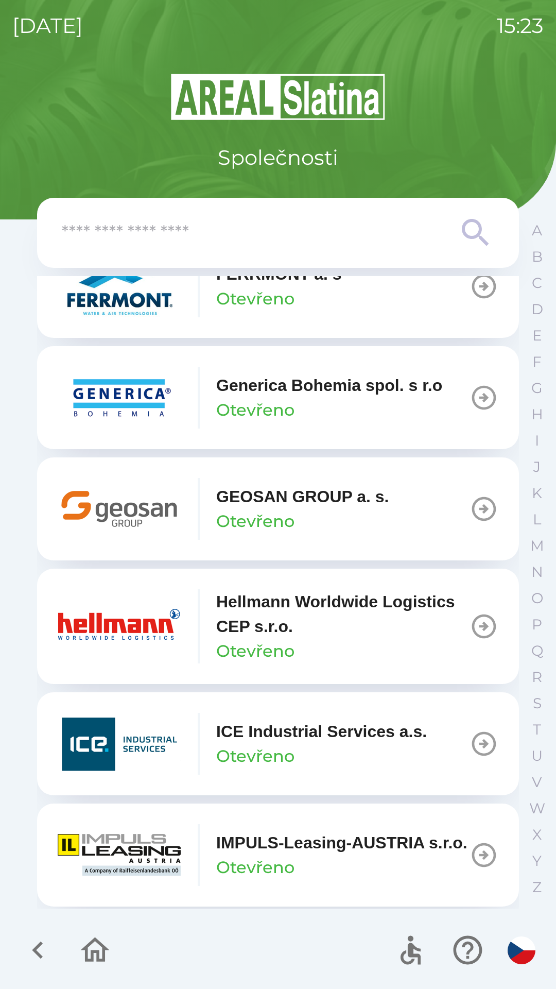
scroll to position [3542, 0]
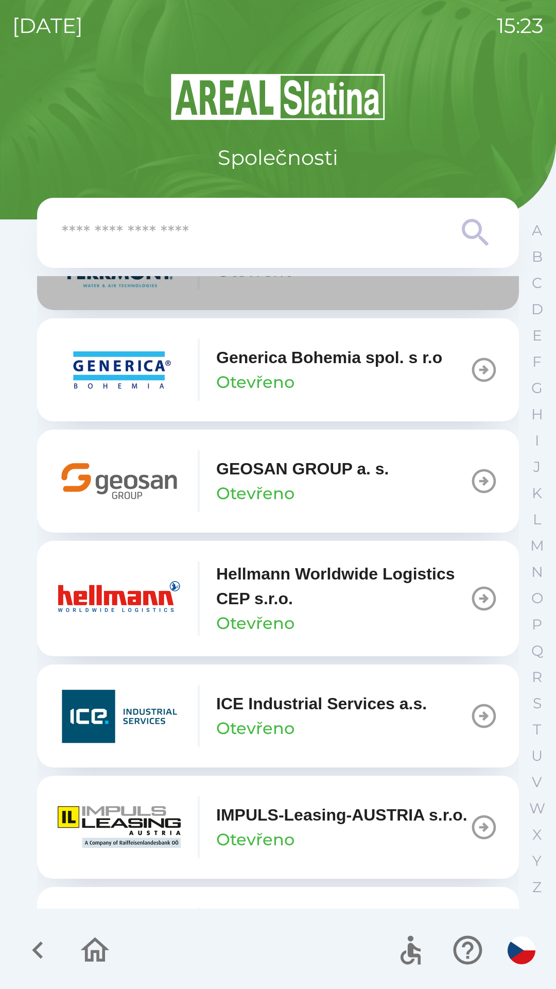
click at [281, 302] on button "FERRMONT a. s Otevřeno" at bounding box center [278, 258] width 482 height 103
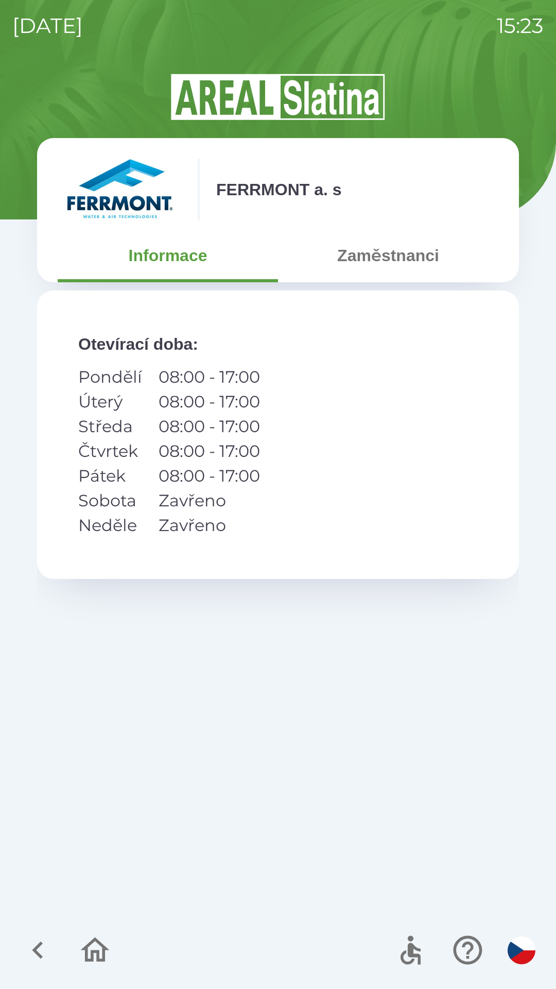
click at [41, 948] on icon "button" at bounding box center [38, 950] width 35 height 35
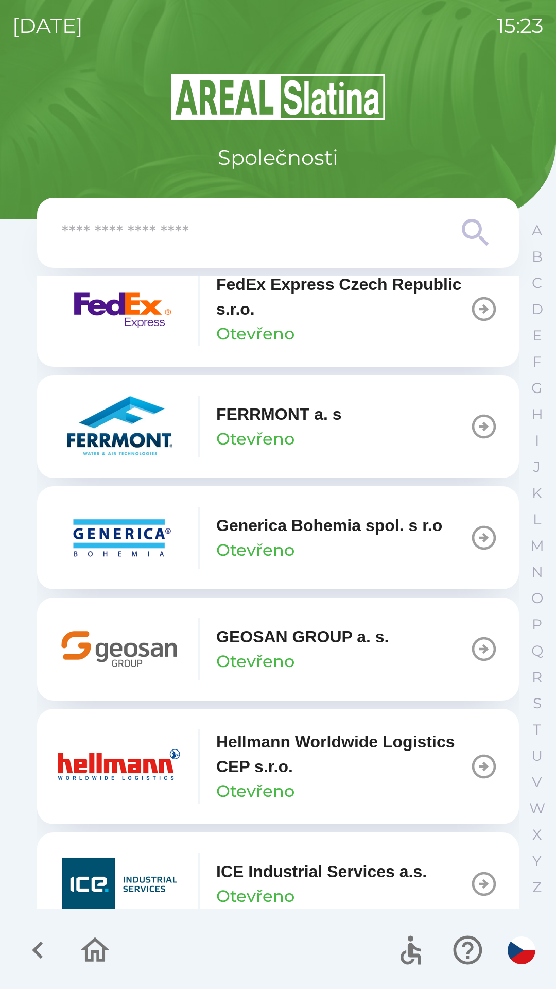
scroll to position [3378, 0]
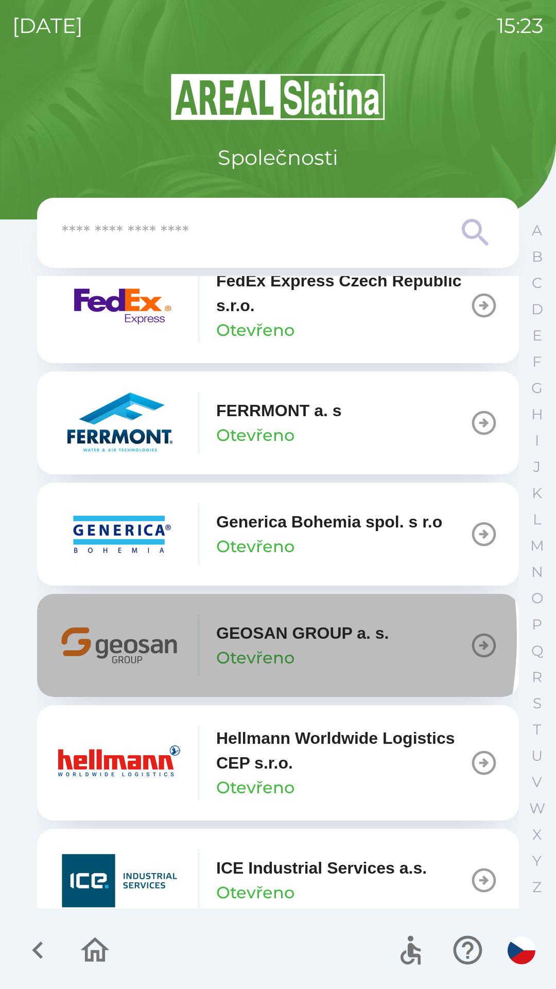
click at [135, 648] on img "button" at bounding box center [120, 645] width 124 height 62
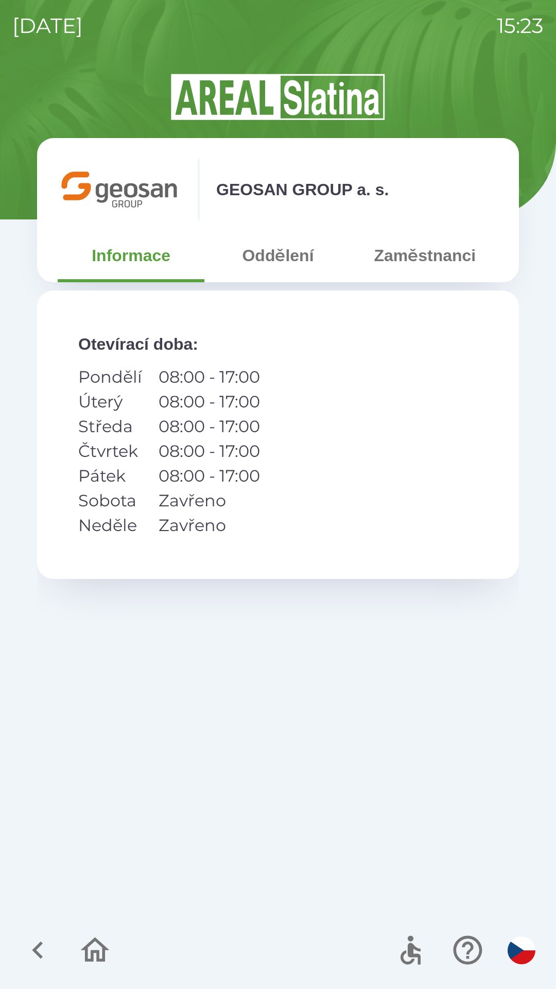
click at [124, 270] on button "Informace" at bounding box center [131, 255] width 147 height 37
click at [54, 956] on icon "button" at bounding box center [38, 950] width 35 height 35
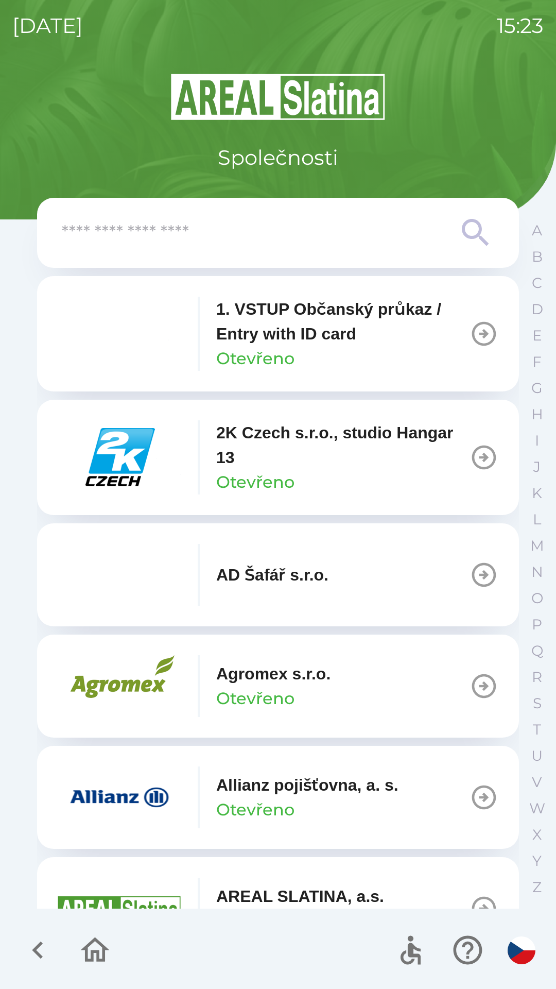
click at [38, 949] on icon "button" at bounding box center [38, 950] width 35 height 35
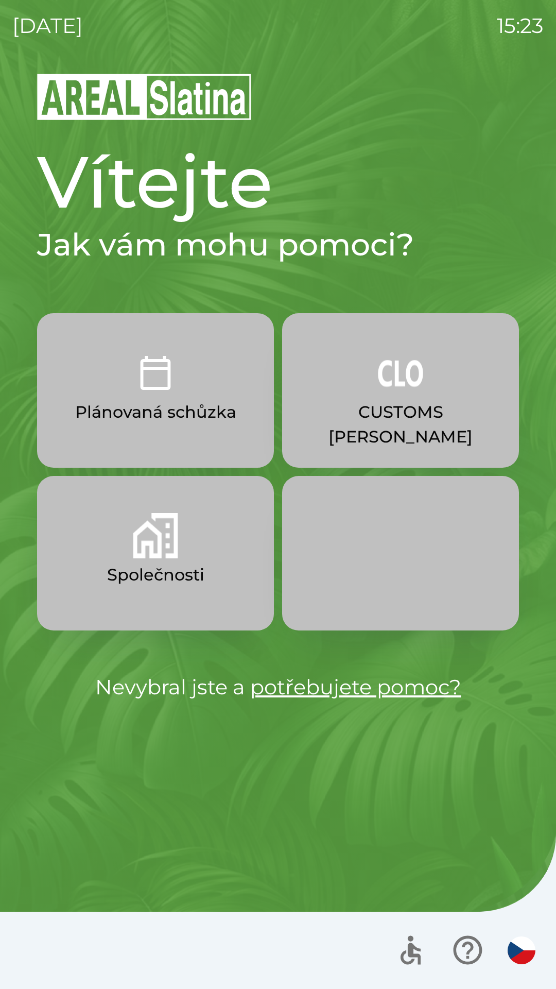
click at [176, 550] on img "button" at bounding box center [155, 535] width 45 height 45
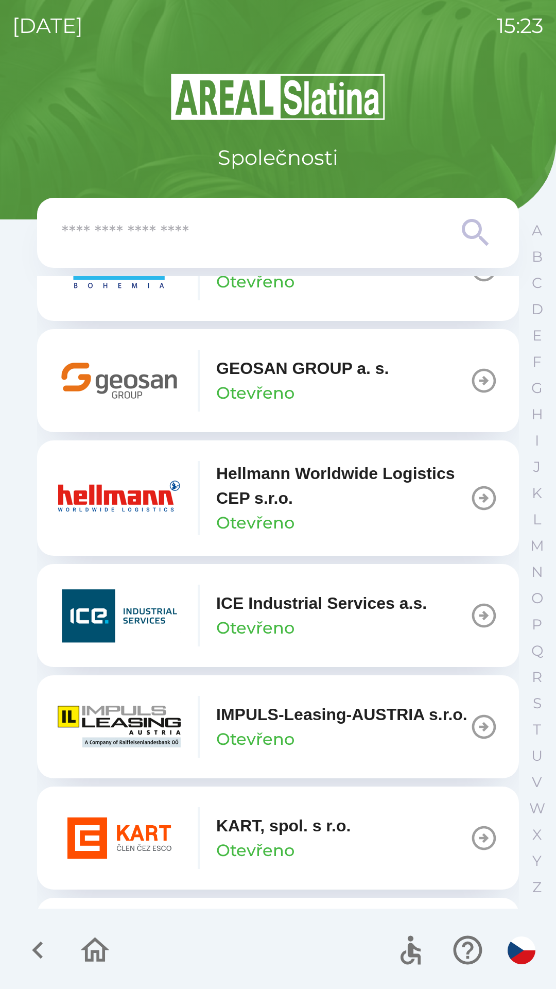
scroll to position [3647, 0]
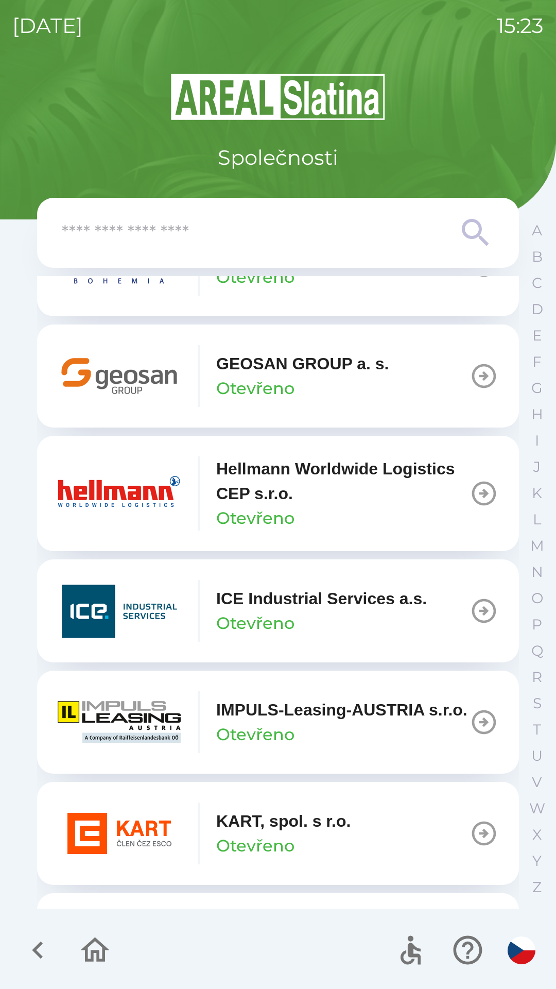
click at [473, 390] on icon "button" at bounding box center [484, 375] width 29 height 29
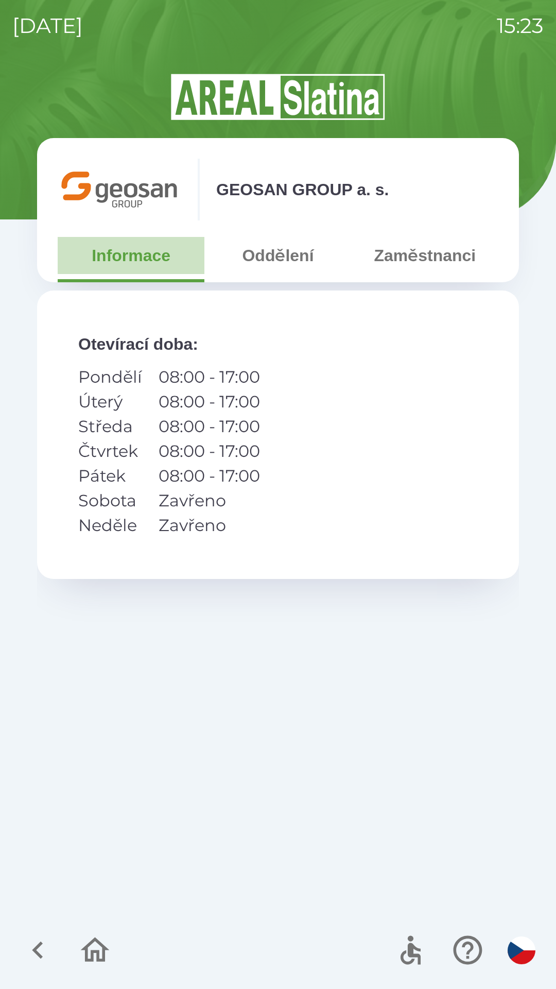
click at [143, 263] on button "Informace" at bounding box center [131, 255] width 147 height 37
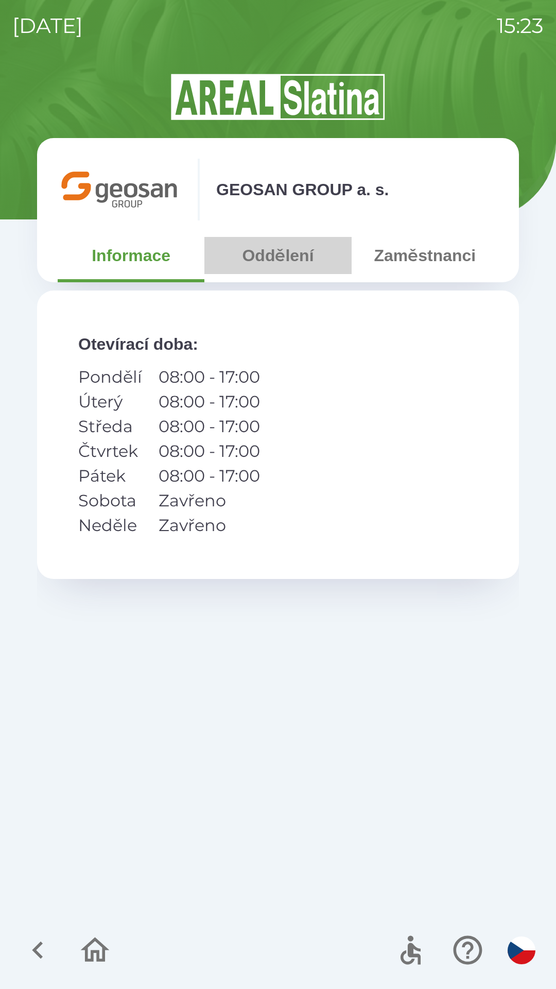
click at [290, 256] on button "Oddělení" at bounding box center [277, 255] width 147 height 37
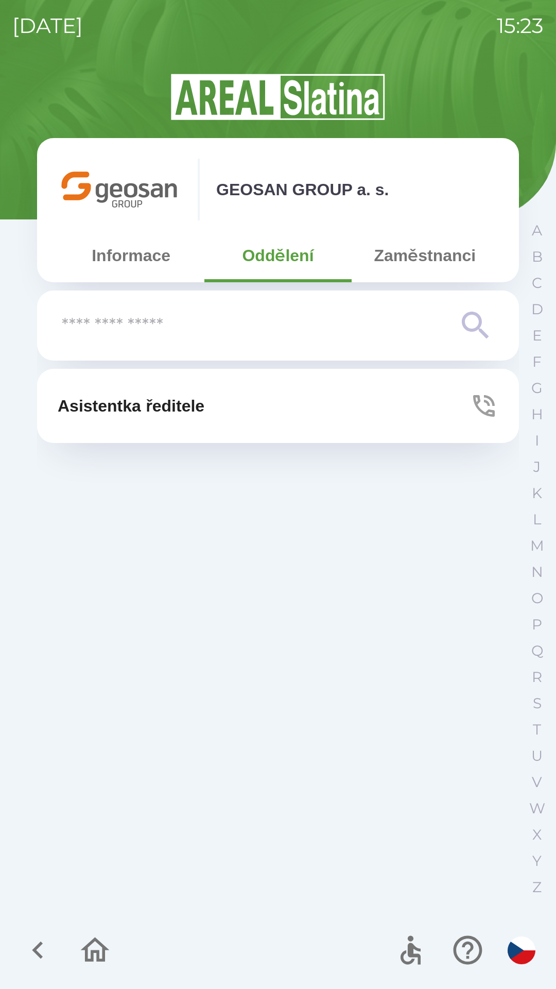
click at [177, 402] on p "Asistentka ředitele" at bounding box center [131, 405] width 147 height 25
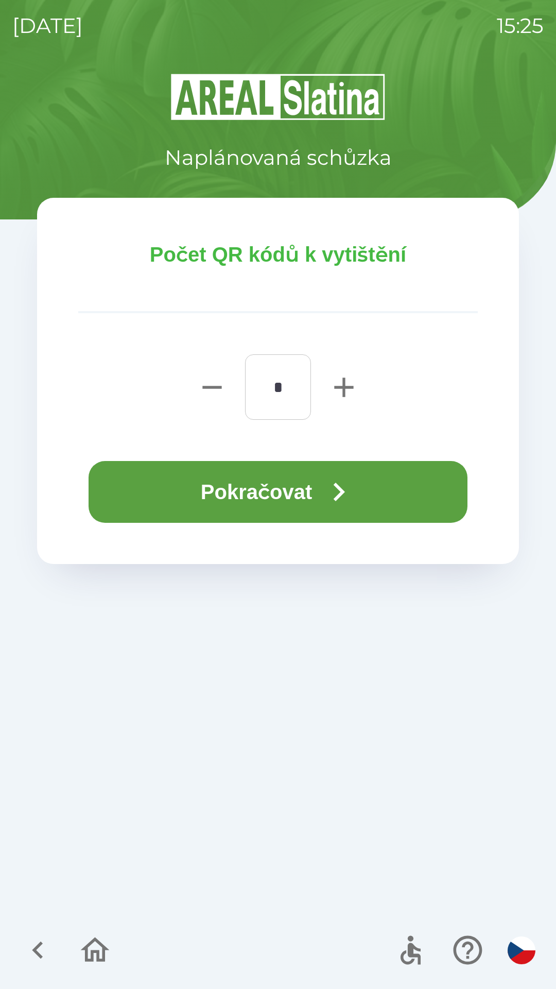
click at [303, 484] on button "Pokračovat" at bounding box center [278, 492] width 379 height 62
